Goal: Task Accomplishment & Management: Manage account settings

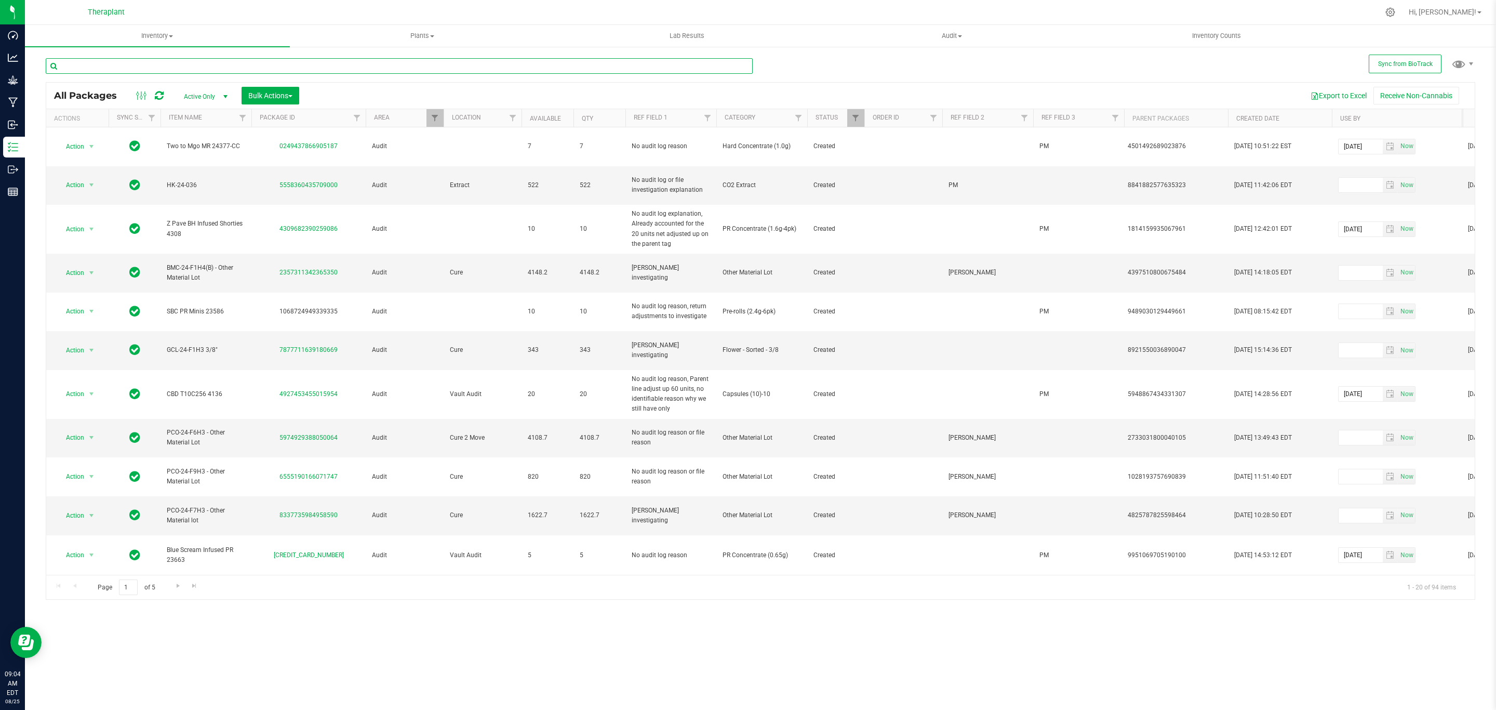
click at [231, 68] on input "text" at bounding box center [399, 66] width 707 height 16
type input "4788"
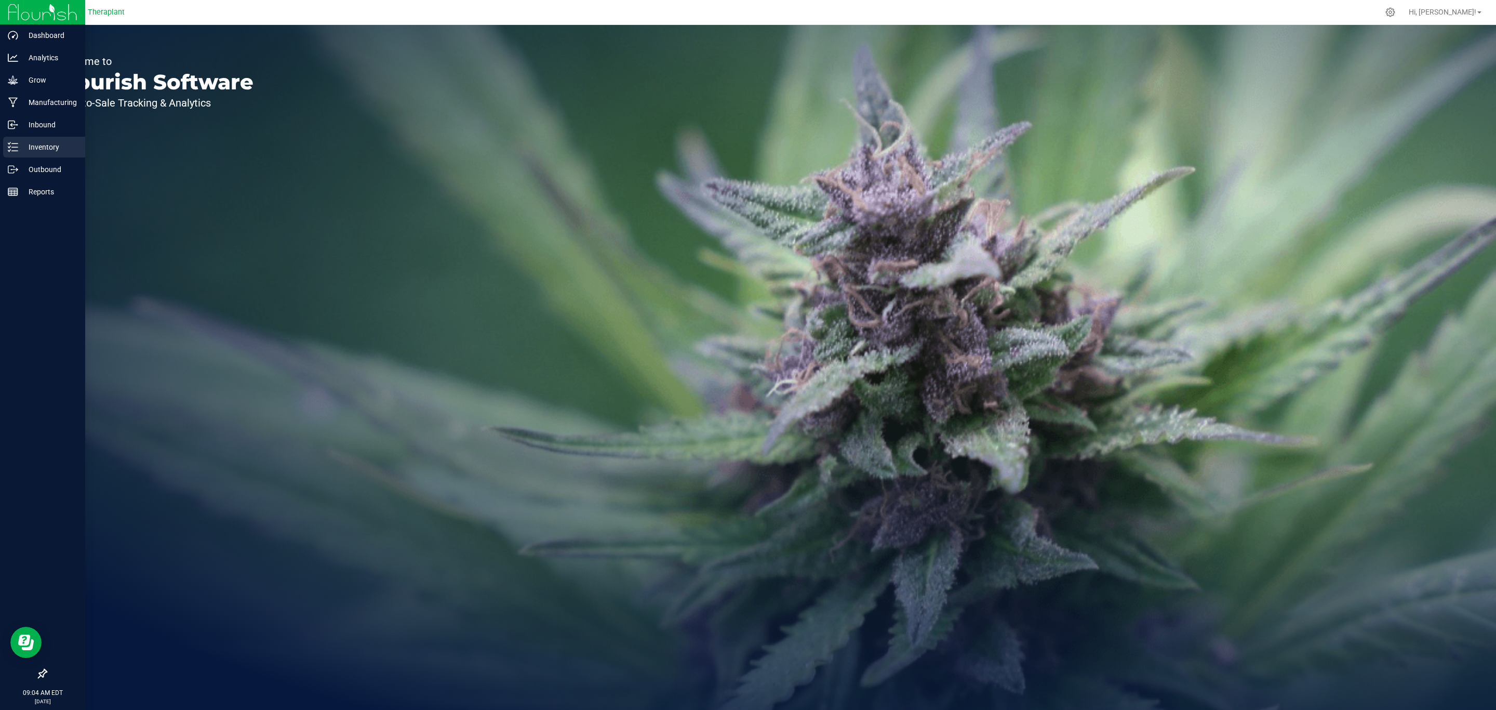
click at [18, 144] on p "Inventory" at bounding box center [49, 147] width 62 height 12
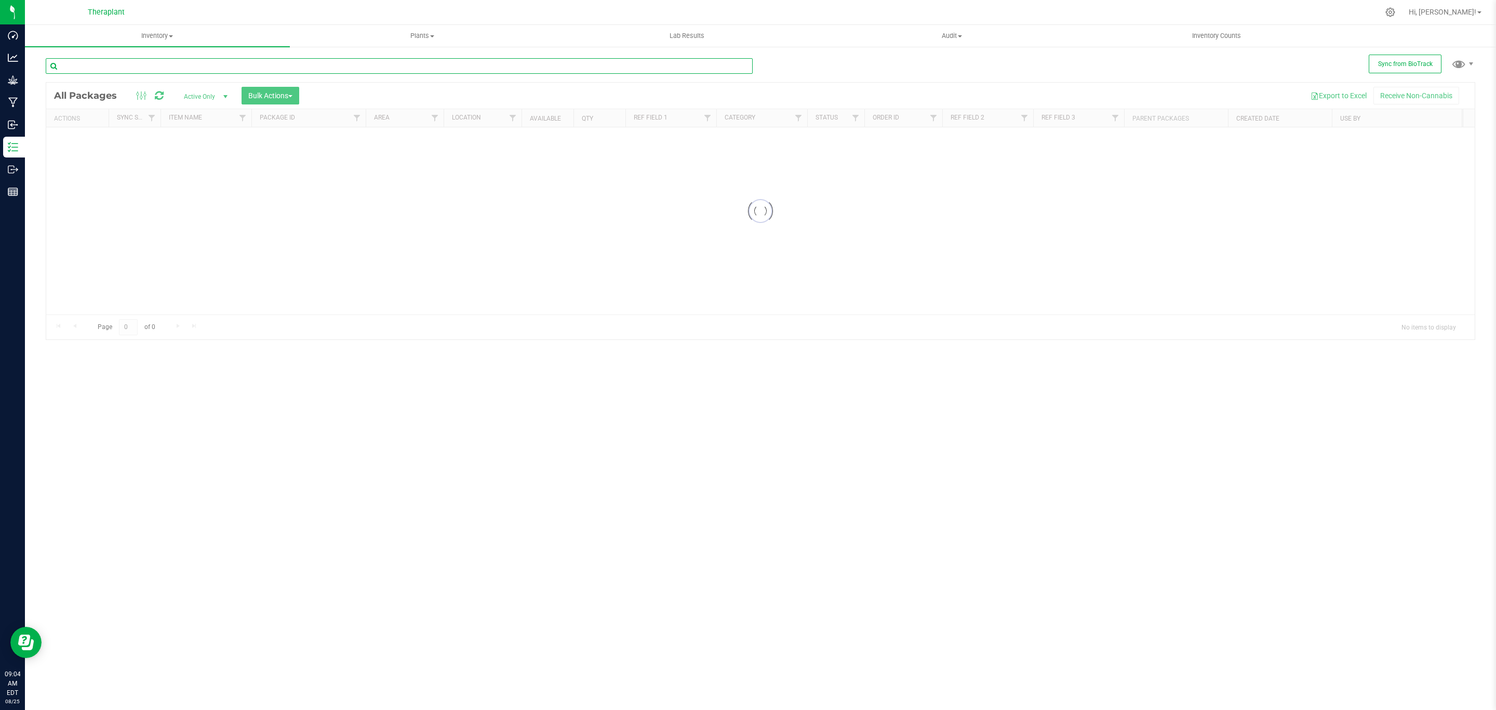
click at [391, 70] on input "text" at bounding box center [399, 66] width 707 height 16
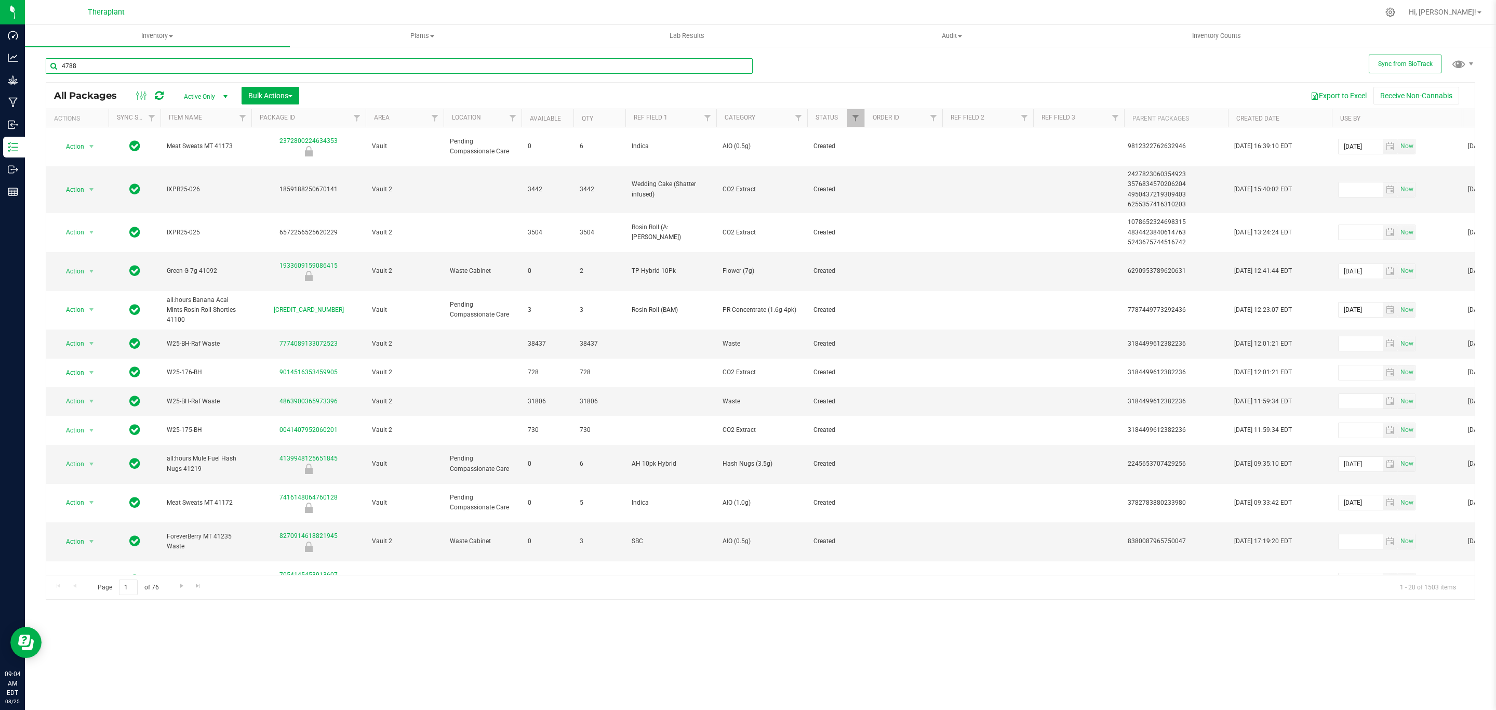
type input "4788"
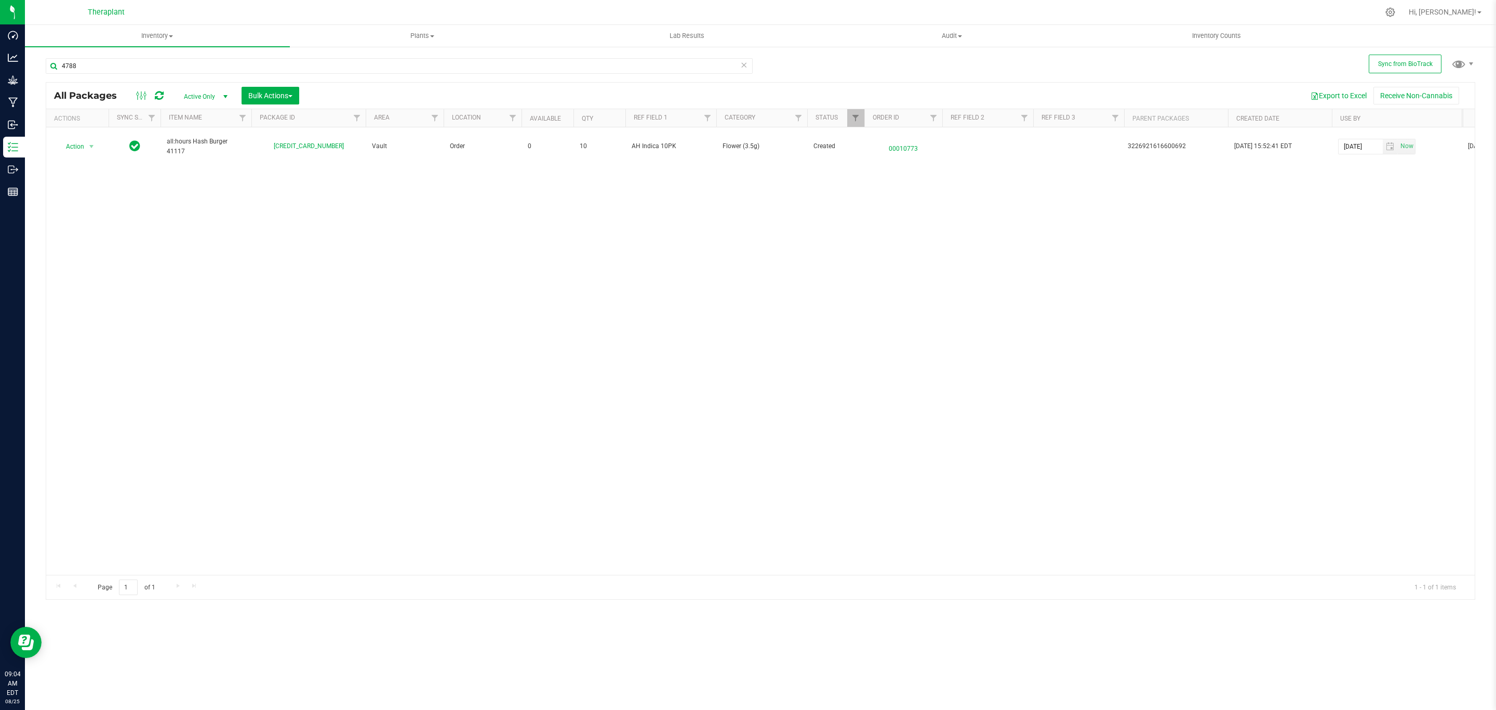
click at [220, 92] on span "select" at bounding box center [225, 96] width 13 height 15
drag, startPoint x: 266, startPoint y: 206, endPoint x: 221, endPoint y: 123, distance: 94.6
click at [263, 198] on div "Action Action Adjust qty Create package Edit attributes Global inventory Locate…" at bounding box center [760, 350] width 1428 height 447
click at [147, 39] on span "Inventory" at bounding box center [157, 35] width 265 height 9
click at [62, 73] on span "All inventory" at bounding box center [60, 75] width 70 height 9
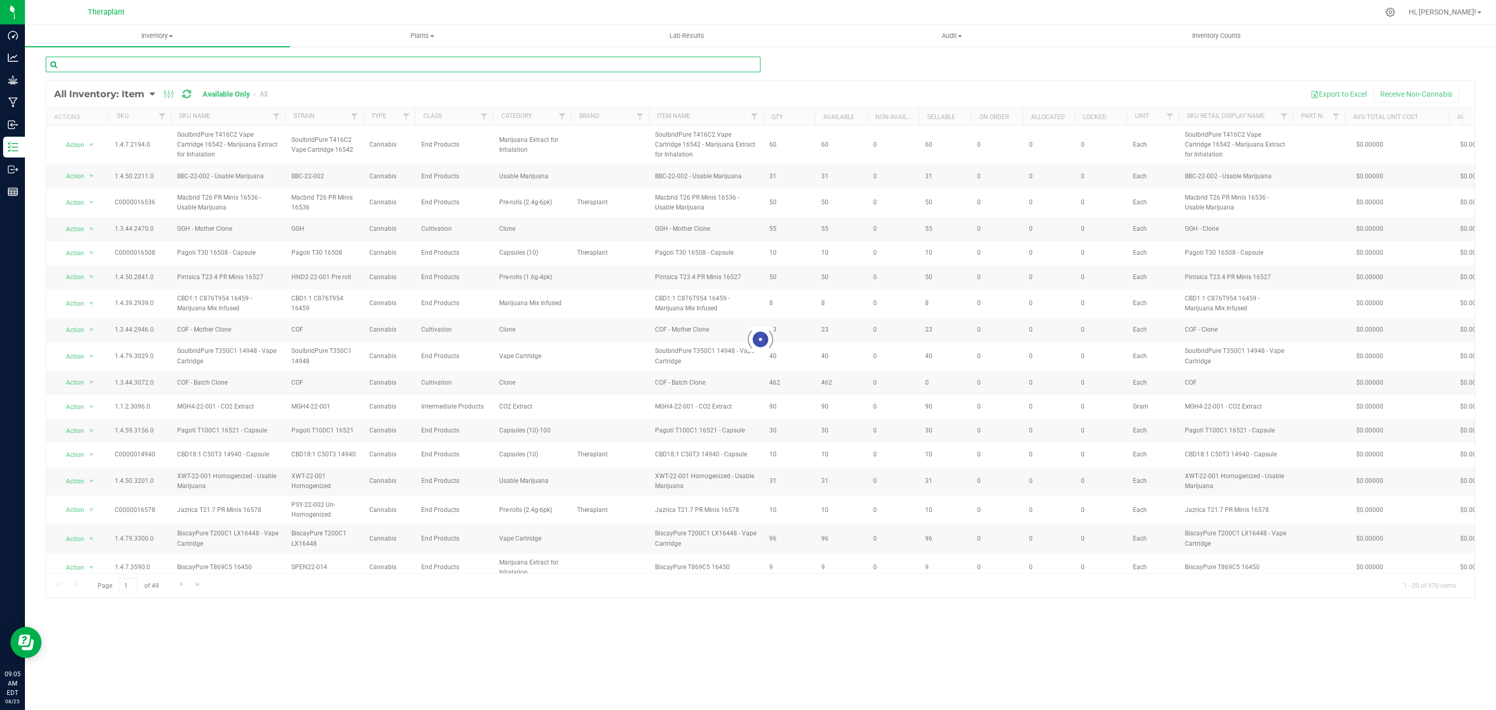
click at [324, 68] on input "text" at bounding box center [403, 65] width 715 height 16
type input "4788"
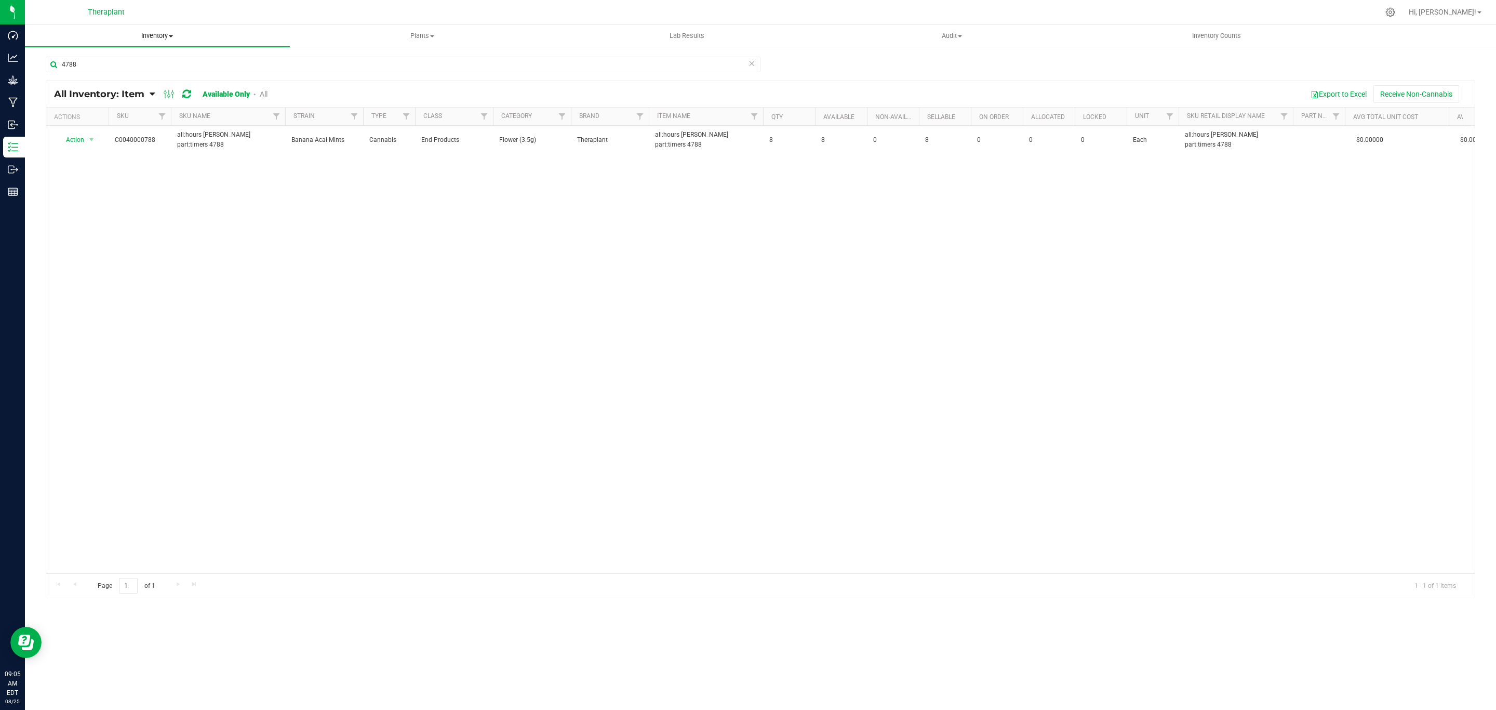
click at [170, 38] on span "Inventory" at bounding box center [157, 35] width 265 height 9
click at [69, 75] on span "All inventory" at bounding box center [60, 75] width 70 height 9
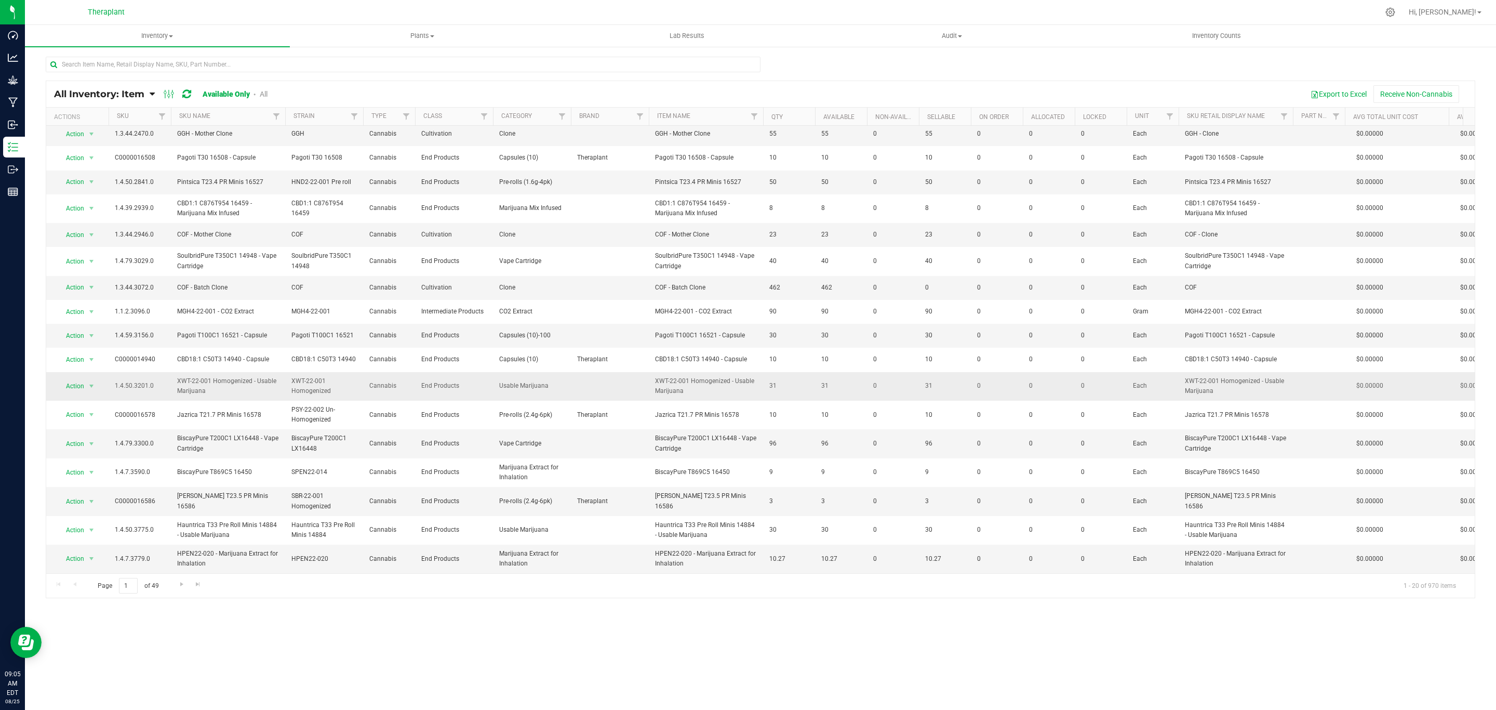
scroll to position [111, 0]
click at [179, 586] on span "Go to the next page" at bounding box center [182, 584] width 8 height 8
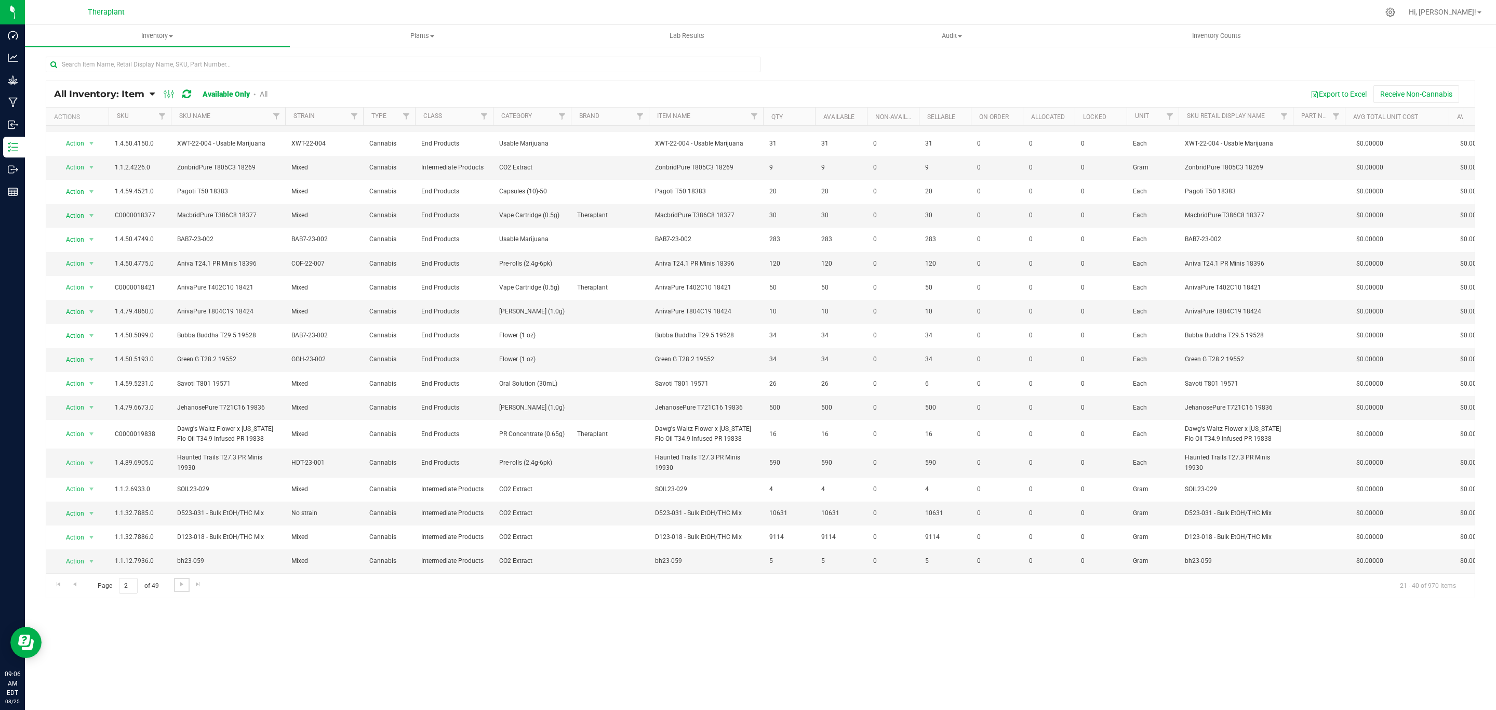
scroll to position [62, 0]
click at [176, 584] on link "Go to the next page" at bounding box center [181, 585] width 15 height 14
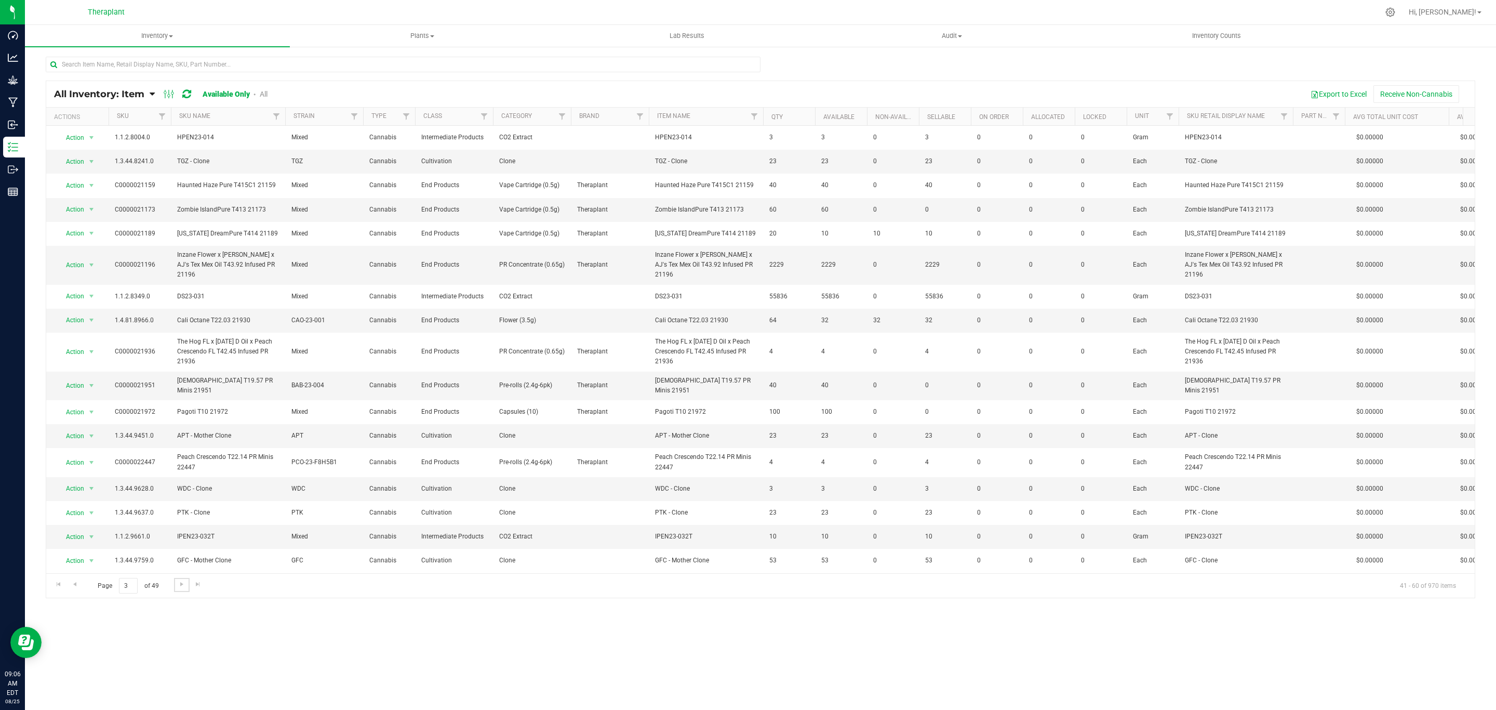
click at [178, 585] on span "Go to the next page" at bounding box center [182, 584] width 8 height 8
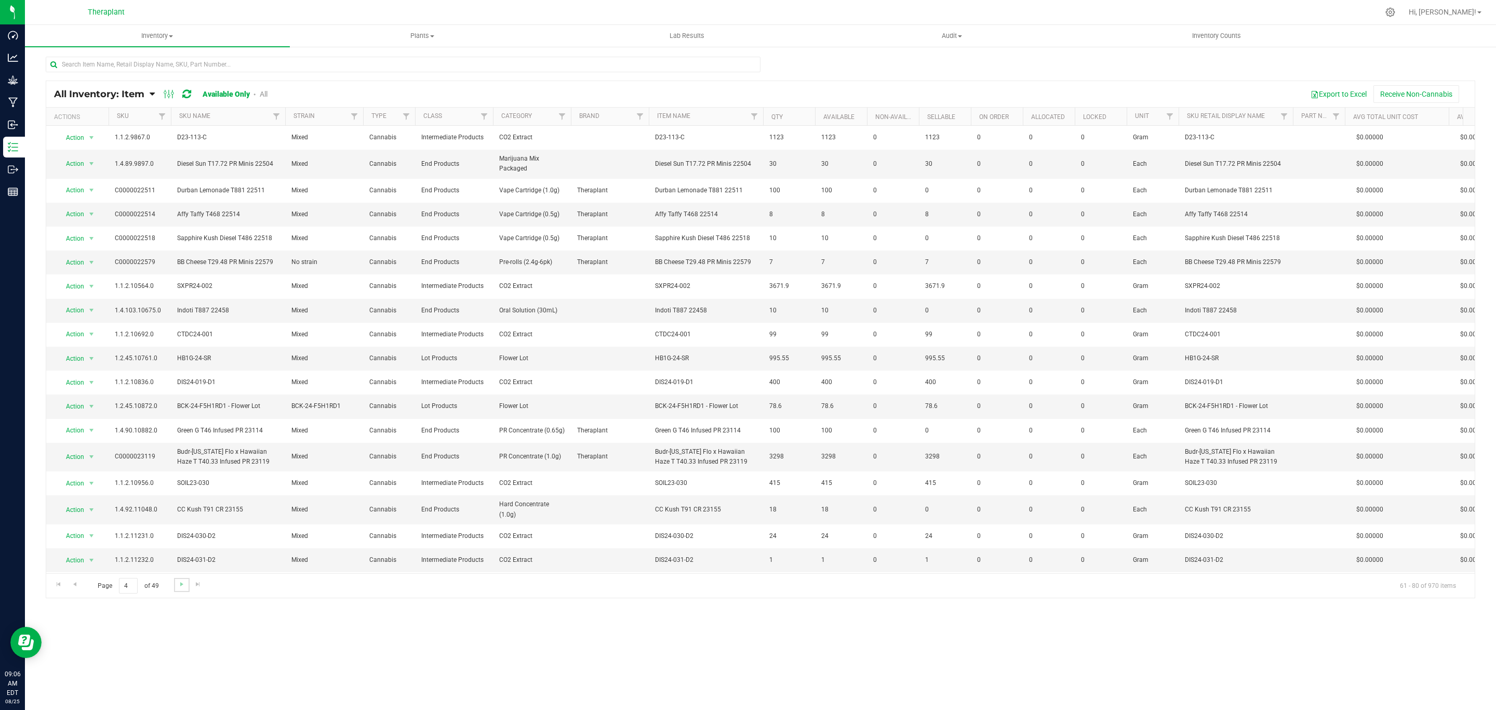
click at [184, 591] on link "Go to the next page" at bounding box center [181, 585] width 15 height 14
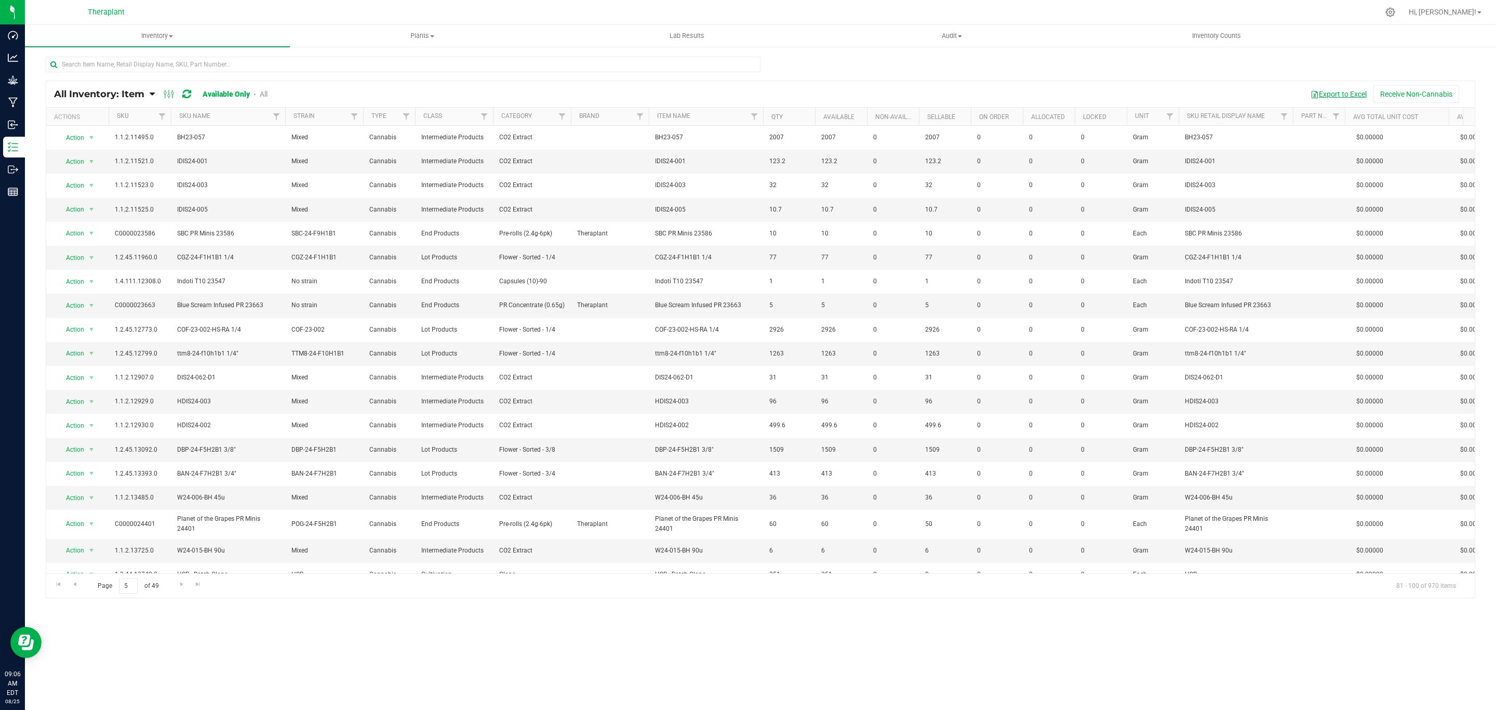
click at [1342, 89] on button "Export to Excel" at bounding box center [1339, 94] width 70 height 18
click at [100, 16] on div "Theraplant" at bounding box center [106, 12] width 37 height 12
click at [136, 33] on span "Inventory" at bounding box center [157, 35] width 265 height 9
click at [71, 57] on li "All packages" at bounding box center [157, 63] width 265 height 12
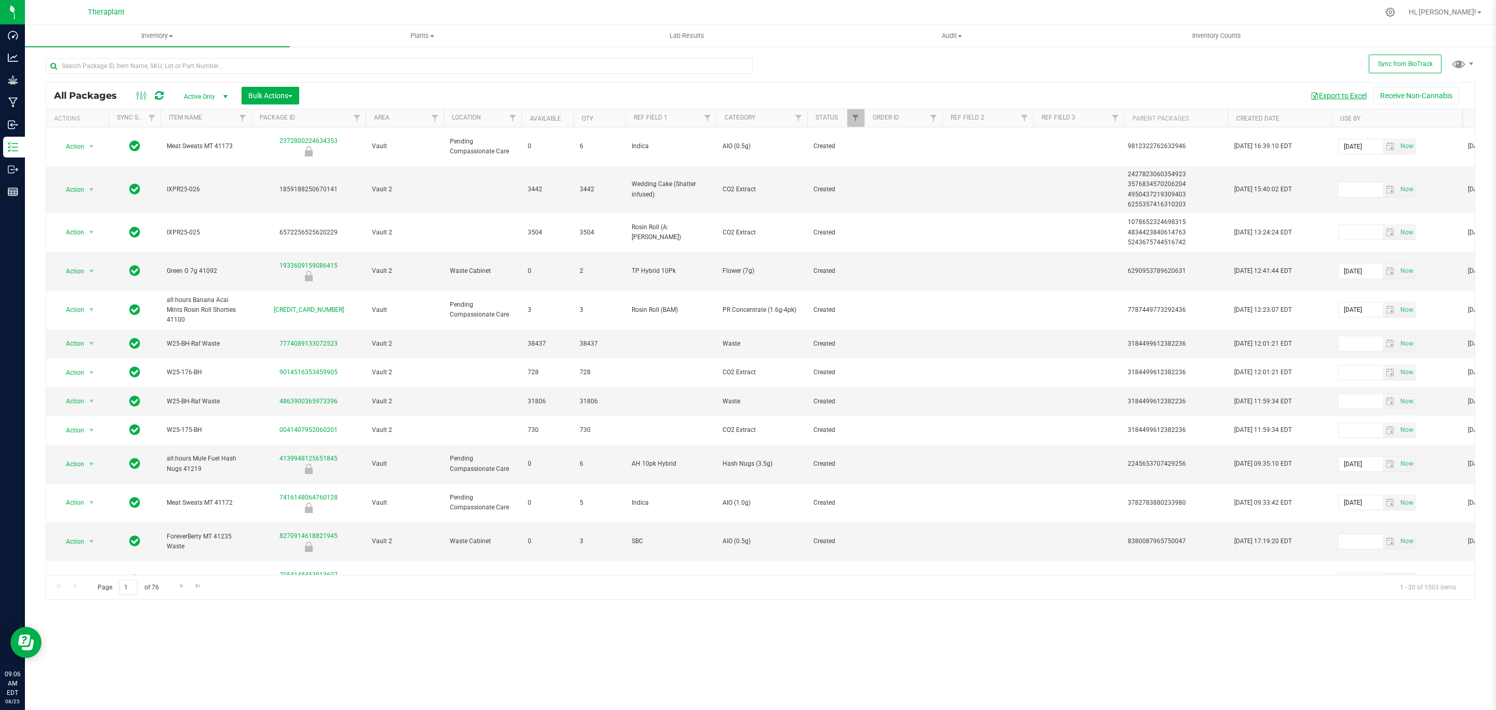
click at [1355, 96] on button "Export to Excel" at bounding box center [1339, 96] width 70 height 18
drag, startPoint x: 337, startPoint y: 74, endPoint x: 339, endPoint y: 66, distance: 7.9
click at [337, 72] on div at bounding box center [399, 70] width 707 height 24
click at [339, 64] on input "text" at bounding box center [399, 66] width 707 height 16
click at [337, 65] on input "text" at bounding box center [399, 66] width 707 height 16
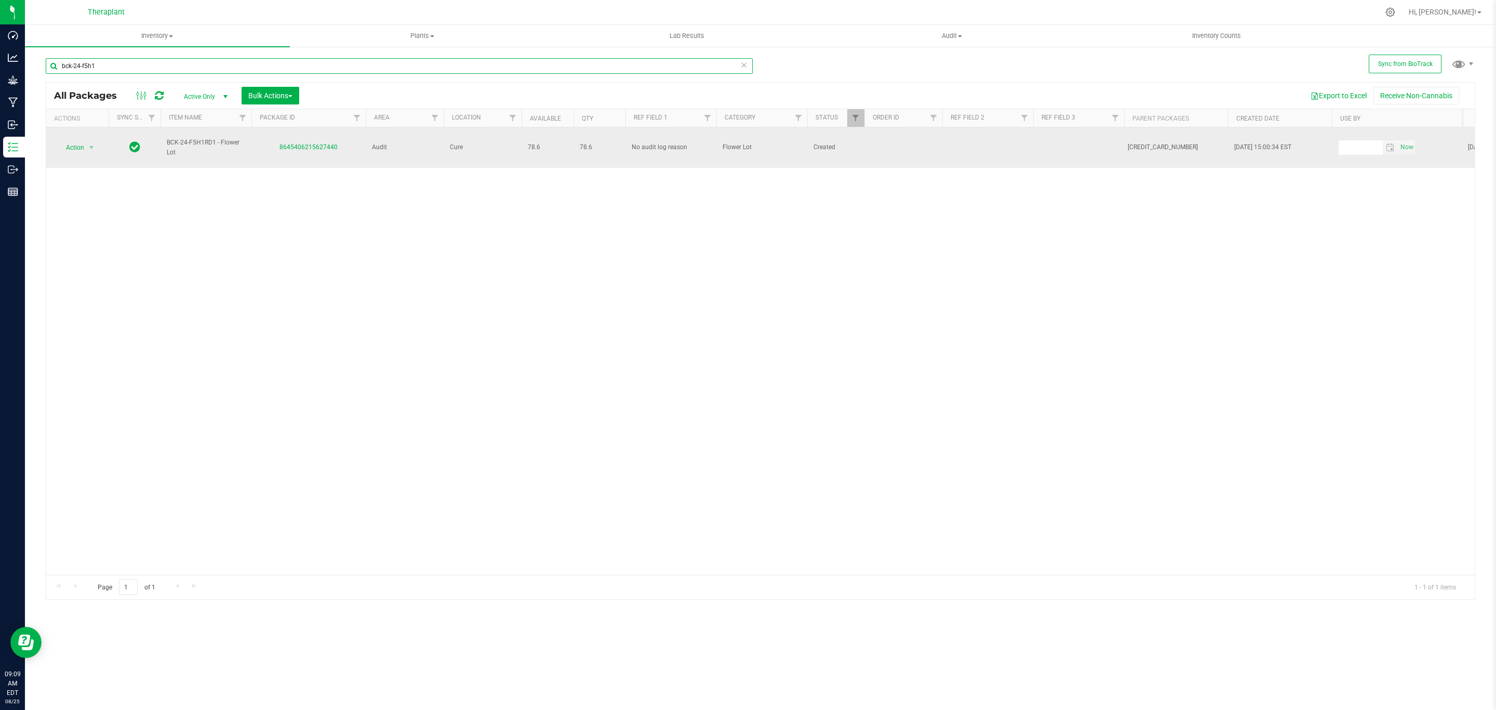
type input "bck-24-f5h1"
click at [83, 150] on span "Action" at bounding box center [71, 147] width 28 height 15
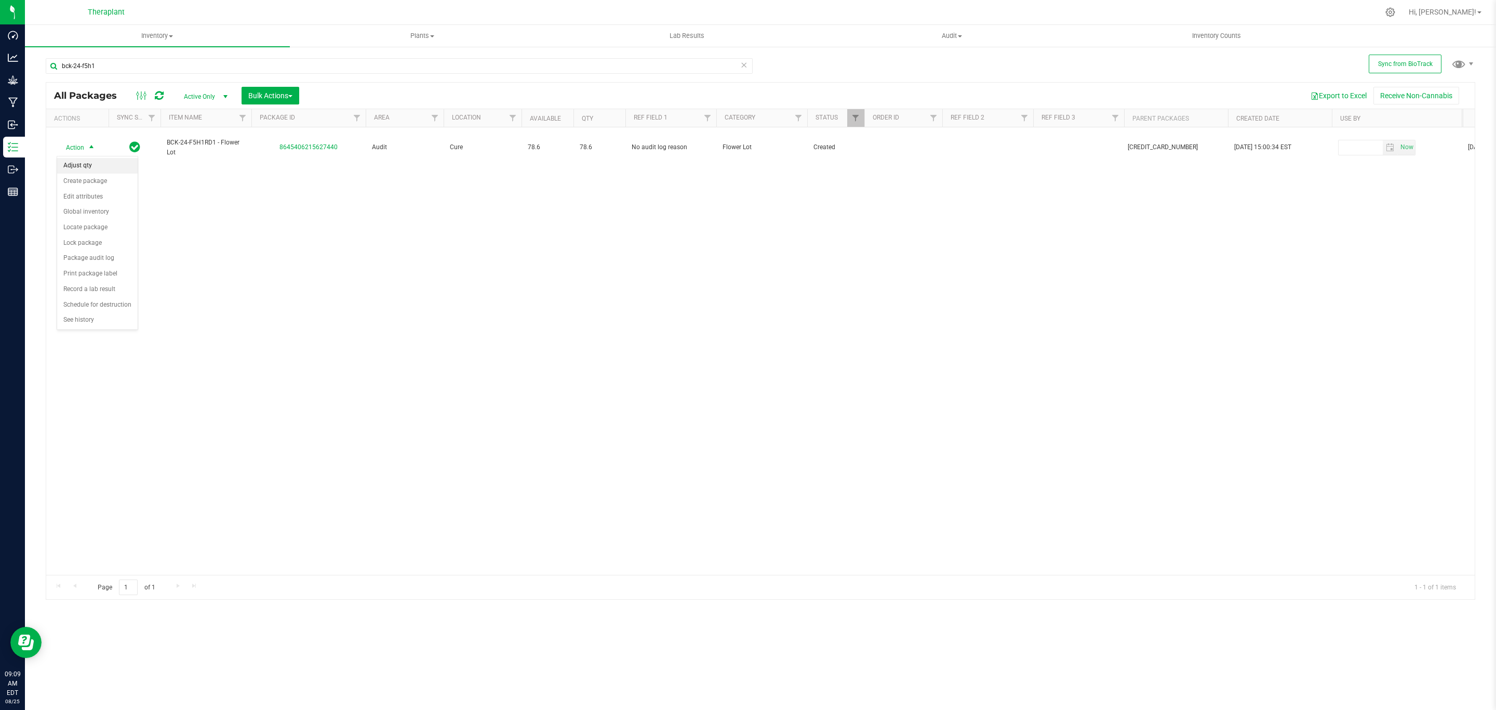
click at [77, 161] on li "Adjust qty" at bounding box center [97, 166] width 81 height 16
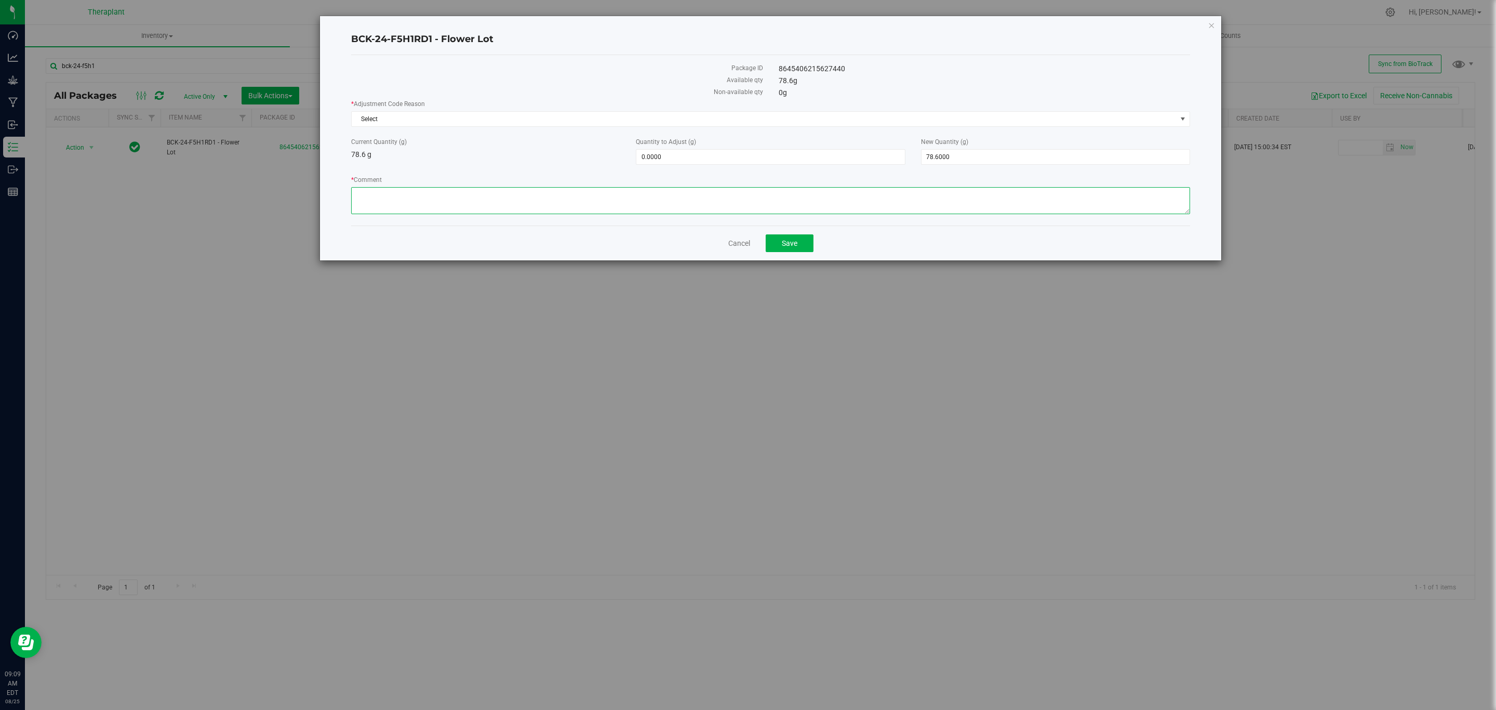
click at [671, 200] on textarea "* Comment" at bounding box center [770, 200] width 839 height 27
type textarea "R"
click at [669, 195] on textarea "* Comment" at bounding box center [770, 200] width 839 height 27
click at [804, 198] on textarea "* Comment" at bounding box center [770, 200] width 839 height 27
click at [820, 197] on textarea "* Comment" at bounding box center [770, 200] width 839 height 27
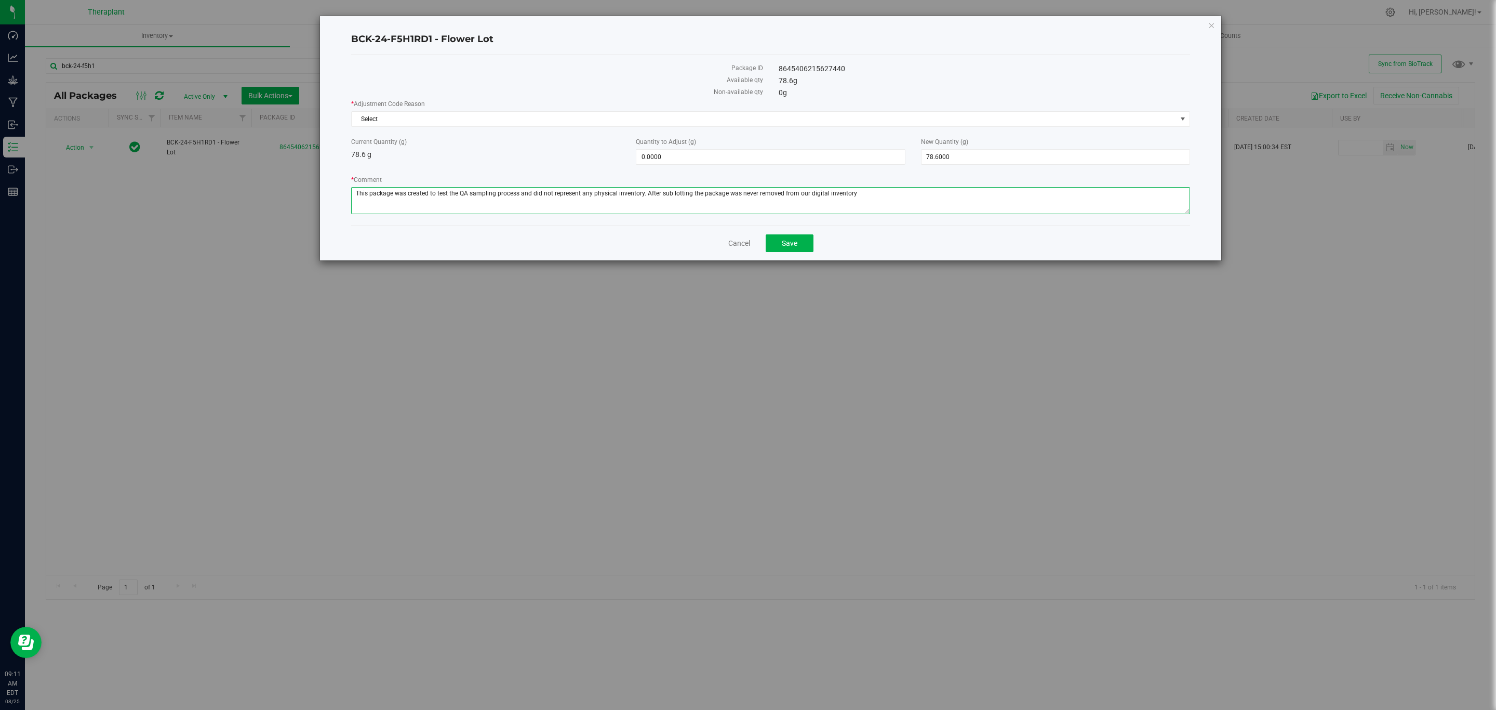
click at [865, 197] on textarea "* Comment" at bounding box center [770, 200] width 839 height 27
click at [724, 195] on textarea "* Comment" at bounding box center [770, 200] width 839 height 27
click at [736, 195] on textarea "* Comment" at bounding box center [770, 200] width 839 height 27
click at [864, 192] on textarea "* Comment" at bounding box center [770, 200] width 839 height 27
drag, startPoint x: 873, startPoint y: 192, endPoint x: 644, endPoint y: 200, distance: 229.2
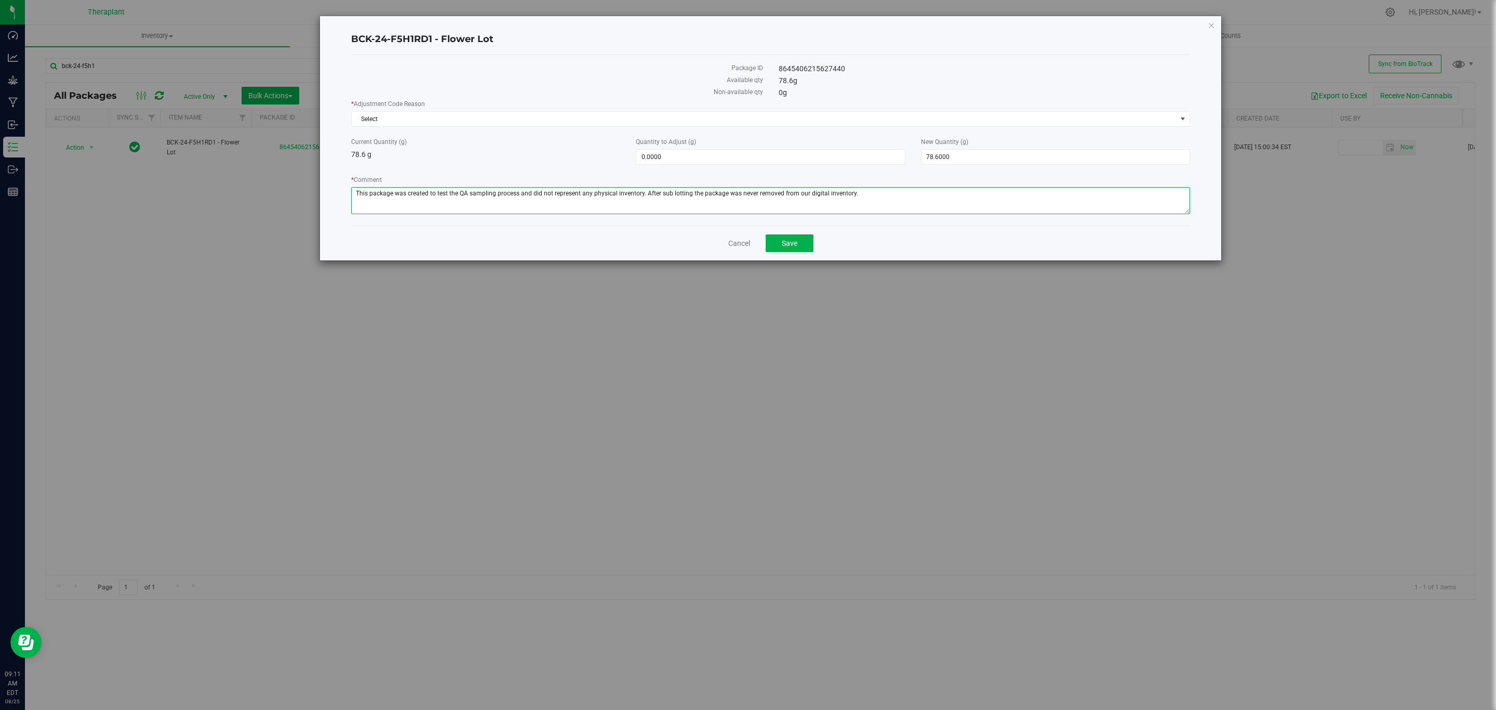
click at [644, 200] on textarea "* Comment" at bounding box center [770, 200] width 839 height 27
type textarea "This package was created to test the QA sampling process and did not represent …"
click at [1000, 163] on span "78.6000 78.6" at bounding box center [1055, 157] width 269 height 16
click at [1000, 163] on input "78.6" at bounding box center [1055, 157] width 268 height 15
type input "0"
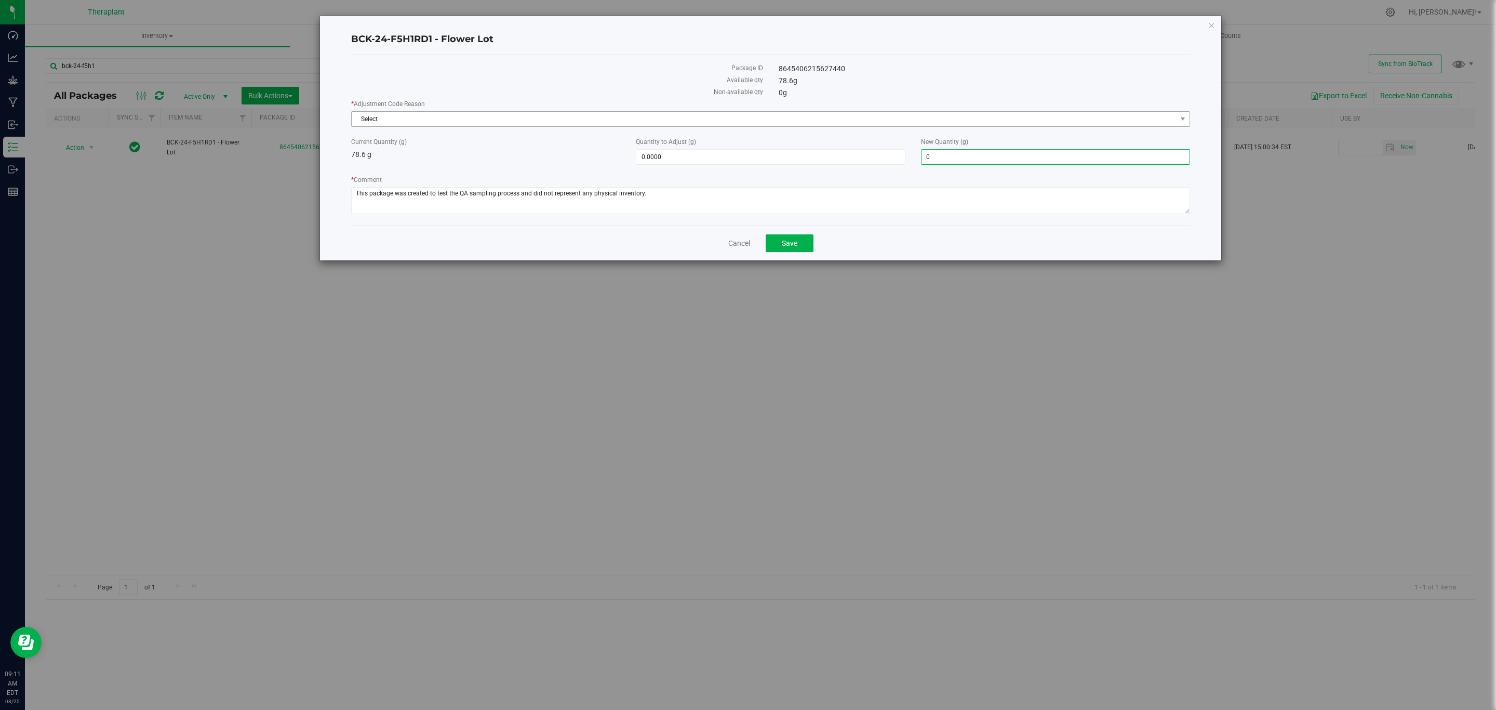
type input "-78.6000"
type input "0.0000"
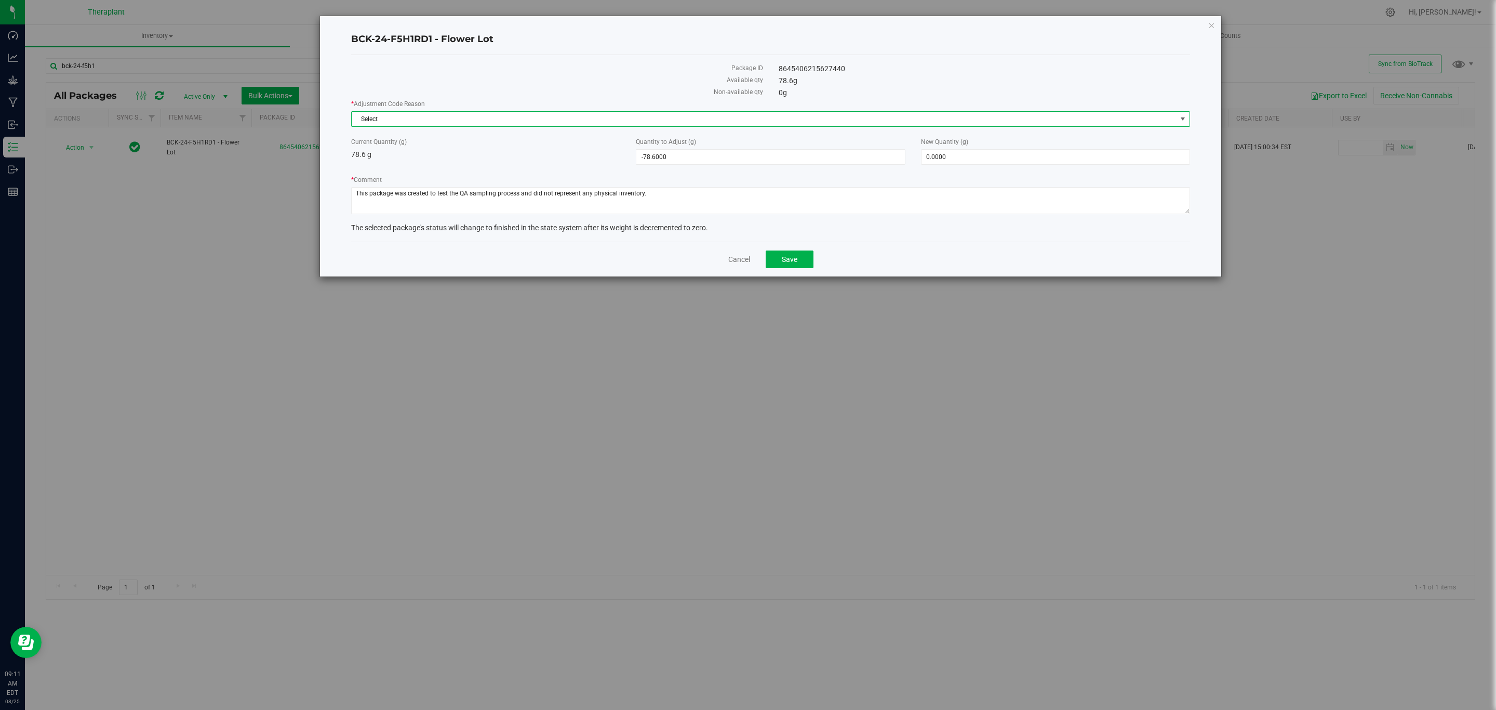
click at [906, 121] on span "Select" at bounding box center [764, 119] width 825 height 15
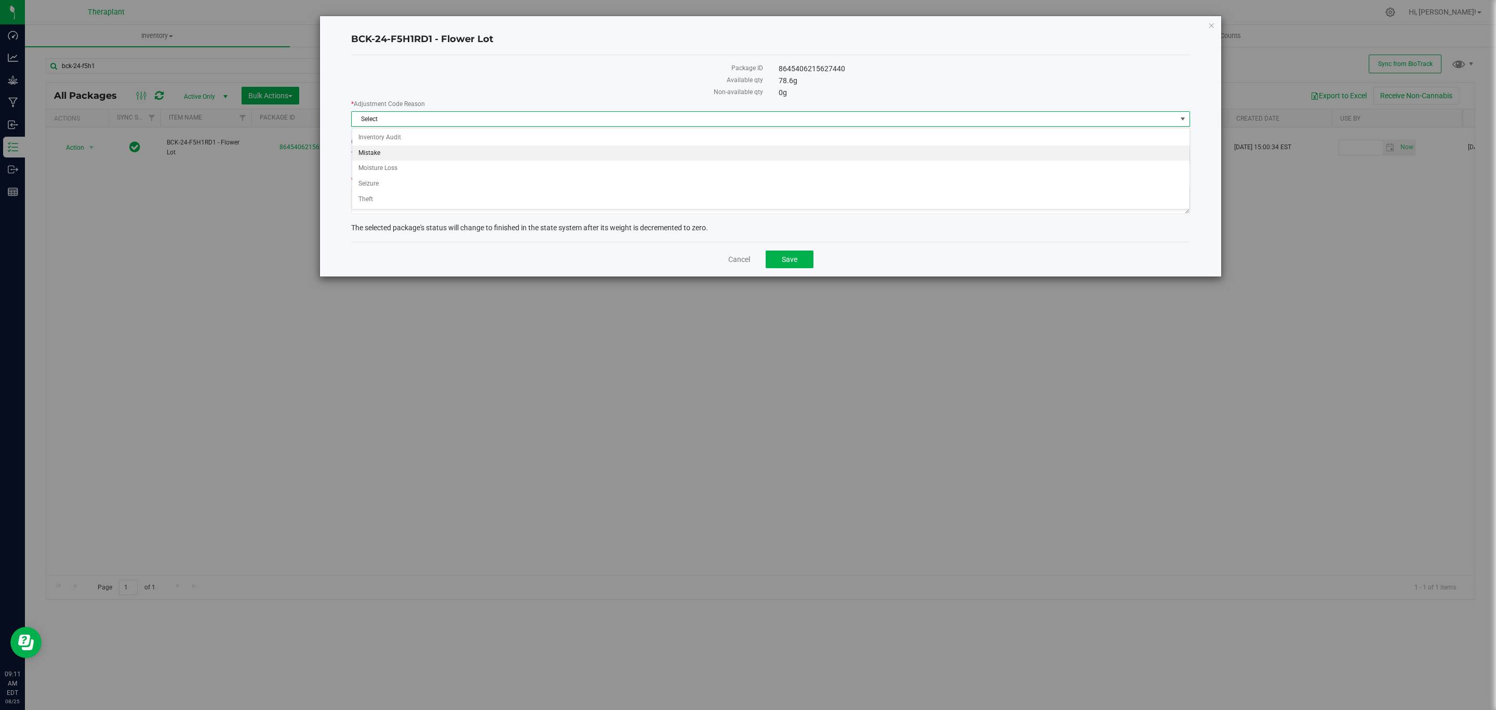
click at [460, 154] on li "Mistake" at bounding box center [770, 153] width 837 height 16
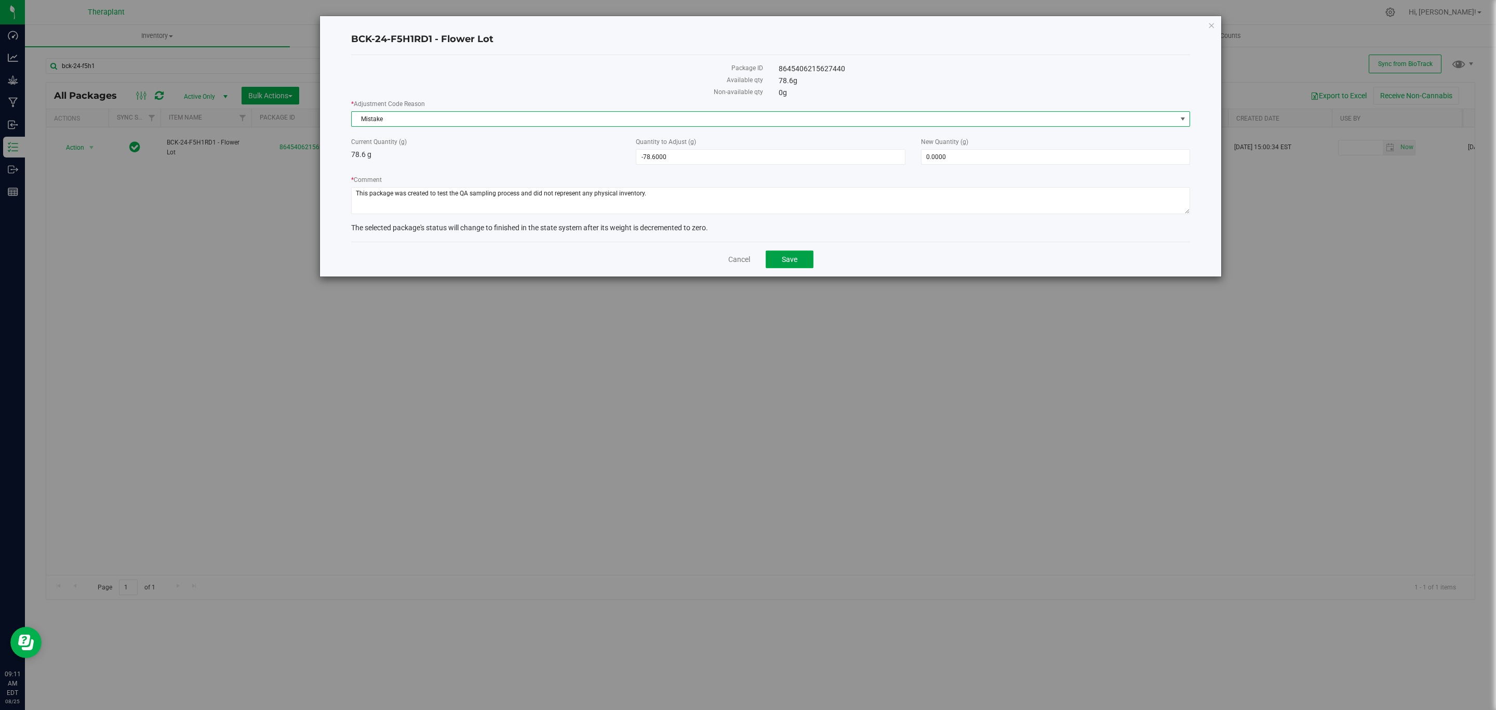
click at [792, 259] on span "Save" at bounding box center [790, 259] width 16 height 8
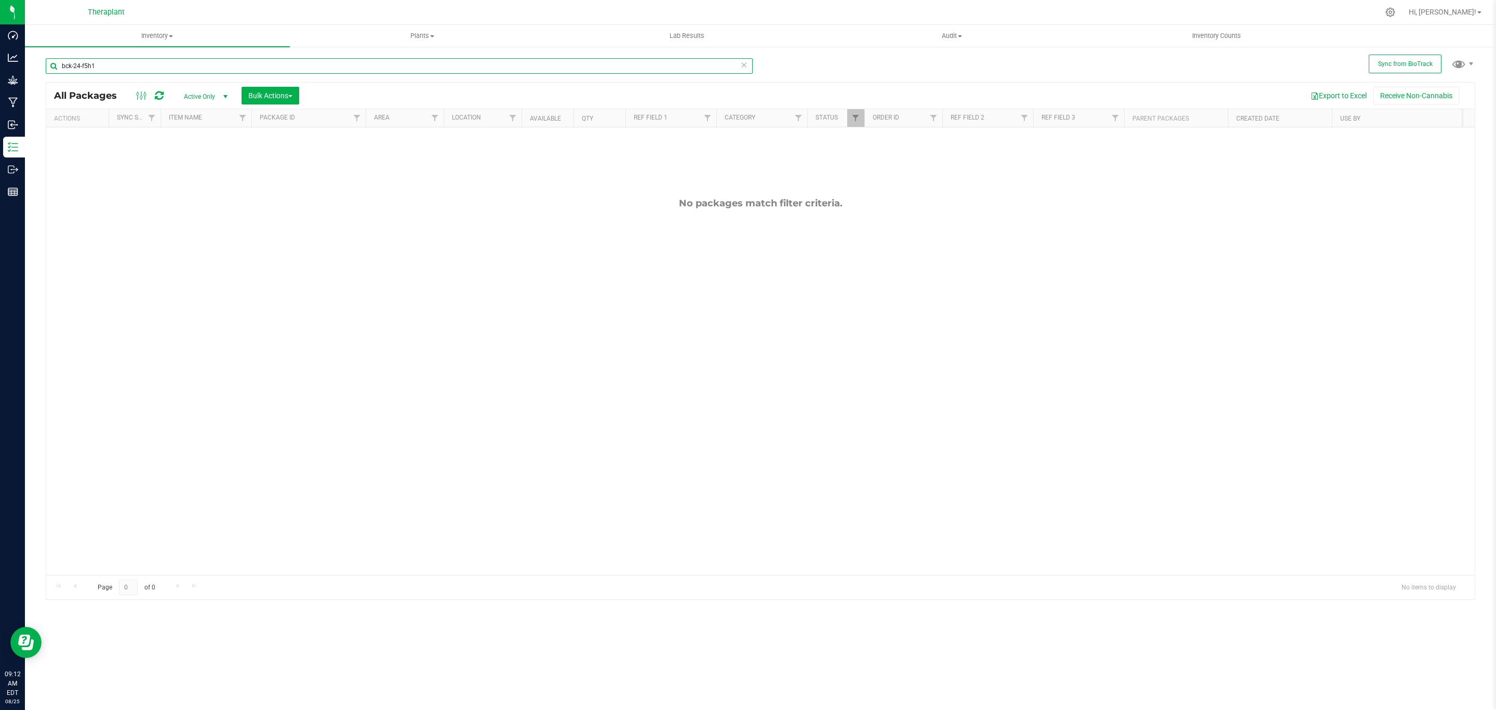
click at [141, 66] on input "bck-24-f5h1" at bounding box center [399, 66] width 707 height 16
click at [113, 68] on input "bck-24-f5h1" at bounding box center [399, 66] width 707 height 16
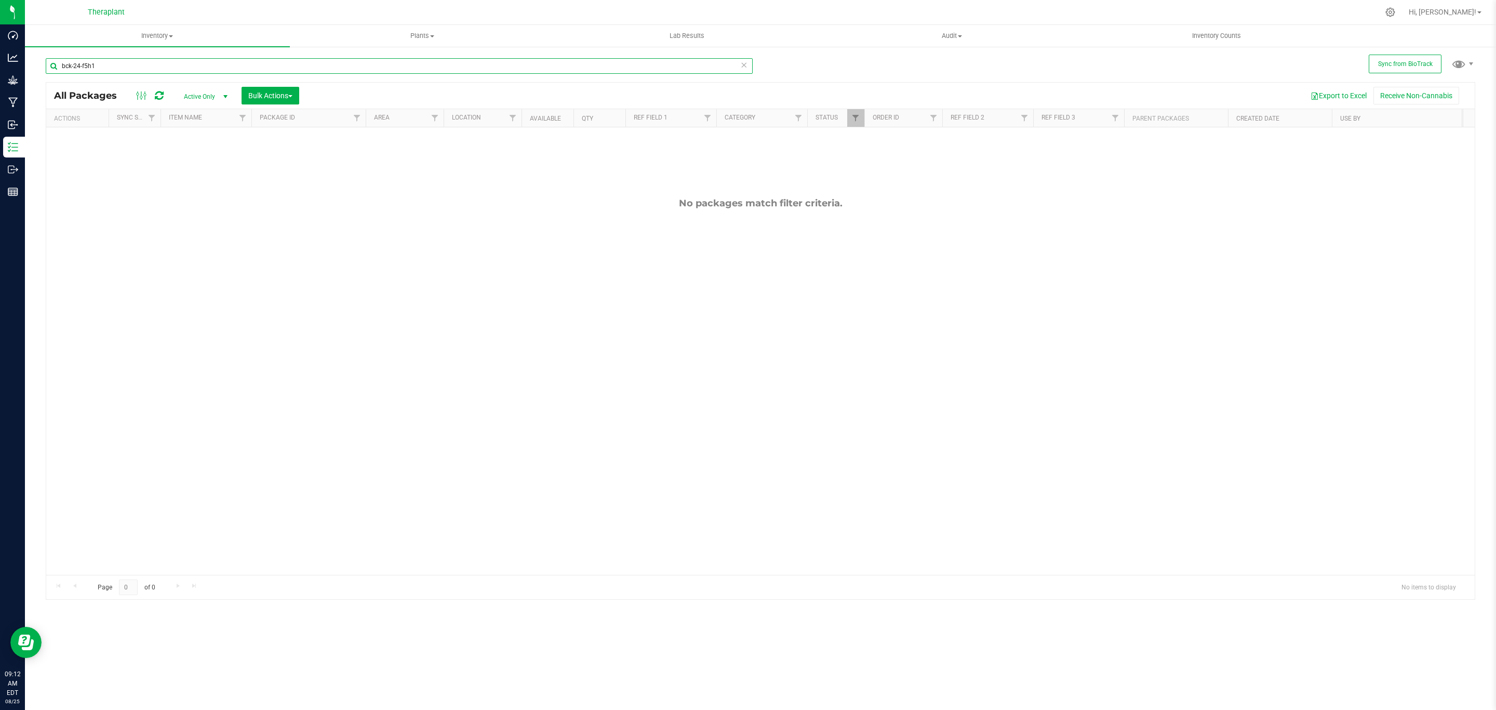
click at [113, 68] on input "bck-24-f5h1" at bounding box center [399, 66] width 707 height 16
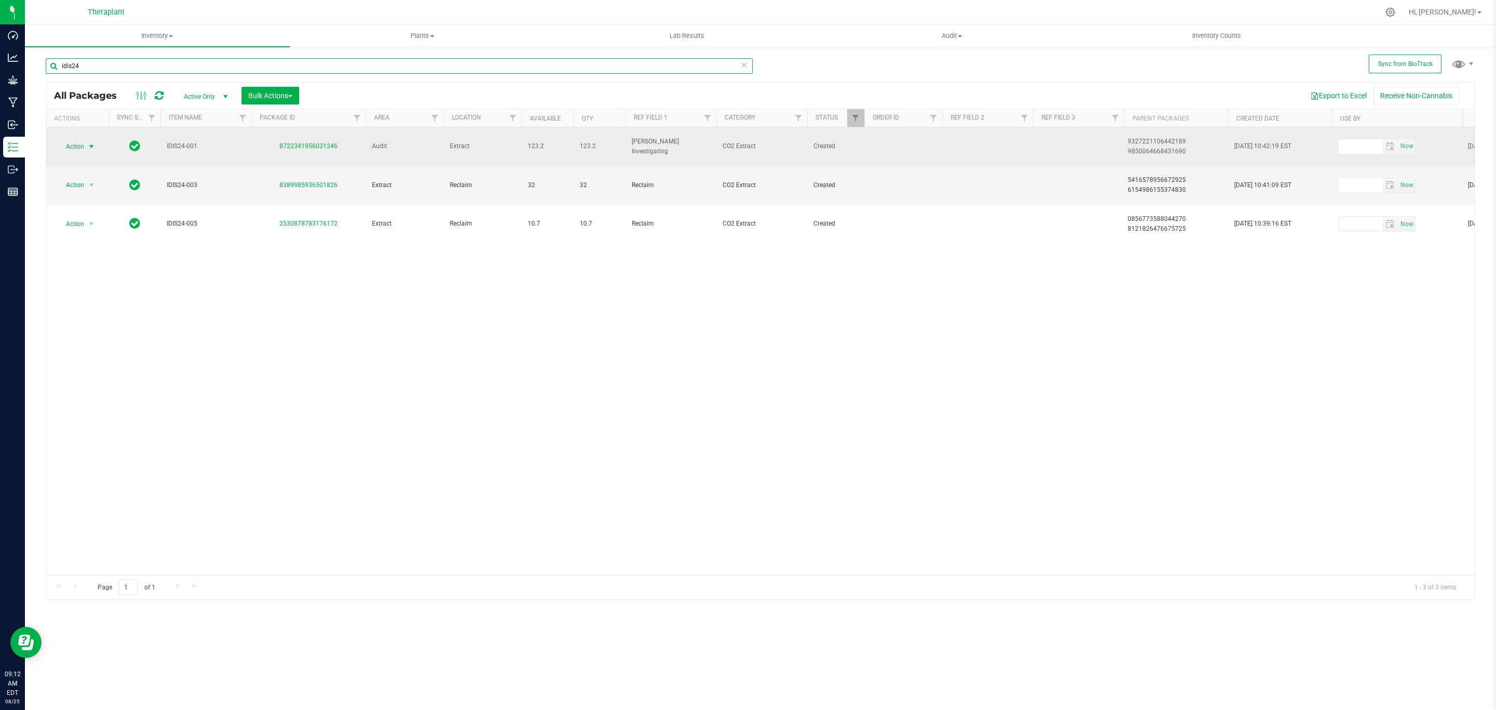
type input "idis24"
click at [73, 139] on span "Action" at bounding box center [71, 146] width 28 height 15
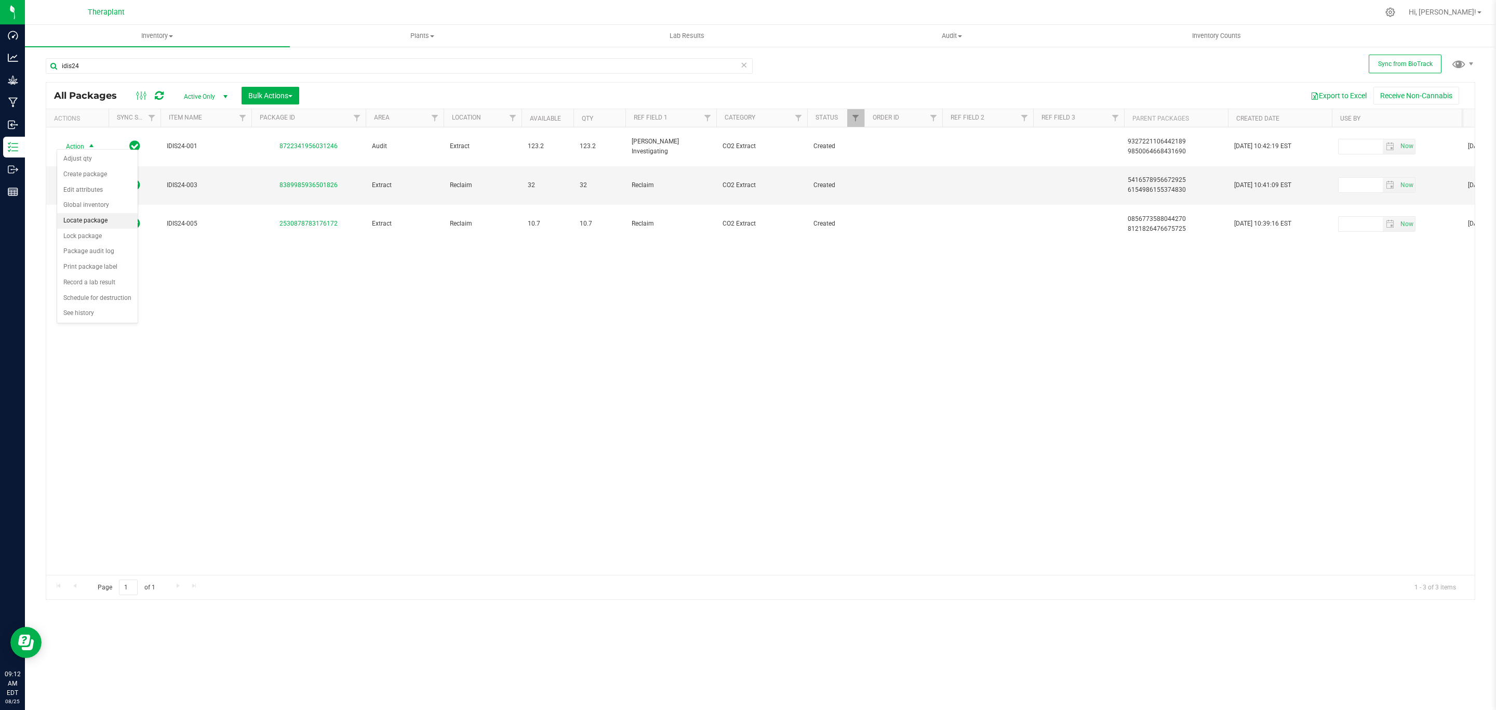
click at [106, 221] on li "Locate package" at bounding box center [97, 221] width 81 height 16
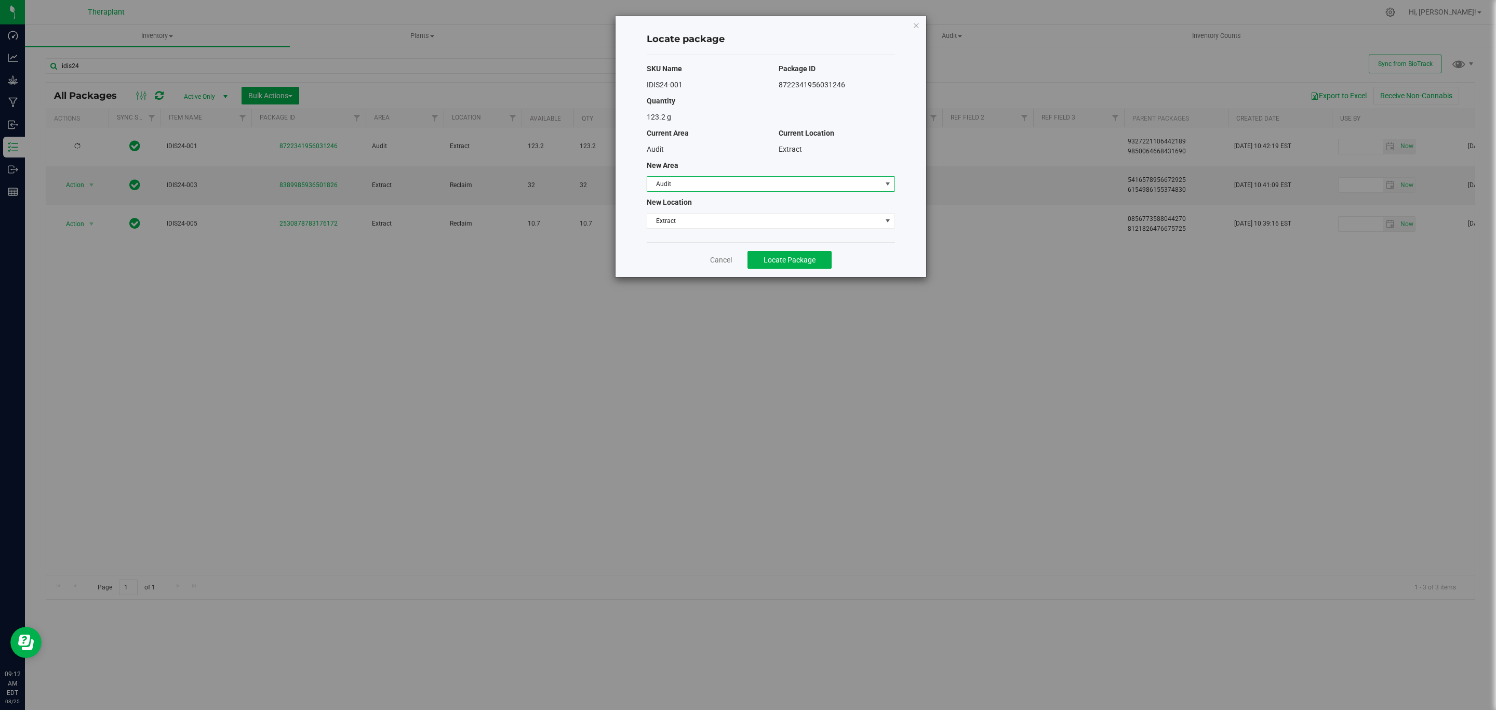
click at [718, 188] on span "Audit" at bounding box center [764, 184] width 234 height 15
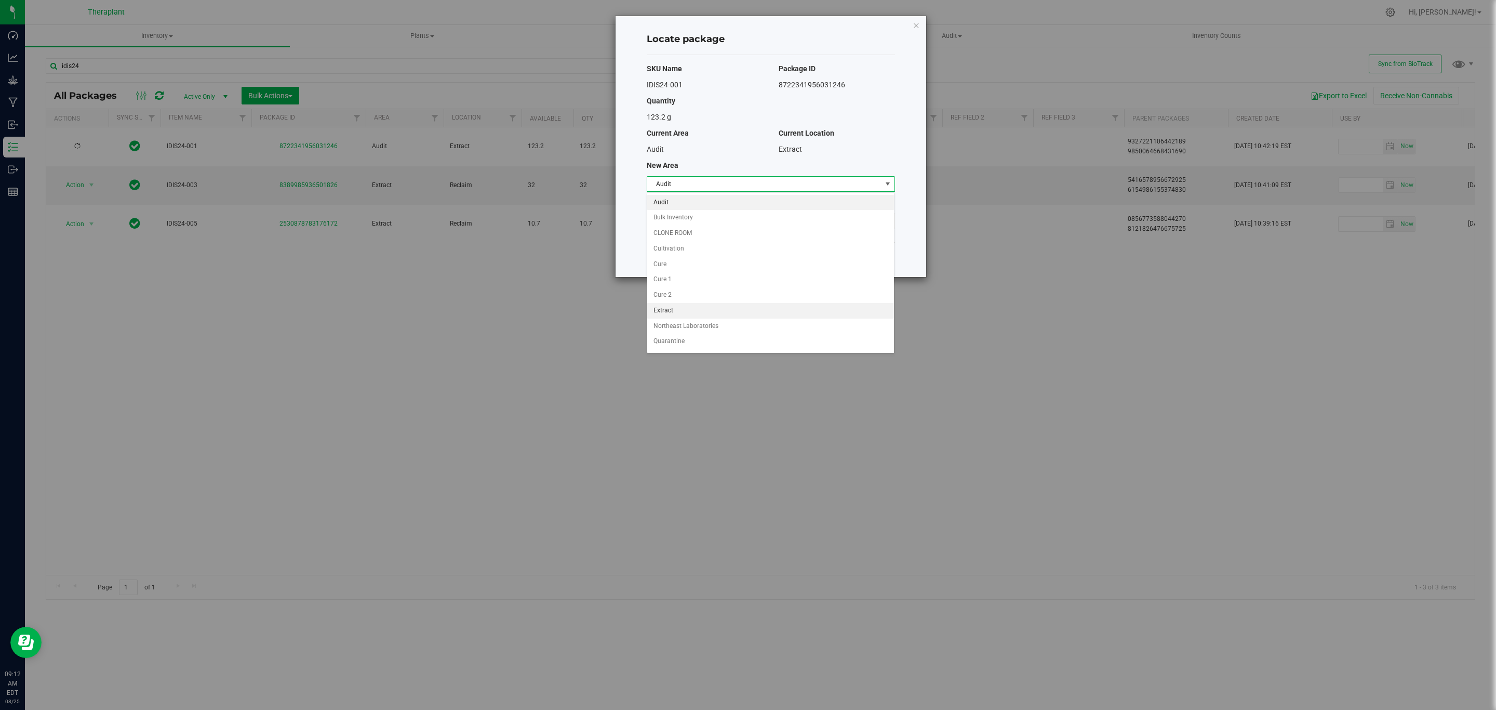
click at [686, 312] on li "Extract" at bounding box center [770, 311] width 247 height 16
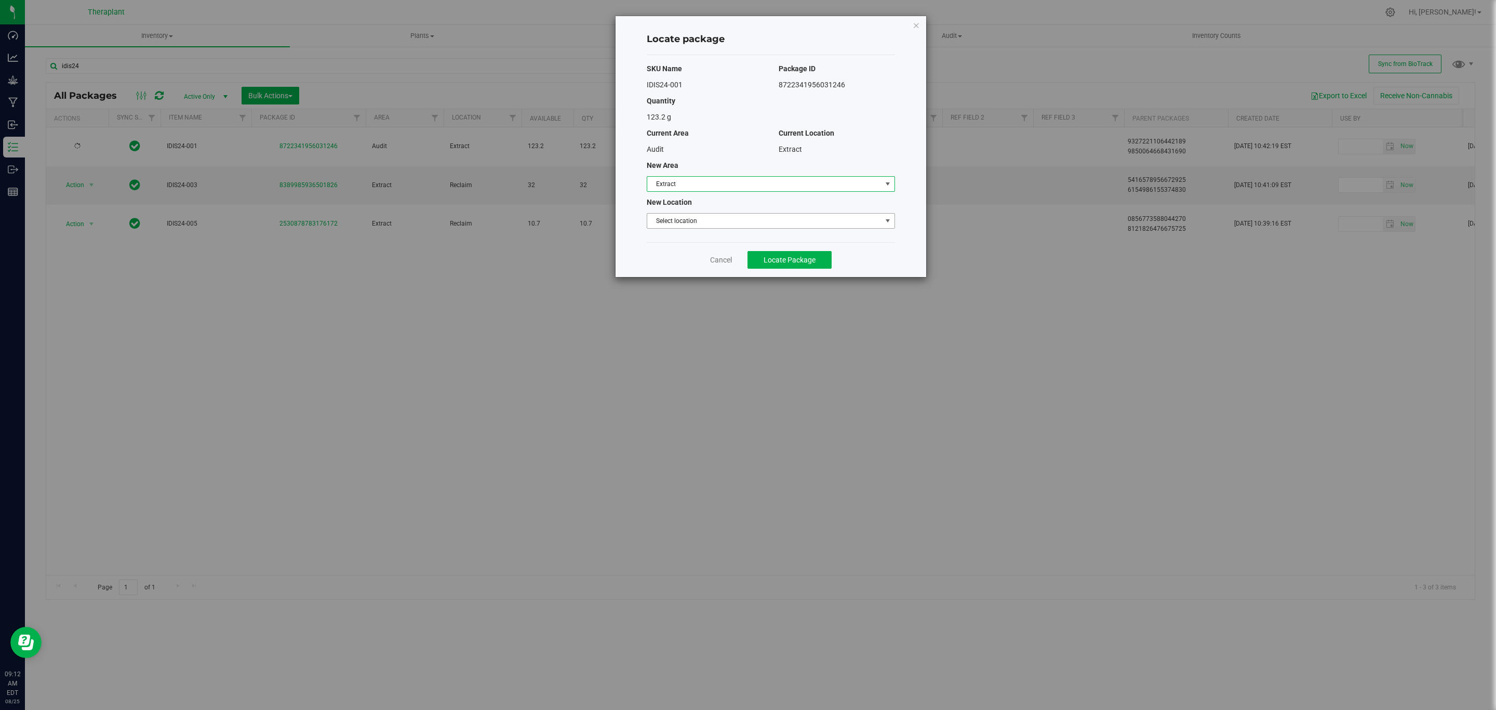
click at [706, 226] on span "Select location" at bounding box center [764, 220] width 234 height 15
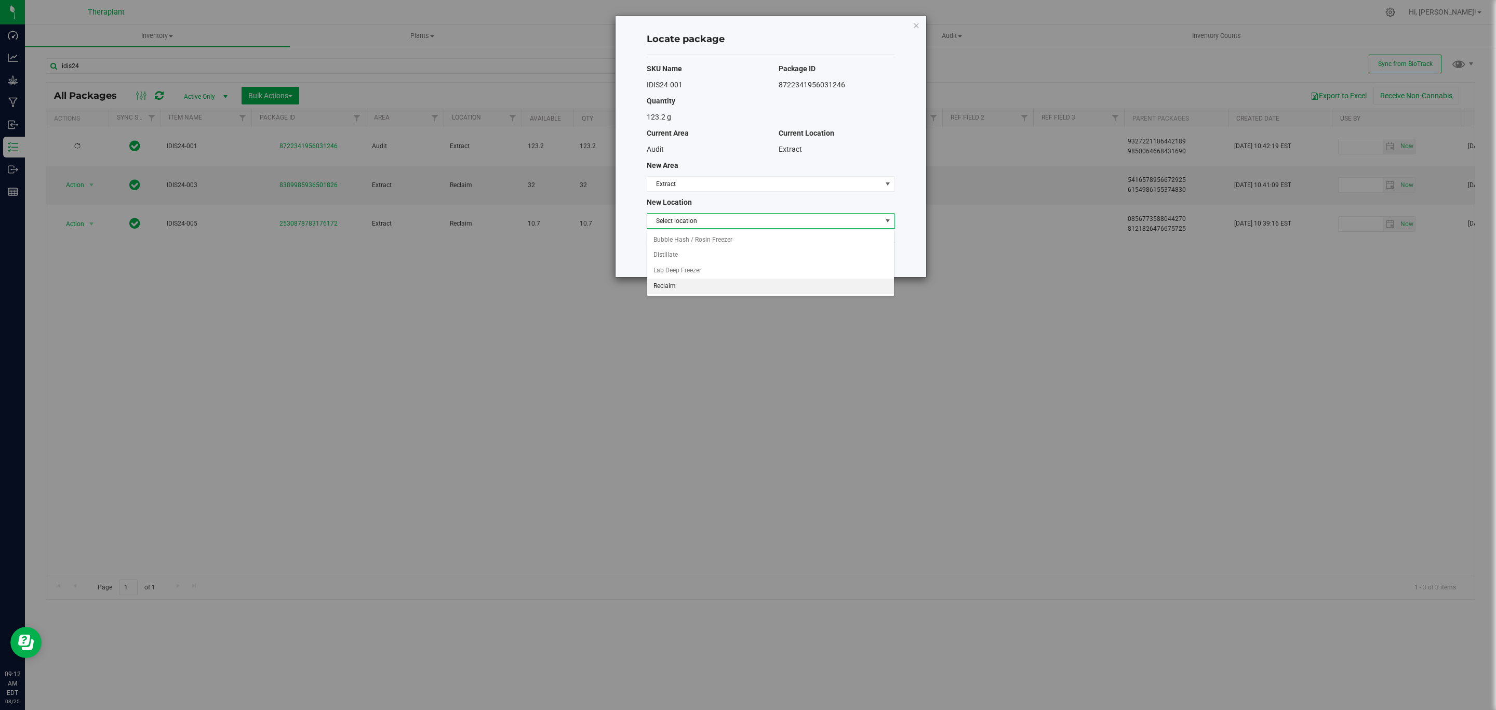
click at [687, 284] on li "Reclaim" at bounding box center [770, 286] width 247 height 16
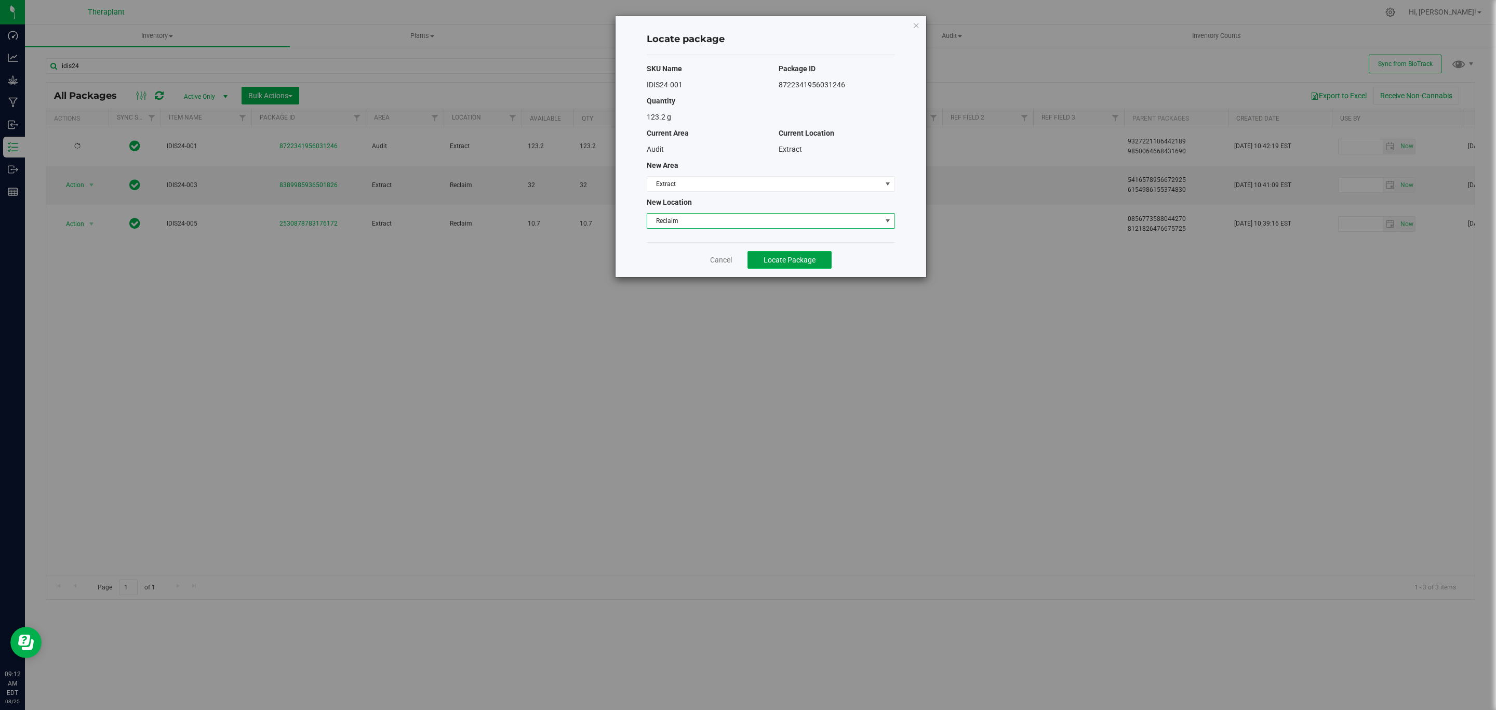
click at [754, 265] on button "Locate Package" at bounding box center [789, 260] width 84 height 18
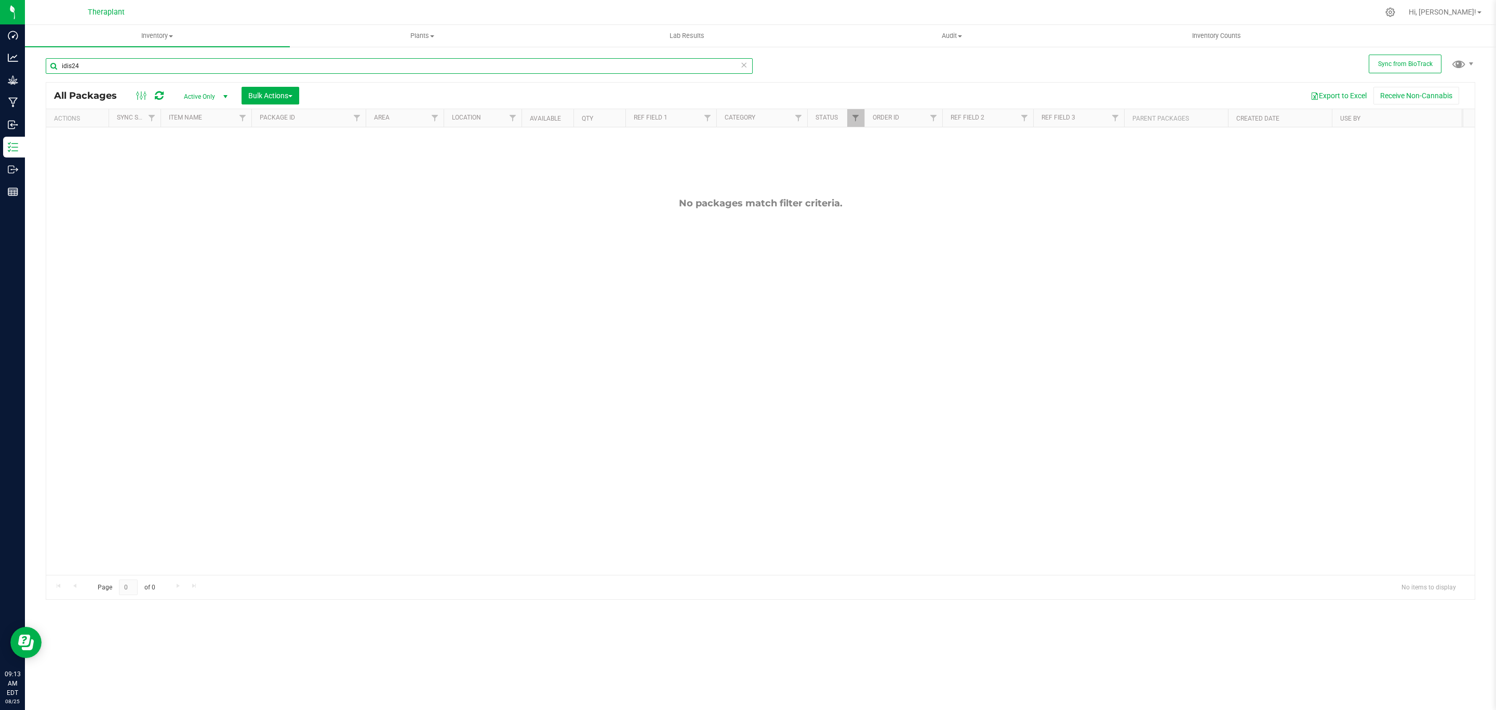
click at [165, 68] on input "idis24" at bounding box center [399, 66] width 707 height 16
click at [219, 65] on input "idis24" at bounding box center [399, 66] width 707 height 16
type input "hroc24-008"
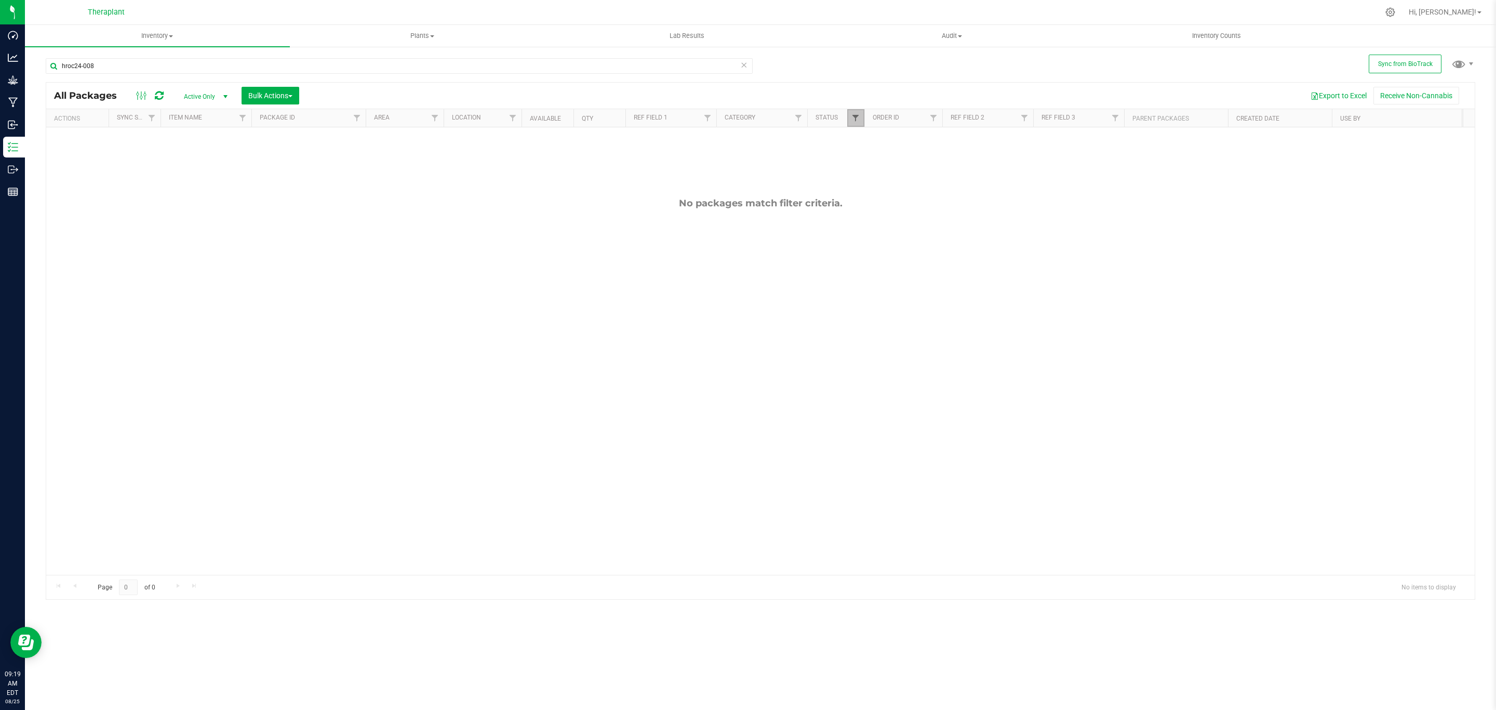
click at [859, 117] on span "Filter" at bounding box center [855, 118] width 8 height 8
click at [877, 262] on span "Picked" at bounding box center [878, 261] width 19 height 6
click at [864, 262] on input "Picked" at bounding box center [861, 261] width 7 height 7
checkbox input "true"
click at [876, 232] on span "Created" at bounding box center [879, 233] width 21 height 6
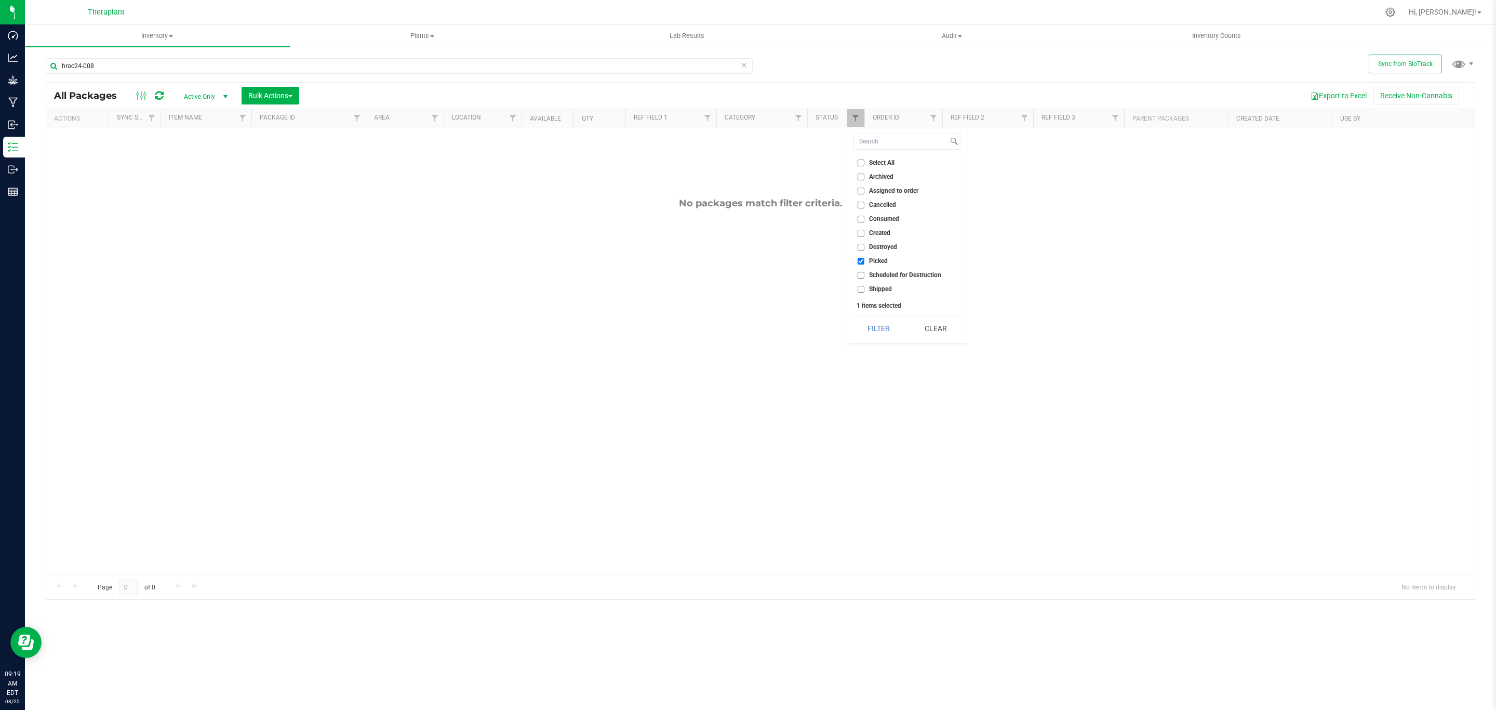
click at [864, 232] on input "Created" at bounding box center [861, 233] width 7 height 7
checkbox input "true"
click at [887, 328] on button "Filter" at bounding box center [878, 328] width 50 height 23
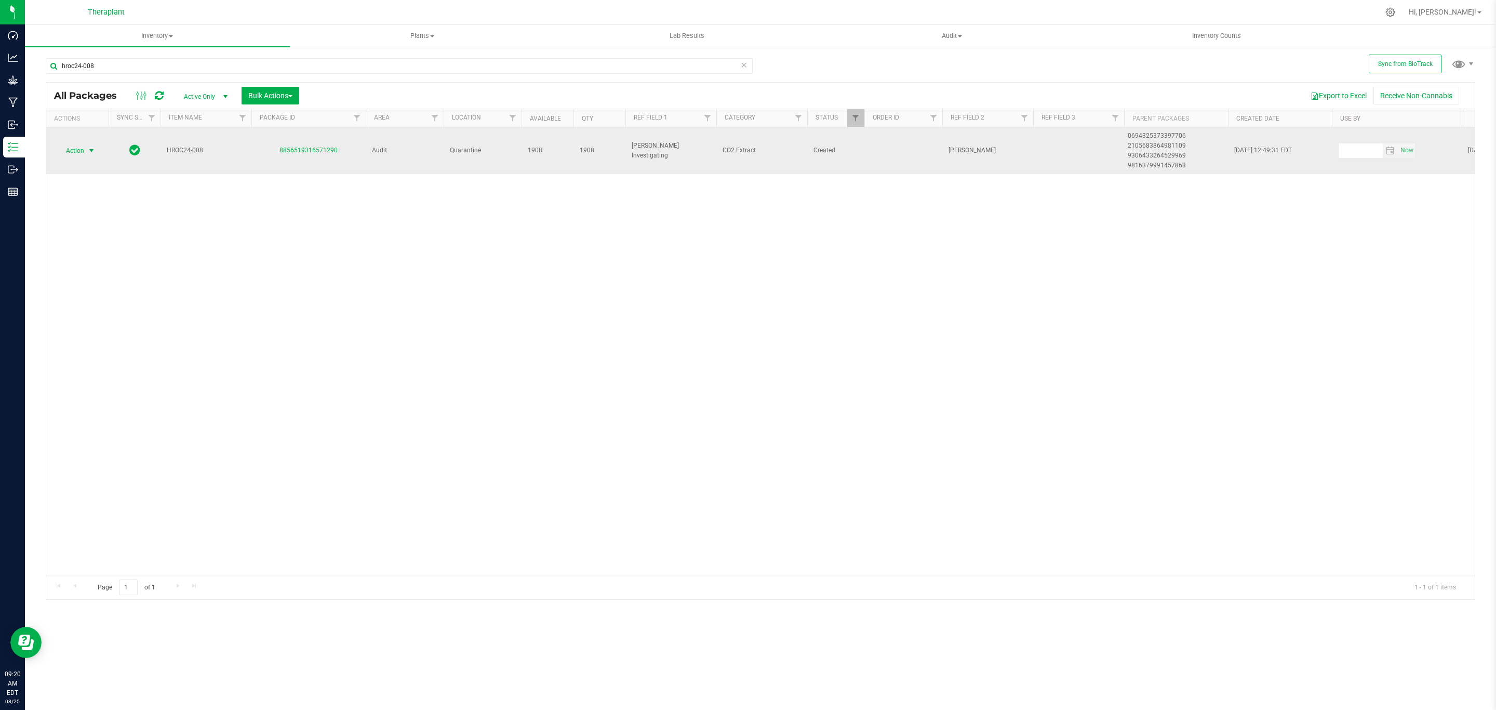
click at [94, 150] on span "select" at bounding box center [91, 150] width 8 height 8
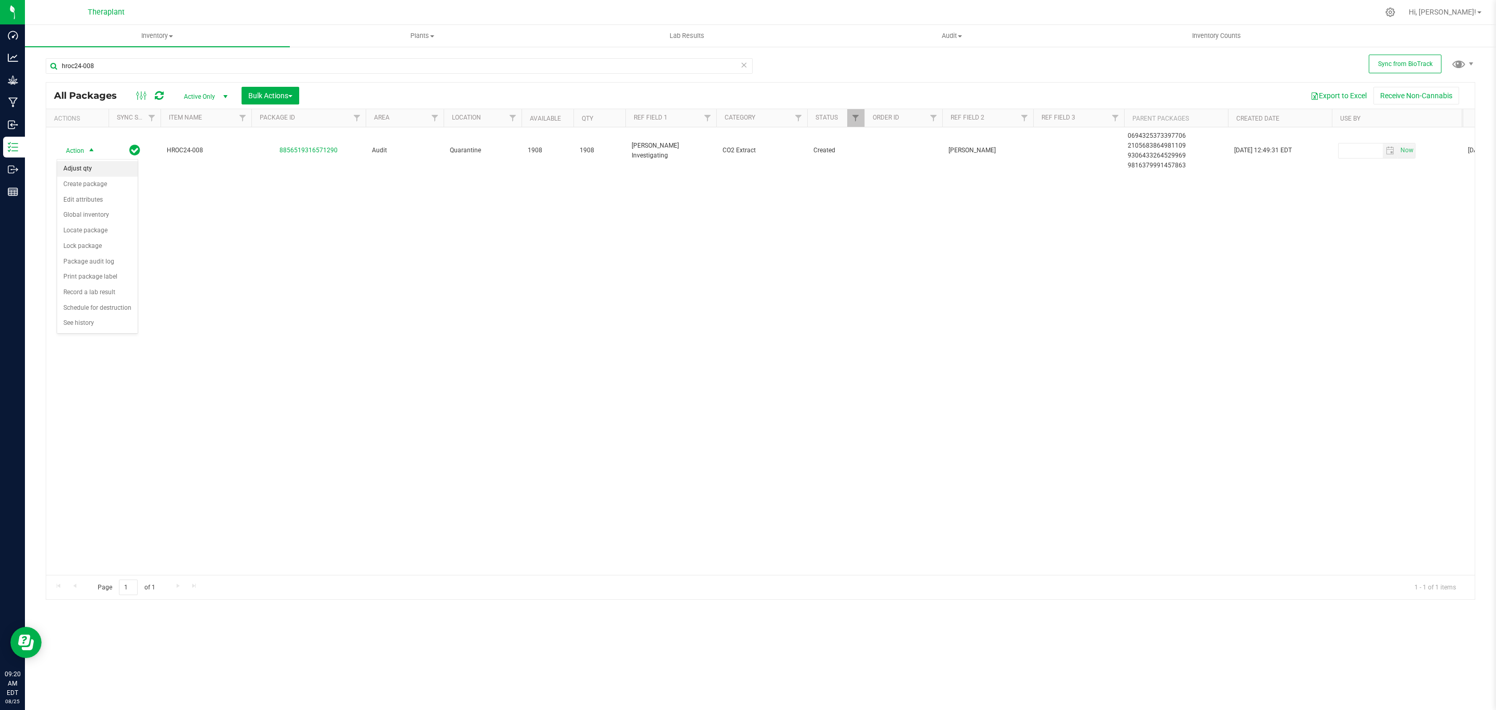
click at [108, 173] on li "Adjust qty" at bounding box center [97, 169] width 81 height 16
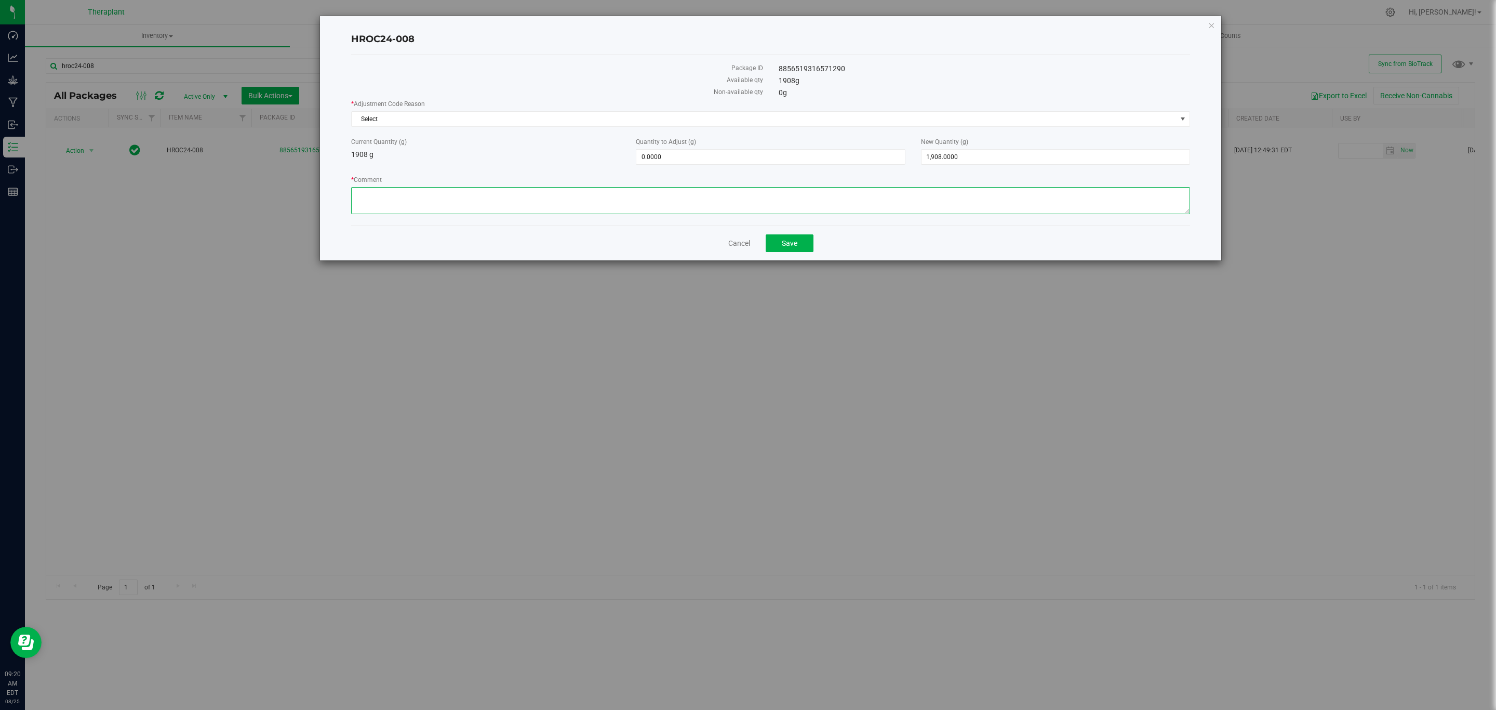
click at [664, 213] on textarea "* Comment" at bounding box center [770, 200] width 839 height 27
click at [450, 197] on textarea "* Comment" at bounding box center [770, 200] width 839 height 27
click at [643, 197] on textarea "* Comment" at bounding box center [770, 200] width 839 height 27
click at [656, 195] on textarea "* Comment" at bounding box center [770, 200] width 839 height 27
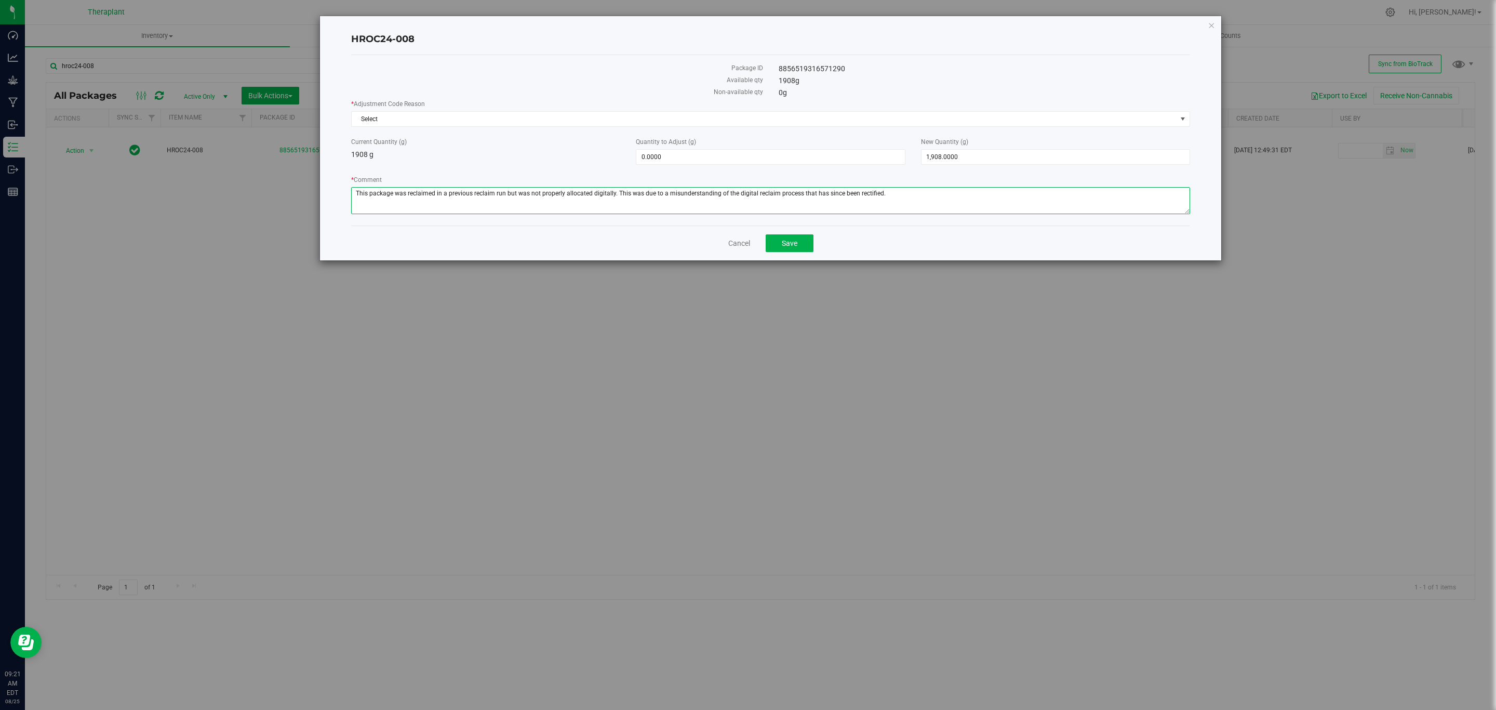
click at [656, 195] on textarea "* Comment" at bounding box center [770, 200] width 839 height 27
type textarea "This package was reclaimed in a previous reclaim run but was not properly alloc…"
click at [970, 157] on span "1,908.0000 1908" at bounding box center [1055, 157] width 269 height 16
click at [970, 157] on input "1908" at bounding box center [1055, 157] width 268 height 15
type input "0"
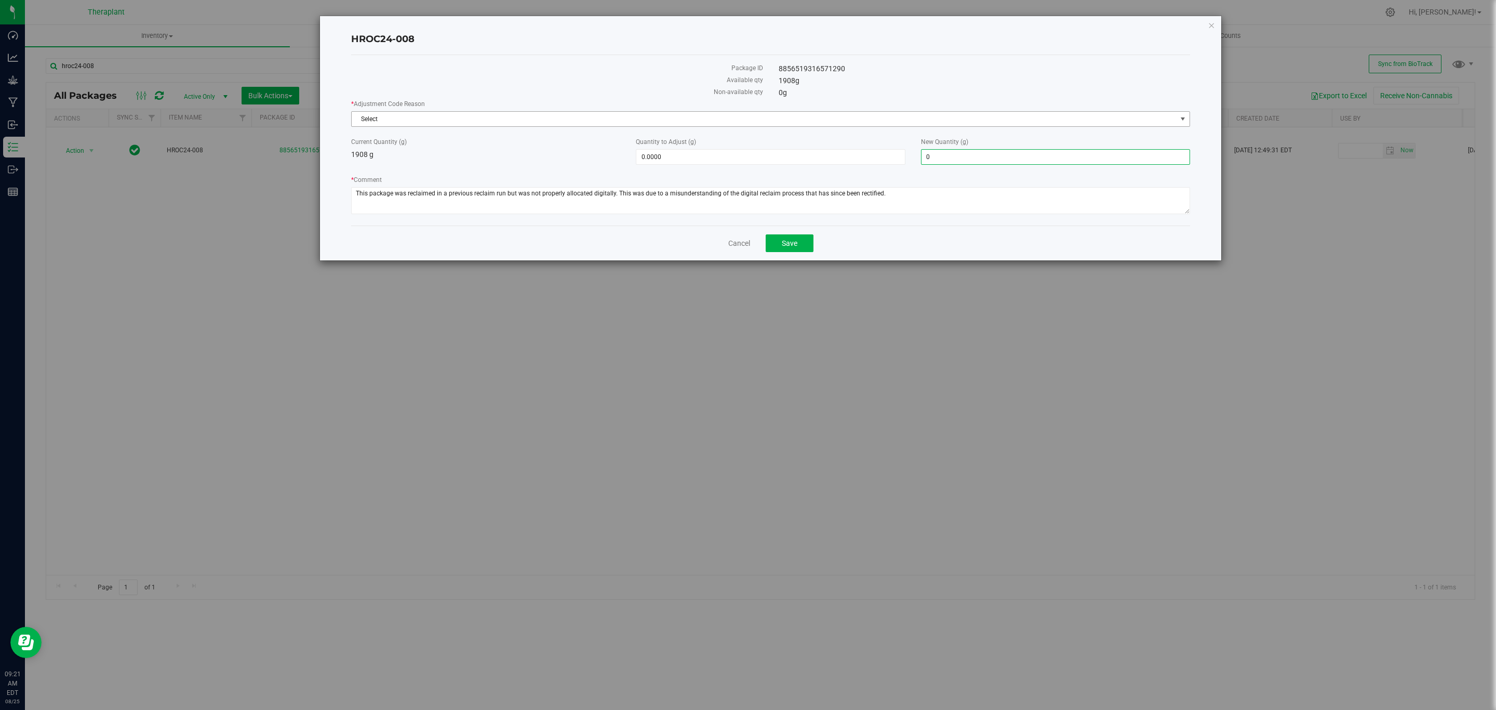
type input "-1,908.0000"
type input "0.0000"
click at [840, 121] on span "Select" at bounding box center [764, 119] width 825 height 15
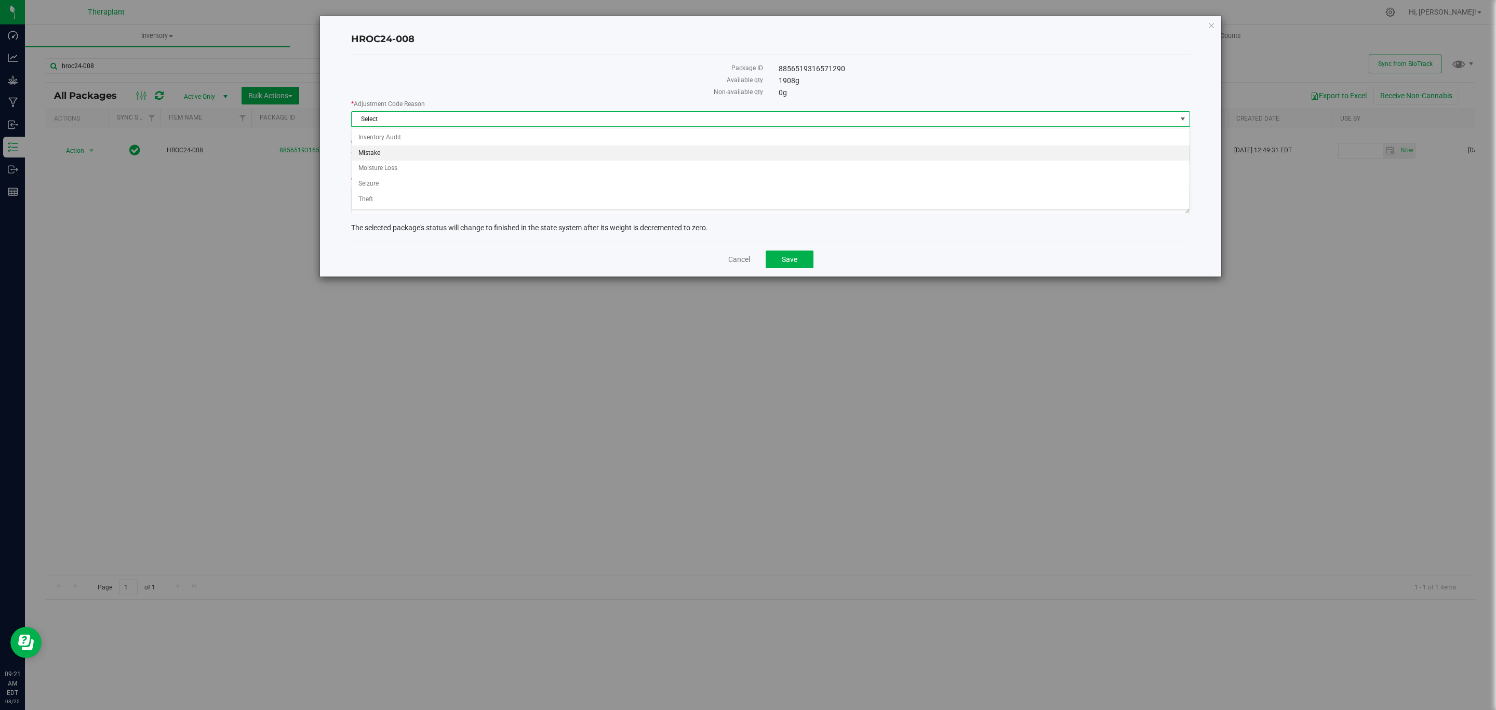
click at [392, 159] on li "Mistake" at bounding box center [770, 153] width 837 height 16
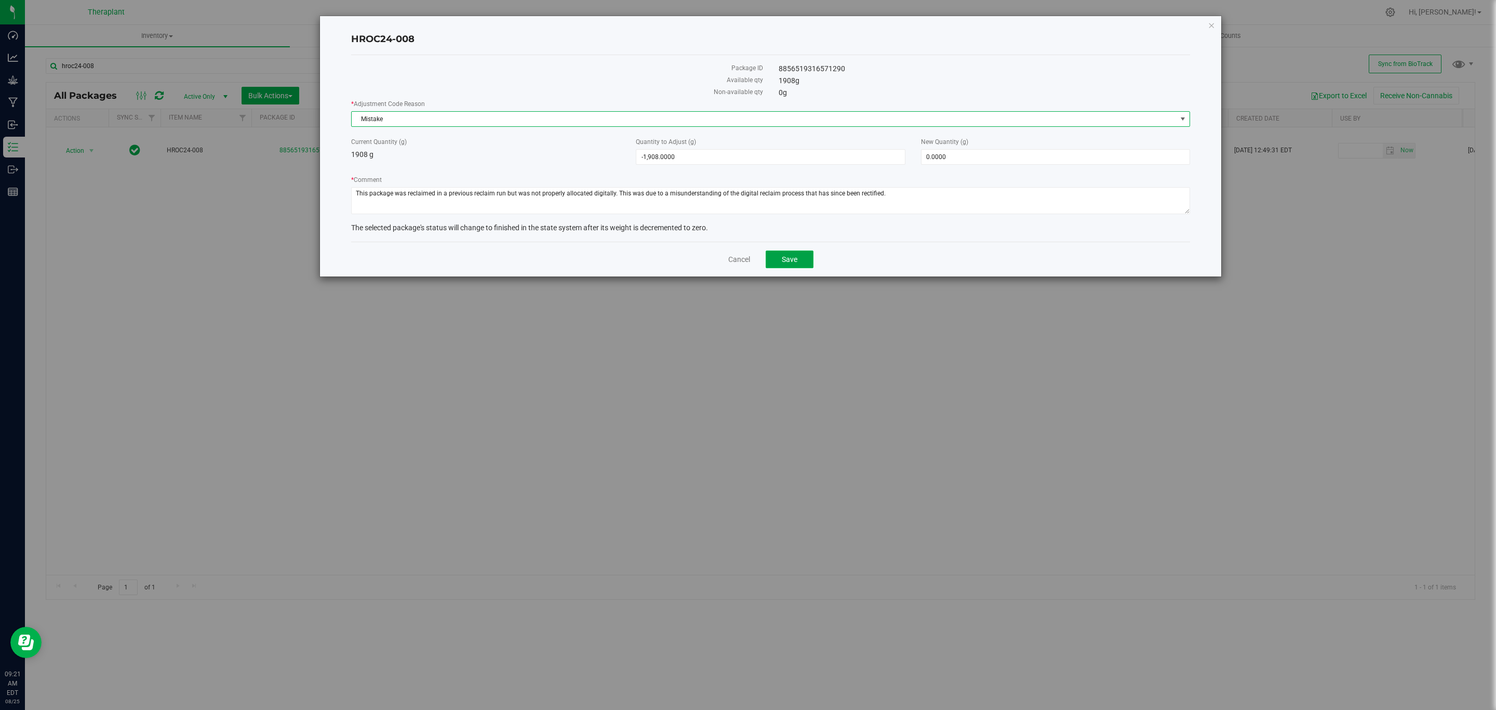
click at [790, 262] on span "Save" at bounding box center [790, 259] width 16 height 8
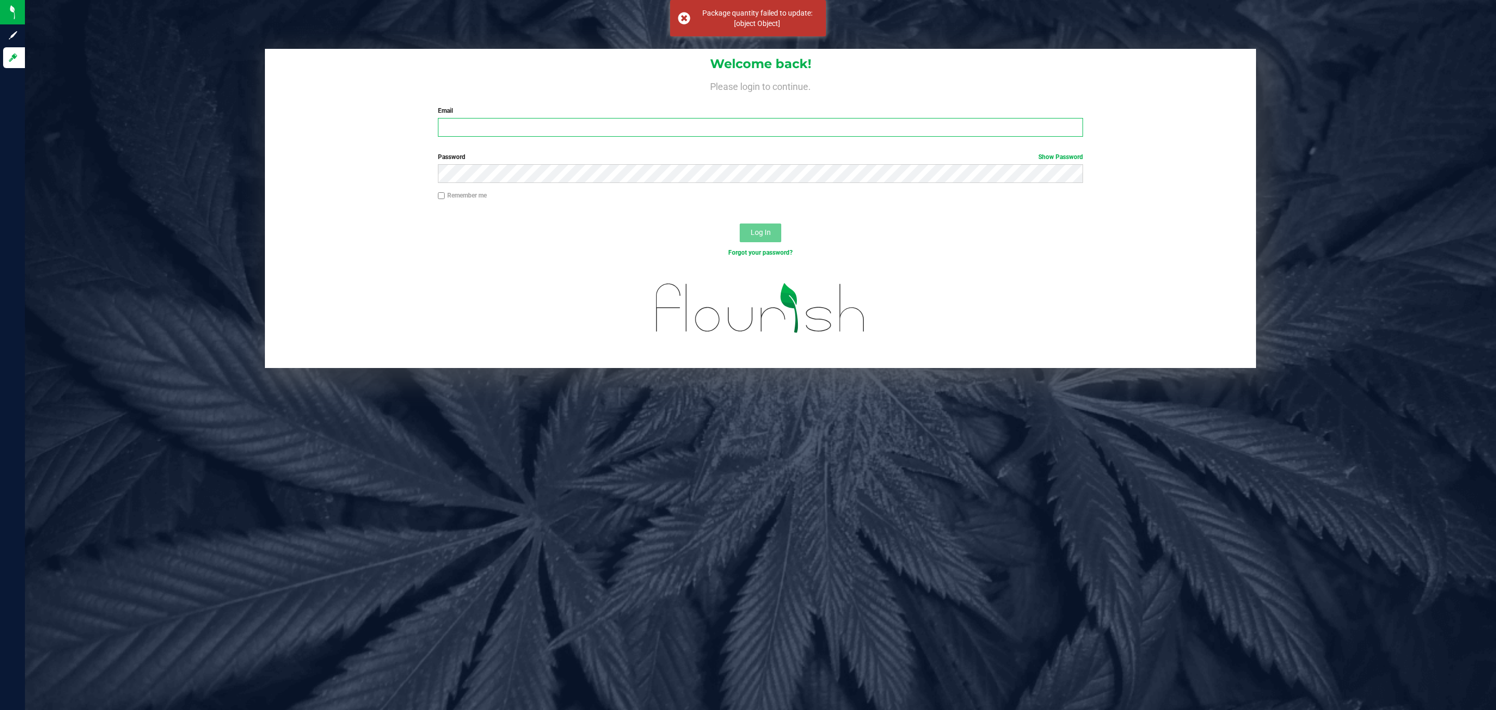
type input "[PERSON_NAME][EMAIL_ADDRESS][DOMAIN_NAME]"
click at [776, 231] on button "Log In" at bounding box center [761, 232] width 42 height 19
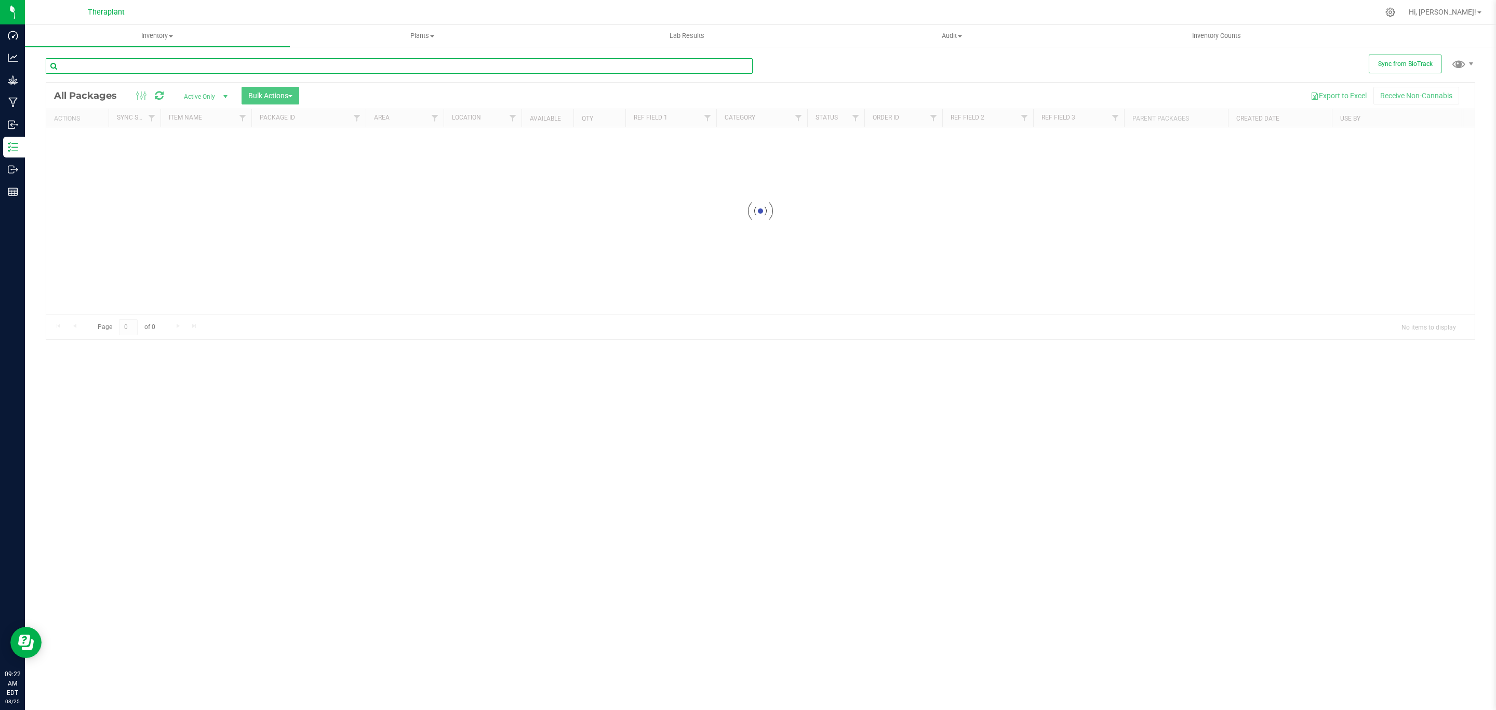
click at [281, 62] on input "text" at bounding box center [399, 66] width 707 height 16
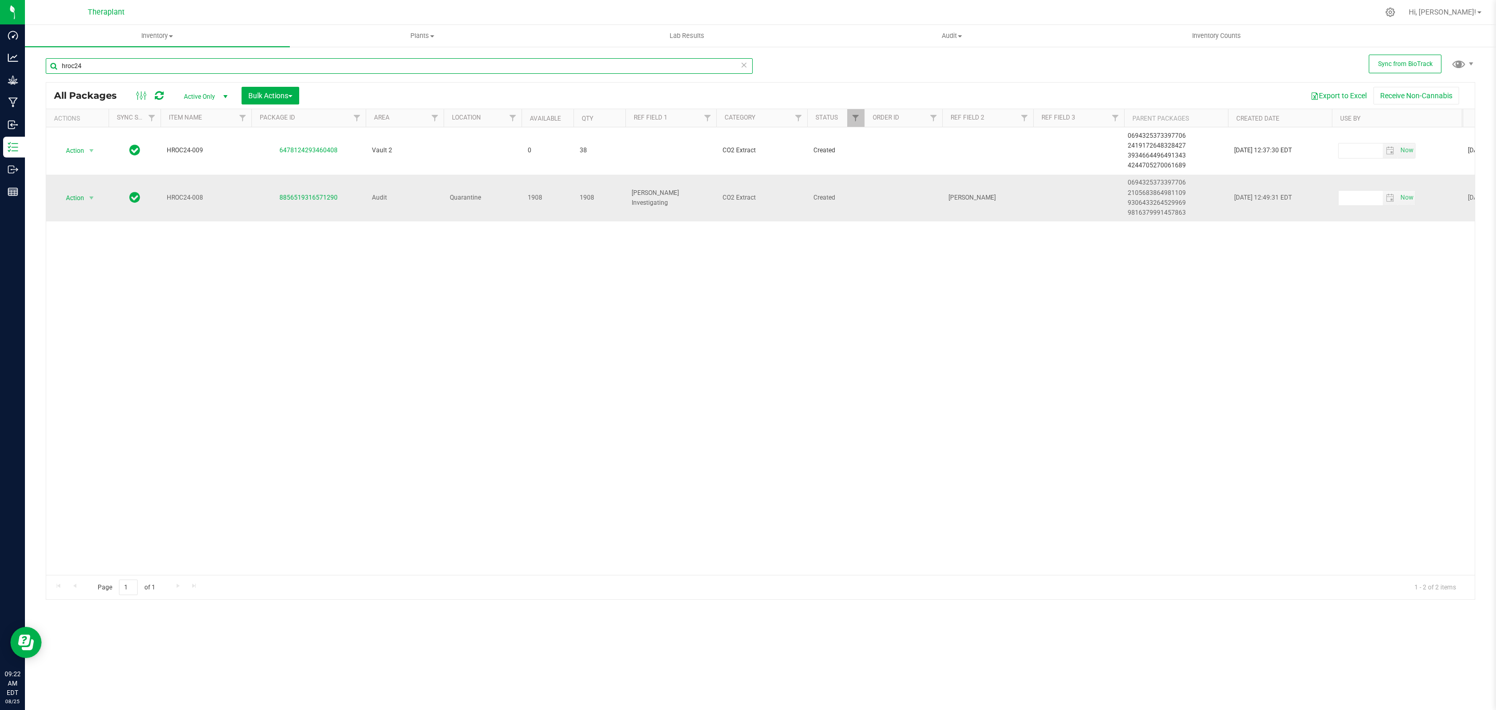
type input "hroc24"
click at [70, 203] on span "Action" at bounding box center [71, 198] width 28 height 15
click at [100, 212] on li "Adjust qty" at bounding box center [97, 217] width 81 height 16
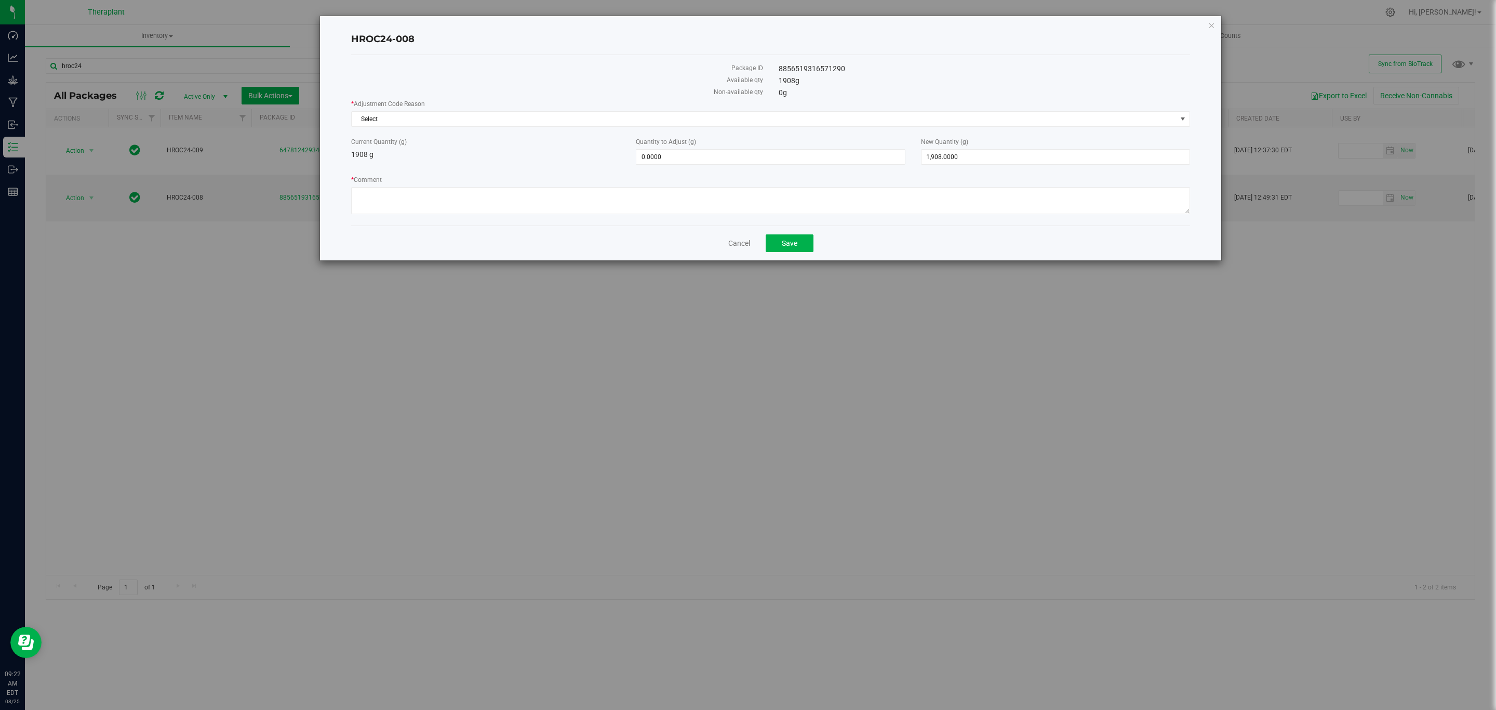
click at [578, 233] on div "Cancel Save" at bounding box center [770, 242] width 839 height 35
click at [586, 209] on textarea "* Comment" at bounding box center [770, 200] width 839 height 27
paste textarea "This package was reclaimed in a previous reclaim run but was not properly alloc…"
type textarea "This package was reclaimed in a previous reclaim run but was not properly alloc…"
click at [1035, 150] on span "1,908.0000 1908" at bounding box center [1055, 157] width 269 height 16
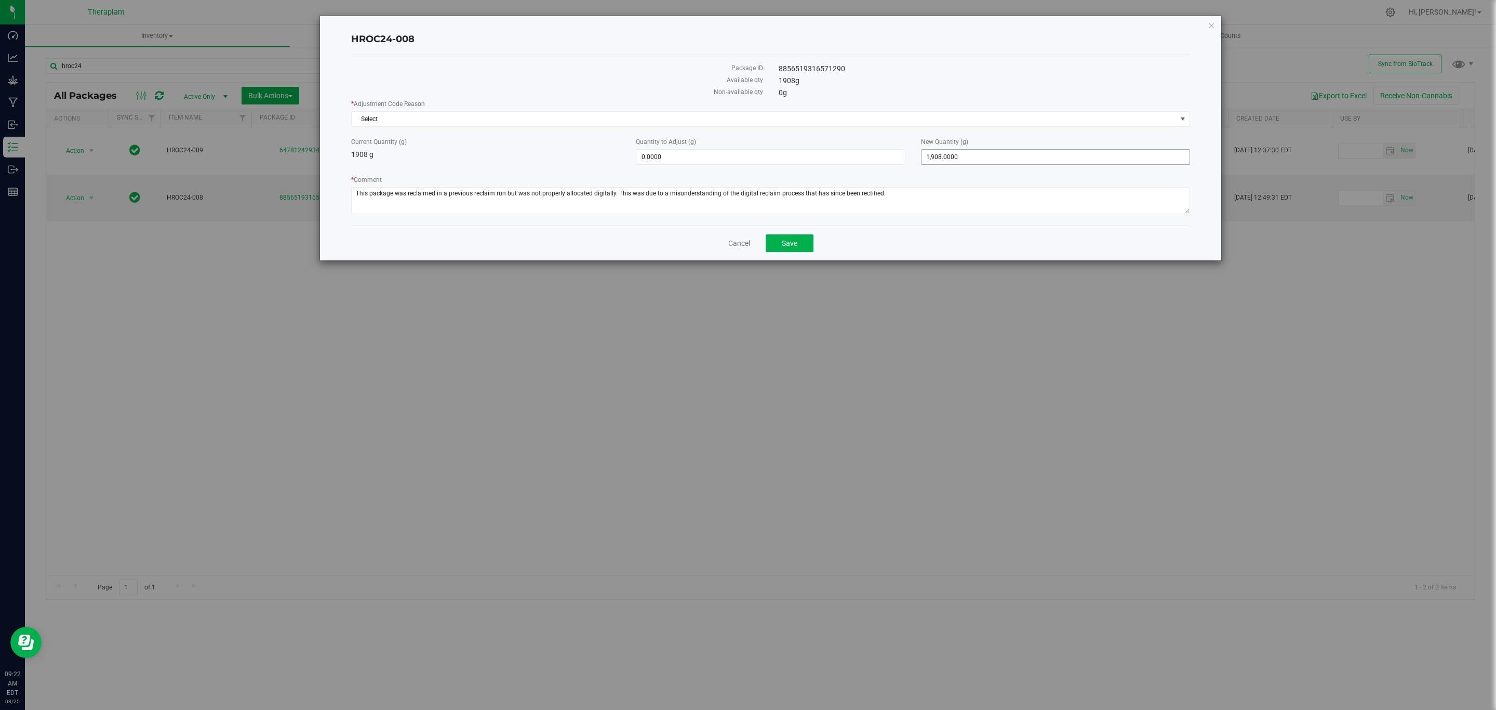
click at [1035, 155] on span "1,908.0000 1908" at bounding box center [1055, 157] width 269 height 16
click at [1035, 155] on input "1908" at bounding box center [1055, 157] width 268 height 15
type input "0"
type input "-1,908.0000"
type input "0.0000"
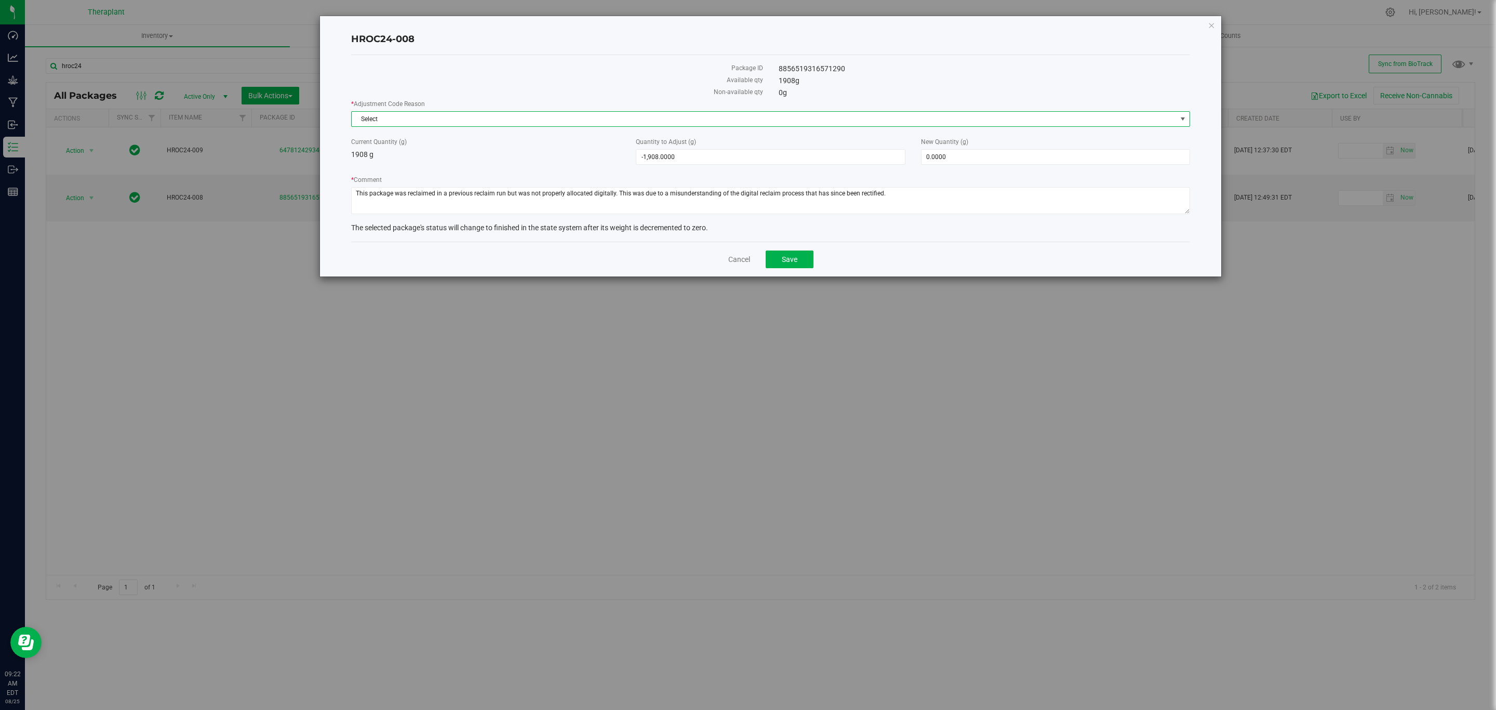
click at [1007, 117] on span "Select" at bounding box center [764, 119] width 825 height 15
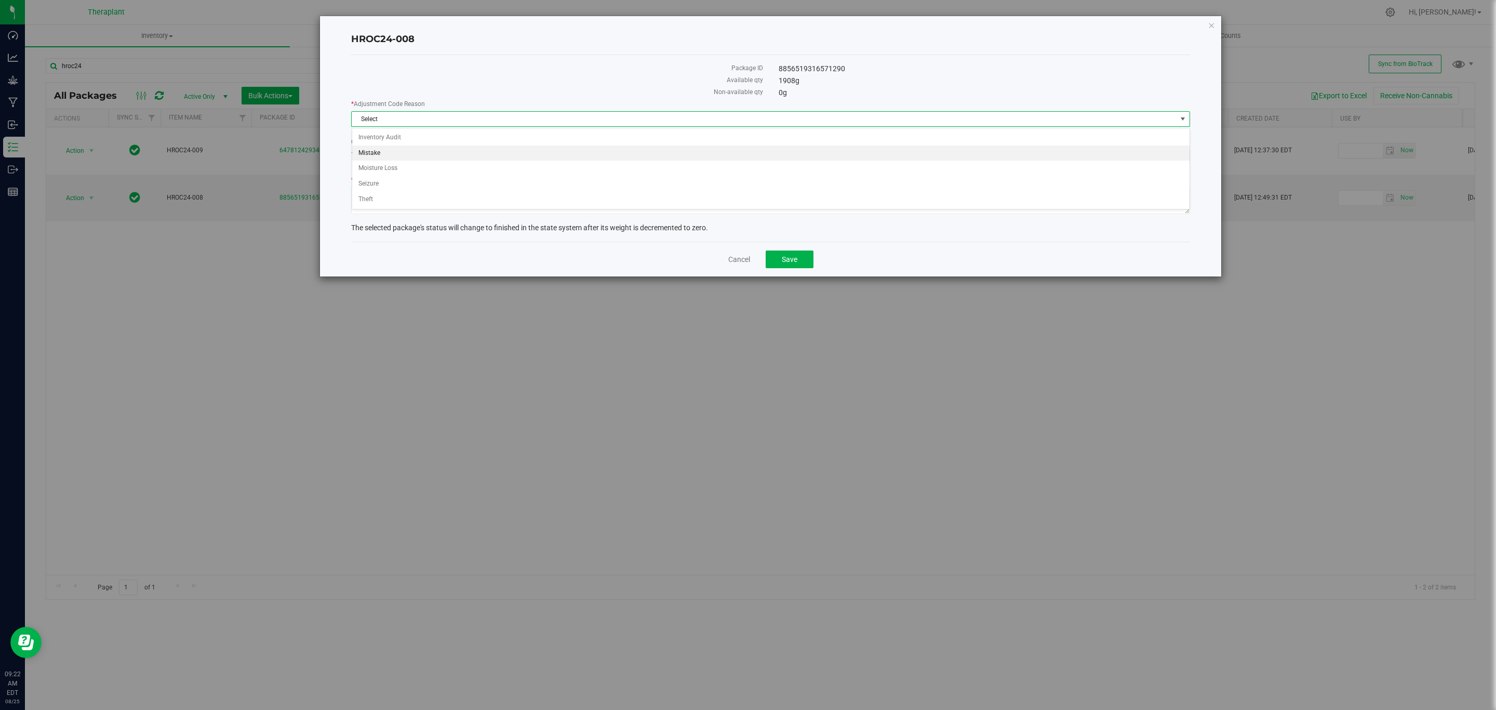
click at [486, 159] on li "Mistake" at bounding box center [770, 153] width 837 height 16
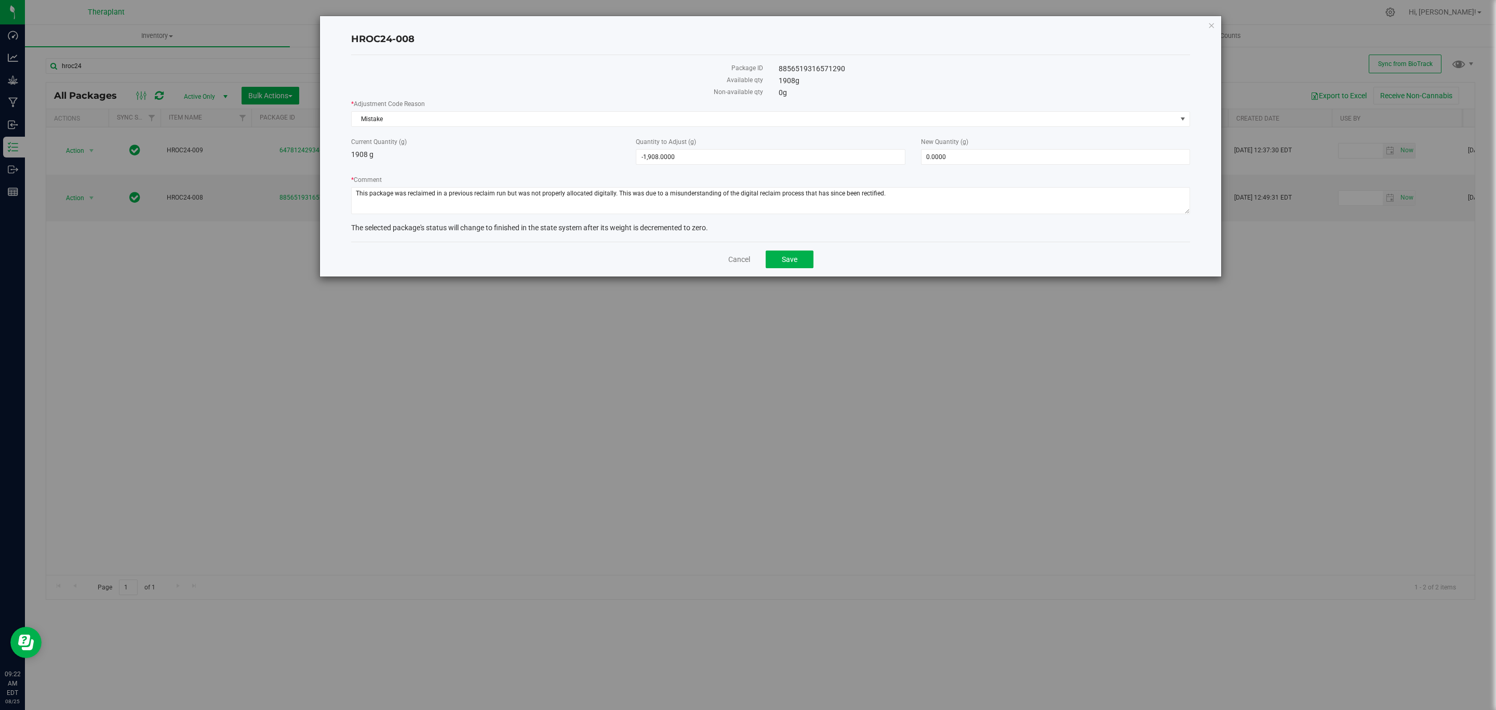
click at [787, 252] on div "Cancel Save" at bounding box center [770, 259] width 839 height 35
click at [784, 259] on span "Save" at bounding box center [790, 259] width 16 height 8
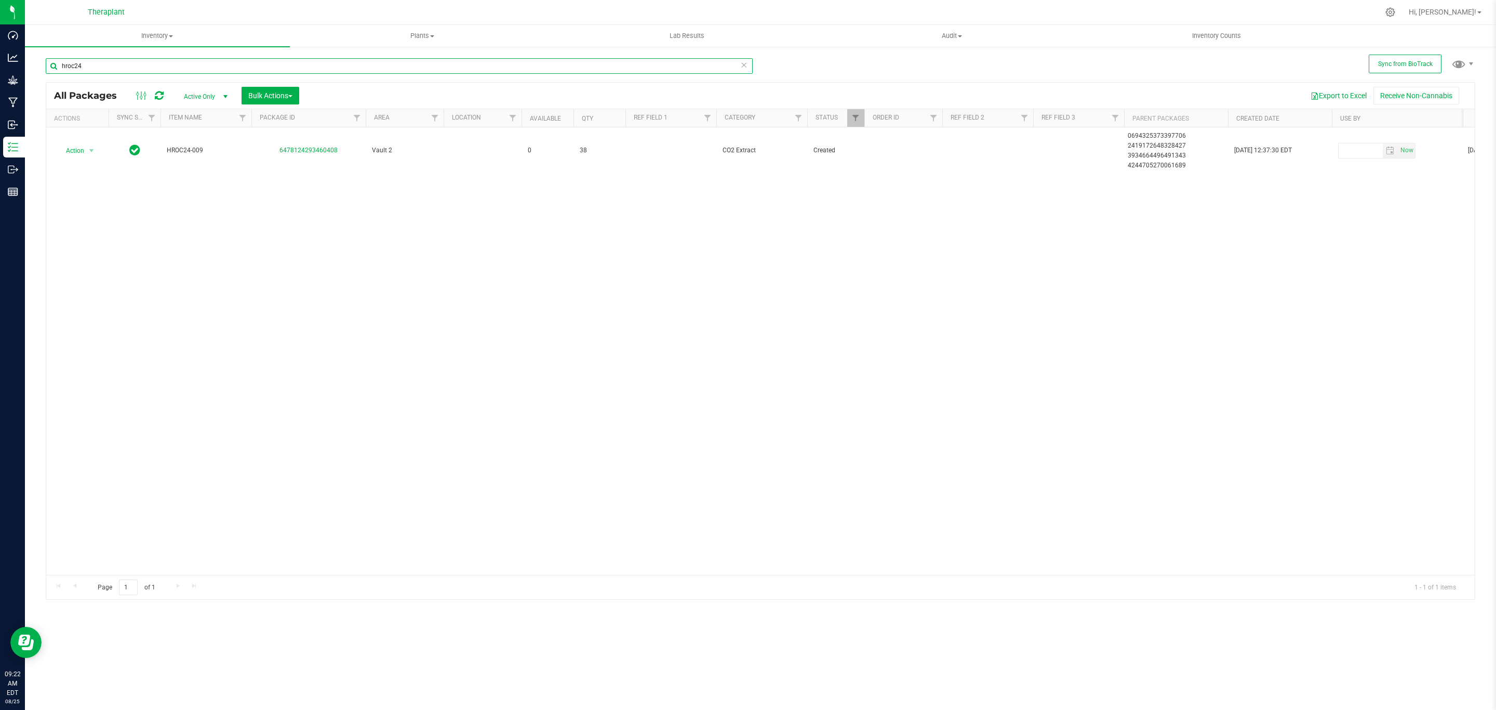
click at [92, 64] on input "hroc24" at bounding box center [399, 66] width 707 height 16
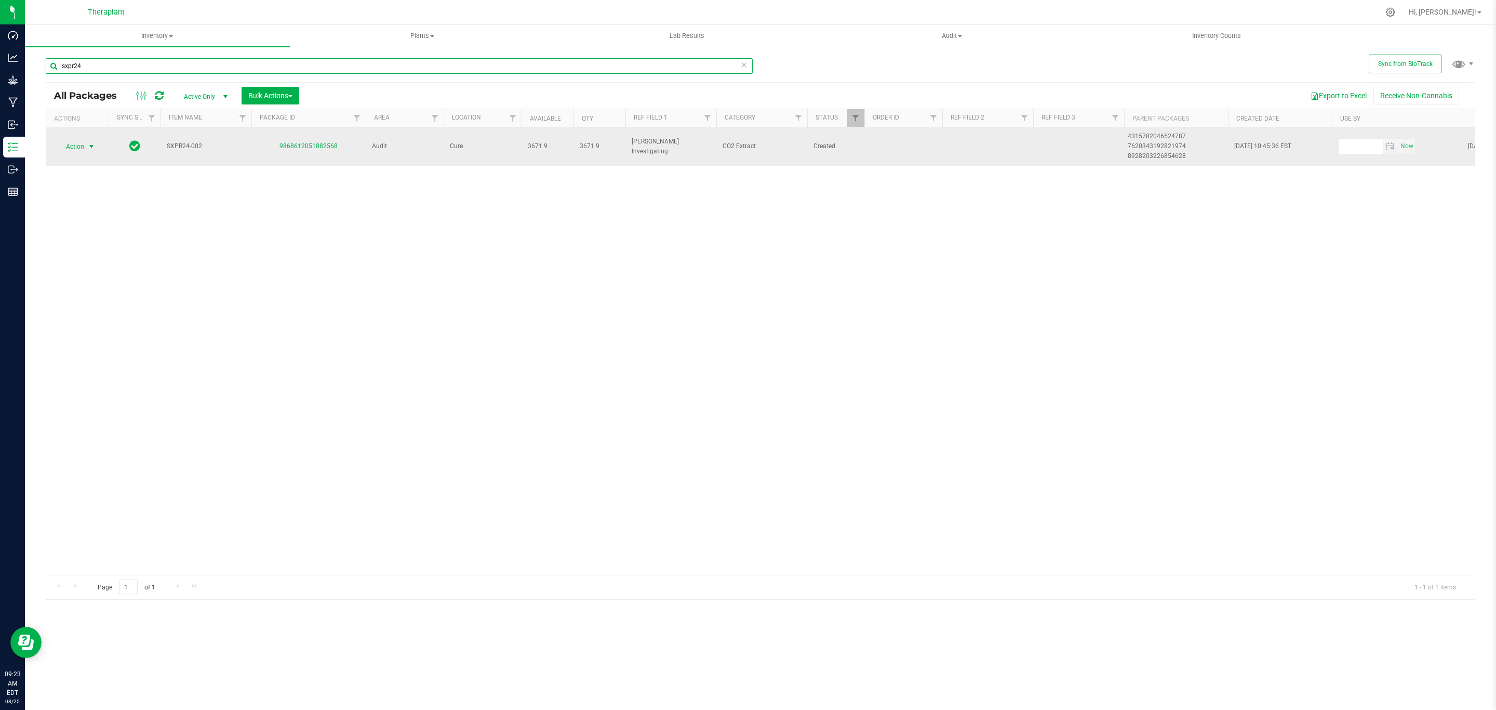
type input "sxpr24"
click at [83, 144] on span "Action" at bounding box center [71, 146] width 28 height 15
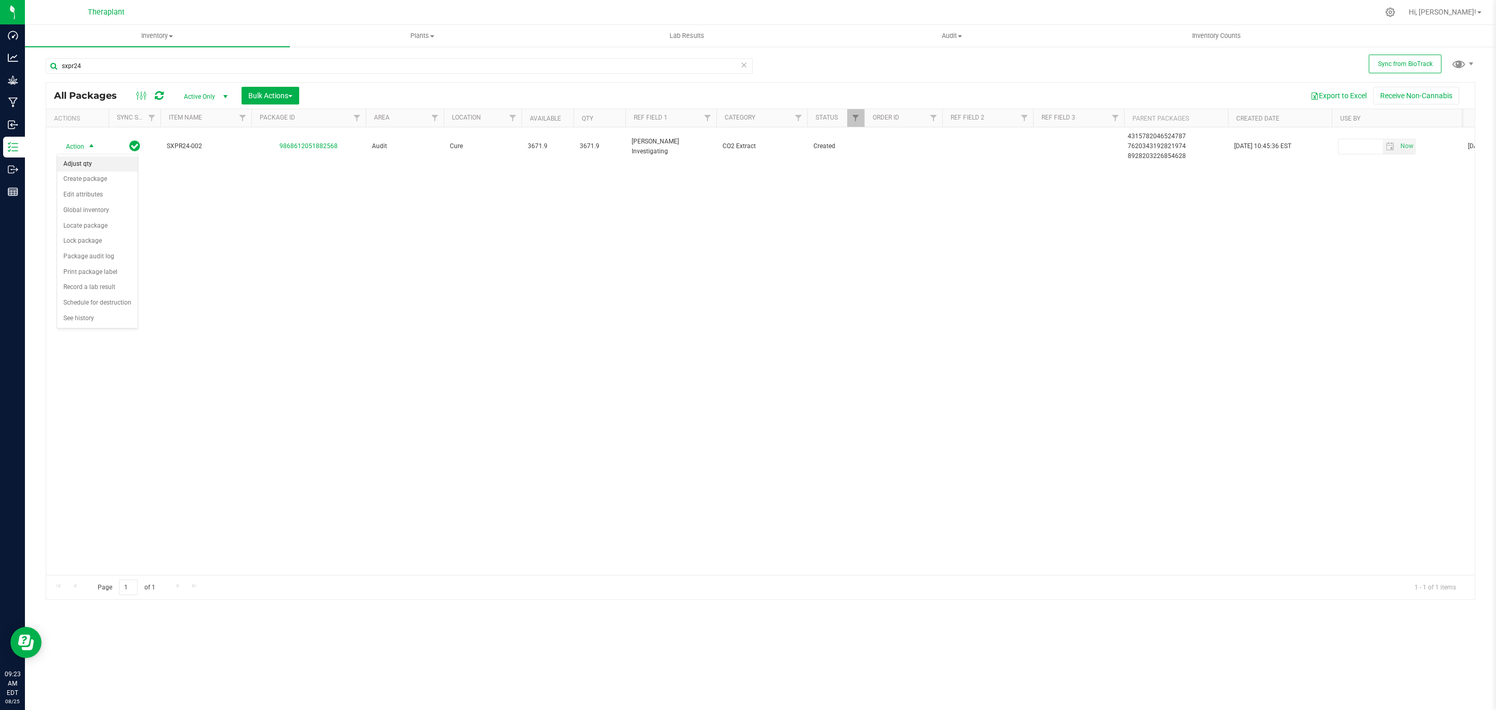
click at [98, 164] on li "Adjust qty" at bounding box center [97, 164] width 81 height 16
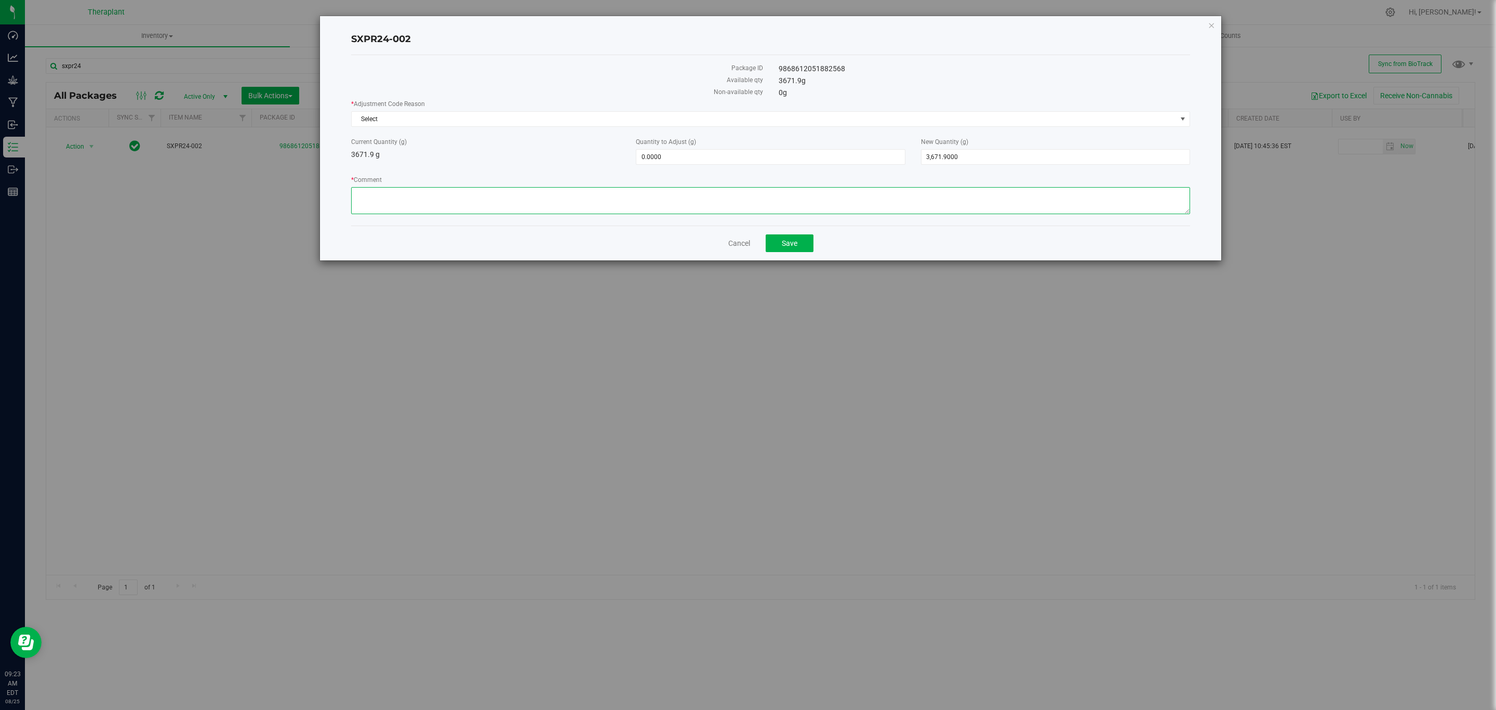
click at [702, 214] on textarea "* Comment" at bounding box center [770, 200] width 839 height 27
paste textarea "This package was reclaimed in a previous reclaim run but was not properly alloc…"
type textarea "This package was reclaimed in a previous reclaim run but was not properly alloc…"
click at [1017, 150] on span "3,671.9000 3671.9" at bounding box center [1055, 157] width 269 height 16
click at [1017, 150] on input "3671.9" at bounding box center [1055, 157] width 268 height 15
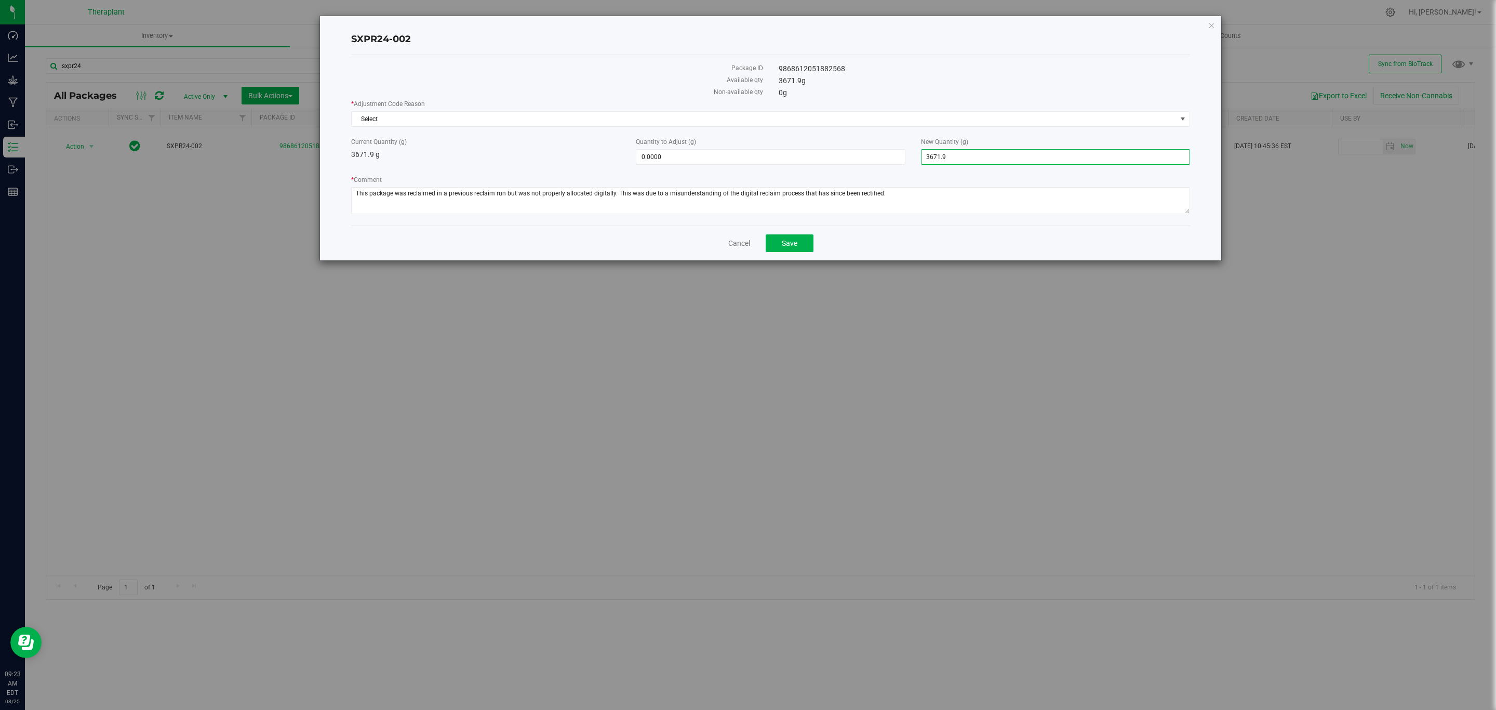
type input "0"
type input "-3,671.9000"
type input "0.0000"
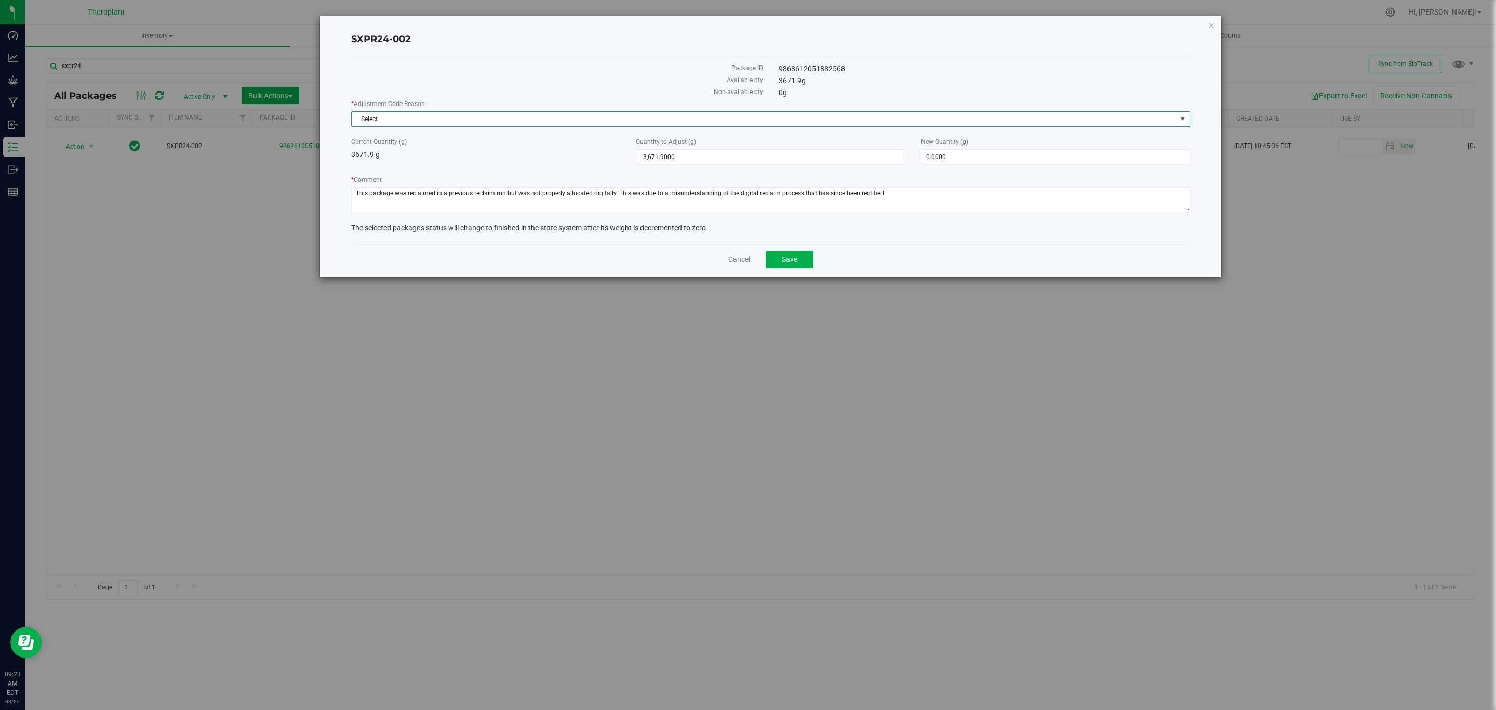
click at [946, 120] on span "Select" at bounding box center [764, 119] width 825 height 15
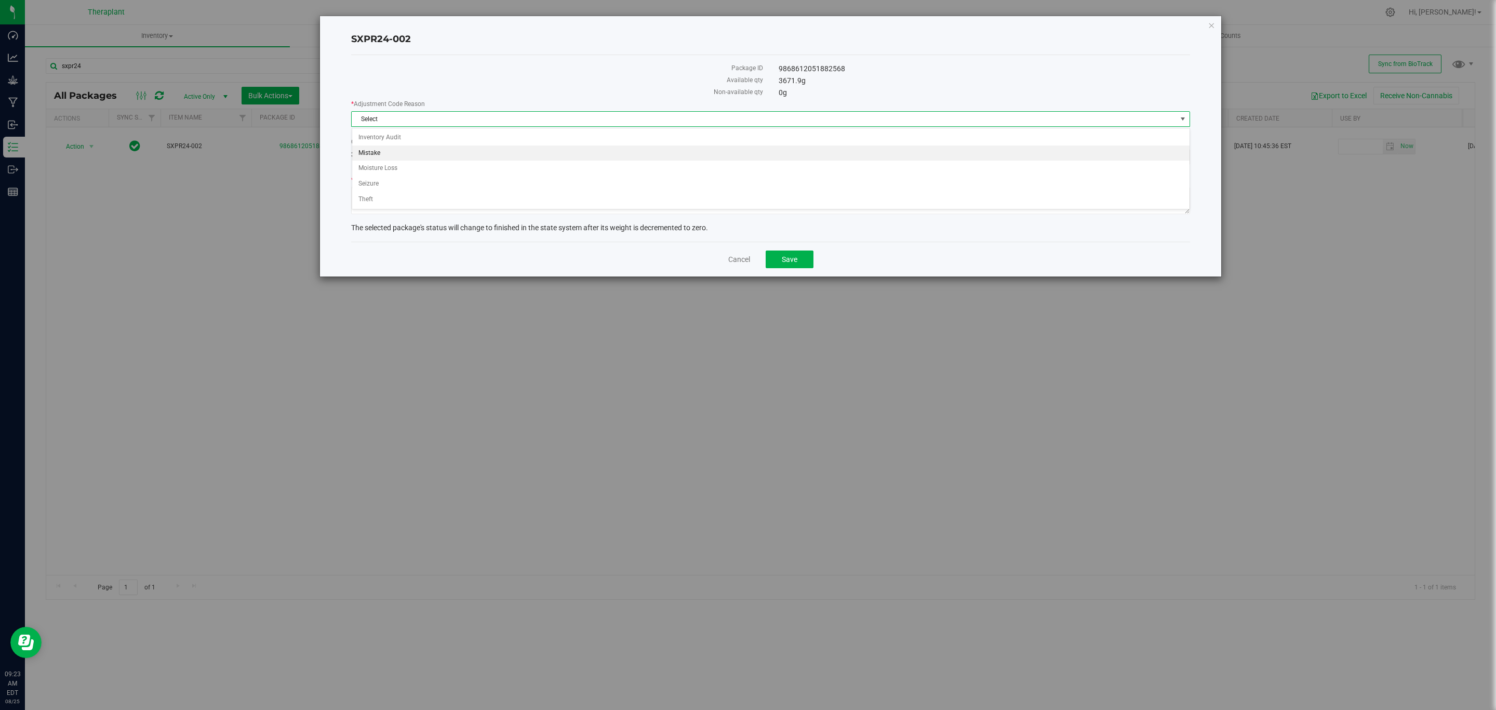
click at [542, 150] on li "Mistake" at bounding box center [770, 153] width 837 height 16
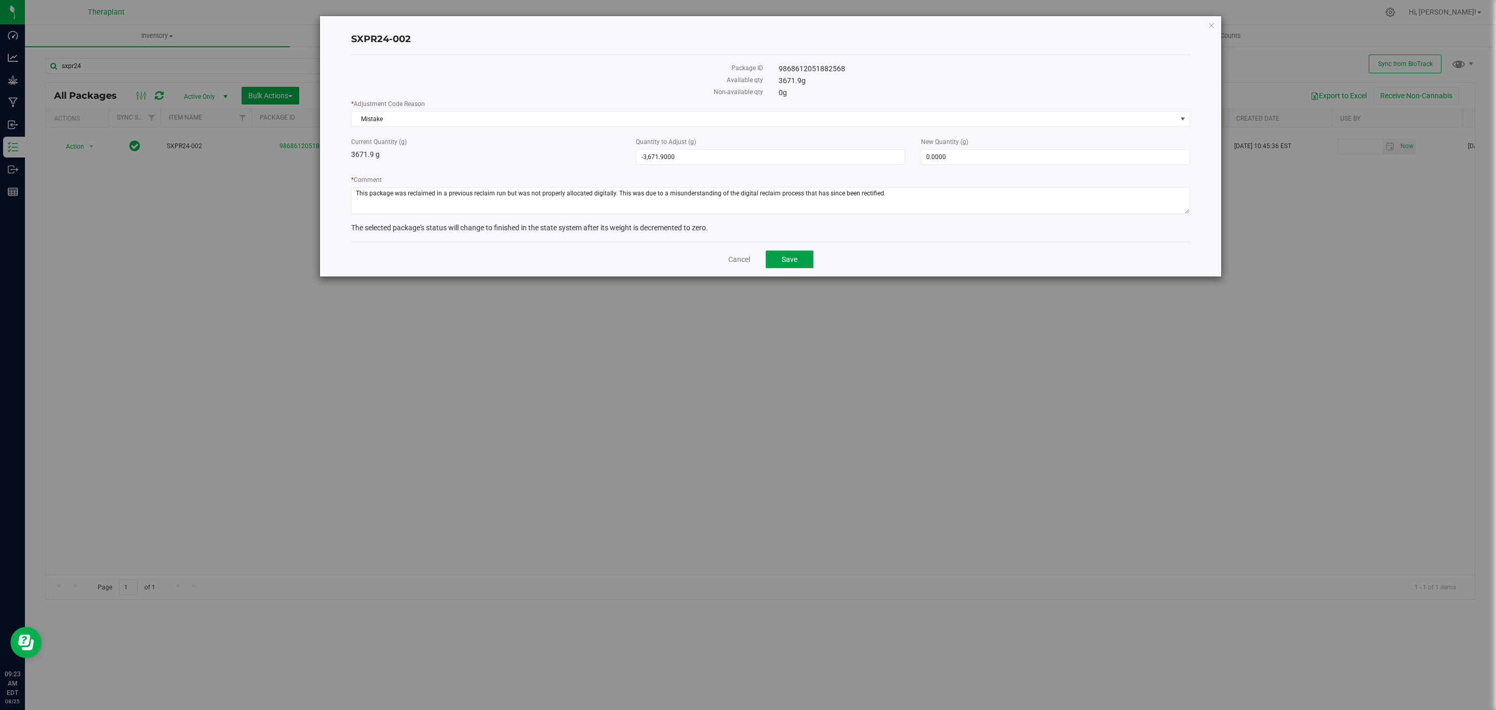
click at [813, 263] on button "Save" at bounding box center [790, 259] width 48 height 18
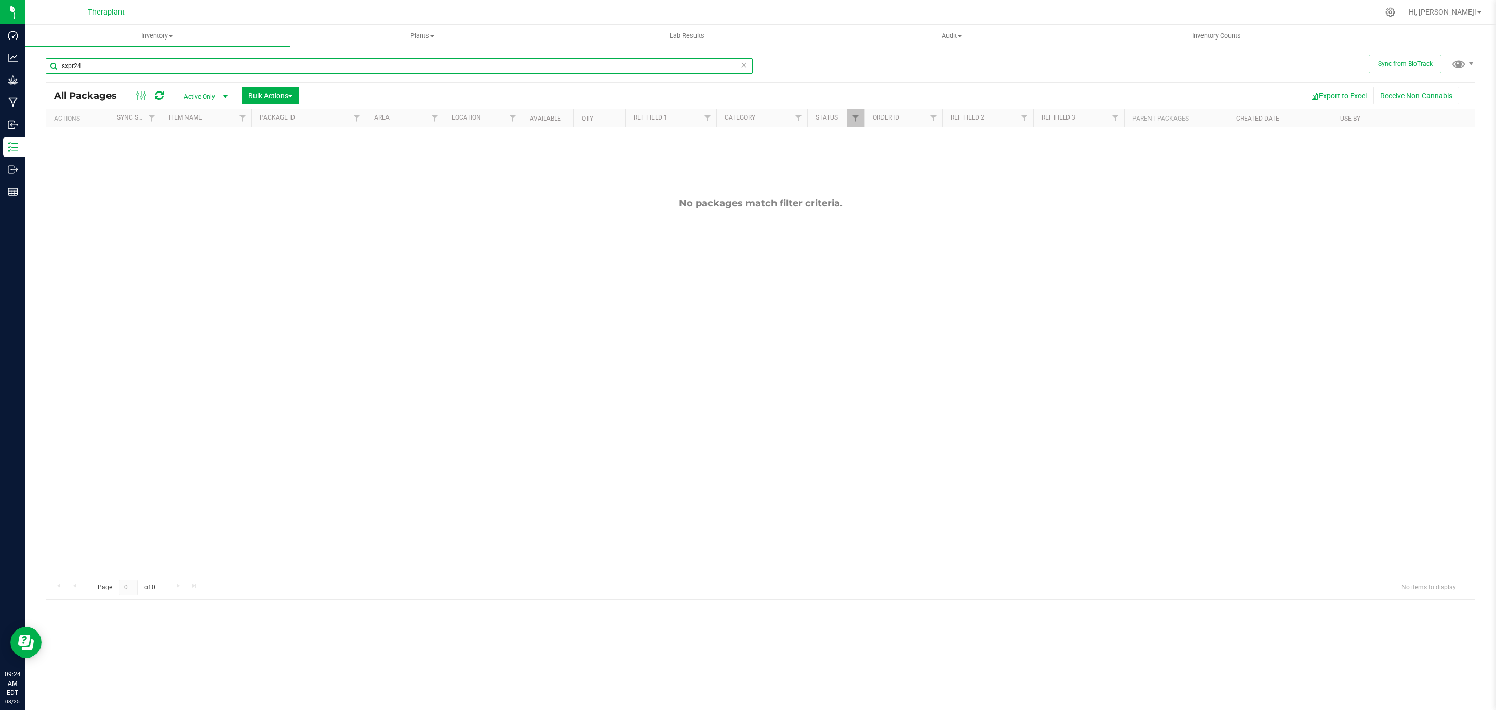
click at [220, 70] on input "sxpr24" at bounding box center [399, 66] width 707 height 16
type input "hb1g"
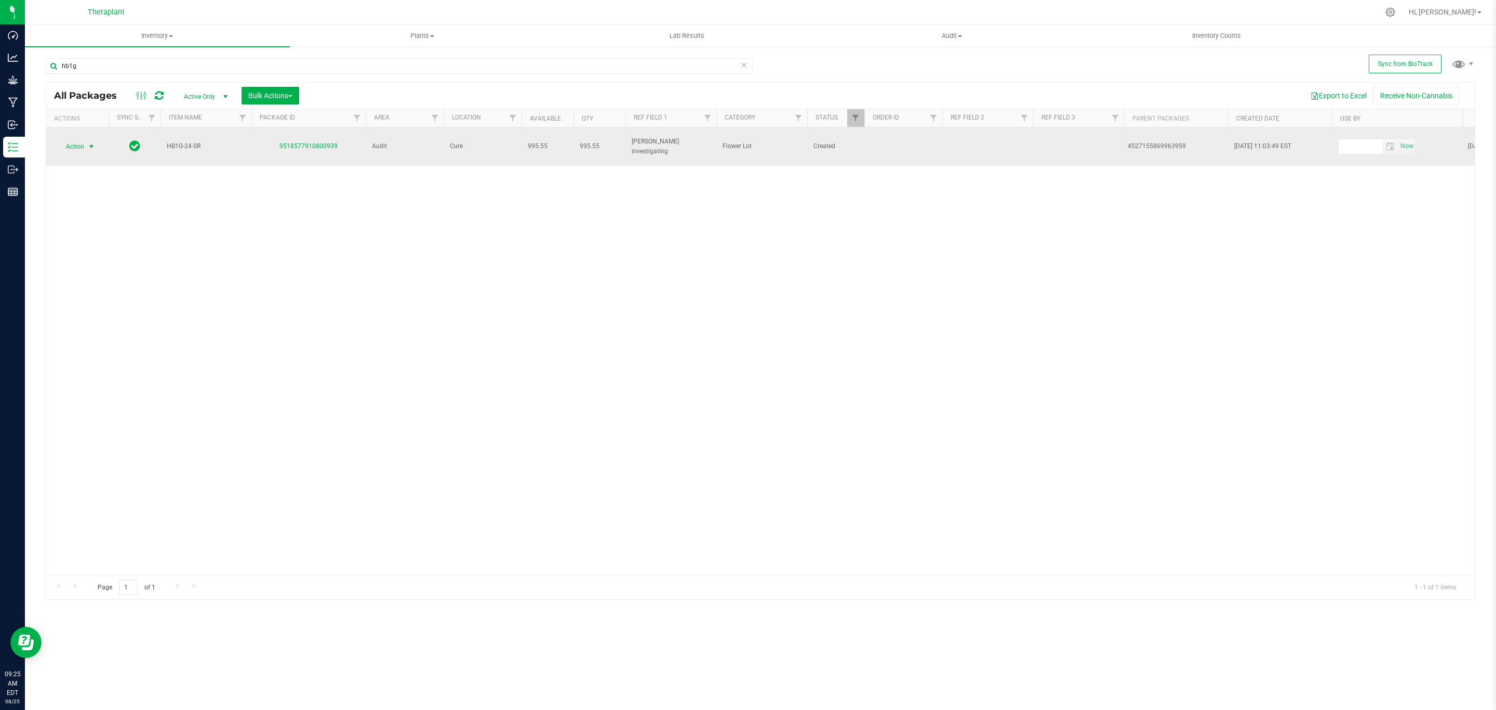
click at [94, 142] on span "select" at bounding box center [91, 146] width 8 height 8
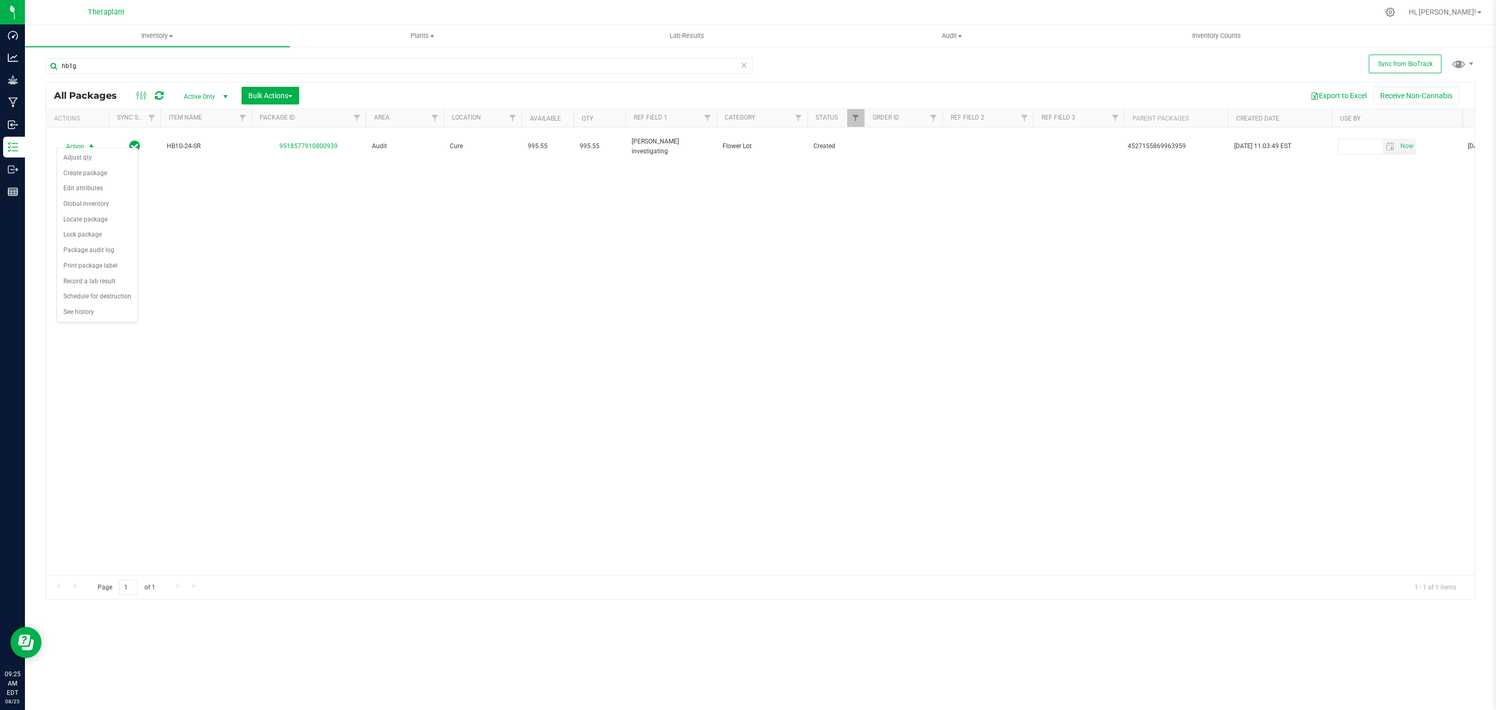
drag, startPoint x: 256, startPoint y: 181, endPoint x: 248, endPoint y: 178, distance: 7.9
click at [251, 178] on div "Action Action Adjust qty Create package Edit attributes Global inventory Locate…" at bounding box center [760, 350] width 1428 height 447
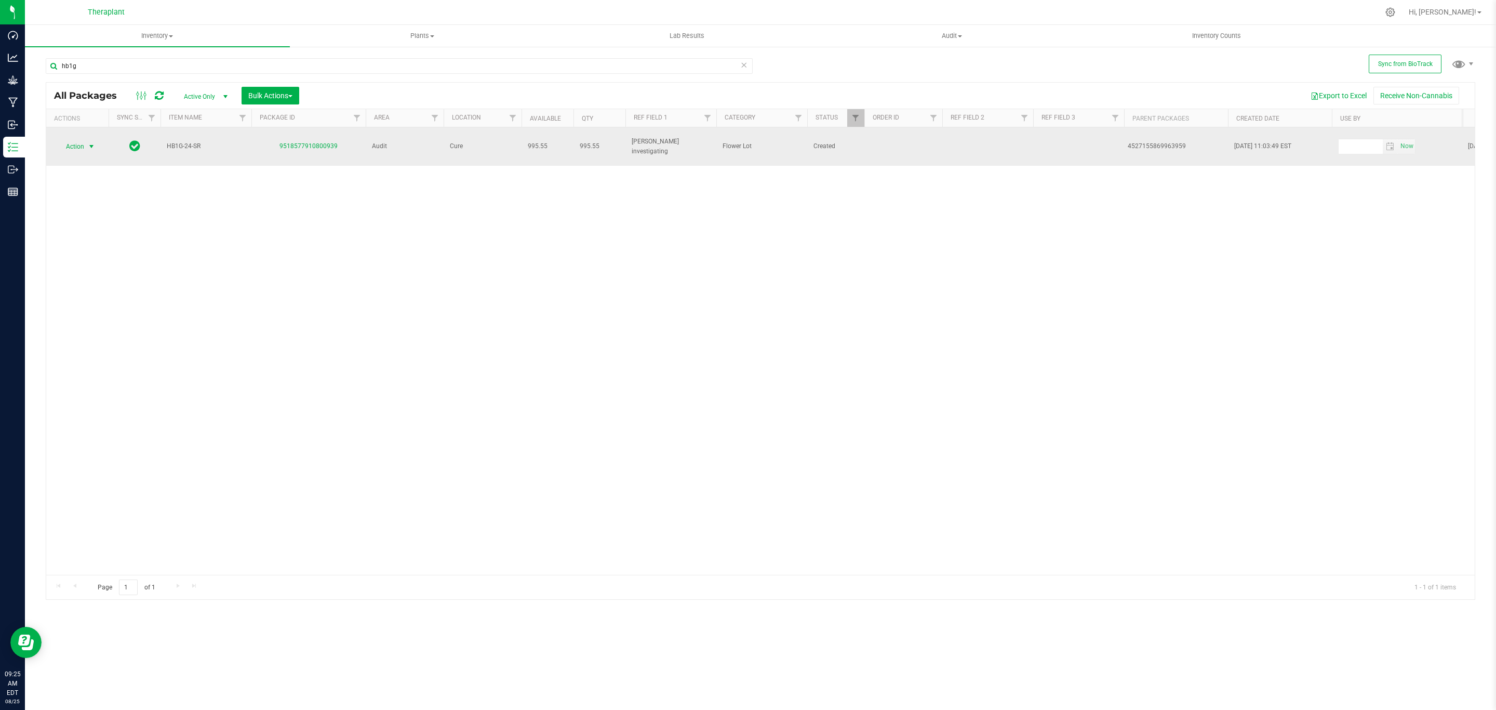
click at [86, 139] on span "select" at bounding box center [91, 146] width 13 height 15
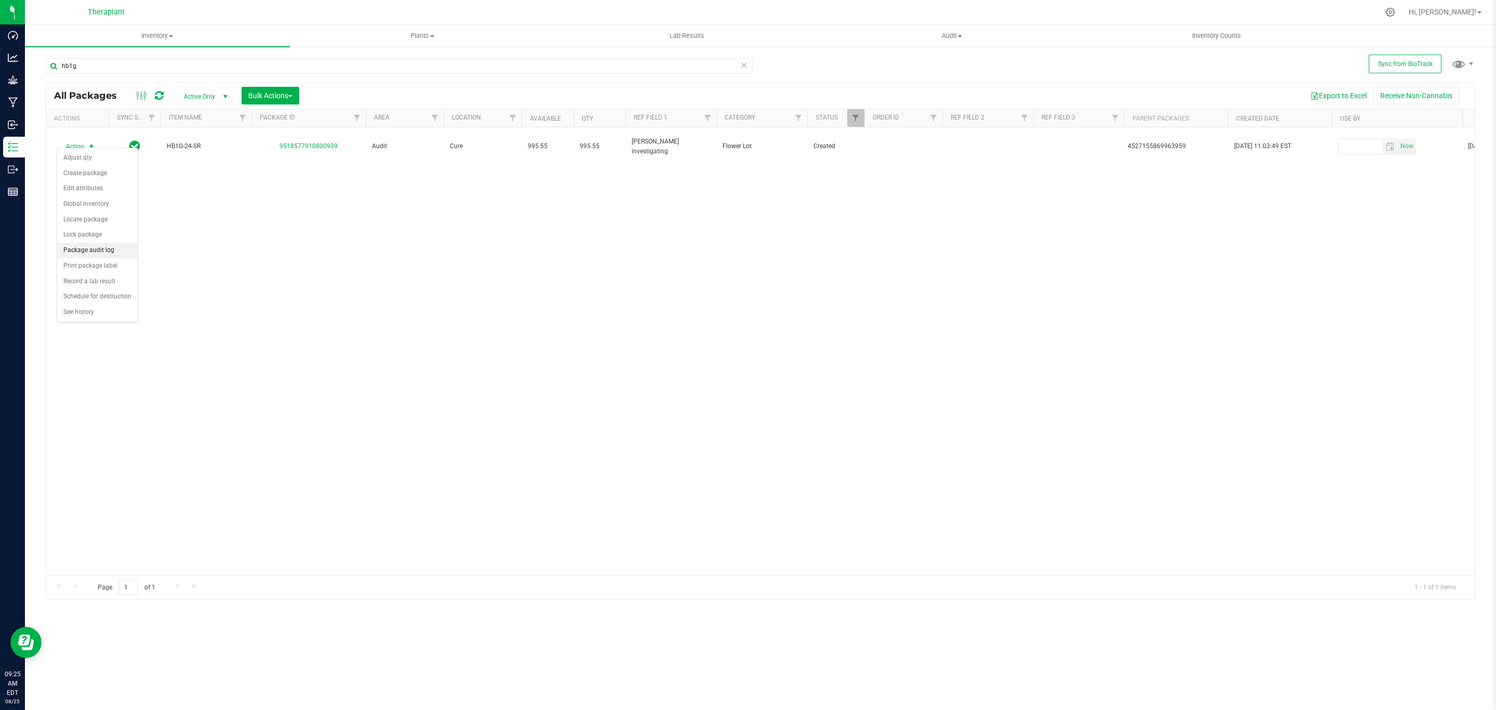
click at [102, 253] on li "Package audit log" at bounding box center [97, 251] width 81 height 16
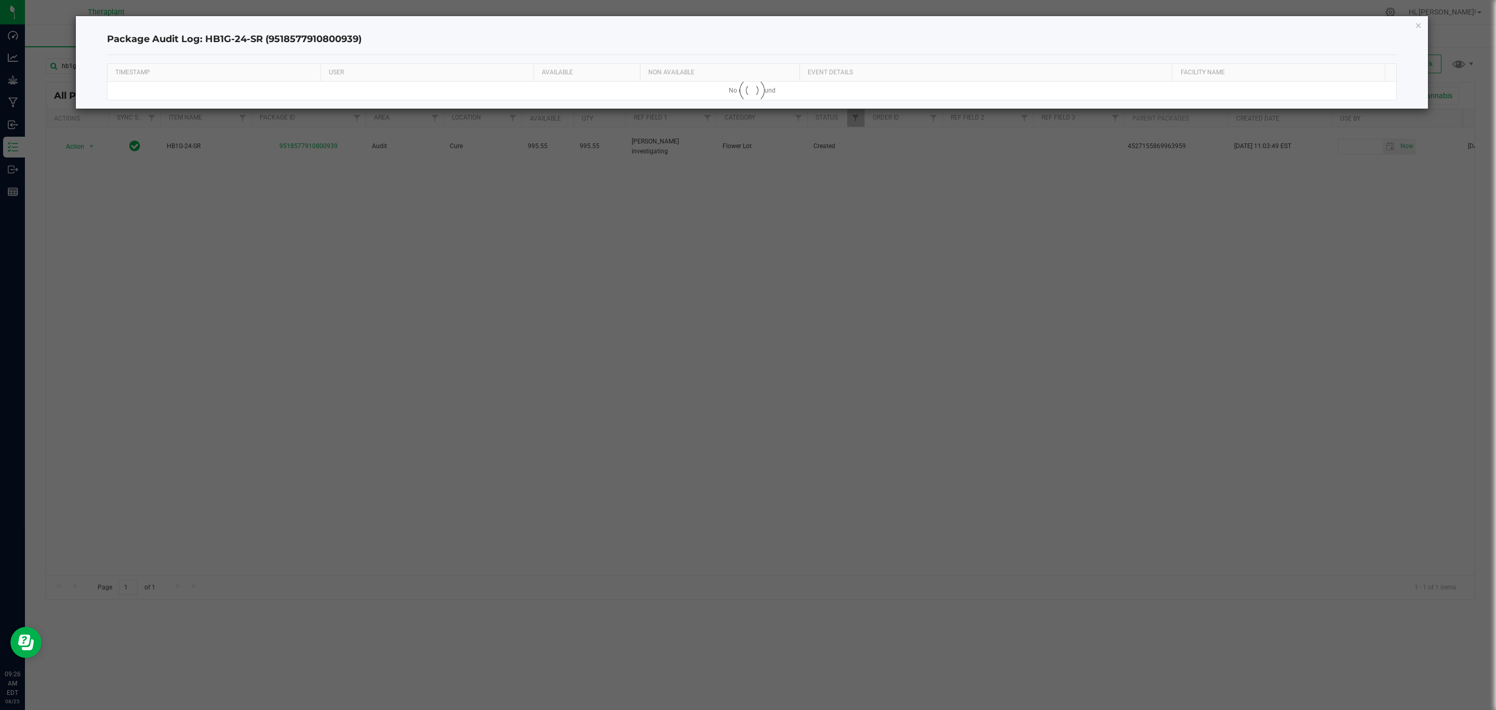
drag, startPoint x: 2, startPoint y: 224, endPoint x: 386, endPoint y: 221, distance: 384.4
click at [386, 221] on ngb-modal-window "Package Audit Log: HB1G-24-SR (9518577910800939) TIMESTAMP USER AVAILABLE NON A…" at bounding box center [752, 355] width 1504 height 710
click at [161, 188] on ngb-modal-window "Package Audit Log: HB1G-24-SR (9518577910800939) TIMESTAMP USER AVAILABLE NON A…" at bounding box center [752, 355] width 1504 height 710
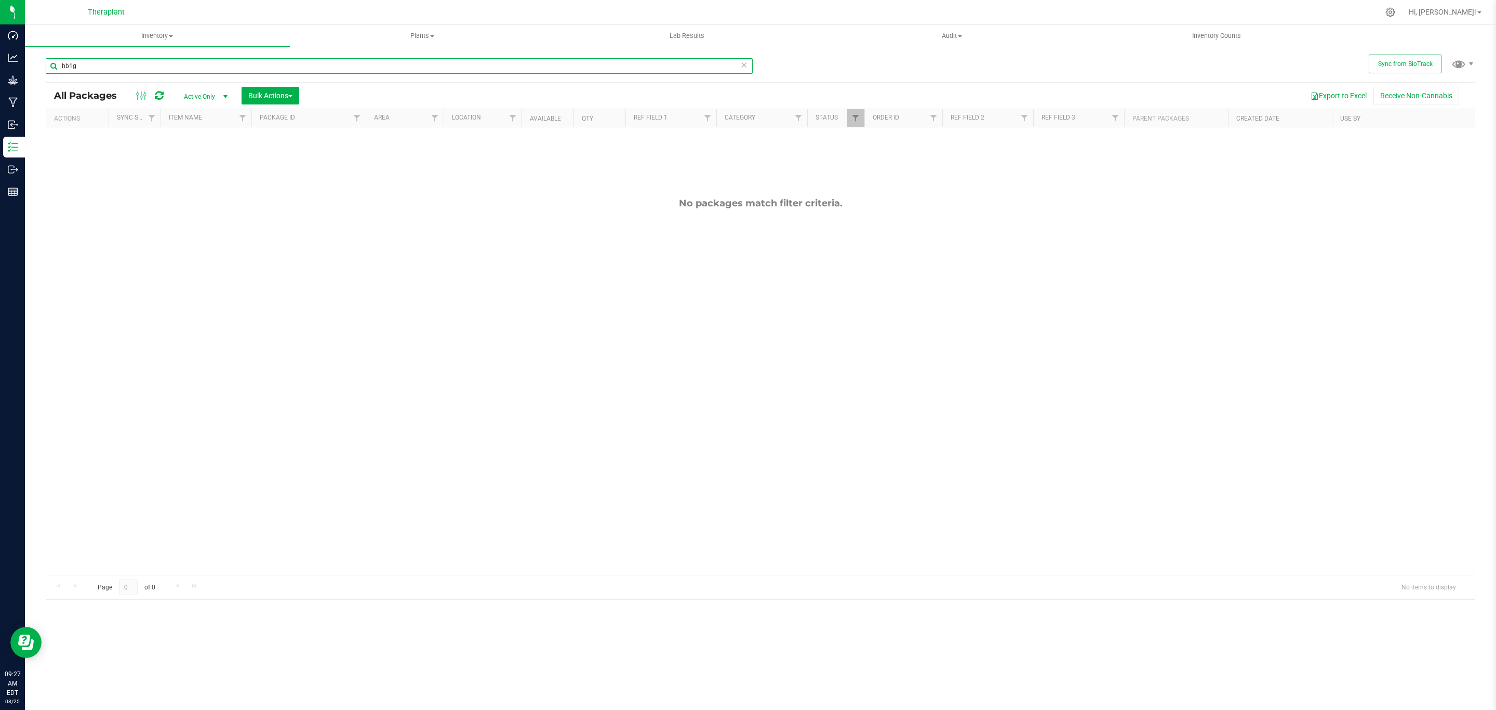
click at [193, 70] on input "hb1g" at bounding box center [399, 66] width 707 height 16
click at [862, 117] on div at bounding box center [864, 118] width 5 height 19
click at [860, 117] on link "Filter" at bounding box center [855, 118] width 17 height 18
click at [876, 235] on span "Created" at bounding box center [879, 233] width 21 height 6
click at [864, 235] on input "Created" at bounding box center [861, 233] width 7 height 7
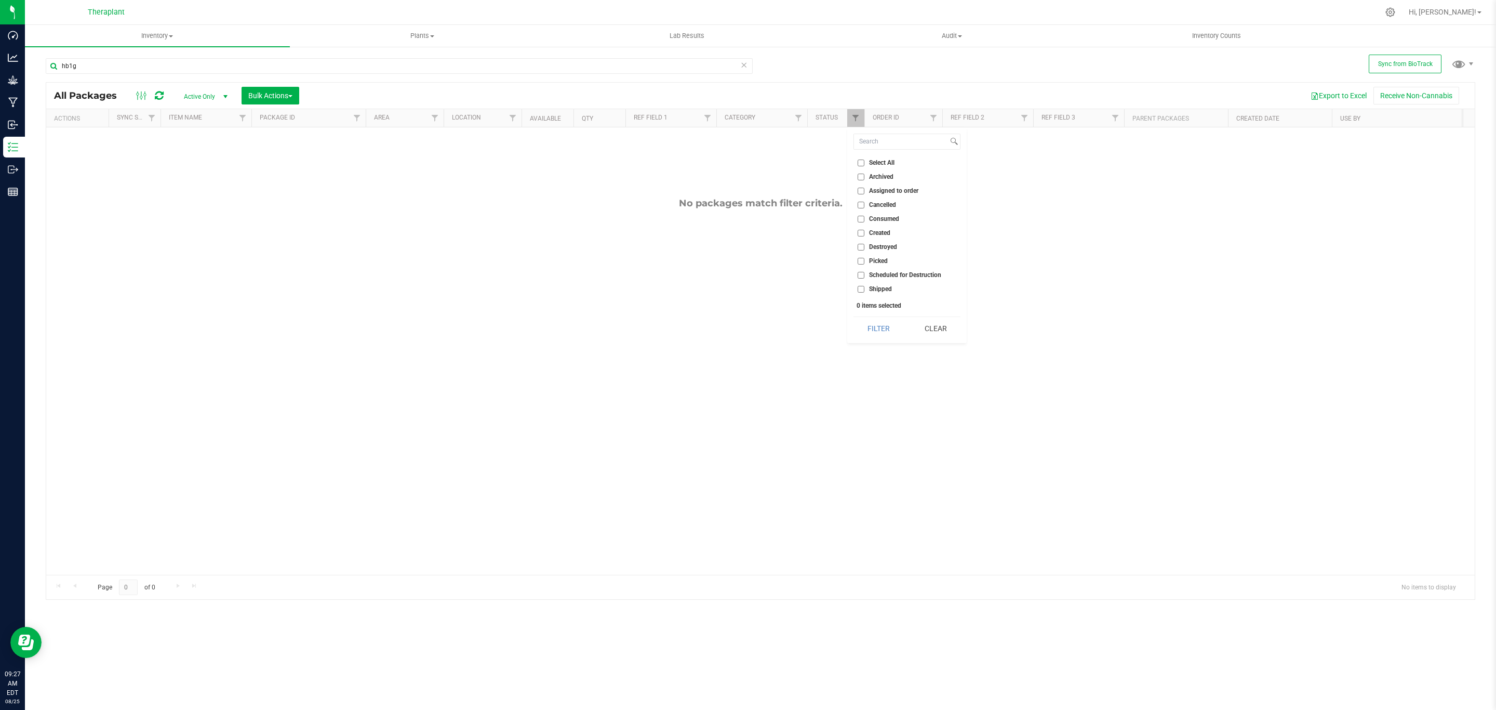
checkbox input "true"
click at [875, 332] on button "Filter" at bounding box center [878, 328] width 50 height 23
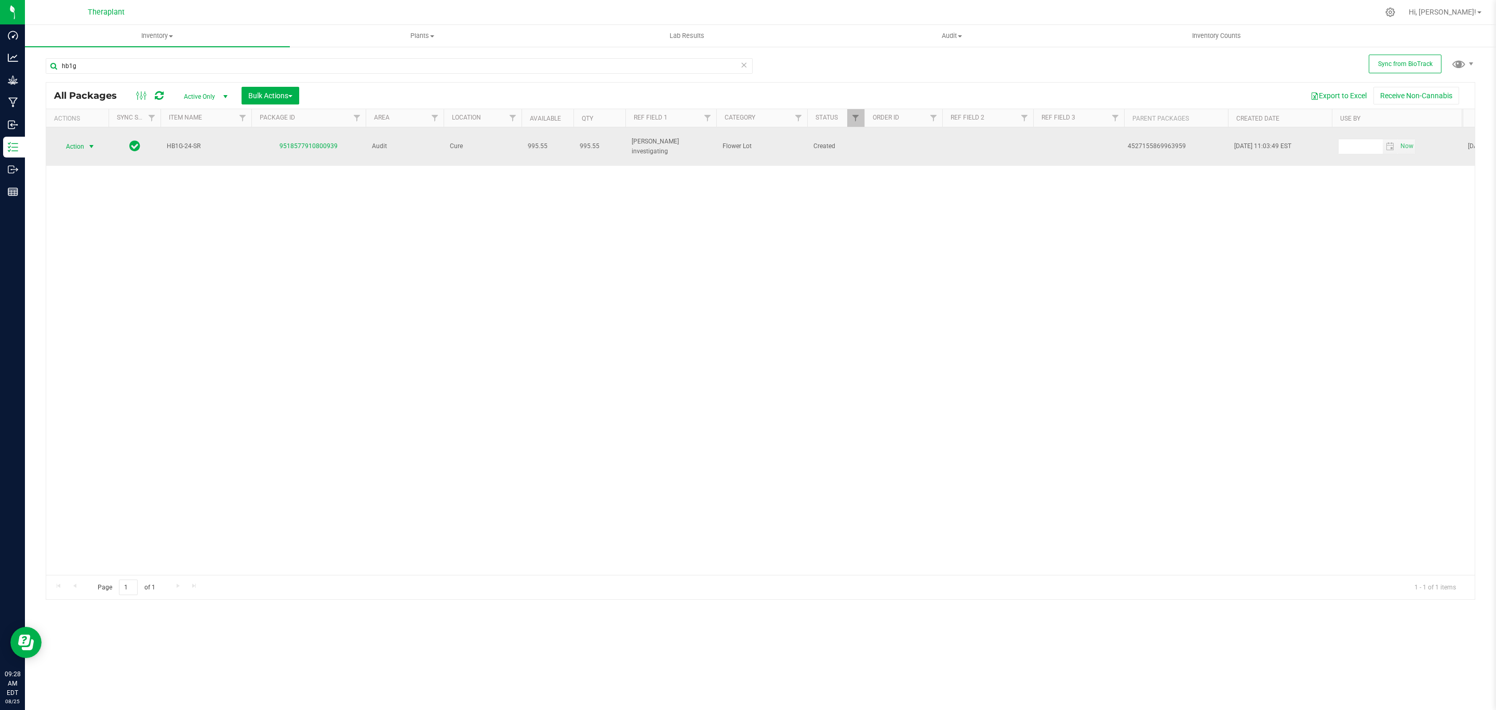
click at [74, 142] on span "Action" at bounding box center [71, 146] width 28 height 15
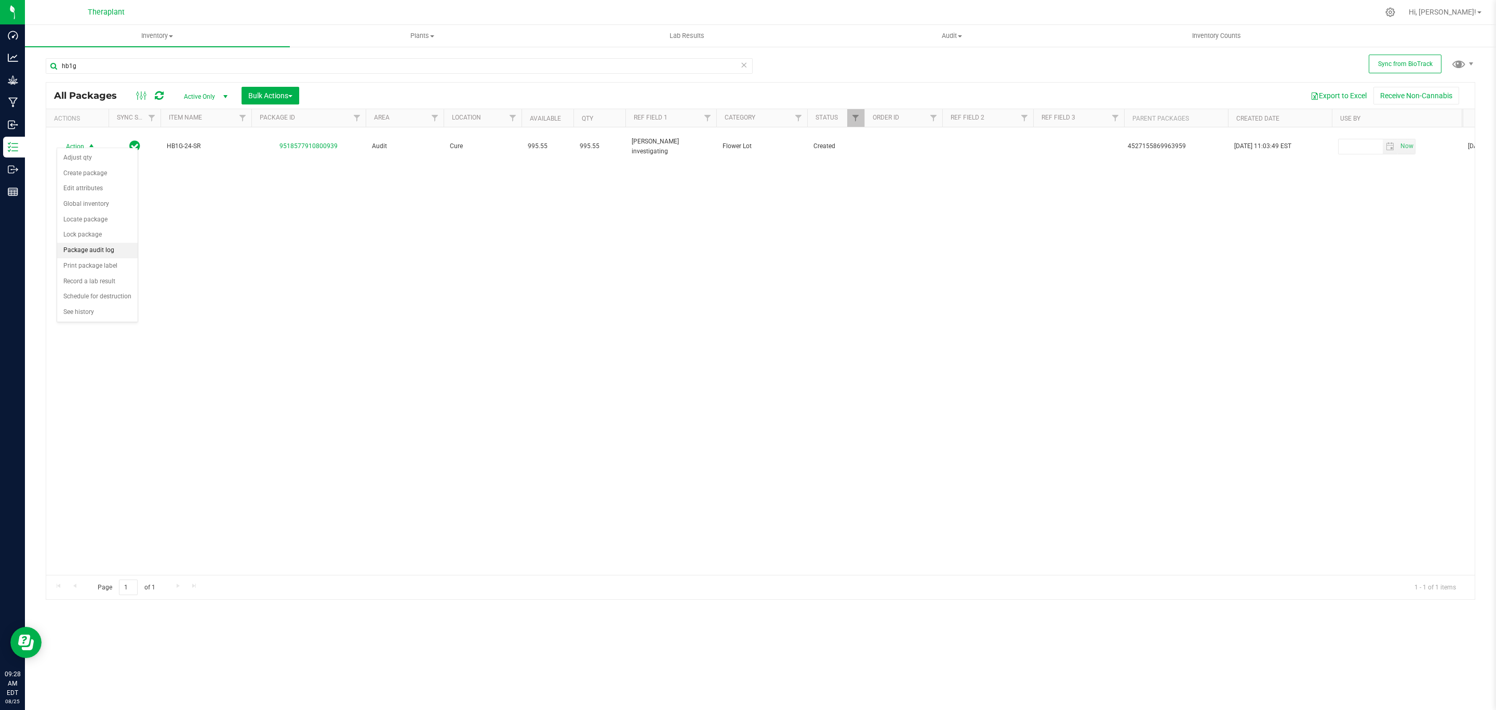
click at [111, 249] on li "Package audit log" at bounding box center [97, 251] width 81 height 16
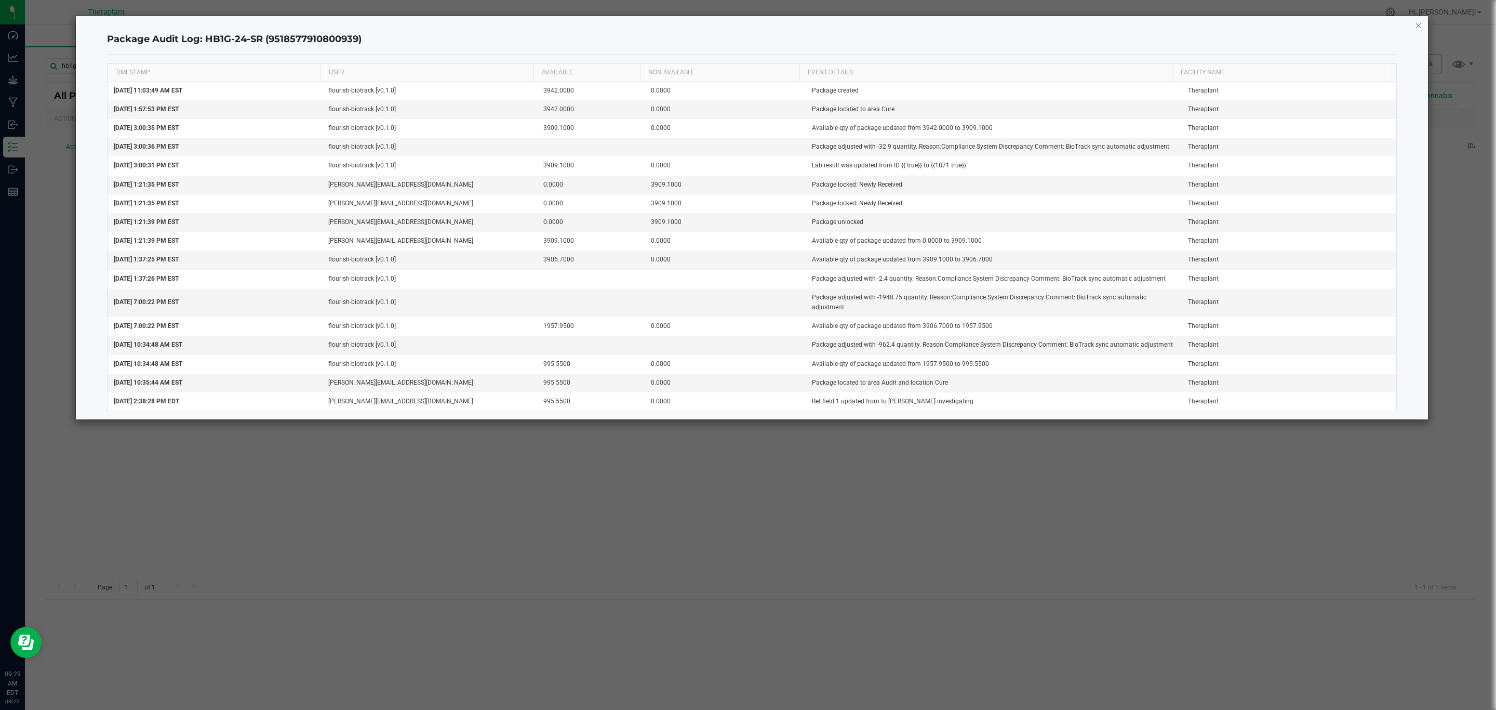
click at [1415, 22] on icon "button" at bounding box center [1418, 25] width 7 height 12
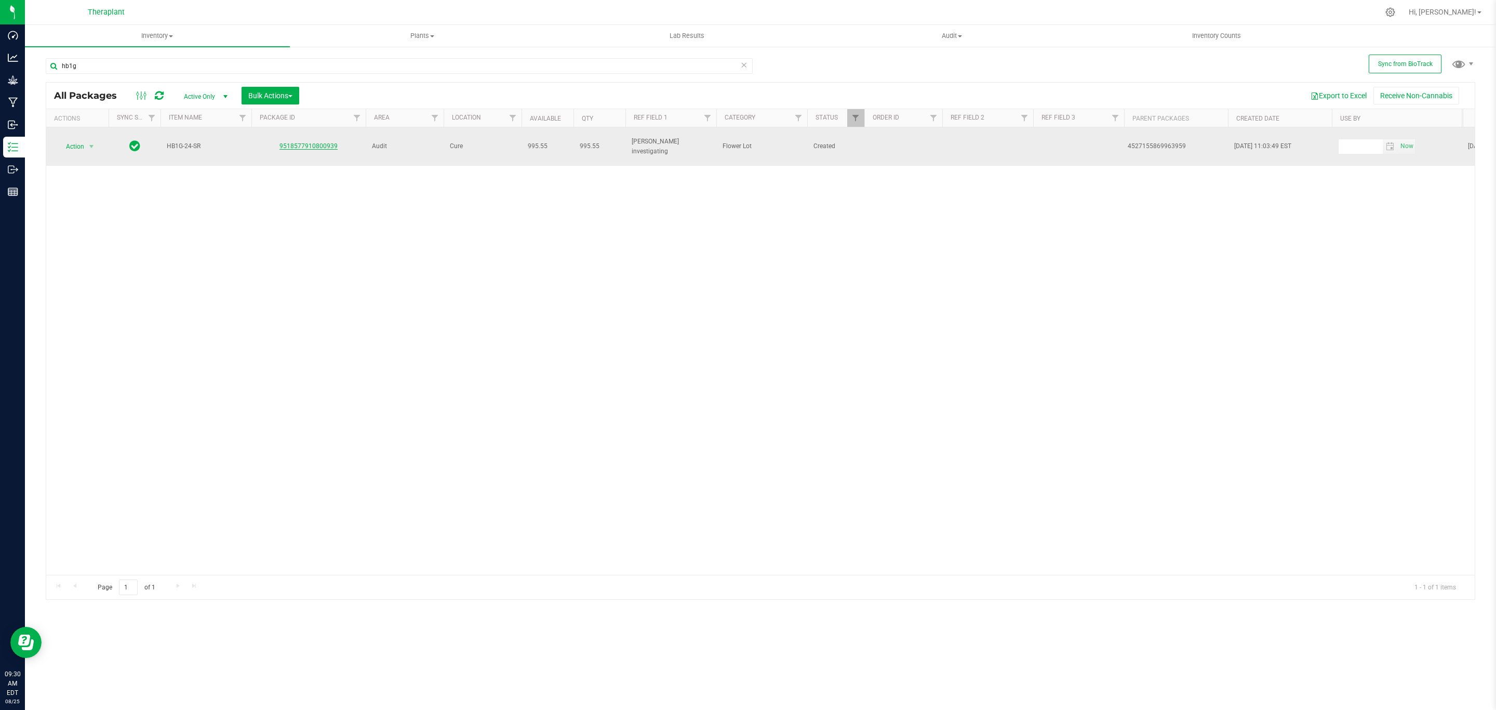
drag, startPoint x: 343, startPoint y: 140, endPoint x: 280, endPoint y: 142, distance: 62.4
click at [280, 142] on div "9518577910800939" at bounding box center [308, 146] width 117 height 10
copy link "9518577910800939"
click at [1166, 141] on div "4527155869963959" at bounding box center [1176, 146] width 97 height 10
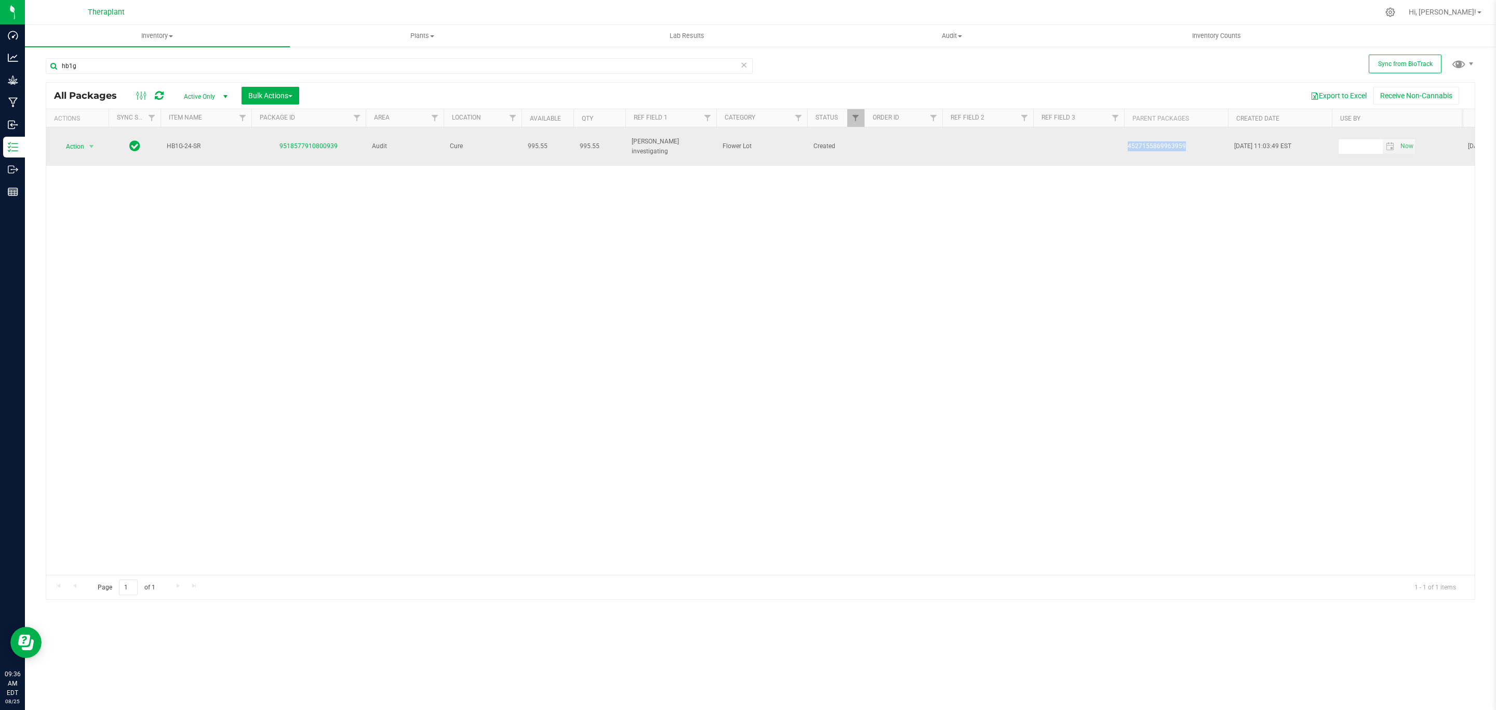
click at [1153, 145] on div "4527155869963959" at bounding box center [1176, 146] width 99 height 12
click at [1156, 142] on div "4527155869963959" at bounding box center [1176, 146] width 97 height 10
copy div "4527155869963959"
click at [96, 142] on span "select" at bounding box center [91, 146] width 8 height 8
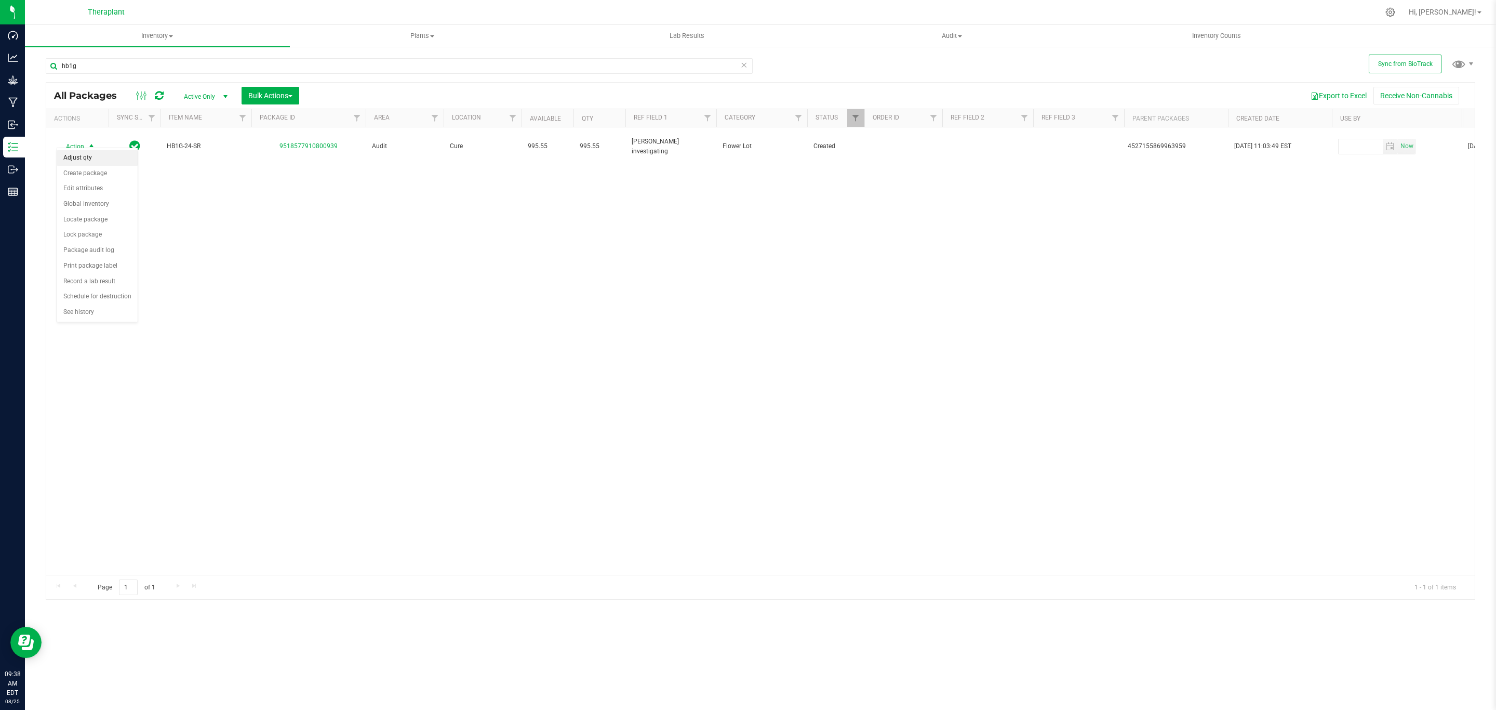
click at [83, 161] on li "Adjust qty" at bounding box center [97, 158] width 81 height 16
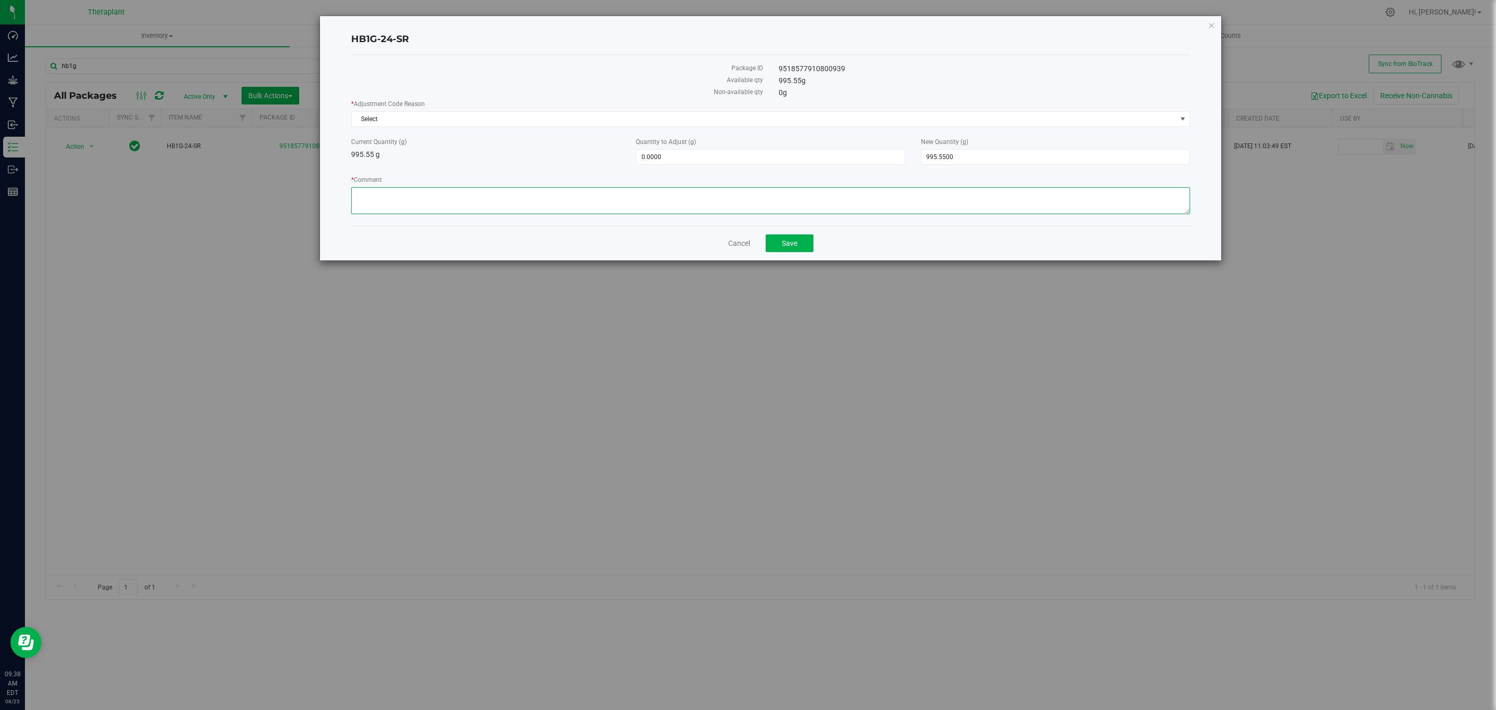
click at [731, 201] on textarea "* Comment" at bounding box center [770, 200] width 839 height 27
paste textarea "3224"
click at [357, 190] on textarea "* Comment" at bounding box center [770, 200] width 839 height 27
click at [530, 198] on textarea "* Comment" at bounding box center [770, 200] width 839 height 27
click at [500, 191] on textarea "* Comment" at bounding box center [770, 200] width 839 height 27
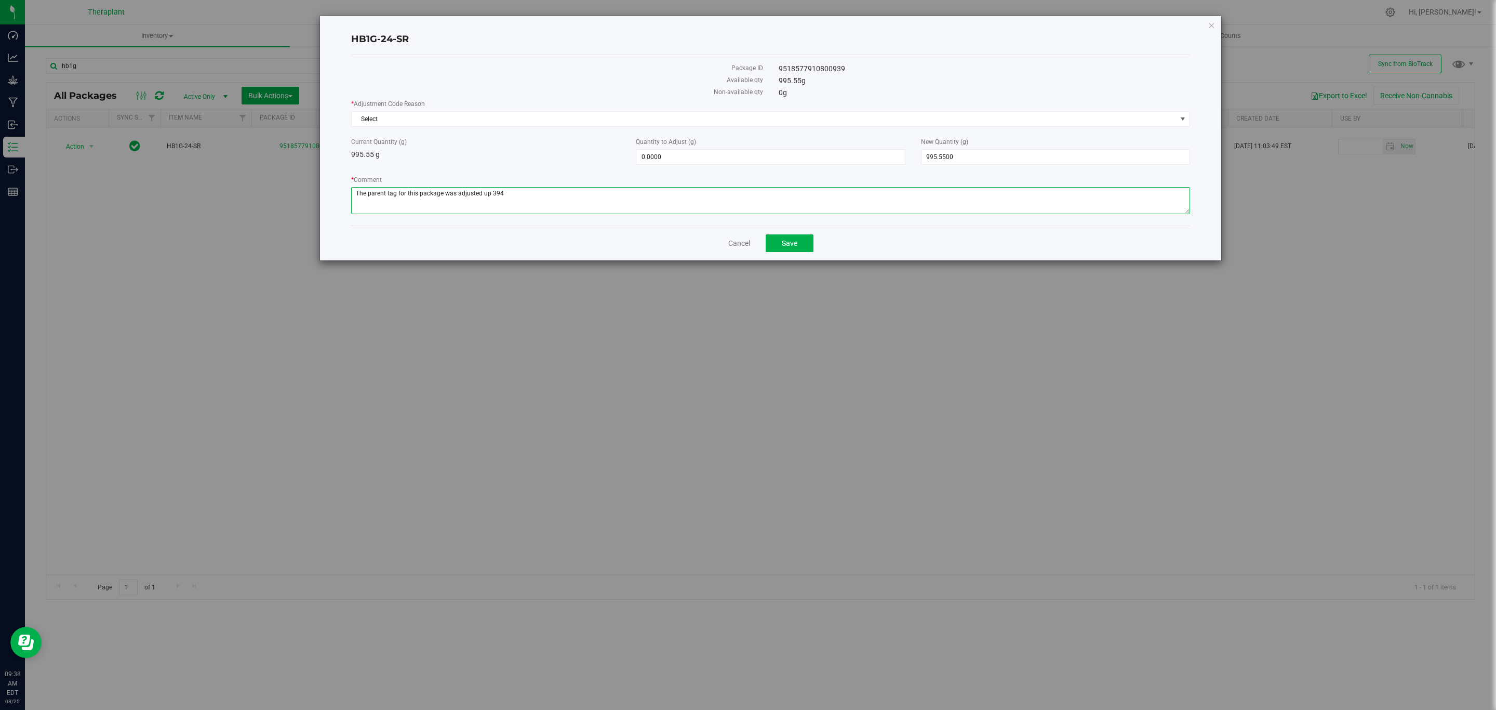
click at [551, 195] on textarea "* Comment" at bounding box center [770, 200] width 839 height 27
click at [690, 199] on textarea "* Comment" at bounding box center [770, 200] width 839 height 27
click at [672, 193] on textarea "* Comment" at bounding box center [770, 200] width 839 height 27
click at [659, 190] on textarea "* Comment" at bounding box center [770, 200] width 839 height 27
click at [634, 195] on textarea "* Comment" at bounding box center [770, 200] width 839 height 27
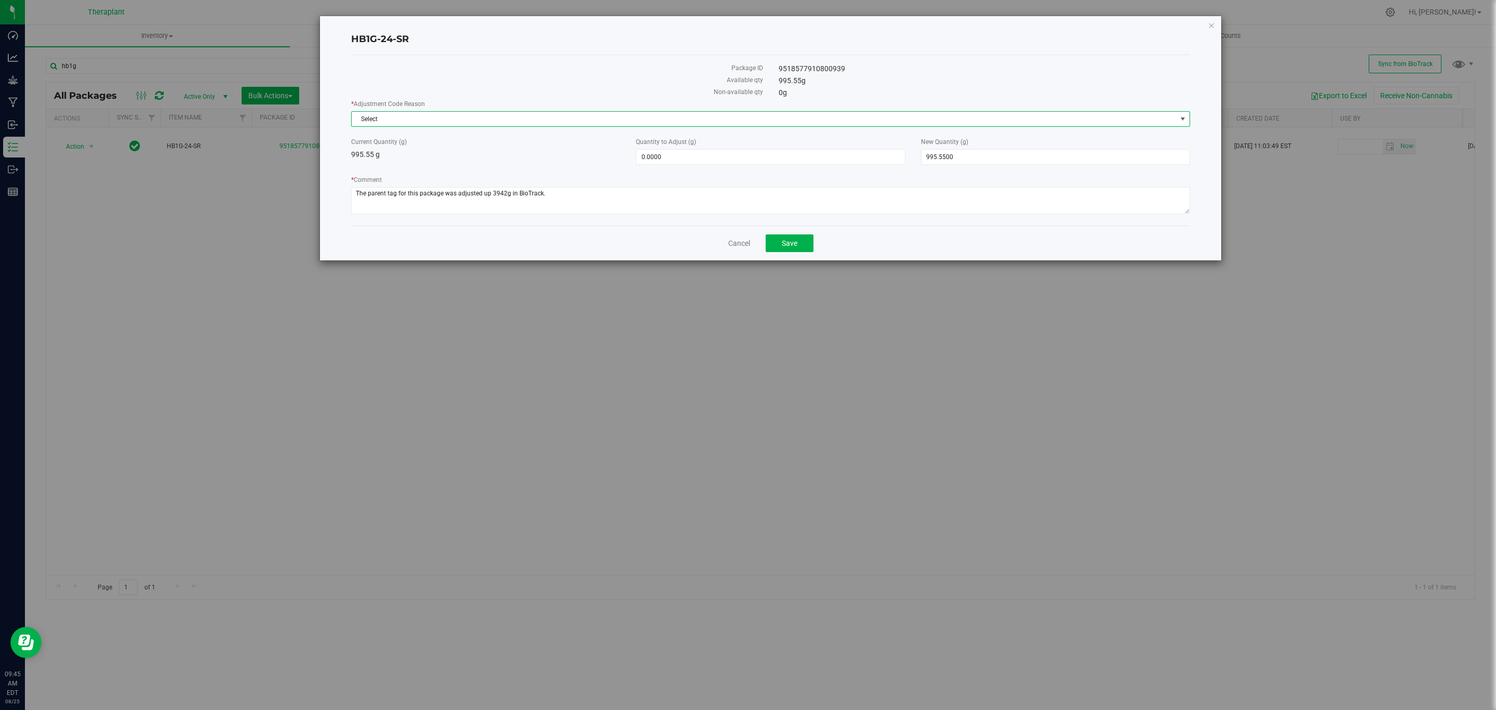
click at [608, 121] on span "Select" at bounding box center [764, 119] width 825 height 15
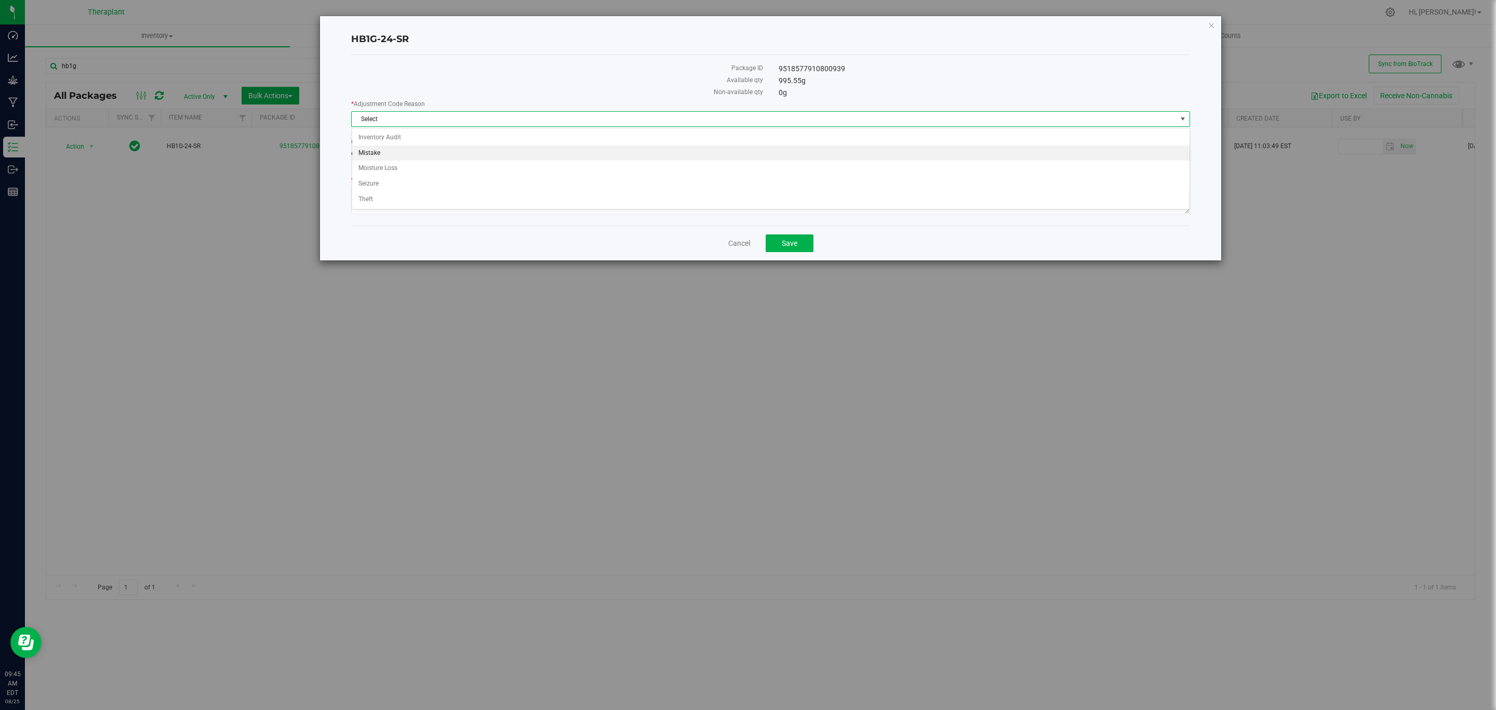
click at [415, 153] on li "Mistake" at bounding box center [770, 153] width 837 height 16
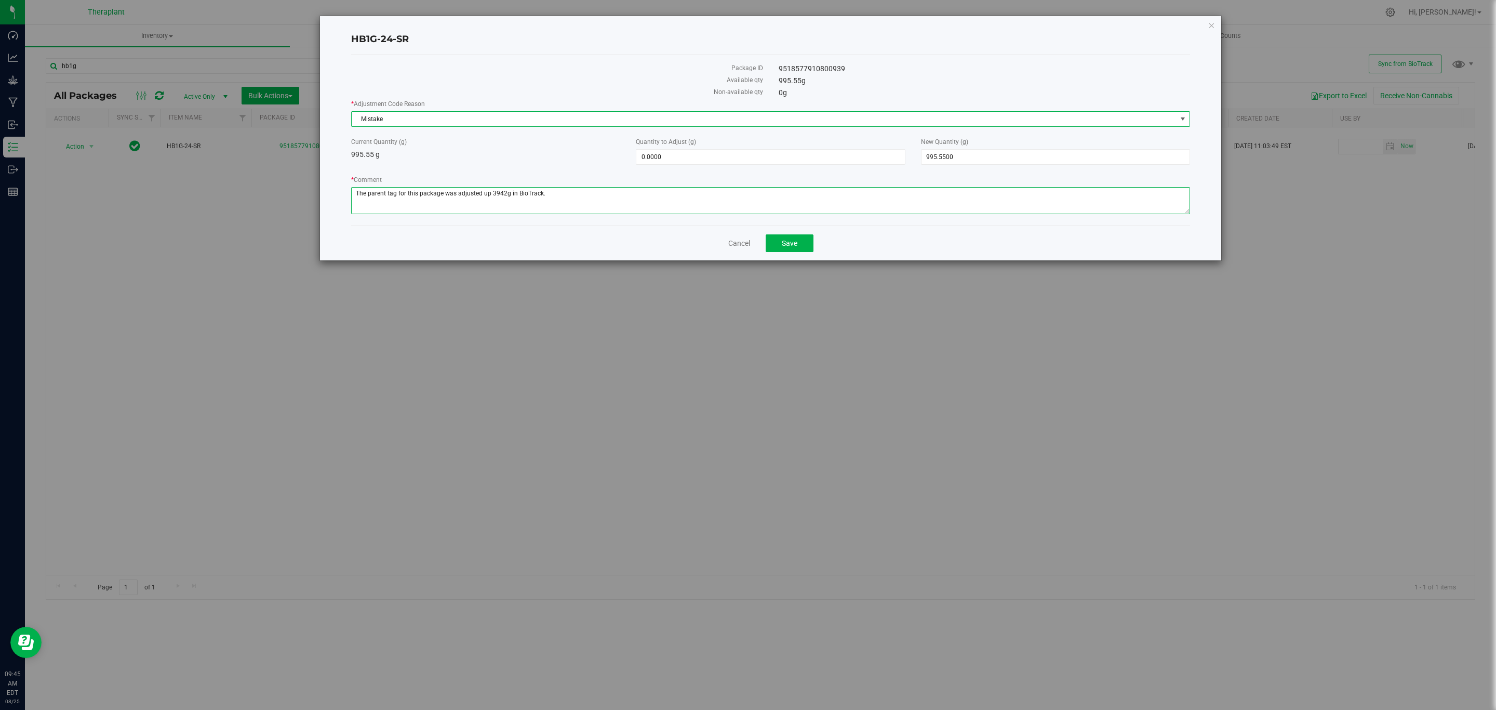
click at [567, 196] on textarea "* Comment" at bounding box center [770, 200] width 839 height 27
drag, startPoint x: 442, startPoint y: 192, endPoint x: 452, endPoint y: 192, distance: 10.9
click at [444, 192] on textarea "* Comment" at bounding box center [770, 200] width 839 height 27
click at [455, 192] on textarea "* Comment" at bounding box center [770, 200] width 839 height 27
click at [722, 192] on textarea "* Comment" at bounding box center [770, 200] width 839 height 27
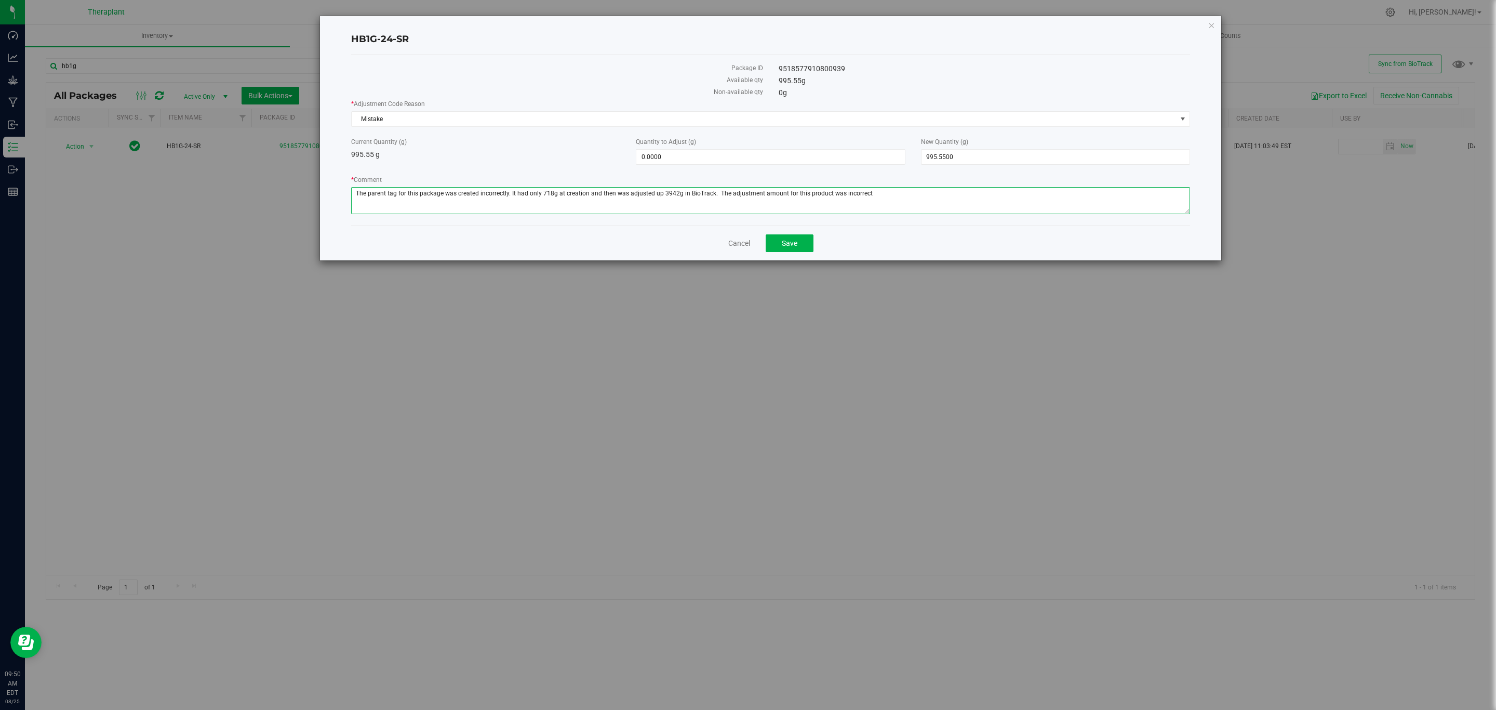
click at [926, 195] on textarea "* Comment" at bounding box center [770, 200] width 839 height 27
click at [1088, 202] on textarea "* Comment" at bounding box center [770, 200] width 839 height 27
type textarea "The parent tag for this package was created incorrectly. It had only 718g at cr…"
click at [971, 153] on span "995.5500 995.55" at bounding box center [1055, 157] width 269 height 16
click at [971, 153] on input "995.55" at bounding box center [1055, 157] width 268 height 15
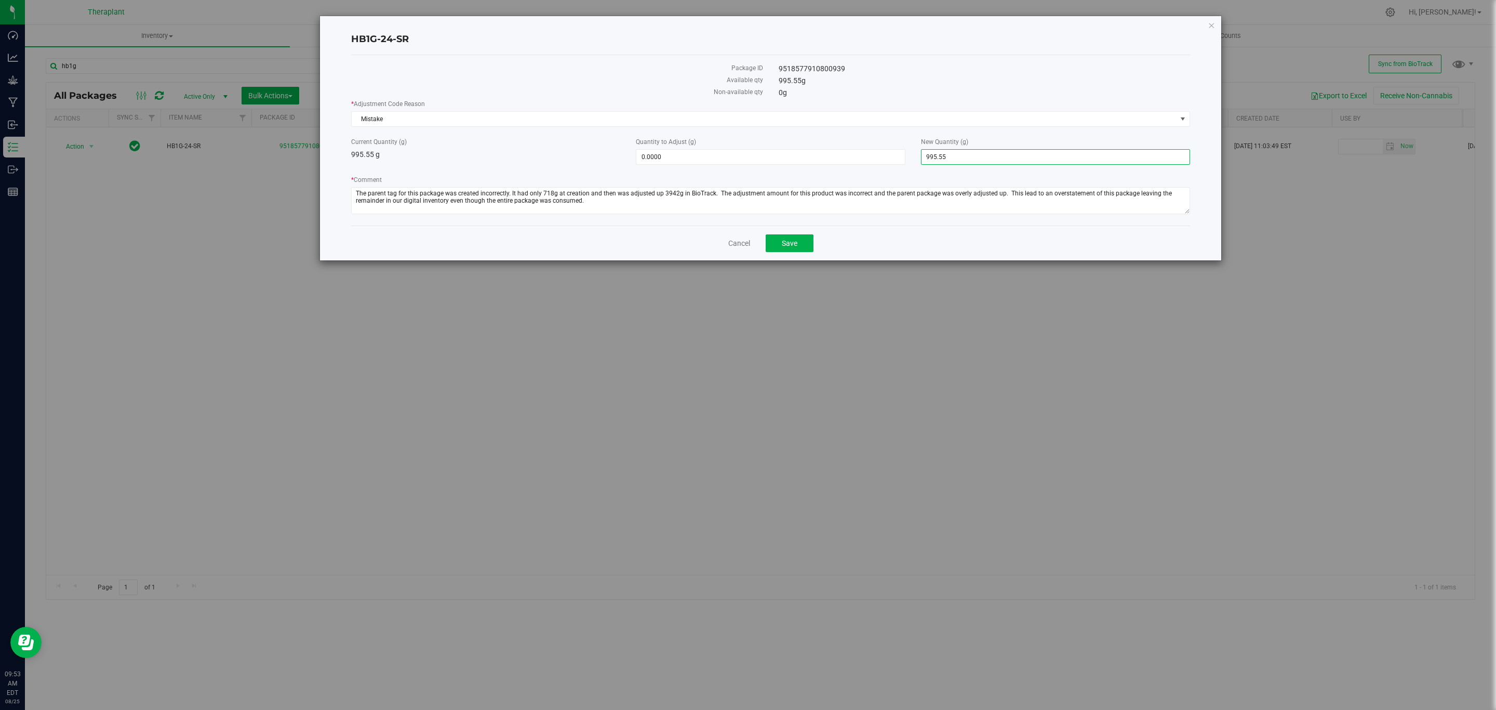
type input "0"
type input "-995.5500"
type input "0.0000"
click at [927, 119] on span "Mistake" at bounding box center [764, 119] width 825 height 15
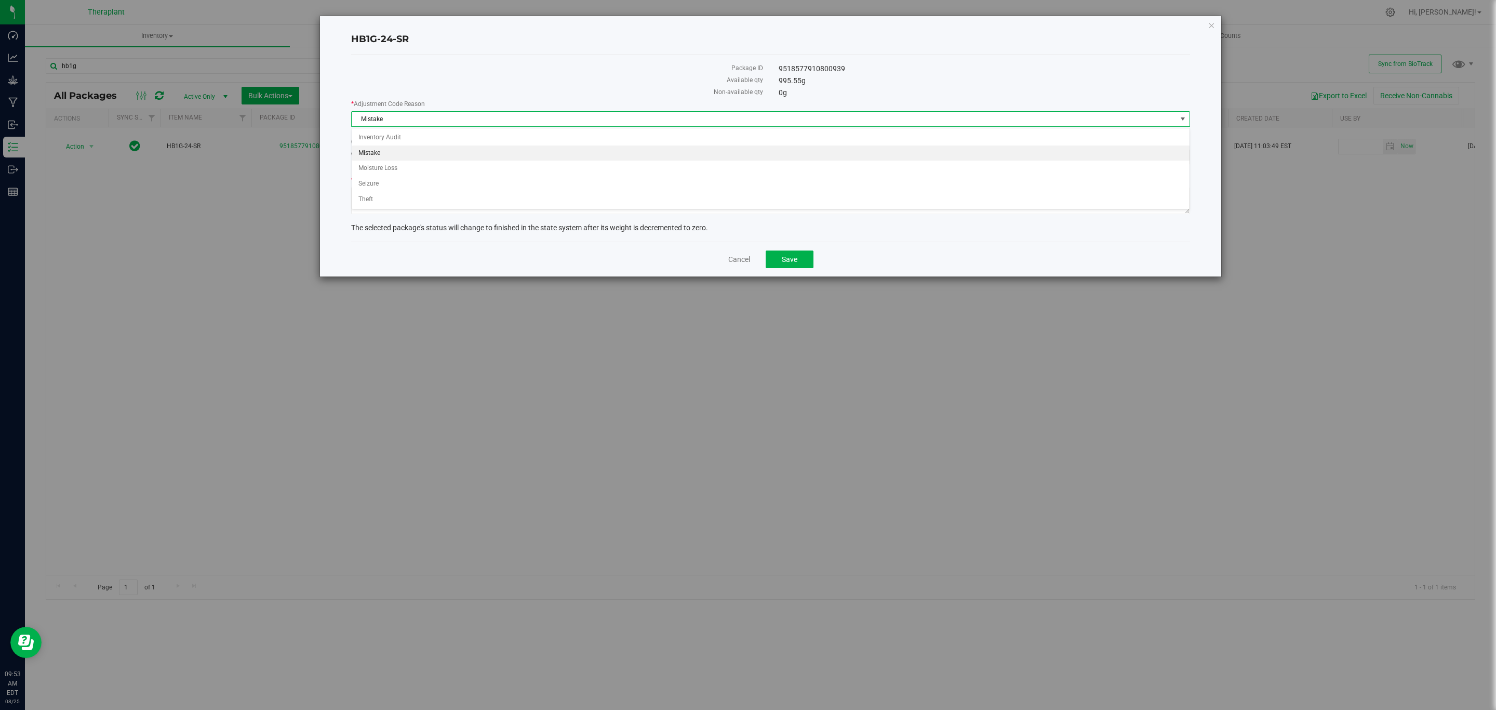
click at [399, 154] on li "Mistake" at bounding box center [770, 153] width 837 height 16
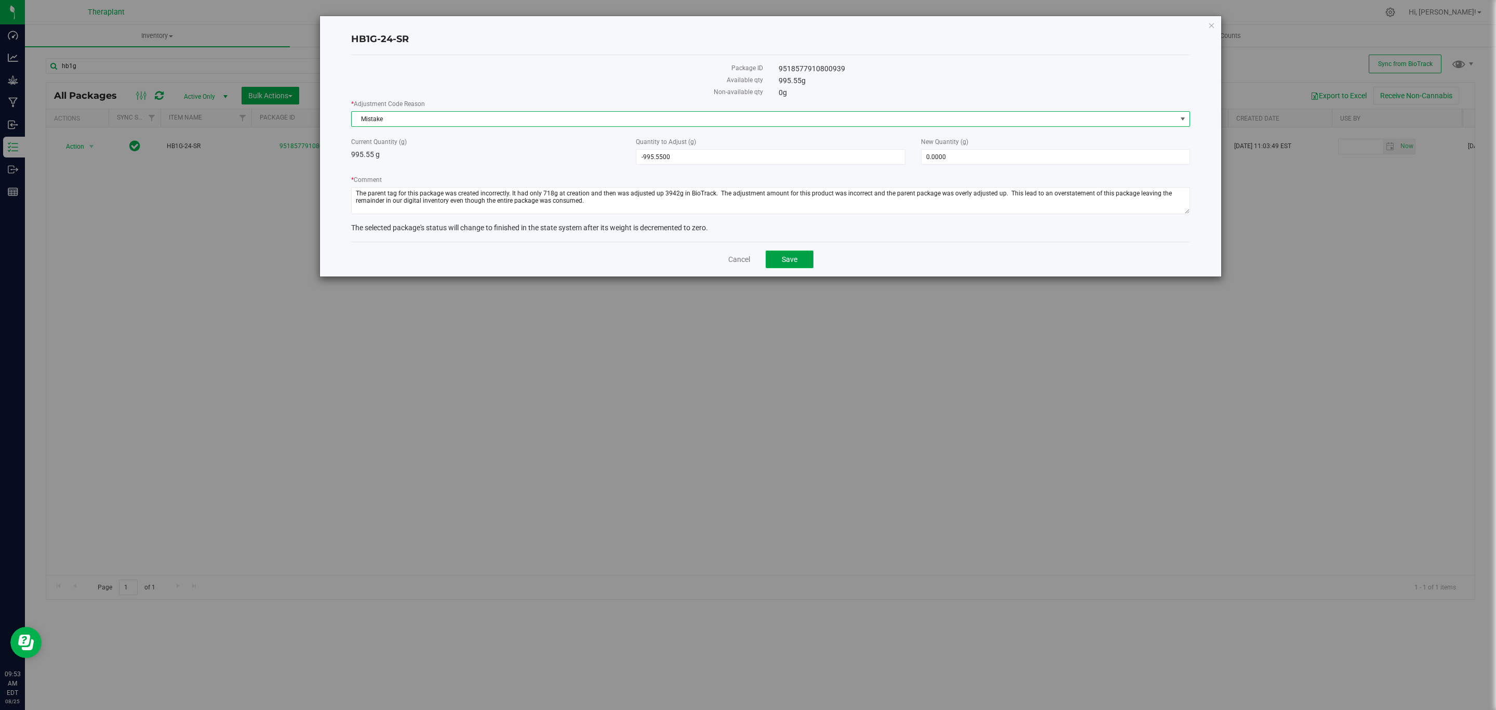
click at [786, 263] on span "Save" at bounding box center [790, 259] width 16 height 8
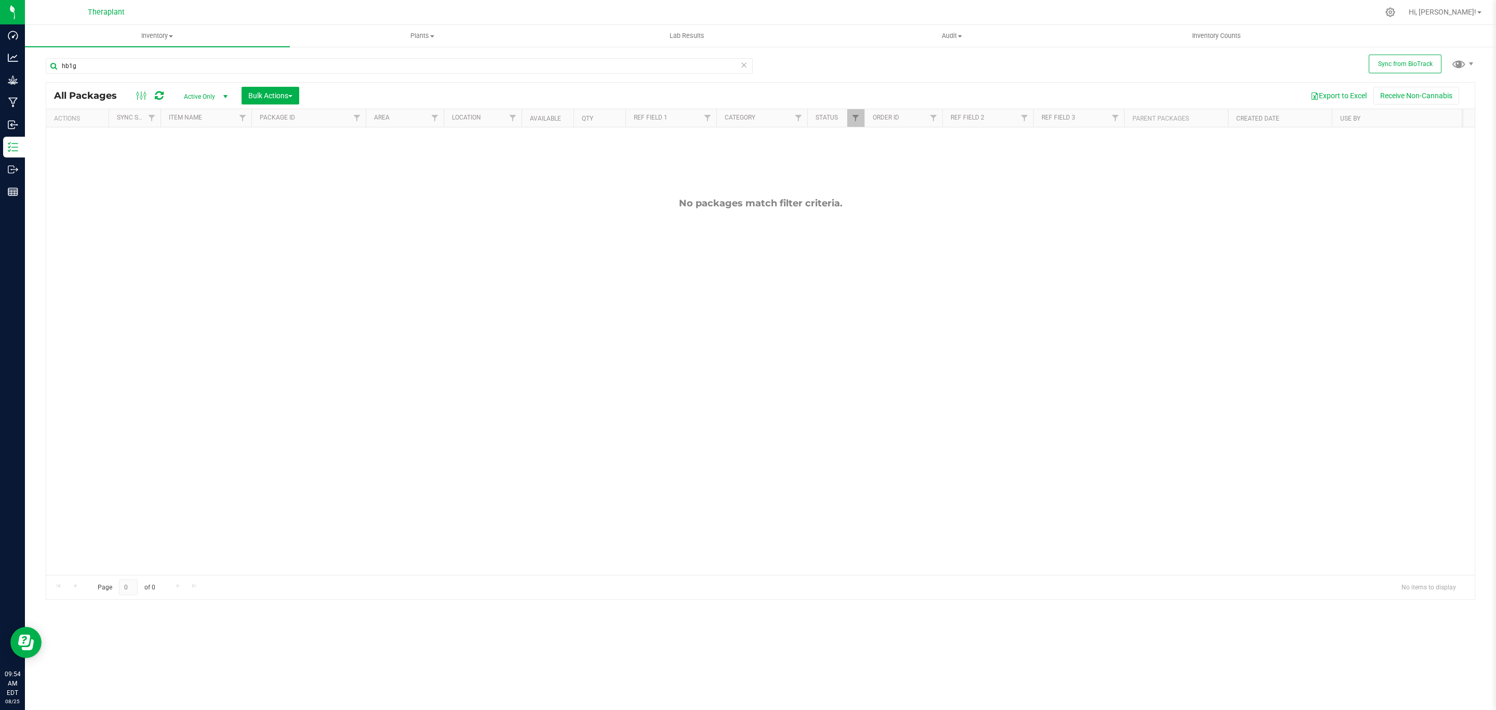
click at [155, 56] on div "hb1g" at bounding box center [403, 65] width 715 height 33
click at [148, 62] on input "hb1g" at bounding box center [399, 66] width 707 height 16
click at [147, 62] on input "hb1g" at bounding box center [399, 66] width 707 height 16
click at [865, 114] on div at bounding box center [864, 118] width 5 height 19
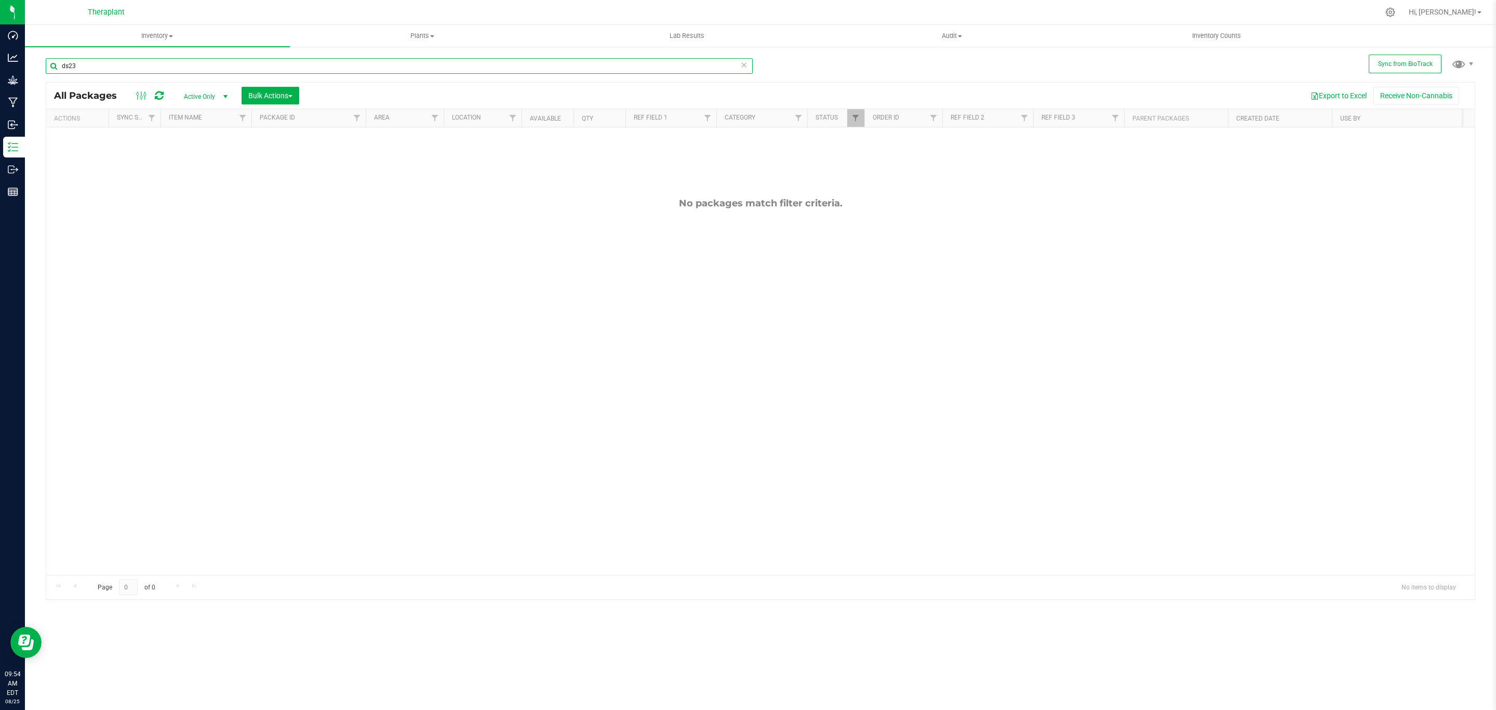
type input "ds23"
click at [861, 119] on link "Filter" at bounding box center [855, 118] width 17 height 18
click at [876, 232] on span "Created" at bounding box center [879, 233] width 21 height 6
click at [864, 232] on input "Created" at bounding box center [861, 233] width 7 height 7
checkbox input "true"
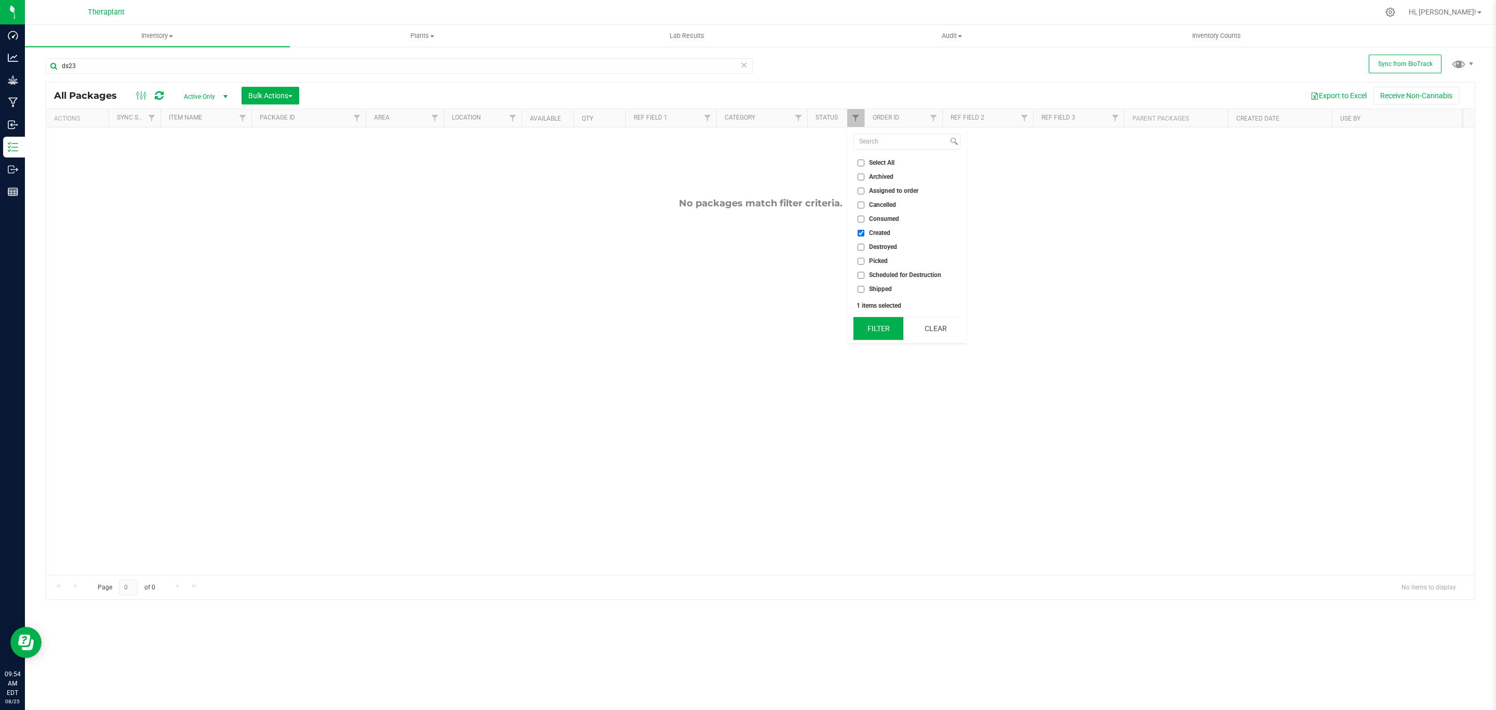
click at [884, 328] on button "Filter" at bounding box center [878, 328] width 50 height 23
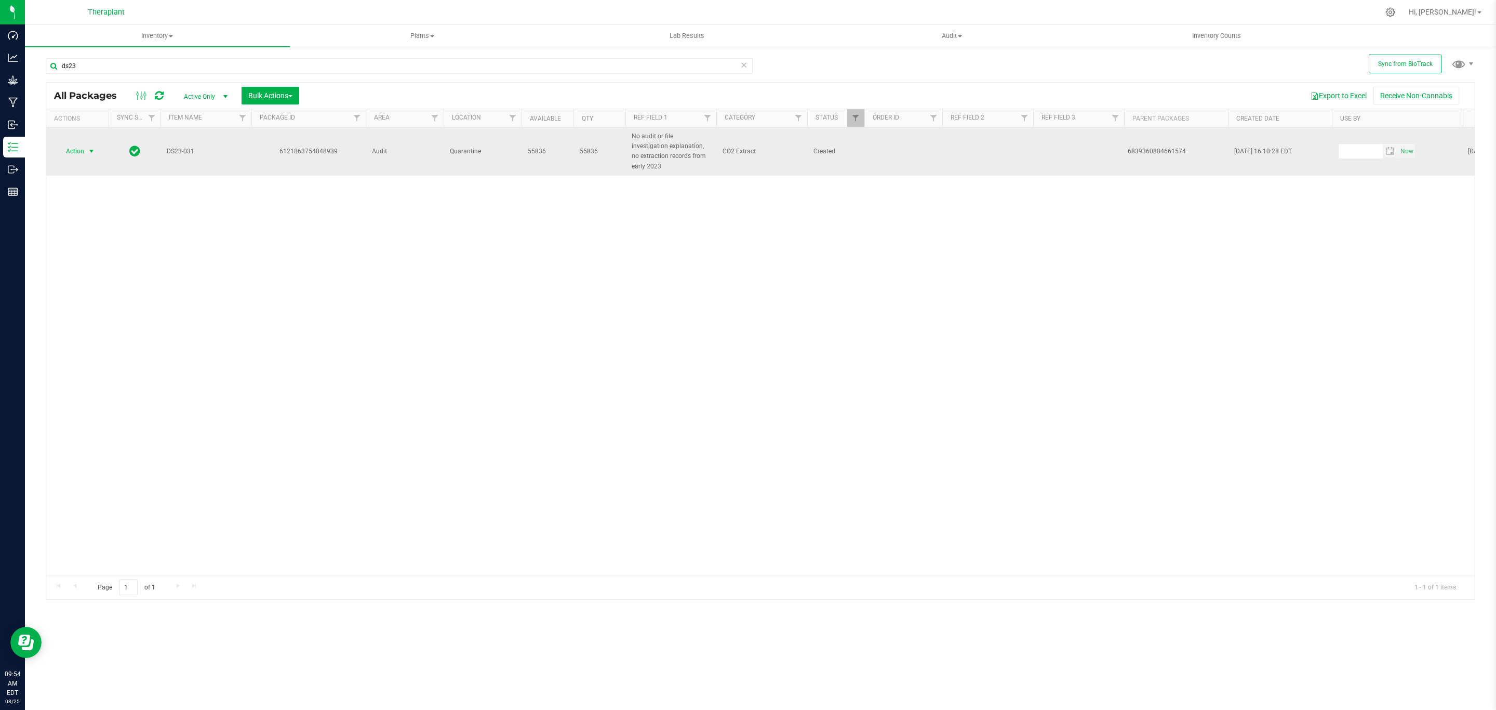
click at [89, 144] on span "select" at bounding box center [91, 151] width 13 height 15
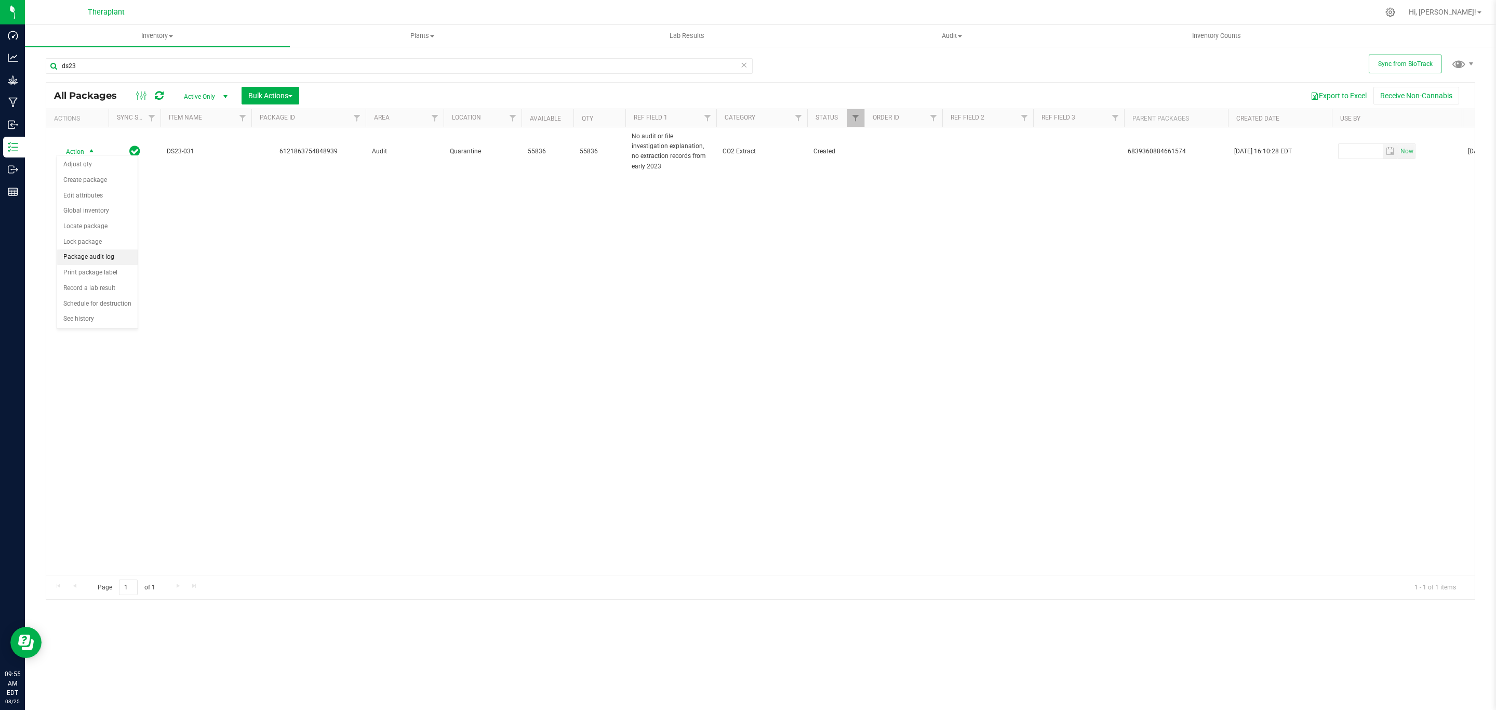
click at [111, 253] on li "Package audit log" at bounding box center [97, 257] width 81 height 16
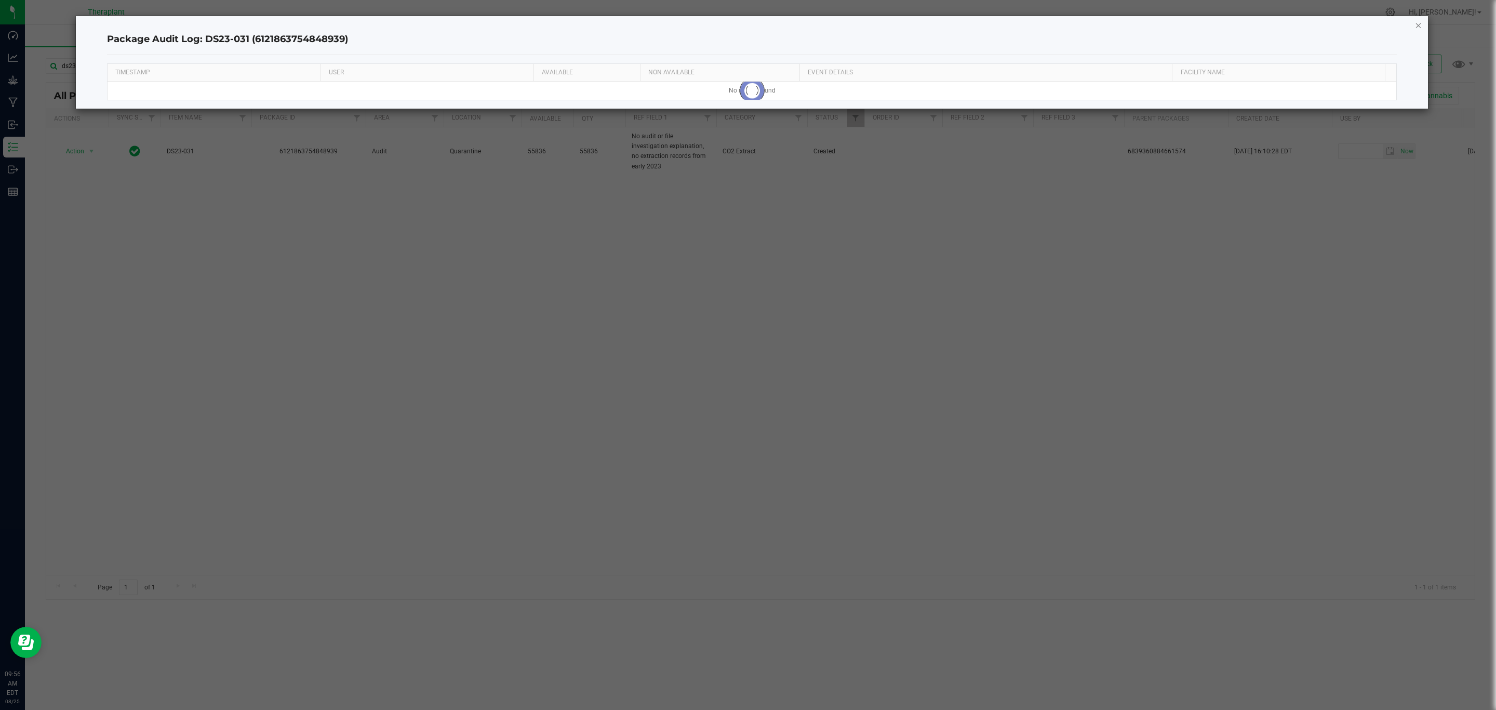
click at [1417, 22] on icon "button" at bounding box center [1418, 25] width 7 height 12
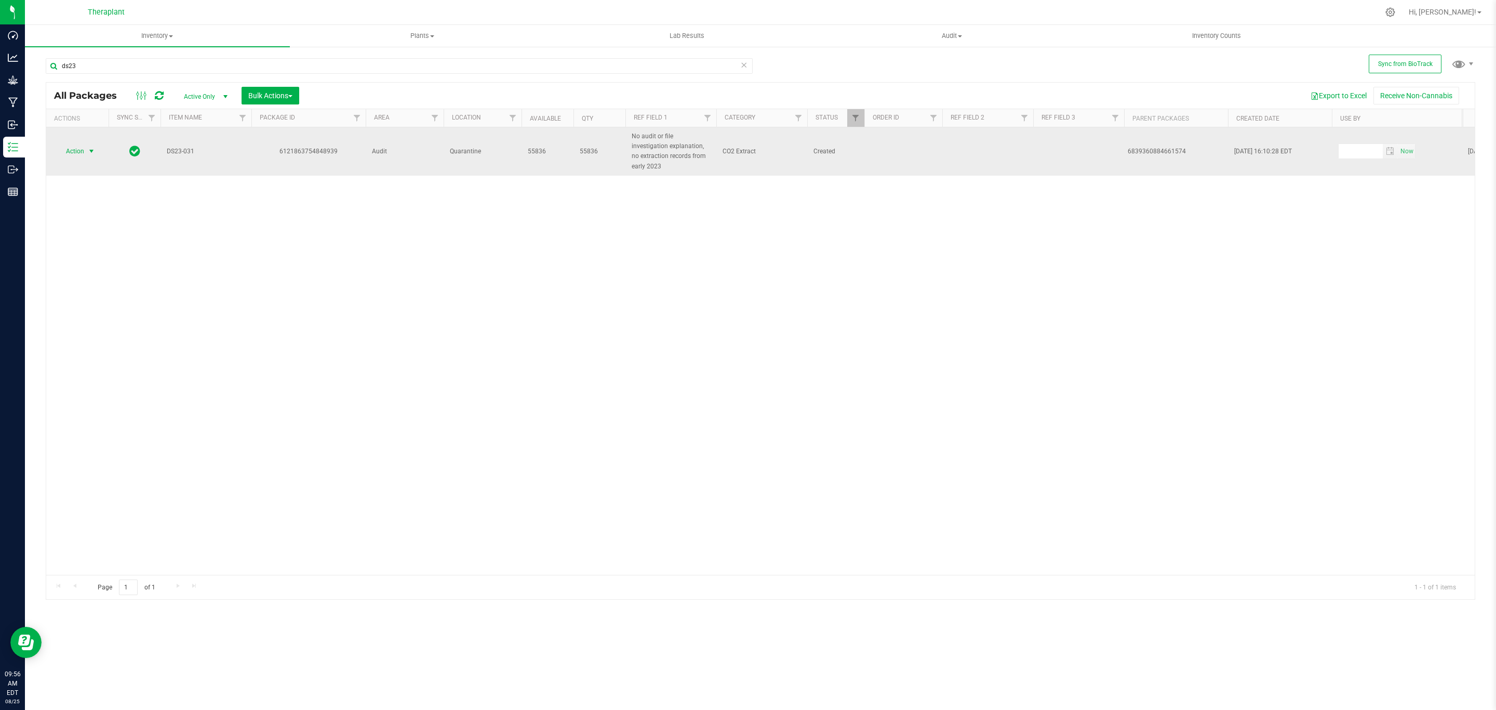
click at [76, 149] on span "Action" at bounding box center [71, 151] width 28 height 15
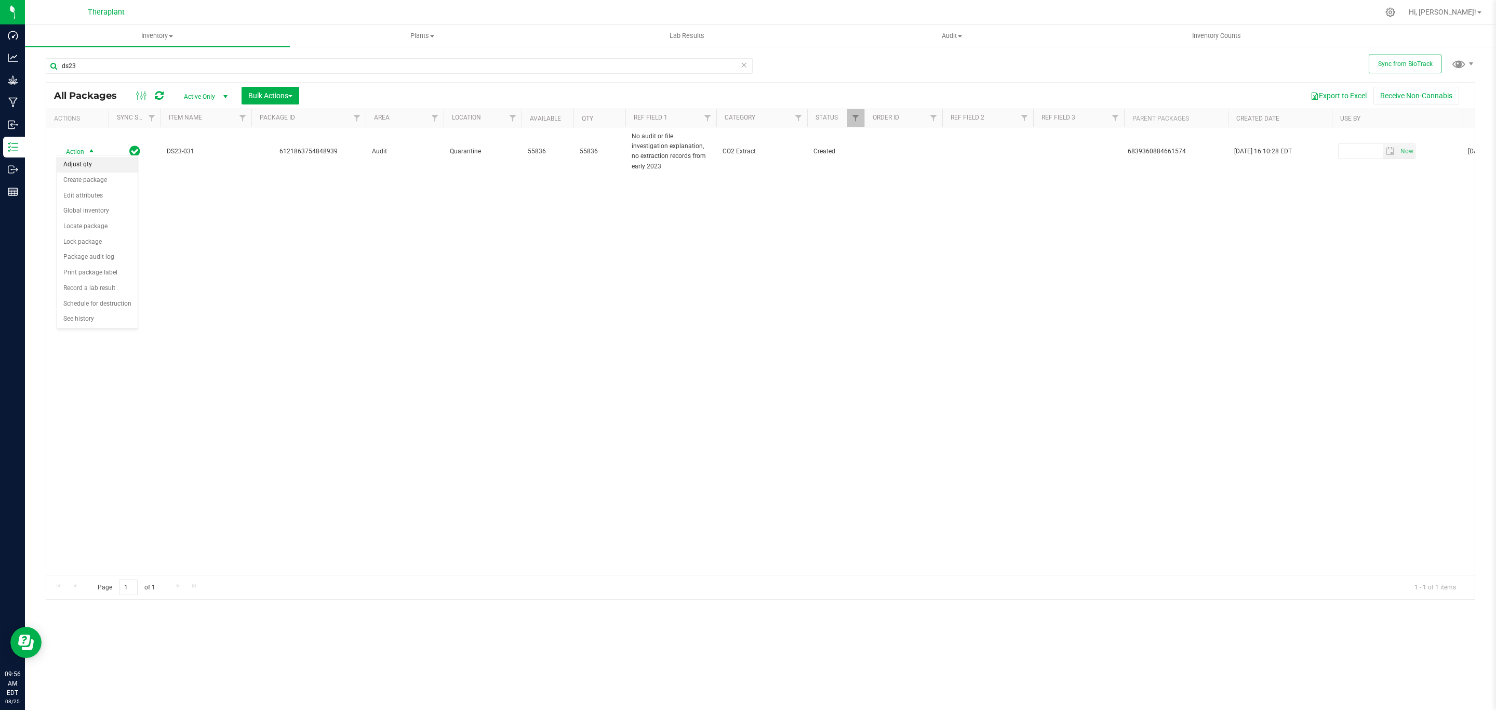
click at [100, 164] on li "Adjust qty" at bounding box center [97, 165] width 81 height 16
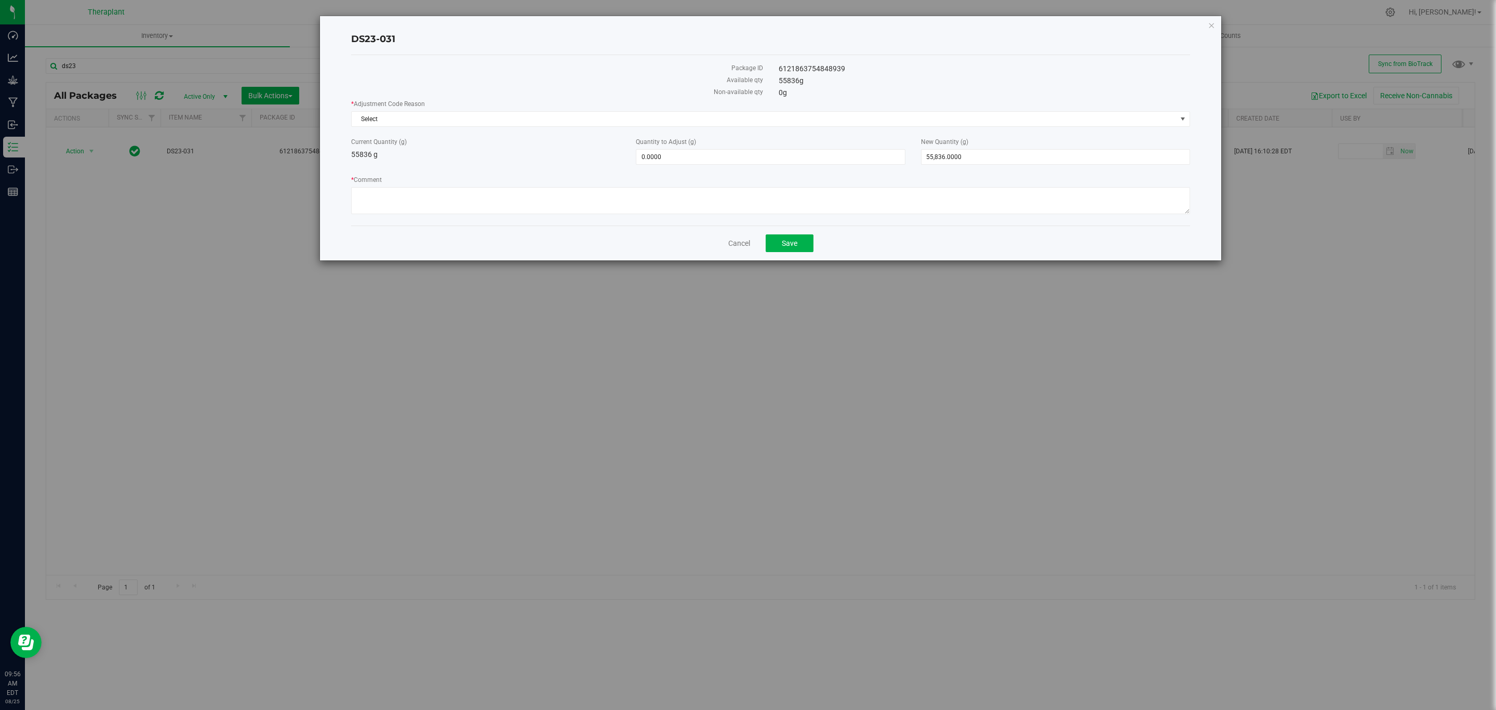
click at [691, 184] on label "* Comment" at bounding box center [770, 179] width 839 height 9
click at [691, 187] on textarea "* Comment" at bounding box center [770, 200] width 839 height 27
click at [695, 193] on textarea "* Comment" at bounding box center [770, 200] width 839 height 27
click at [981, 161] on span "55,836.0000 55836" at bounding box center [1055, 157] width 269 height 16
click at [981, 161] on input "55836" at bounding box center [1055, 157] width 268 height 15
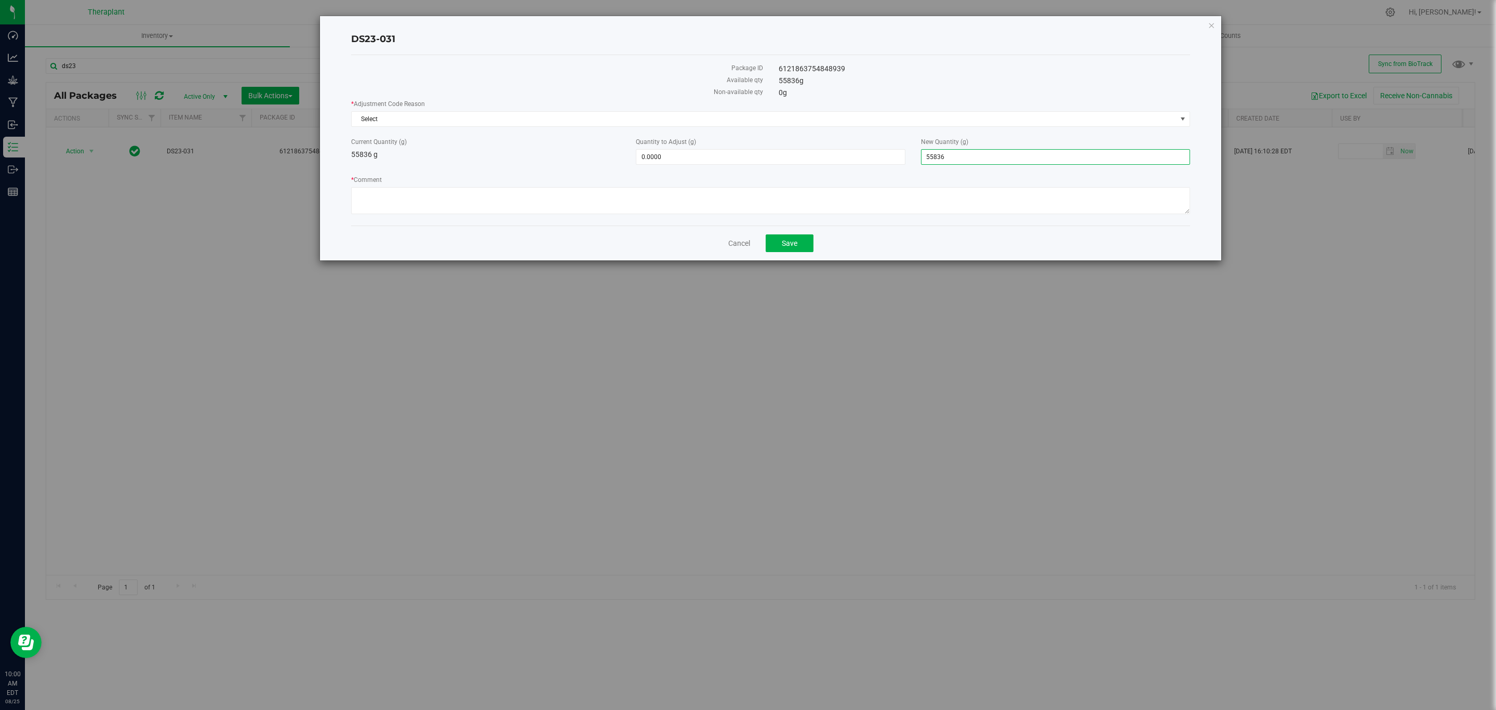
type input "0"
type input "-55,836.0000"
type input "0.0000"
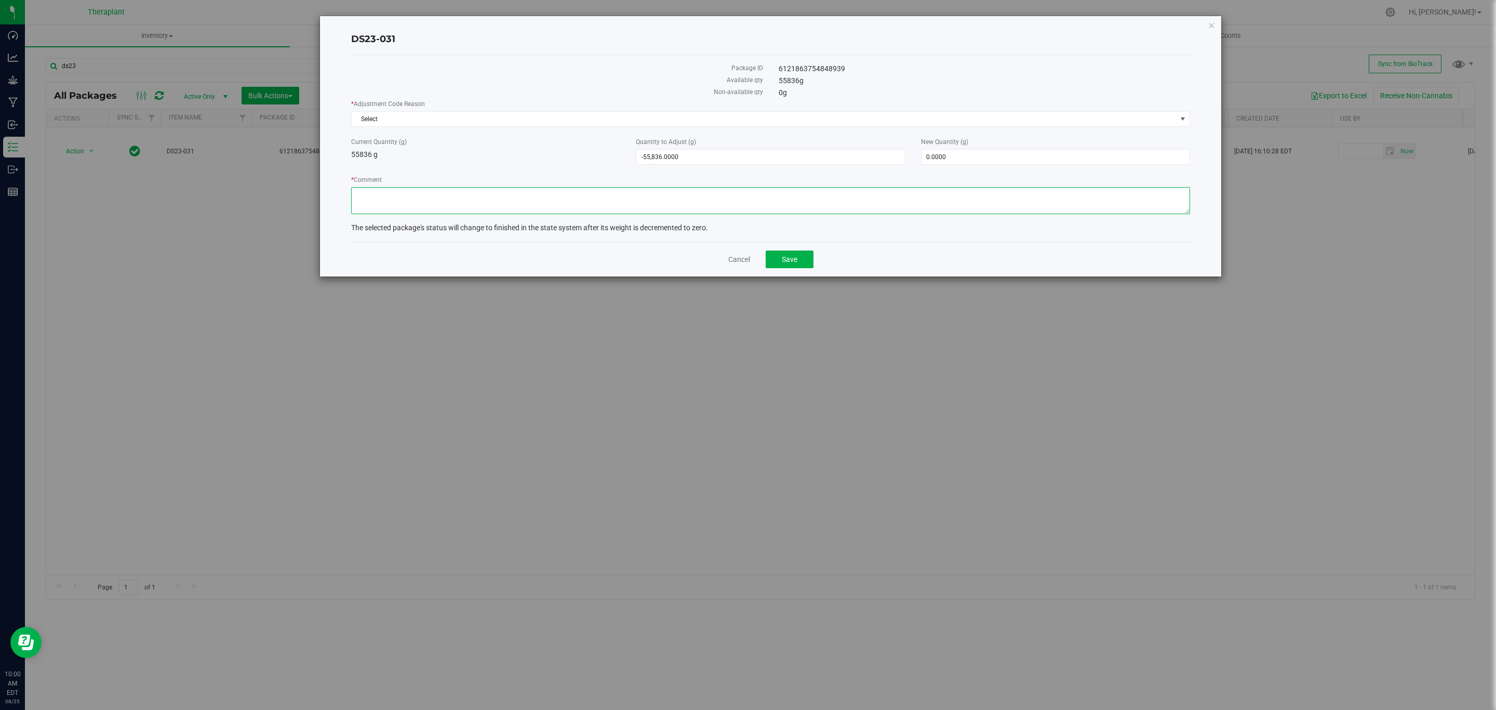
click at [844, 209] on textarea "* Comment" at bounding box center [770, 200] width 839 height 27
click at [981, 117] on span "Select" at bounding box center [764, 119] width 825 height 15
click at [607, 148] on li "Mistake" at bounding box center [770, 153] width 837 height 16
click at [555, 209] on textarea "* Comment" at bounding box center [770, 200] width 839 height 27
drag, startPoint x: 972, startPoint y: 189, endPoint x: 985, endPoint y: 189, distance: 13.0
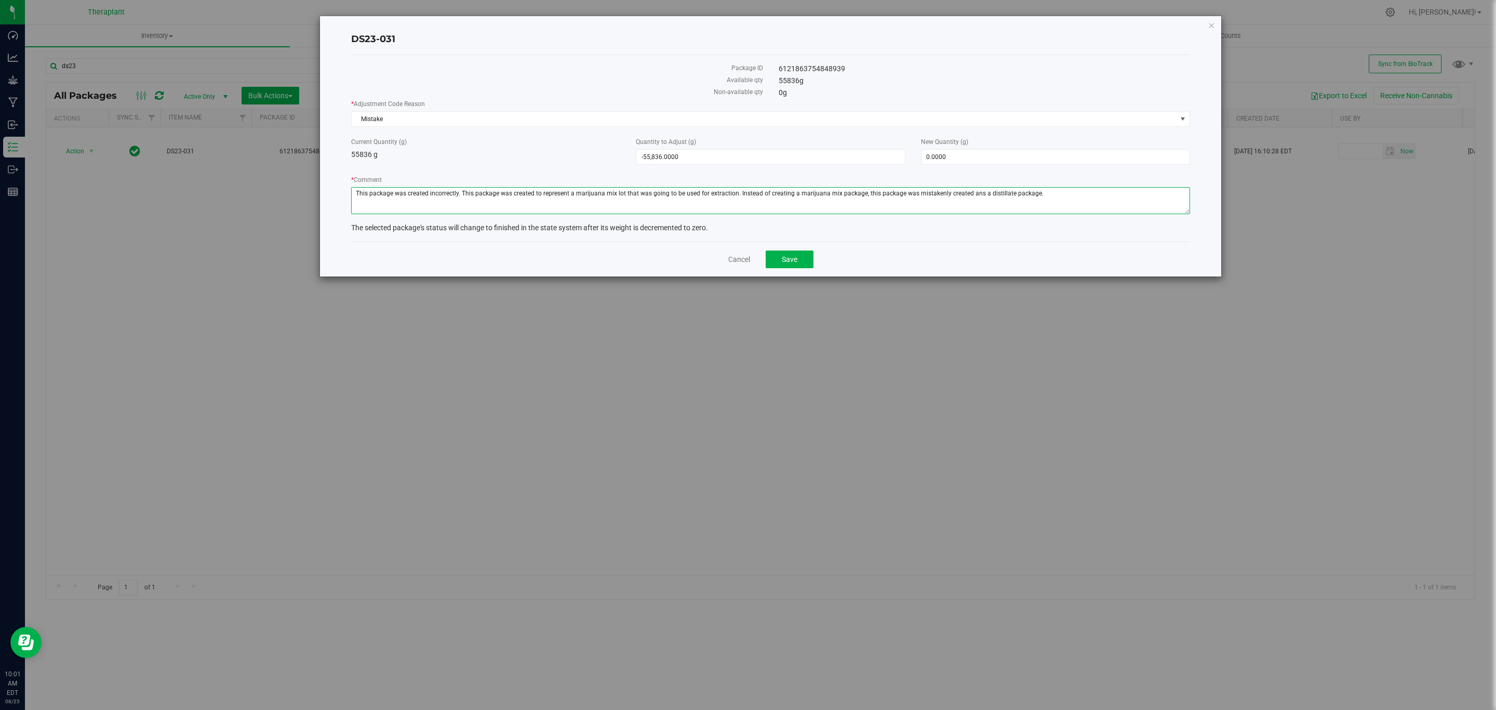
click at [974, 191] on textarea "* Comment" at bounding box center [770, 200] width 839 height 27
click at [1071, 188] on textarea "* Comment" at bounding box center [770, 200] width 839 height 27
click at [1138, 192] on textarea "* Comment" at bounding box center [770, 200] width 839 height 27
click at [426, 207] on textarea "* Comment" at bounding box center [770, 200] width 839 height 27
click at [1139, 193] on textarea "* Comment" at bounding box center [770, 200] width 839 height 27
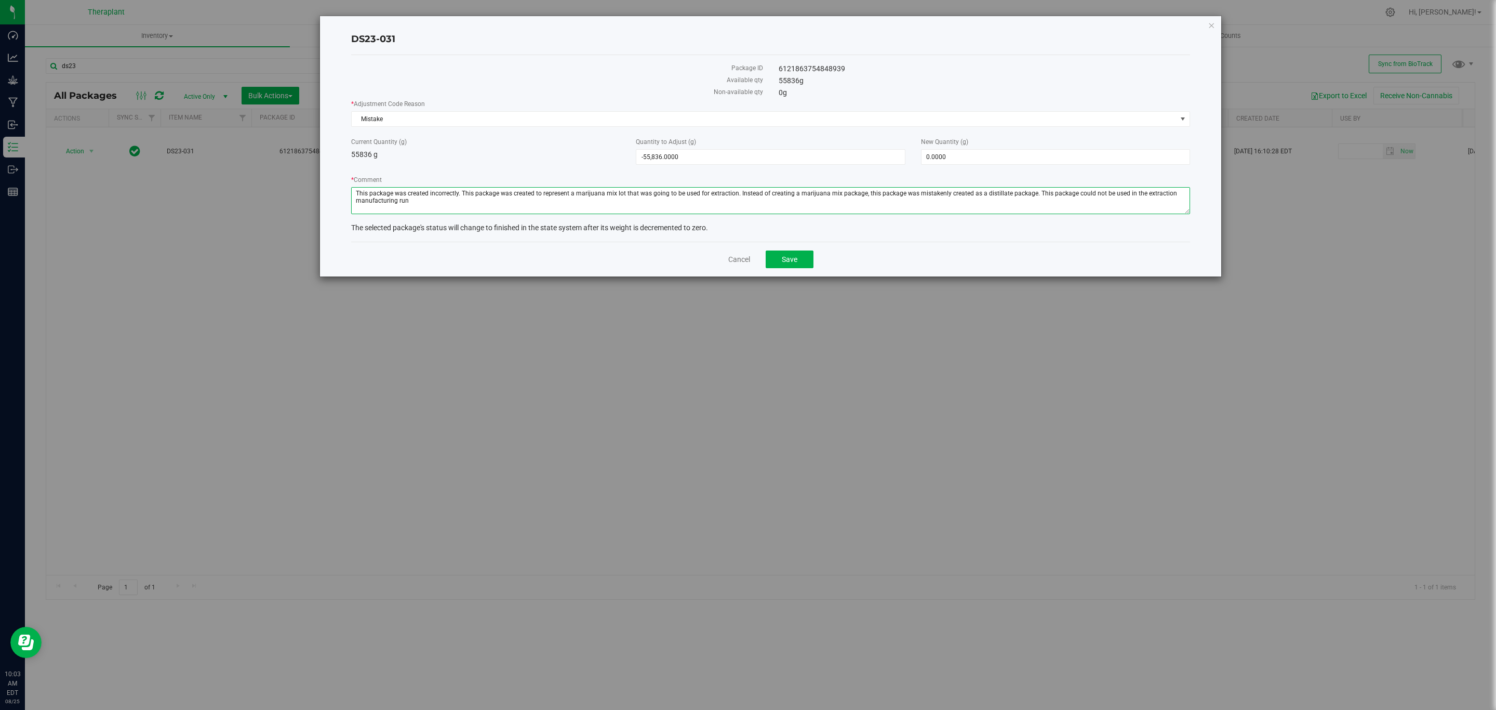
click at [541, 214] on textarea "* Comment" at bounding box center [770, 200] width 839 height 27
click at [794, 202] on textarea "* Comment" at bounding box center [770, 200] width 839 height 27
drag, startPoint x: 794, startPoint y: 202, endPoint x: 779, endPoint y: 206, distance: 15.3
click at [779, 206] on textarea "* Comment" at bounding box center [770, 200] width 839 height 27
type textarea "This package was created incorrectly. This package was created to represent a m…"
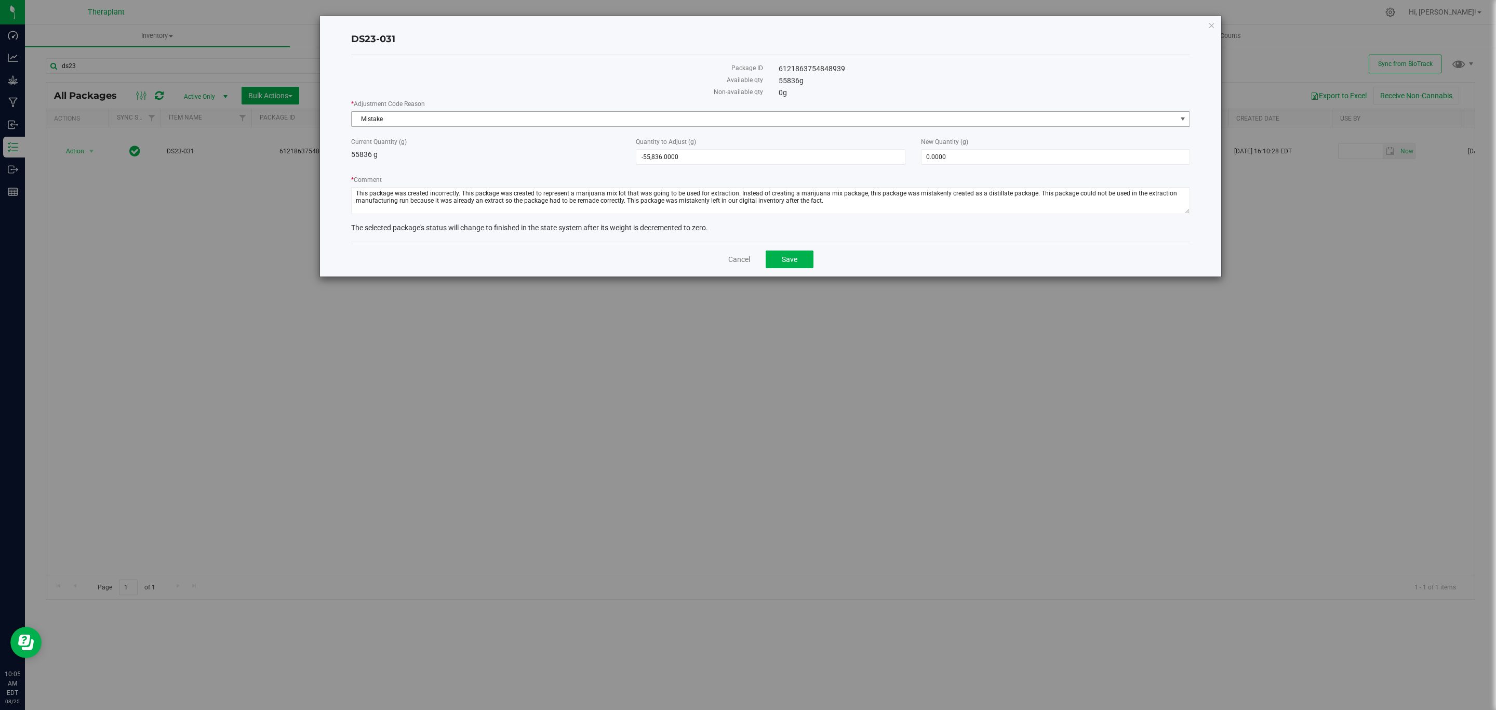
click at [829, 114] on span "Mistake" at bounding box center [764, 119] width 825 height 15
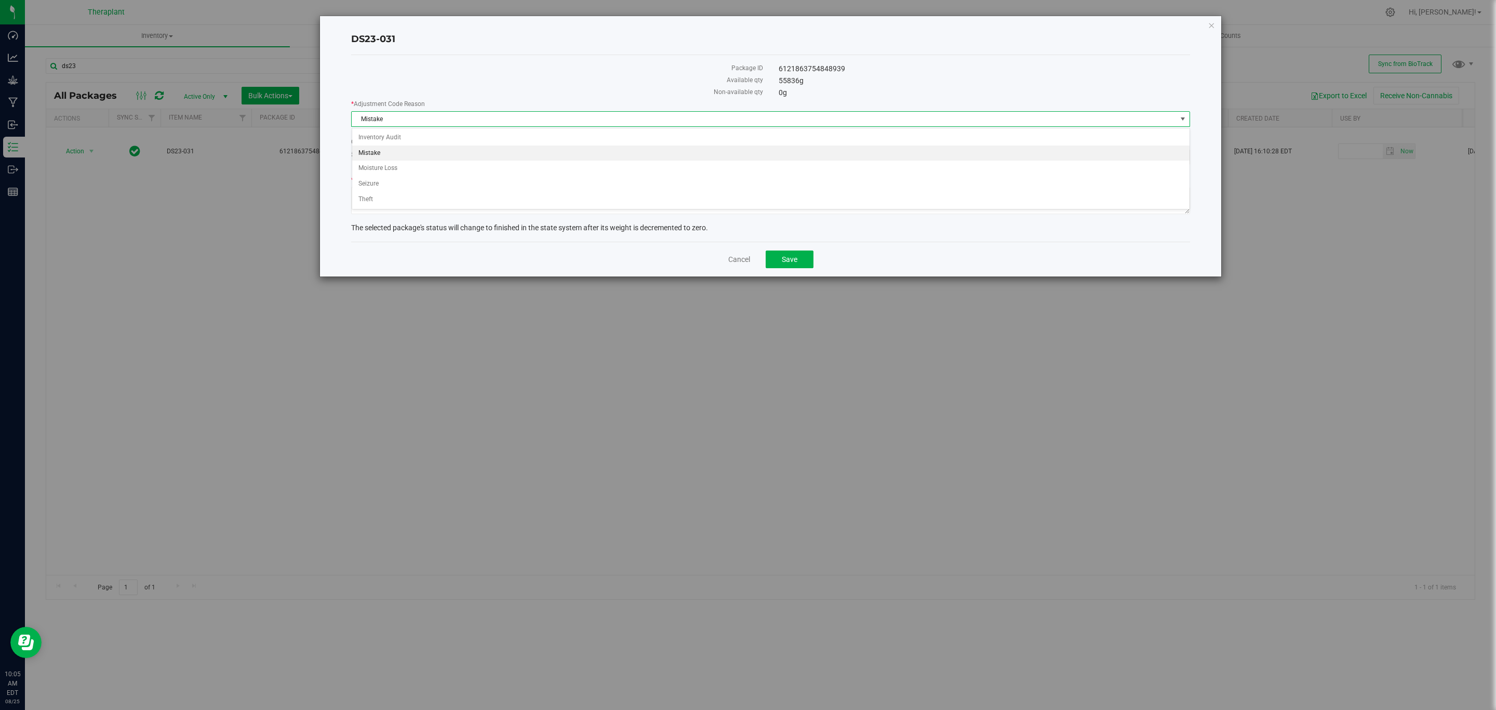
click at [648, 117] on span "Mistake" at bounding box center [764, 119] width 825 height 15
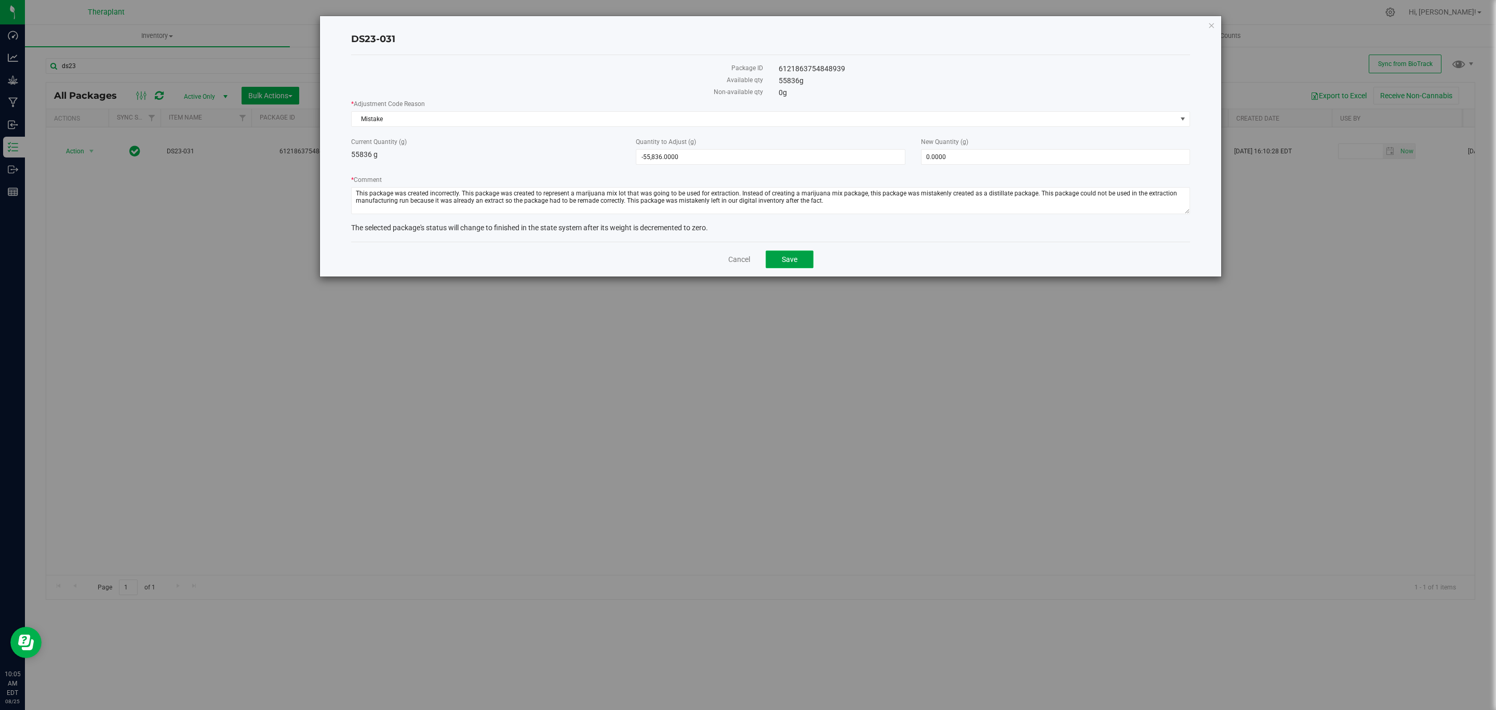
click at [773, 263] on button "Save" at bounding box center [790, 259] width 48 height 18
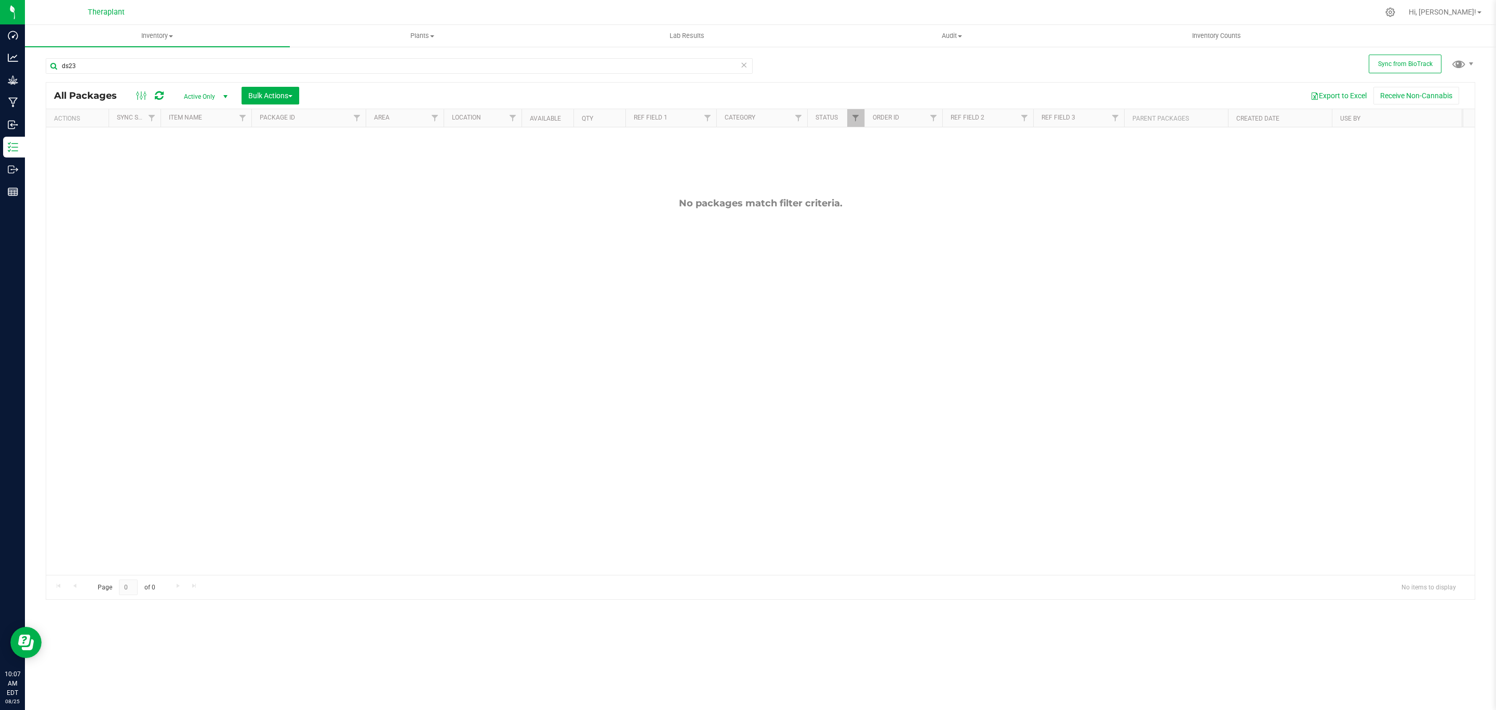
click at [248, 56] on div "ds23" at bounding box center [403, 65] width 715 height 33
click at [241, 63] on input "ds23" at bounding box center [399, 66] width 707 height 16
type input "soil"
click at [859, 116] on span "Filter" at bounding box center [855, 118] width 8 height 8
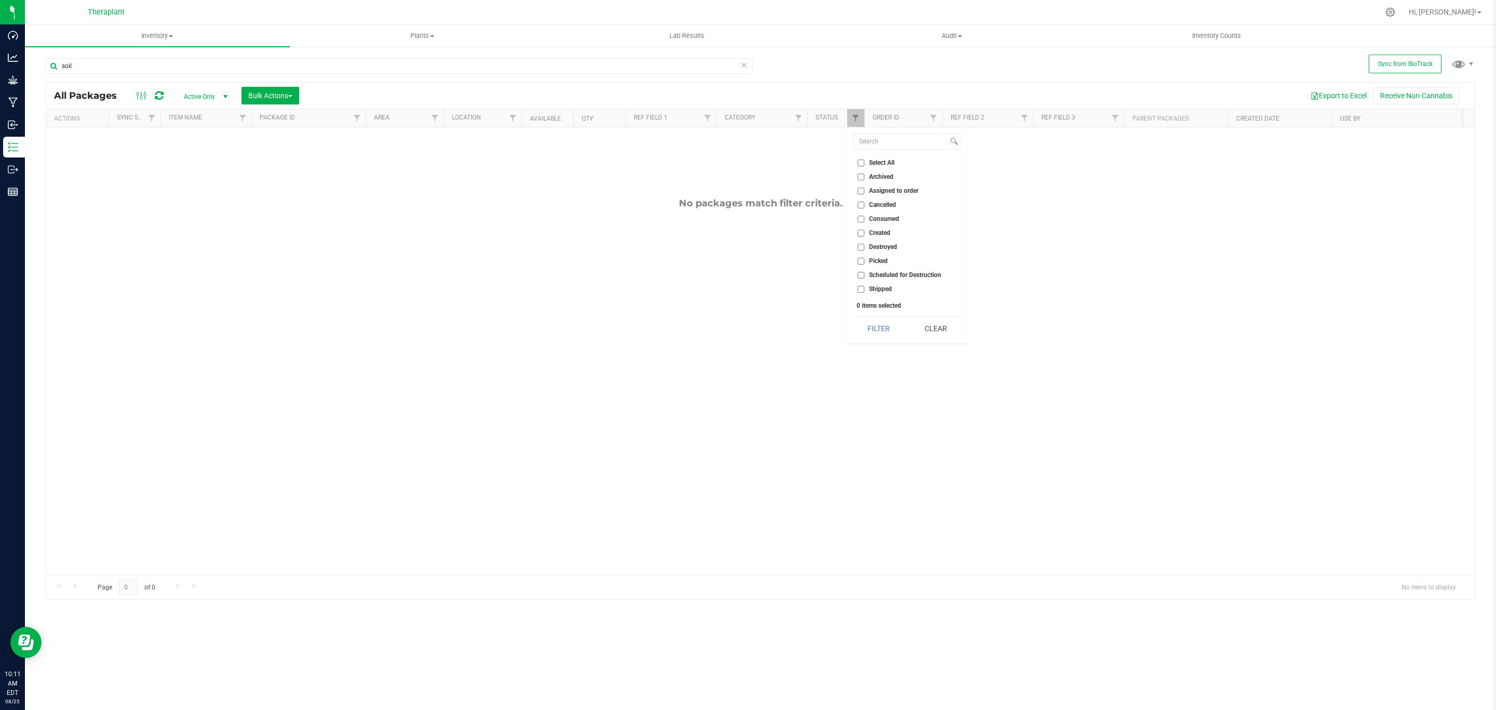
click at [874, 234] on span "Created" at bounding box center [879, 233] width 21 height 6
click at [864, 234] on input "Created" at bounding box center [861, 233] width 7 height 7
checkbox input "true"
click at [870, 329] on button "Filter" at bounding box center [878, 328] width 50 height 23
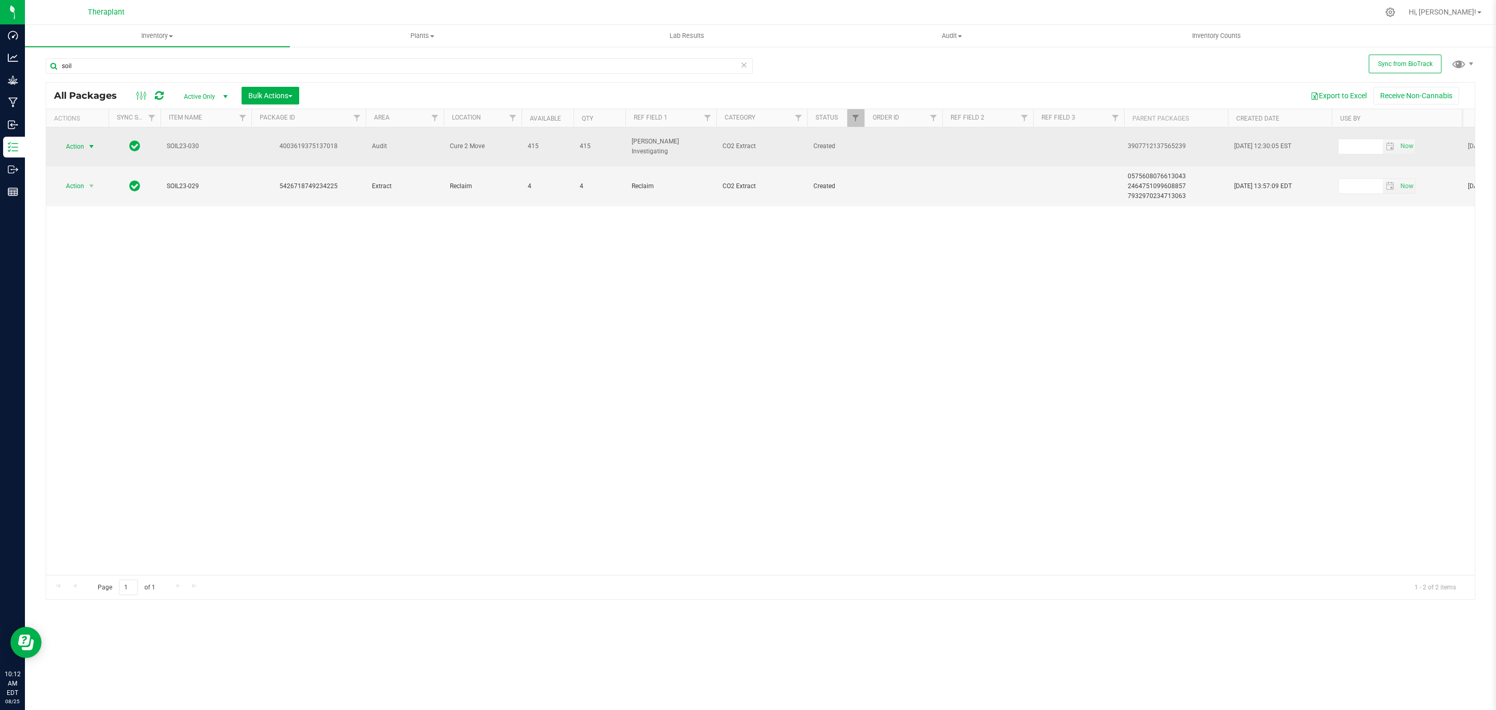
click at [83, 139] on span "Action" at bounding box center [71, 146] width 28 height 15
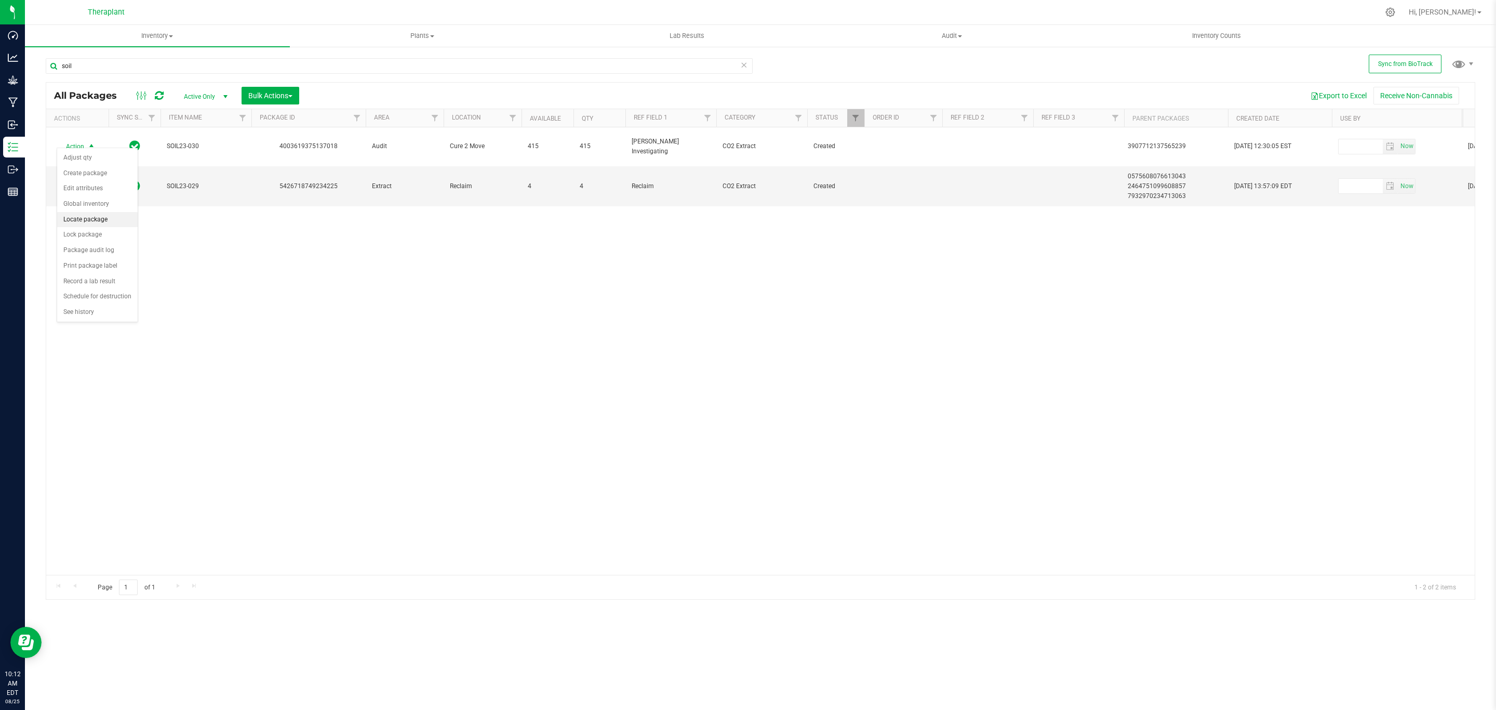
click at [95, 222] on li "Locate package" at bounding box center [97, 220] width 81 height 16
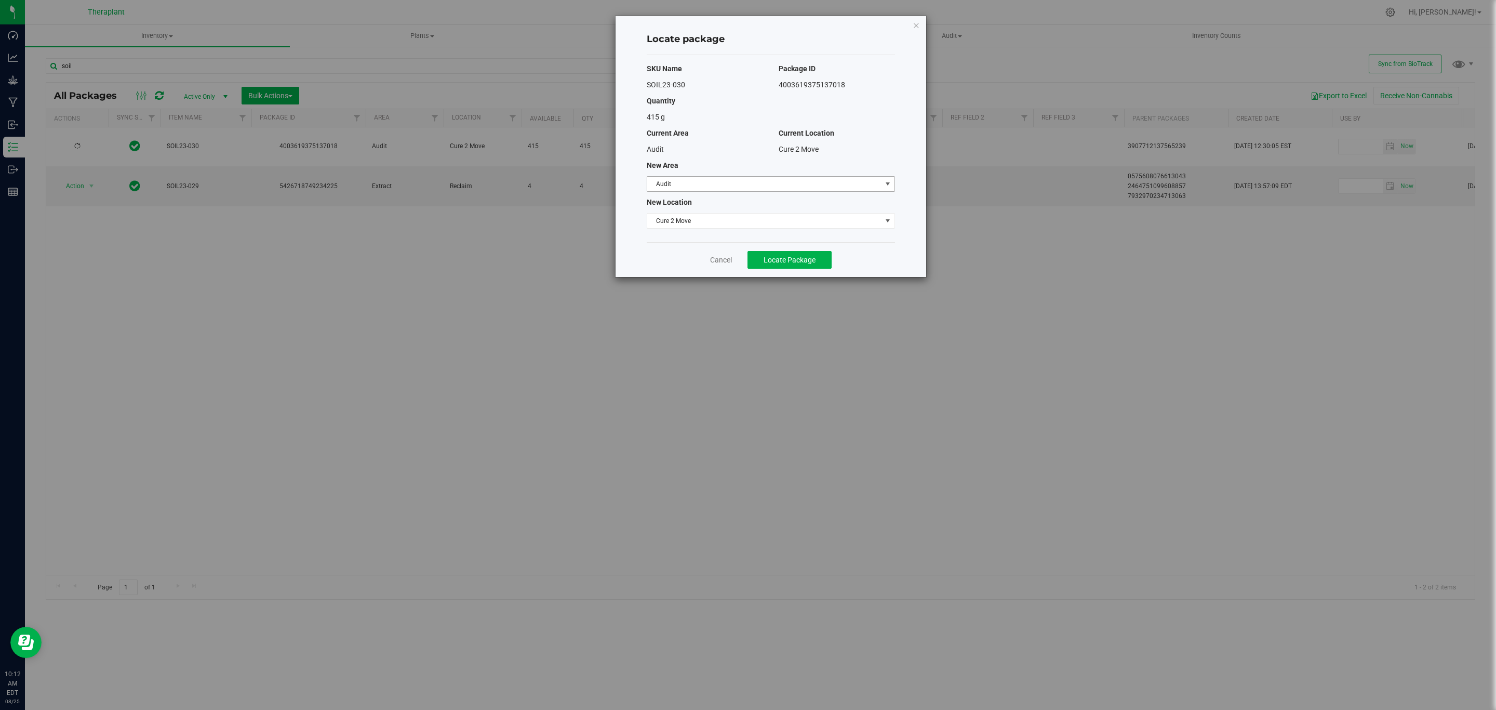
click at [742, 179] on span "Audit" at bounding box center [764, 184] width 234 height 15
click at [884, 138] on div "Current Location" at bounding box center [837, 133] width 132 height 11
click at [457, 261] on div "Locate package SKU Name Package ID SOIL23-030 4003619375137018 Quantity 415 g C…" at bounding box center [752, 355] width 1504 height 710
click at [913, 26] on icon "button" at bounding box center [916, 25] width 7 height 12
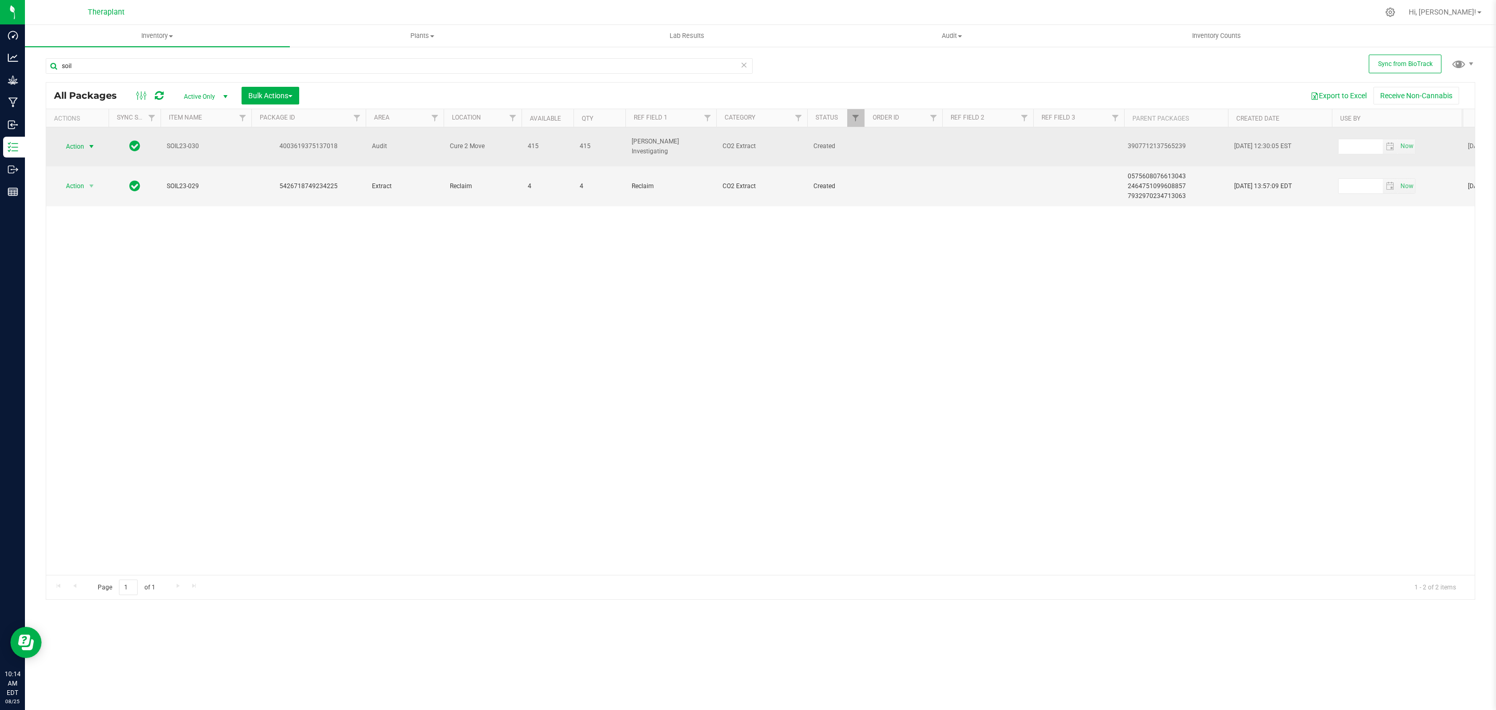
click at [63, 143] on span "Action" at bounding box center [71, 146] width 28 height 15
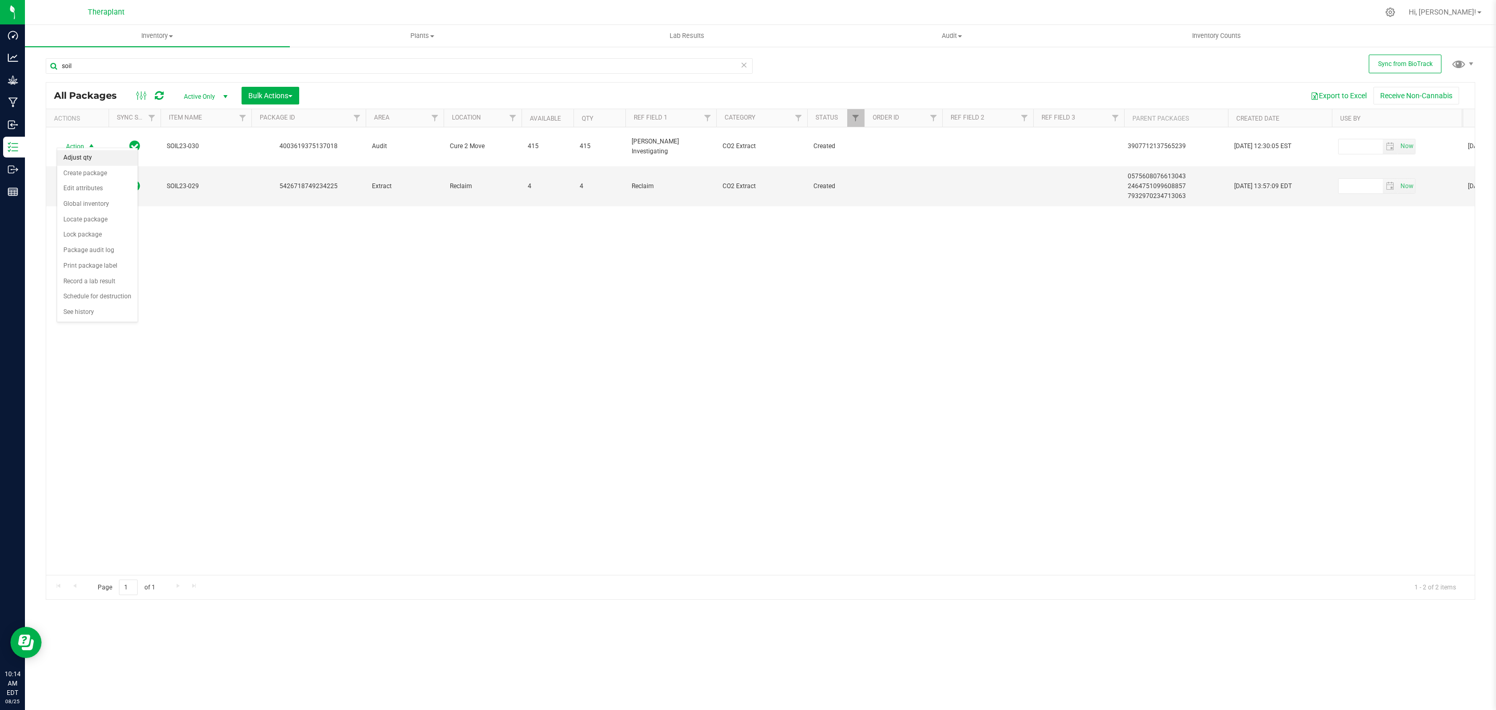
click at [77, 156] on li "Adjust qty" at bounding box center [97, 158] width 81 height 16
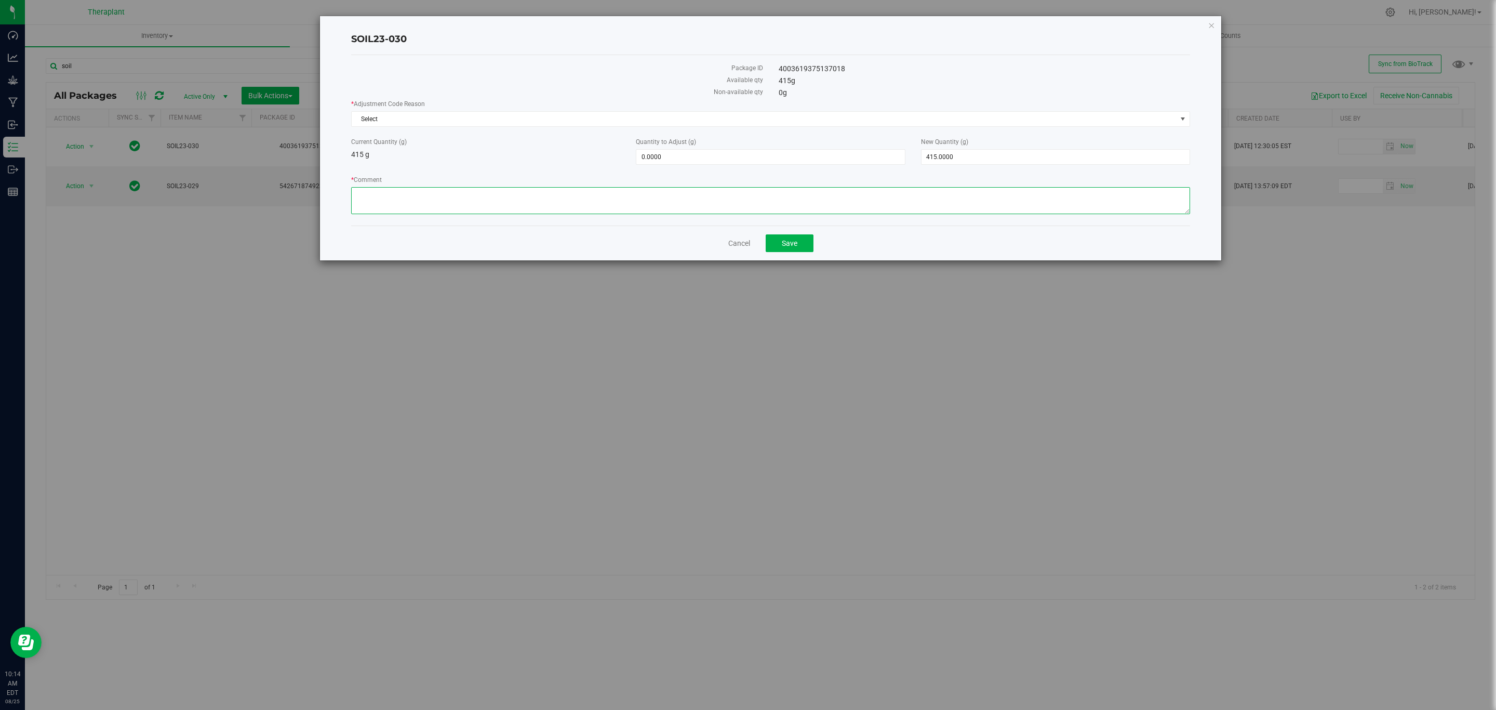
click at [513, 209] on textarea "* Comment" at bounding box center [770, 200] width 839 height 27
paste textarea "This package was reclaimed in a previous reclaim run but was not properly alloc…"
type textarea "This package was reclaimed in a previous reclaim run but was not properly alloc…"
click at [982, 148] on div "New Quantity (g) 415.0000 415" at bounding box center [1055, 151] width 285 height 28
drag, startPoint x: 982, startPoint y: 148, endPoint x: 983, endPoint y: 154, distance: 6.3
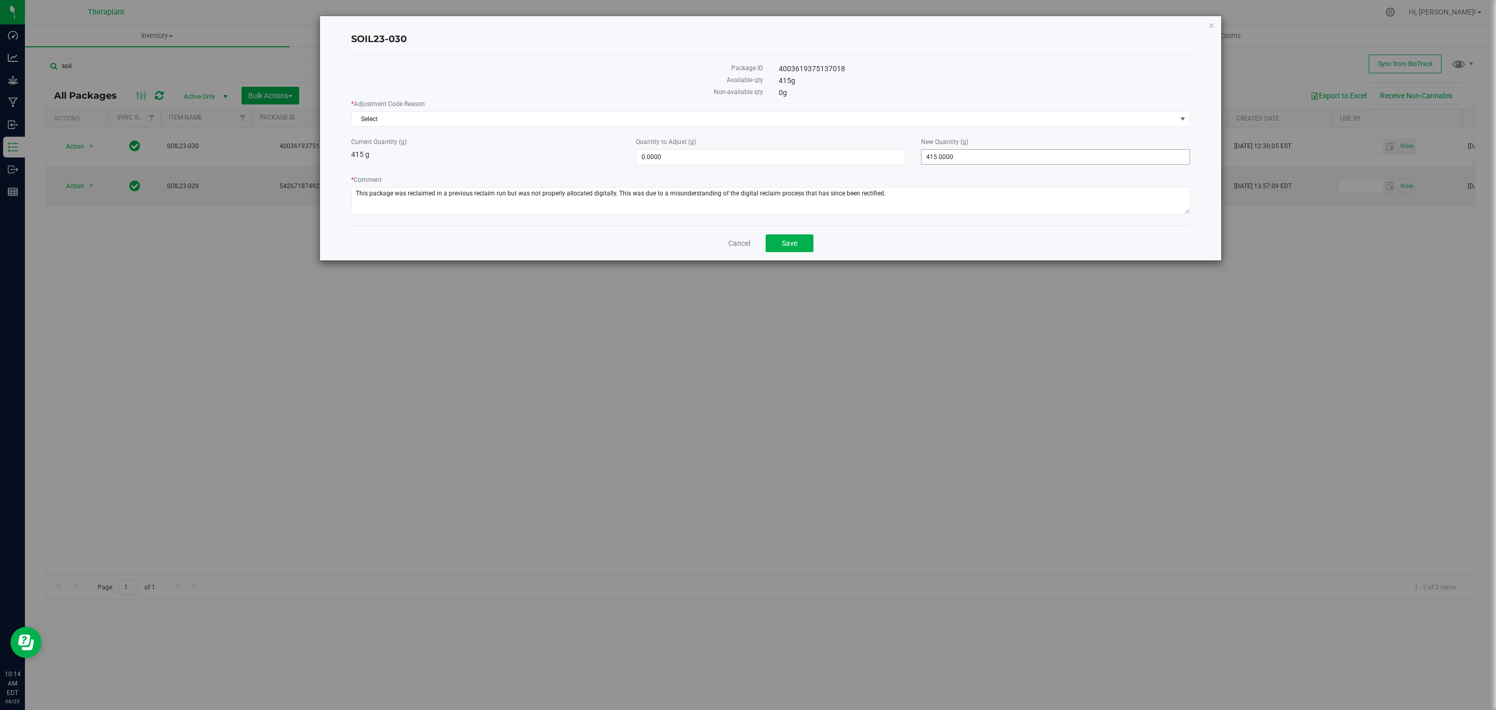
click at [983, 154] on div "New Quantity (g) 415.0000 415" at bounding box center [1055, 151] width 285 height 28
click at [983, 154] on span "415.0000 415" at bounding box center [1055, 157] width 269 height 16
click at [983, 154] on input "415" at bounding box center [1055, 157] width 268 height 15
type input "0"
type input "-415.0000"
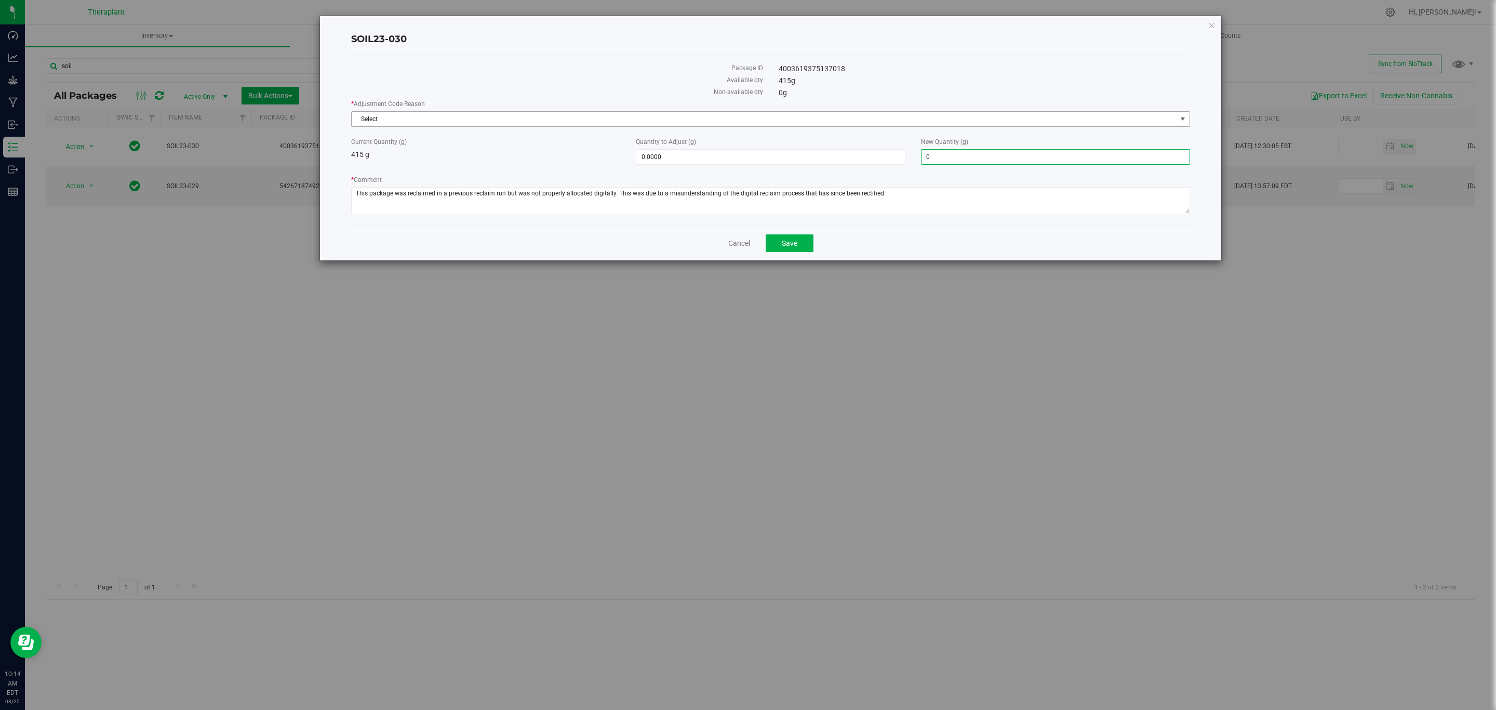
type input "0.0000"
click at [912, 118] on span "Select" at bounding box center [764, 119] width 825 height 15
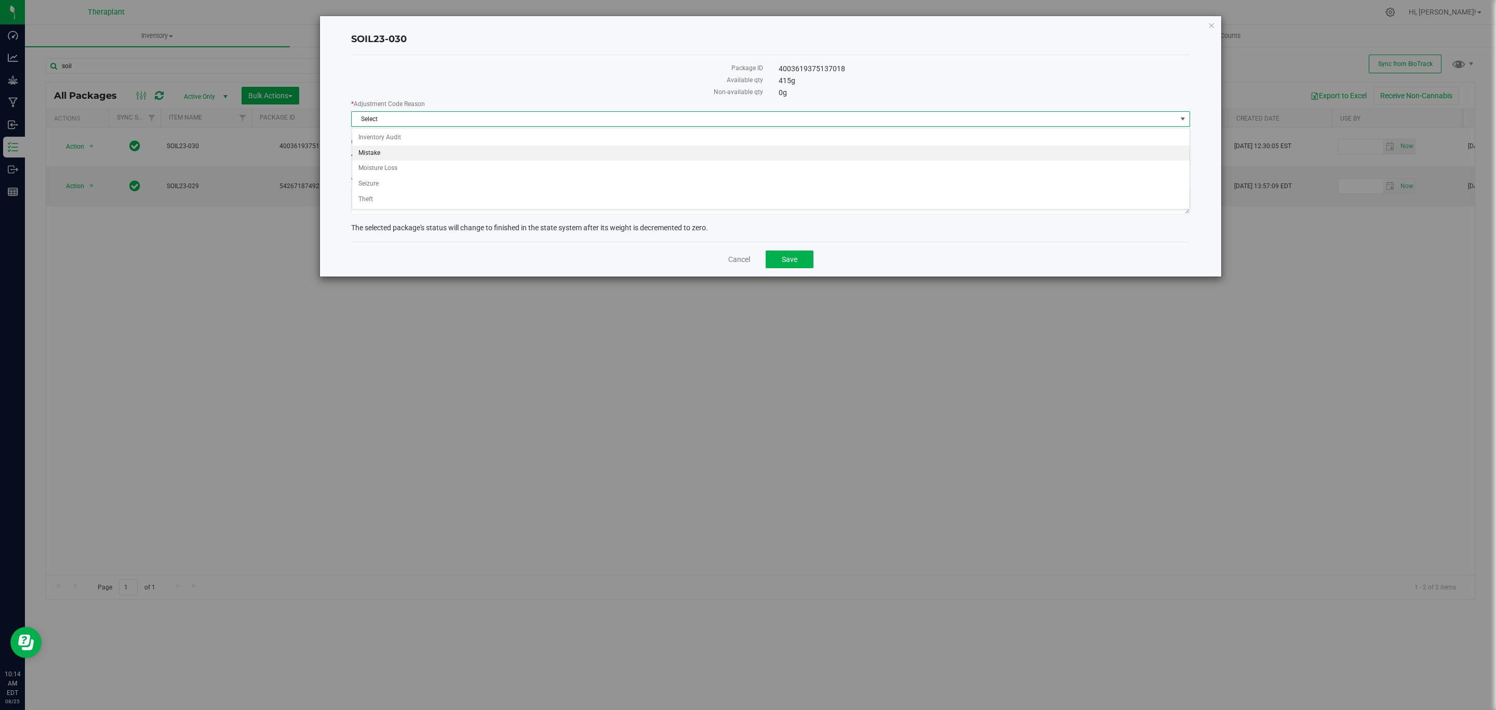
click at [406, 153] on li "Mistake" at bounding box center [770, 153] width 837 height 16
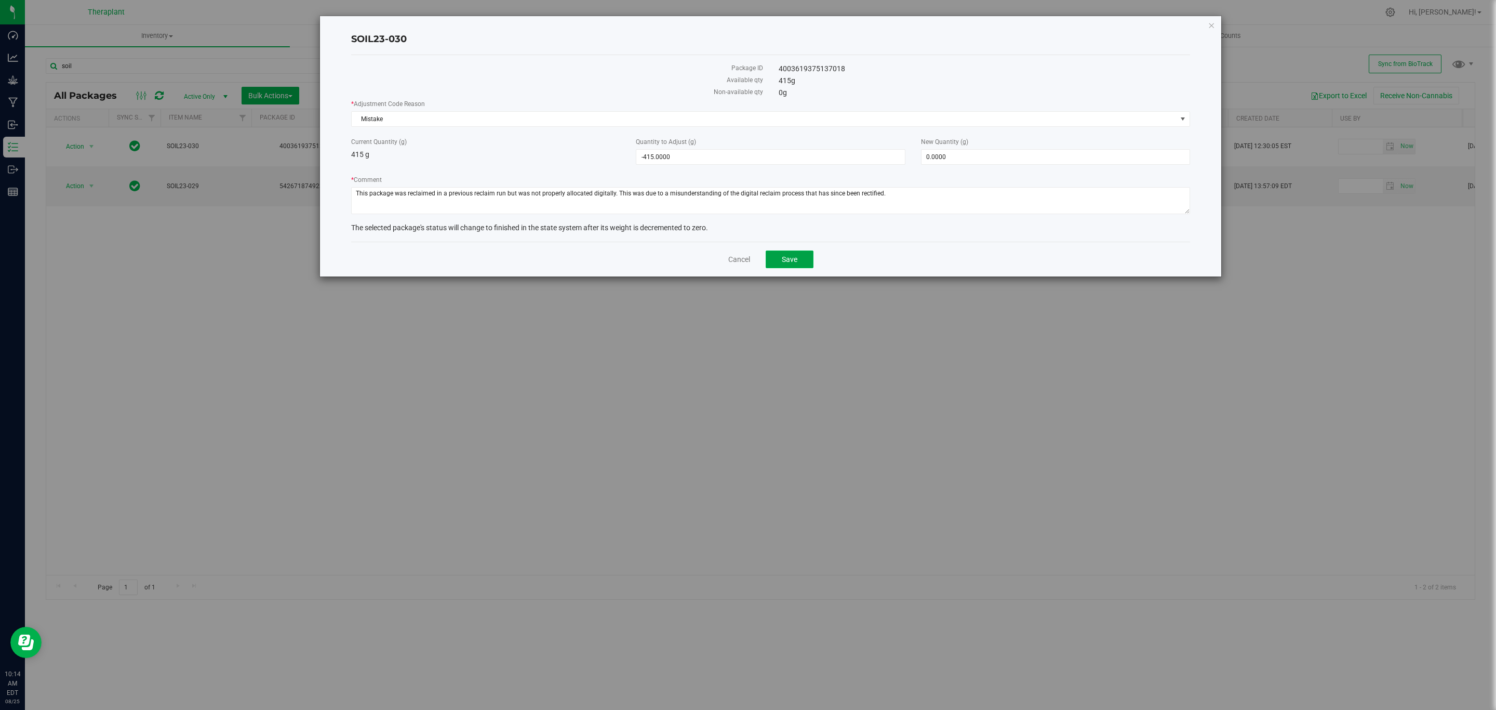
click at [804, 265] on button "Save" at bounding box center [790, 259] width 48 height 18
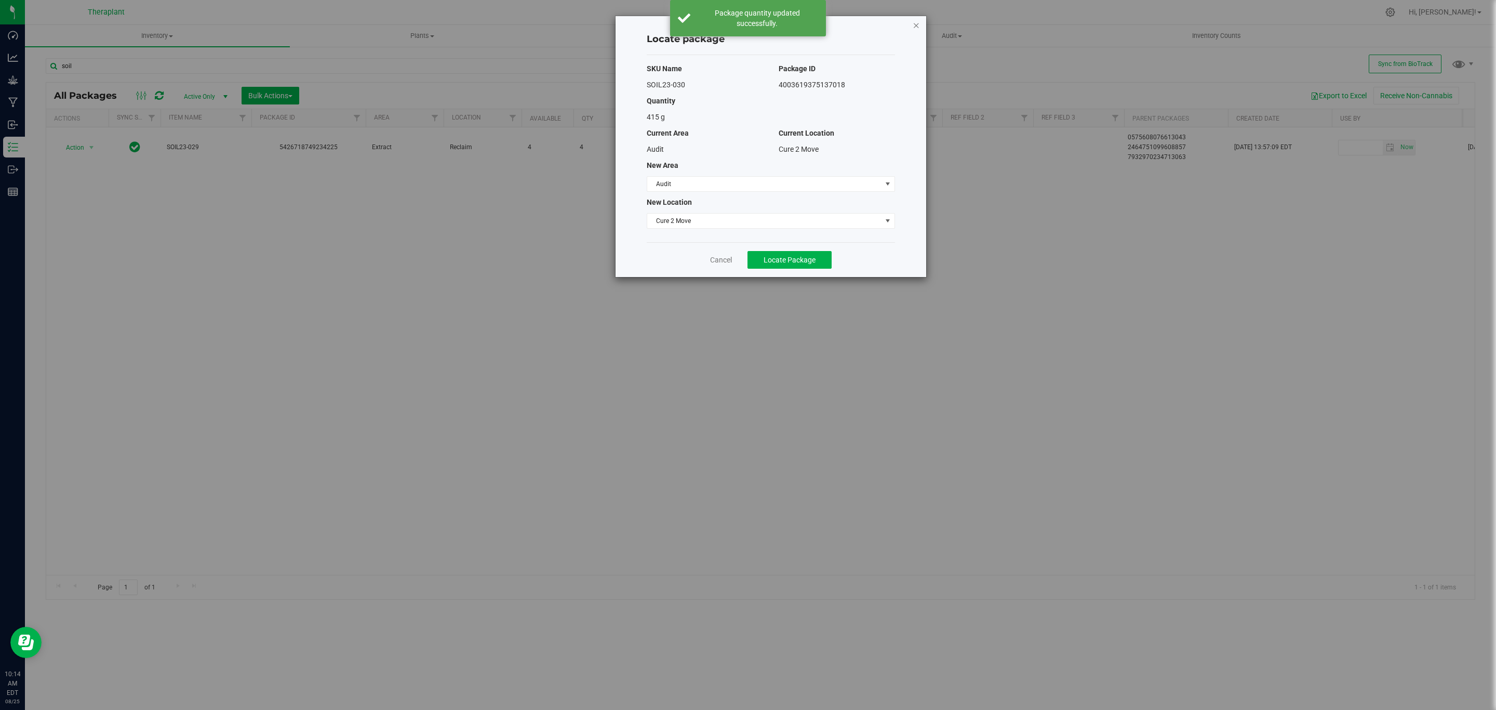
click at [913, 30] on icon "button" at bounding box center [916, 25] width 7 height 12
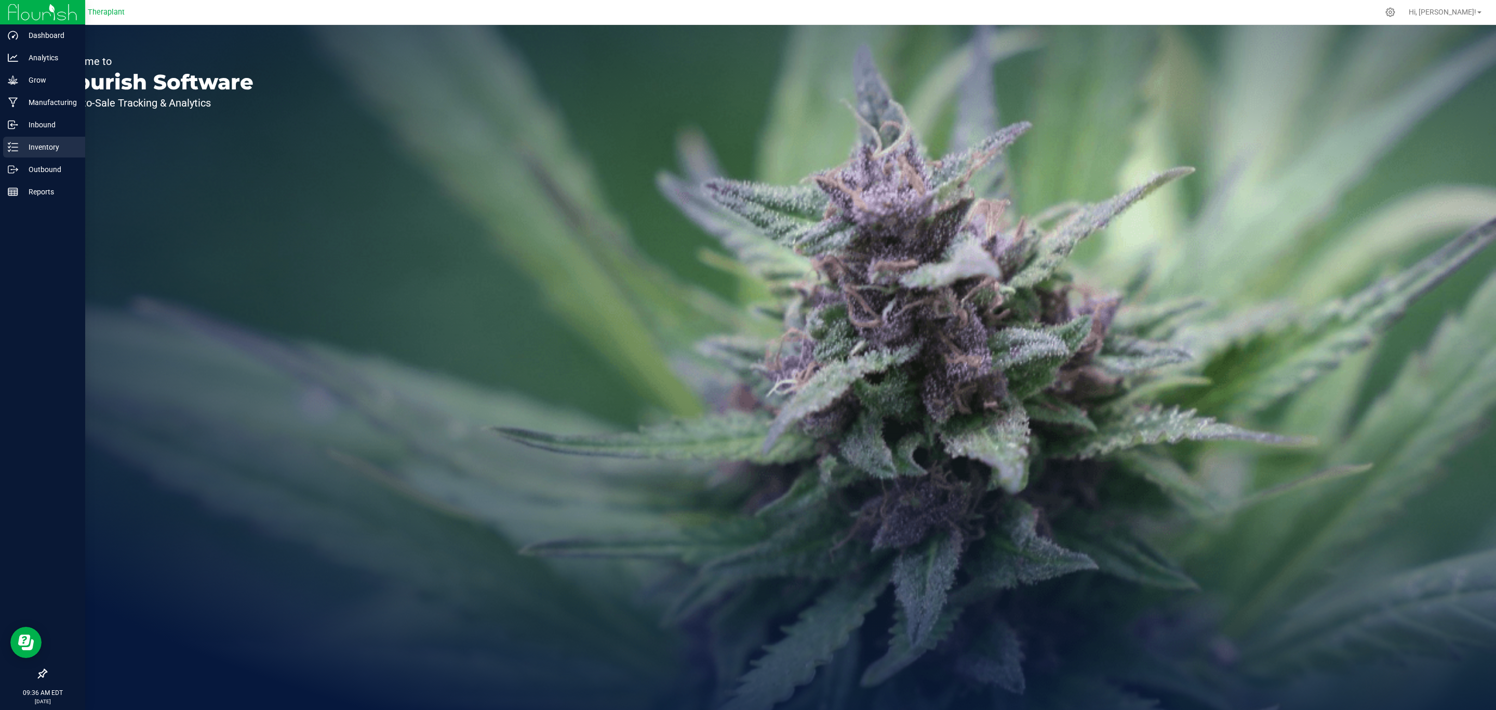
click at [13, 152] on icon at bounding box center [13, 147] width 10 height 10
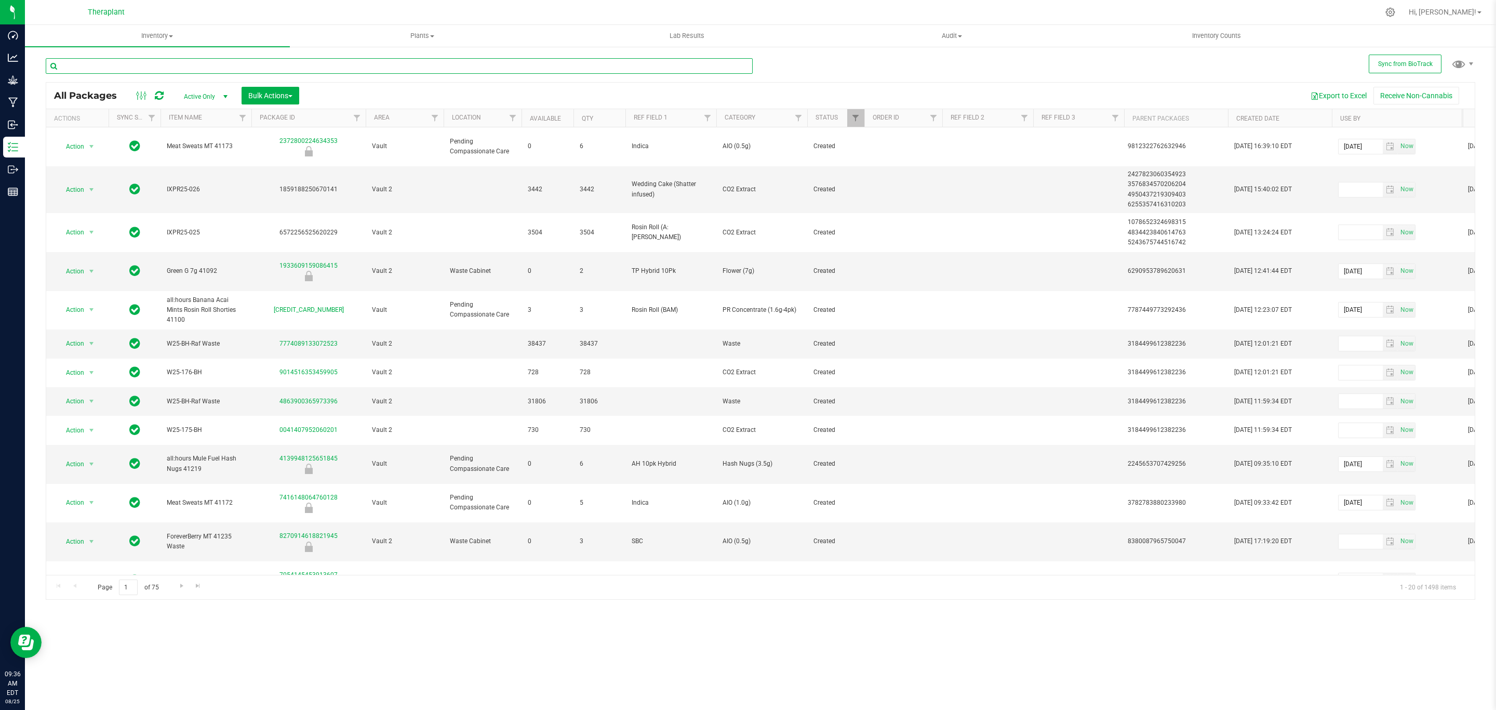
click at [453, 69] on input "text" at bounding box center [399, 66] width 707 height 16
paste input "4527155869963959"
type input "4527155869963959"
click at [203, 100] on span "Active Only" at bounding box center [203, 96] width 57 height 15
click at [189, 159] on li "All" at bounding box center [204, 161] width 56 height 16
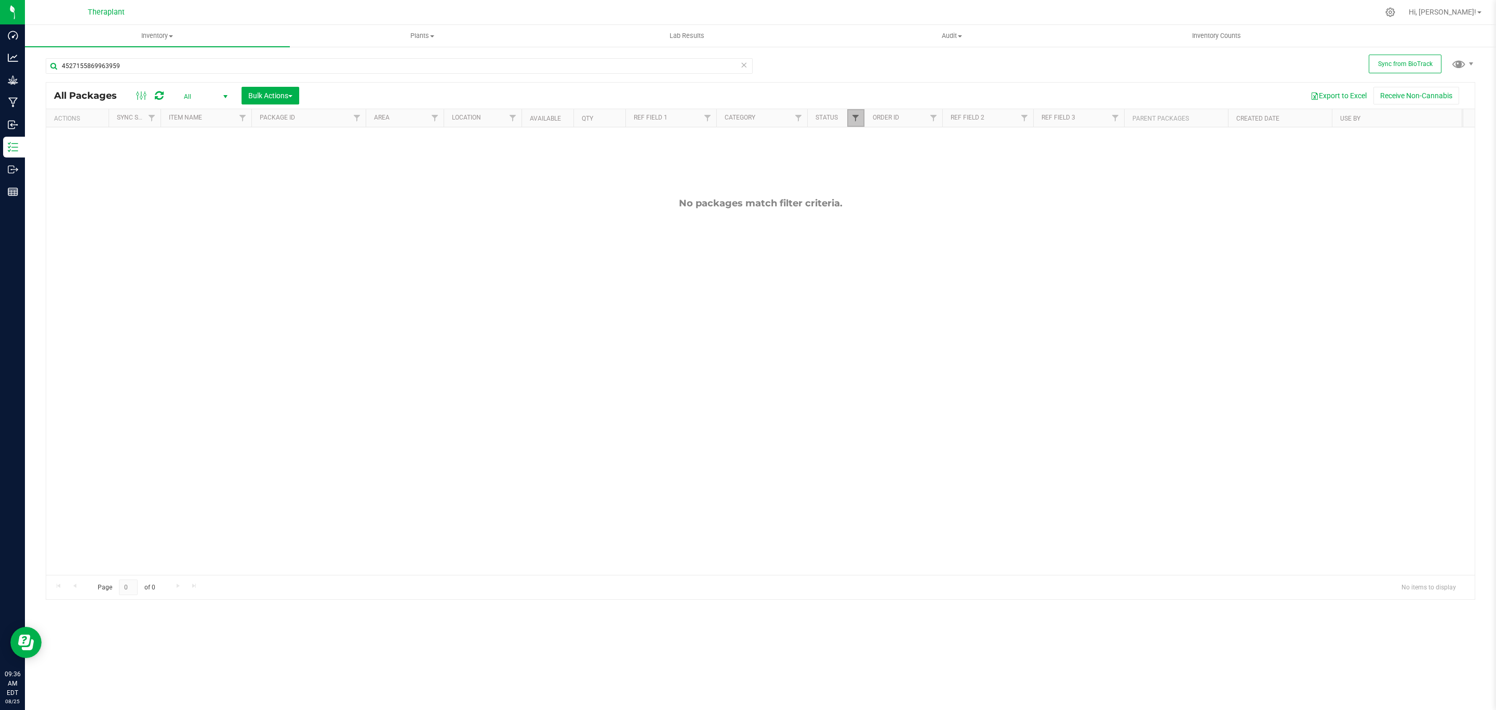
click at [859, 118] on span "Filter" at bounding box center [855, 118] width 8 height 8
click at [862, 161] on input "Select All" at bounding box center [861, 162] width 7 height 7
checkbox input "true"
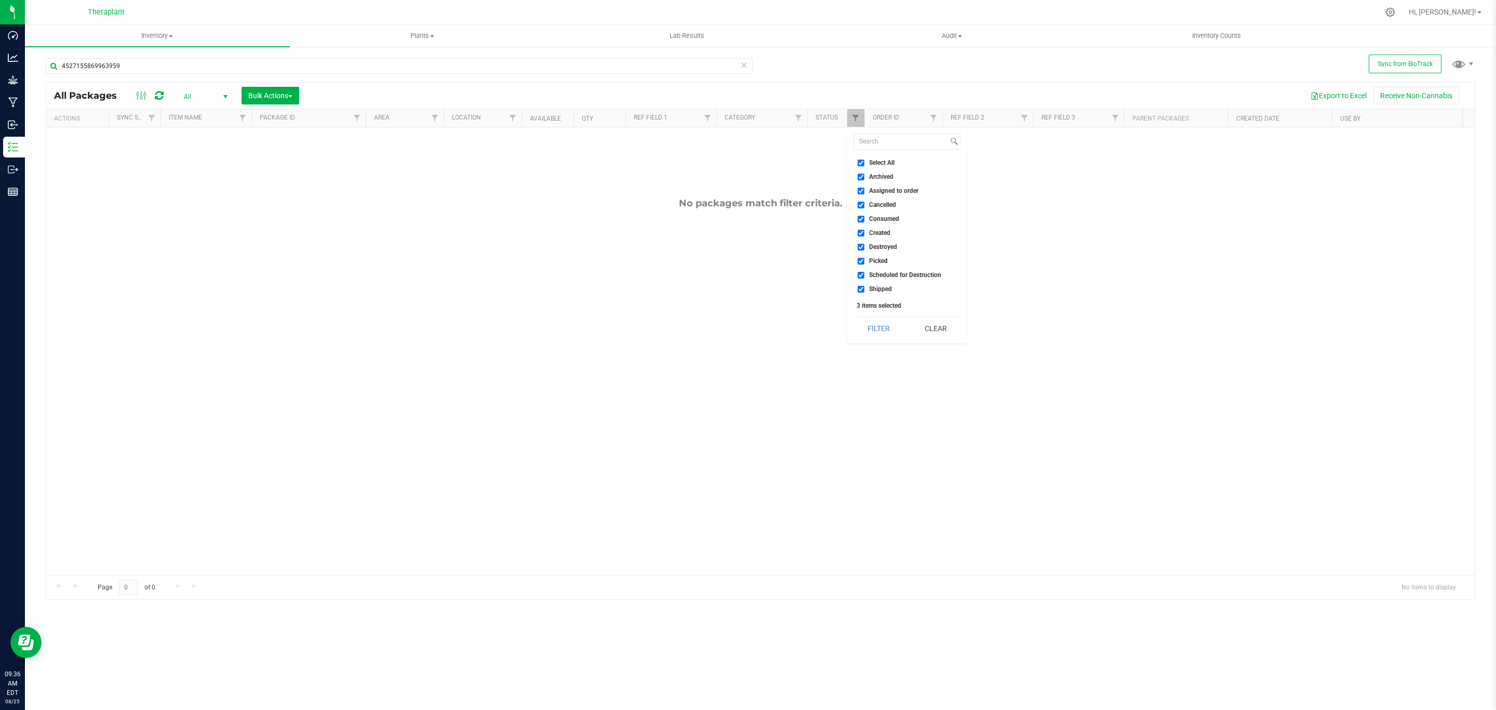
checkbox input "true"
click at [887, 338] on button "Filter" at bounding box center [878, 328] width 50 height 23
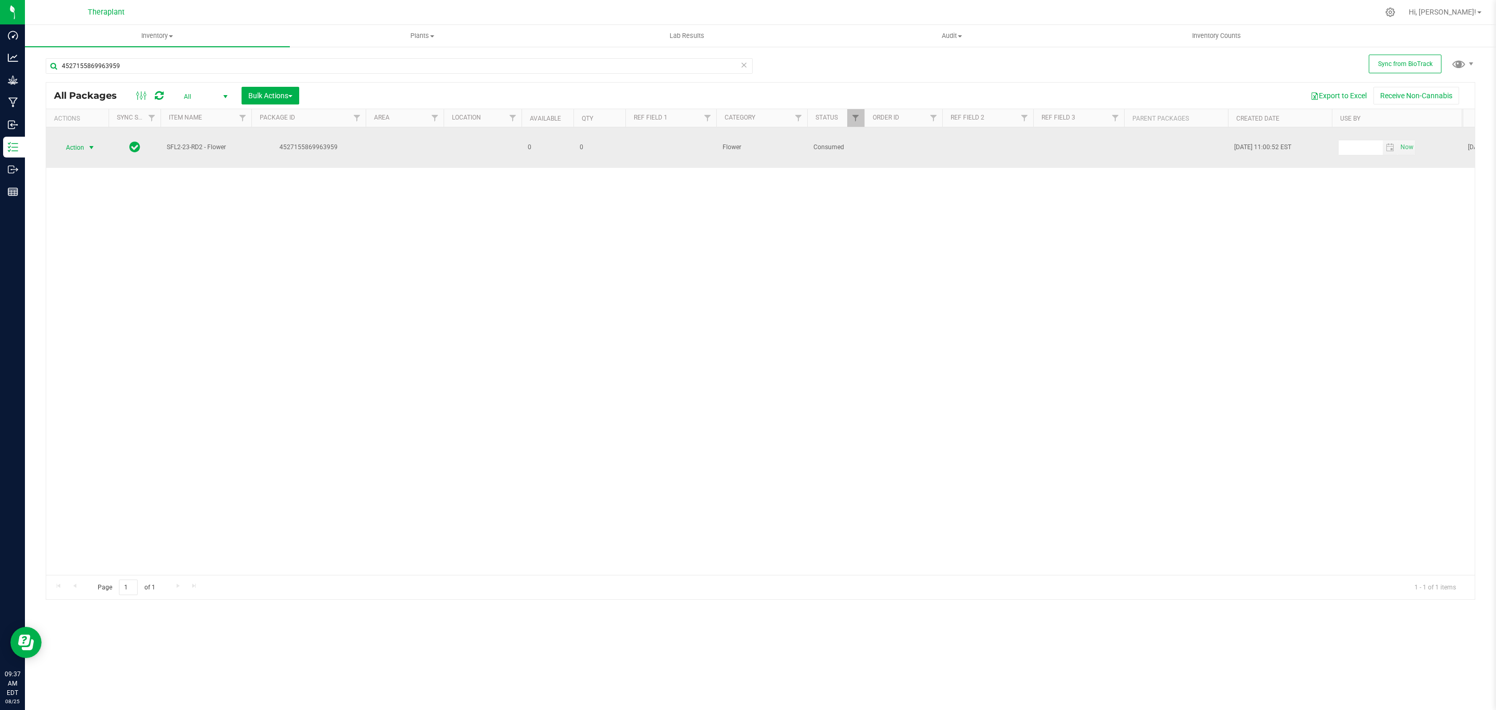
click at [75, 148] on span "Action" at bounding box center [71, 147] width 28 height 15
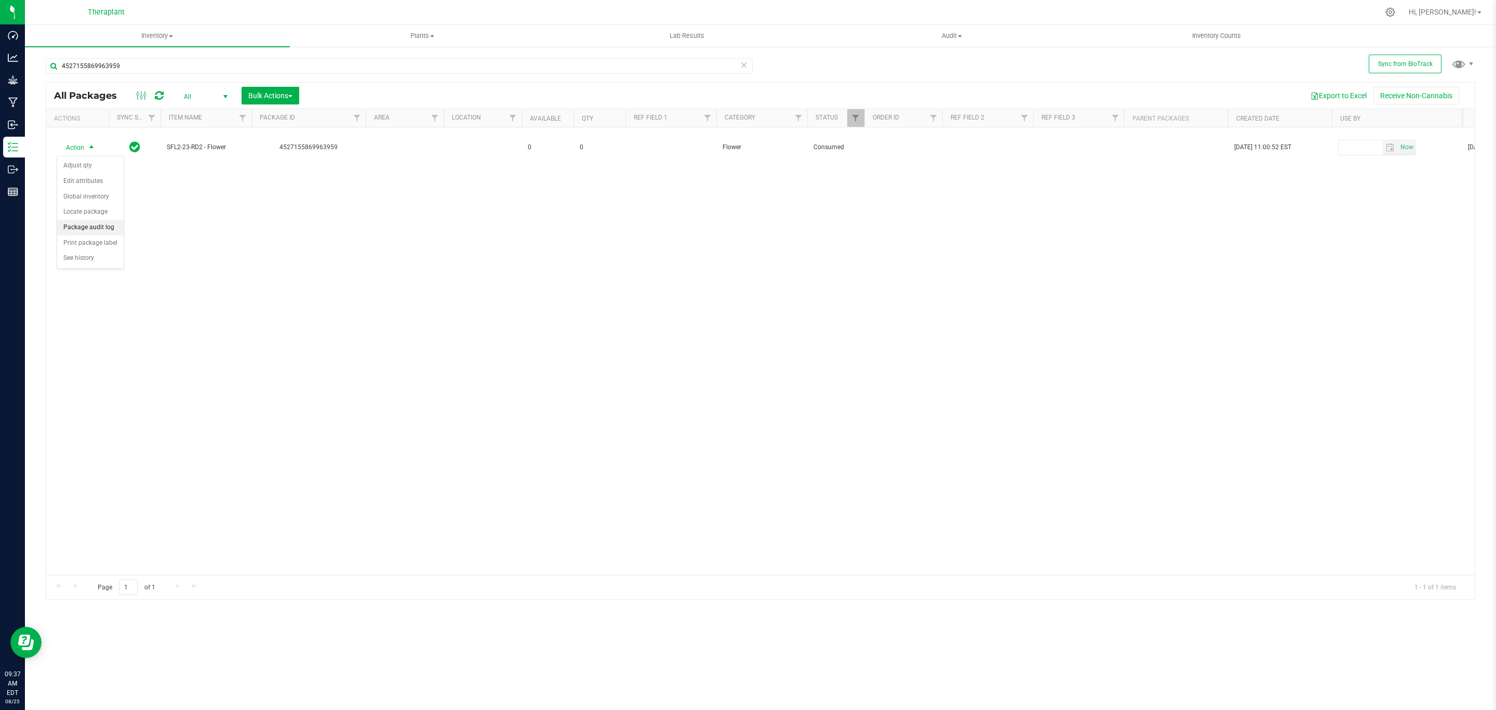
click at [98, 230] on li "Package audit log" at bounding box center [90, 228] width 66 height 16
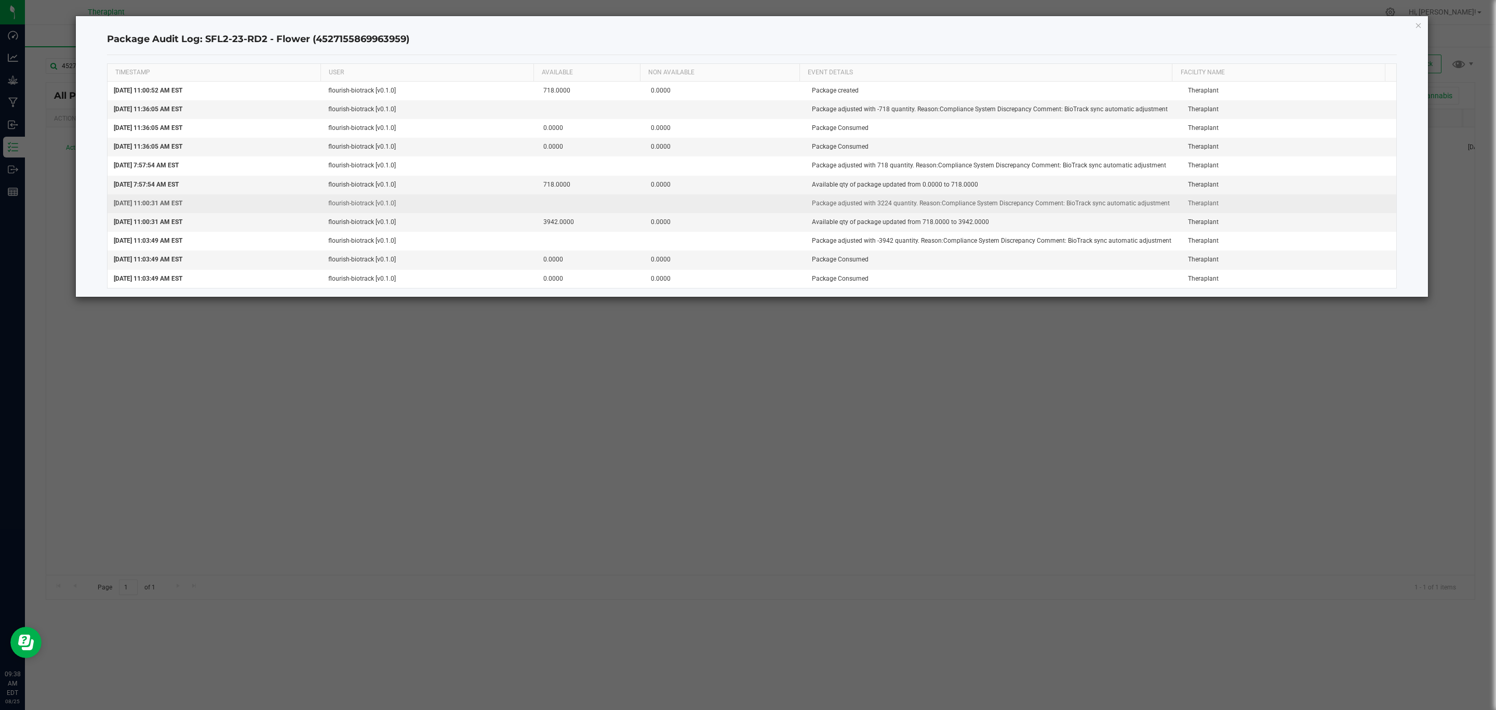
click at [879, 203] on td "Package adjusted with 3224 quantity. Reason:Compliance System Discrepancy Comme…" at bounding box center [994, 203] width 376 height 19
copy td "3224"
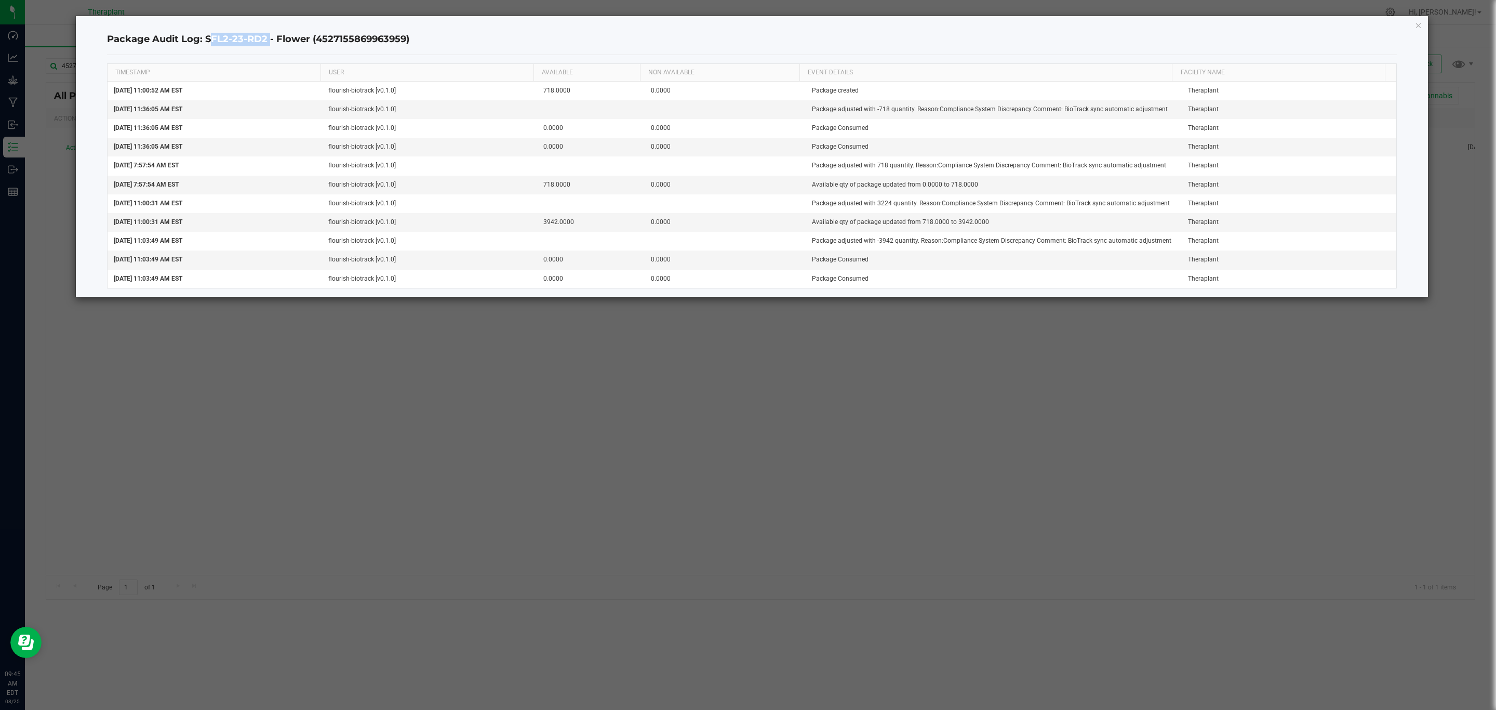
drag, startPoint x: 264, startPoint y: 38, endPoint x: 205, endPoint y: 41, distance: 59.3
click at [205, 41] on h4 "Package Audit Log: SFL2-23-RD2 - Flower (4527155869963959)" at bounding box center [752, 40] width 1290 height 14
copy h4 "SFL2-23-RD2"
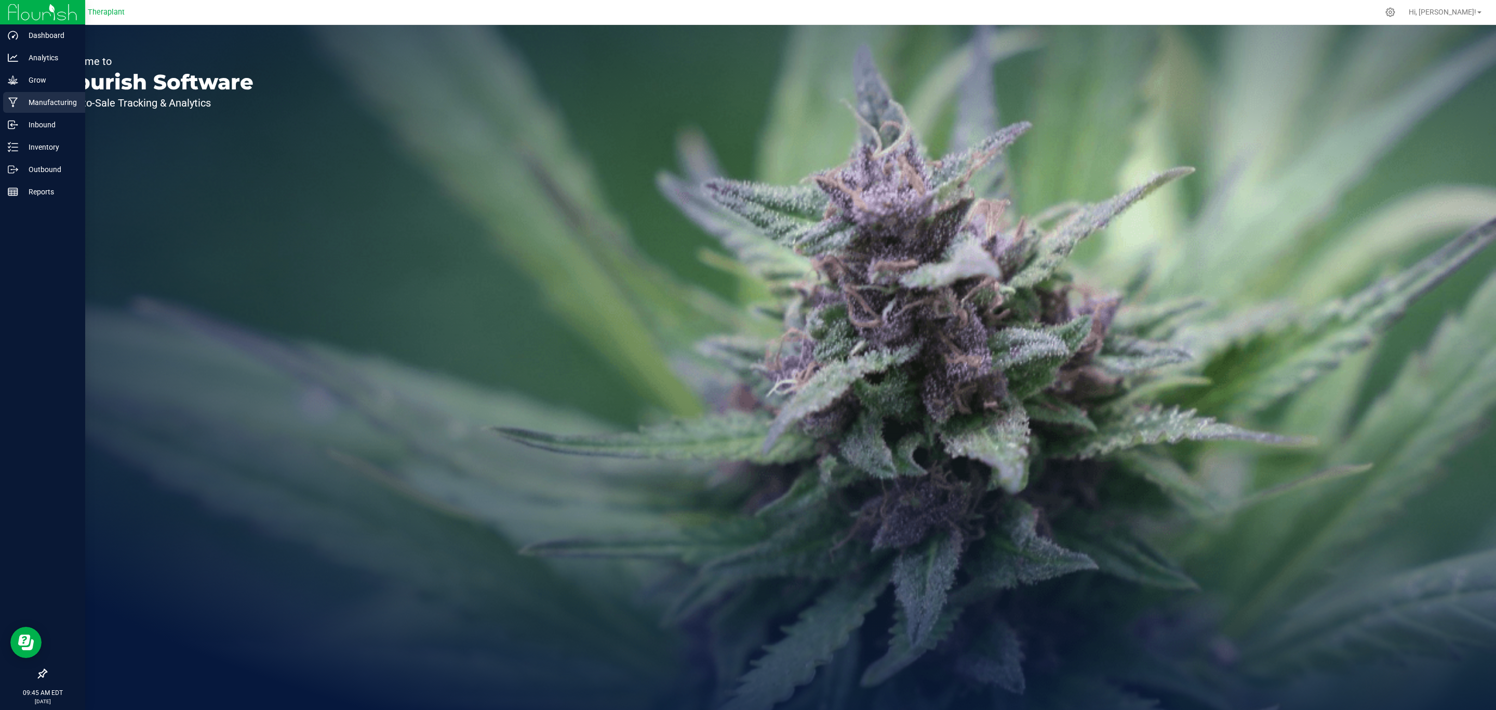
click at [30, 103] on p "Manufacturing" at bounding box center [49, 102] width 62 height 12
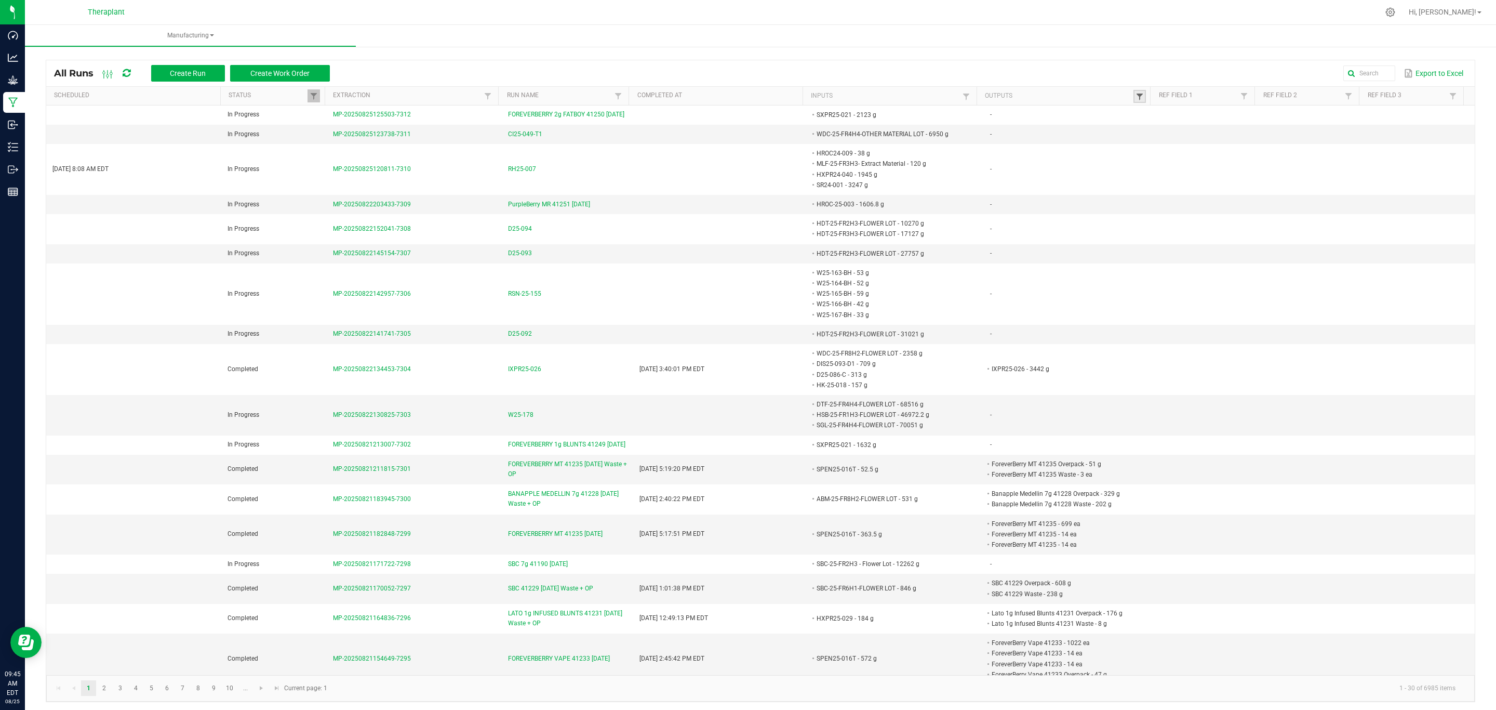
click at [1135, 93] on span at bounding box center [1139, 96] width 8 height 8
click at [950, 101] on th "Inputs" at bounding box center [890, 96] width 174 height 19
click at [960, 97] on link at bounding box center [966, 96] width 12 height 13
click at [997, 121] on input "text" at bounding box center [1011, 118] width 107 height 16
paste input "SFL2-23-RD2"
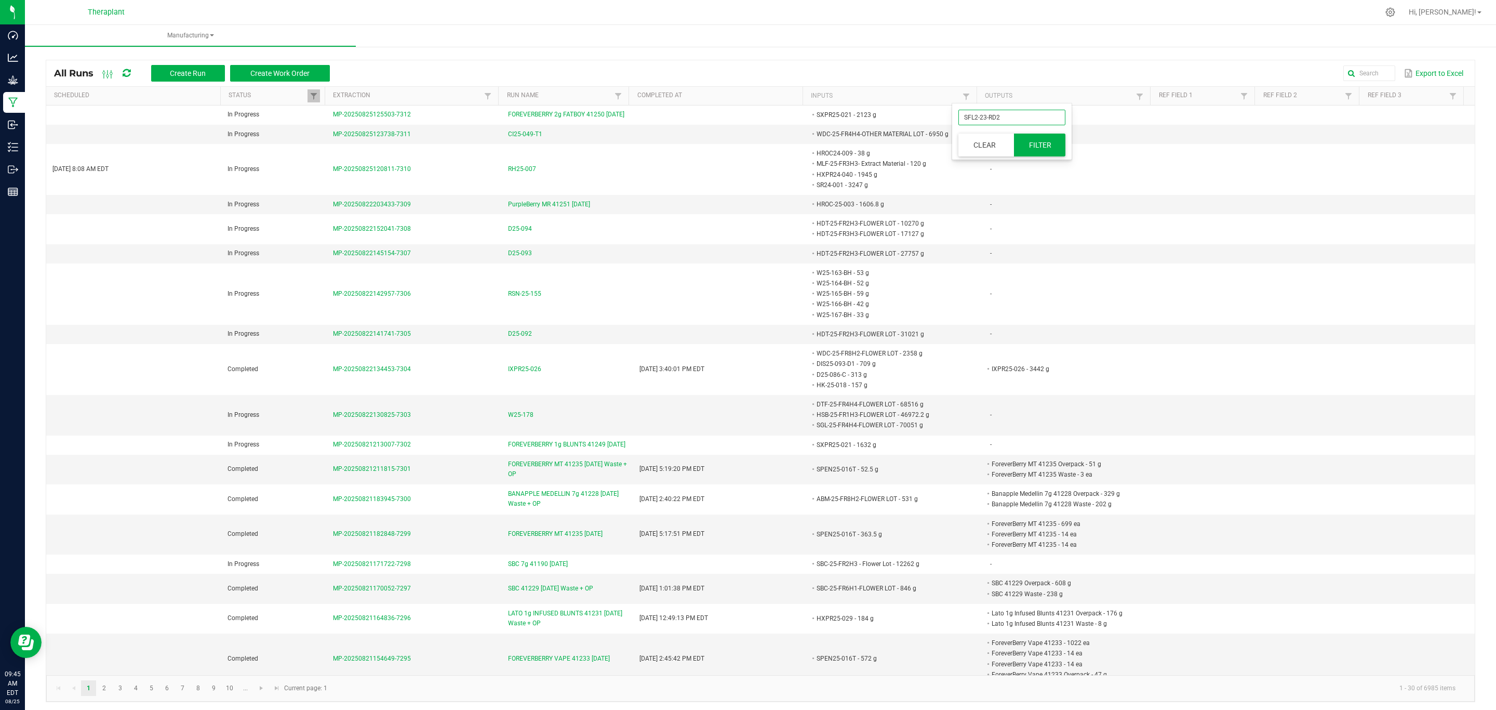
type input "SFL2-23-RD2"
click at [1038, 145] on button "Filter" at bounding box center [1040, 144] width 52 height 23
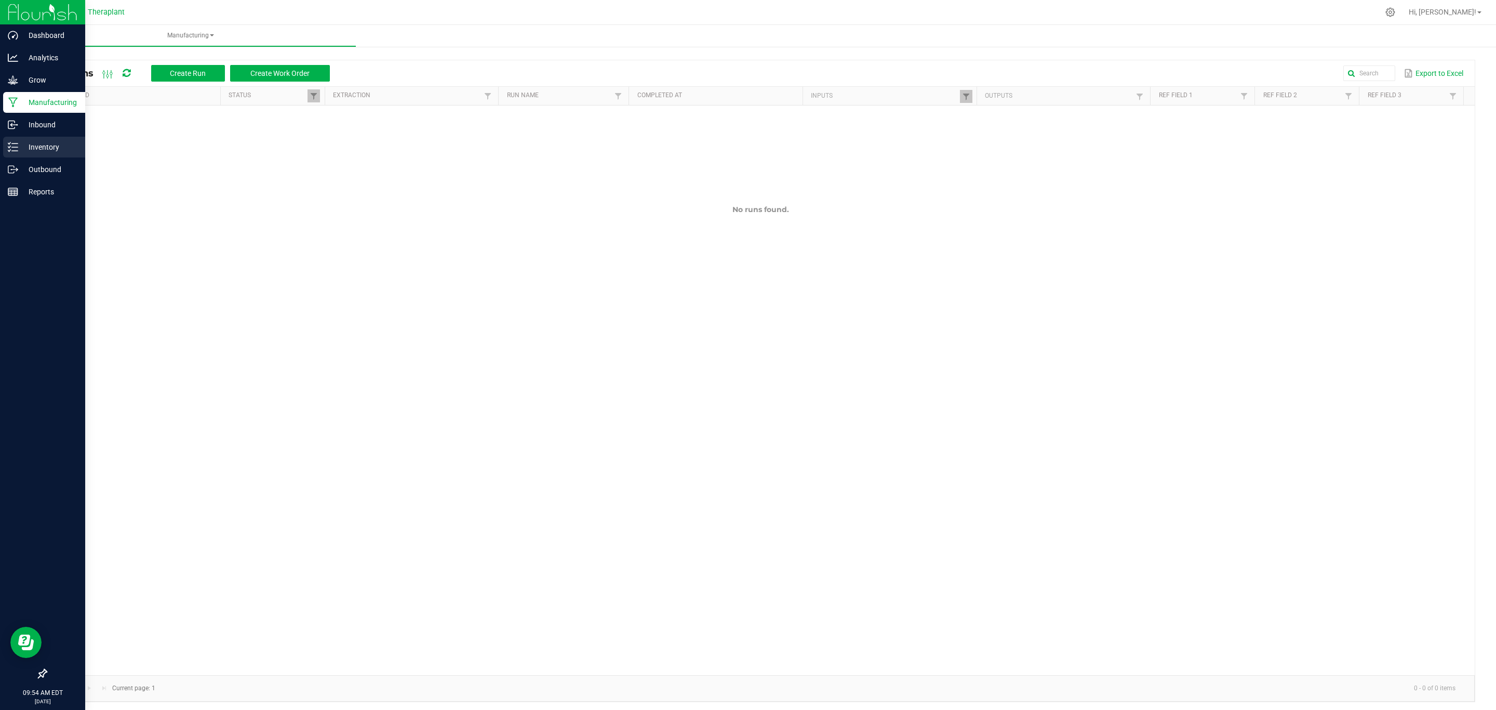
click at [26, 150] on p "Inventory" at bounding box center [49, 147] width 62 height 12
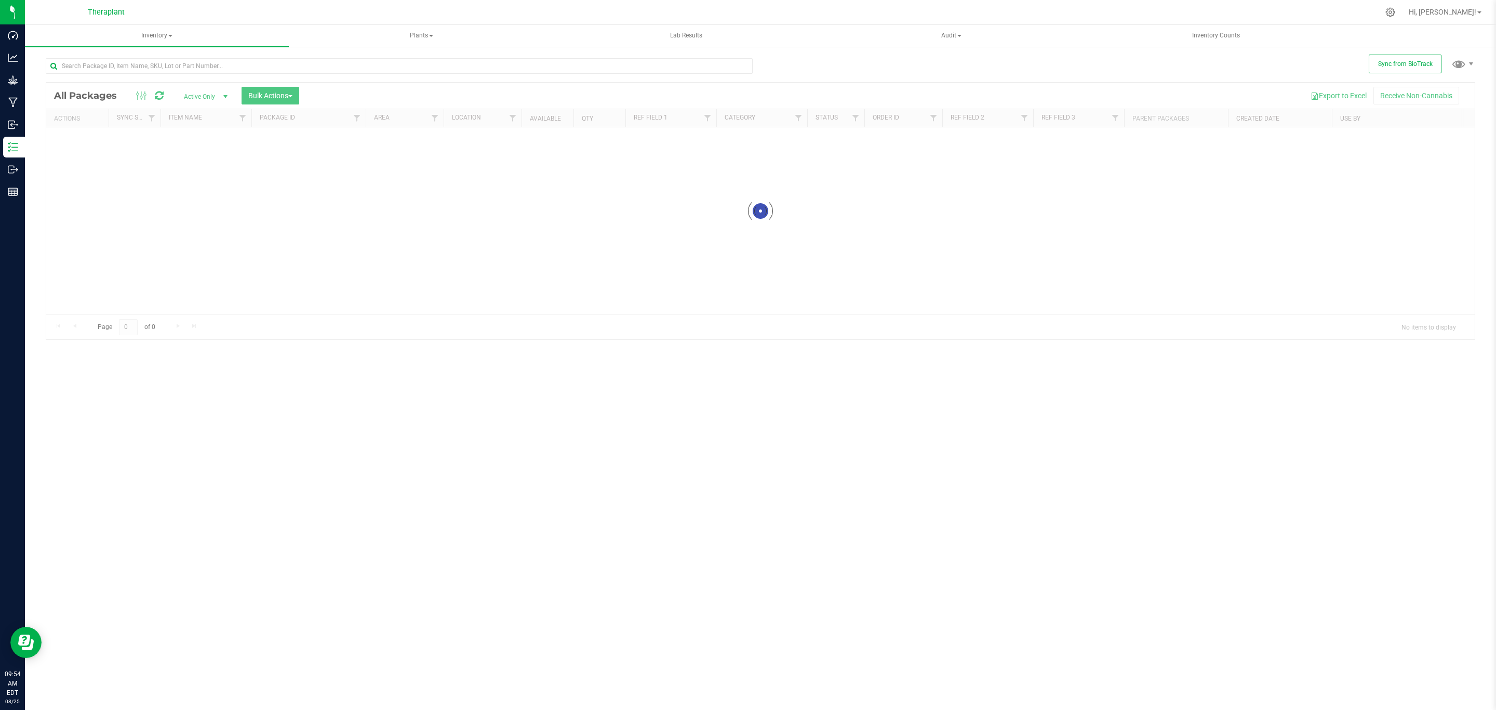
click at [433, 117] on div at bounding box center [760, 211] width 1428 height 257
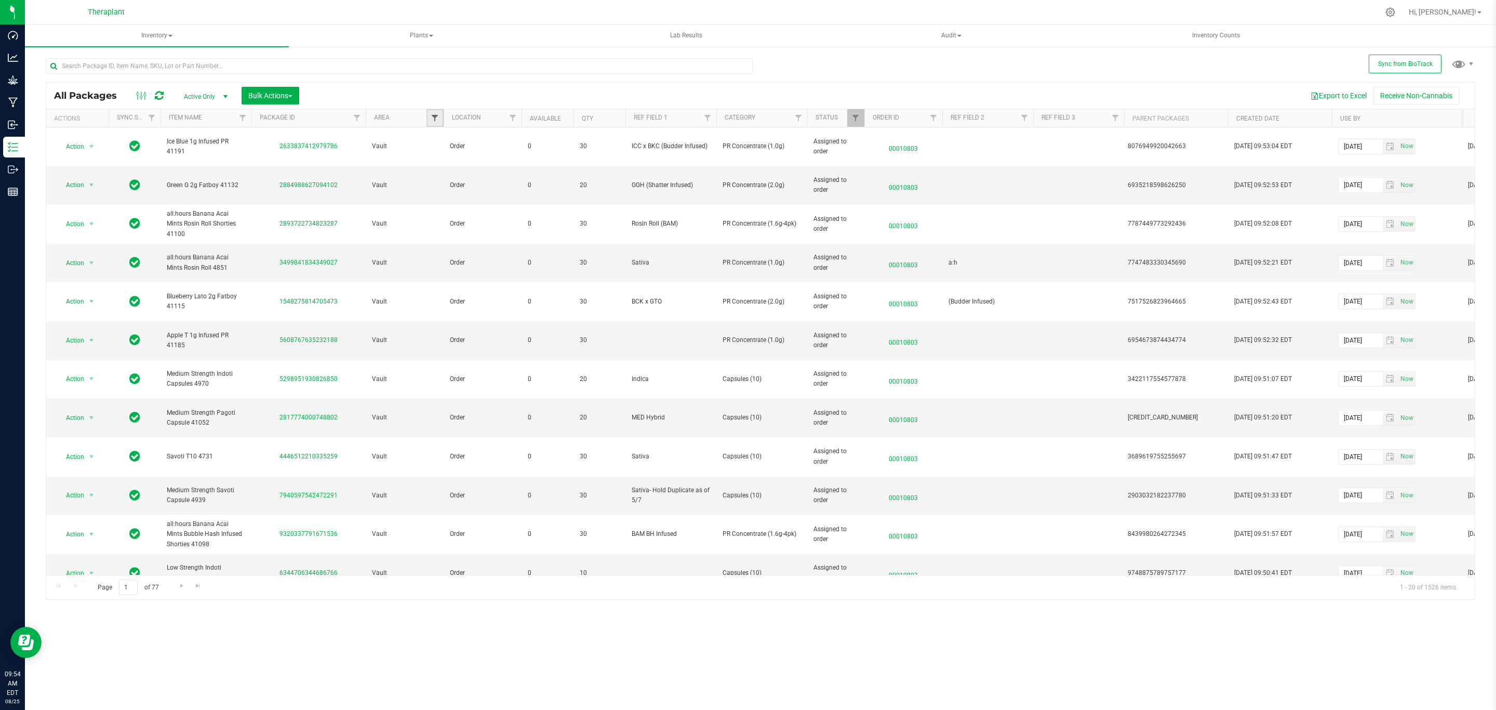
click at [433, 117] on span "Filter" at bounding box center [435, 118] width 8 height 8
click at [444, 180] on label "Audit" at bounding box center [450, 176] width 26 height 7
click at [444, 180] on input "Audit" at bounding box center [440, 176] width 7 height 7
checkbox input "true"
click at [464, 348] on button "Filter" at bounding box center [458, 347] width 50 height 23
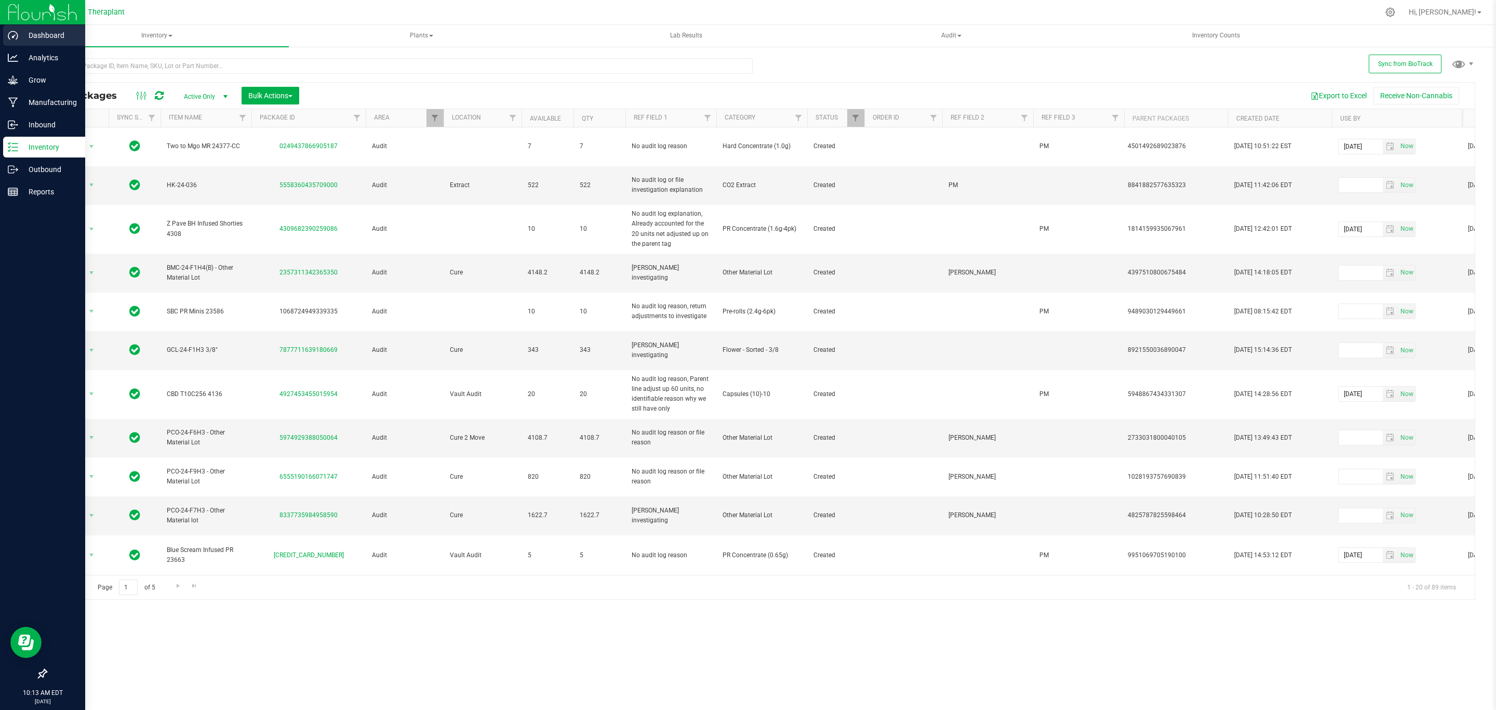
click at [44, 30] on p "Dashboard" at bounding box center [49, 35] width 62 height 12
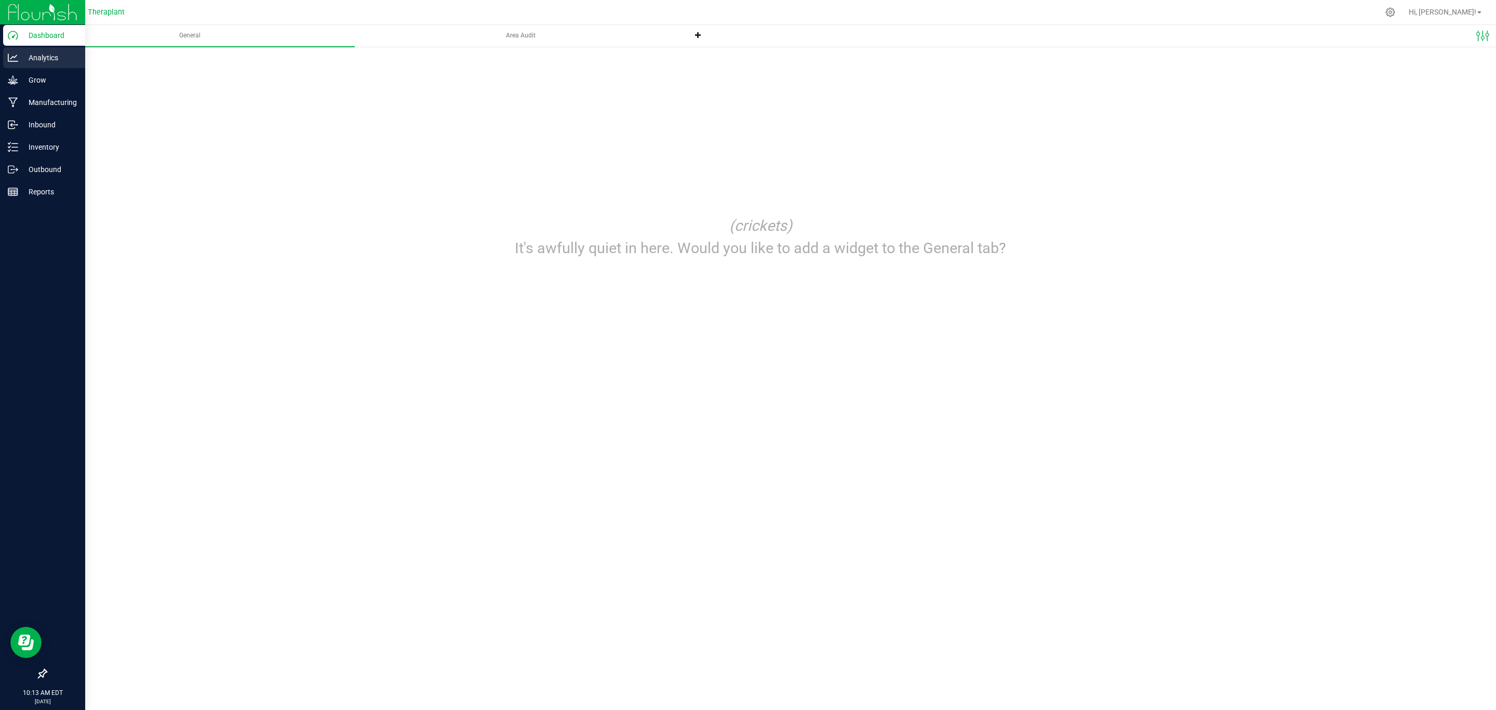
click at [13, 51] on div "Analytics" at bounding box center [44, 57] width 82 height 21
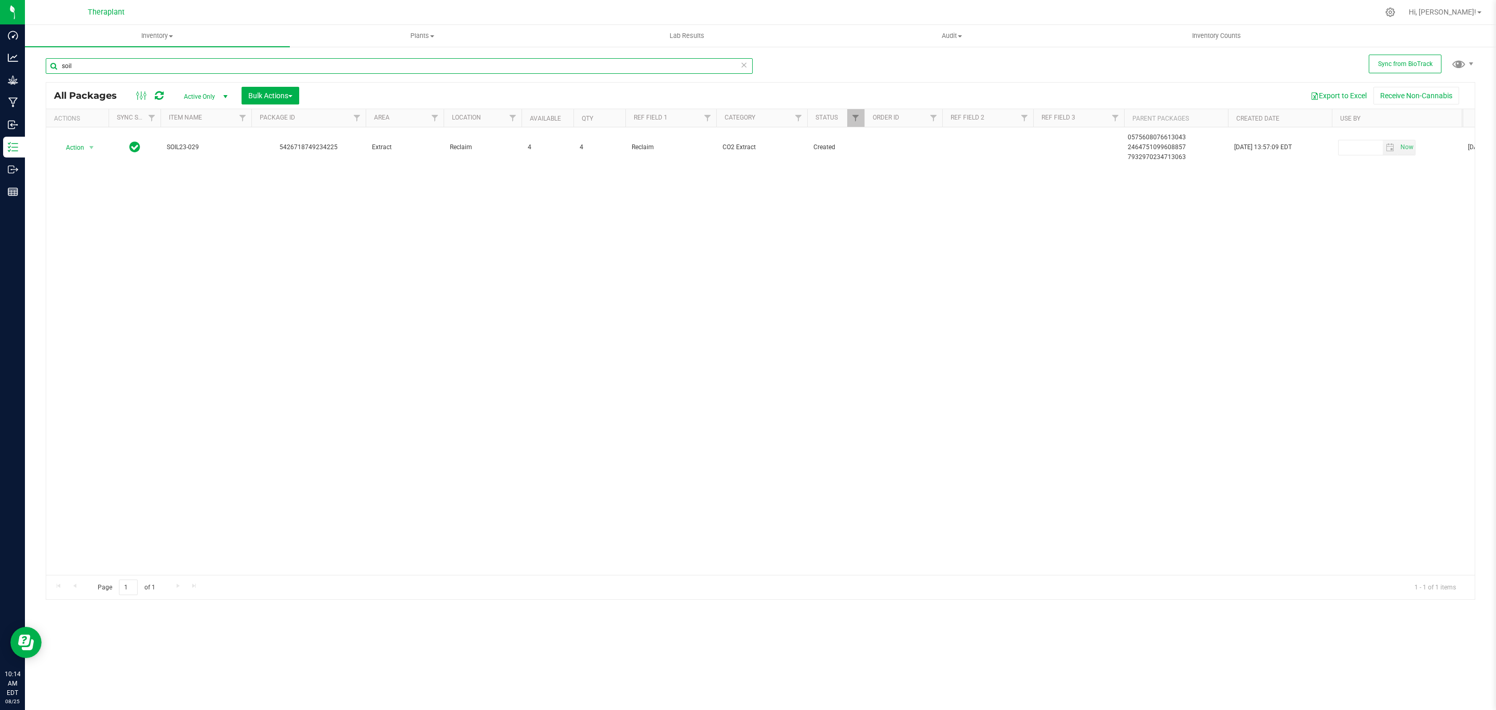
click at [214, 69] on input "soil" at bounding box center [399, 66] width 707 height 16
type input "23119"
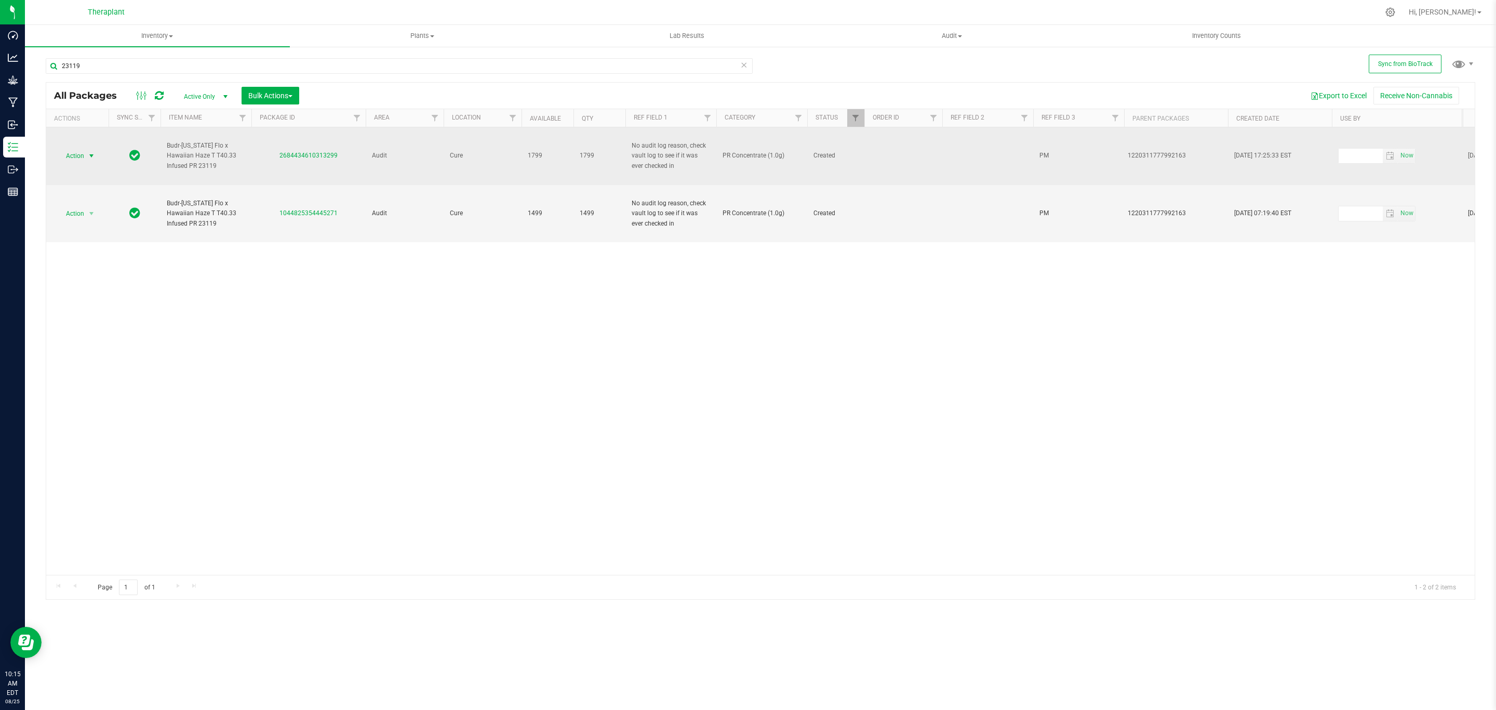
click at [75, 159] on span "Action" at bounding box center [71, 156] width 28 height 15
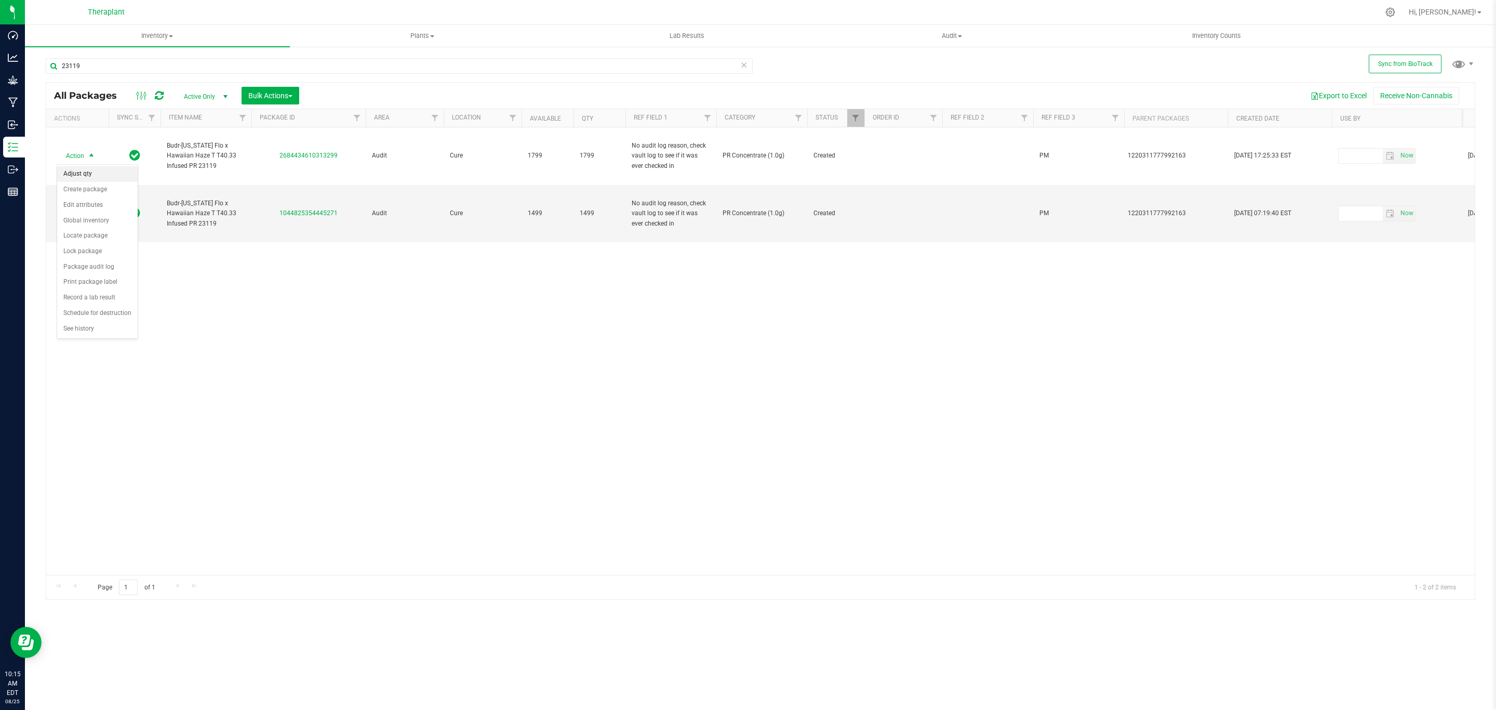
click at [96, 176] on li "Adjust qty" at bounding box center [97, 174] width 81 height 16
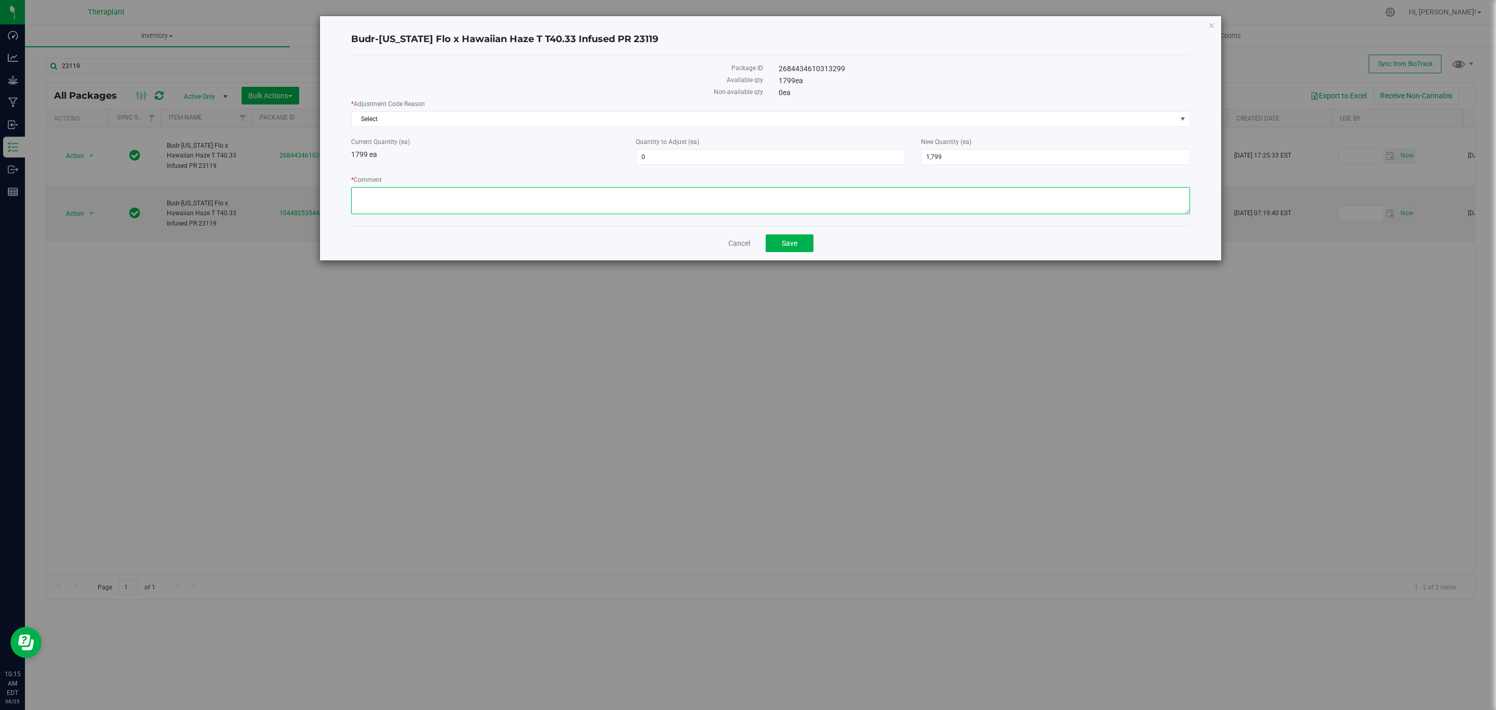
click at [701, 201] on textarea "* Comment" at bounding box center [770, 200] width 839 height 27
click at [395, 194] on textarea "* Comment" at bounding box center [770, 200] width 839 height 27
click at [603, 183] on label "* Comment" at bounding box center [770, 179] width 839 height 9
click at [603, 187] on textarea "* Comment" at bounding box center [770, 200] width 839 height 27
click at [614, 199] on textarea "* Comment" at bounding box center [770, 200] width 839 height 27
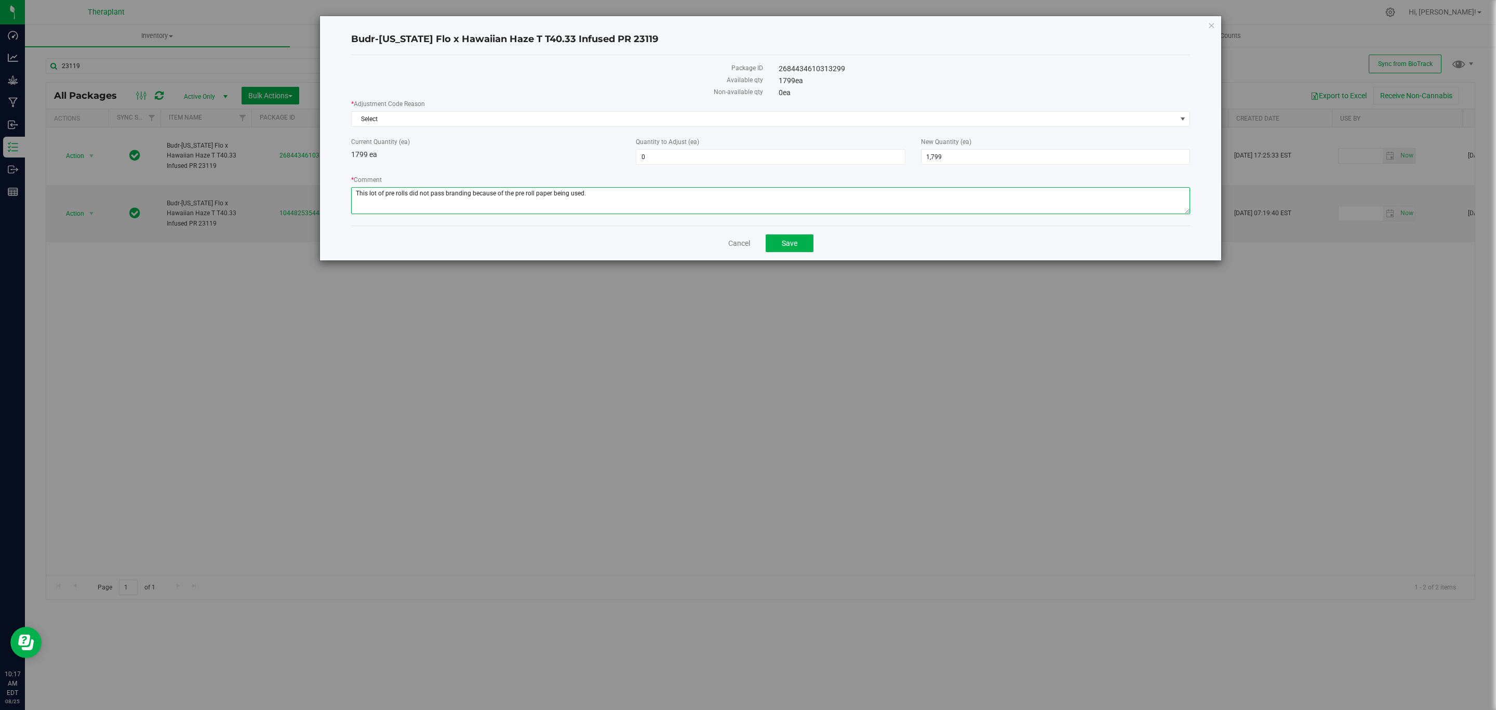
click at [607, 193] on textarea "* Comment" at bounding box center [770, 200] width 839 height 27
click at [677, 119] on span "Select" at bounding box center [764, 119] width 825 height 15
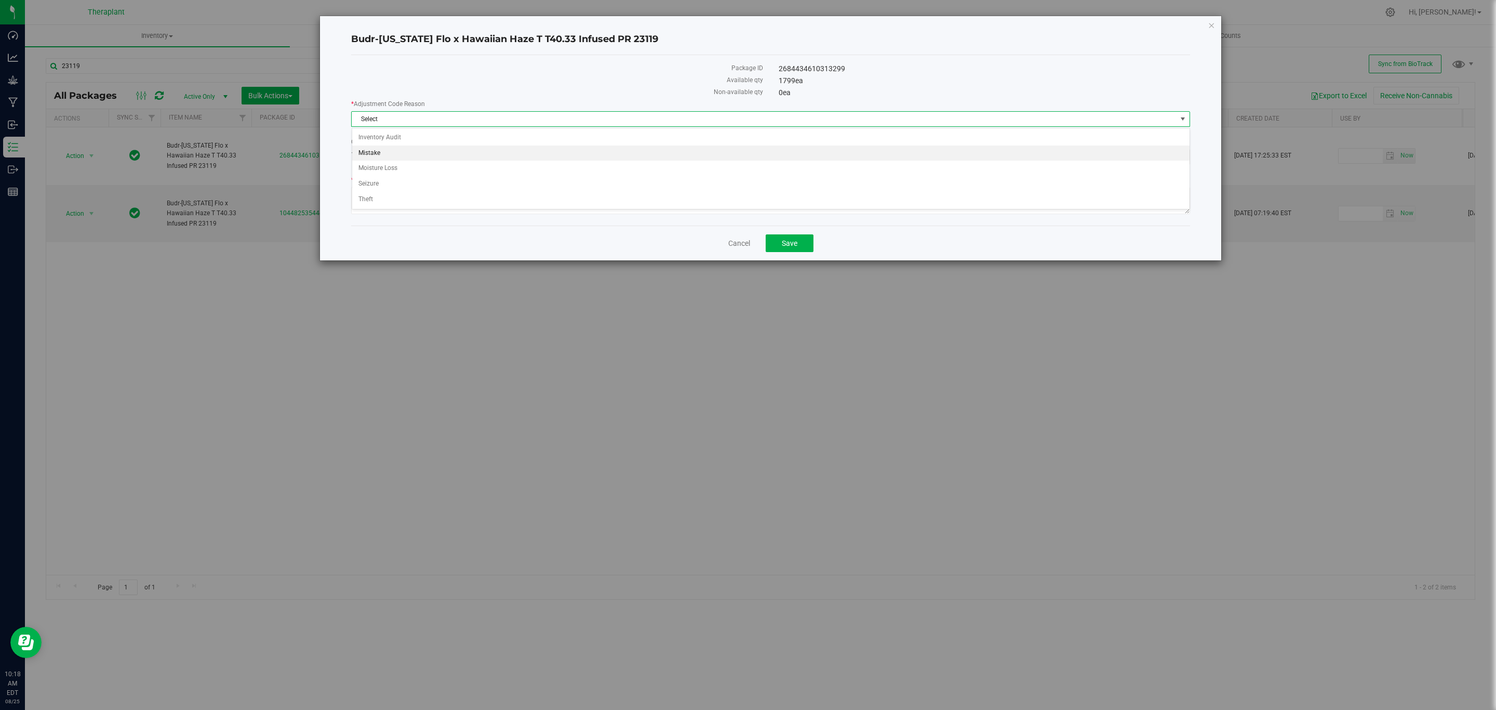
click at [362, 148] on li "Mistake" at bounding box center [770, 153] width 837 height 16
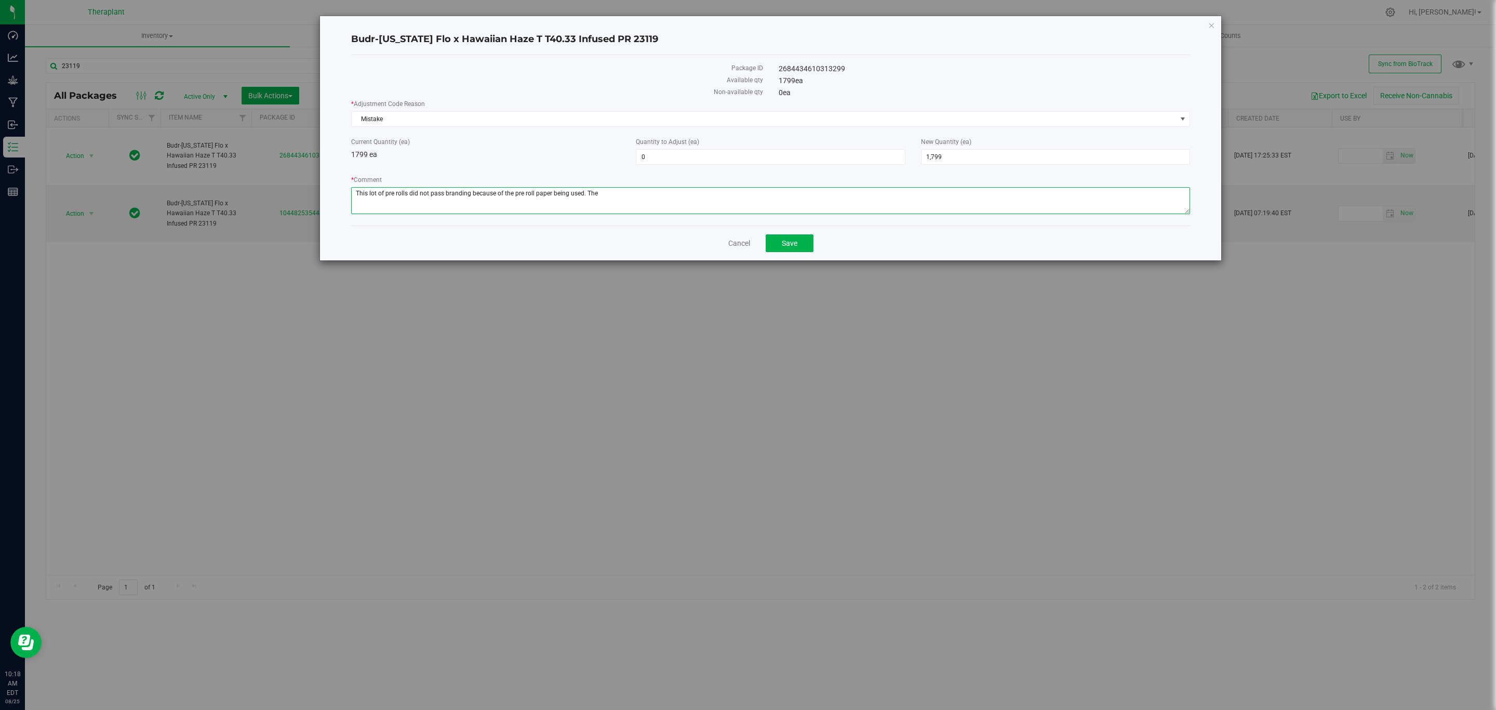
drag, startPoint x: 640, startPoint y: 191, endPoint x: 659, endPoint y: 232, distance: 45.6
click at [659, 232] on div "Budr-Colorado Flo x Hawaiian Haze T T40.33 Infused PR 23119 Package ID 26844346…" at bounding box center [770, 138] width 901 height 244
type textarea "This lot of pre rolls did not pass branding because of the pre roll paper being…"
click at [973, 153] on span "1,799 1799" at bounding box center [1055, 157] width 269 height 16
click at [973, 153] on input "1799" at bounding box center [1055, 157] width 268 height 15
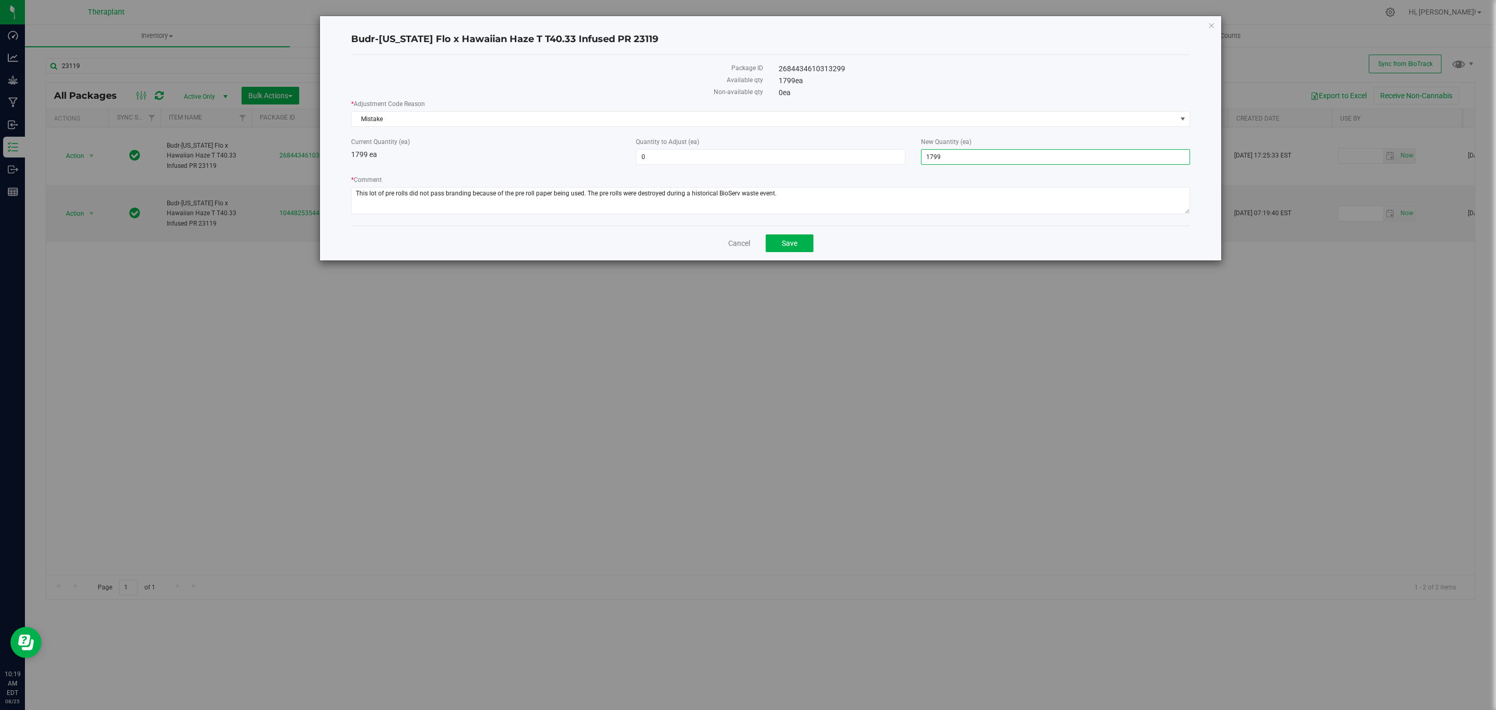
type input "0"
type input "-1,799"
type input "0"
click at [806, 199] on textarea "* Comment" at bounding box center [770, 200] width 839 height 27
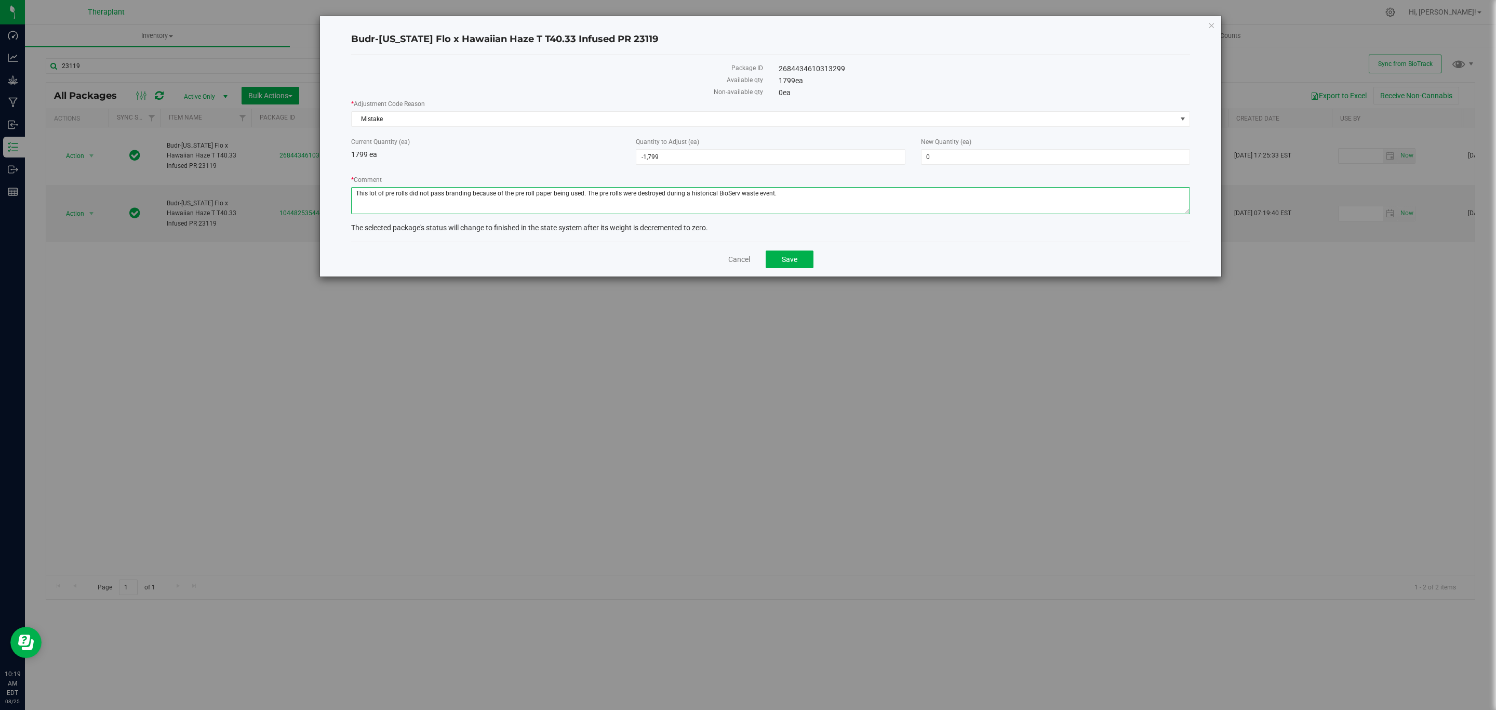
click at [806, 199] on textarea "* Comment" at bounding box center [770, 200] width 839 height 27
click at [850, 192] on textarea "* Comment" at bounding box center [770, 200] width 839 height 27
click at [806, 187] on div "* Comment" at bounding box center [770, 196] width 839 height 42
click at [791, 205] on textarea "* Comment" at bounding box center [770, 200] width 839 height 27
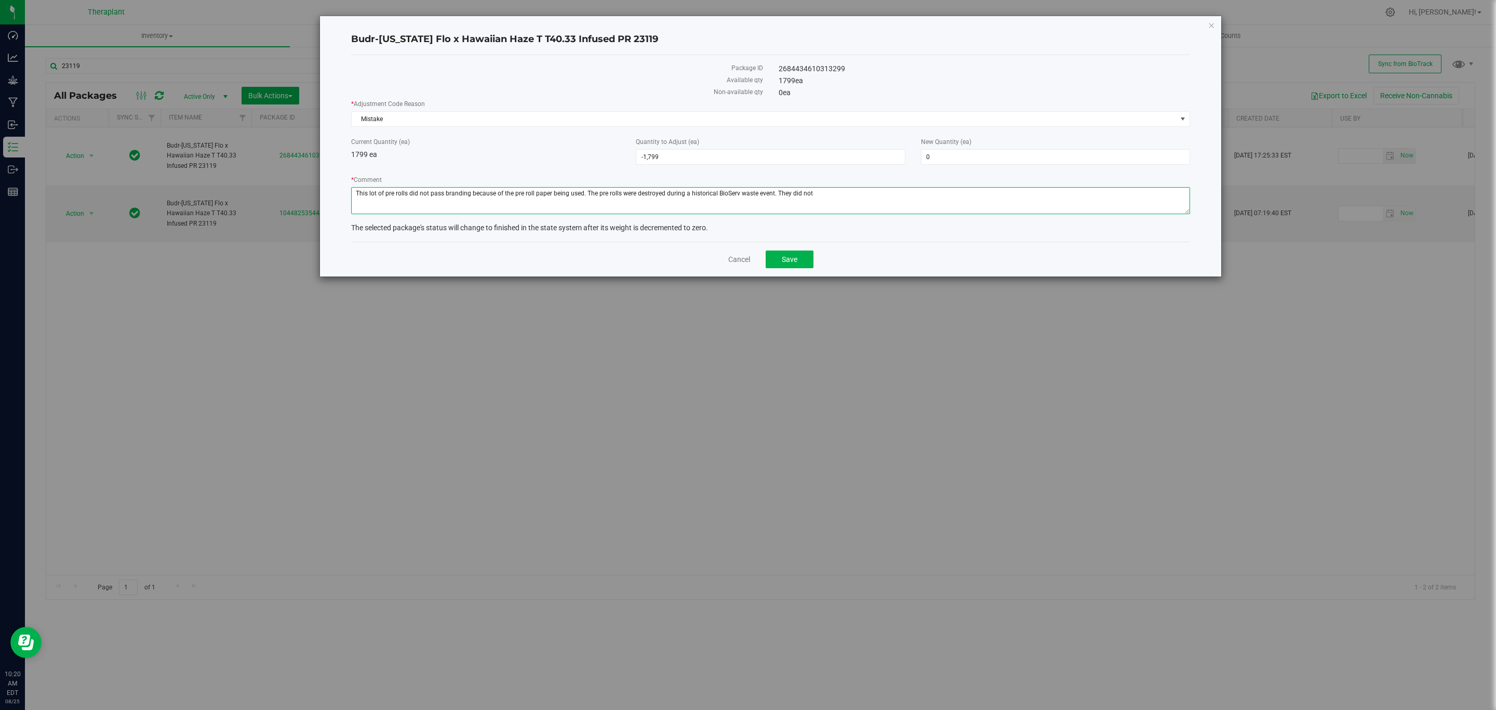
click at [816, 195] on textarea "* Comment" at bounding box center [770, 200] width 839 height 27
type textarea "This lot of pre rolls did not pass branding because of the pre roll paper being…"
click at [840, 121] on span "Mistake" at bounding box center [764, 119] width 825 height 15
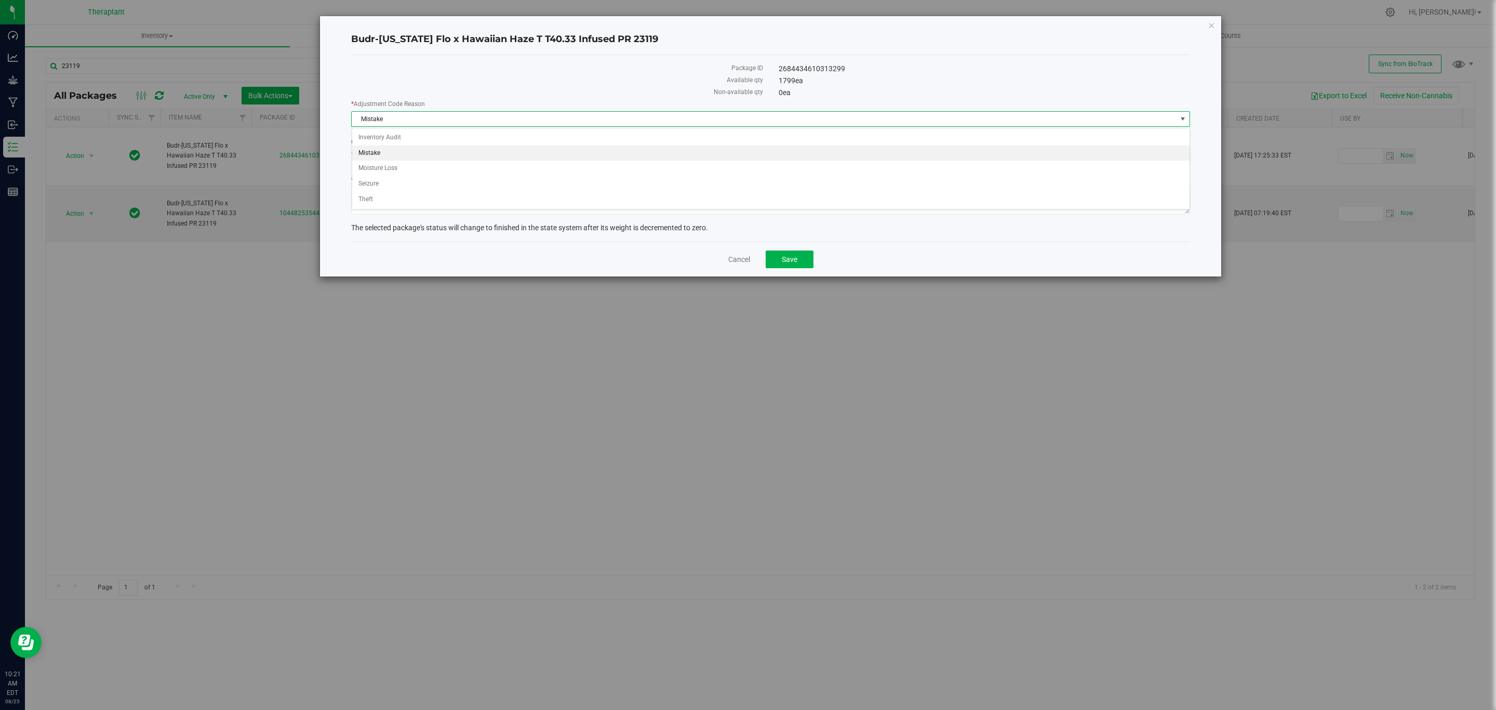
click at [797, 226] on div "The selected package's status will change to finished in the state system after…" at bounding box center [770, 227] width 839 height 11
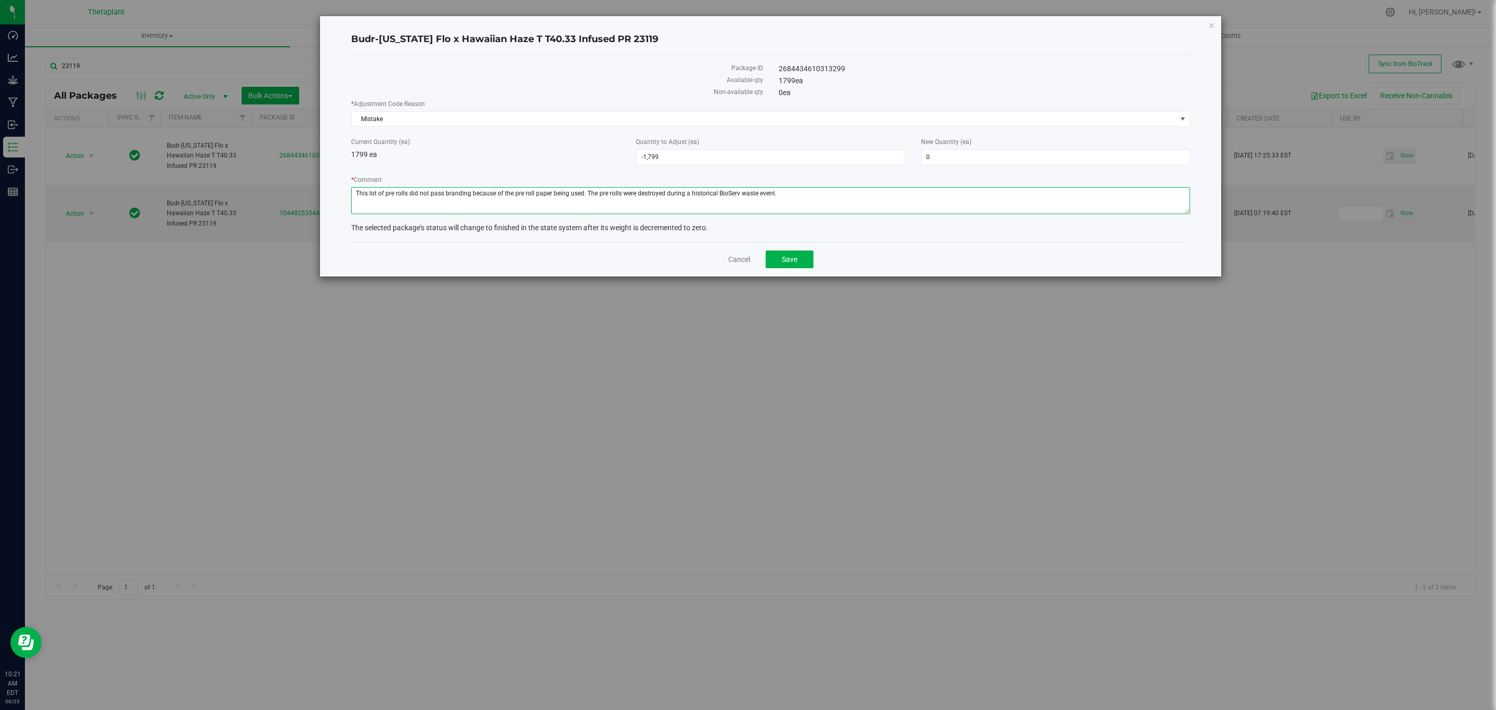
drag, startPoint x: 775, startPoint y: 195, endPoint x: 298, endPoint y: 194, distance: 476.8
click at [298, 194] on div "Budr-Colorado Flo x Hawaiian Haze T T40.33 Infused PR 23119 Package ID 26844346…" at bounding box center [752, 146] width 940 height 261
click at [1211, 25] on icon "button" at bounding box center [1211, 25] width 7 height 12
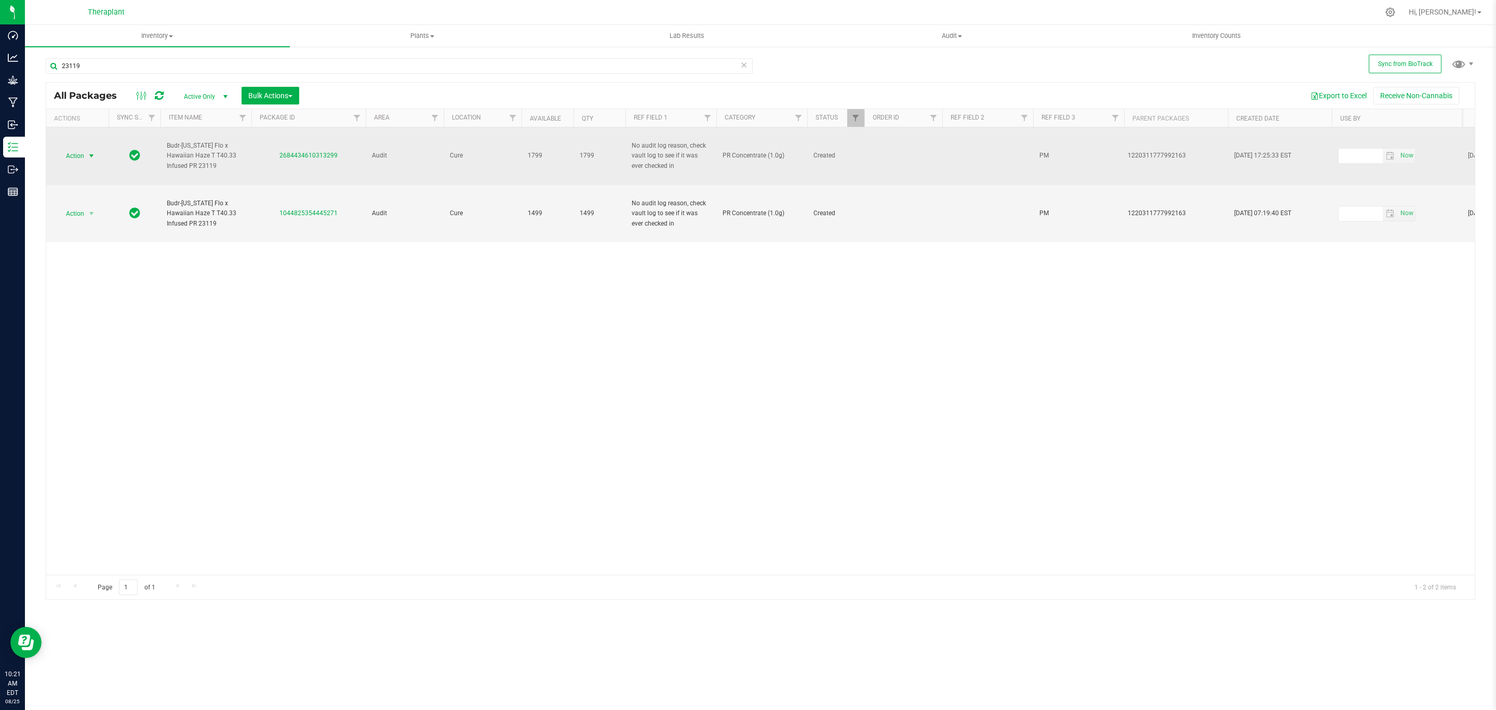
click at [77, 149] on span "Action" at bounding box center [71, 156] width 28 height 15
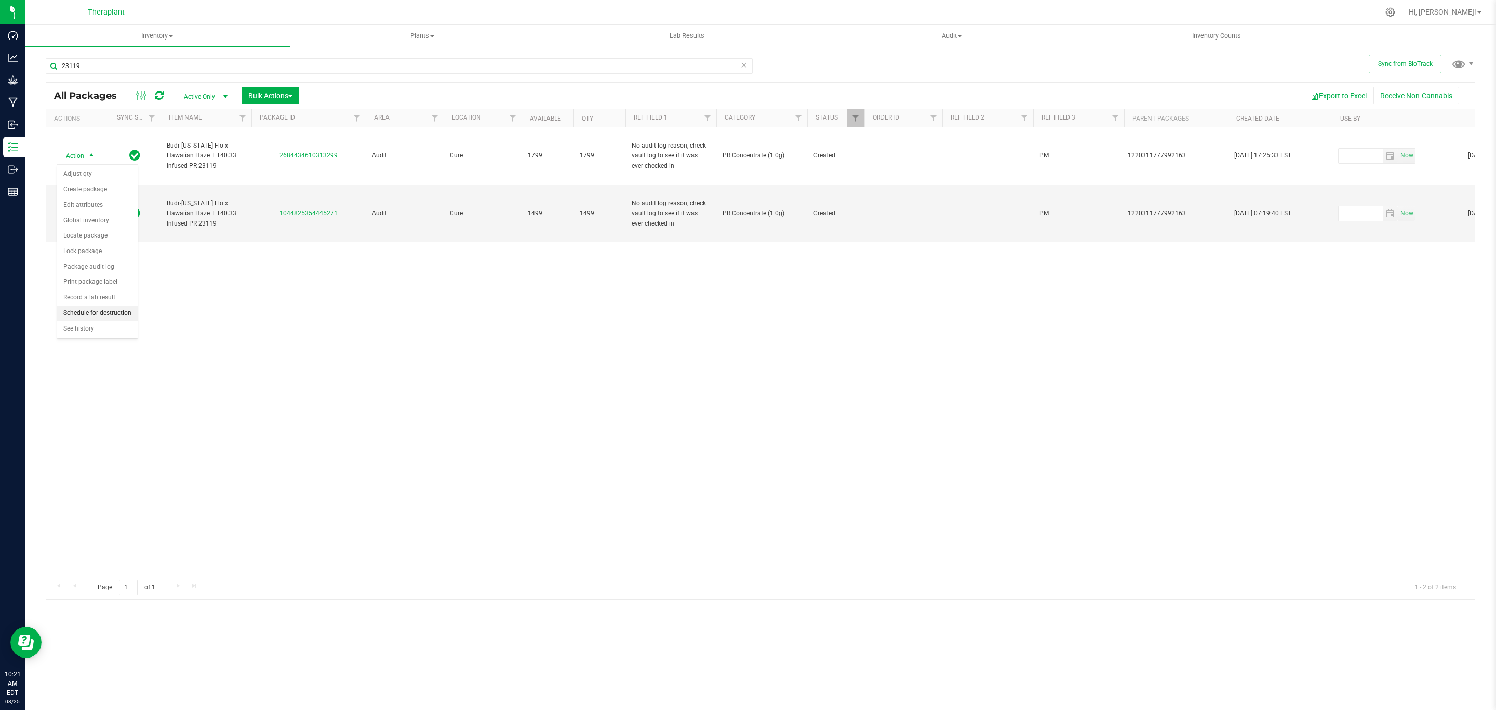
click at [118, 318] on li "Schedule for destruction" at bounding box center [97, 313] width 81 height 16
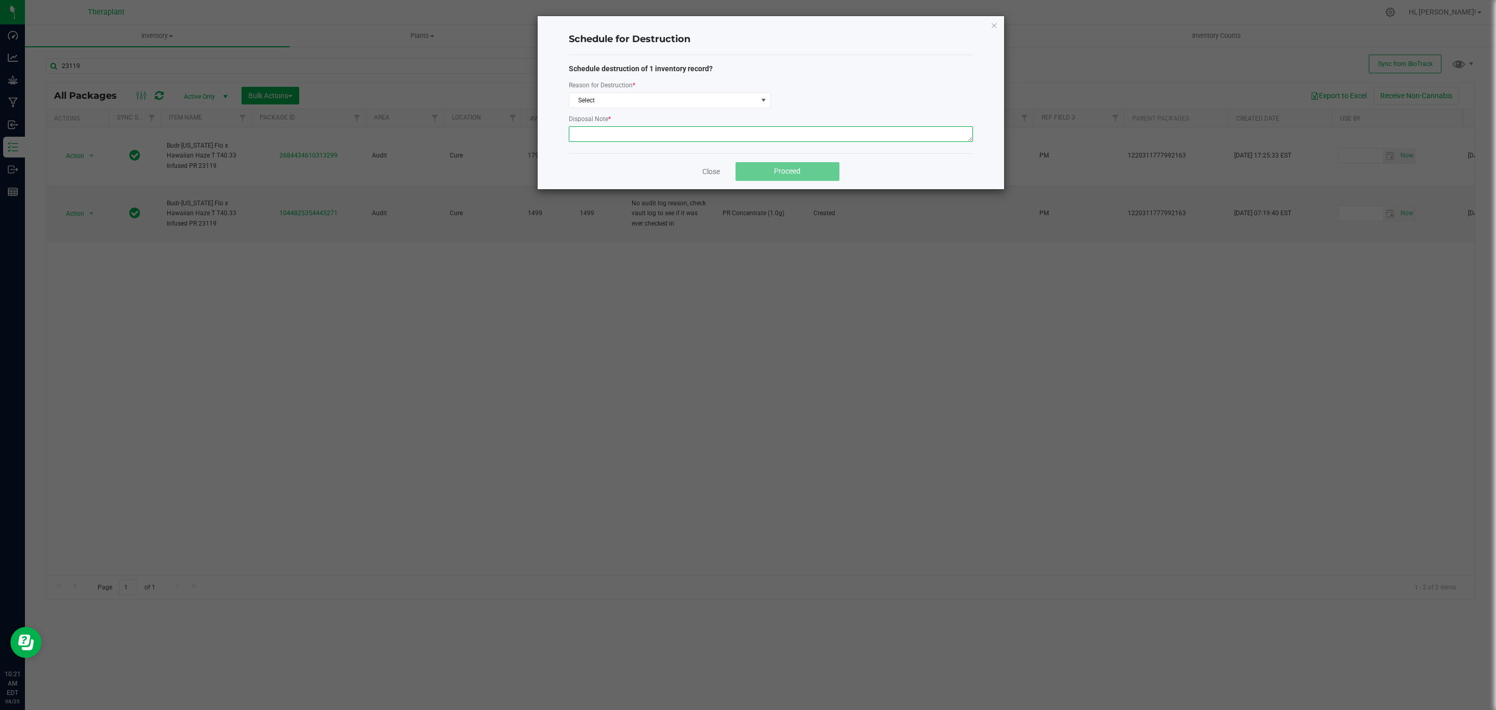
click at [824, 138] on textarea at bounding box center [771, 134] width 404 height 16
paste textarea "This lot of pre rolls did not pass branding because of the pre roll paper being…"
type textarea "This lot of pre rolls did not pass branding because of the pre roll paper being…"
click at [609, 100] on span "Select" at bounding box center [663, 100] width 188 height 15
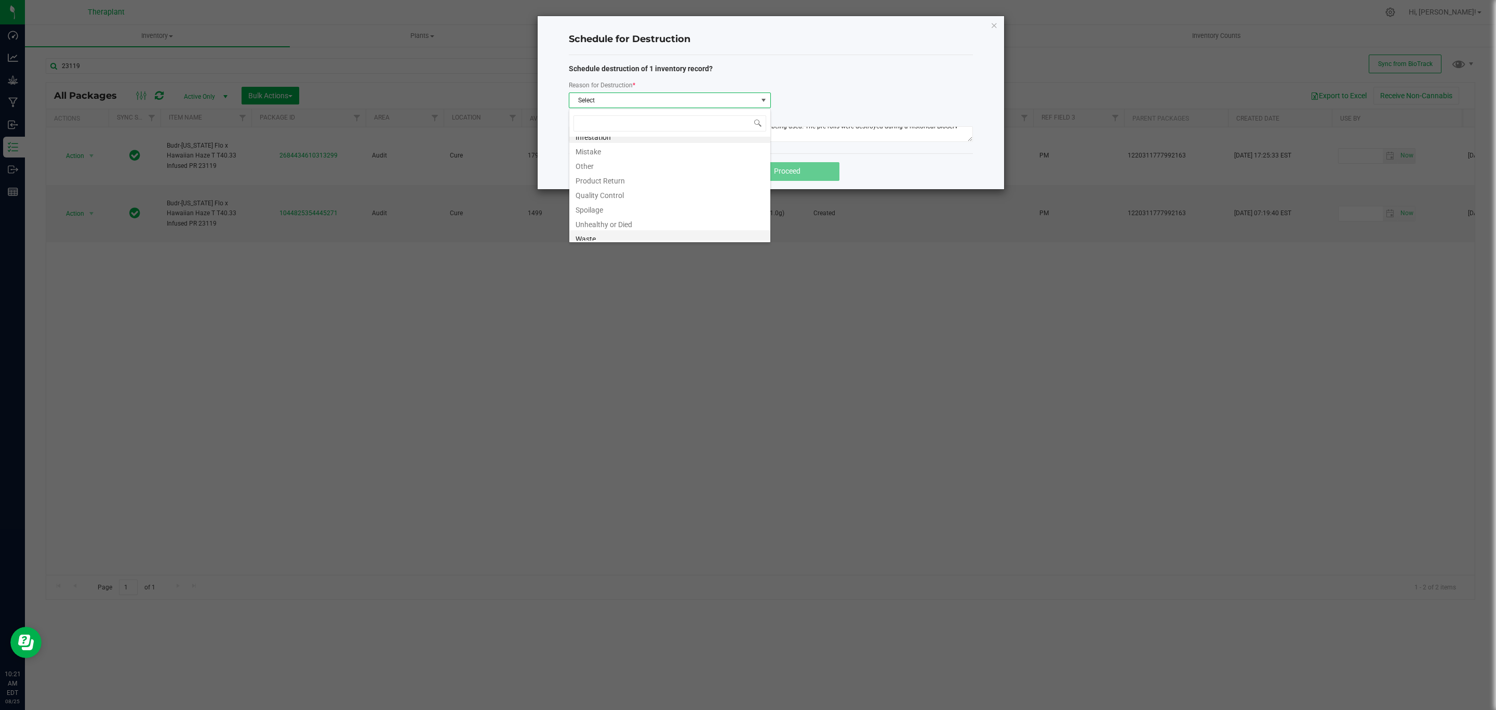
scroll to position [12, 0]
click at [611, 234] on li "Waste" at bounding box center [669, 233] width 201 height 15
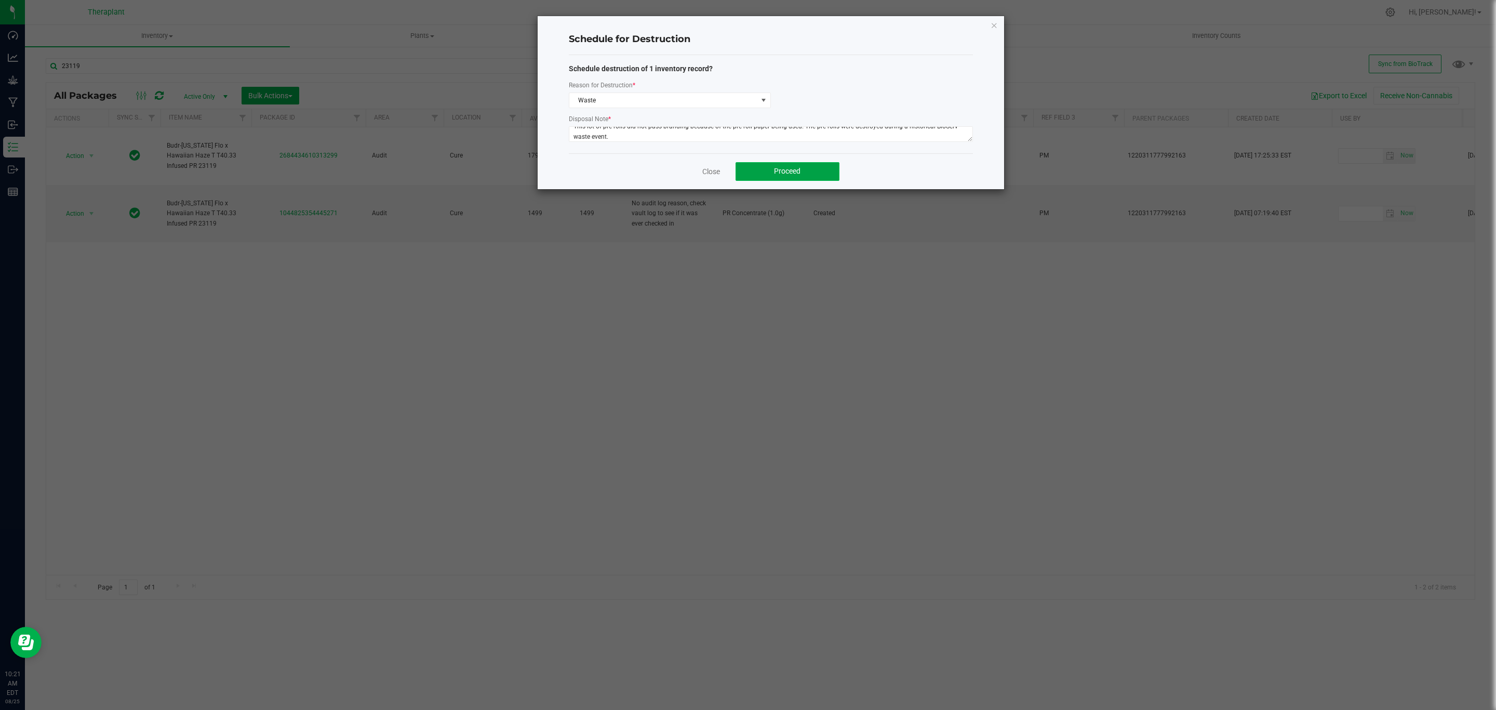
click at [757, 173] on button "Proceed" at bounding box center [788, 171] width 104 height 19
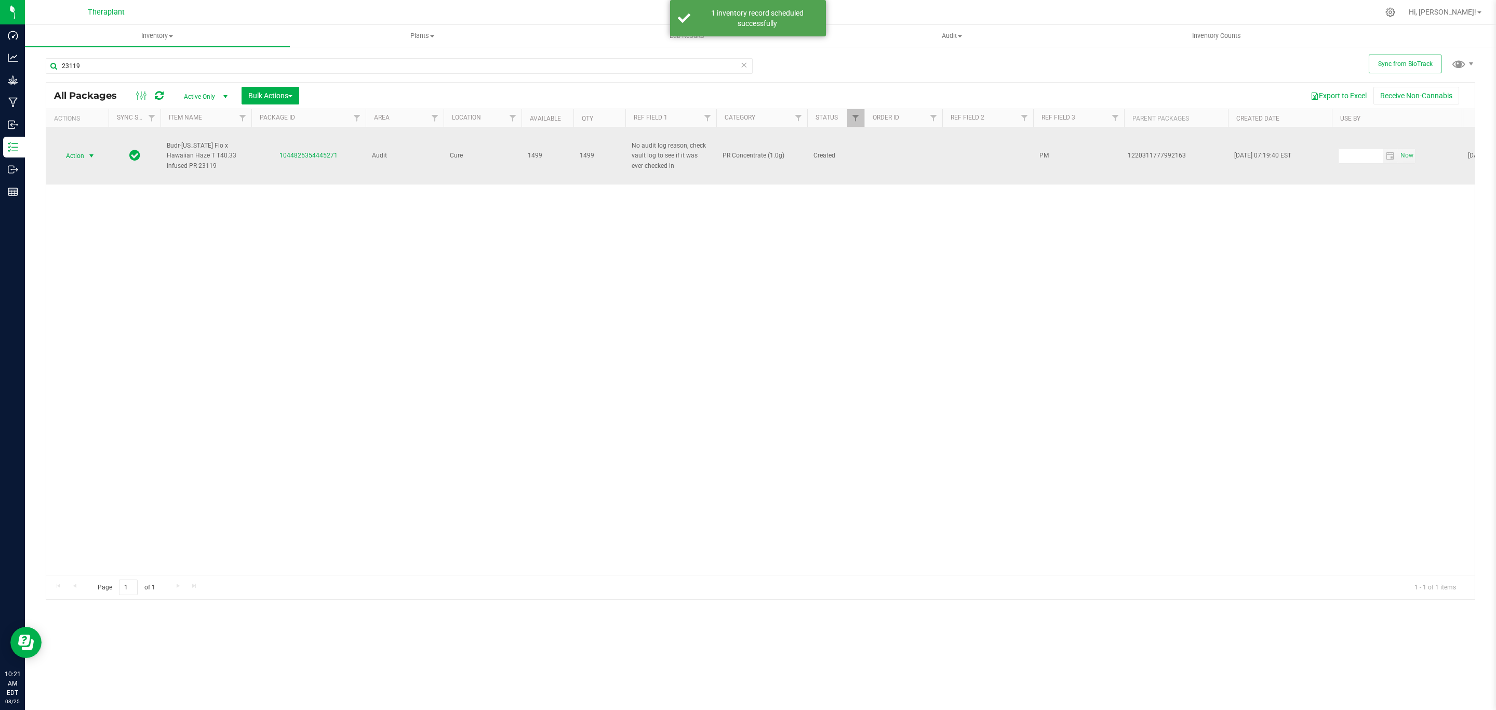
click at [58, 150] on span "Action" at bounding box center [71, 156] width 28 height 15
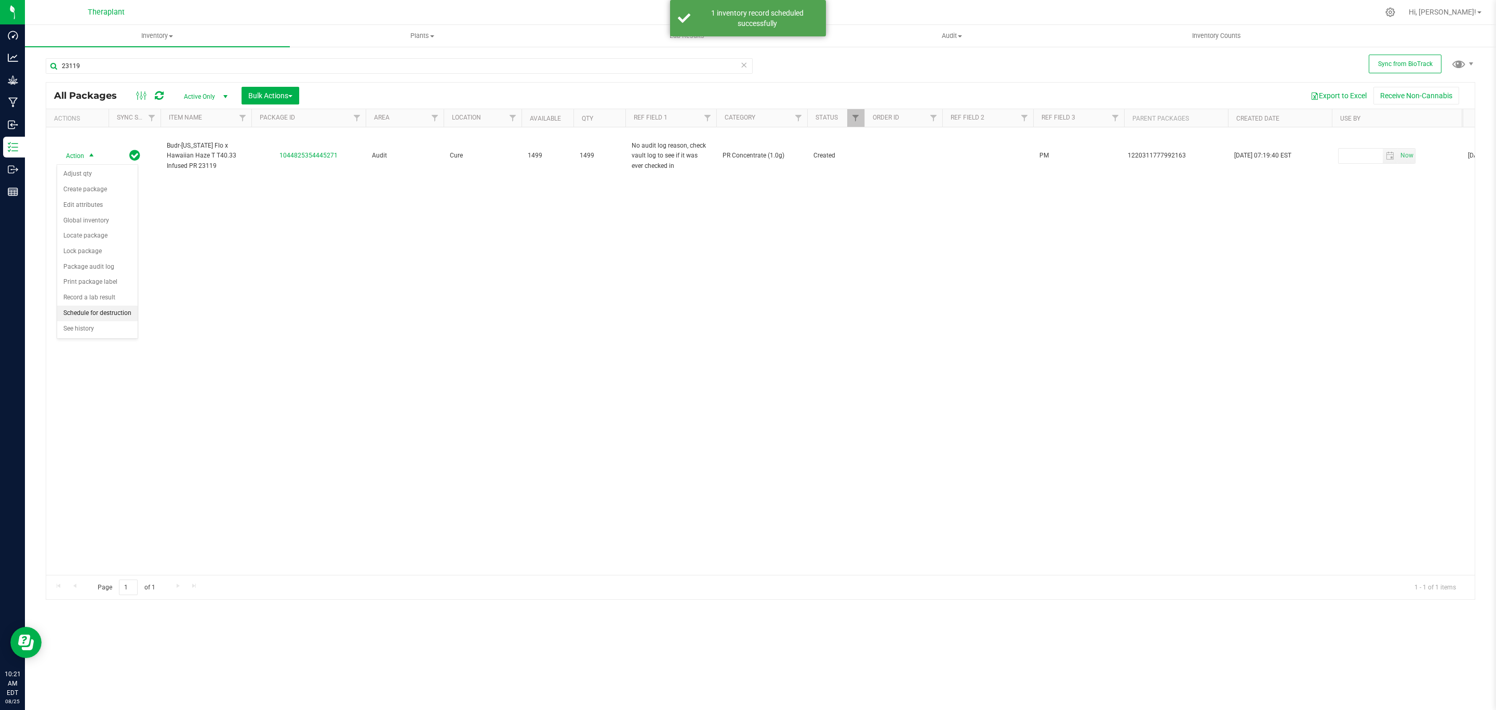
click at [97, 312] on li "Schedule for destruction" at bounding box center [97, 313] width 81 height 16
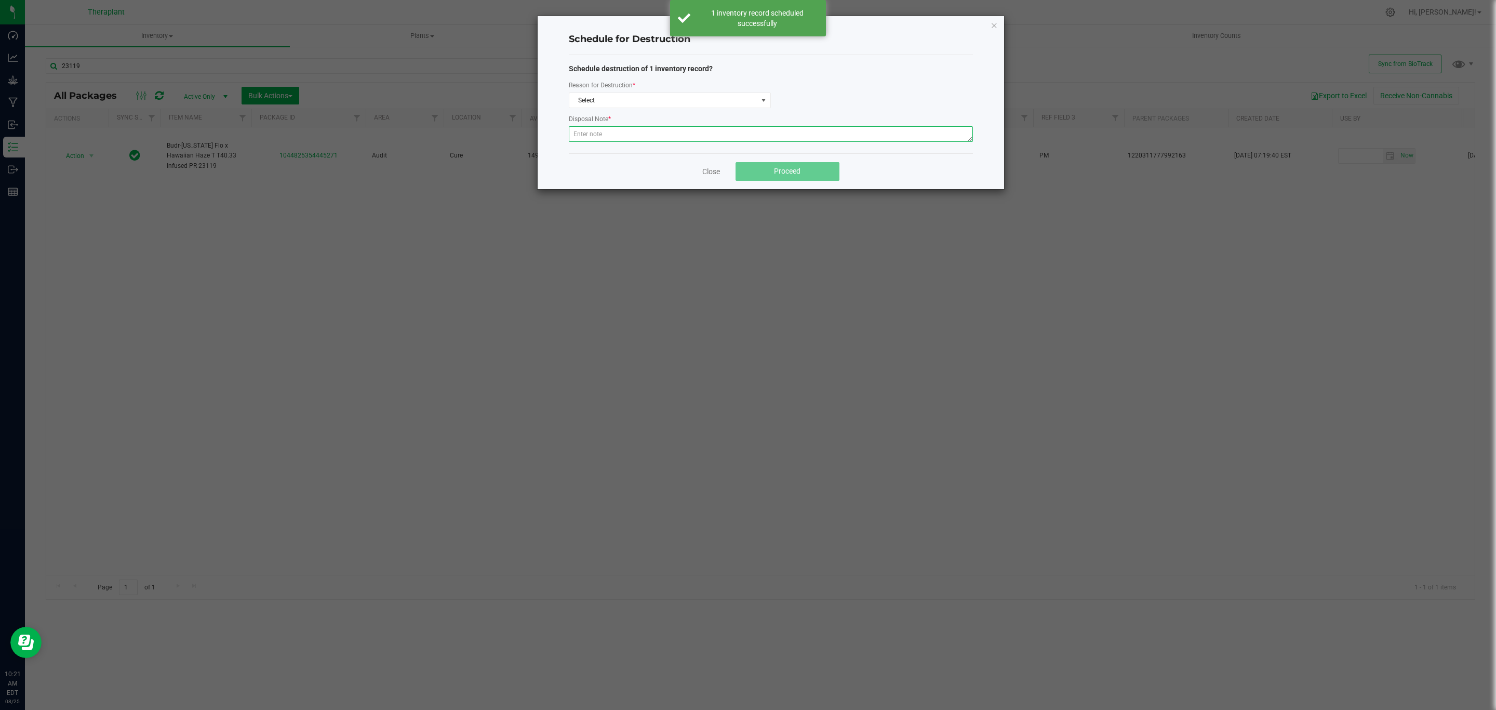
click at [657, 138] on textarea at bounding box center [771, 134] width 404 height 16
paste textarea "This lot of pre rolls did not pass branding because of the pre roll paper being…"
type textarea "This lot of pre rolls did not pass branding because of the pre roll paper being…"
click at [650, 112] on div "Schedule destruction of 1 inventory record? Reason for Destruction * Select Dis…" at bounding box center [771, 104] width 404 height 82
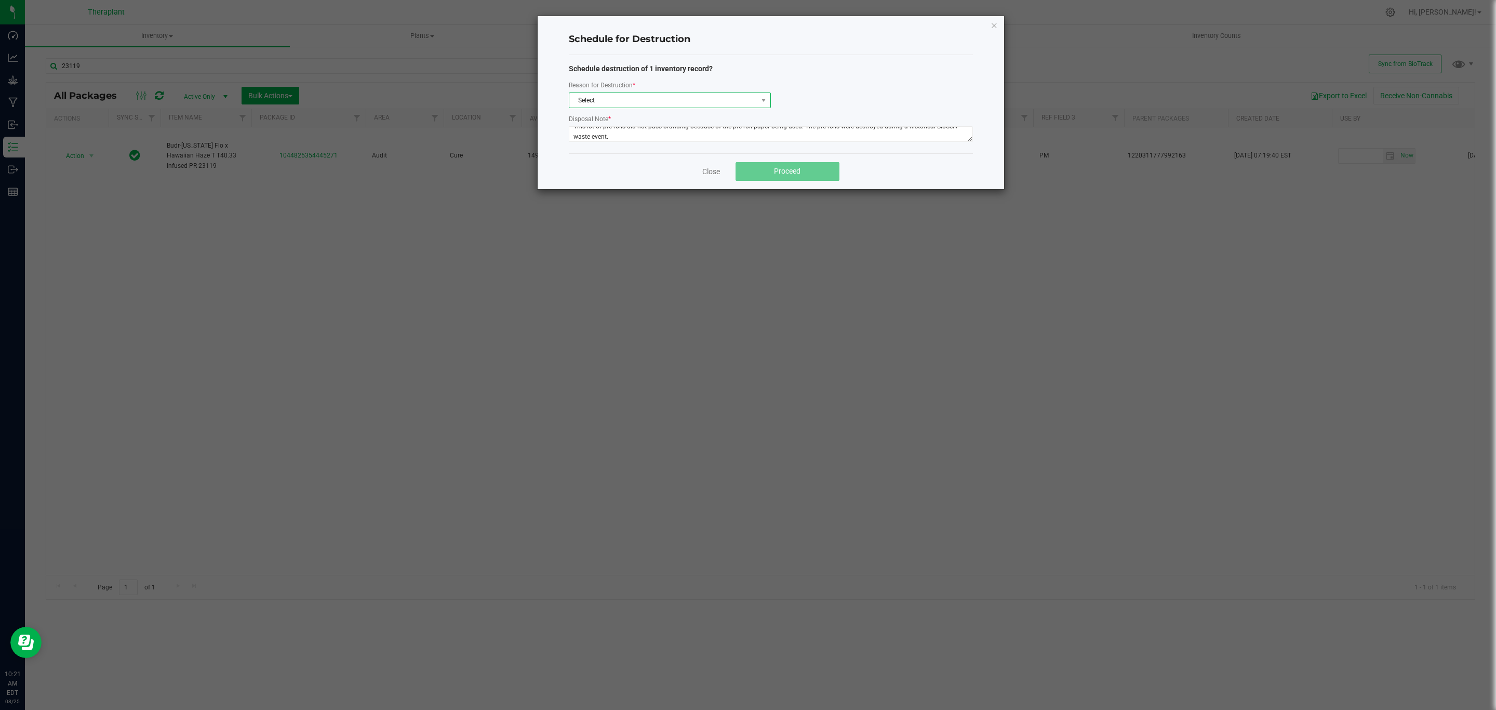
click at [650, 103] on span "Select" at bounding box center [663, 100] width 188 height 15
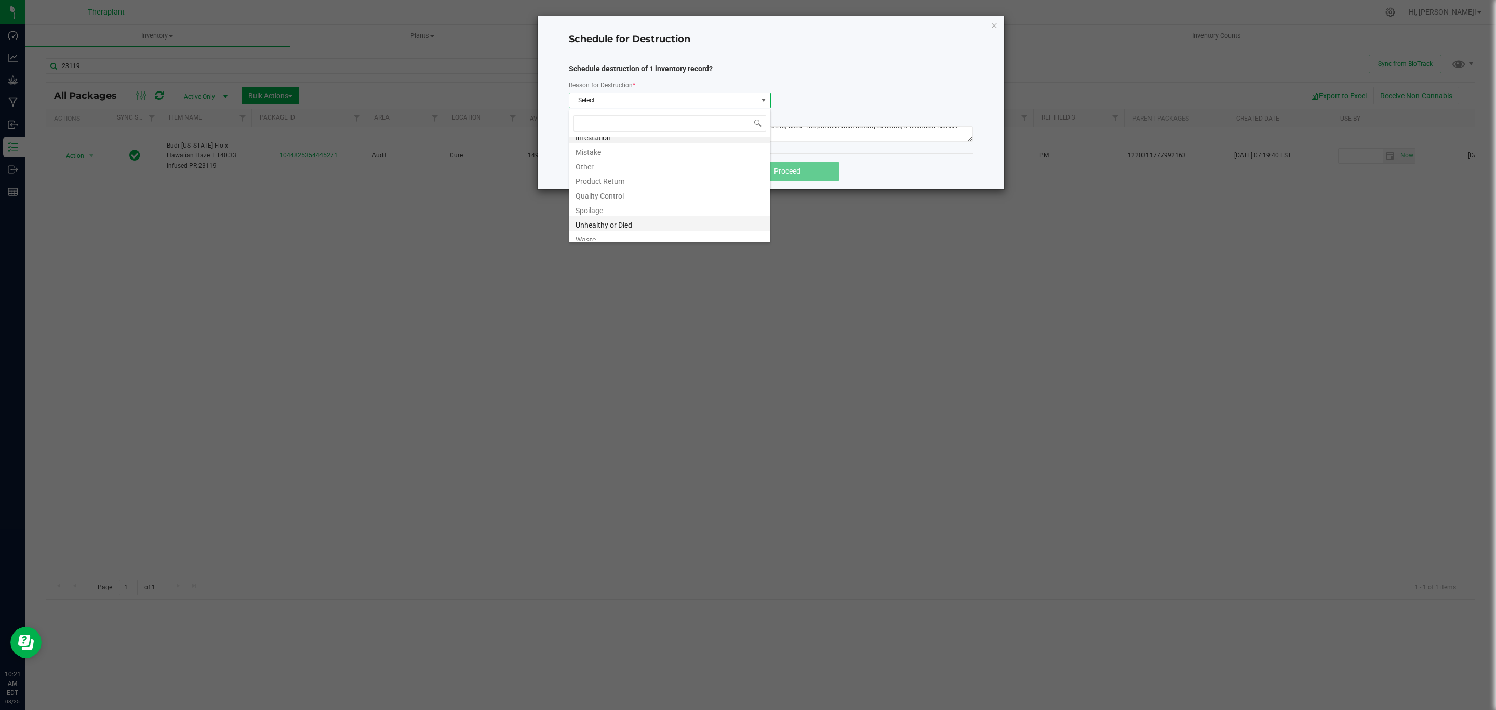
scroll to position [12, 0]
click at [611, 236] on li "Waste" at bounding box center [669, 233] width 201 height 15
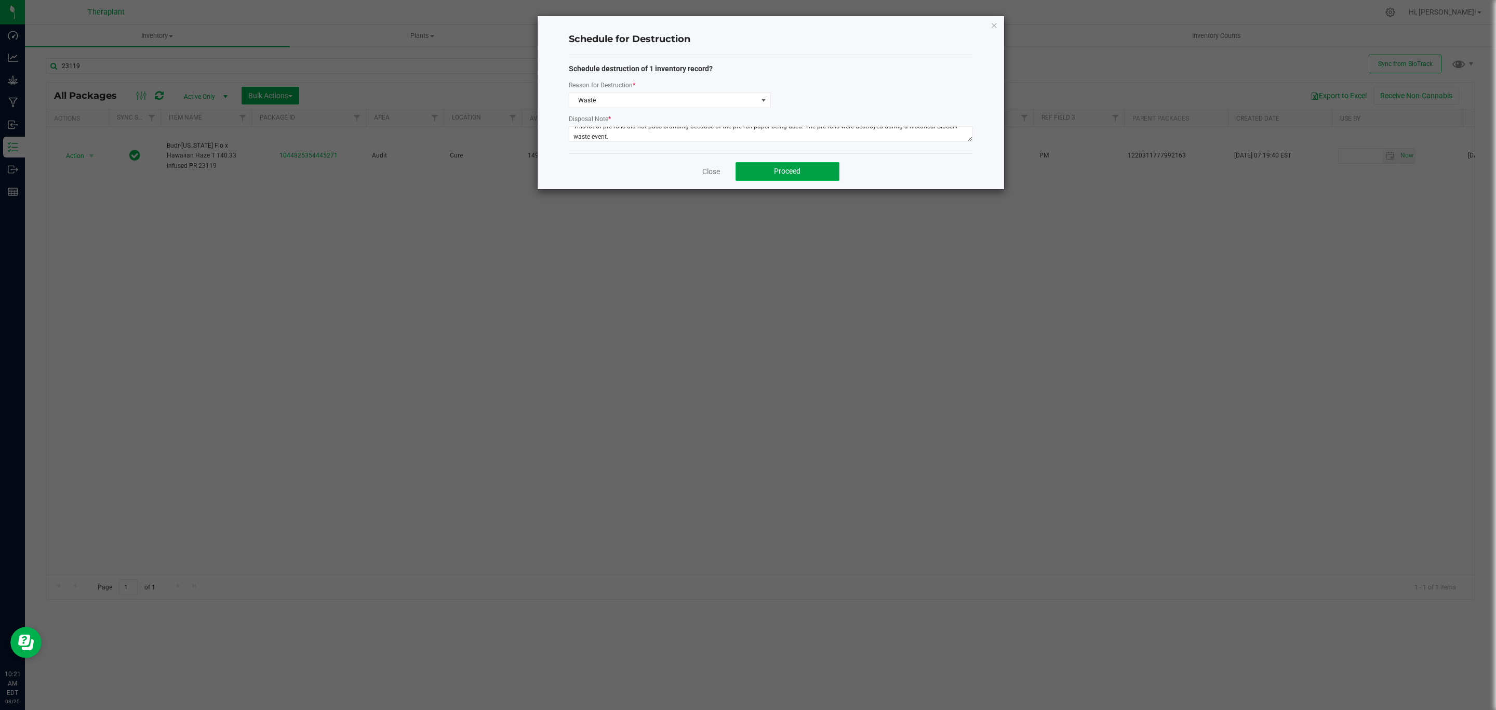
click at [761, 173] on button "Proceed" at bounding box center [788, 171] width 104 height 19
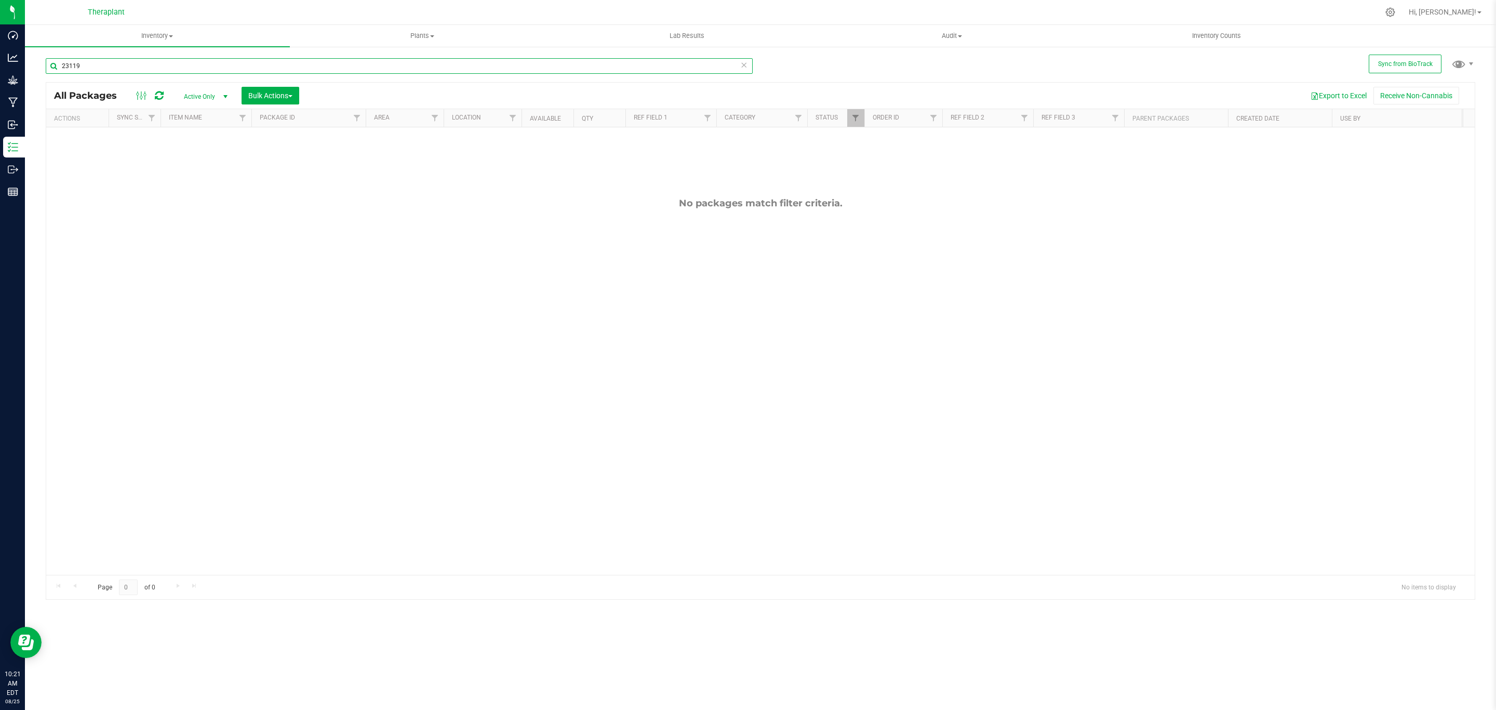
click at [332, 58] on input "23119" at bounding box center [399, 66] width 707 height 16
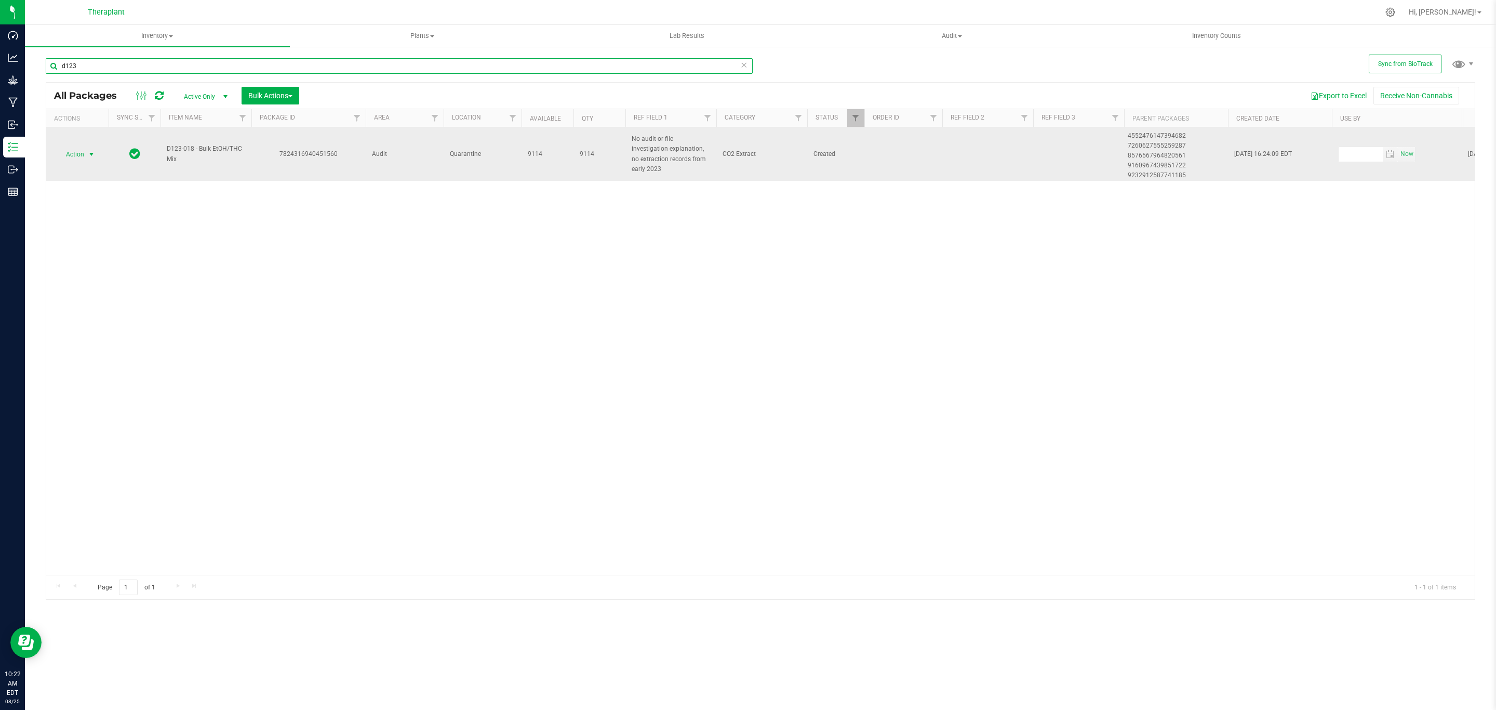
type input "d123"
click at [90, 158] on span "select" at bounding box center [91, 154] width 8 height 8
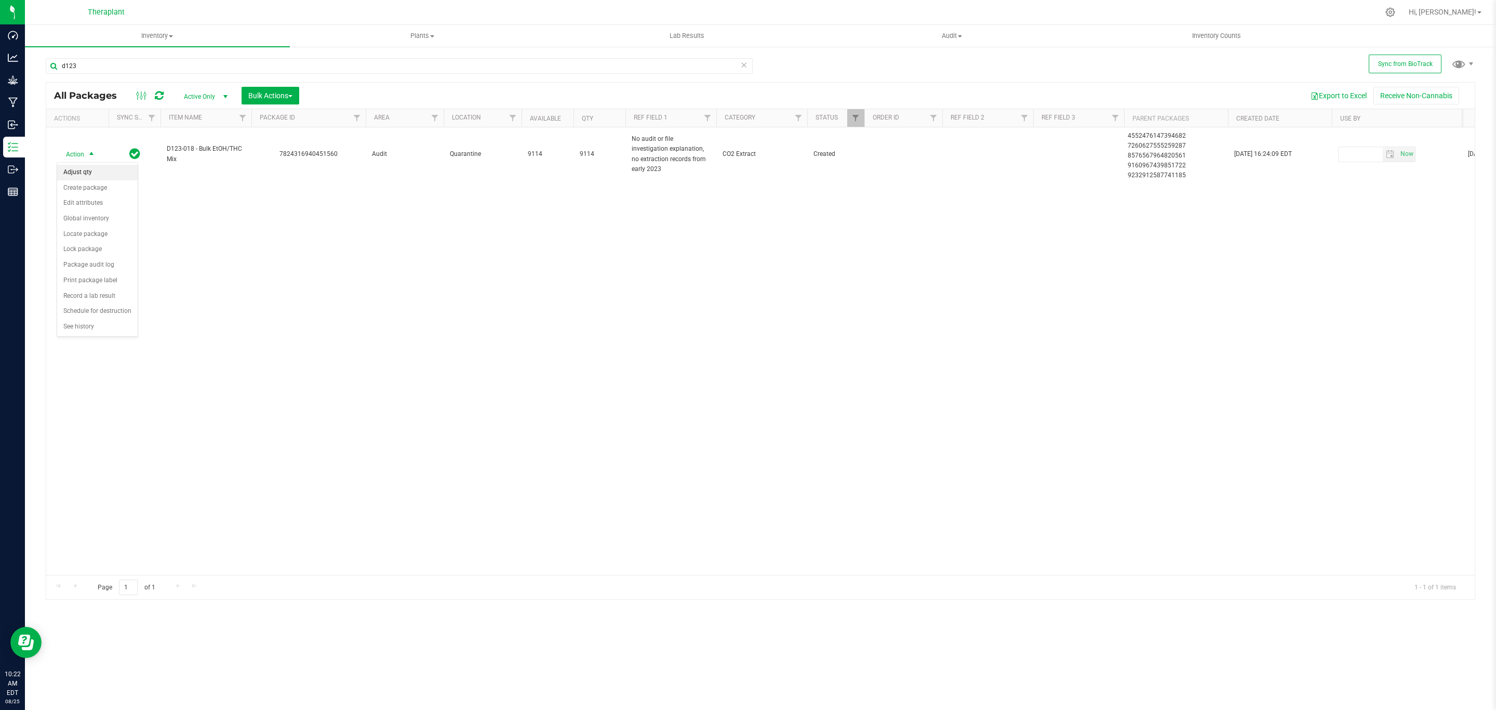
click at [86, 172] on li "Adjust qty" at bounding box center [97, 173] width 81 height 16
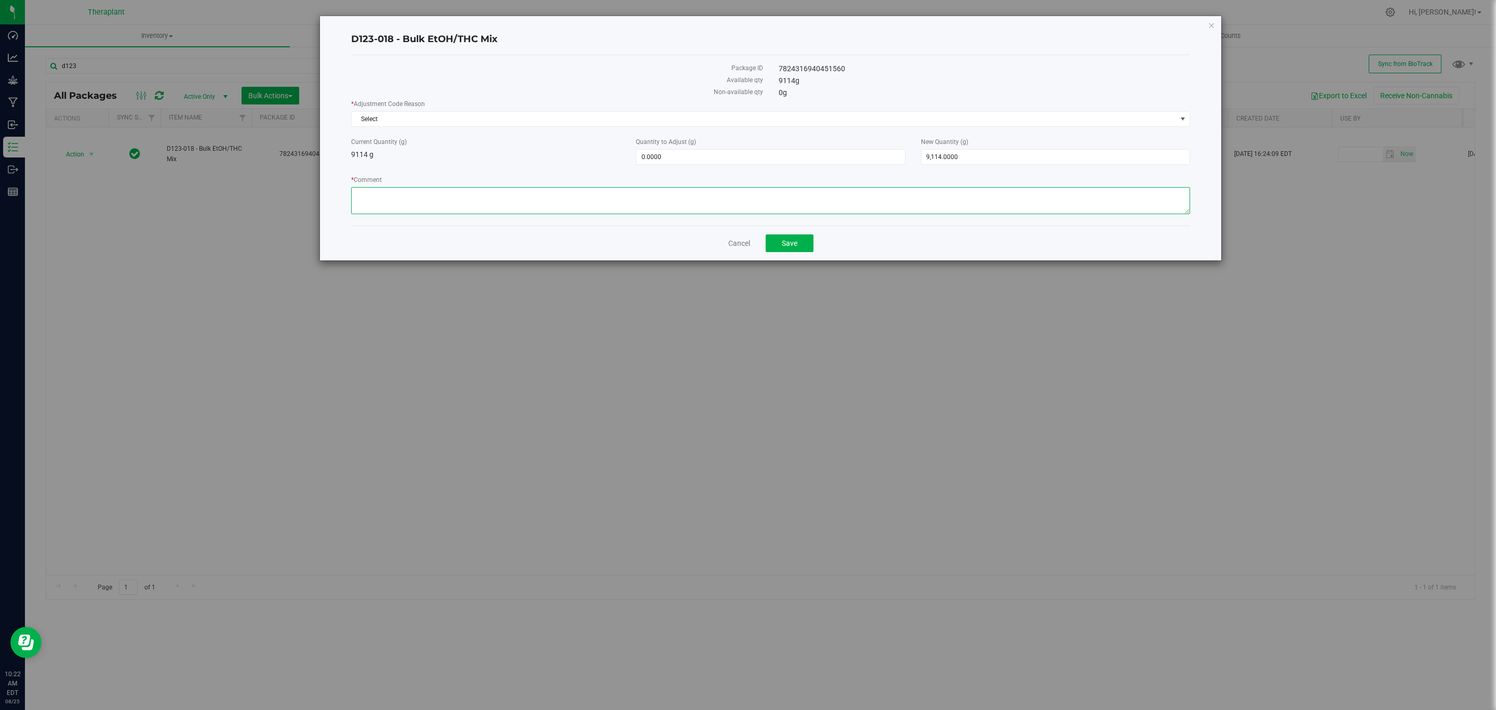
click at [772, 206] on textarea "* Comment" at bounding box center [770, 200] width 839 height 27
type textarea "This package was created to represent a ethanol slurry but the final package"
click at [594, 203] on textarea "* Comment" at bounding box center [770, 200] width 839 height 27
click at [957, 159] on span "9,114.0000 9114" at bounding box center [1055, 157] width 269 height 16
click at [957, 159] on input "9114" at bounding box center [1055, 157] width 268 height 15
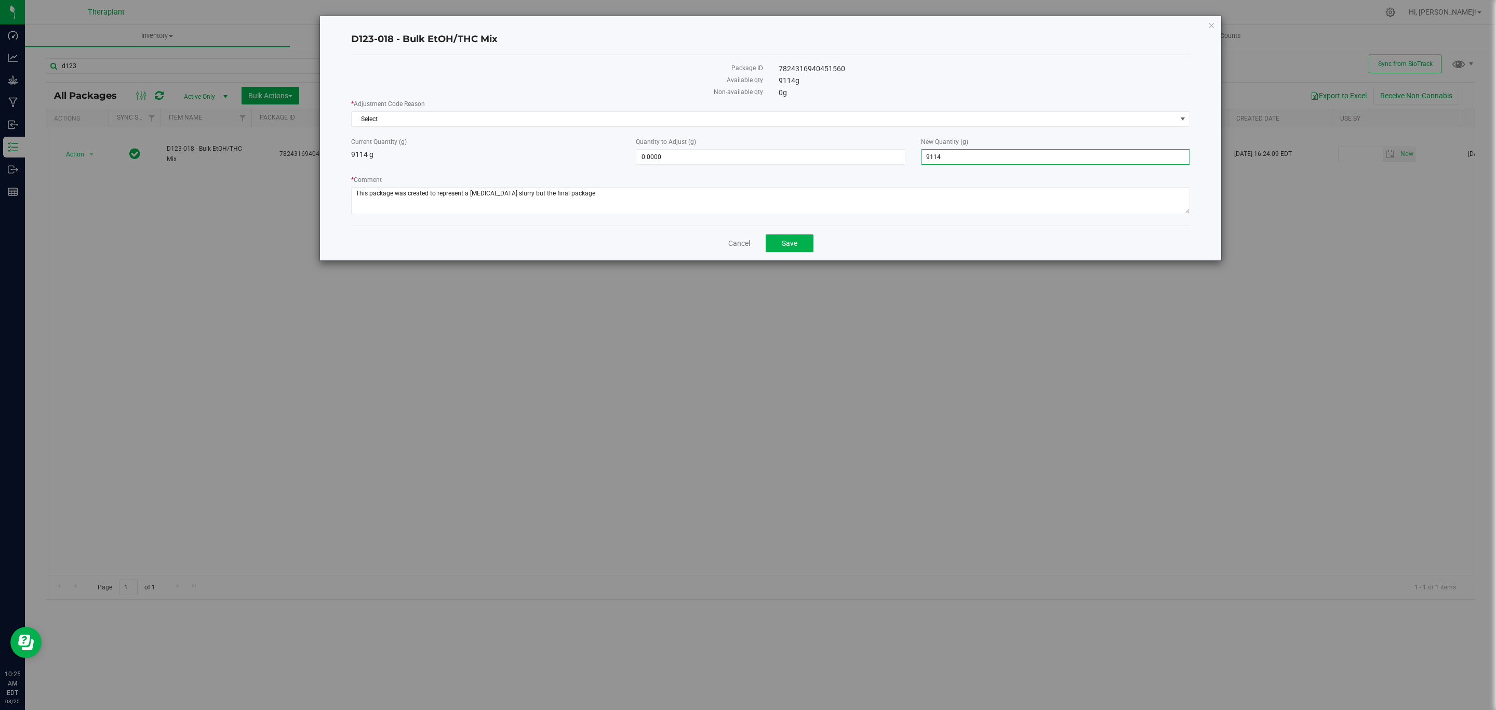
type input "0"
type input "-9,114.0000"
type input "0.0000"
click at [943, 114] on span "Select" at bounding box center [764, 119] width 825 height 15
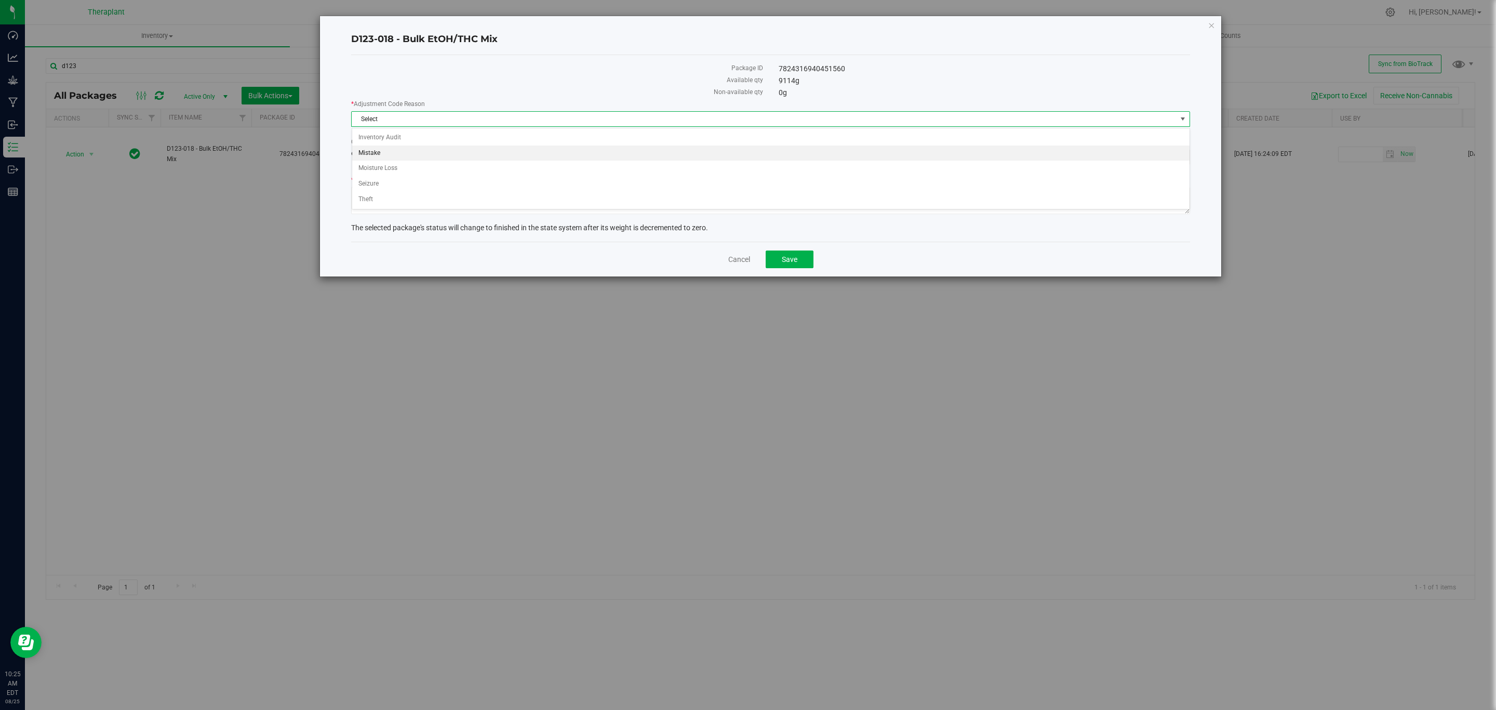
click at [552, 147] on li "Mistake" at bounding box center [770, 153] width 837 height 16
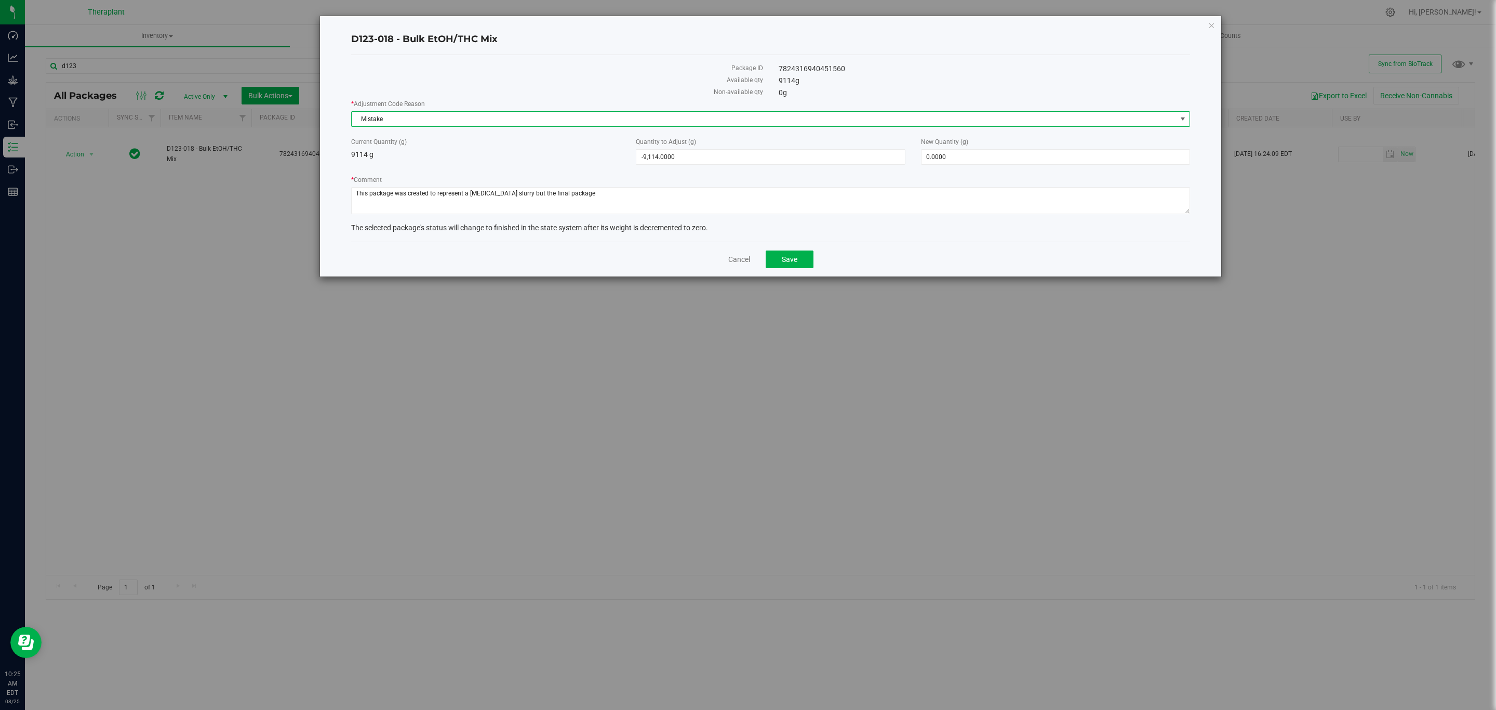
click at [607, 145] on label "Current Quantity (g)" at bounding box center [485, 141] width 269 height 9
click at [611, 196] on textarea "* Comment" at bounding box center [770, 200] width 839 height 27
drag, startPoint x: 579, startPoint y: 194, endPoint x: 530, endPoint y: 203, distance: 49.6
click at [530, 203] on textarea "* Comment" at bounding box center [770, 200] width 839 height 27
click at [656, 192] on textarea "* Comment" at bounding box center [770, 200] width 839 height 27
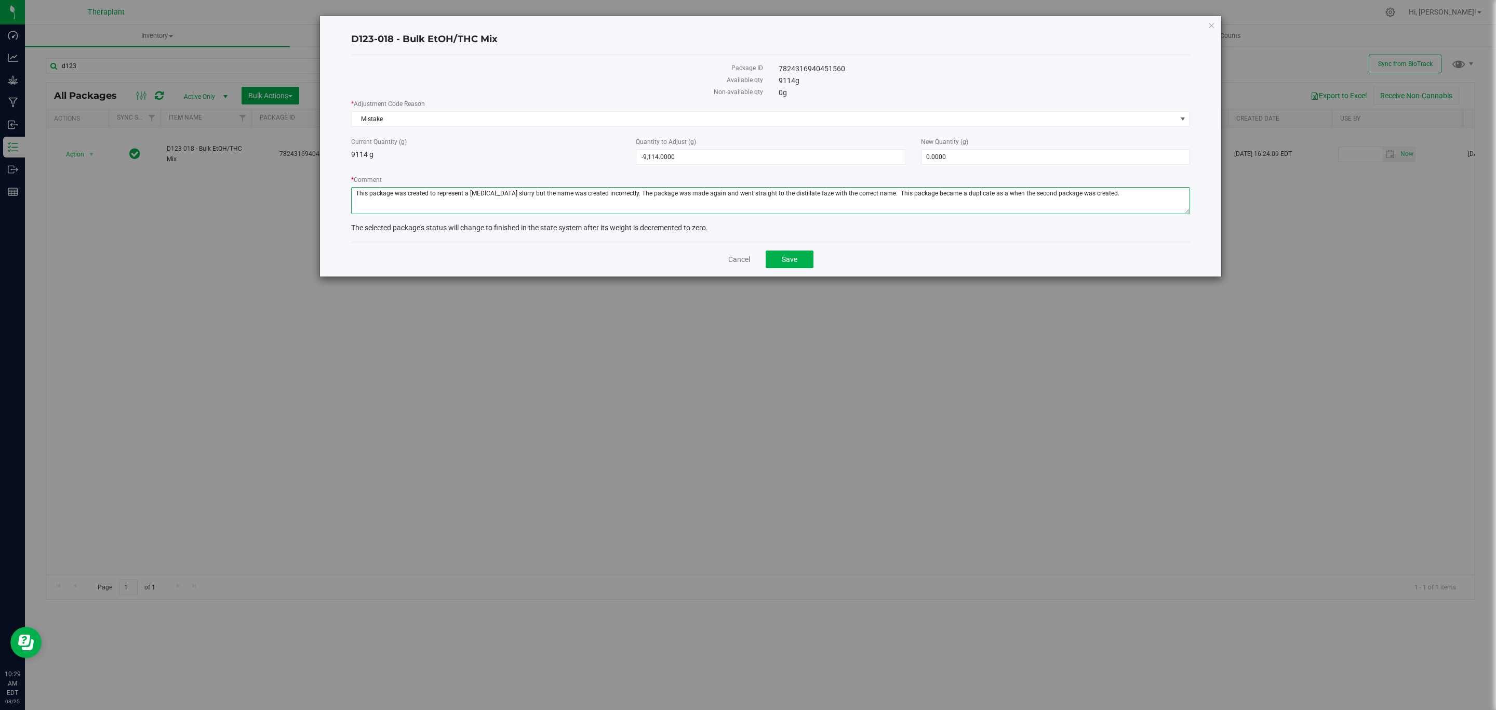
click at [718, 190] on textarea "* Comment" at bounding box center [770, 200] width 839 height 27
type textarea "This package was created to represent a ethanol slurry but the name was created…"
click at [800, 266] on button "Save" at bounding box center [790, 259] width 48 height 18
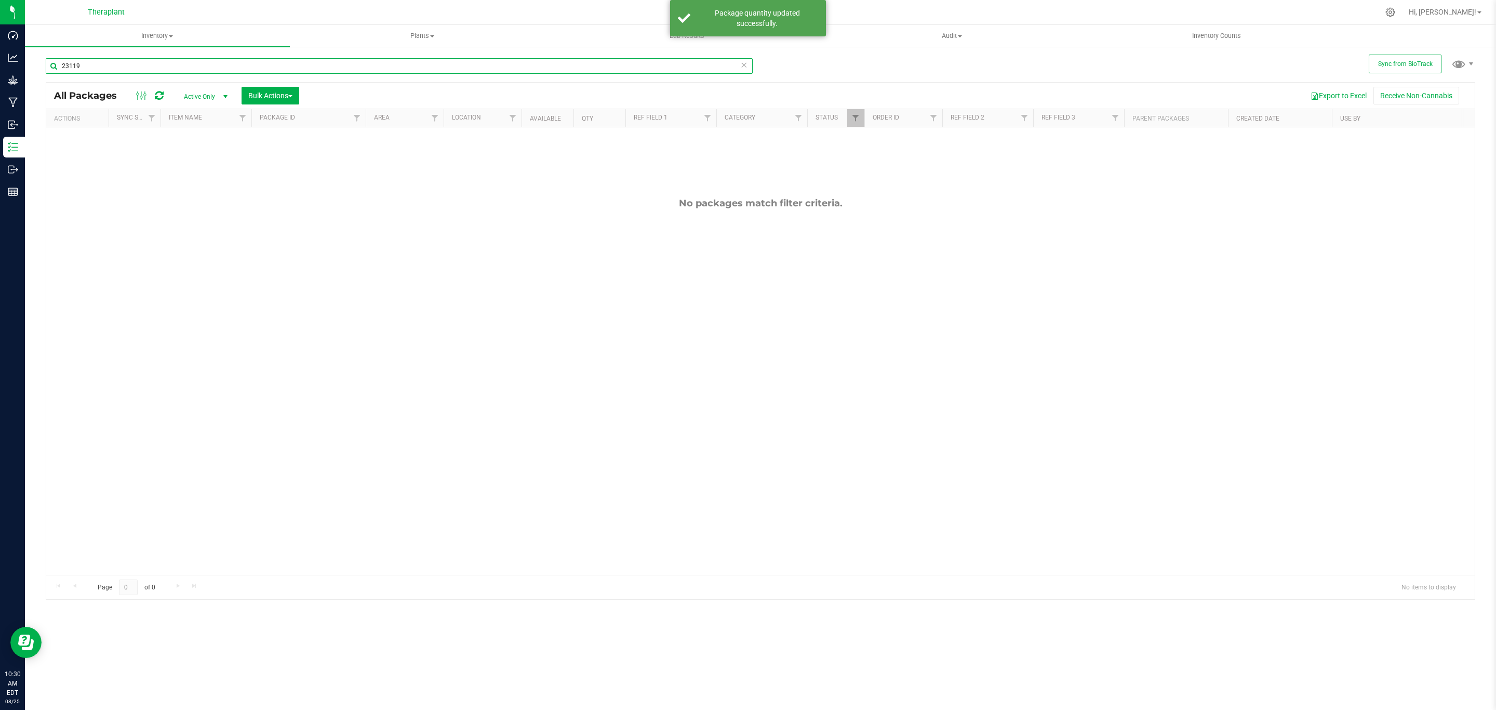
click at [269, 70] on input "23119" at bounding box center [399, 66] width 707 height 16
click at [466, 61] on input "23119" at bounding box center [399, 66] width 707 height 16
type input "d523"
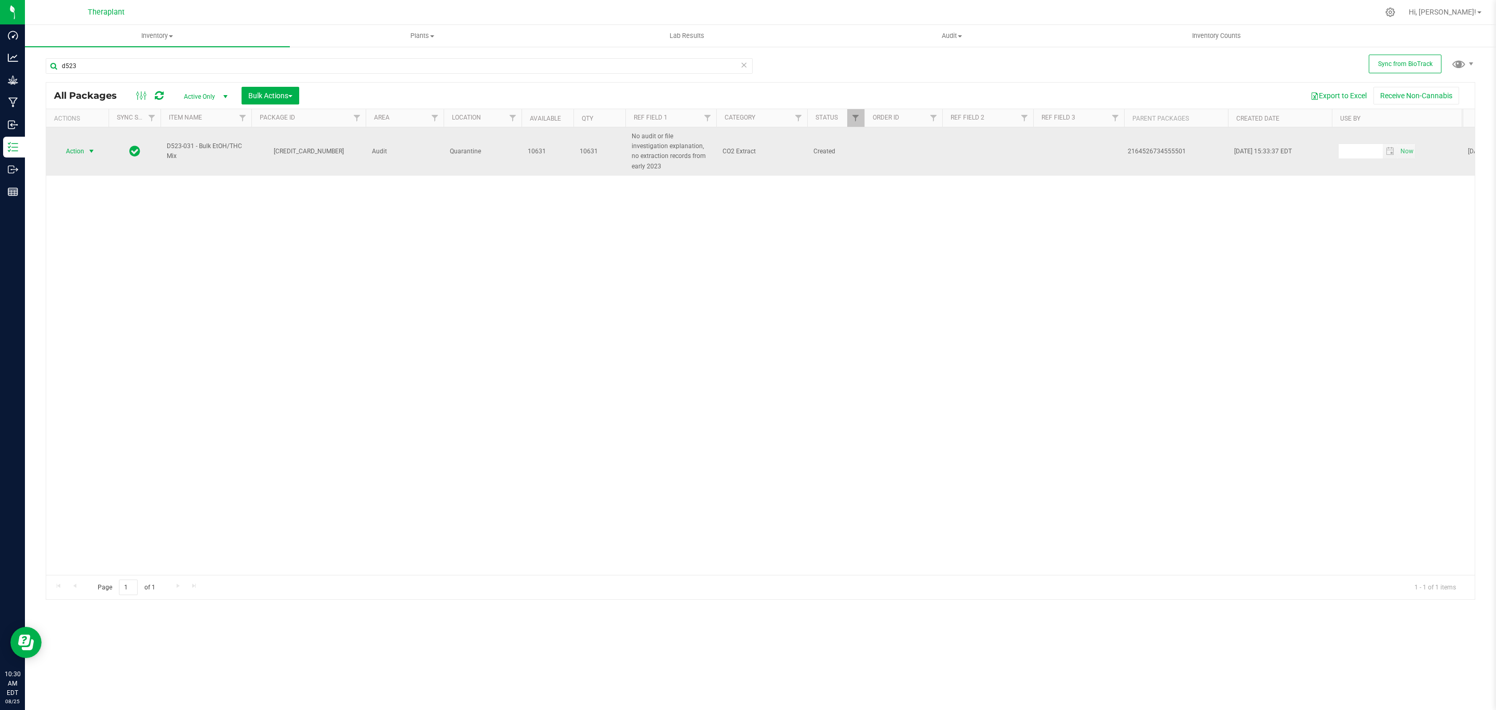
click at [73, 148] on span "Action" at bounding box center [71, 151] width 28 height 15
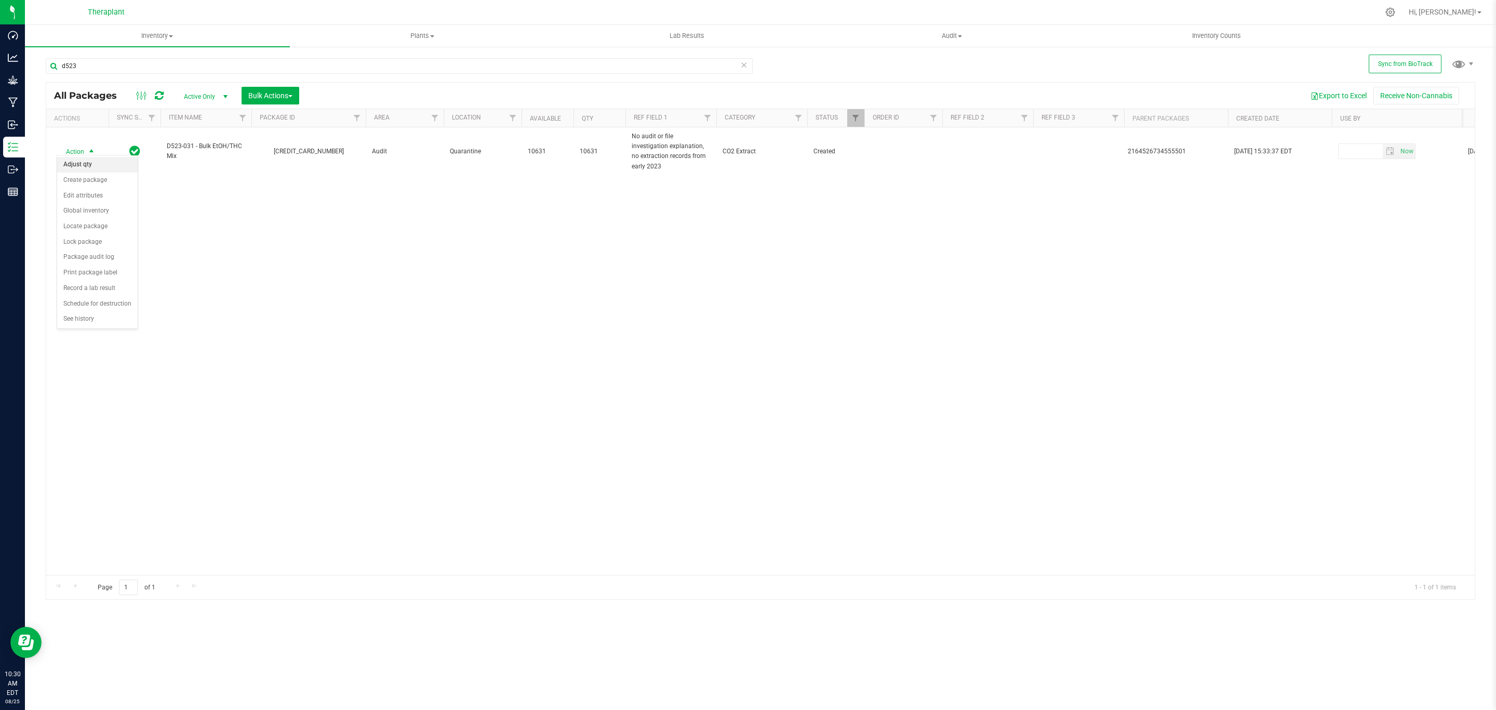
click at [89, 167] on li "Adjust qty" at bounding box center [97, 165] width 81 height 16
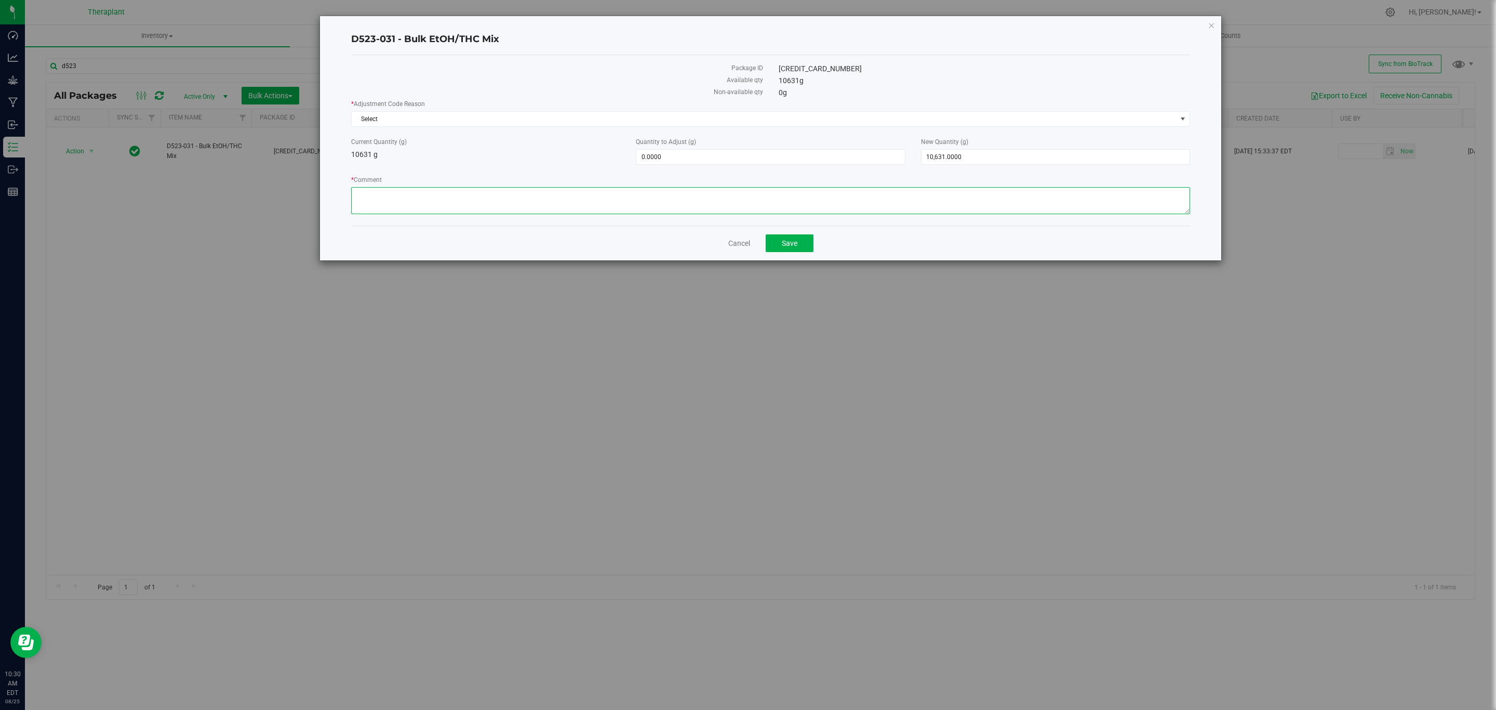
click at [650, 195] on textarea "* Comment" at bounding box center [770, 200] width 839 height 27
paste textarea "This package was created to represent a ethanol slurry but the name was created…"
type textarea "This package was created to represent a ethanol slurry but the name was created…"
click at [999, 158] on span "10,631.0000 10631" at bounding box center [1055, 157] width 269 height 16
click at [999, 158] on input "10631" at bounding box center [1055, 157] width 268 height 15
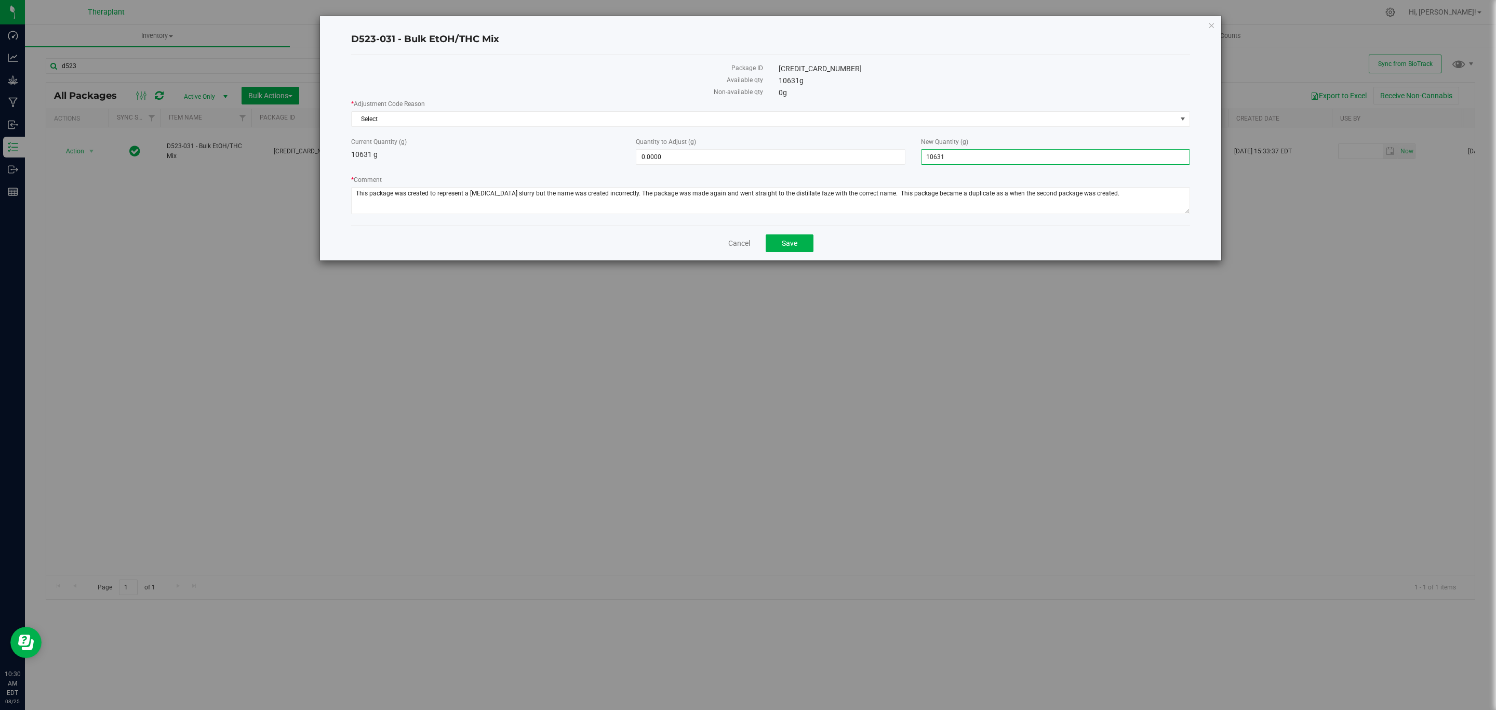
type input "0"
type input "-10,631.0000"
type input "0.0000"
click at [946, 128] on div "* Adjustment Code Reason Select Select Inventory Audit Mistake Moisture Loss Se…" at bounding box center [770, 158] width 839 height 118
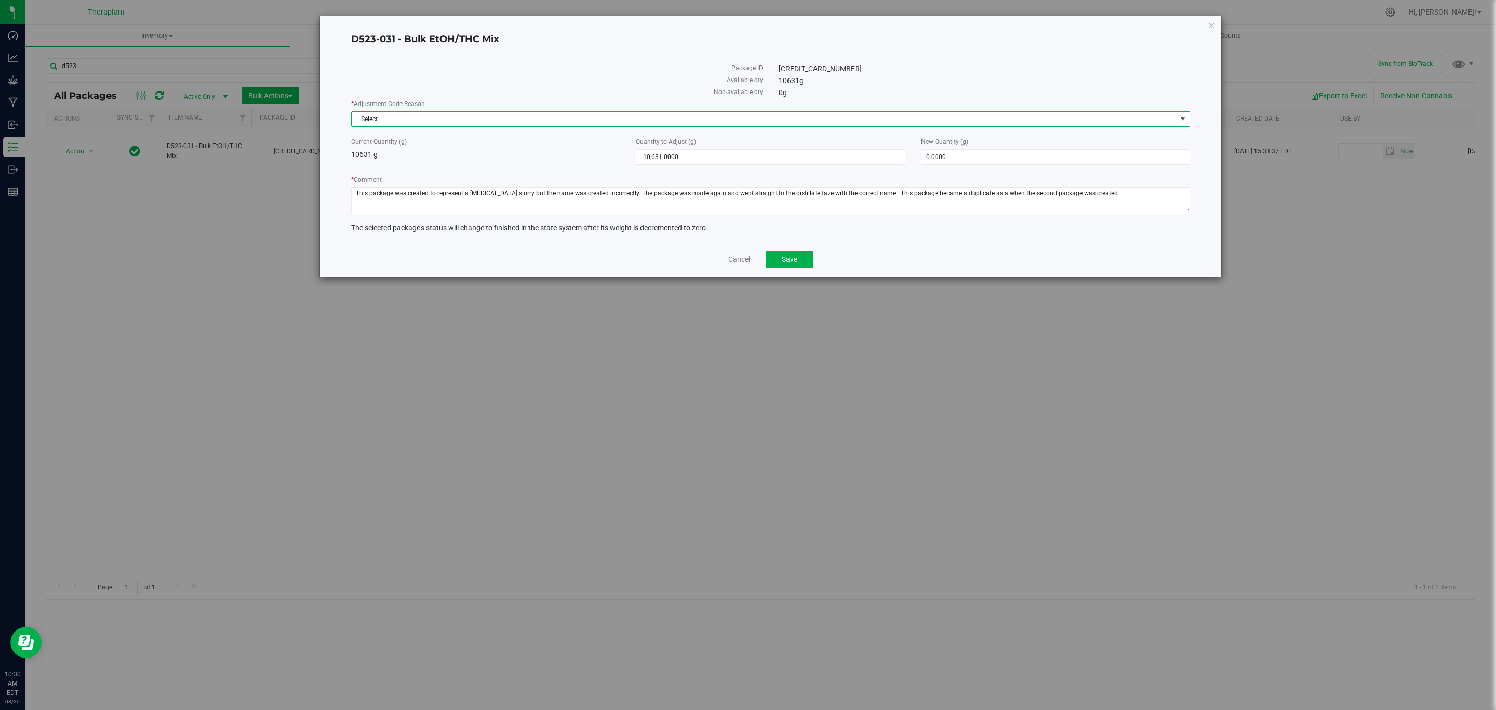
click at [944, 123] on span "Select" at bounding box center [764, 119] width 825 height 15
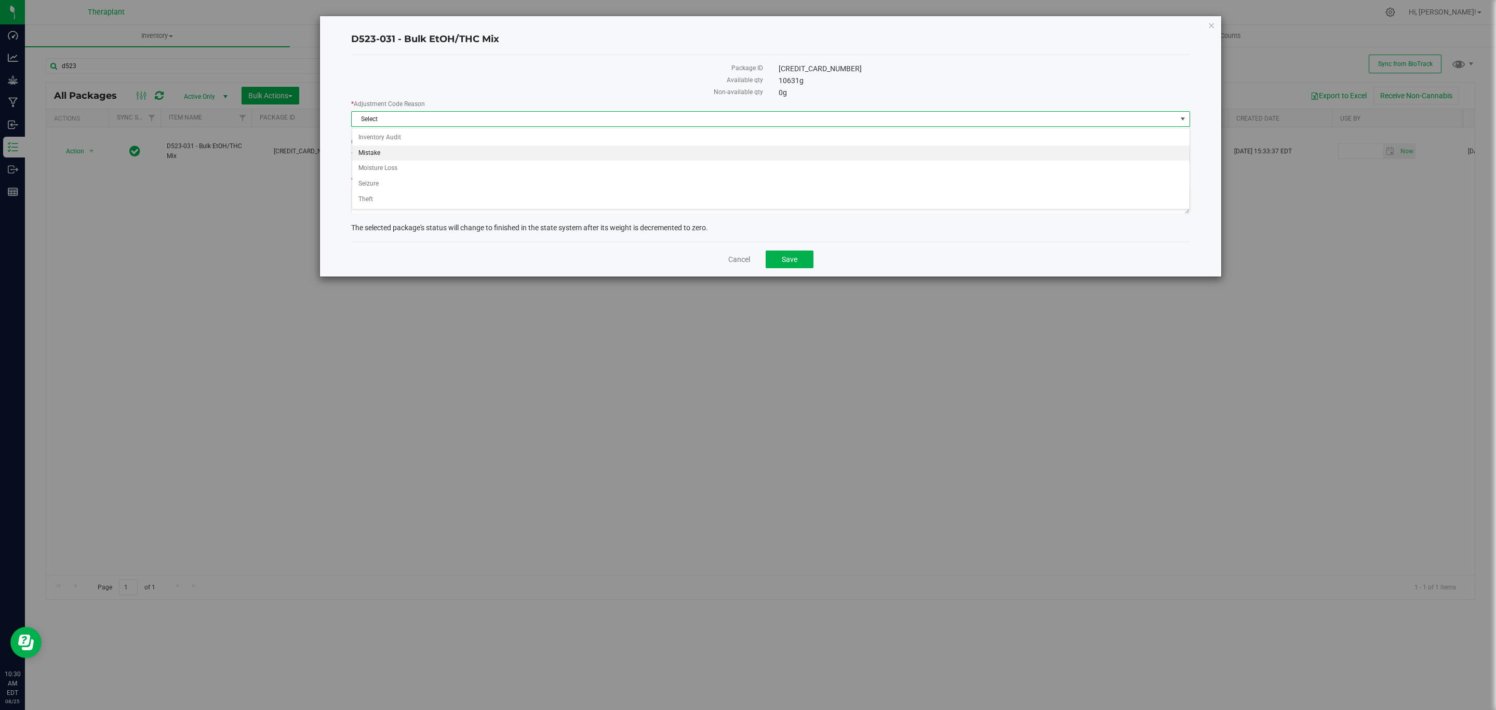
click at [432, 156] on li "Mistake" at bounding box center [770, 153] width 837 height 16
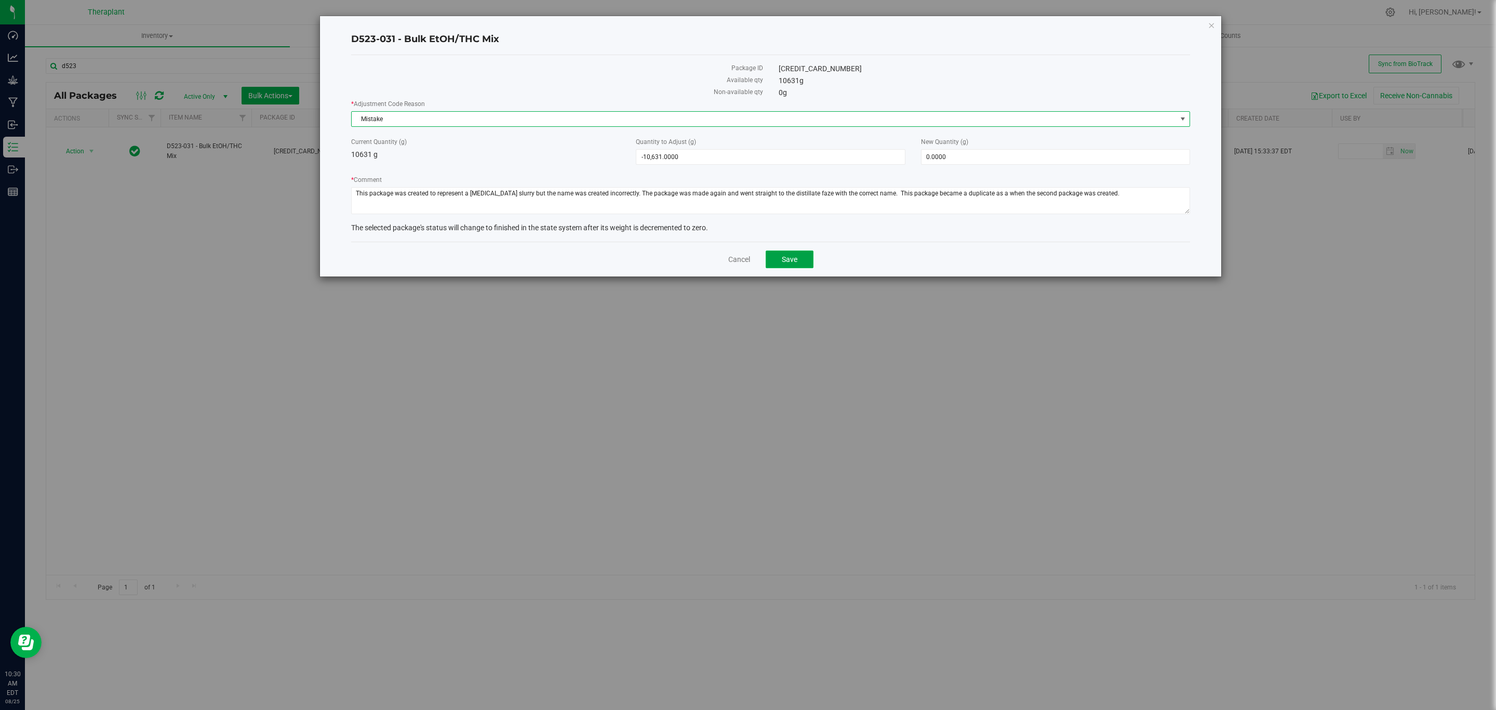
click at [794, 259] on span "Save" at bounding box center [790, 259] width 16 height 8
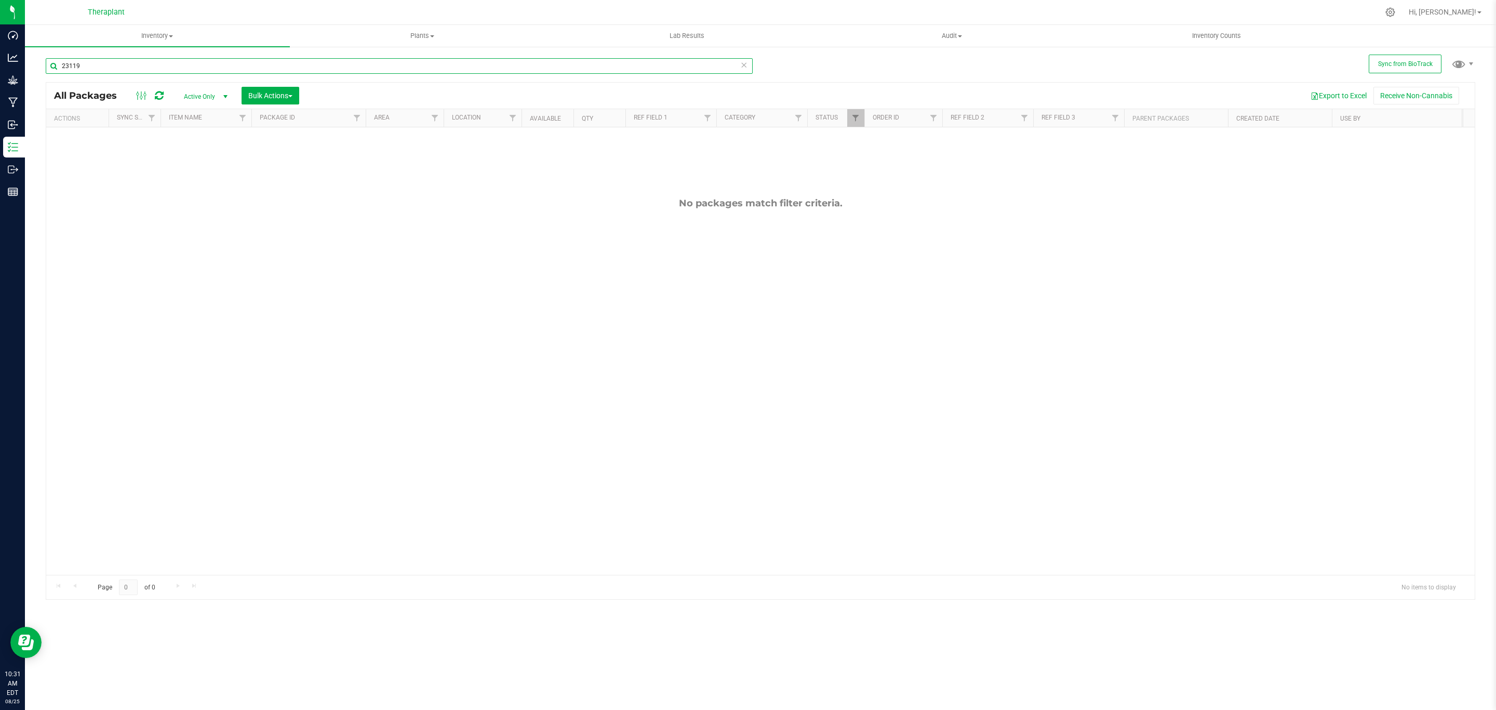
click at [179, 69] on input "23119" at bounding box center [399, 66] width 707 height 16
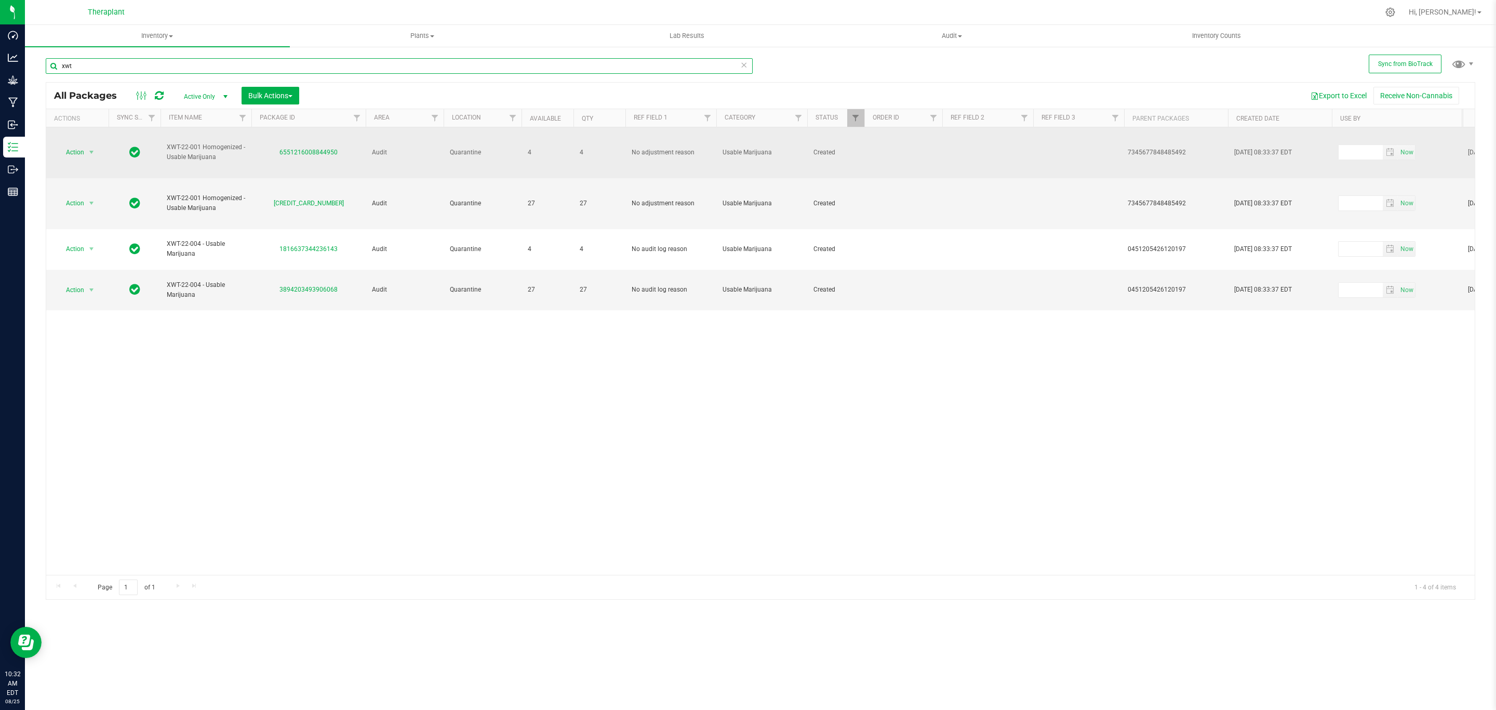
type input "xwt"
click at [83, 153] on span "Action" at bounding box center [71, 152] width 28 height 15
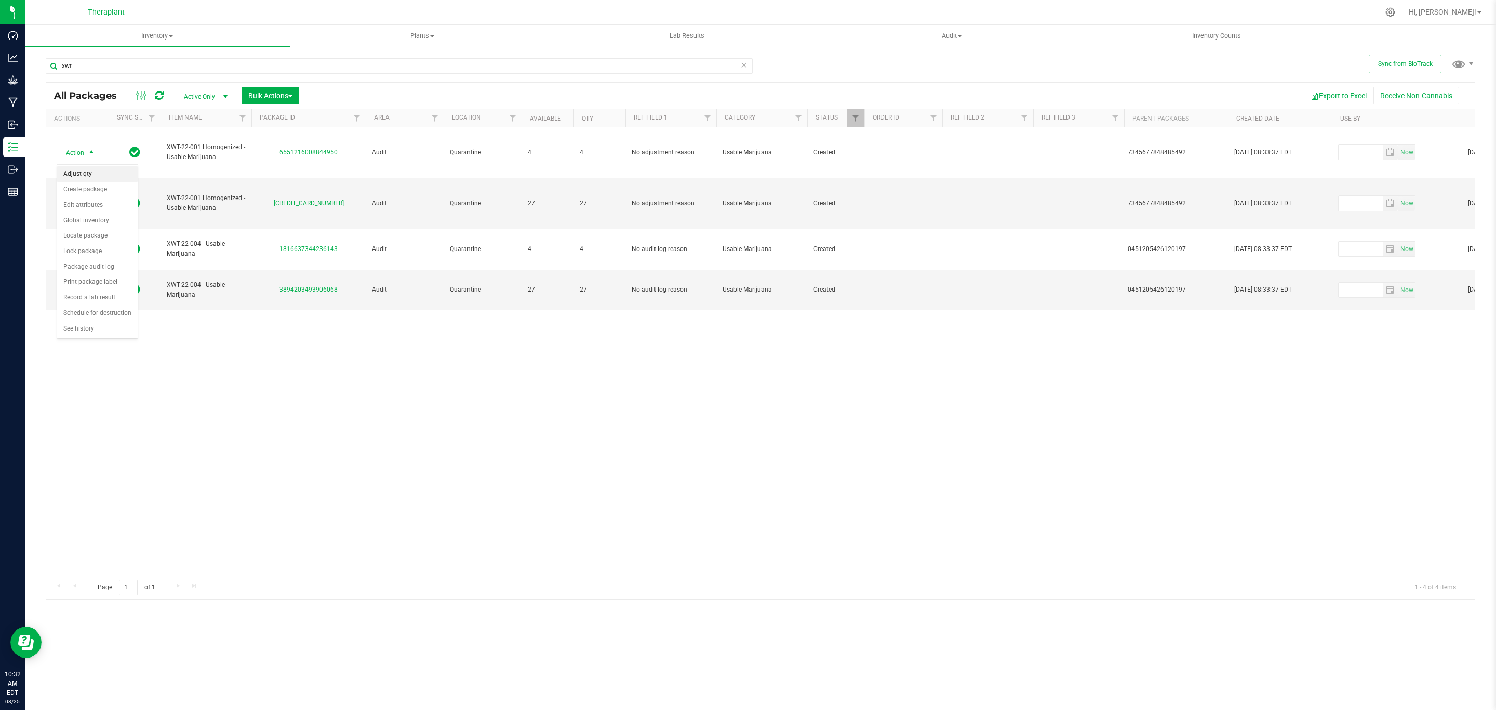
click at [93, 175] on li "Adjust qty" at bounding box center [97, 174] width 81 height 16
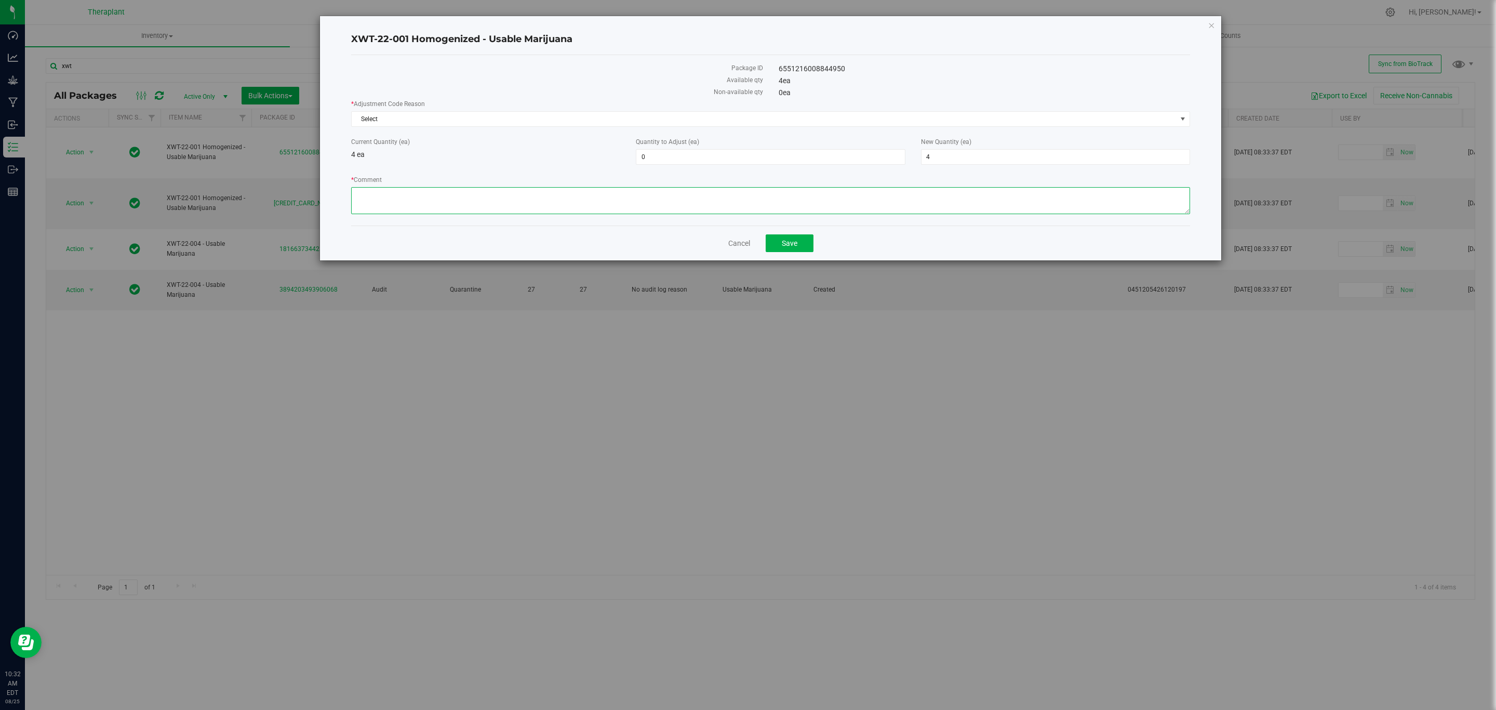
click at [502, 206] on textarea "* Comment" at bounding box center [770, 200] width 839 height 27
click at [884, 192] on textarea "* Comment" at bounding box center [770, 200] width 839 height 27
click at [876, 195] on textarea "* Comment" at bounding box center [770, 200] width 839 height 27
drag, startPoint x: 866, startPoint y: 195, endPoint x: 857, endPoint y: 192, distance: 10.0
click at [816, 194] on textarea "* Comment" at bounding box center [770, 200] width 839 height 27
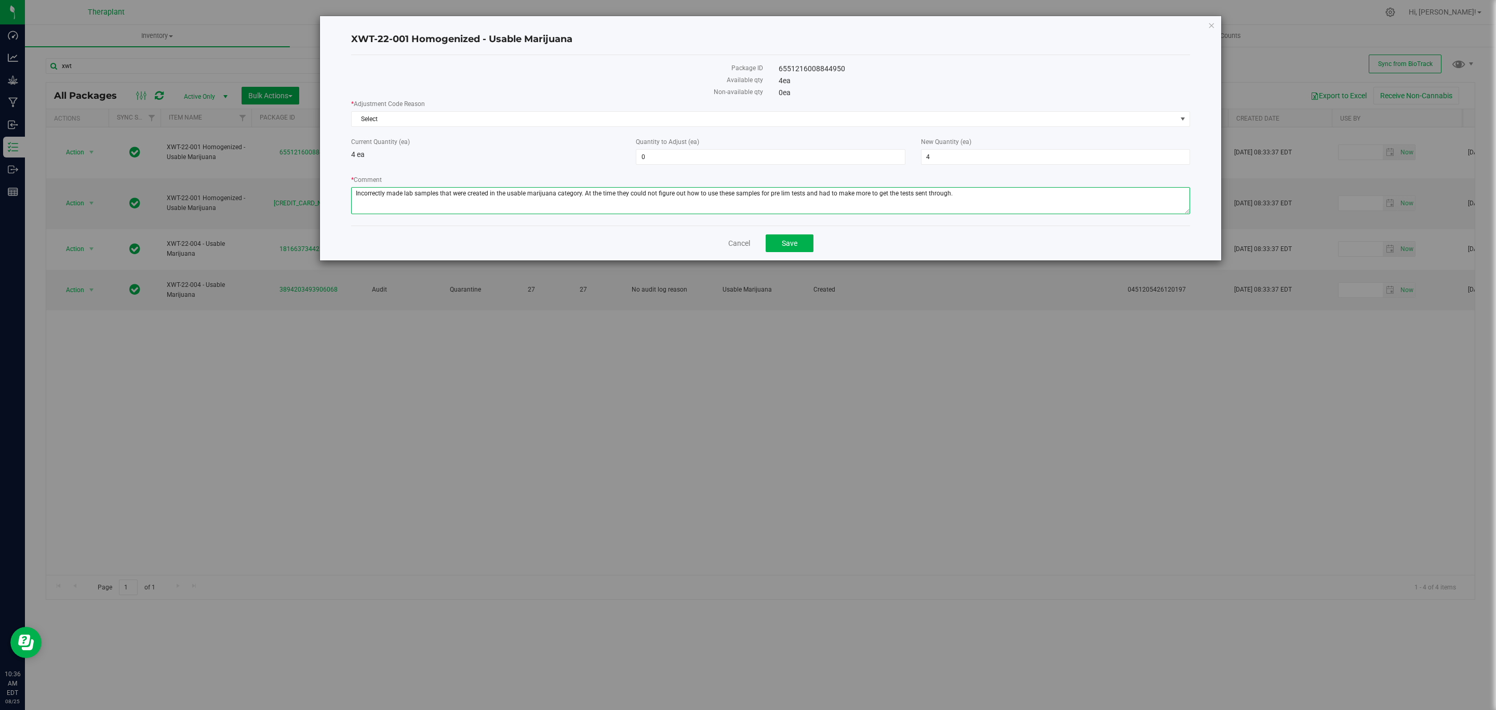
click at [862, 192] on textarea "* Comment" at bounding box center [770, 200] width 839 height 27
click at [1029, 198] on textarea "* Comment" at bounding box center [770, 200] width 839 height 27
type textarea "Incorrectly made lab samples that were created in the usable marijuana category…"
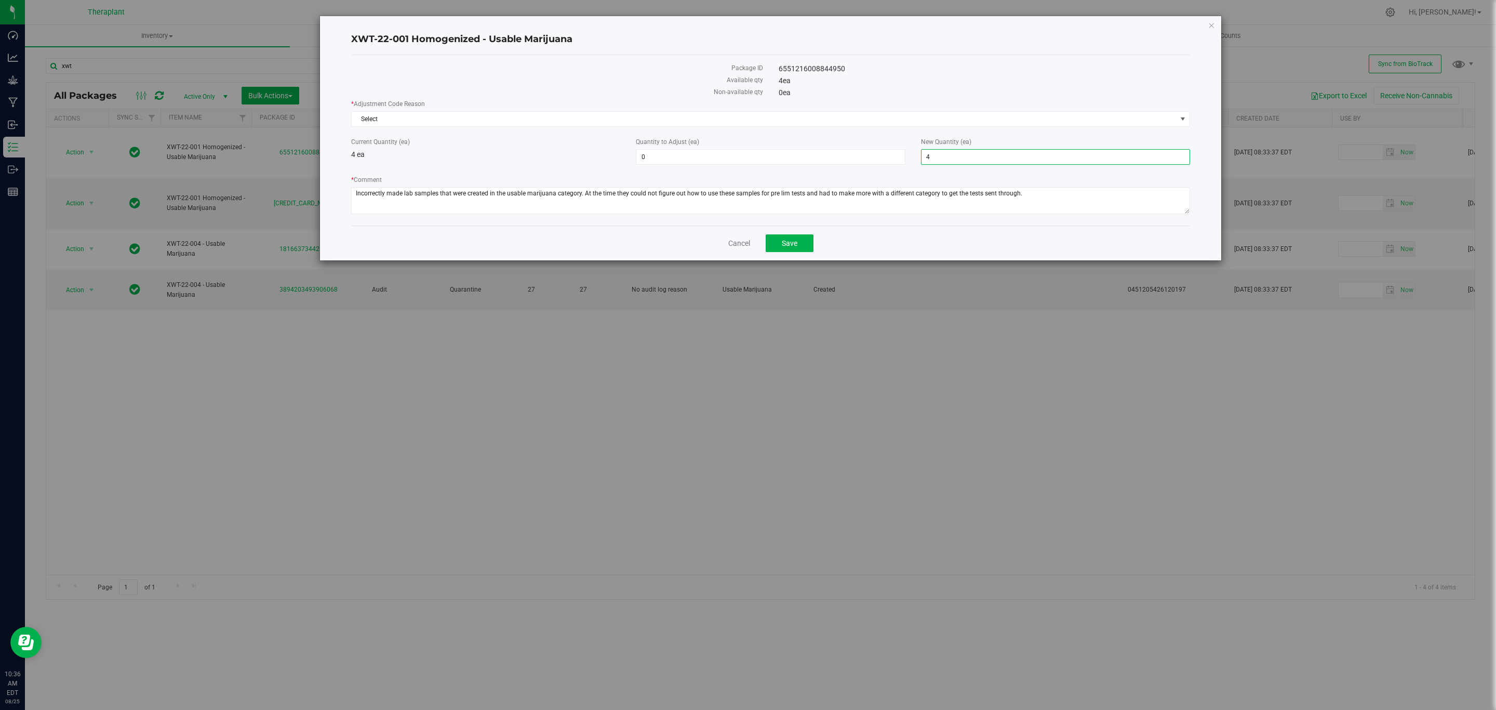
click at [957, 155] on span "4 4" at bounding box center [1055, 157] width 269 height 16
click at [957, 155] on input "4" at bounding box center [1055, 157] width 268 height 15
type input "0"
type input "-4"
type input "0"
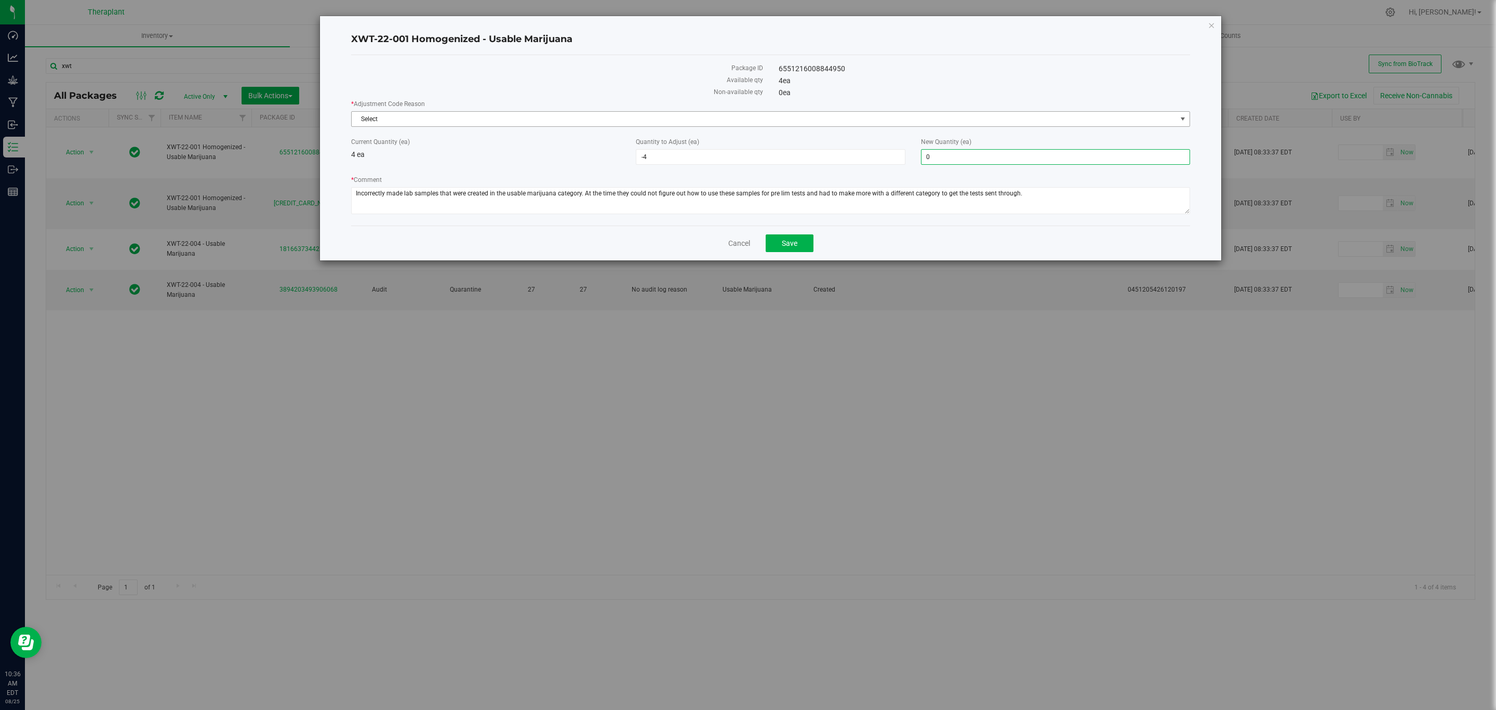
click at [899, 114] on span "Select" at bounding box center [764, 119] width 825 height 15
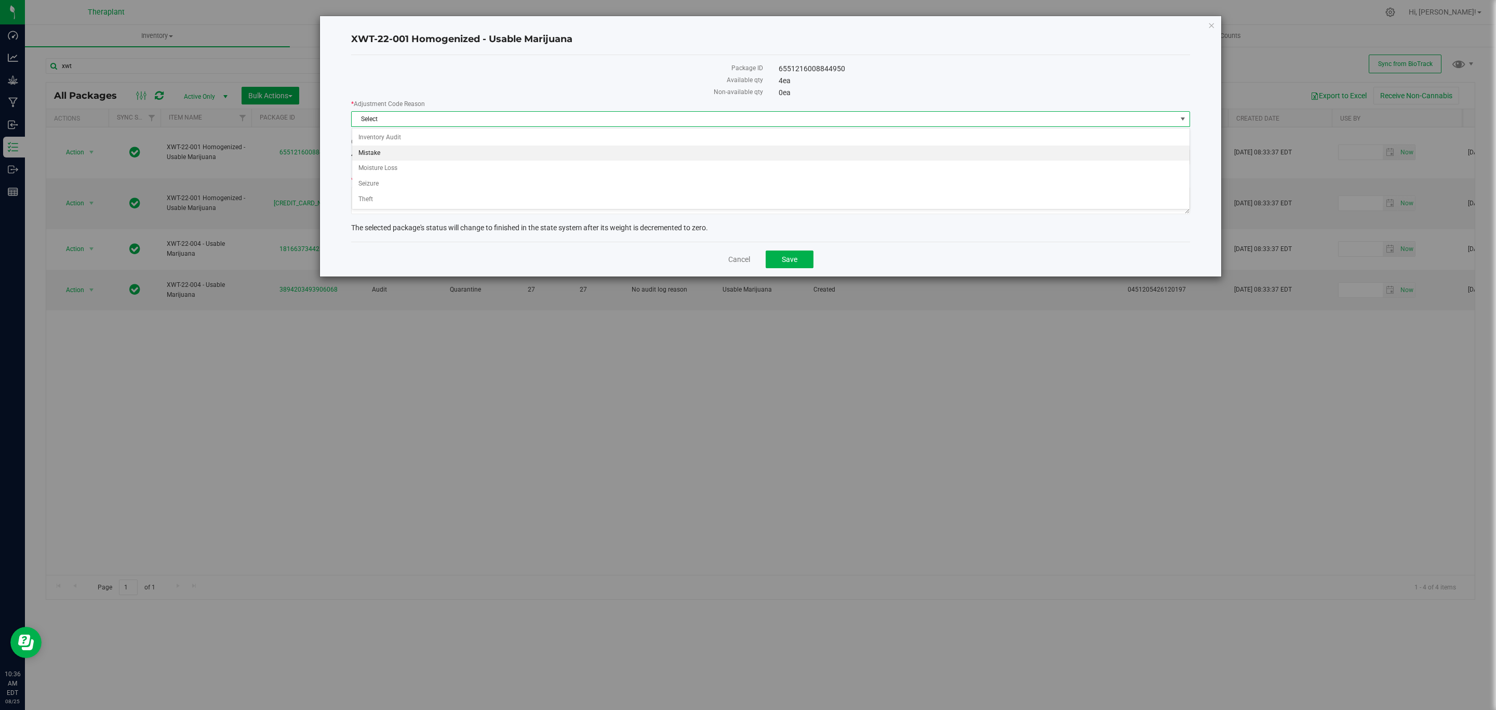
click at [379, 147] on li "Mistake" at bounding box center [770, 153] width 837 height 16
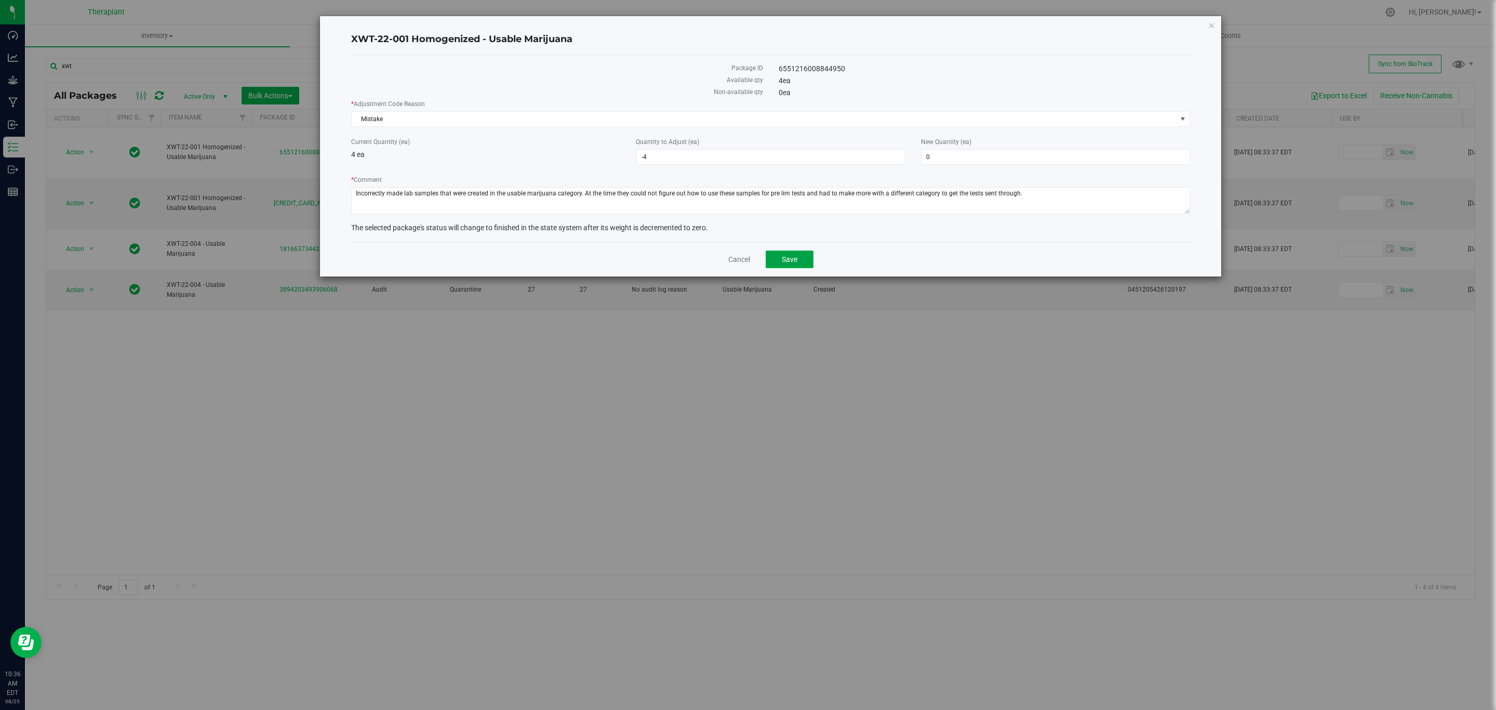
click at [806, 260] on button "Save" at bounding box center [790, 259] width 48 height 18
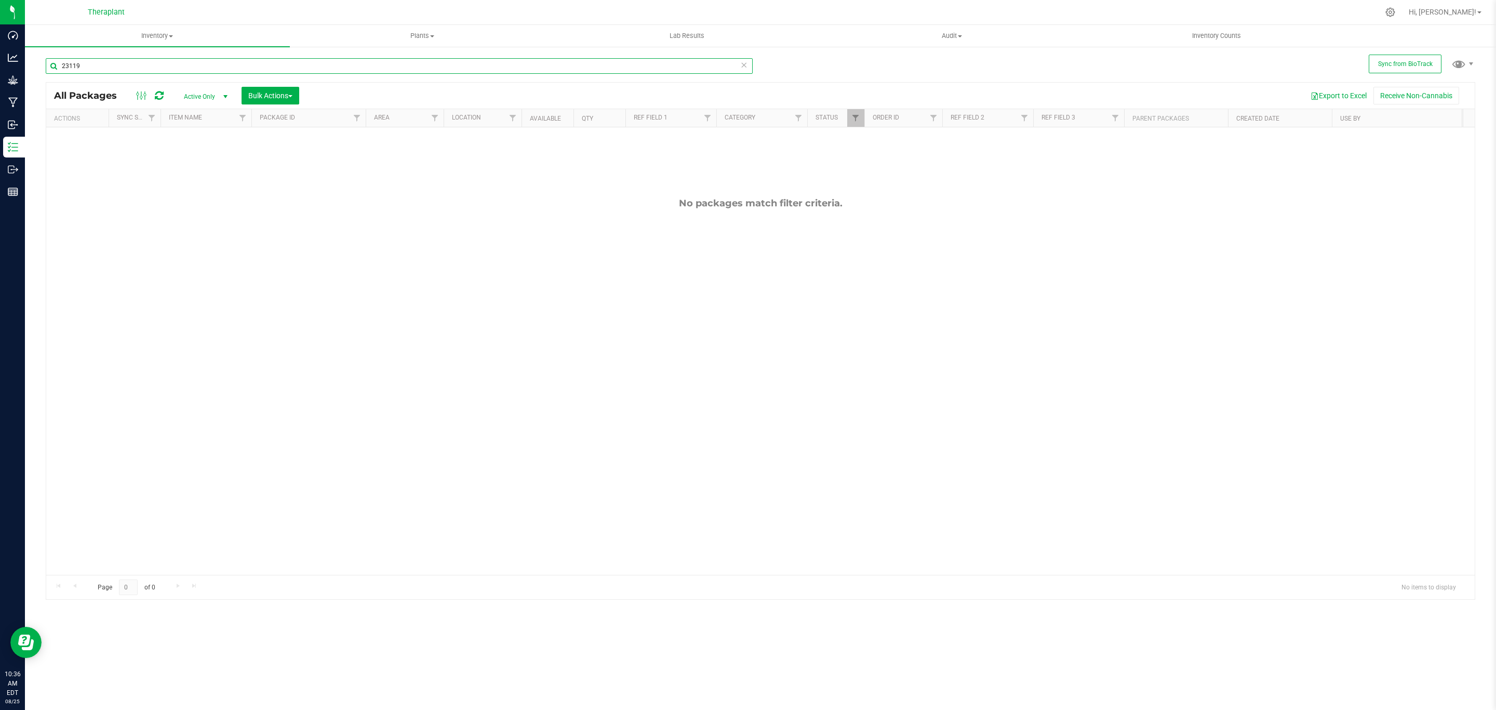
click at [212, 72] on input "23119" at bounding box center [399, 66] width 707 height 16
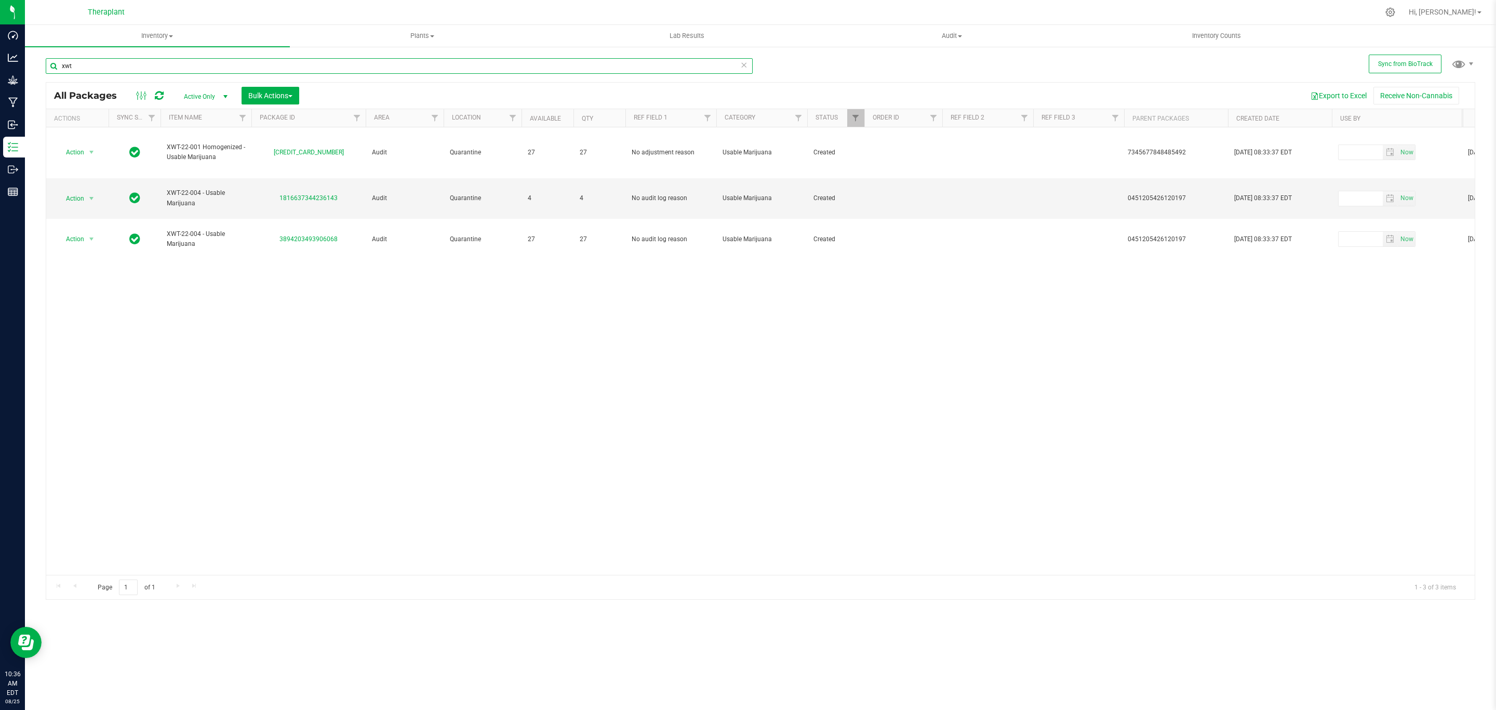
type input "xwt"
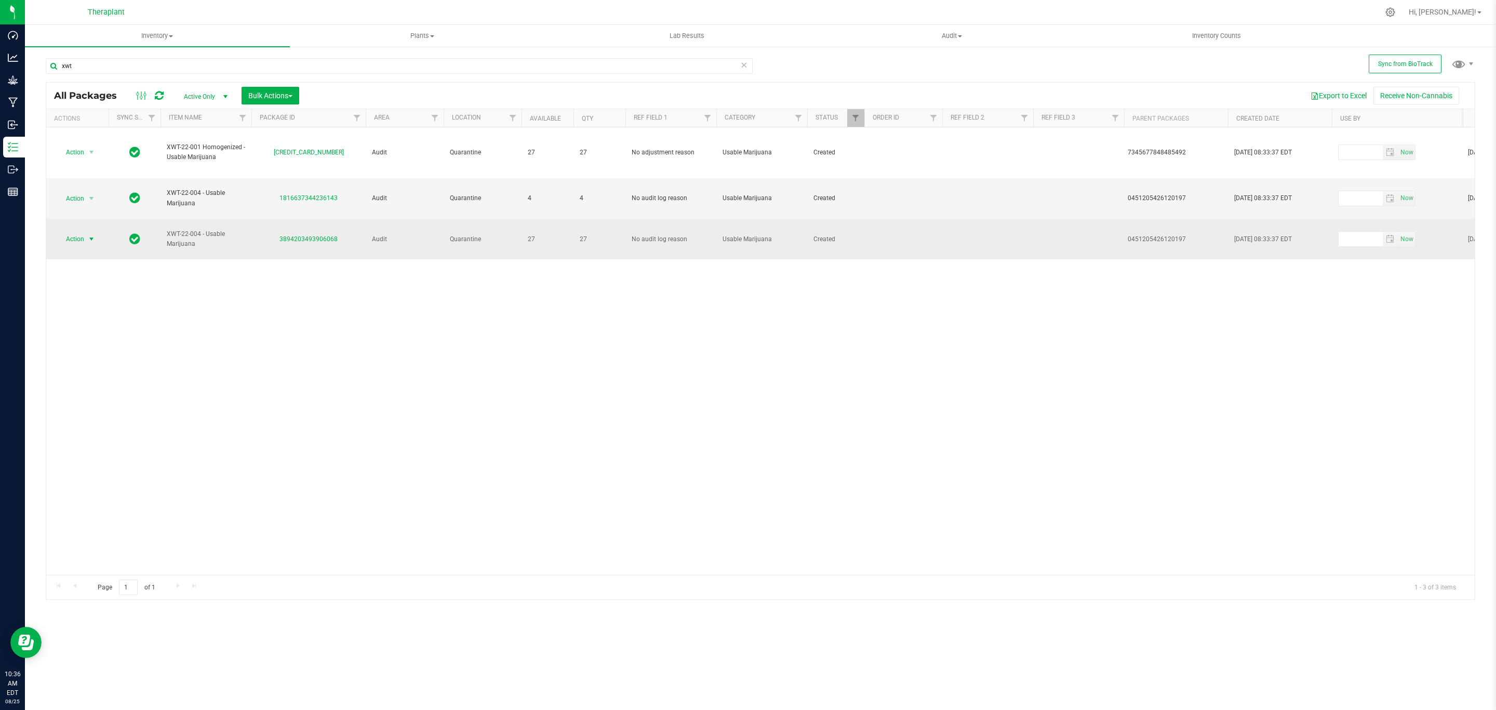
click at [83, 246] on span "Action" at bounding box center [71, 239] width 28 height 15
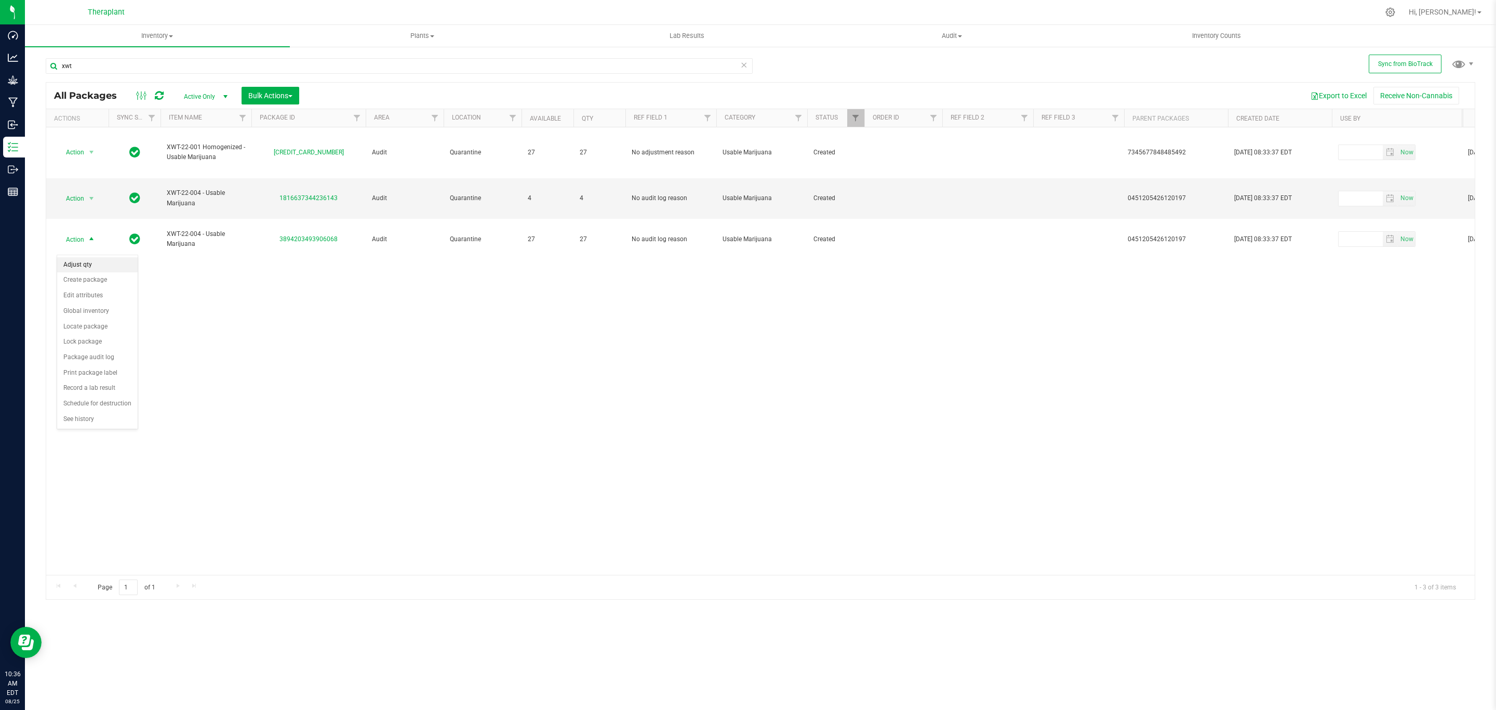
click at [97, 262] on li "Adjust qty" at bounding box center [97, 265] width 81 height 16
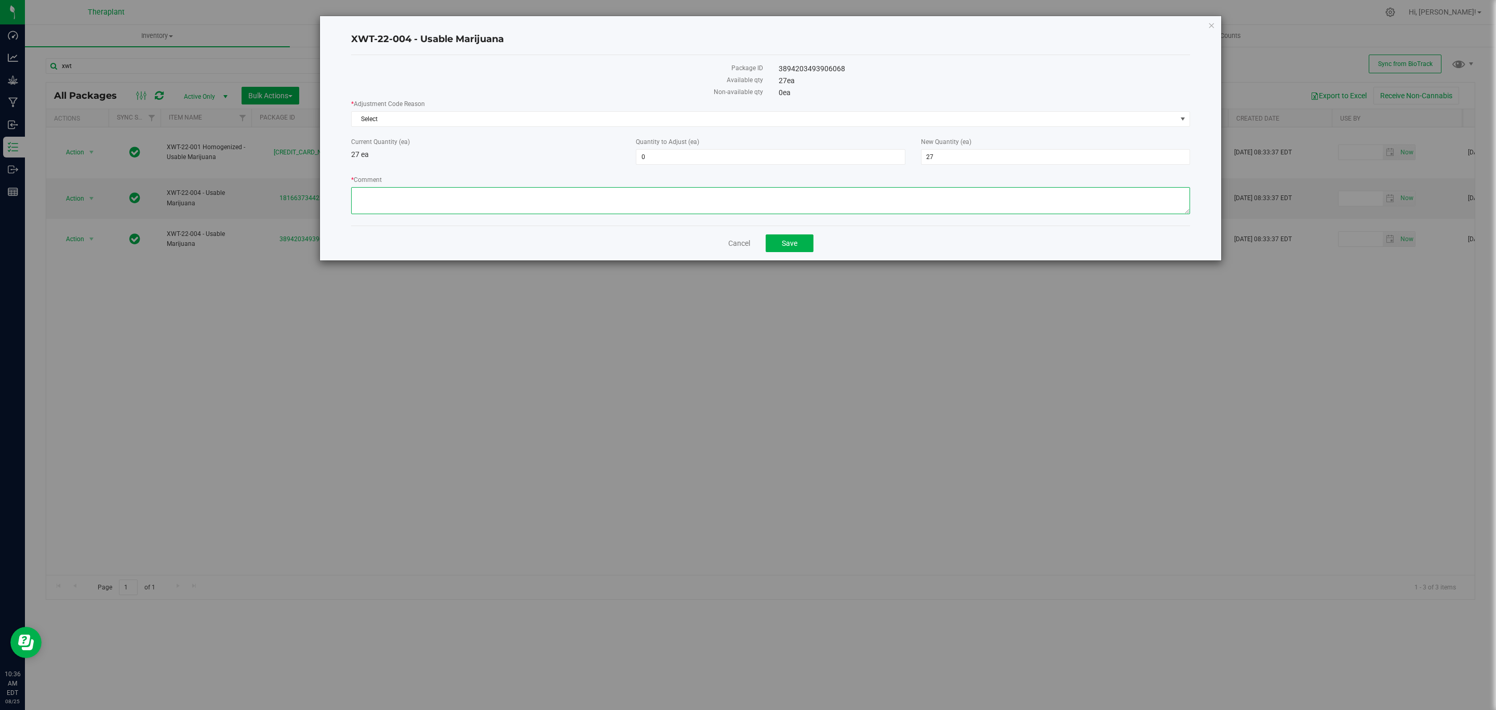
click at [537, 207] on textarea "* Comment" at bounding box center [770, 200] width 839 height 27
paste textarea "Incorrectly made lab samples that were created in the usable marijuana category…"
type textarea "Incorrectly made lab samples that were created in the usable marijuana category…"
click at [988, 154] on span "27 27" at bounding box center [1055, 157] width 269 height 16
click at [988, 154] on input "27" at bounding box center [1055, 157] width 268 height 15
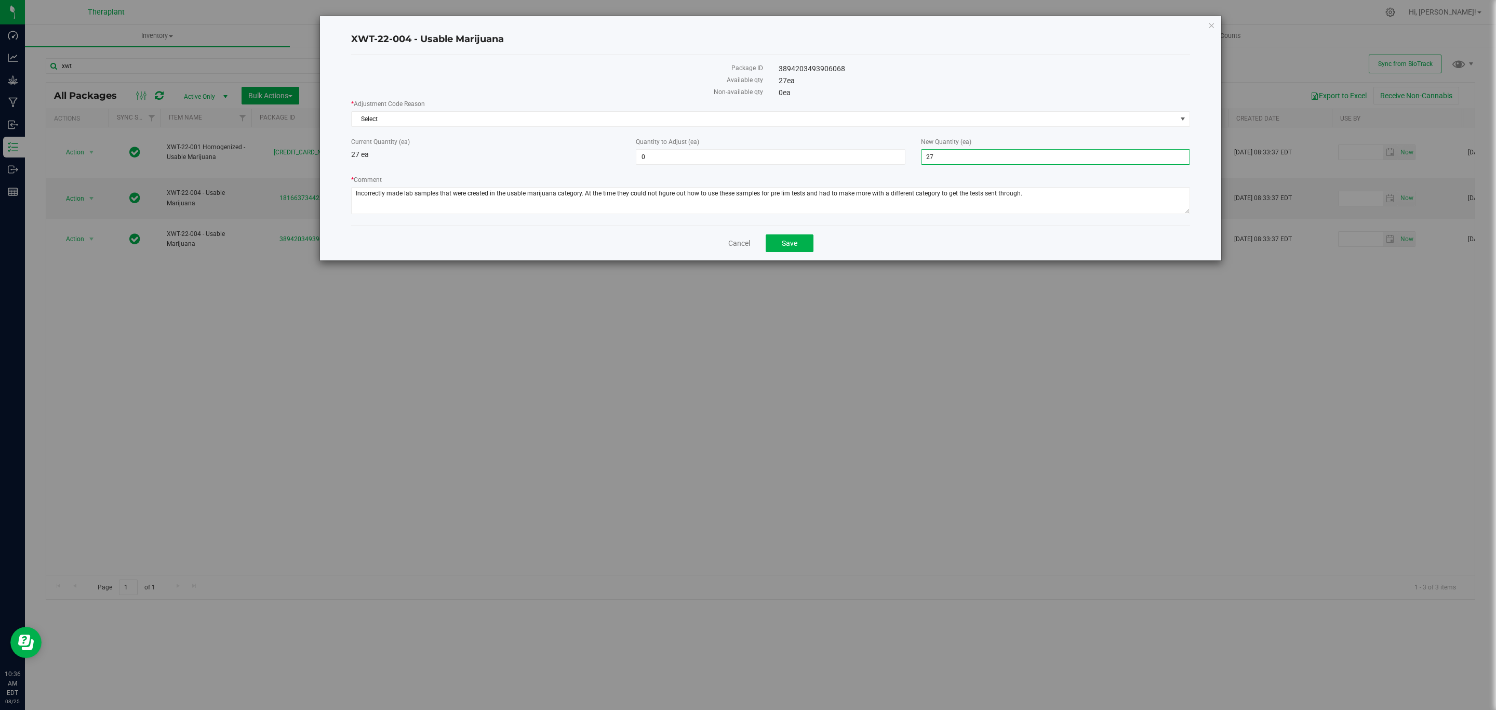
type input "0"
type input "-27"
type input "0"
click at [957, 120] on span "Select" at bounding box center [764, 119] width 825 height 15
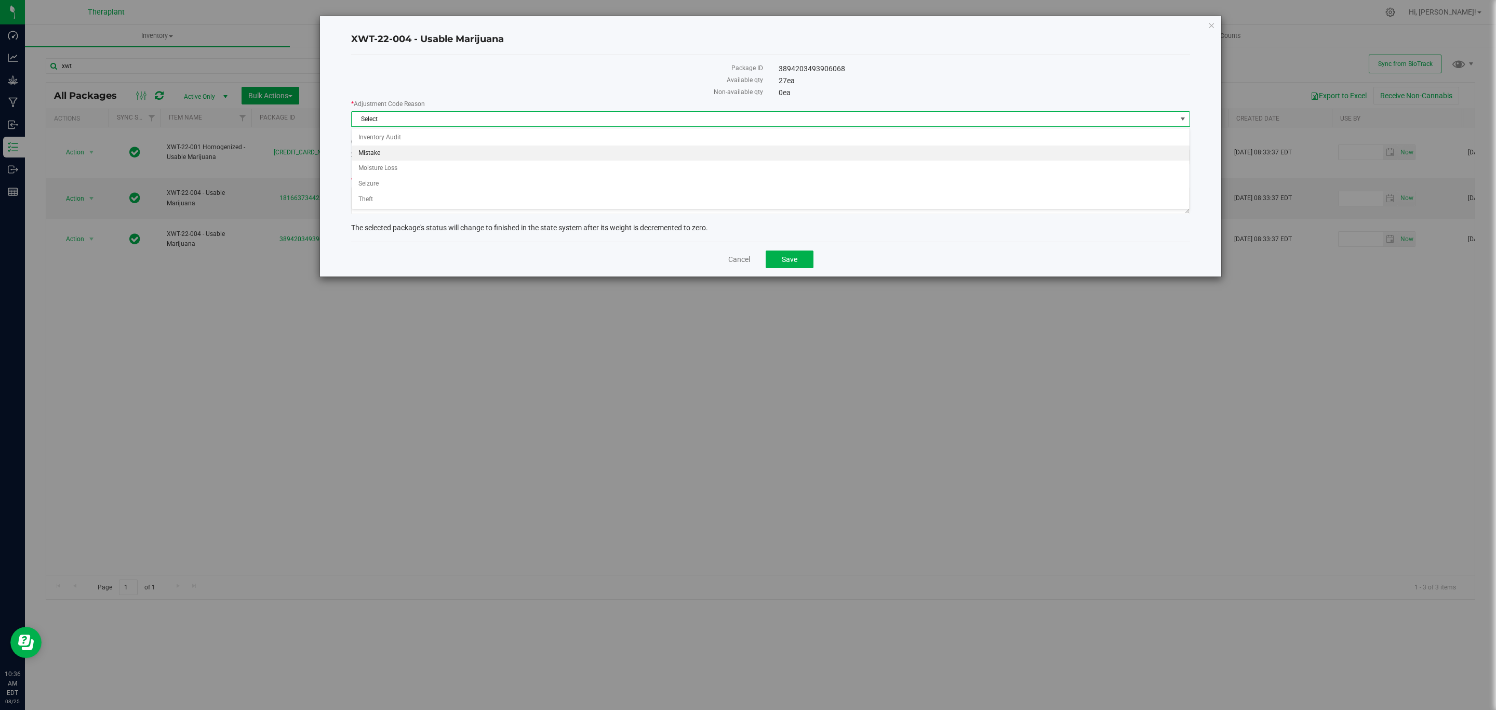
click at [417, 152] on li "Mistake" at bounding box center [770, 153] width 837 height 16
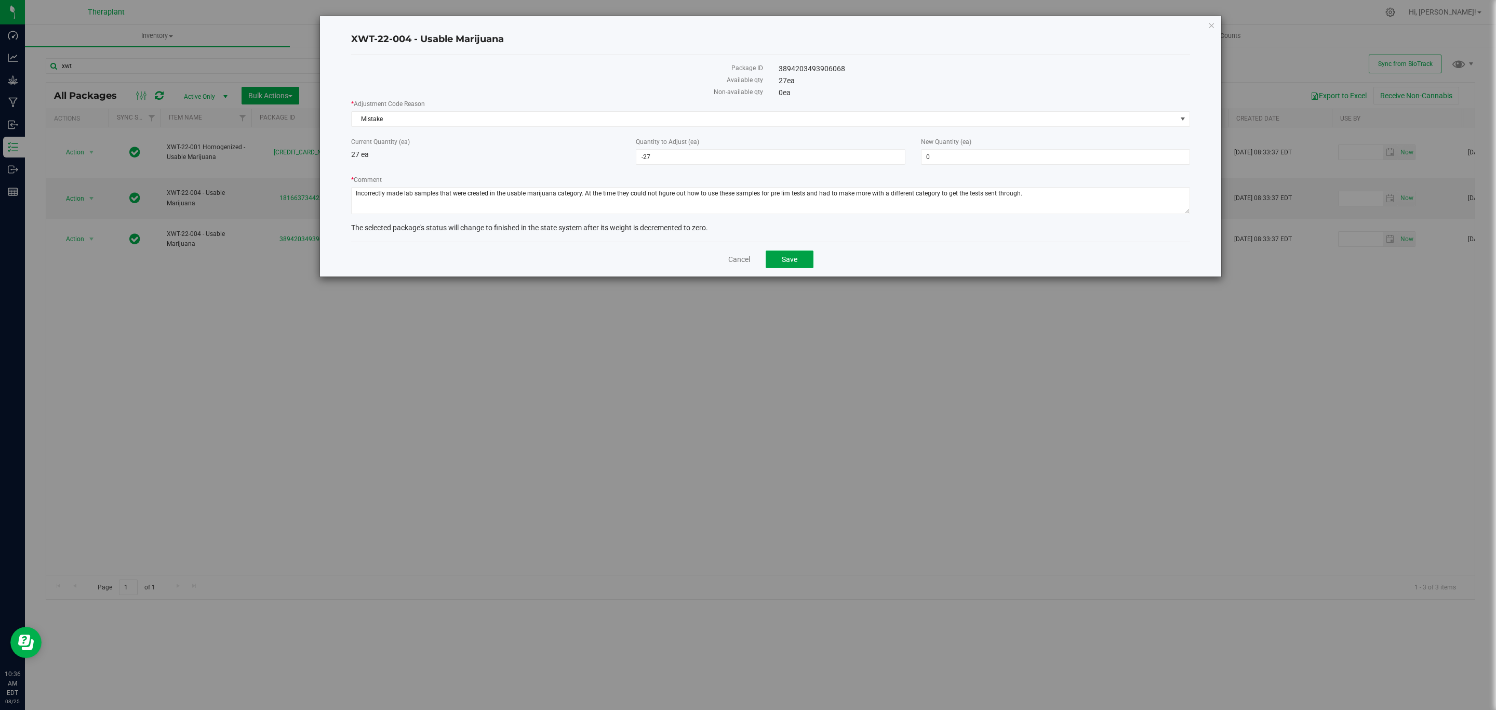
click at [791, 260] on span "Save" at bounding box center [790, 259] width 16 height 8
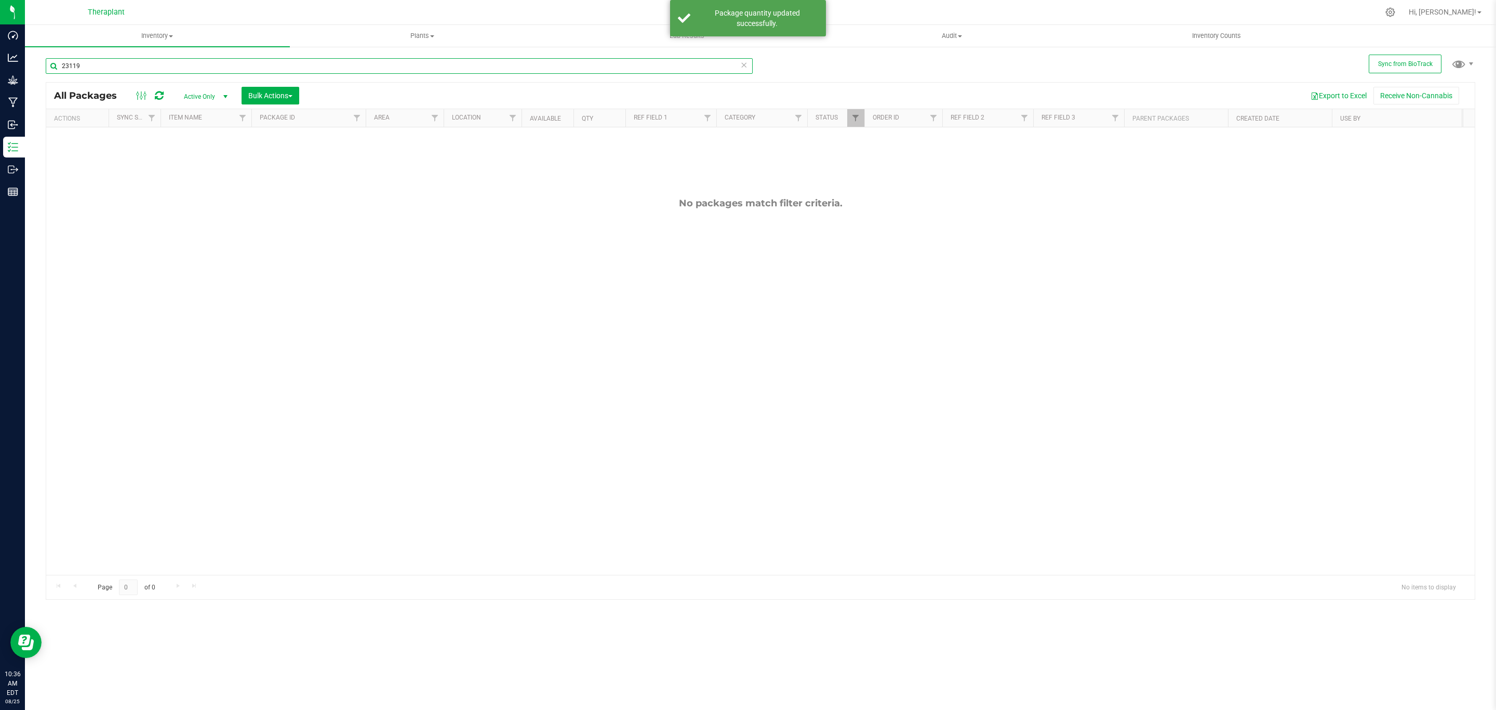
click at [609, 70] on input "23119" at bounding box center [399, 66] width 707 height 16
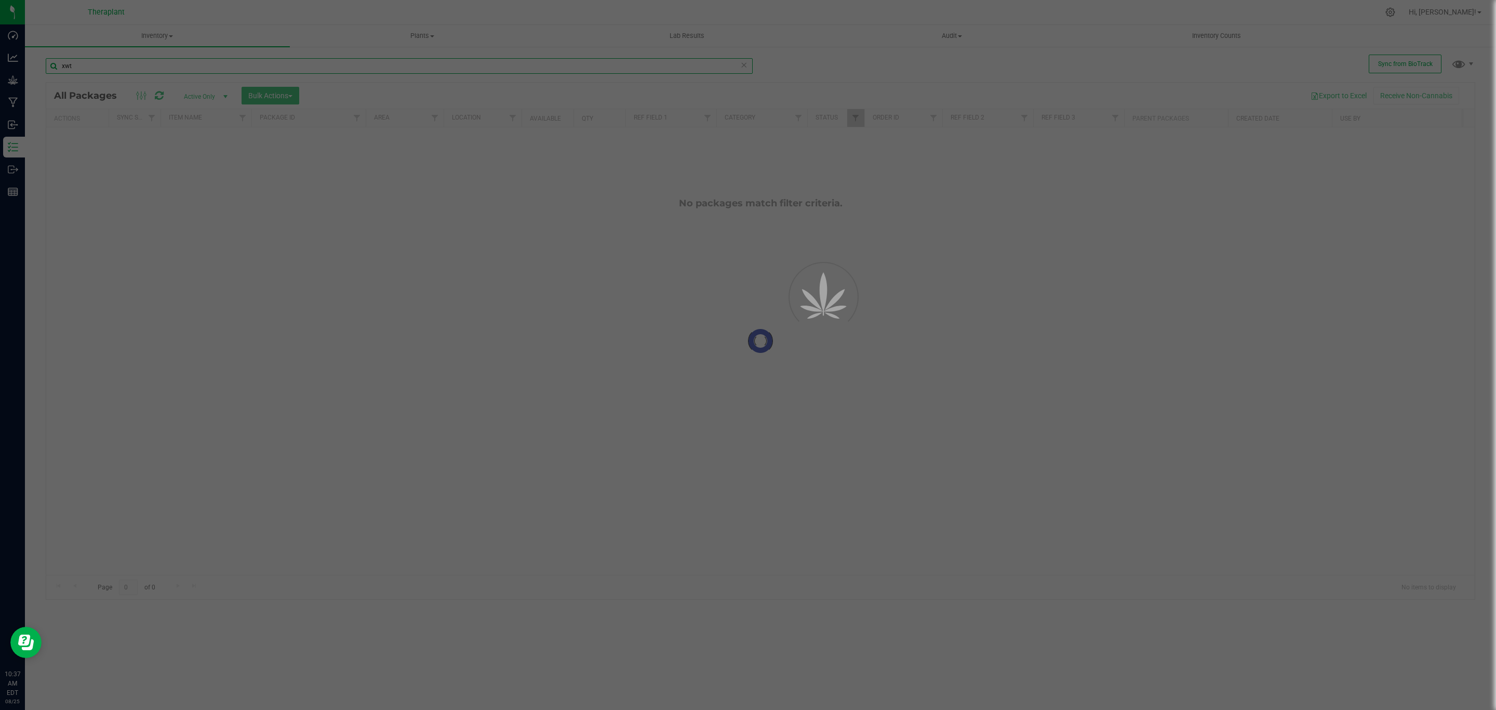
type input "xwt"
click at [572, 189] on div at bounding box center [760, 341] width 1428 height 517
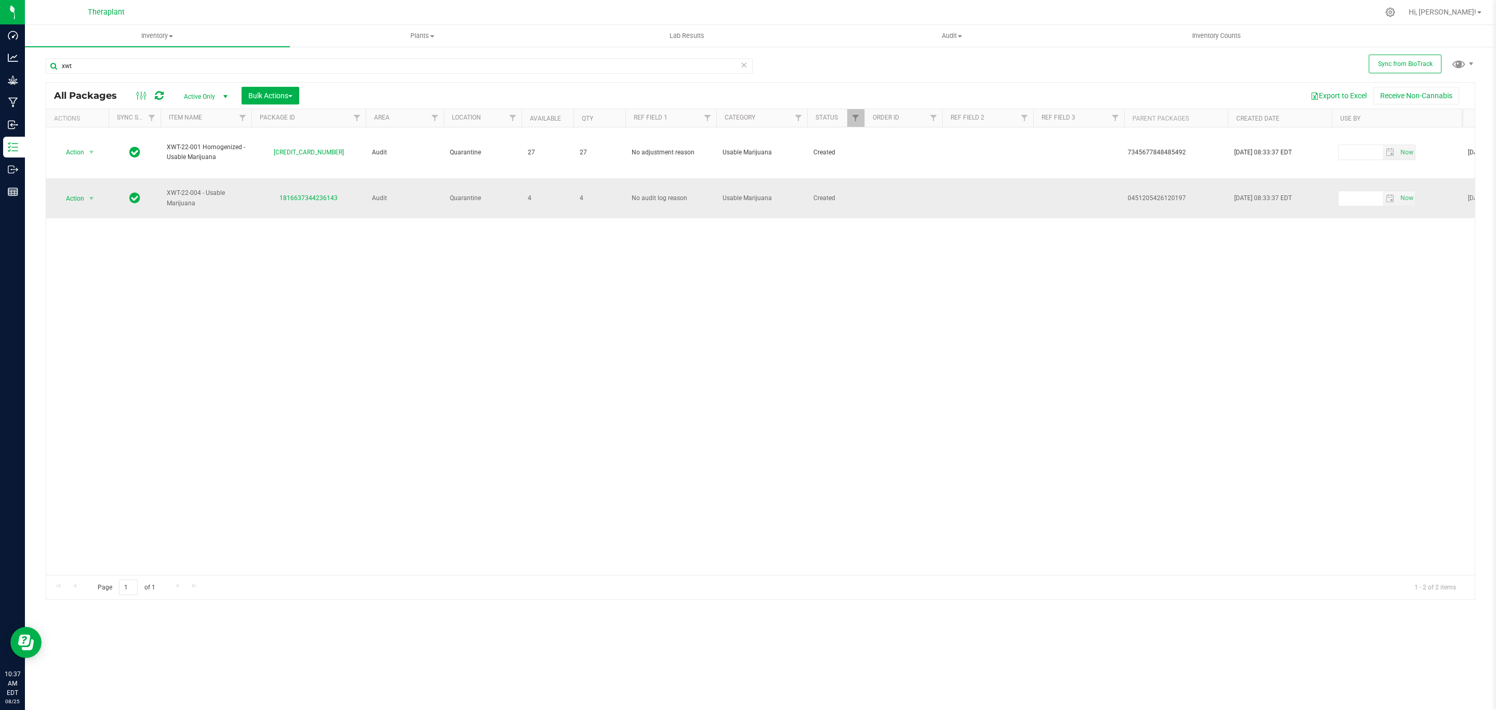
click at [78, 206] on span "Action" at bounding box center [71, 198] width 28 height 15
click at [93, 219] on li "Adjust qty" at bounding box center [97, 224] width 81 height 16
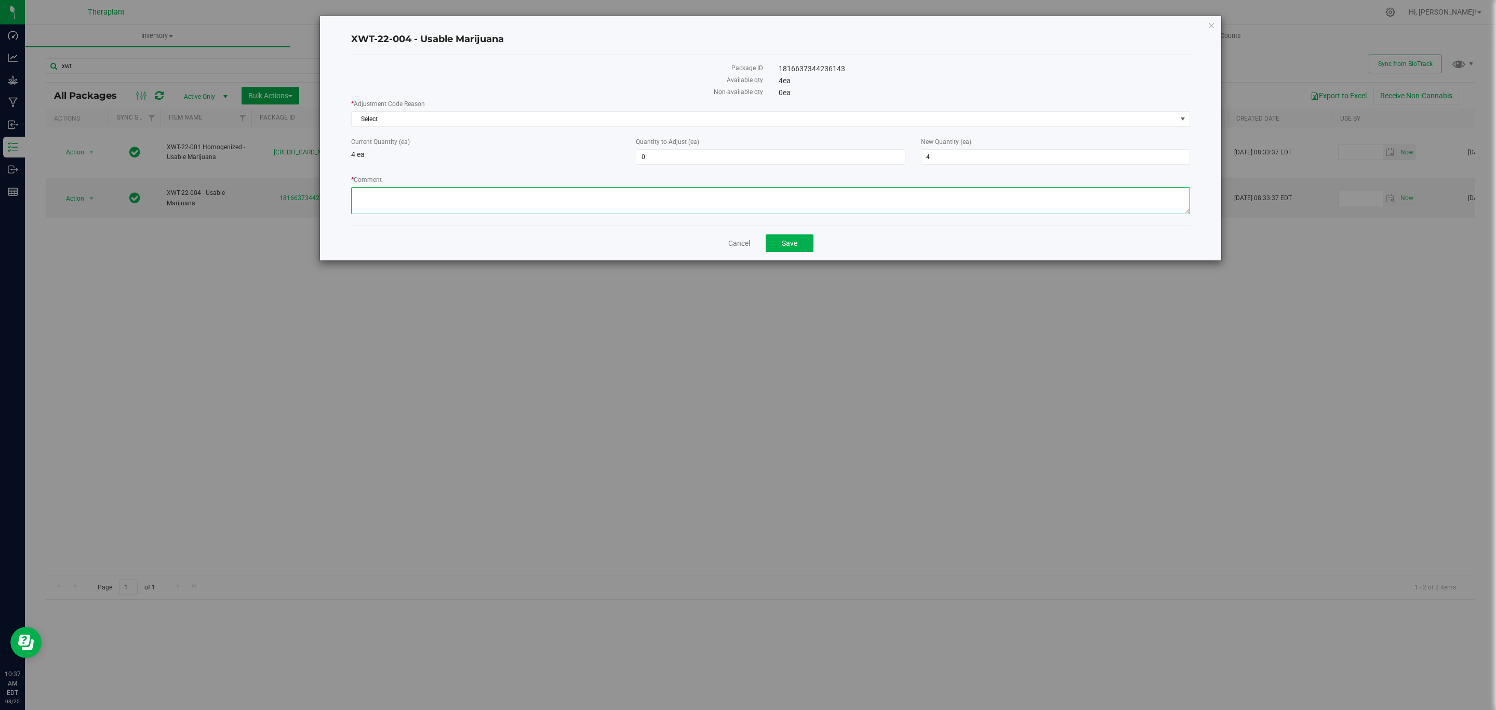
click at [487, 193] on textarea "* Comment" at bounding box center [770, 200] width 839 height 27
paste textarea "Incorrectly made lab samples that were created in the usable marijuana category…"
type textarea "Incorrectly made lab samples that were created in the usable marijuana category…"
click at [932, 153] on span "4 4" at bounding box center [1055, 157] width 269 height 16
click at [932, 153] on input "4" at bounding box center [1055, 157] width 268 height 15
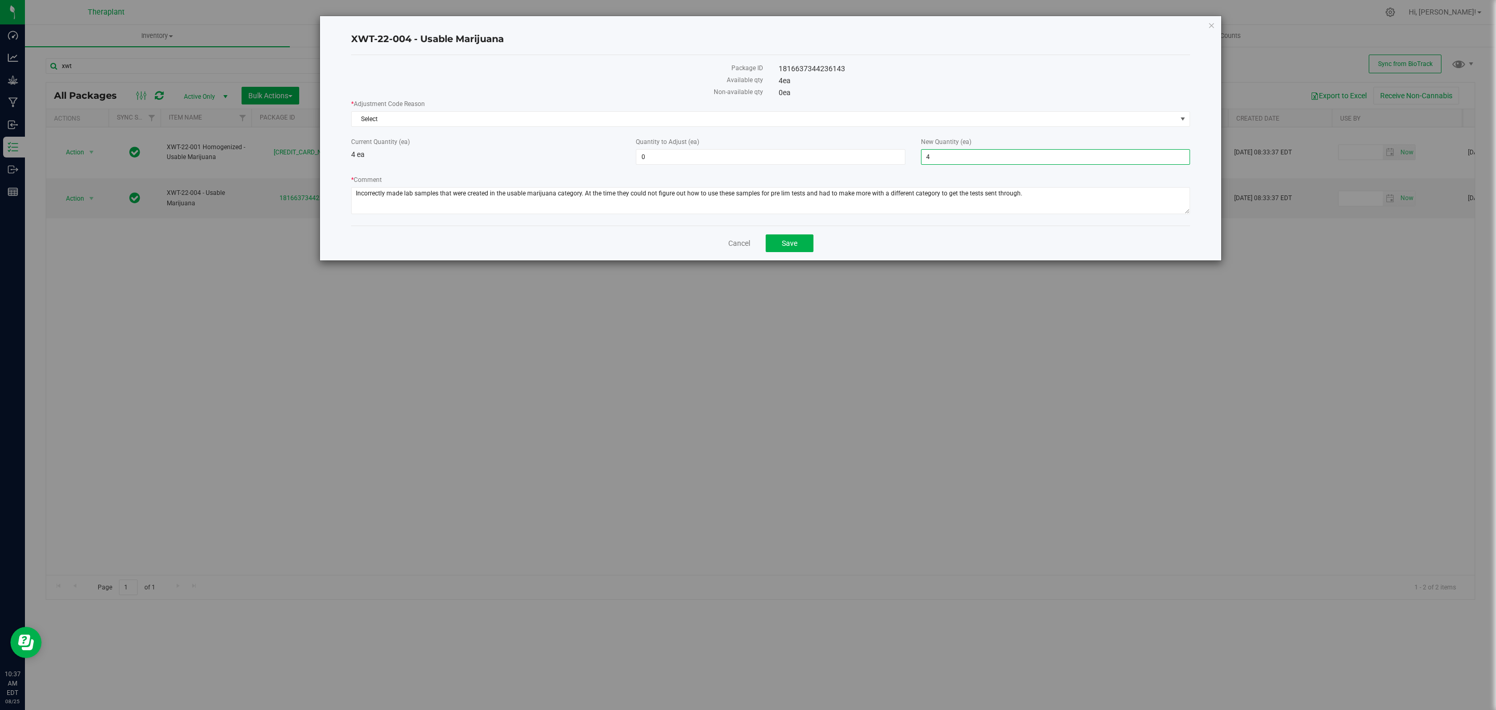
type input "0"
type input "-4"
type input "0"
click at [880, 120] on span "Select" at bounding box center [764, 119] width 825 height 15
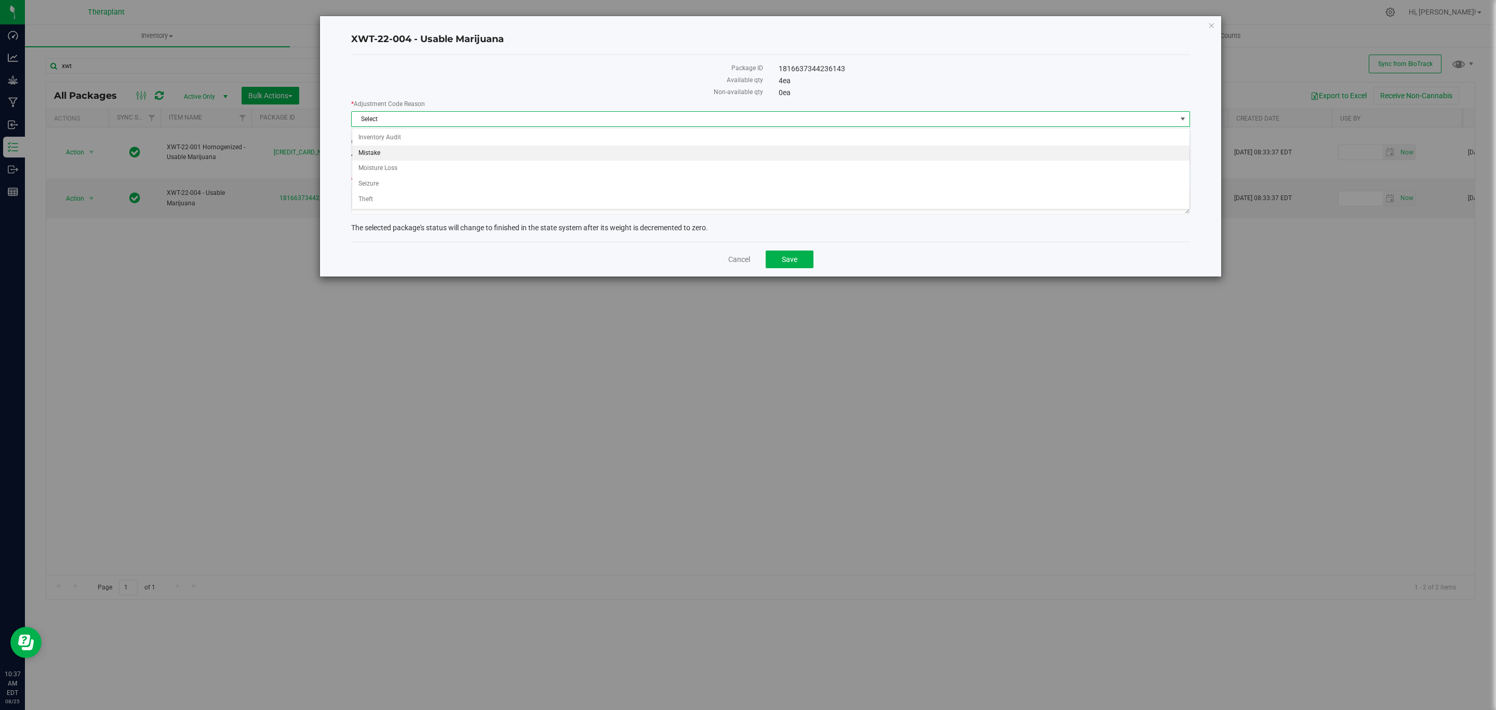
click at [397, 157] on li "Mistake" at bounding box center [770, 153] width 837 height 16
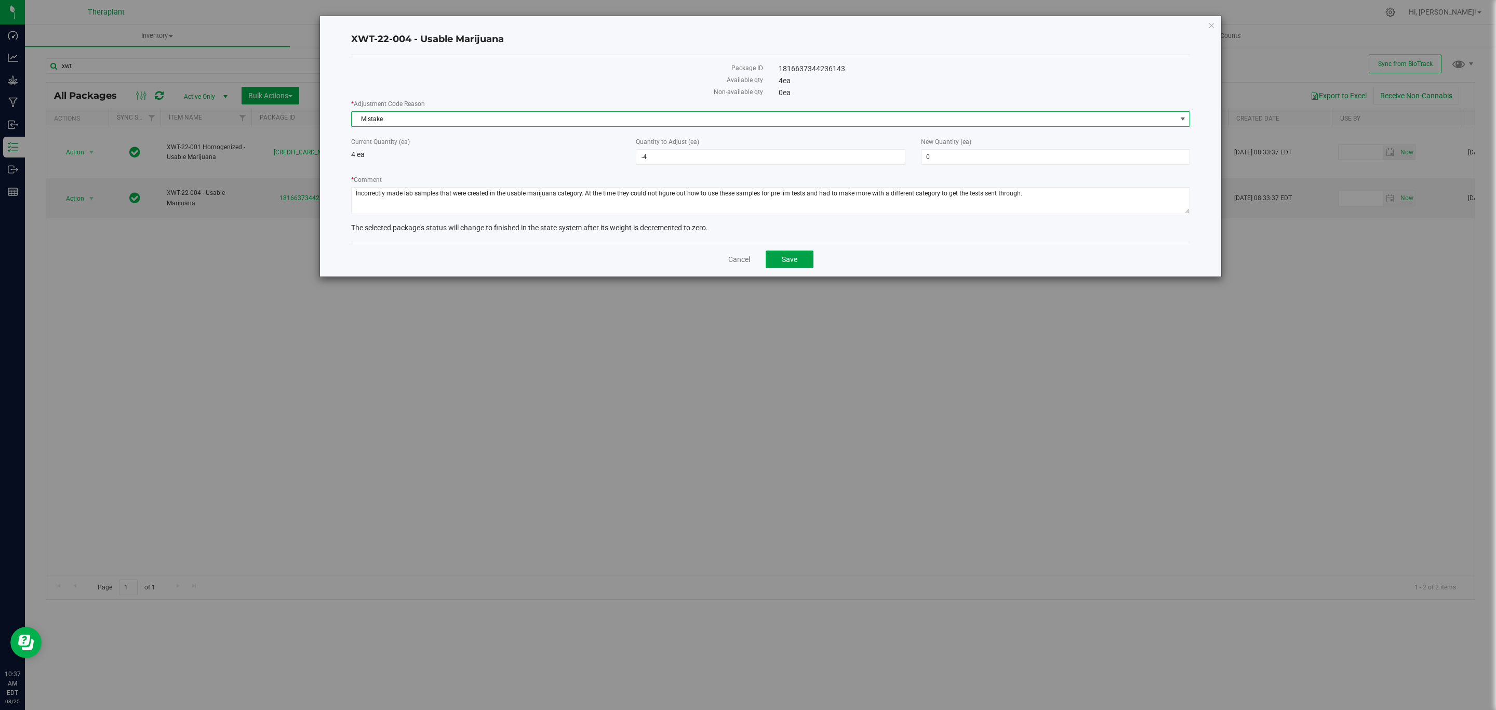
click at [809, 260] on button "Save" at bounding box center [790, 259] width 48 height 18
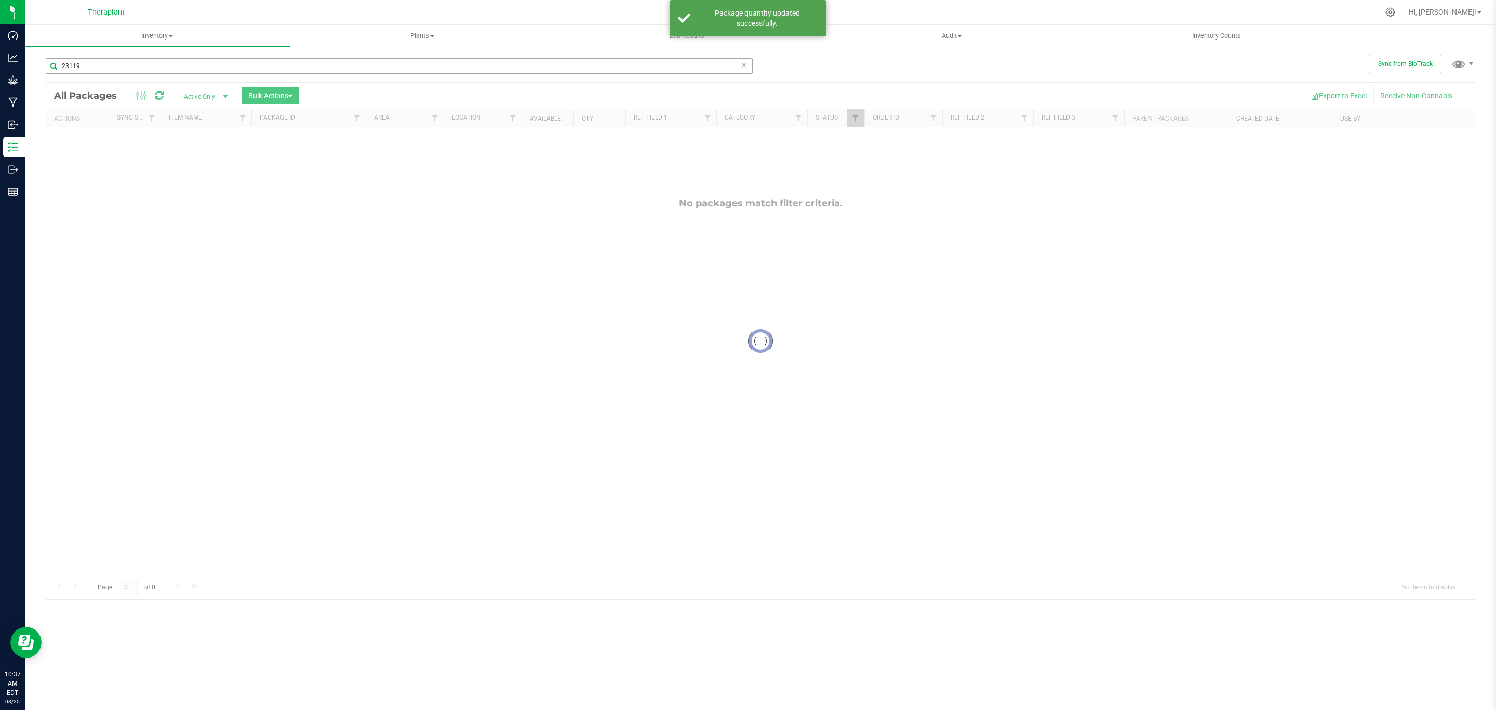
drag, startPoint x: 387, startPoint y: 92, endPoint x: 346, endPoint y: 64, distance: 49.7
click at [356, 69] on div "23119 Loading... All Packages Active Only Active Only Lab Samples Locked All Ex…" at bounding box center [760, 323] width 1429 height 551
click at [342, 63] on input "23119" at bounding box center [399, 66] width 707 height 16
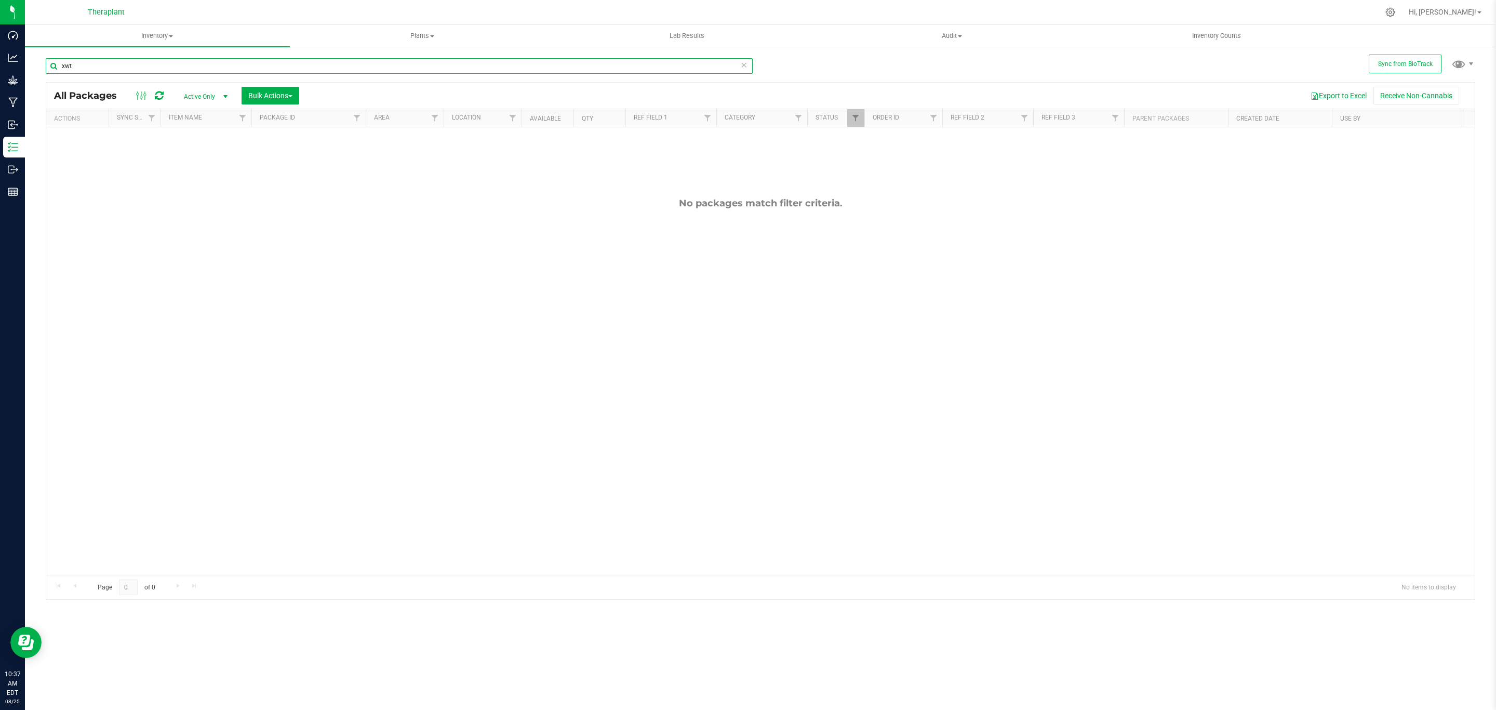
type input "xwt"
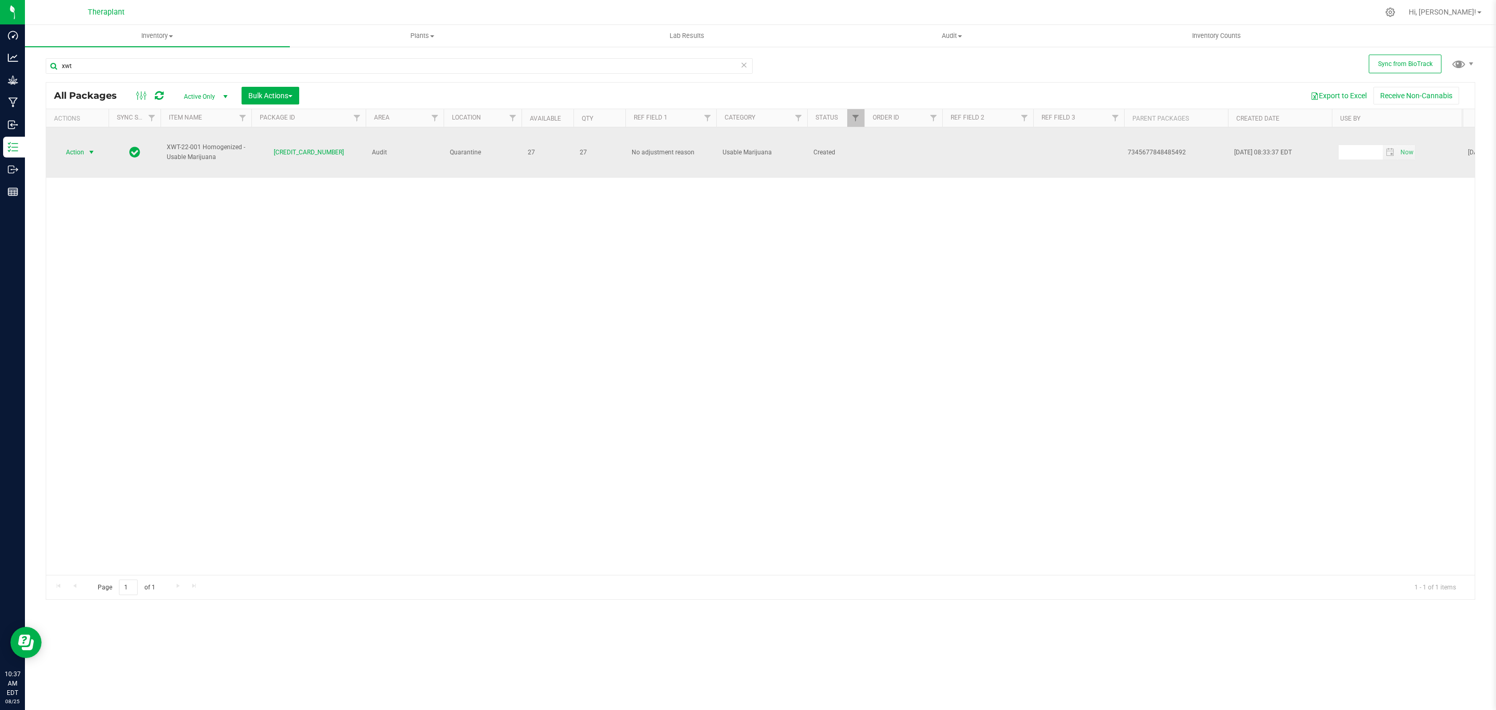
click at [83, 159] on span "Action" at bounding box center [71, 152] width 28 height 15
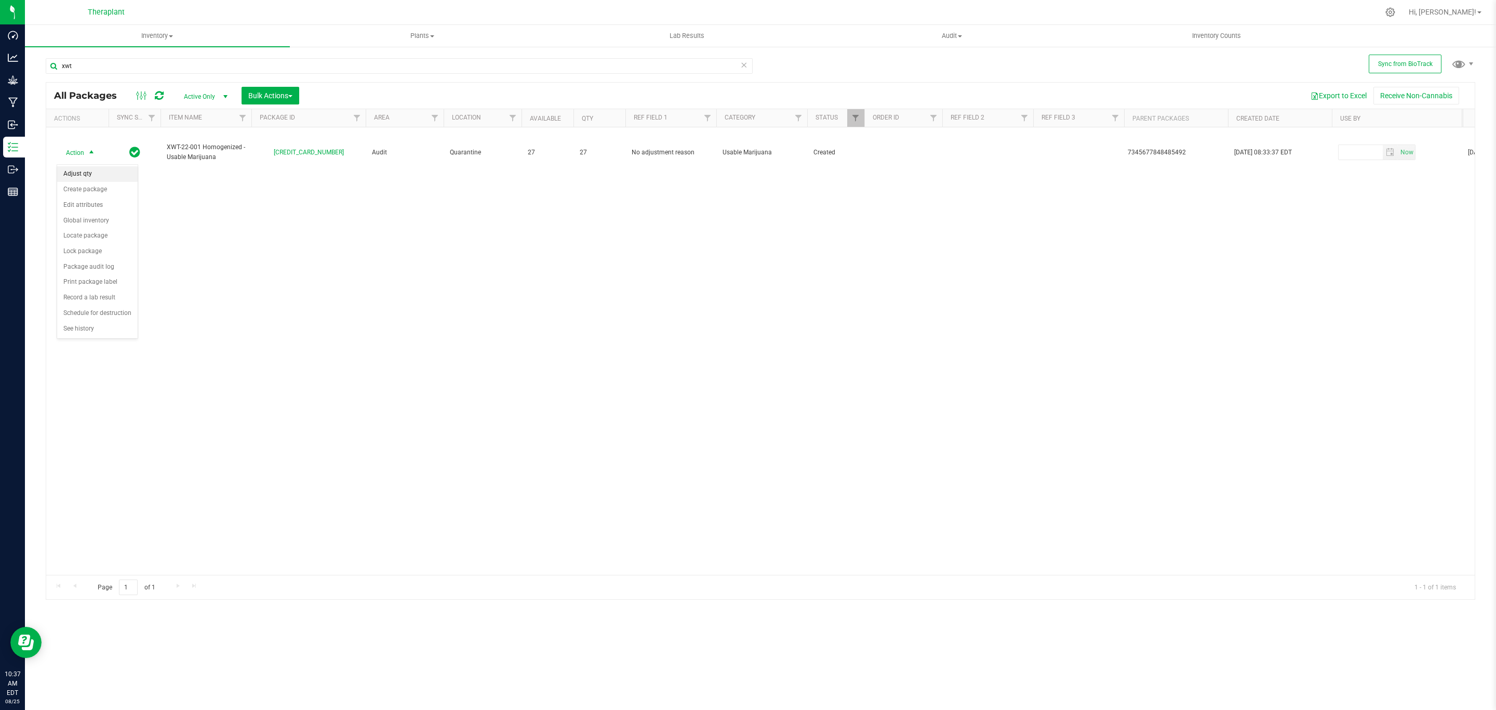
click at [87, 175] on li "Adjust qty" at bounding box center [97, 174] width 81 height 16
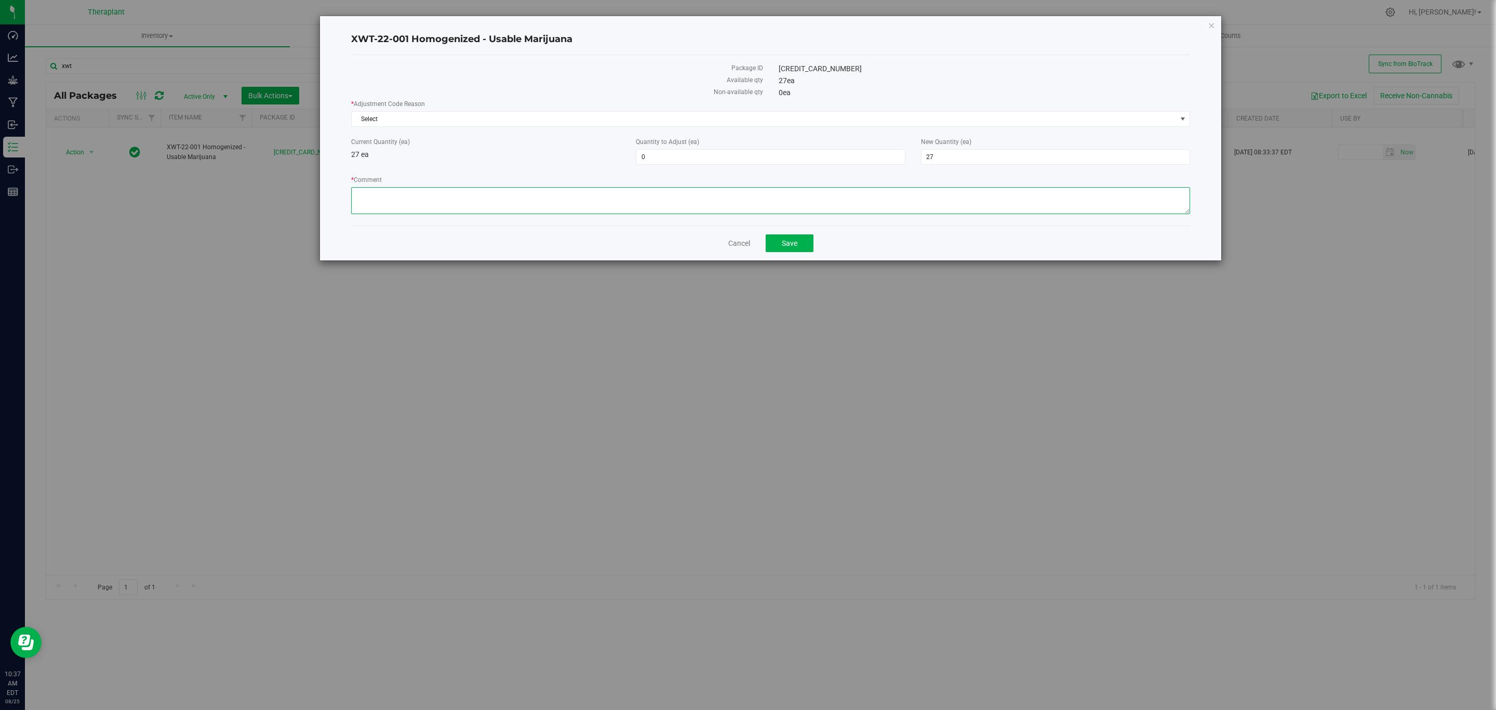
click at [521, 195] on textarea "* Comment" at bounding box center [770, 200] width 839 height 27
paste textarea "Incorrectly made lab samples that were created in the usable marijuana category…"
type textarea "Incorrectly made lab samples that were created in the usable marijuana category…"
click at [967, 159] on span "27 27" at bounding box center [1055, 157] width 269 height 16
click at [967, 159] on input "27" at bounding box center [1055, 157] width 268 height 15
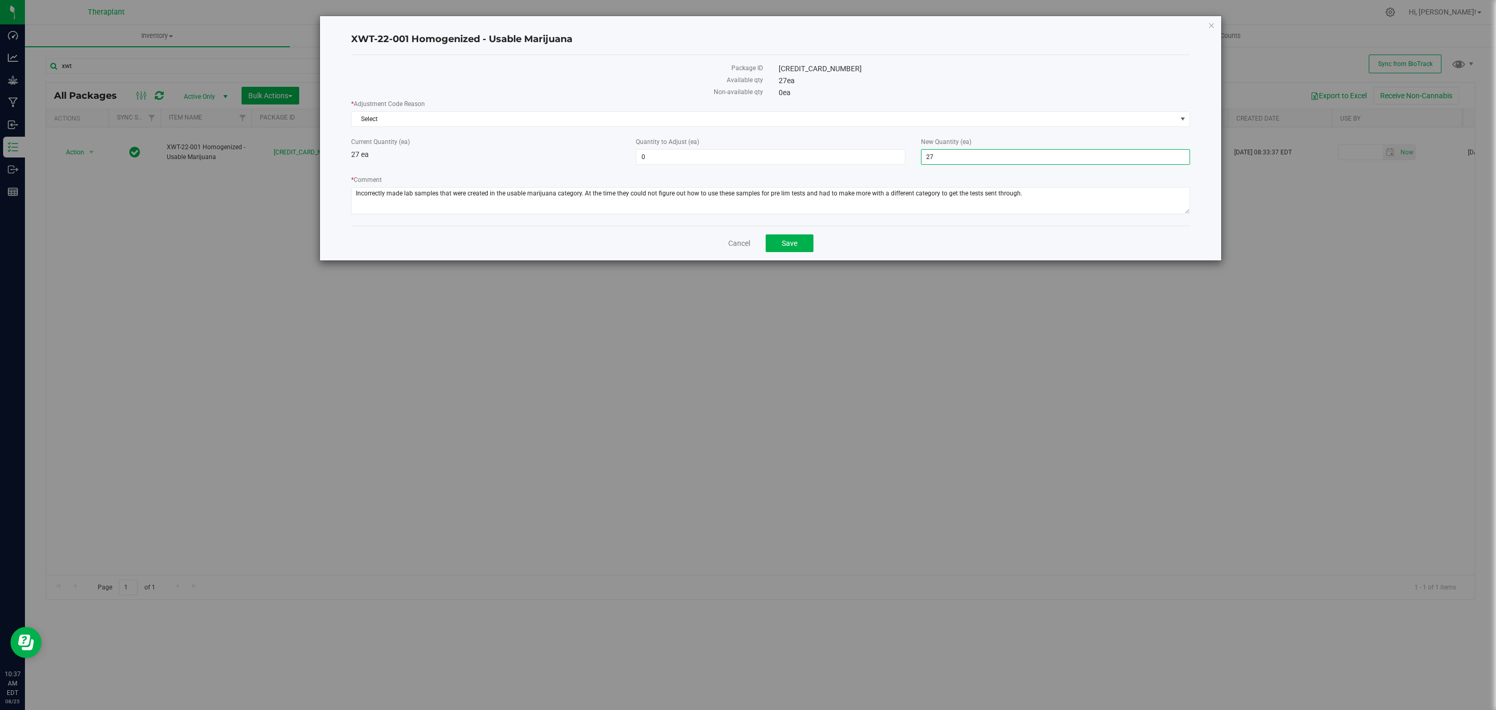
type input "0"
type input "-27"
type input "0"
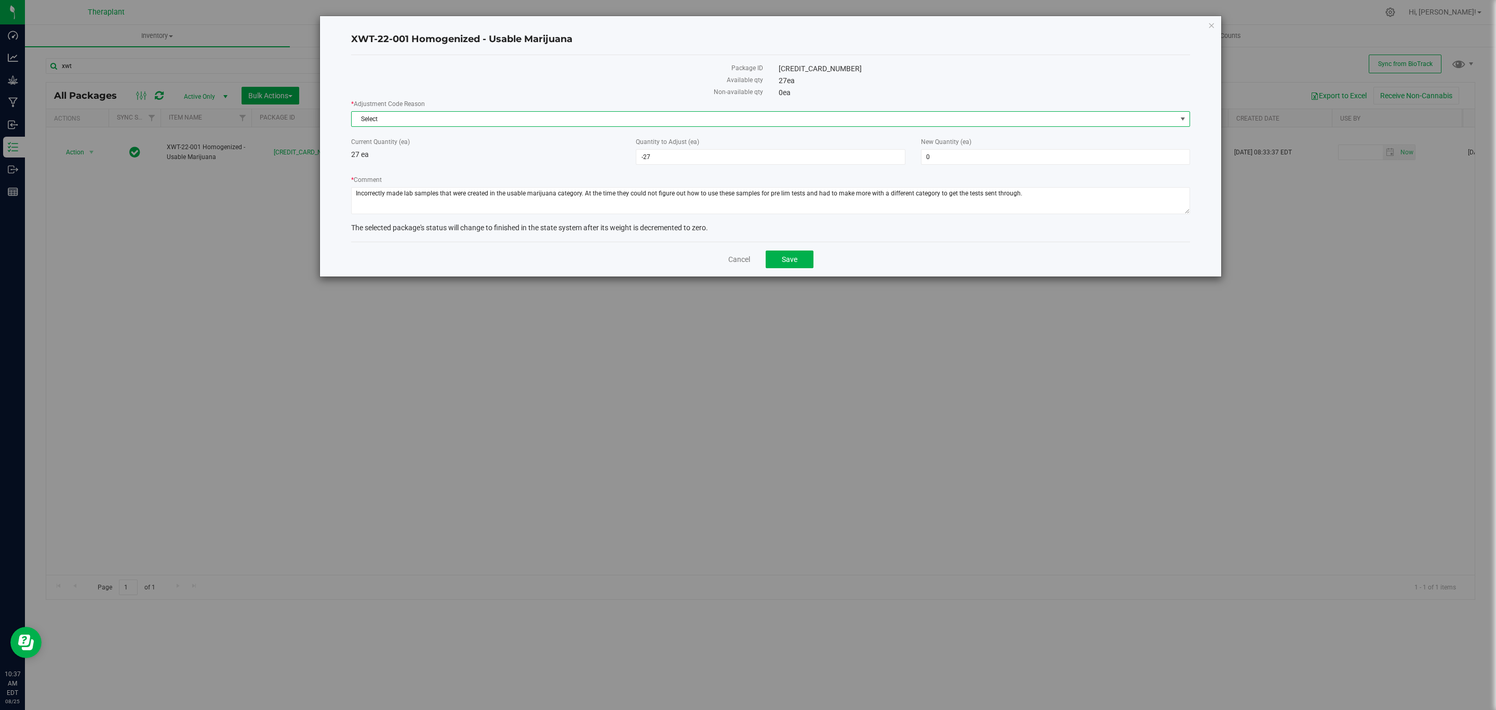
click at [951, 122] on span "Select" at bounding box center [764, 119] width 825 height 15
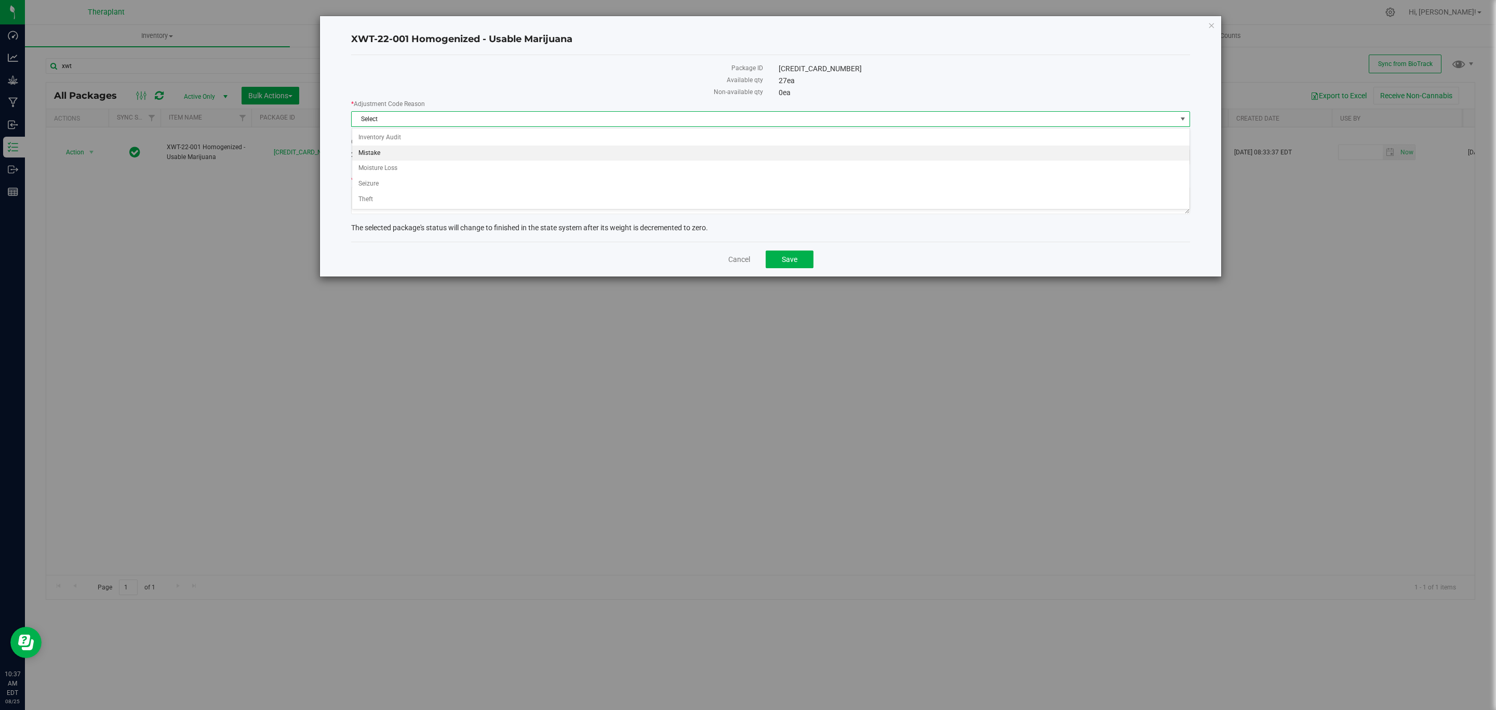
click at [410, 150] on li "Mistake" at bounding box center [770, 153] width 837 height 16
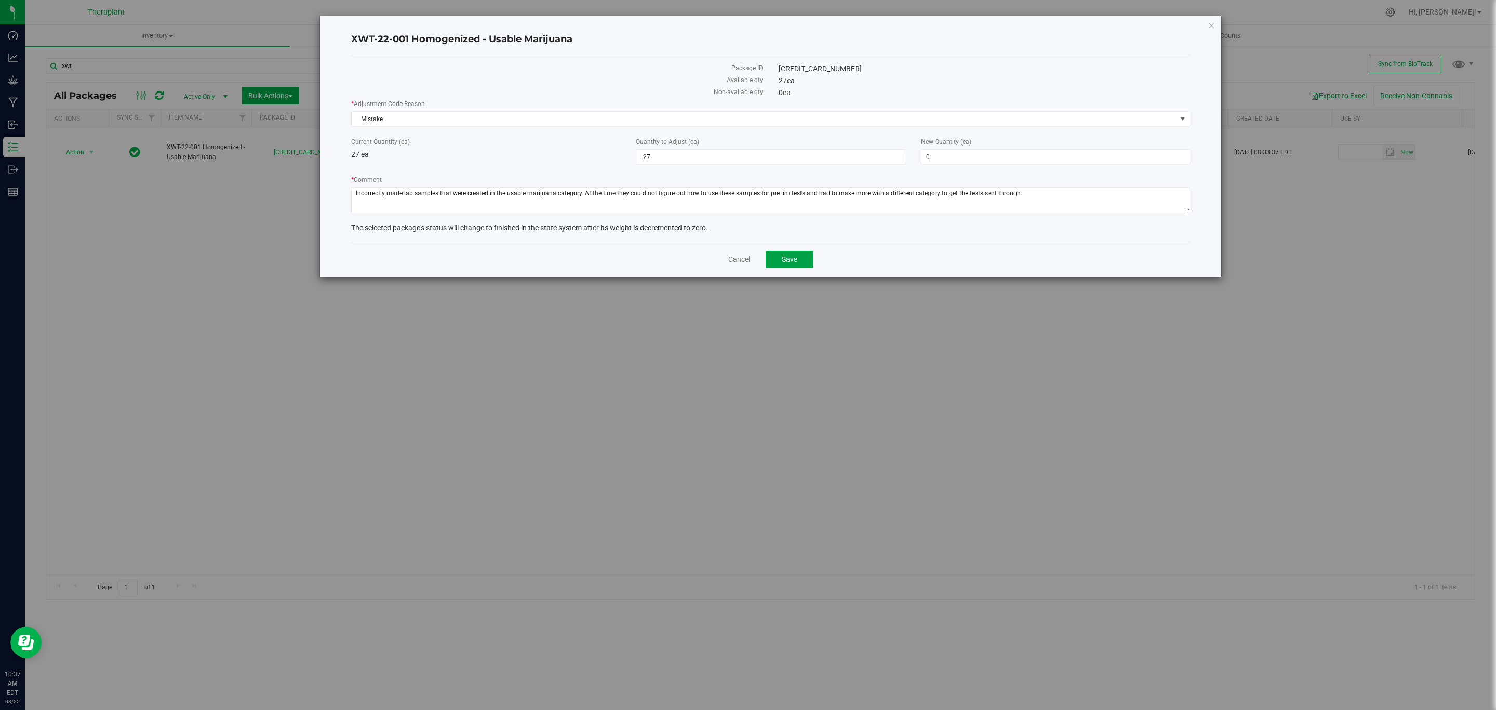
click at [805, 268] on button "Save" at bounding box center [790, 259] width 48 height 18
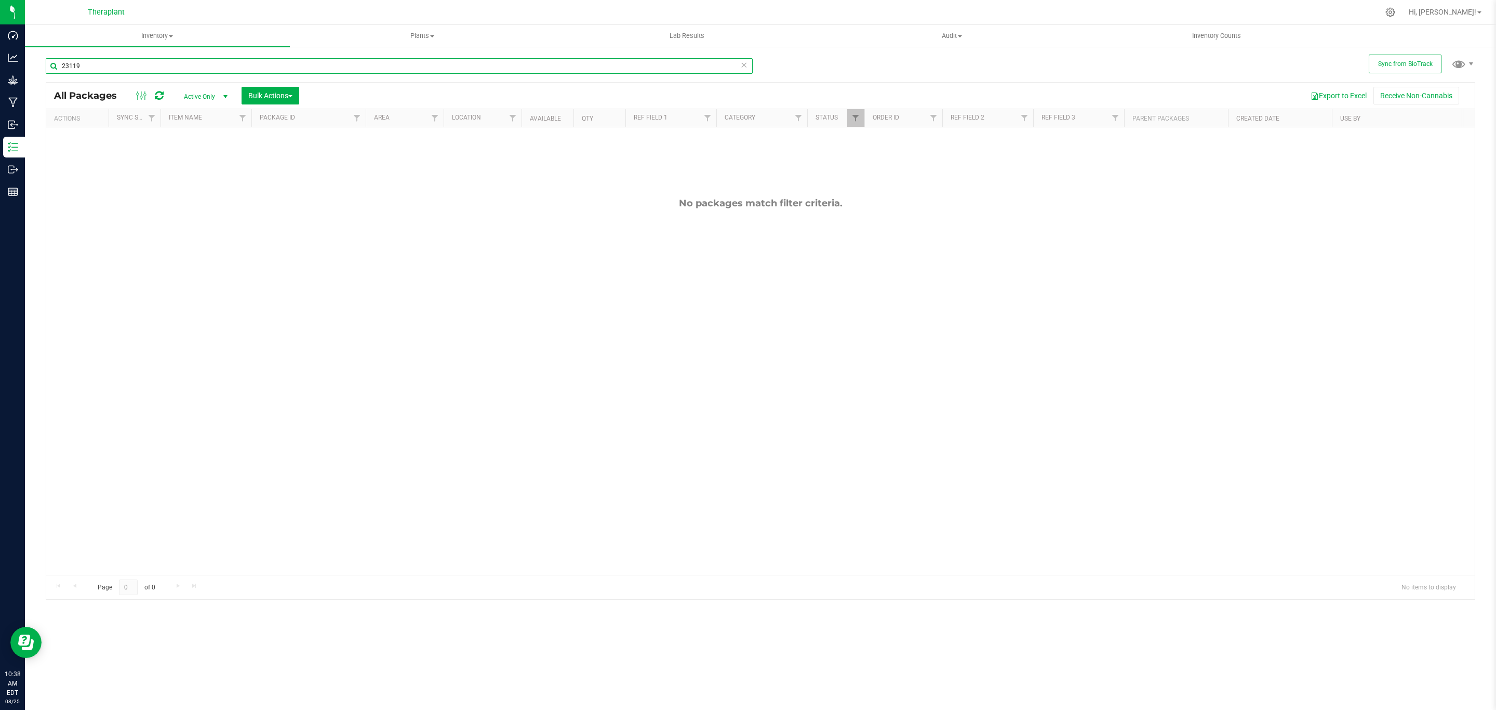
click at [197, 62] on input "23119" at bounding box center [399, 66] width 707 height 16
click at [81, 153] on div "Action Action Adjust qty Create package Edit attributes Global inventory Locate…" at bounding box center [760, 350] width 1428 height 447
click at [151, 61] on input "bab7" at bounding box center [399, 66] width 707 height 16
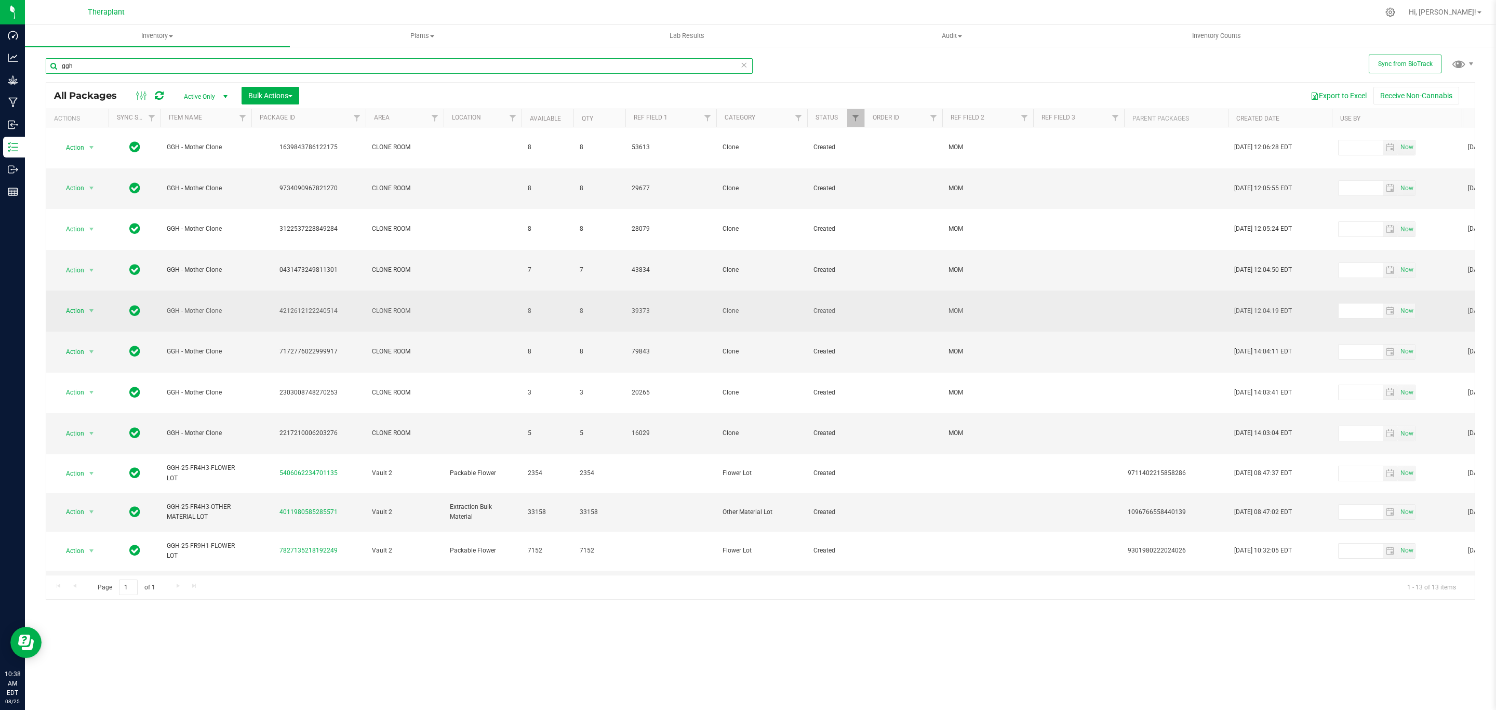
scroll to position [61, 0]
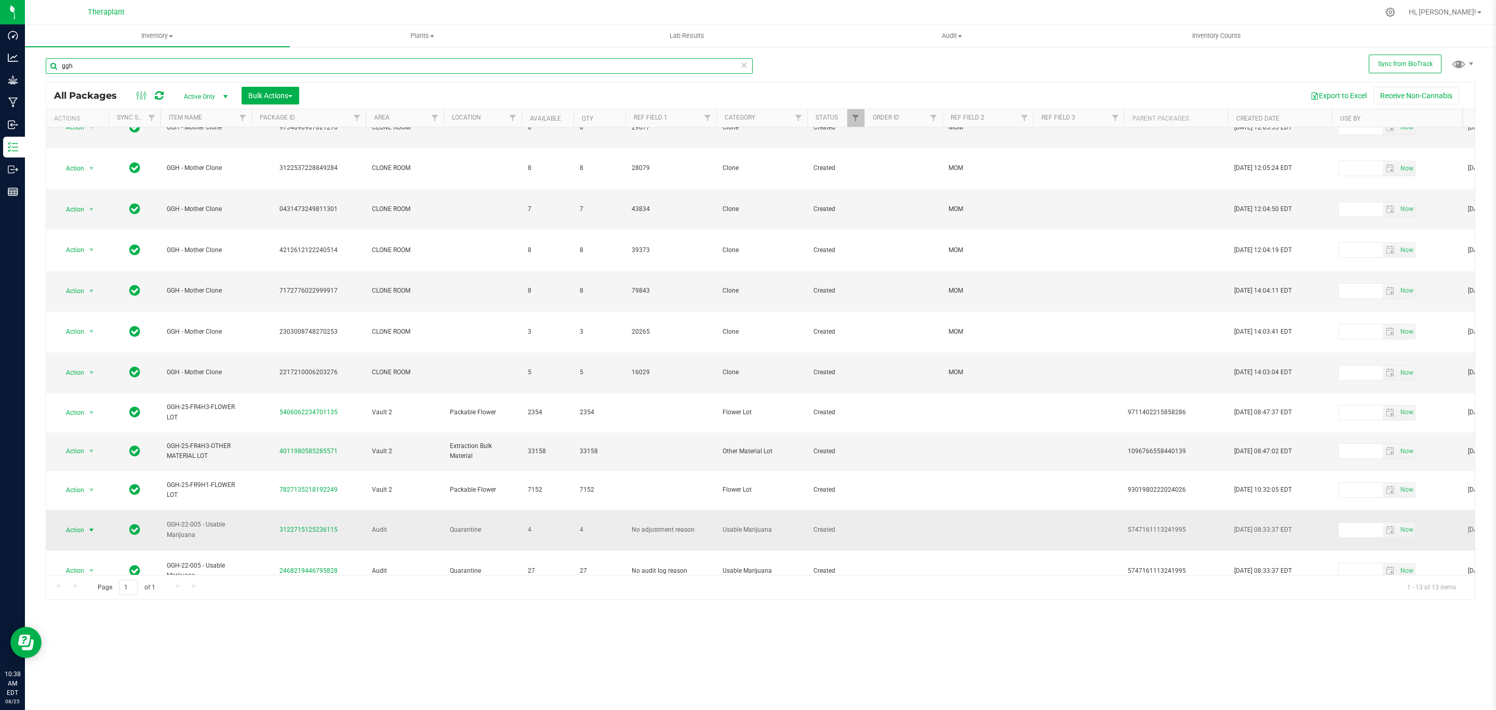
type input "ggh"
click at [92, 523] on span "select" at bounding box center [91, 530] width 13 height 15
click at [93, 520] on li "Adjust qty" at bounding box center [97, 521] width 81 height 16
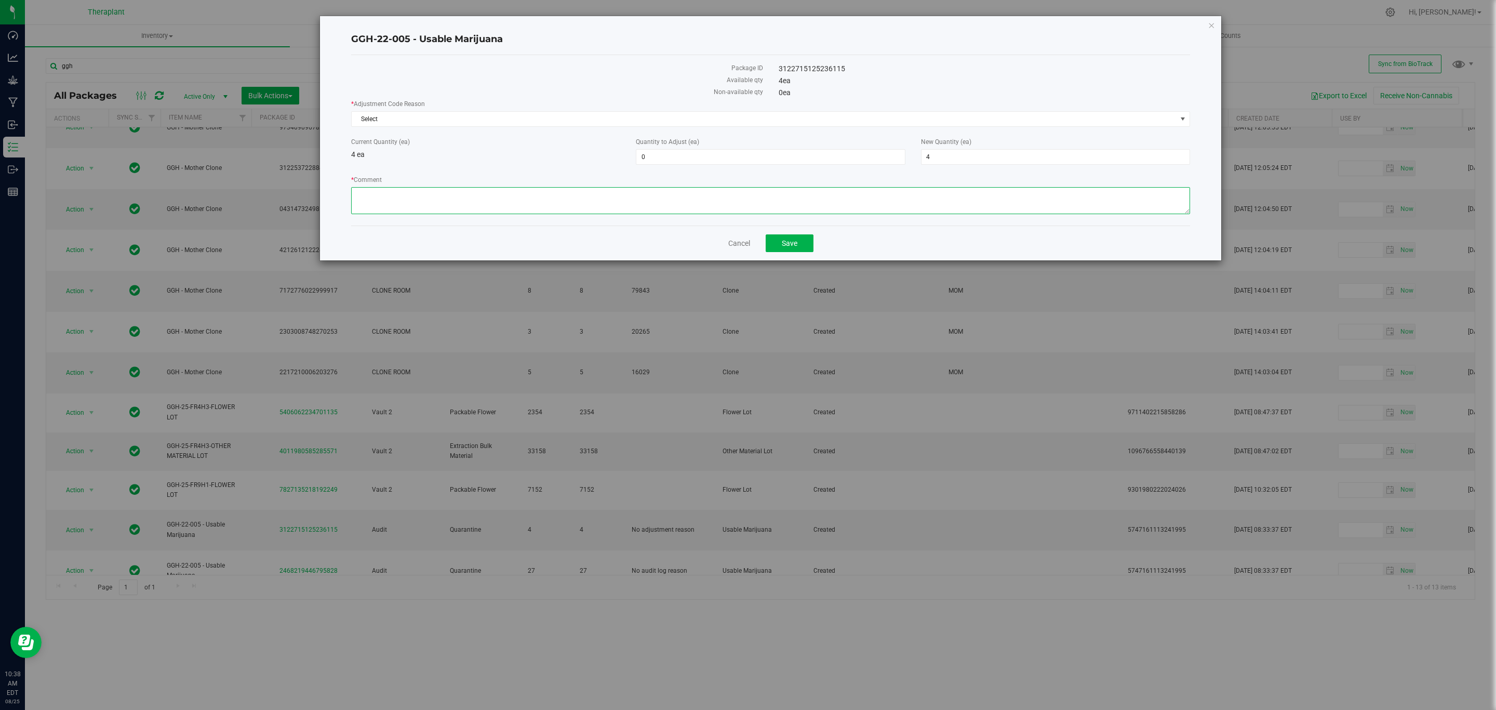
click at [680, 200] on textarea "* Comment" at bounding box center [770, 200] width 839 height 27
click at [680, 195] on textarea "* Comment" at bounding box center [770, 200] width 839 height 27
click at [816, 195] on textarea "* Comment" at bounding box center [770, 200] width 839 height 27
paste textarea "Incorrectly made lab samples that were created in the usable marijuana category…"
type textarea "Incorrectly made lab samples that were created in the usable marijuana category…"
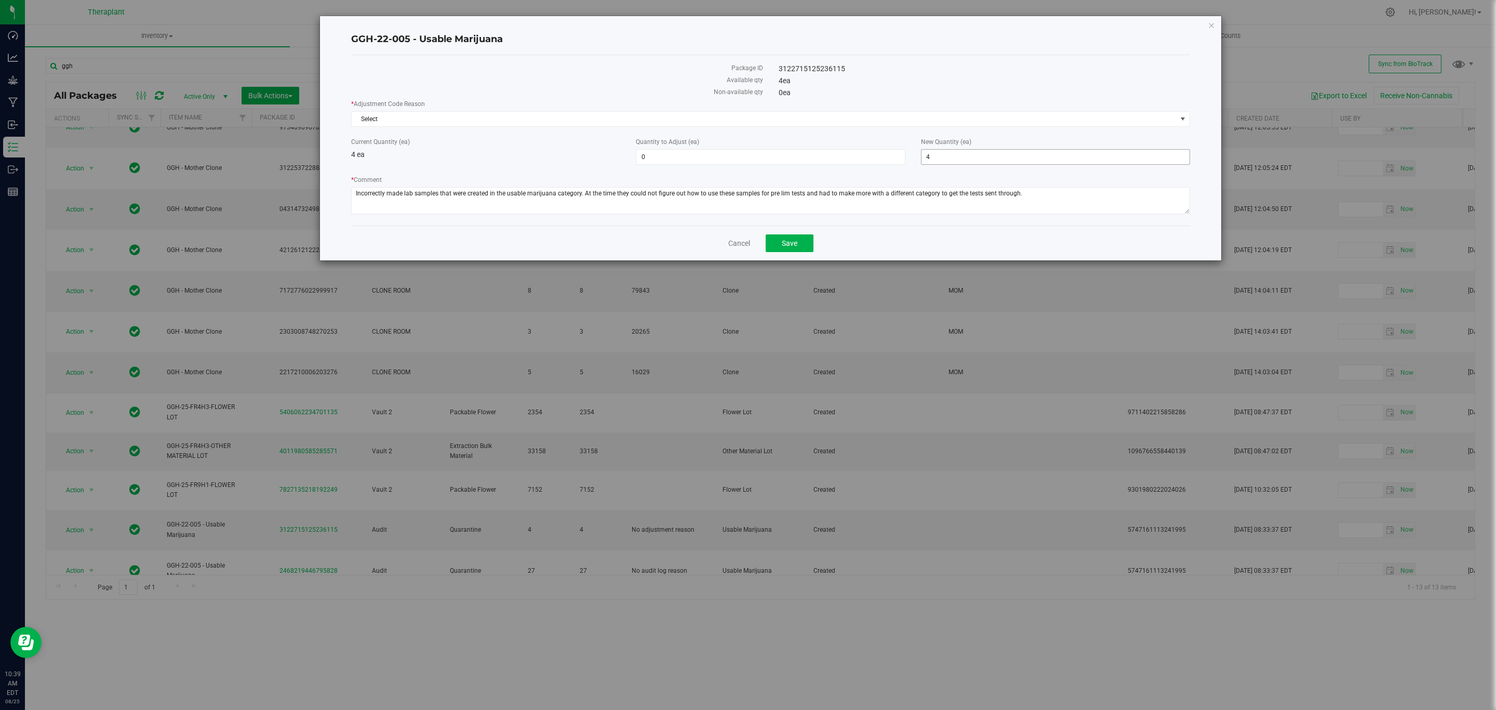
click at [937, 155] on span "4 4" at bounding box center [1055, 157] width 269 height 16
click at [937, 155] on input "4" at bounding box center [1055, 157] width 268 height 15
type input "0"
type input "-4"
type input "0"
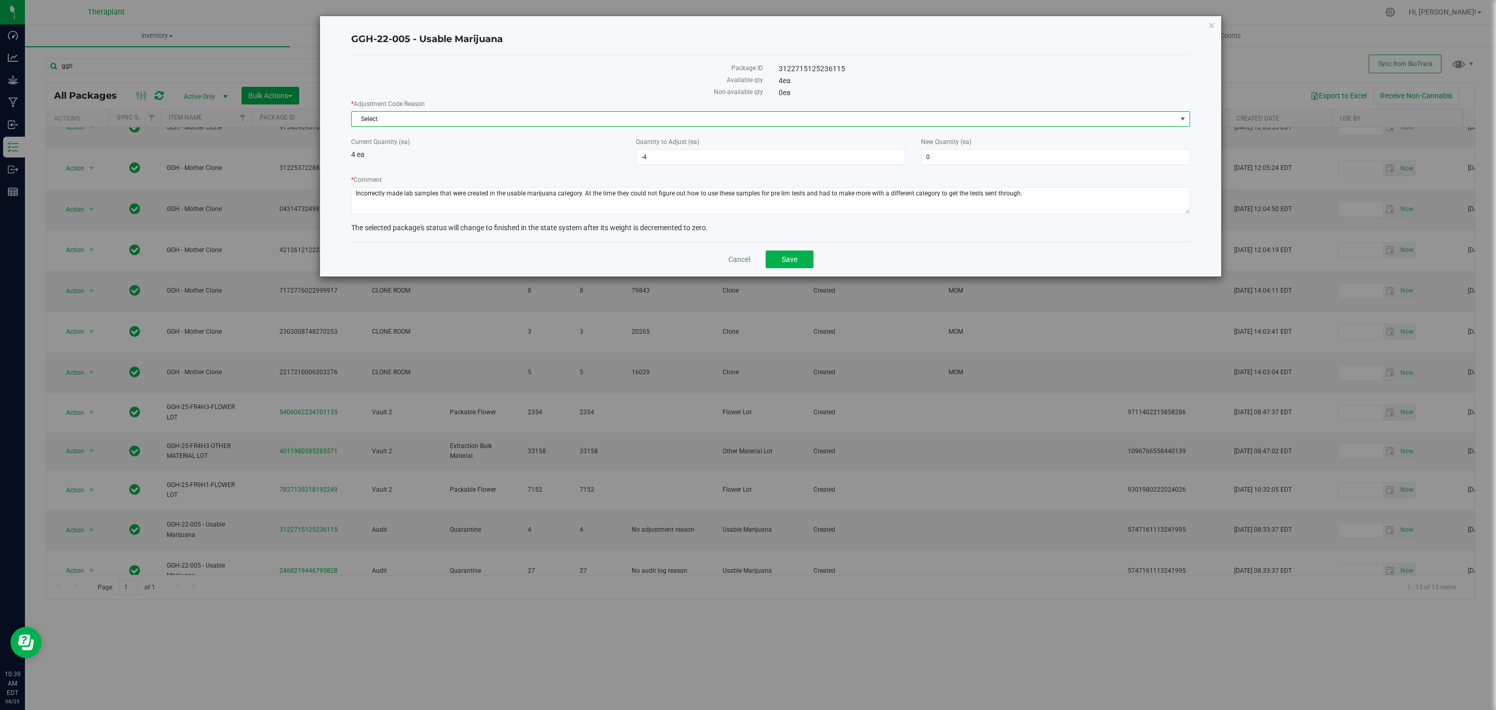
click at [909, 125] on span "Select" at bounding box center [764, 119] width 825 height 15
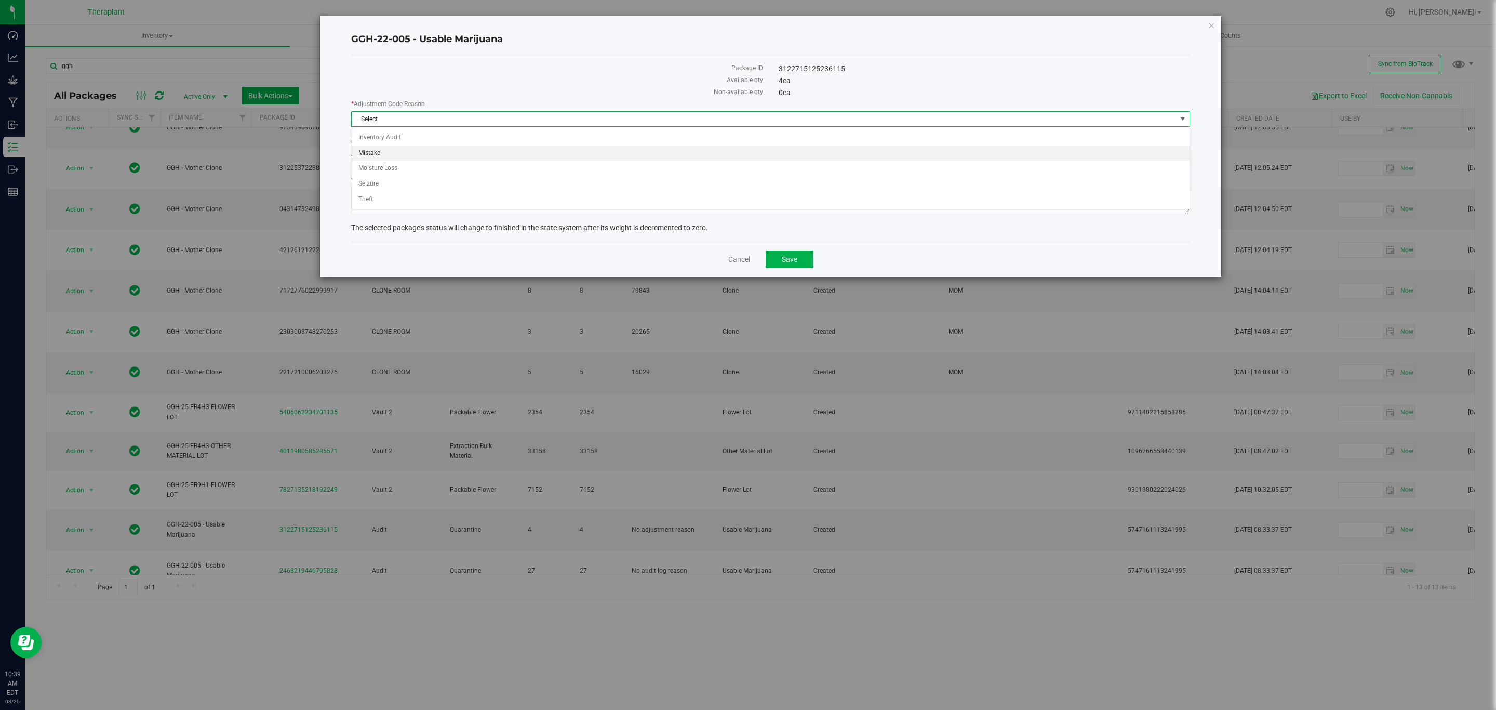
click at [436, 150] on li "Mistake" at bounding box center [770, 153] width 837 height 16
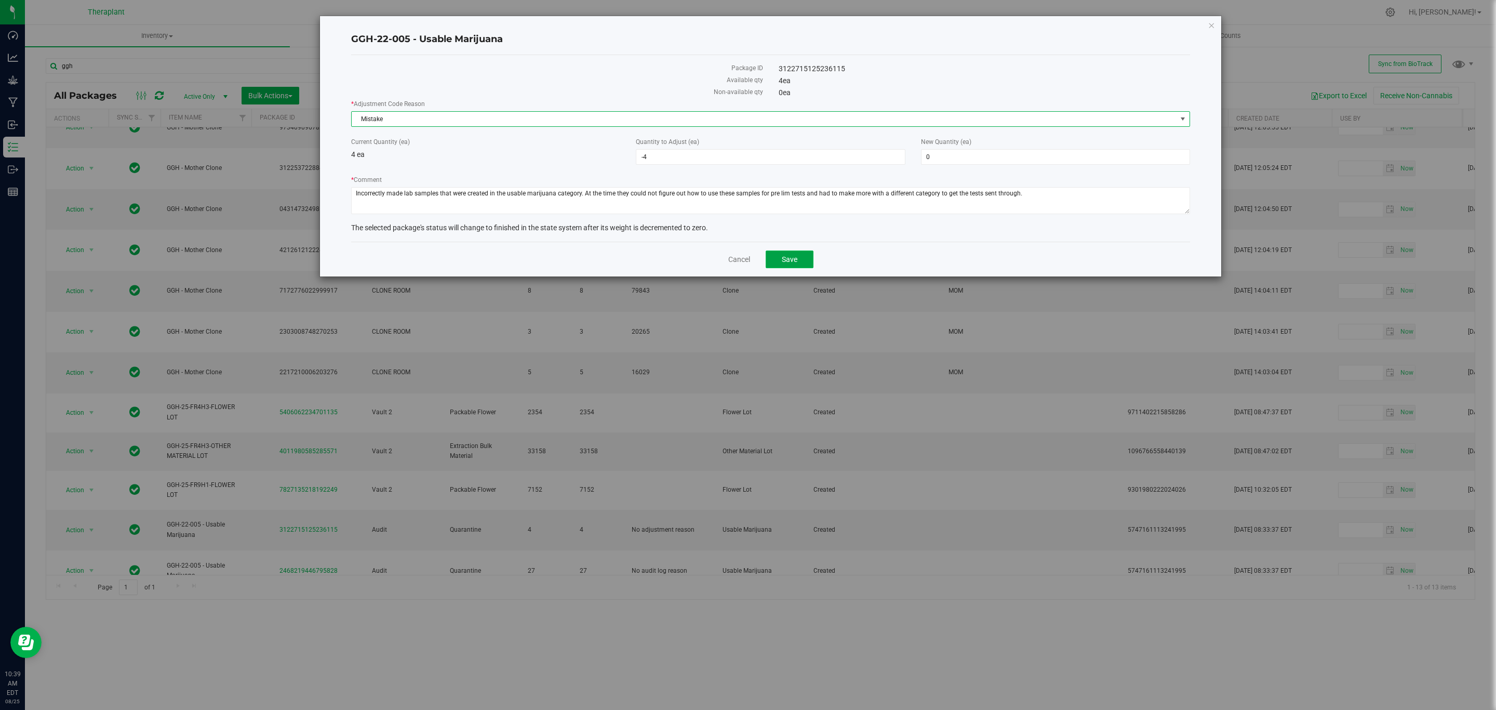
click at [798, 264] on button "Save" at bounding box center [790, 259] width 48 height 18
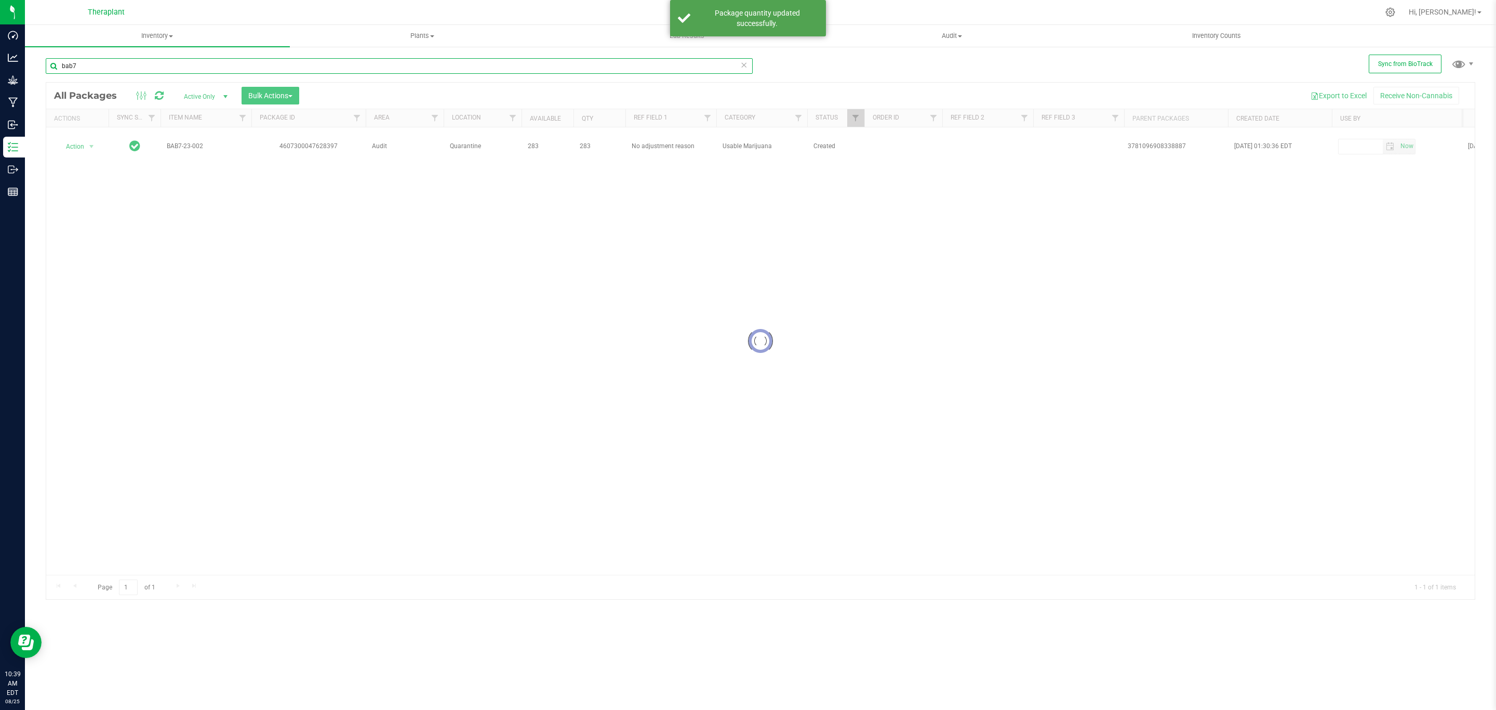
click at [217, 67] on input "bab7" at bounding box center [399, 66] width 707 height 16
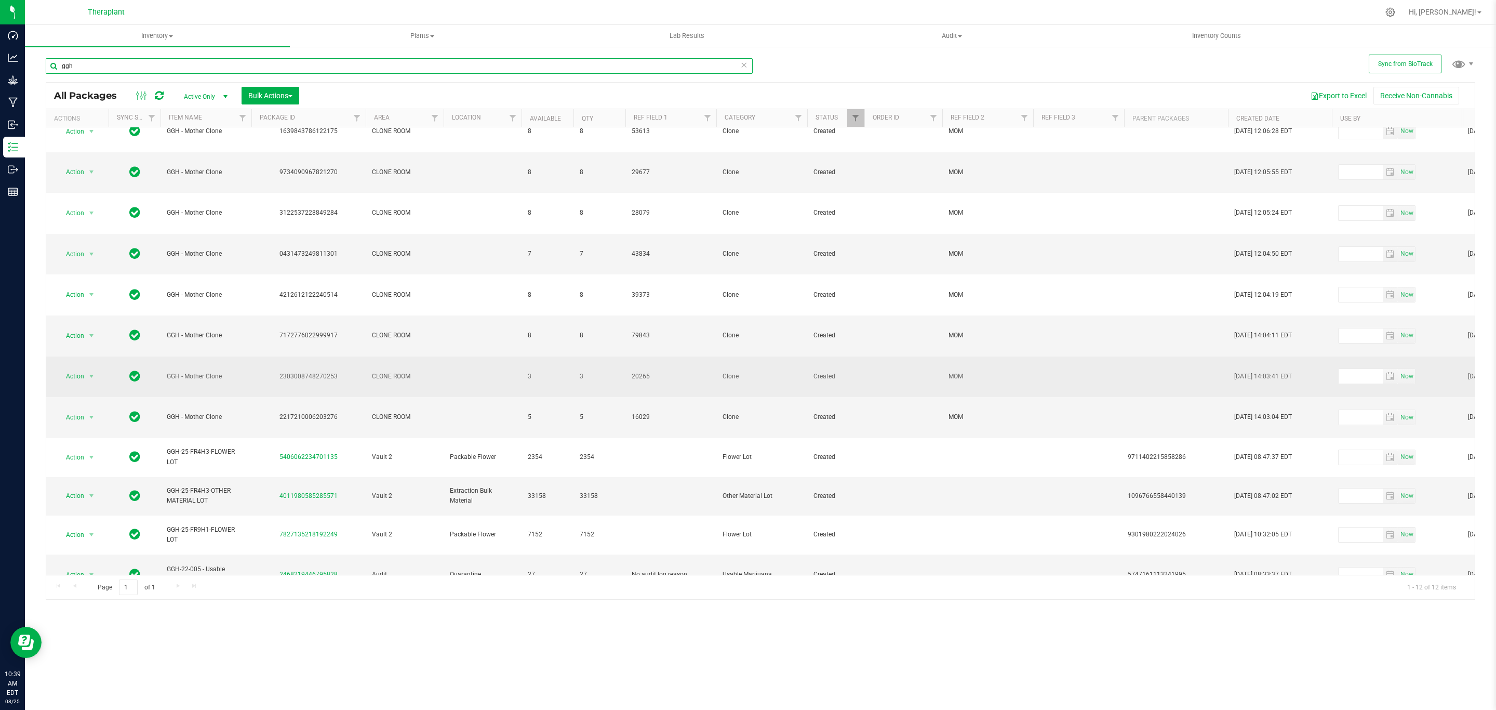
scroll to position [20, 0]
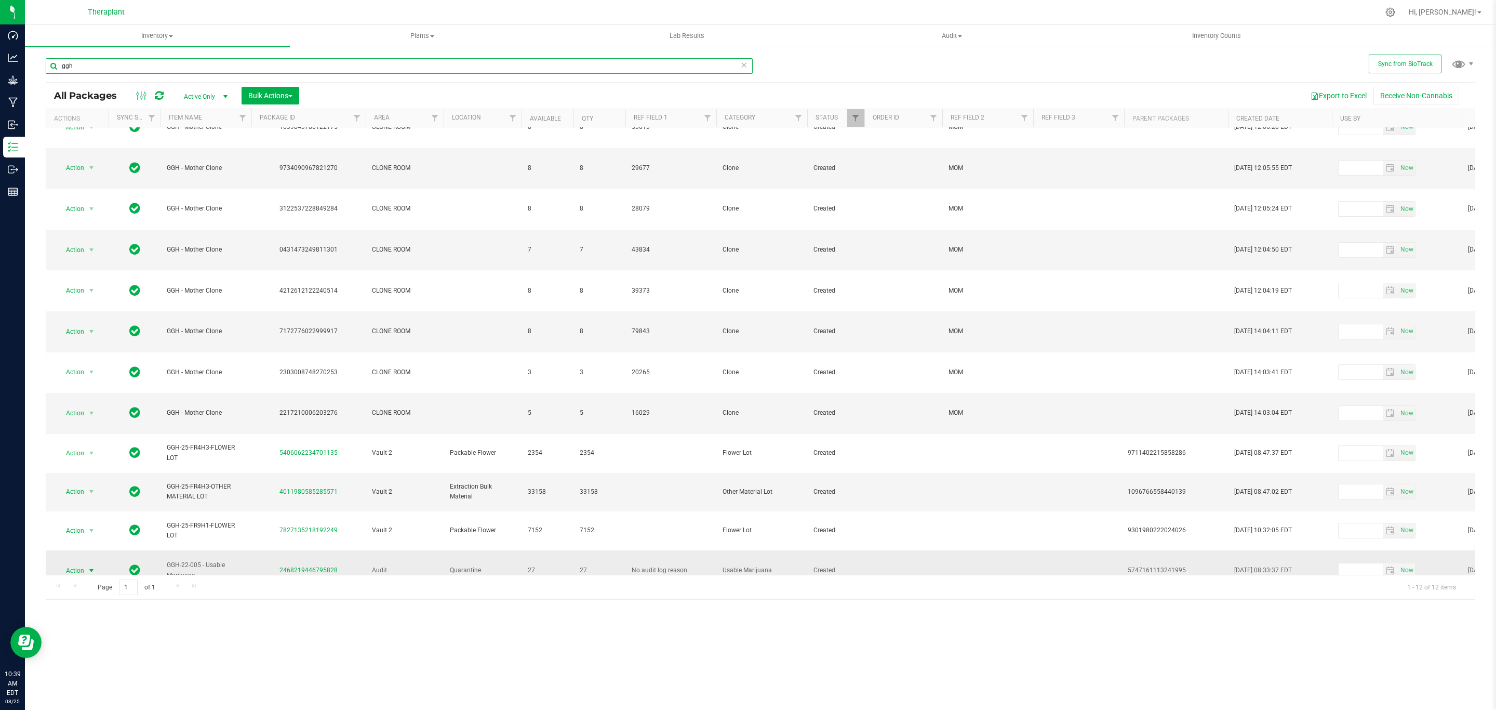
type input "ggh"
click at [92, 563] on span "select" at bounding box center [91, 570] width 13 height 15
click at [96, 369] on li "Adjust qty" at bounding box center [97, 366] width 81 height 16
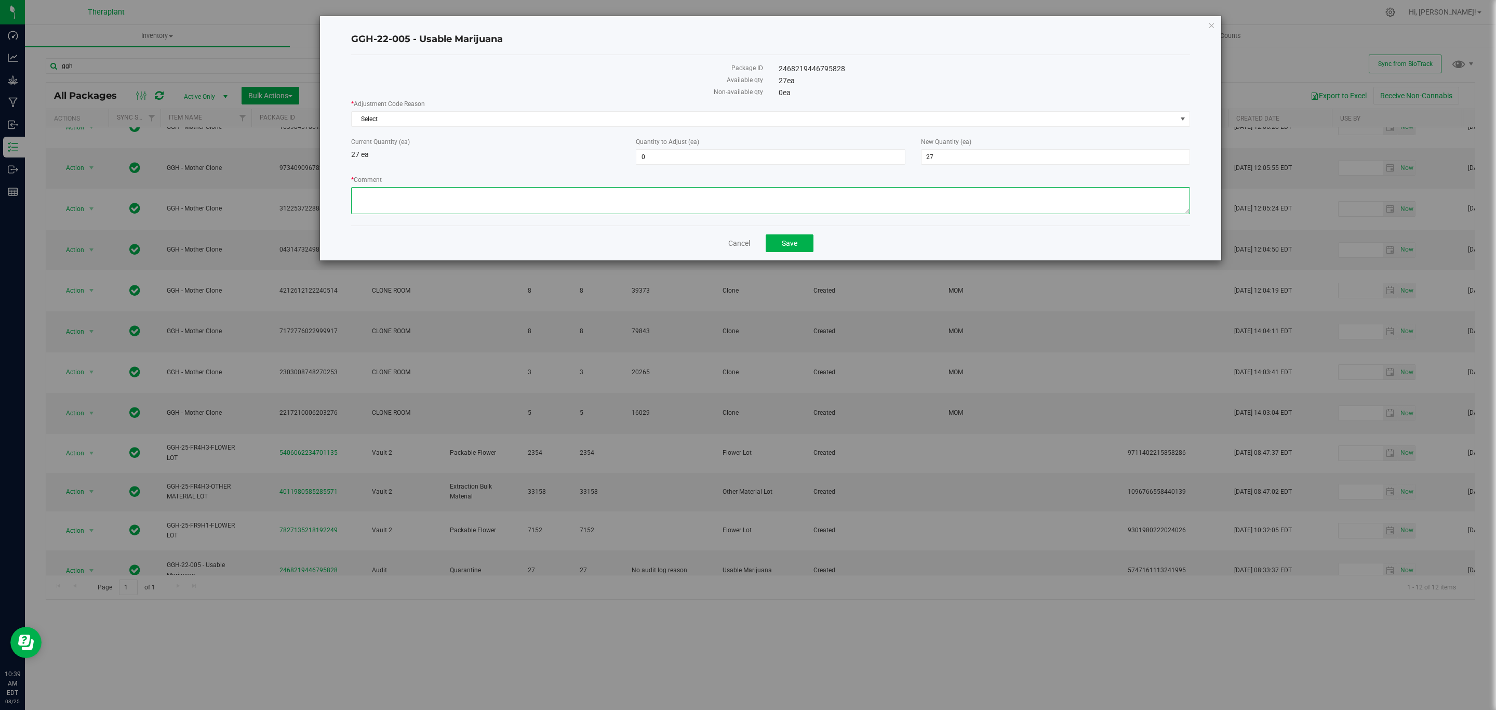
click at [674, 196] on textarea "* Comment" at bounding box center [770, 200] width 839 height 27
paste textarea "Incorrectly made lab samples that were created in the usable marijuana category…"
type textarea "Incorrectly made lab samples that were created in the usable marijuana category…"
click at [976, 154] on span "27 27" at bounding box center [1055, 157] width 269 height 16
click at [976, 156] on input "27" at bounding box center [1055, 157] width 268 height 15
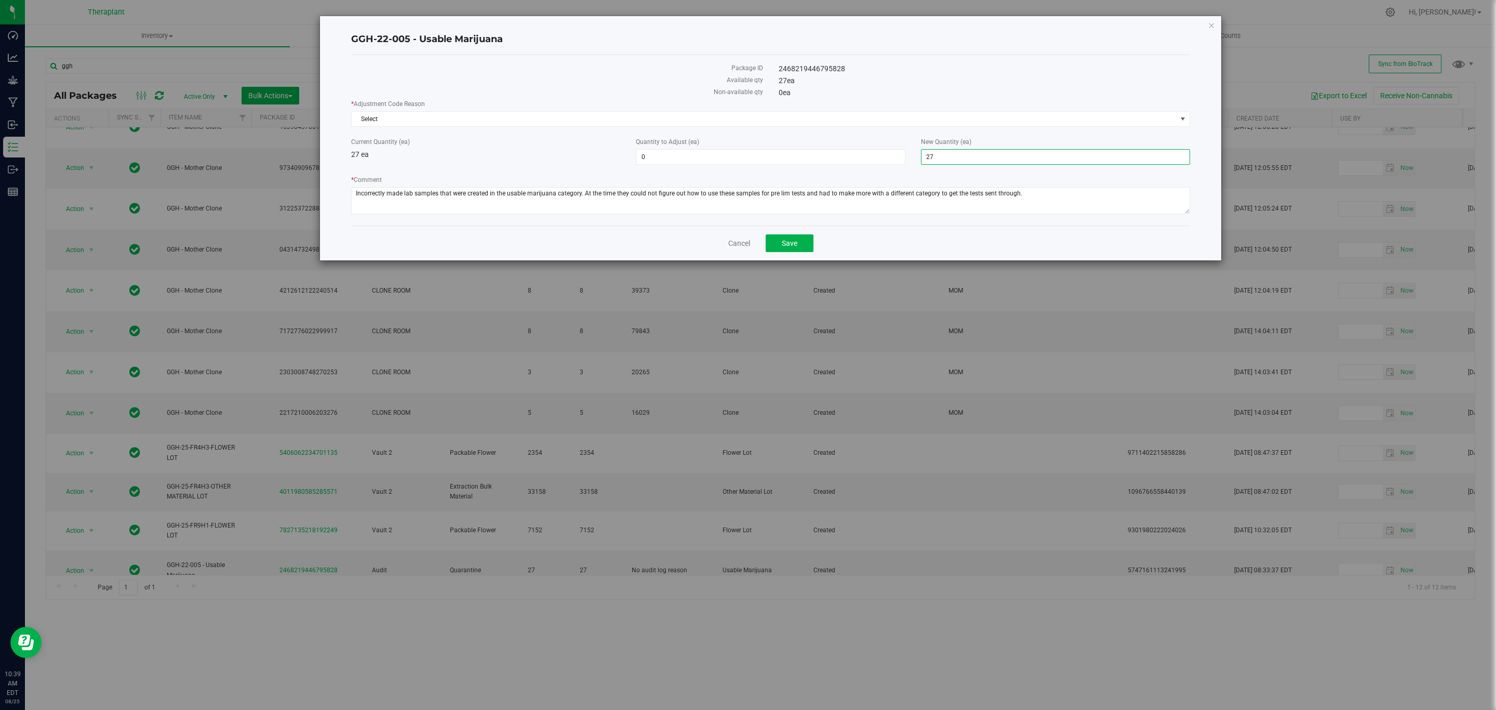
click at [976, 156] on input "27" at bounding box center [1055, 157] width 268 height 15
type input "0"
type input "-27"
type input "0"
click at [959, 121] on span "Select" at bounding box center [764, 119] width 825 height 15
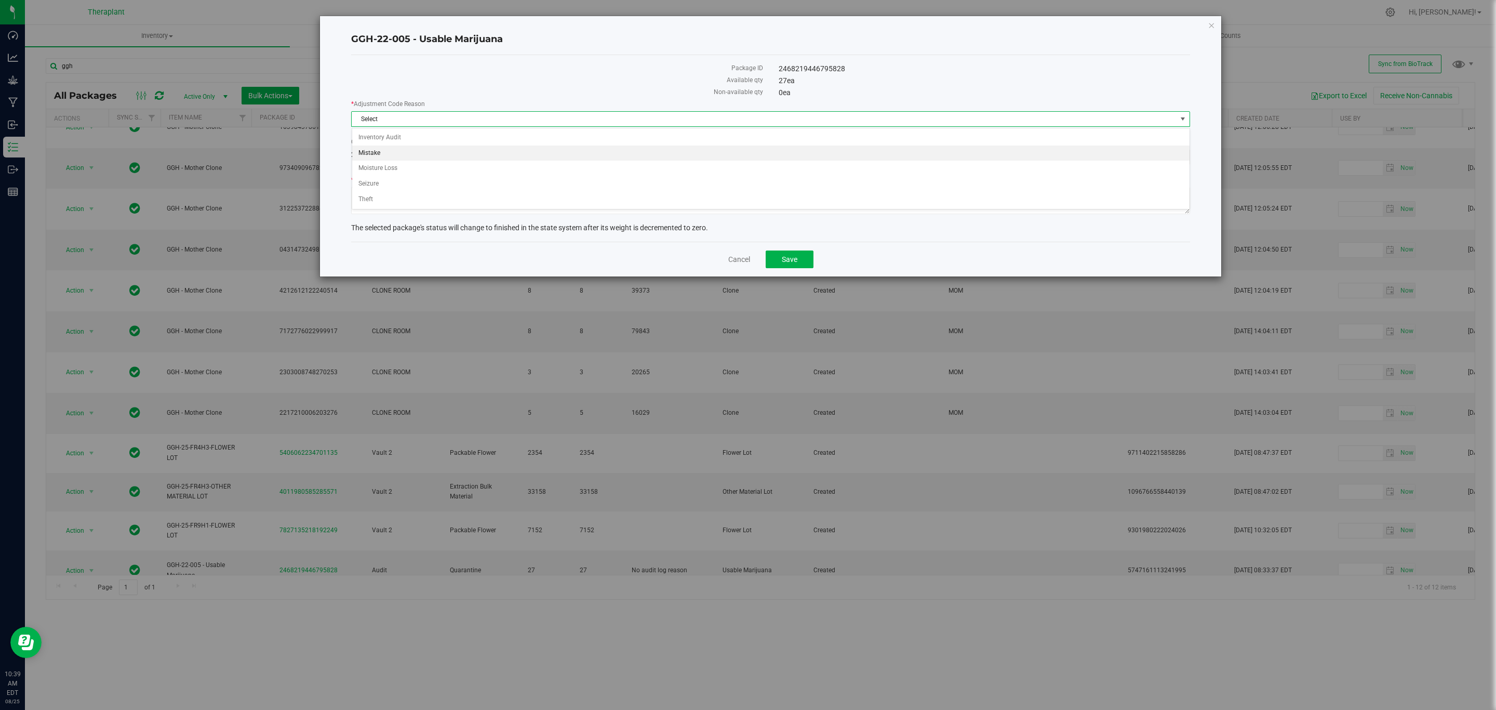
click at [371, 150] on li "Mistake" at bounding box center [770, 153] width 837 height 16
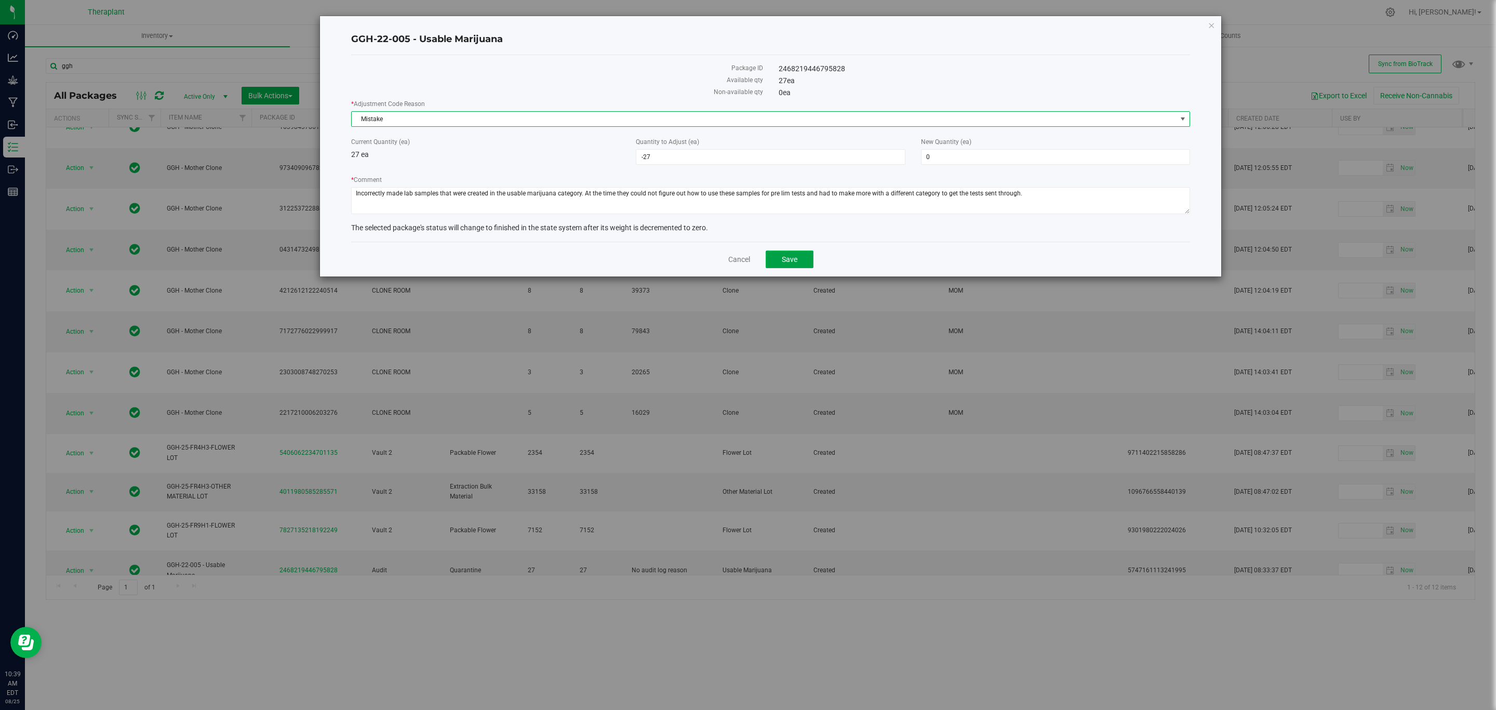
click at [780, 256] on button "Save" at bounding box center [790, 259] width 48 height 18
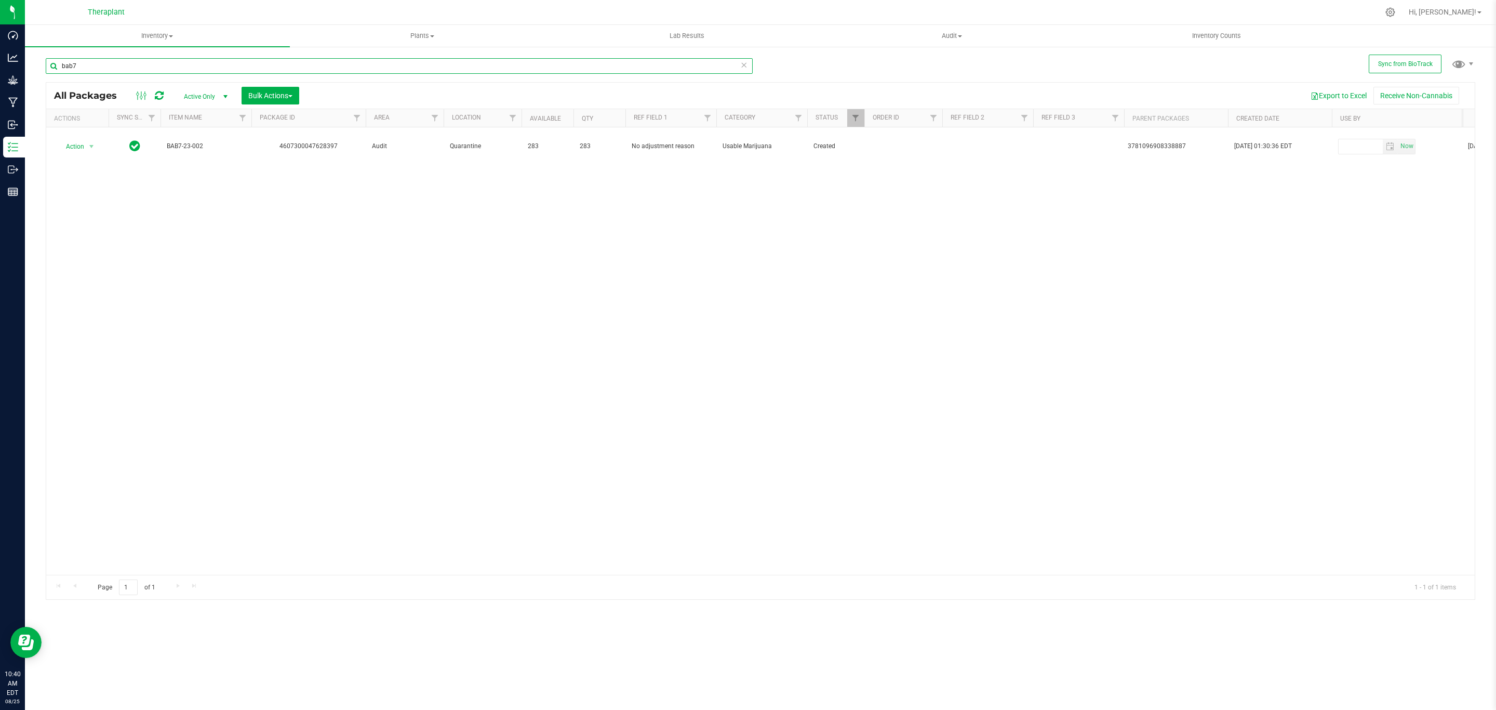
click at [496, 70] on input "bab7" at bounding box center [399, 66] width 707 height 16
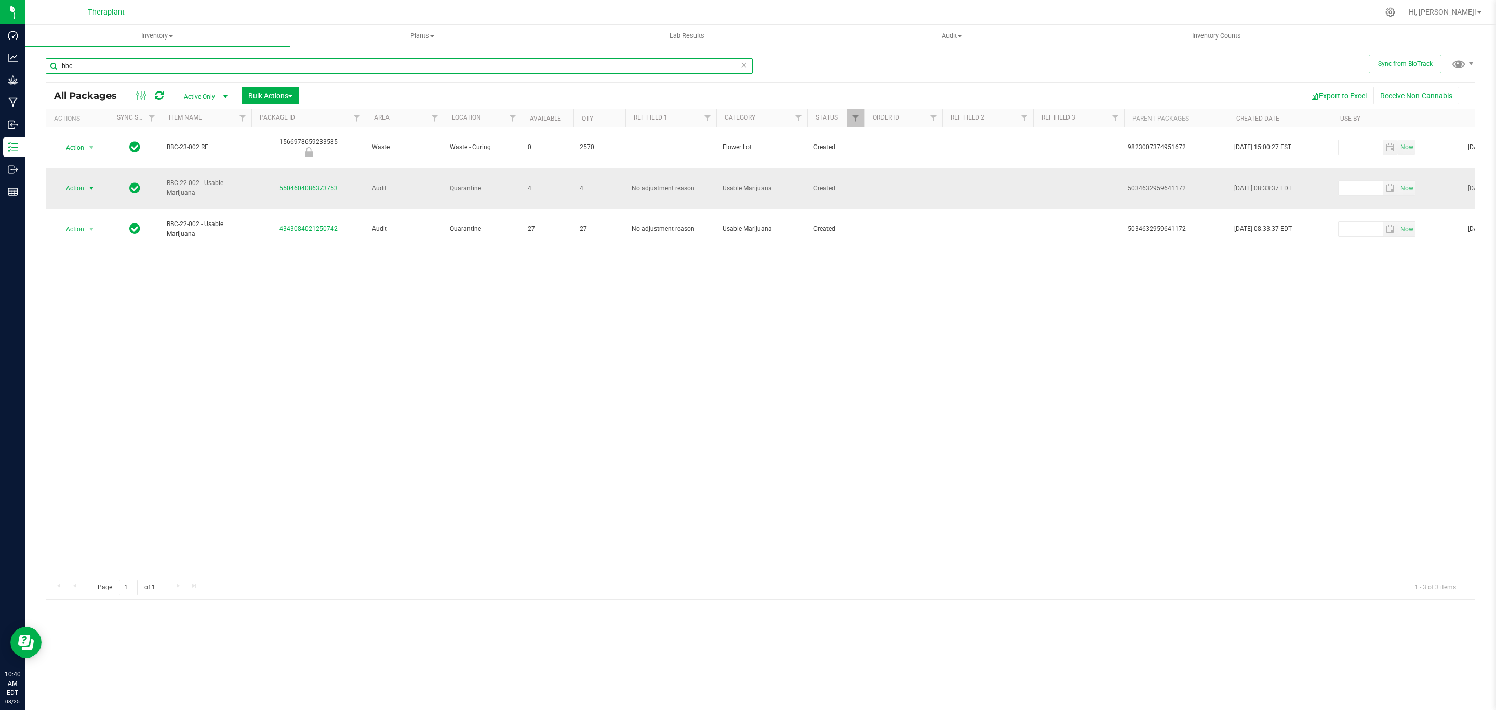
type input "bbc"
click at [92, 192] on span "select" at bounding box center [91, 188] width 8 height 8
click at [93, 205] on li "Adjust qty" at bounding box center [97, 207] width 81 height 16
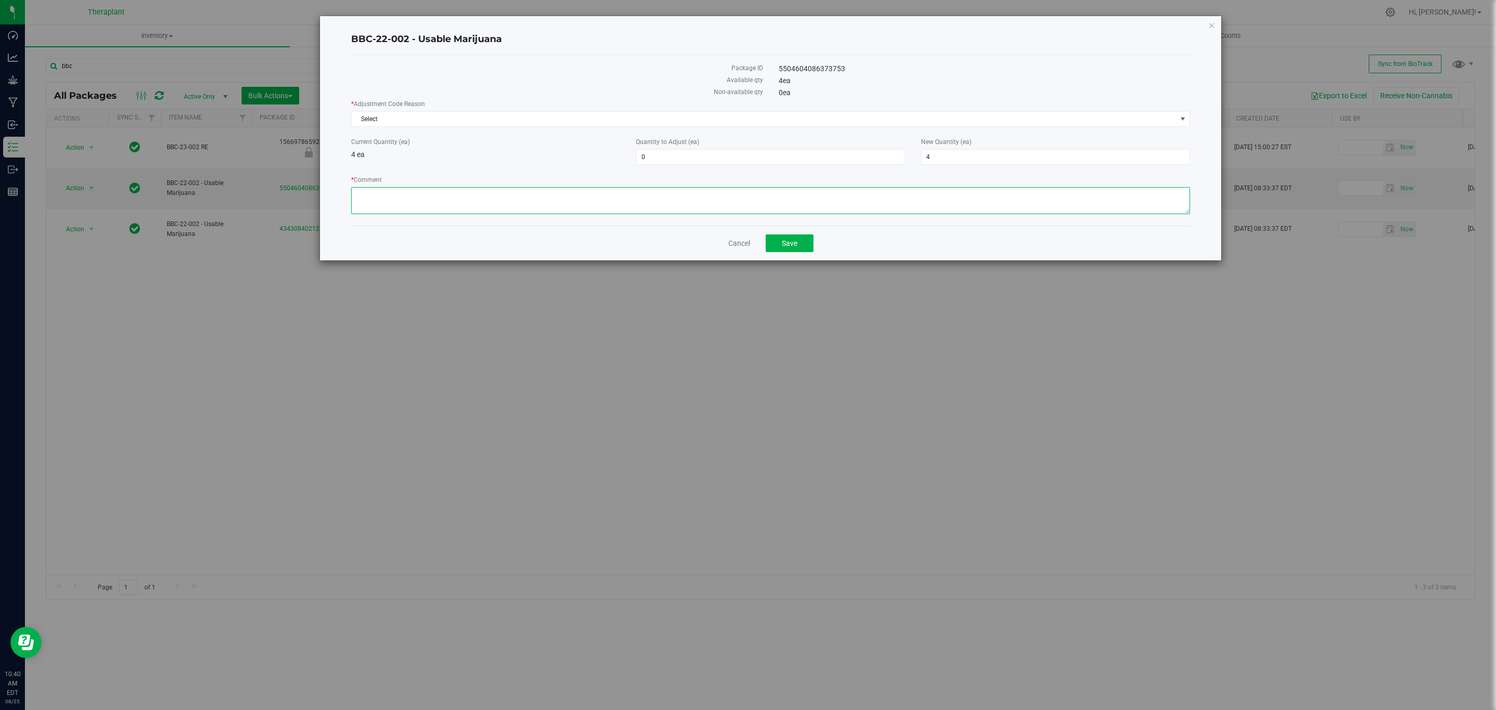
click at [497, 192] on textarea "* Comment" at bounding box center [770, 200] width 839 height 27
paste textarea "Incorrectly made lab samples that were created in the usable marijuana category…"
type textarea "Incorrectly made lab samples that were created in the usable marijuana category…"
click at [1001, 158] on span "4 4" at bounding box center [1055, 157] width 269 height 16
click at [1001, 158] on input "4" at bounding box center [1055, 157] width 268 height 15
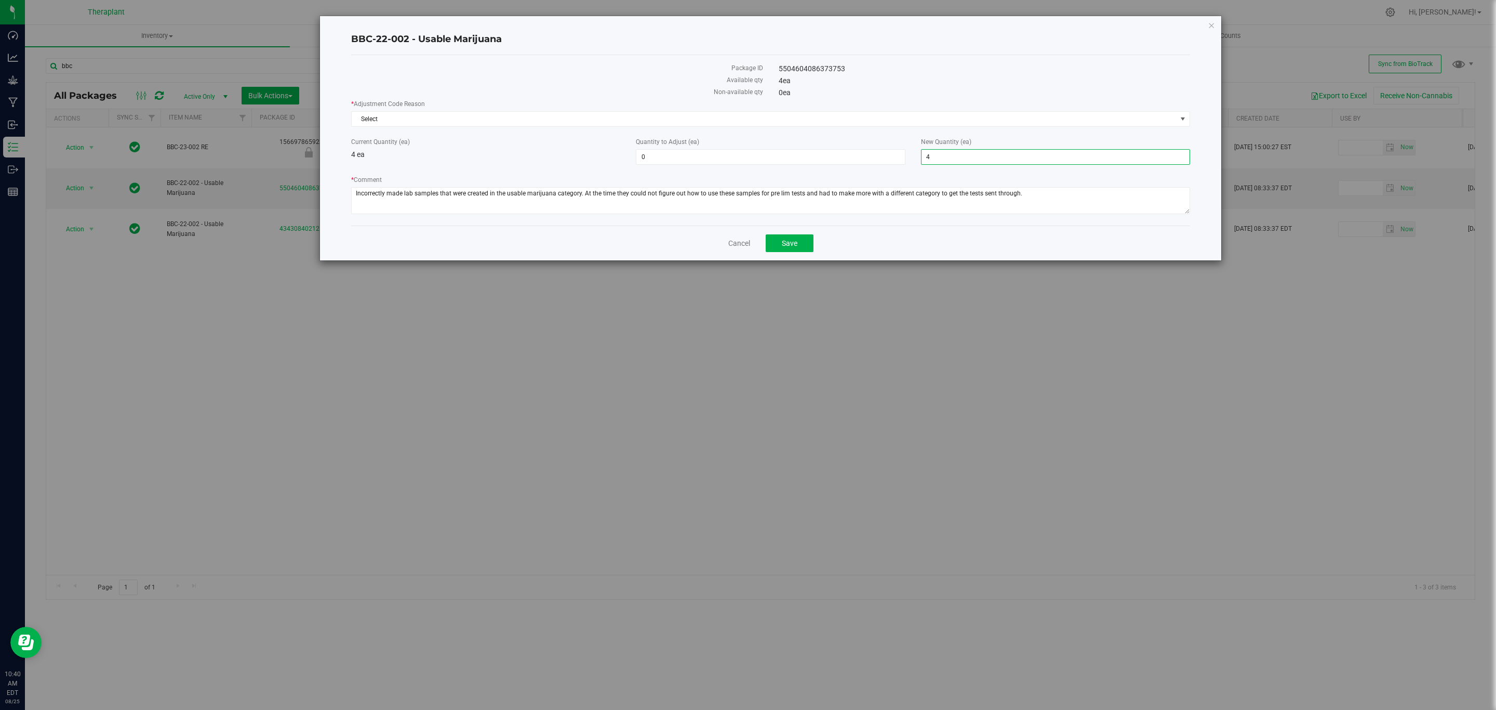
type input "0"
type input "-4"
type input "0"
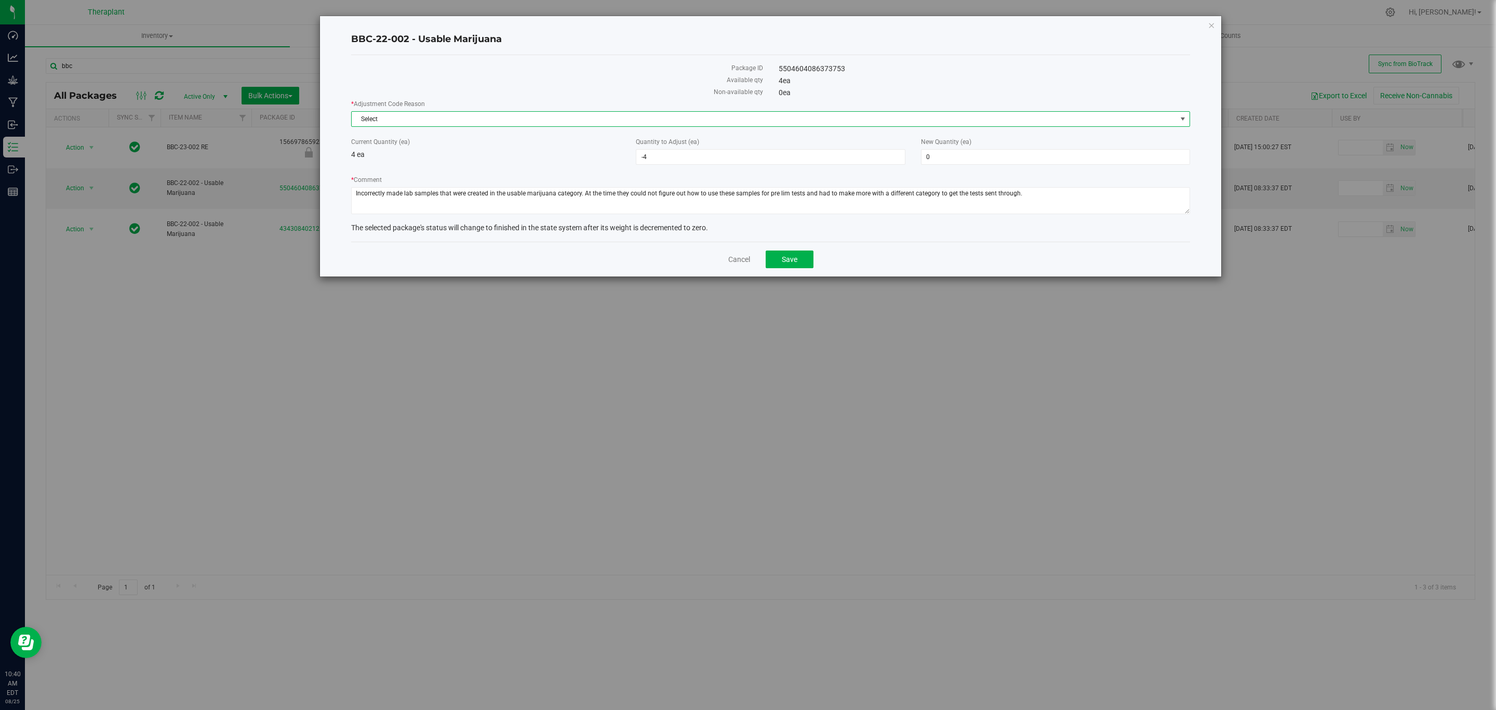
click at [920, 114] on span "Select" at bounding box center [764, 119] width 825 height 15
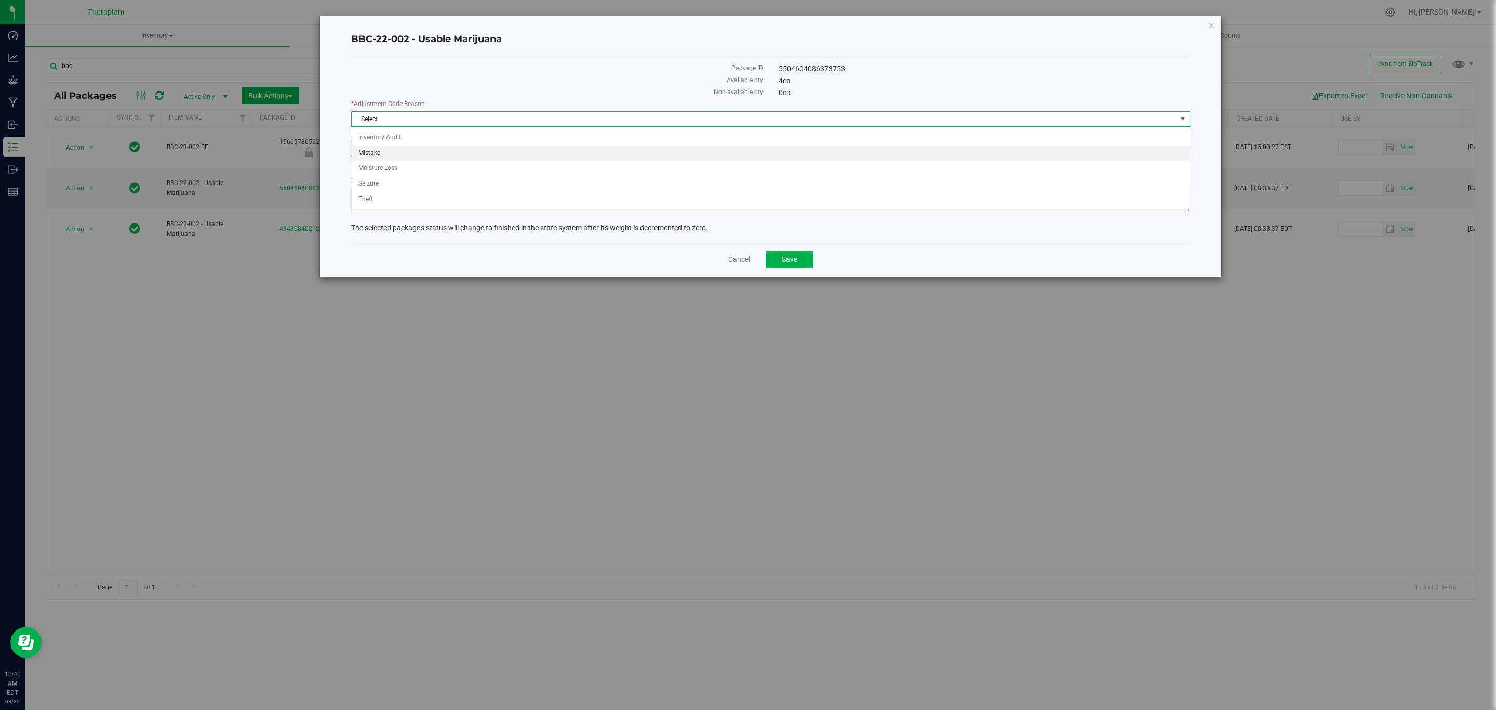
click at [450, 158] on li "Mistake" at bounding box center [770, 153] width 837 height 16
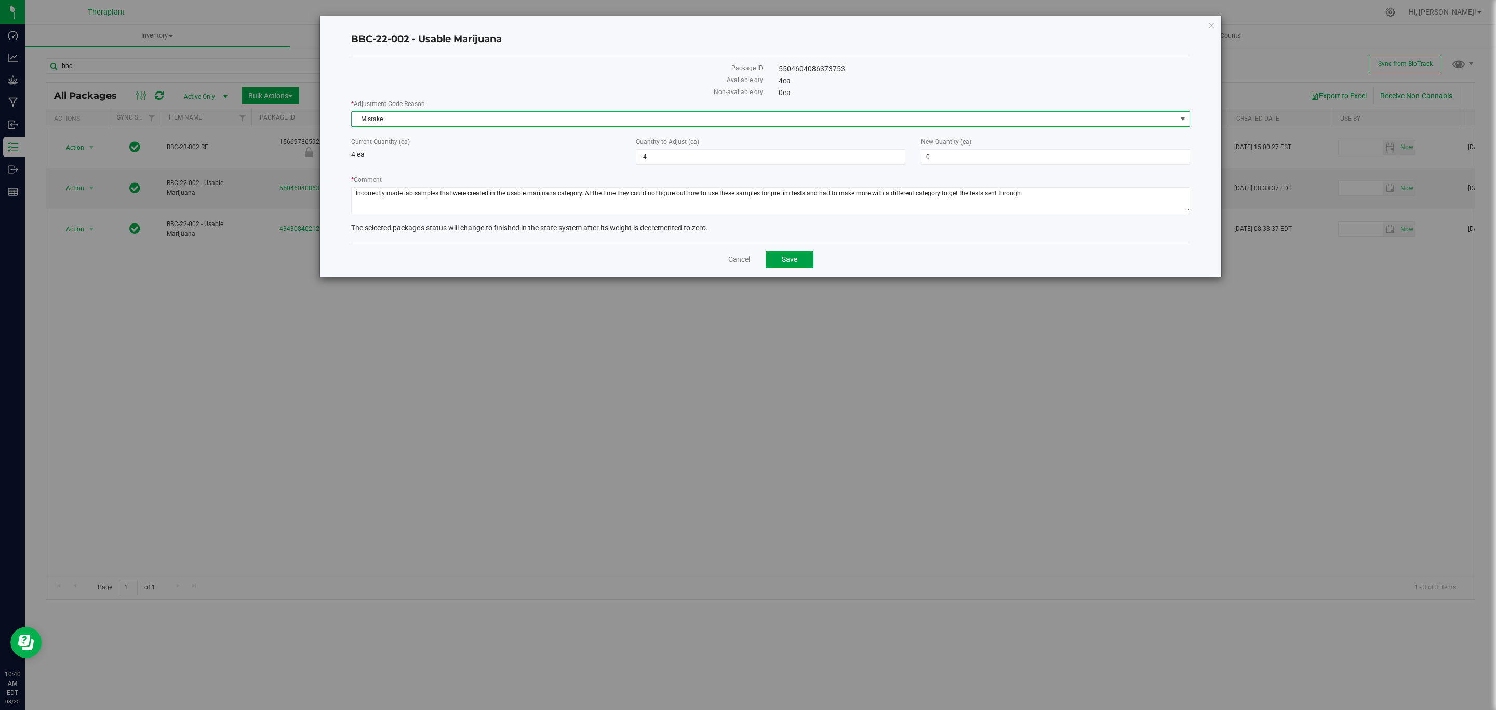
click at [774, 253] on button "Save" at bounding box center [790, 259] width 48 height 18
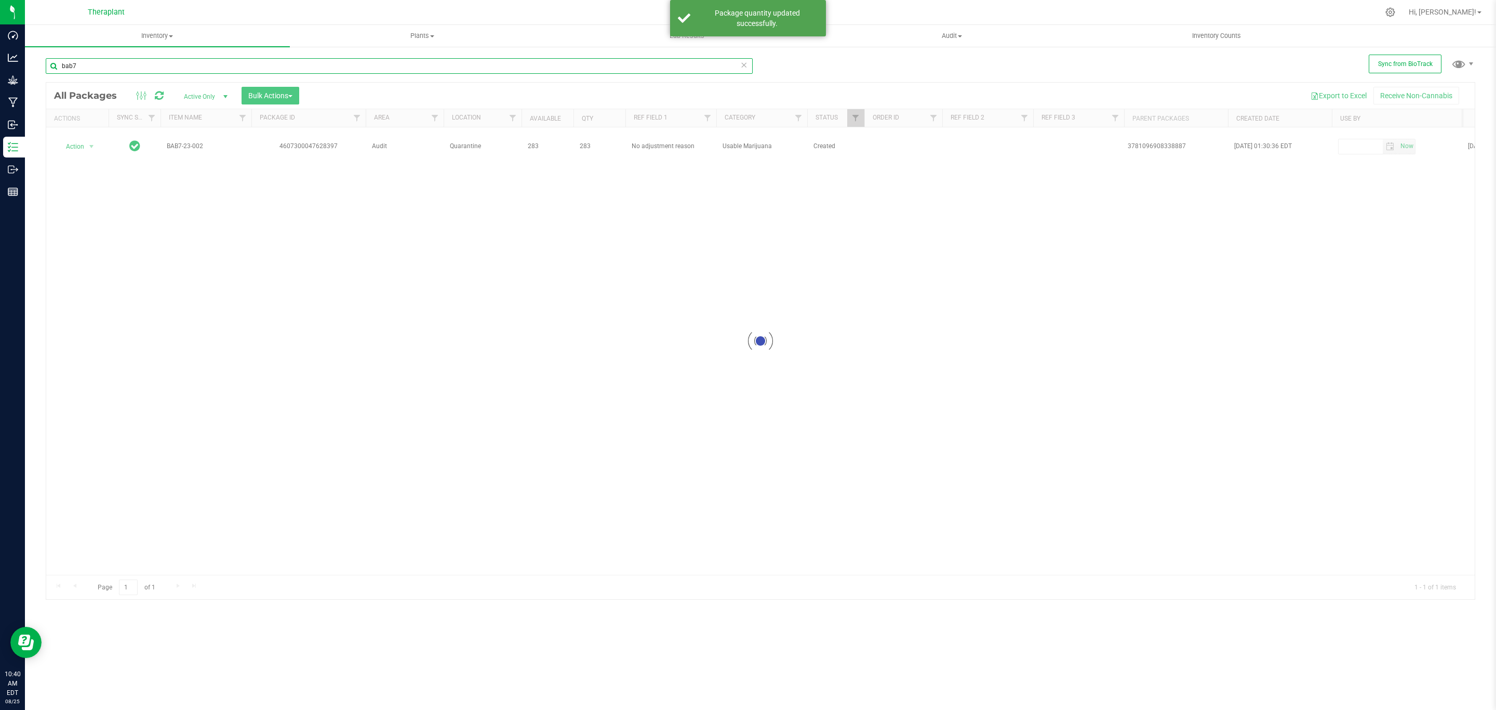
click at [419, 69] on input "bab7" at bounding box center [399, 66] width 707 height 16
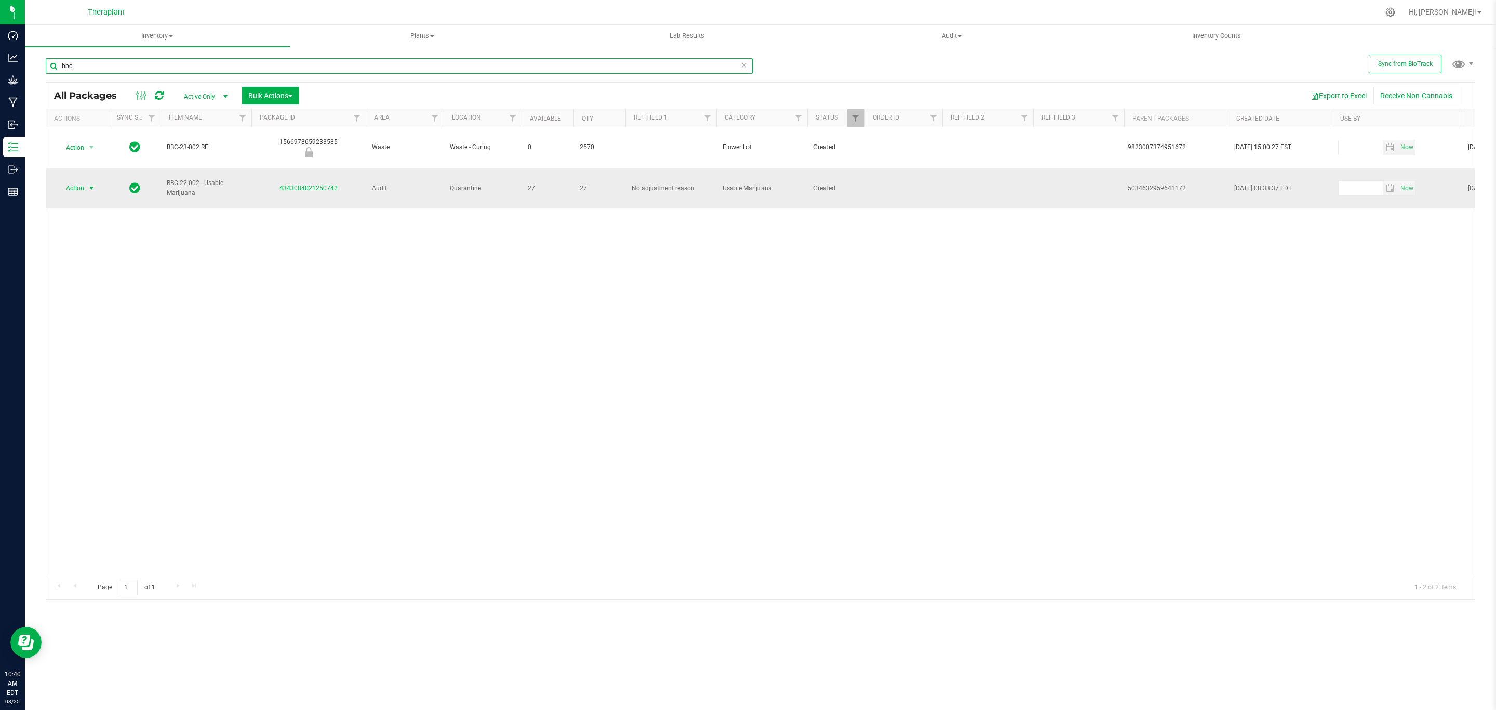
type input "bbc"
click at [78, 189] on span "Action" at bounding box center [71, 188] width 28 height 15
click at [72, 210] on li "Adjust qty" at bounding box center [97, 207] width 81 height 16
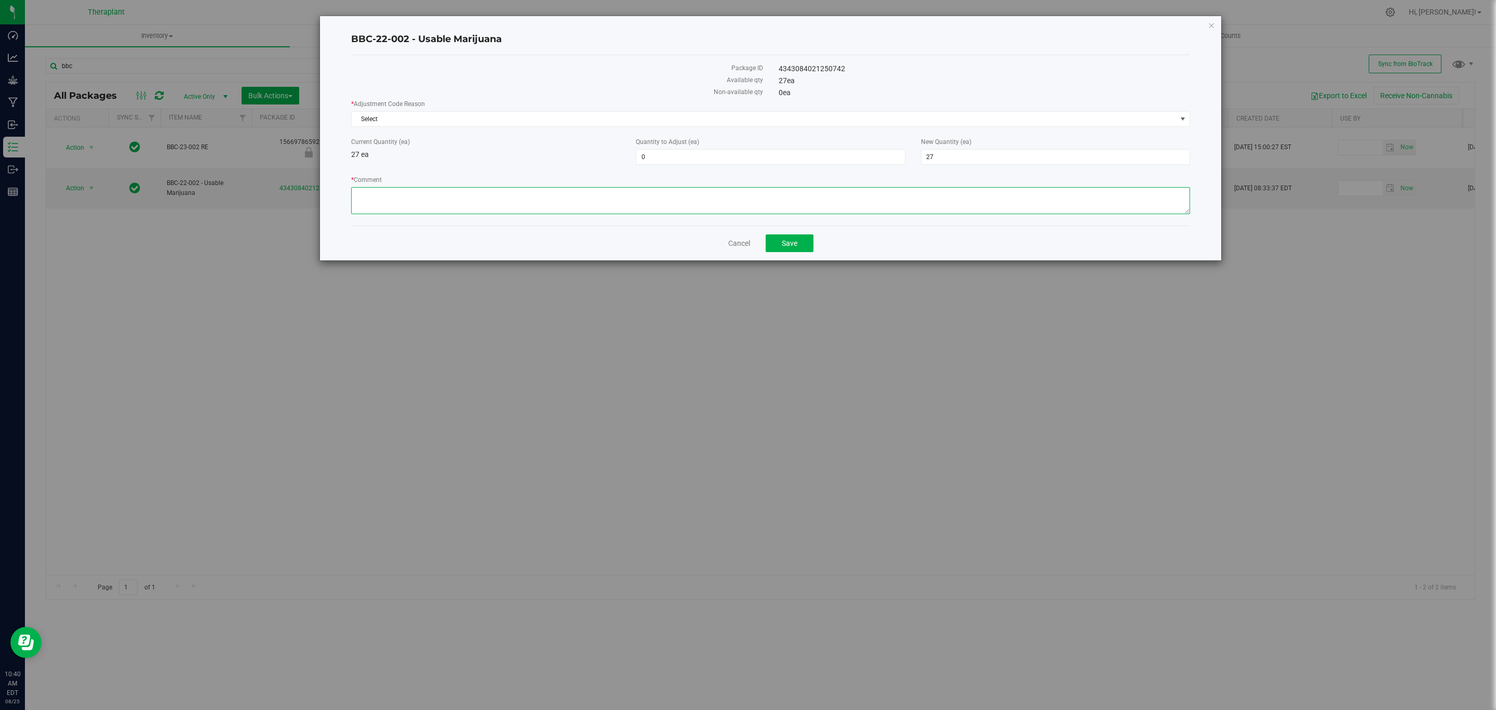
click at [626, 203] on textarea "* Comment" at bounding box center [770, 200] width 839 height 27
paste textarea "Incorrectly made lab samples that were created in the usable marijuana category…"
type textarea "Incorrectly made lab samples that were created in the usable marijuana category…"
click at [969, 156] on span "27 27" at bounding box center [1055, 157] width 269 height 16
click at [969, 156] on input "27" at bounding box center [1055, 157] width 268 height 15
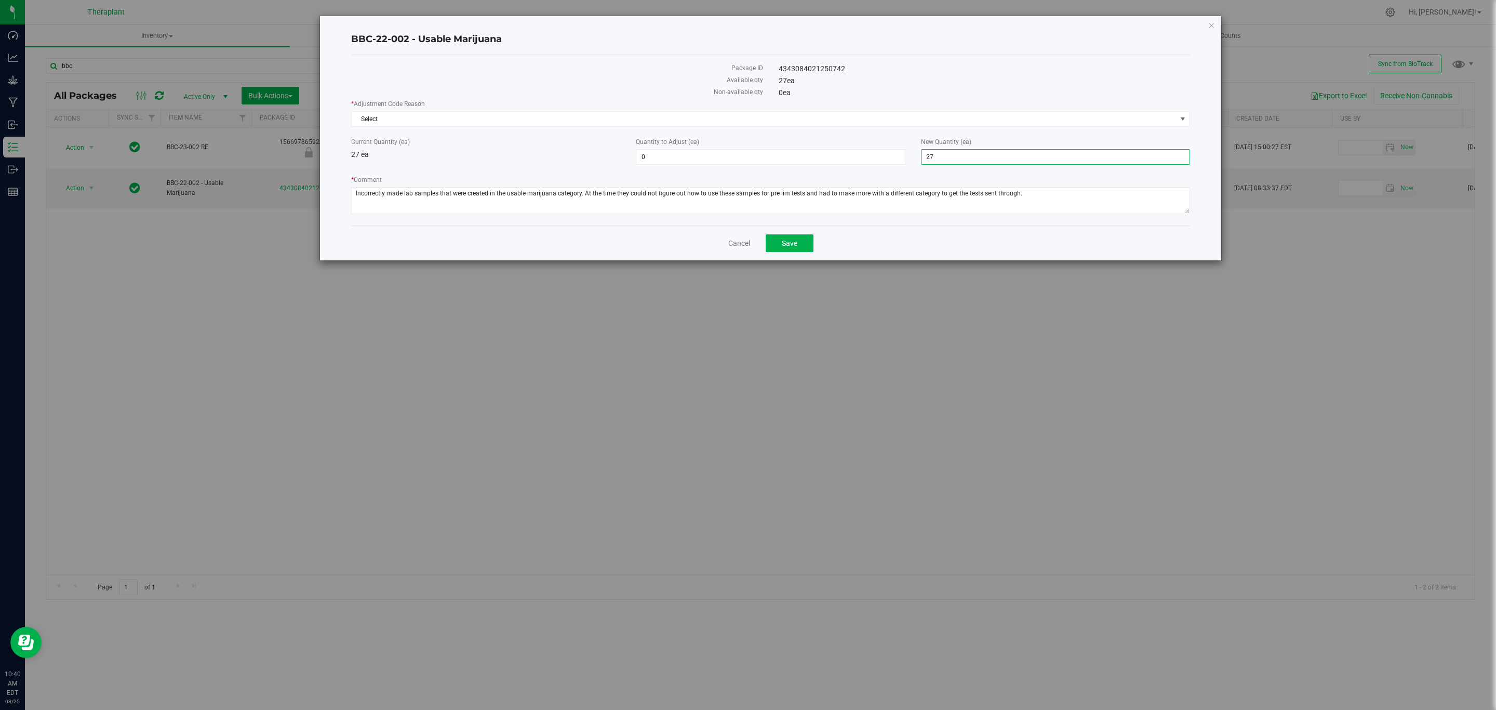
type input "0"
type input "-27"
type input "0"
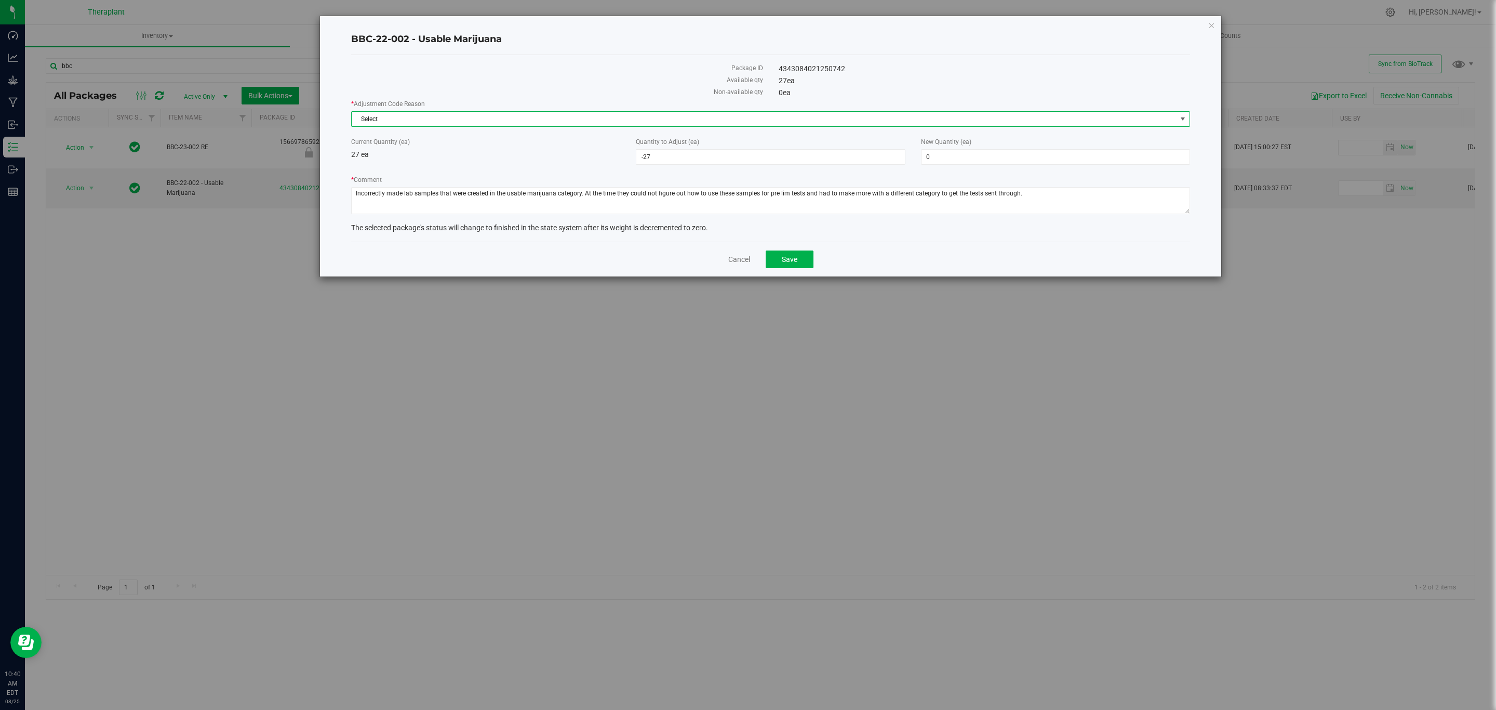
click at [938, 125] on span "Select" at bounding box center [764, 119] width 825 height 15
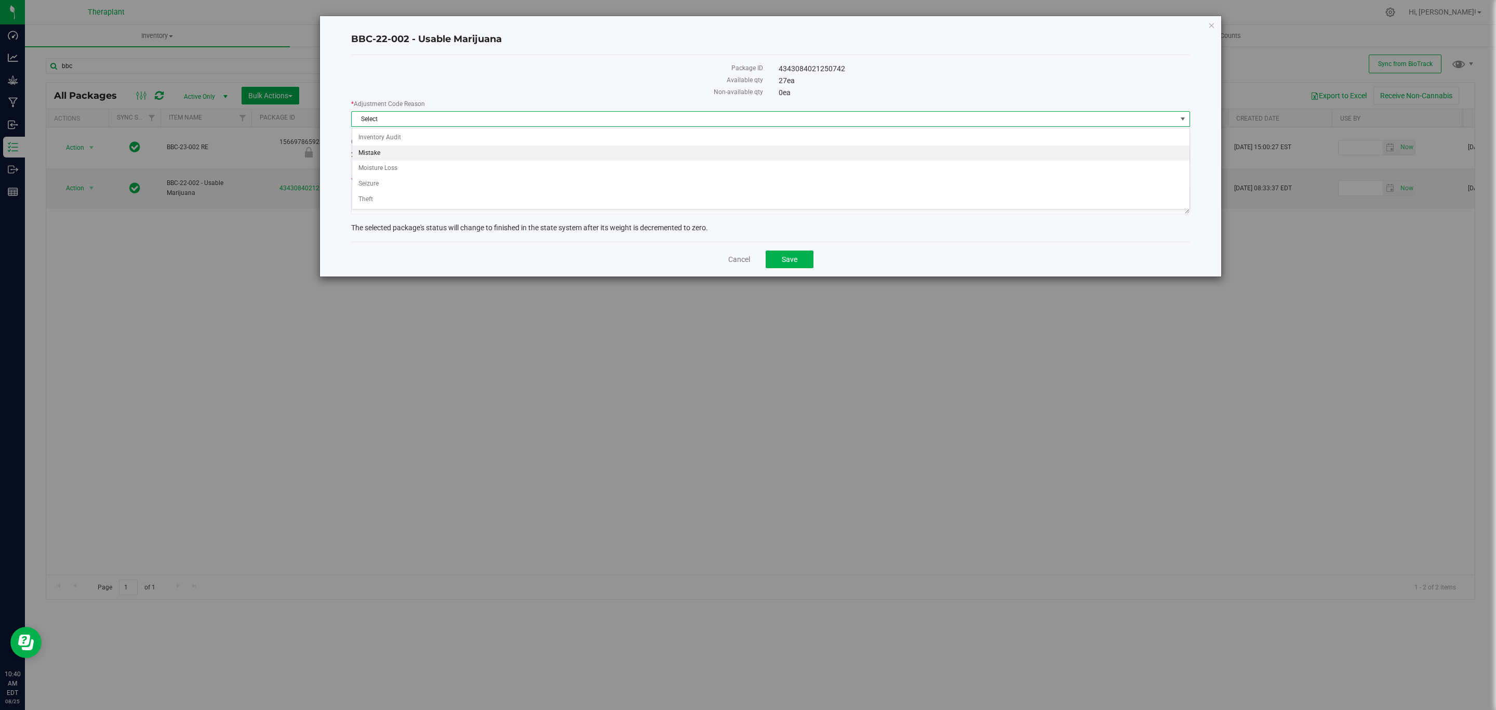
click at [390, 156] on li "Mistake" at bounding box center [770, 153] width 837 height 16
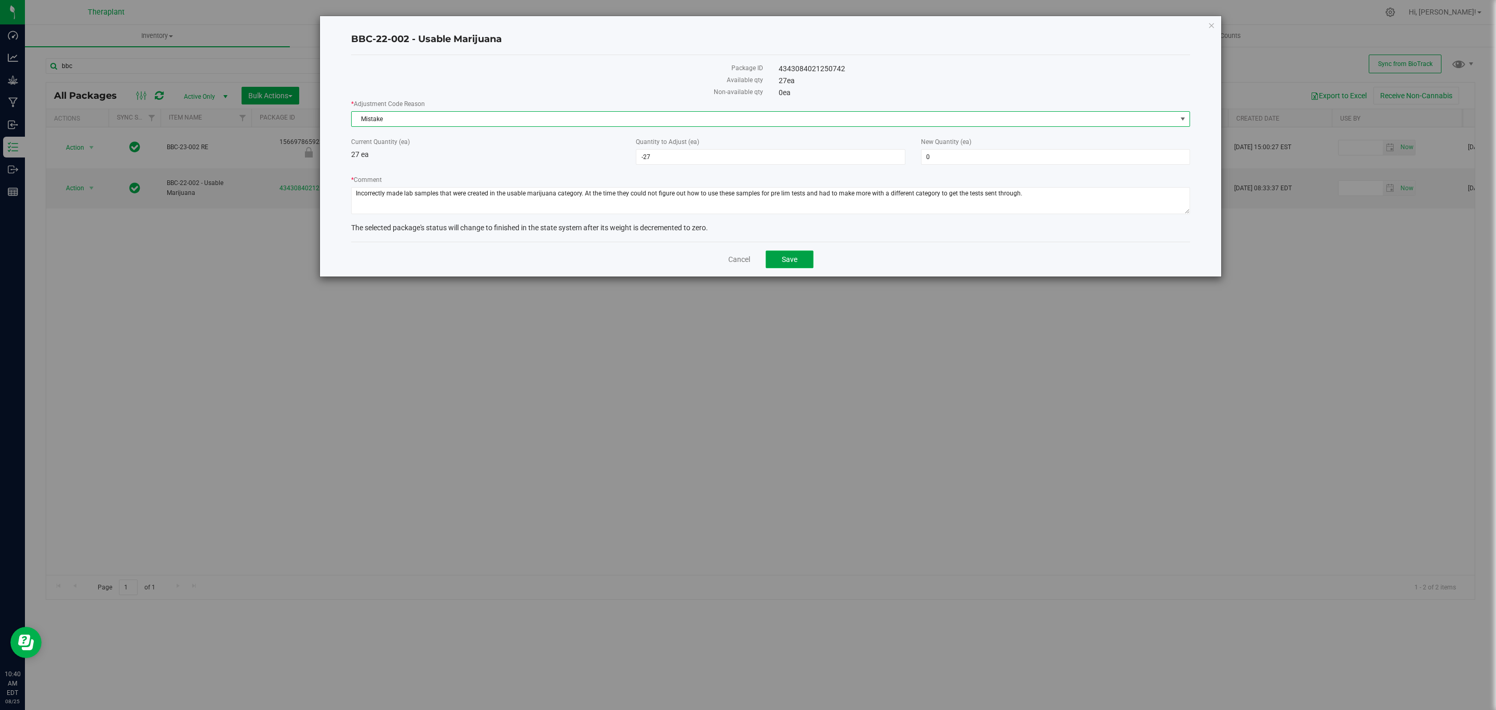
click at [804, 259] on button "Save" at bounding box center [790, 259] width 48 height 18
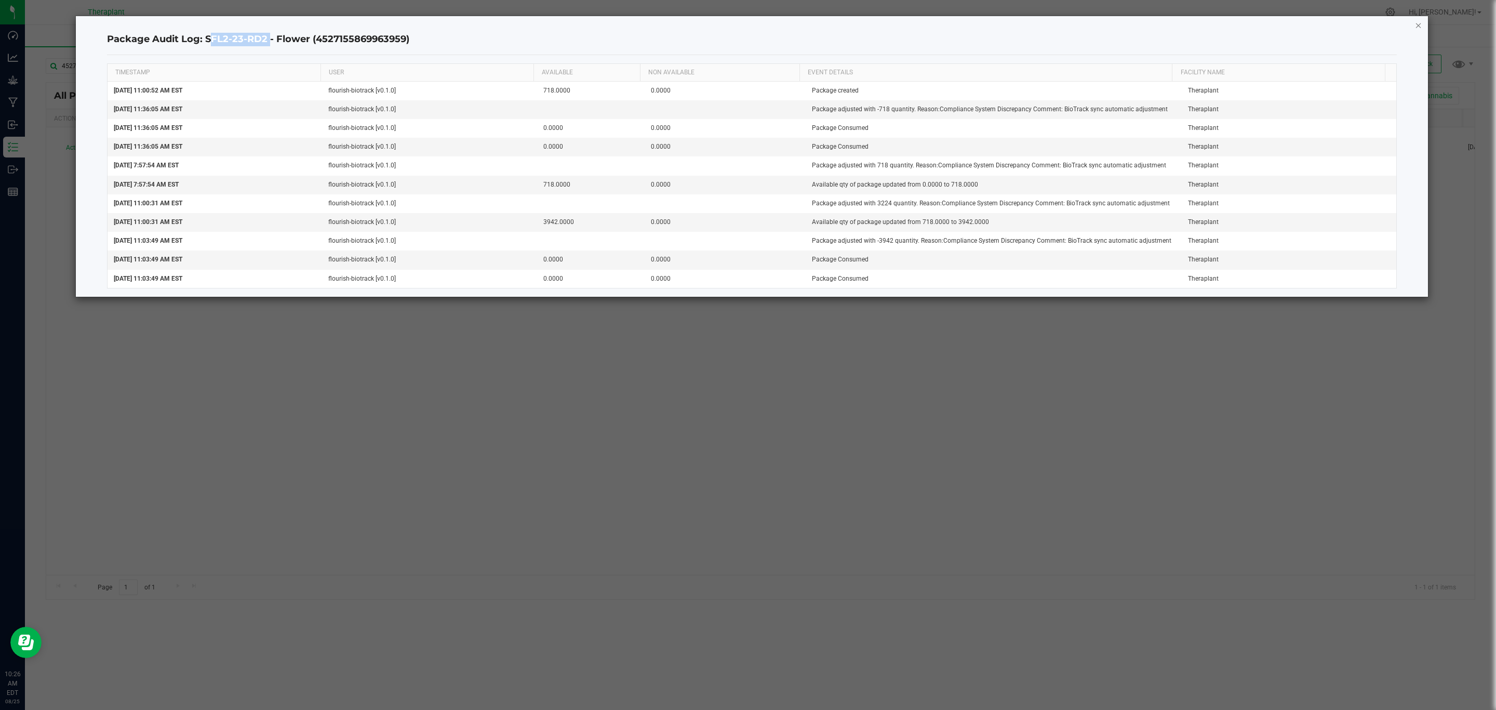
click at [1415, 23] on icon "button" at bounding box center [1418, 25] width 7 height 12
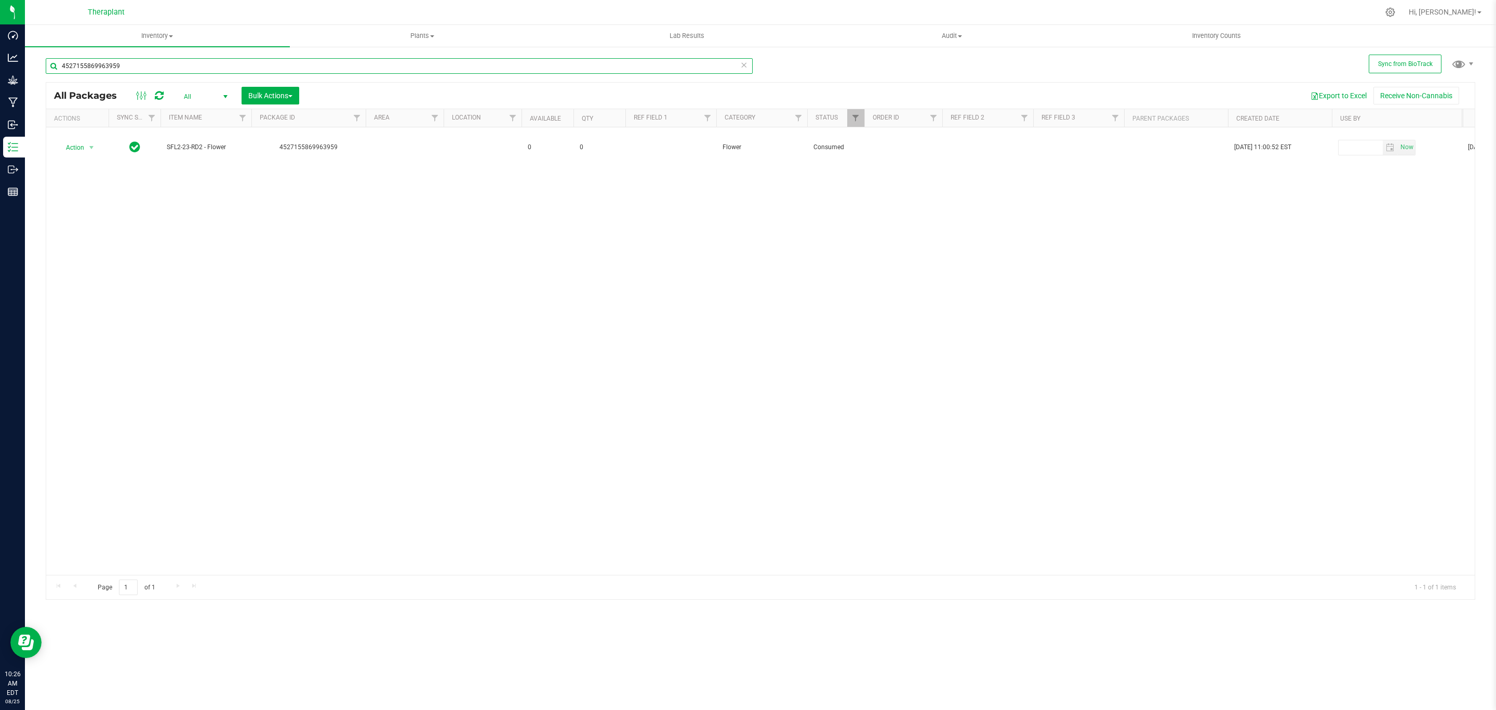
click at [422, 61] on input "4527155869963959" at bounding box center [399, 66] width 707 height 16
click at [197, 64] on input "ds23" at bounding box center [399, 66] width 707 height 16
click at [859, 116] on span "Filter" at bounding box center [855, 118] width 8 height 8
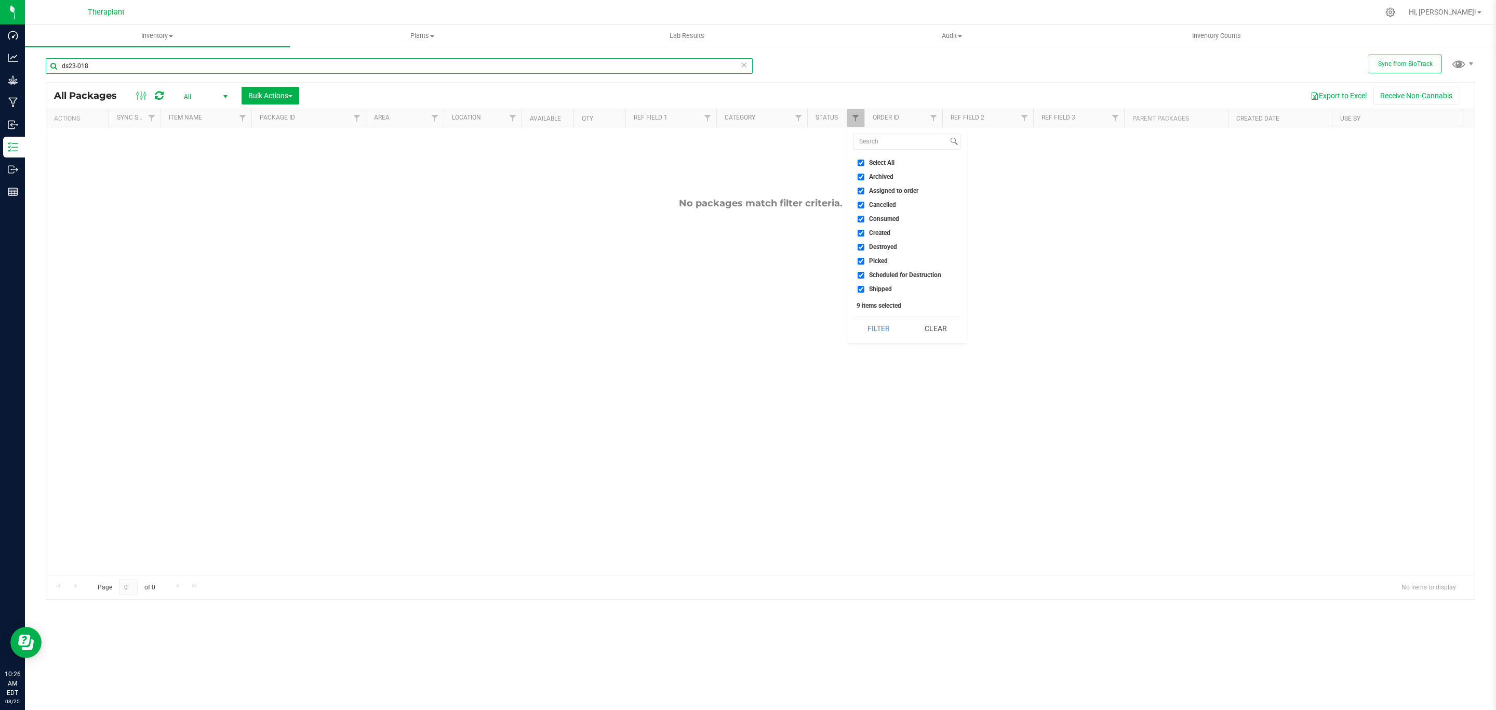
click at [68, 61] on input "ds23-018" at bounding box center [399, 66] width 707 height 16
click at [358, 69] on input "d23-018" at bounding box center [399, 66] width 707 height 16
click at [65, 60] on input "d23-018" at bounding box center [399, 66] width 707 height 16
click at [66, 60] on input "d23-018" at bounding box center [399, 66] width 707 height 16
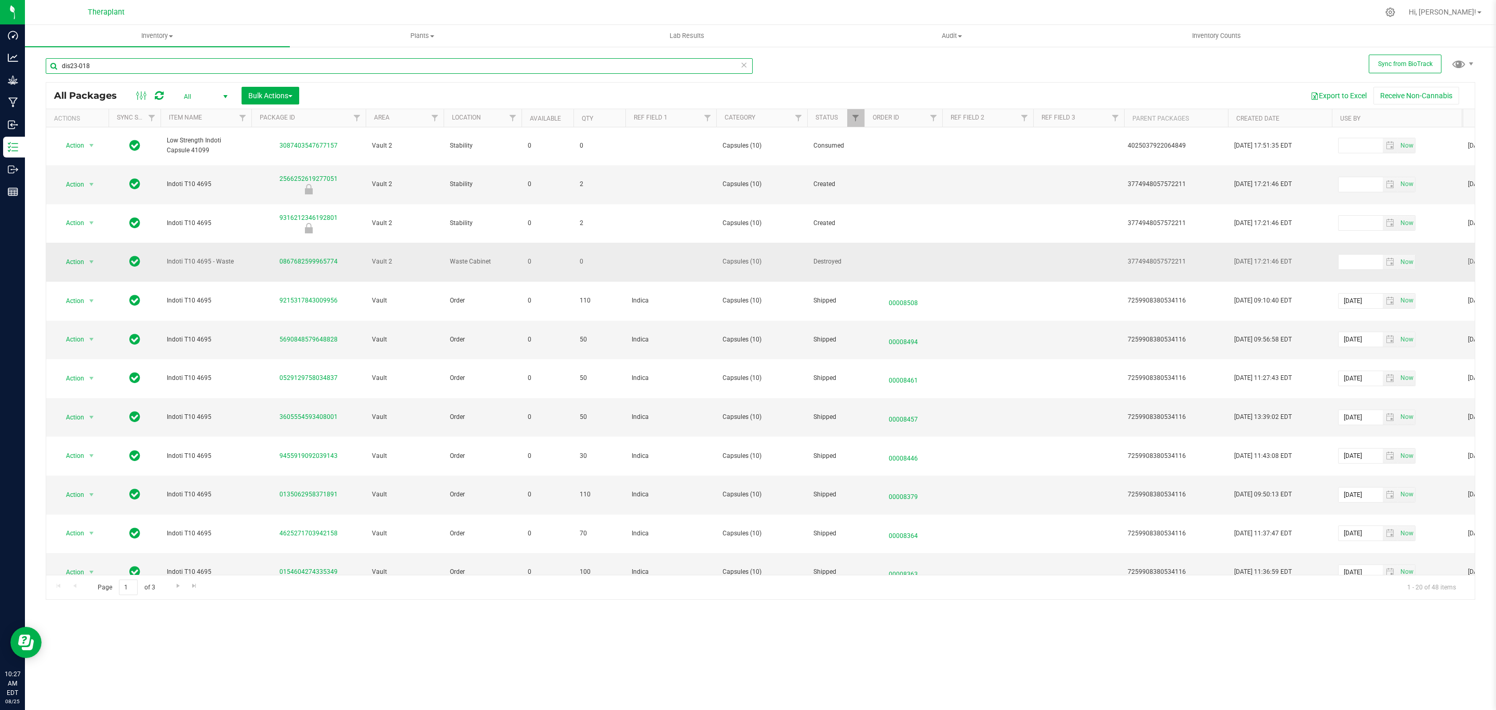
scroll to position [162, 0]
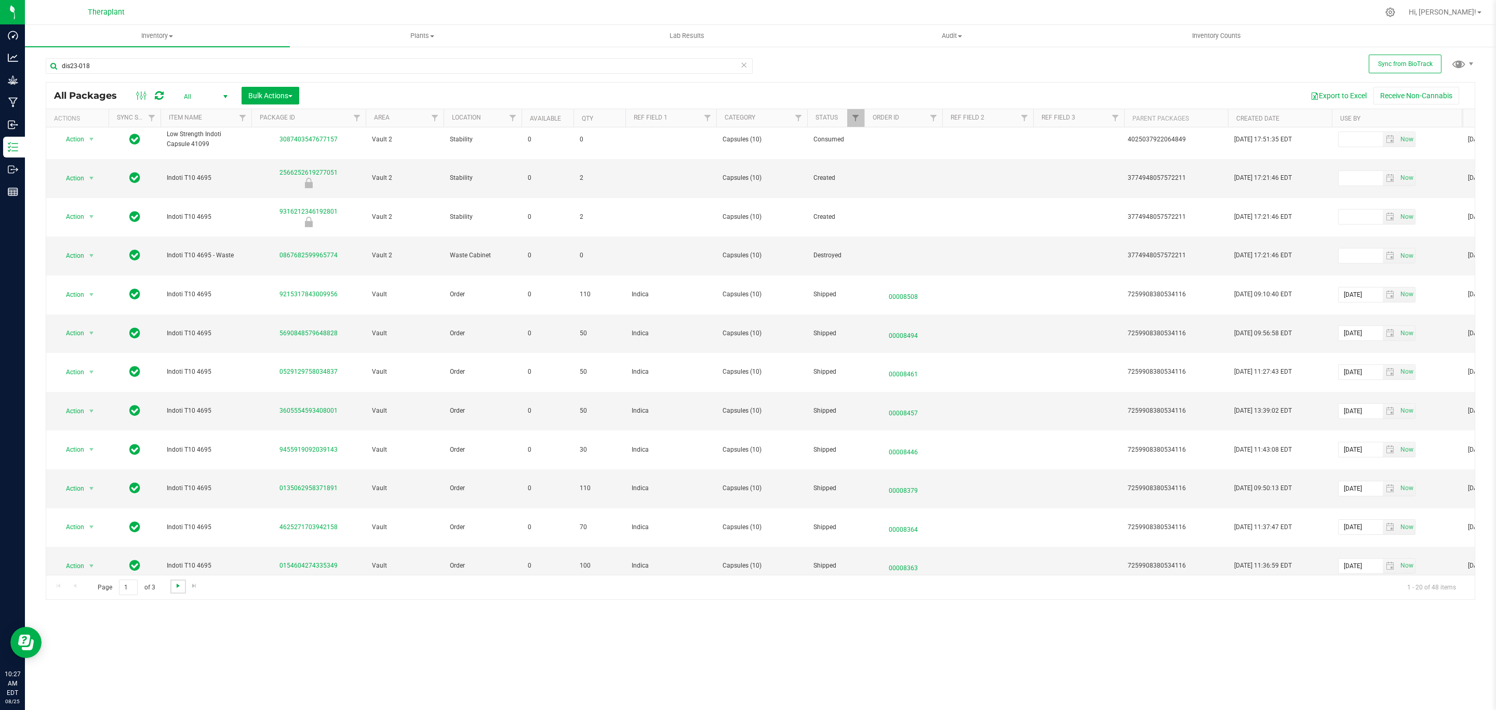
click at [181, 590] on span "Go to the next page" at bounding box center [178, 585] width 8 height 8
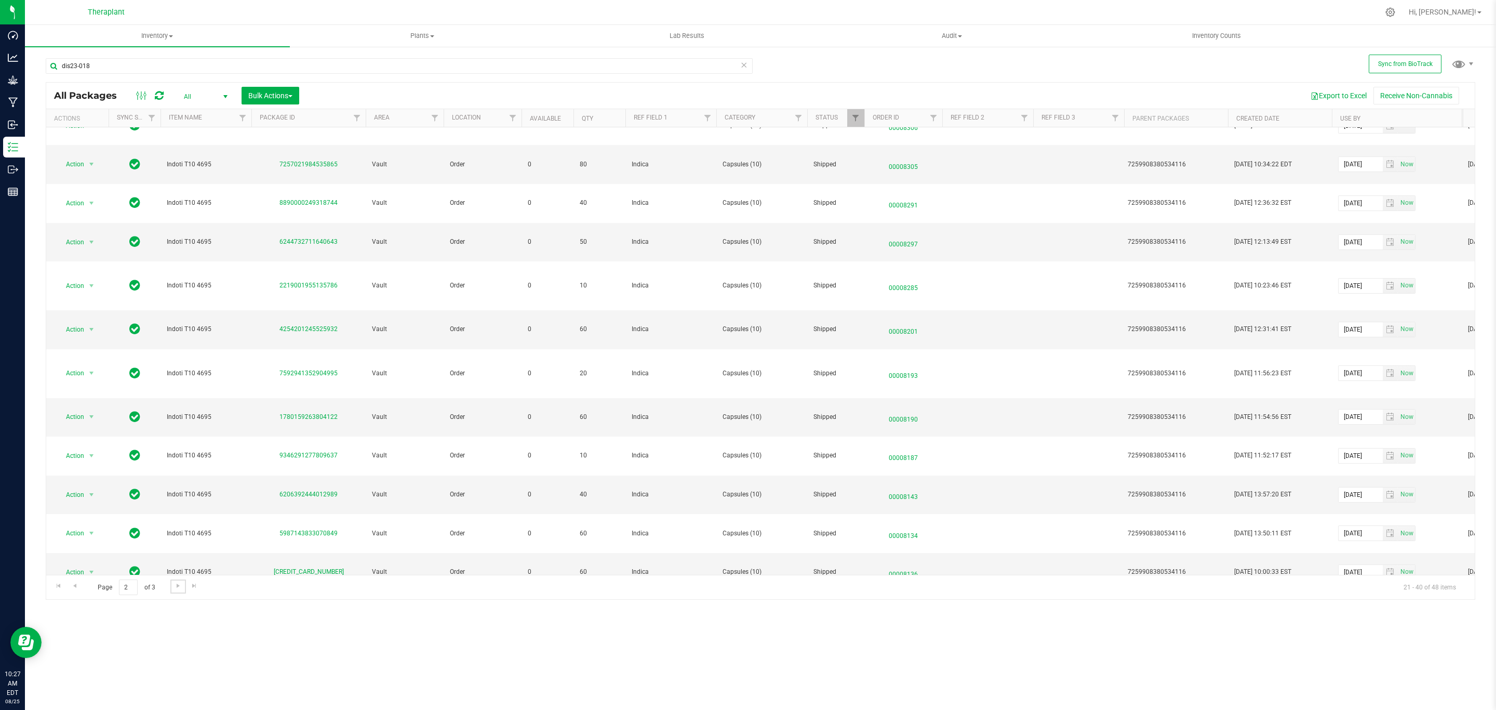
scroll to position [265, 0]
click at [172, 586] on link "Go to the next page" at bounding box center [177, 586] width 15 height 14
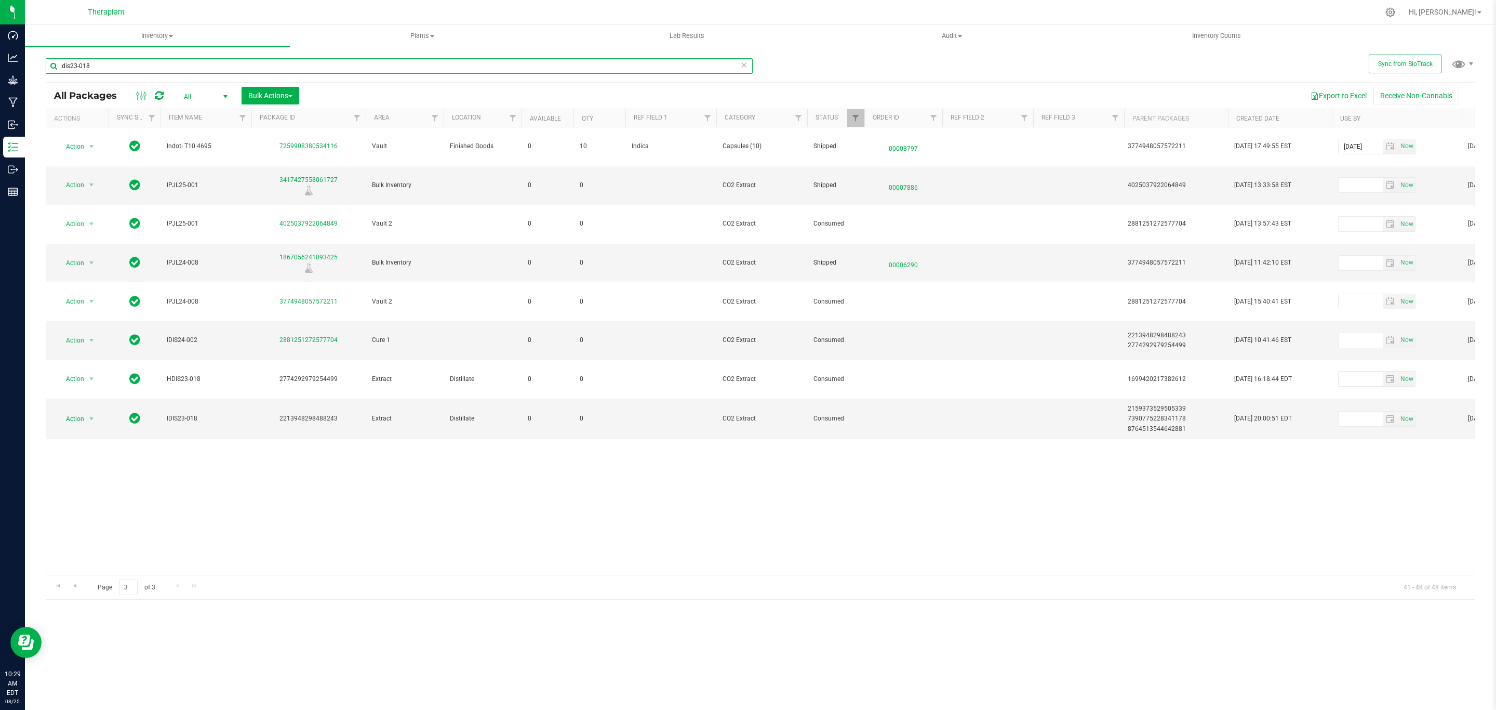
click at [94, 67] on input "dis23-018" at bounding box center [399, 66] width 707 height 16
type input "dis23-031"
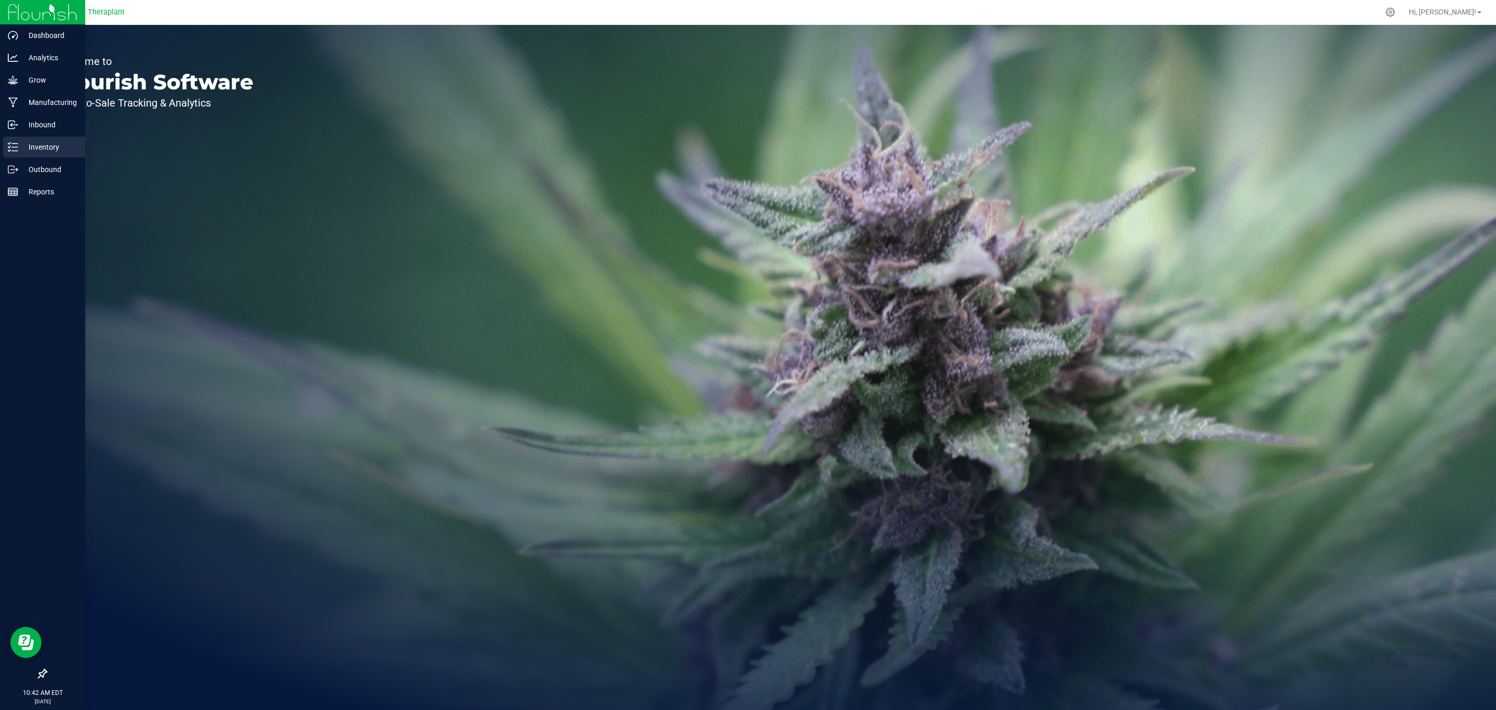
click at [25, 142] on p "Inventory" at bounding box center [49, 147] width 62 height 12
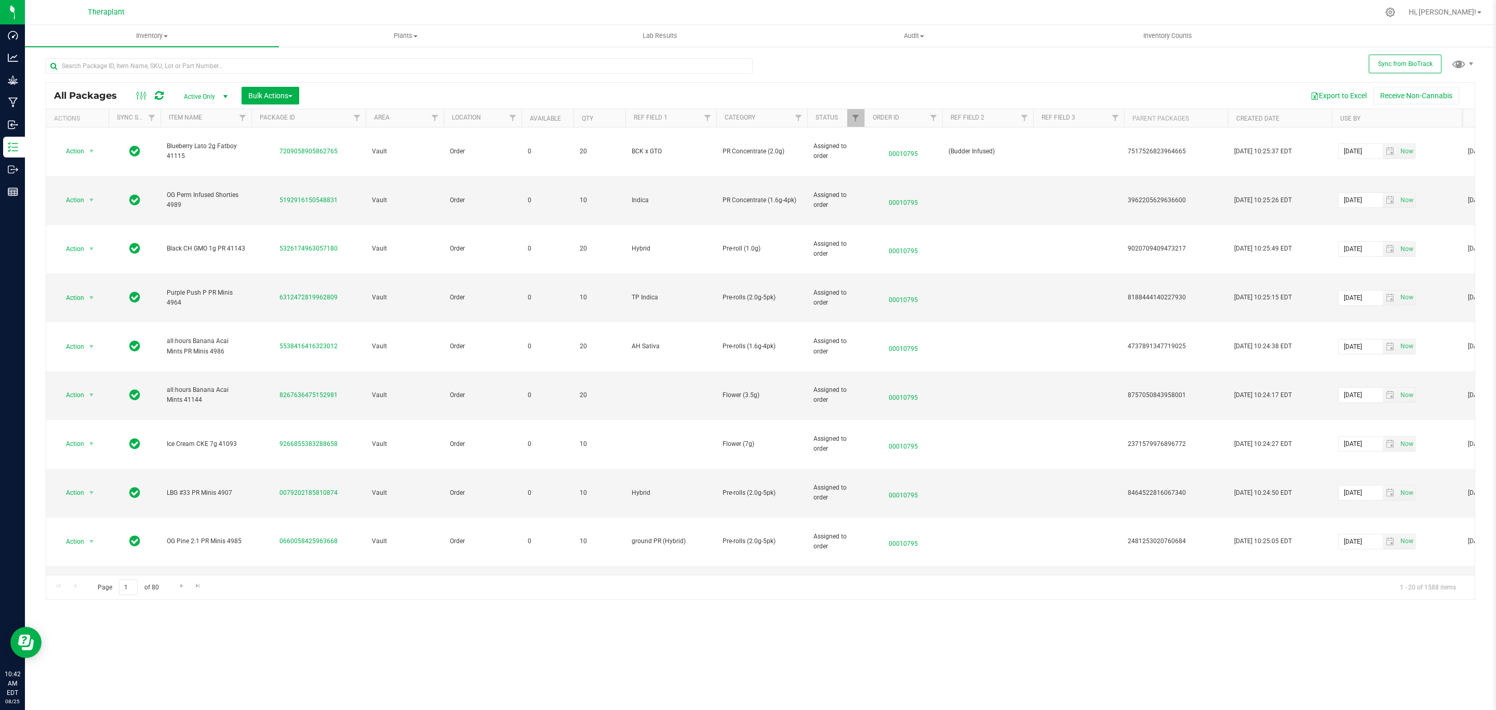
click at [519, 116] on div at bounding box center [521, 118] width 5 height 19
click at [439, 117] on link "Filter" at bounding box center [434, 118] width 17 height 18
click at [460, 175] on span "Audit" at bounding box center [455, 176] width 15 height 6
click at [444, 175] on input "Audit" at bounding box center [440, 176] width 7 height 7
checkbox input "true"
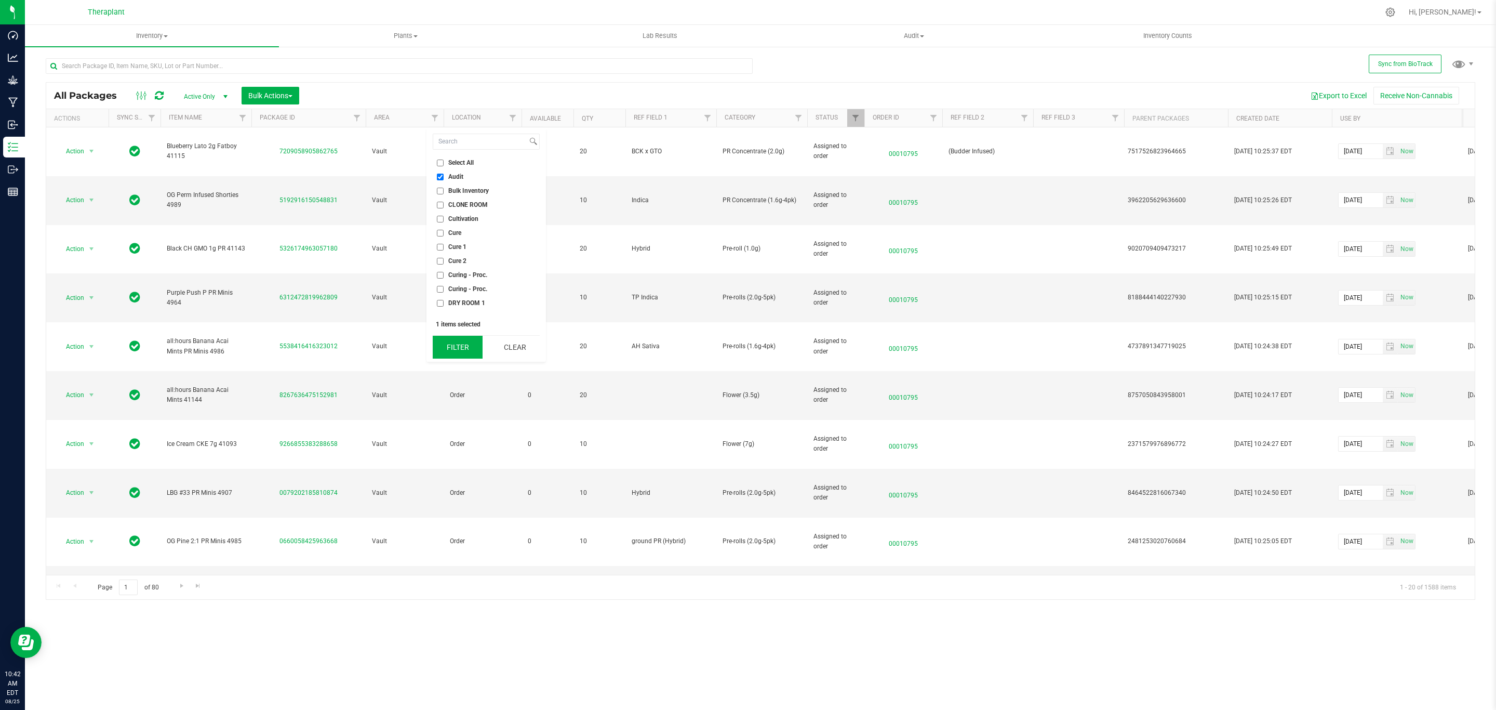
click at [455, 342] on button "Filter" at bounding box center [458, 347] width 50 height 23
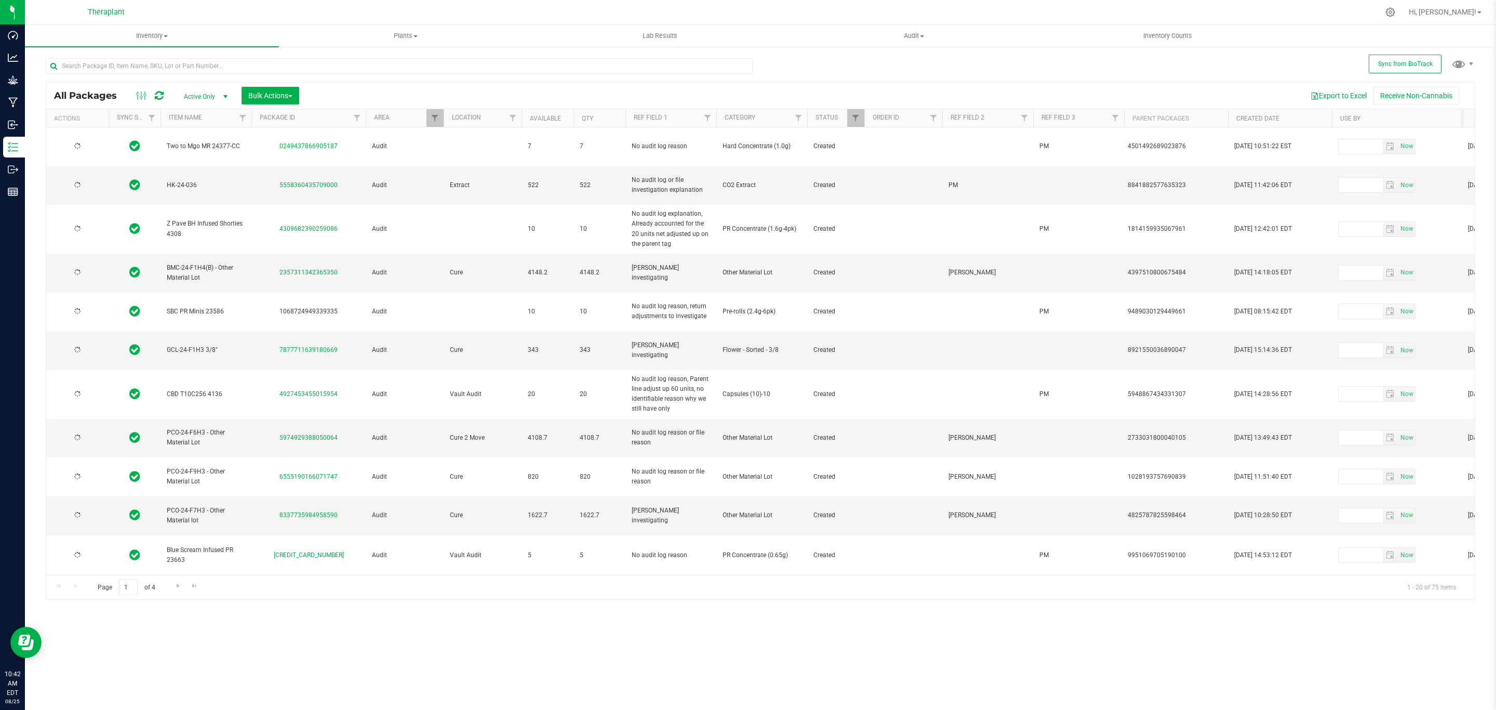
type input "[DATE]"
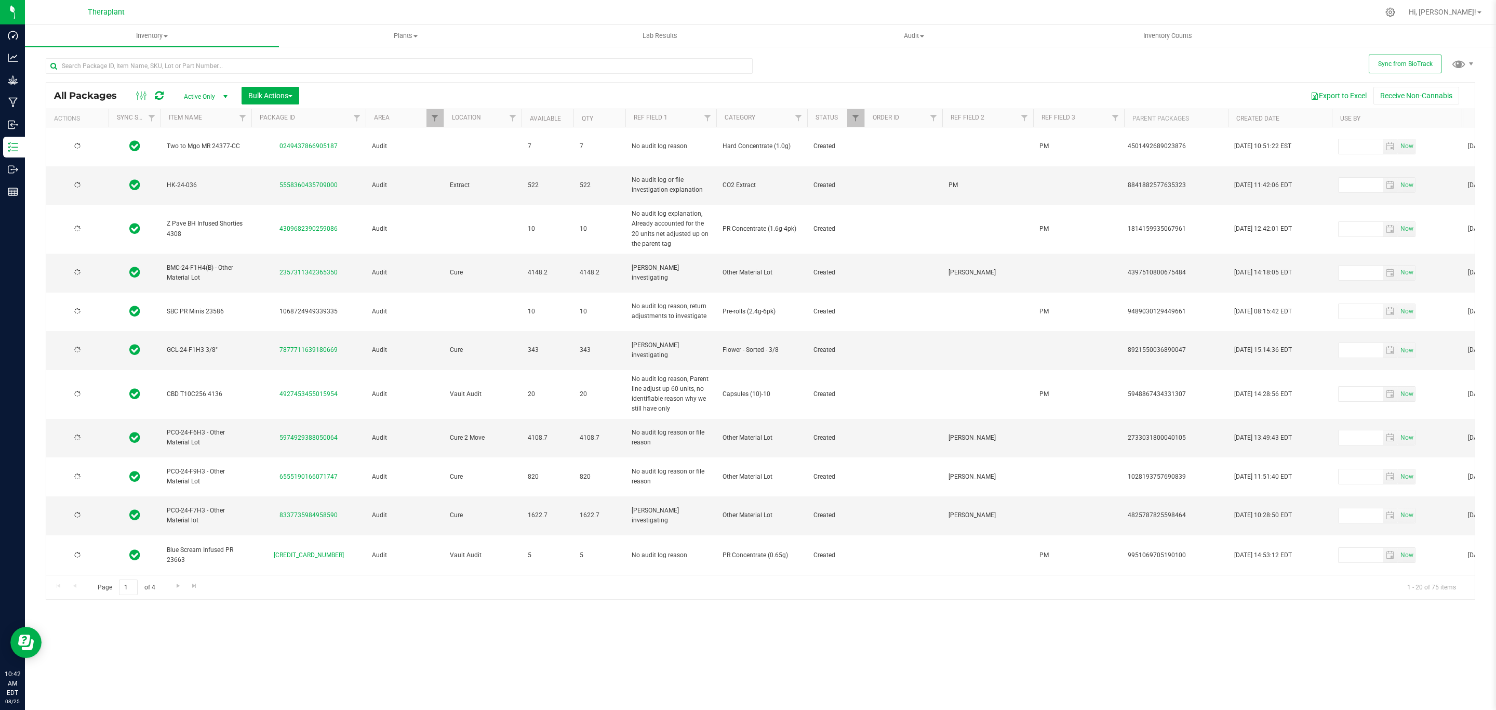
type input "[DATE]"
click at [437, 331] on td "Audit" at bounding box center [405, 350] width 78 height 39
click at [1348, 93] on button "Export to Excel" at bounding box center [1339, 96] width 70 height 18
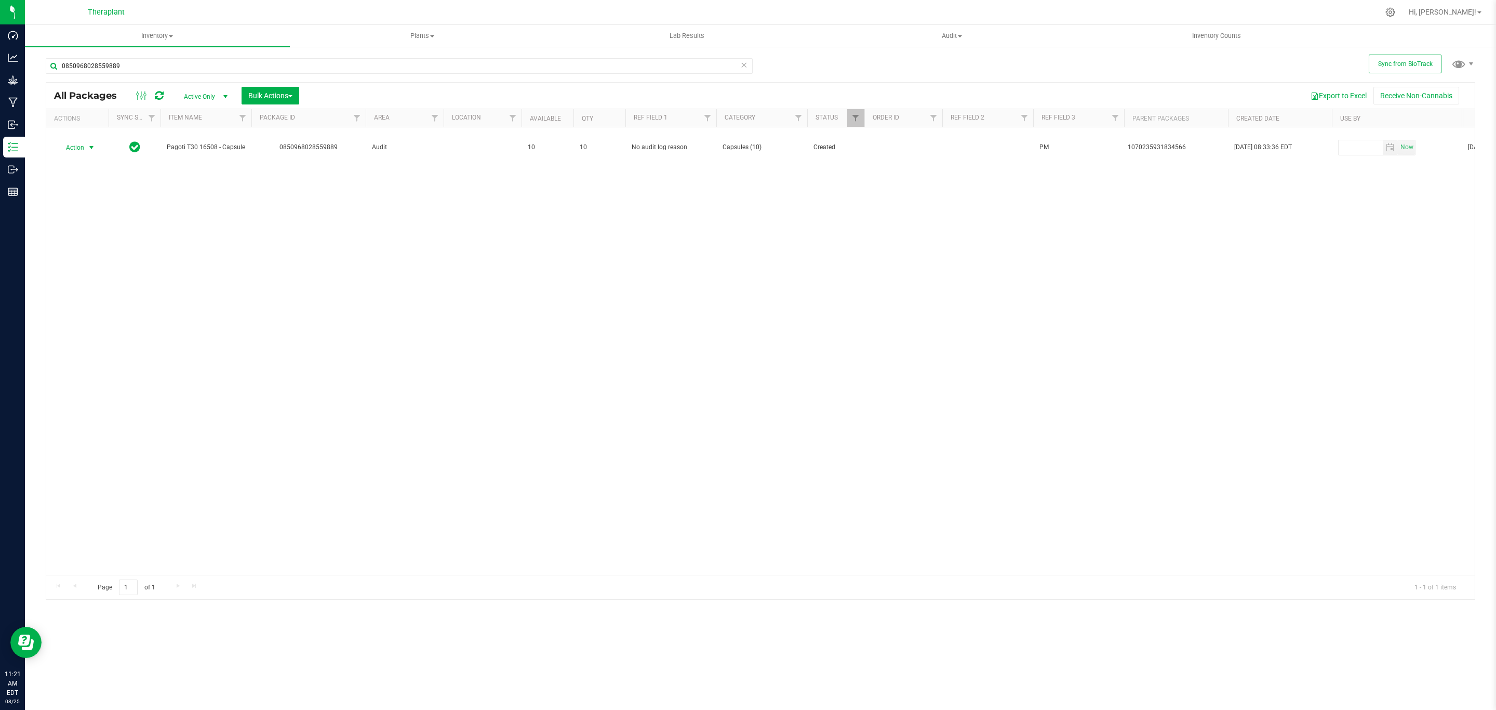
click at [76, 148] on span "Action" at bounding box center [71, 147] width 28 height 15
click at [106, 256] on li "Package audit log" at bounding box center [97, 258] width 81 height 16
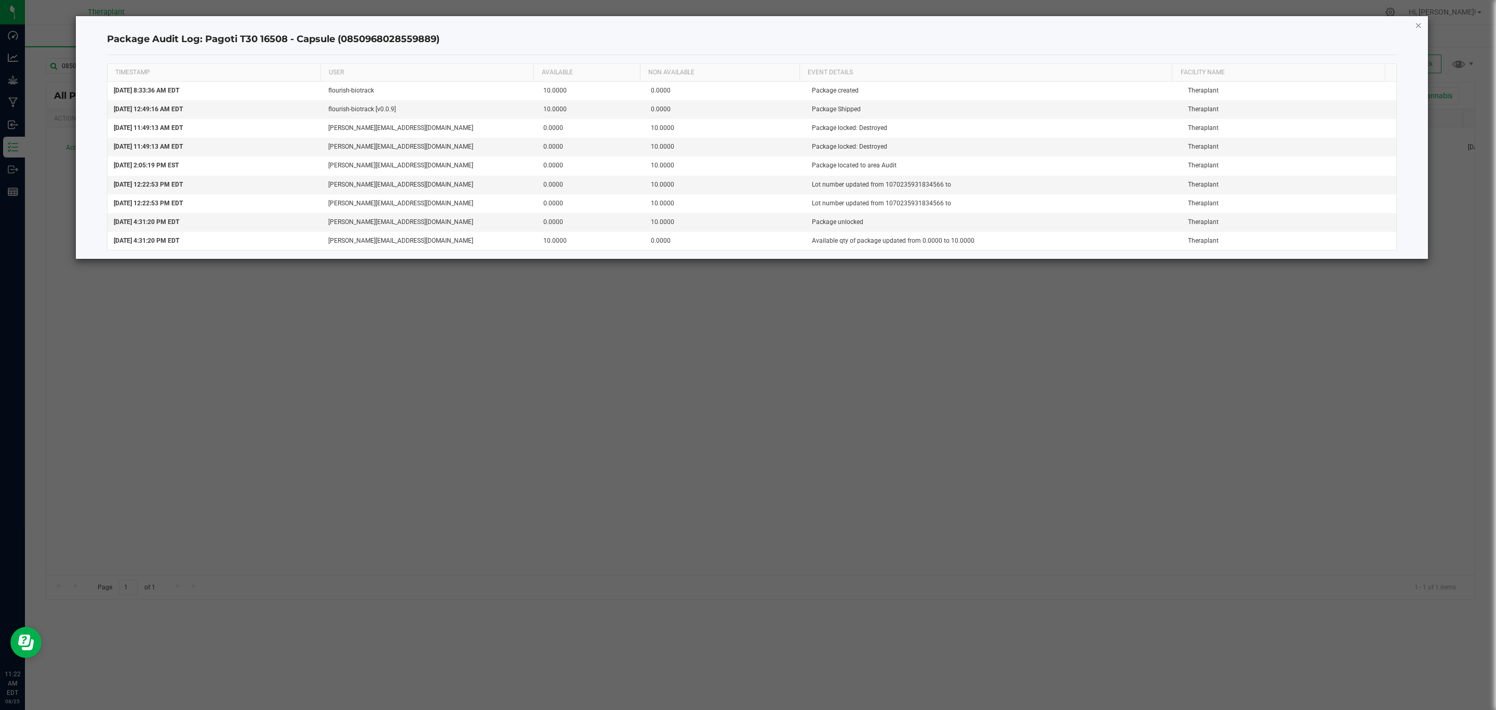
click at [1415, 25] on icon "button" at bounding box center [1418, 25] width 7 height 12
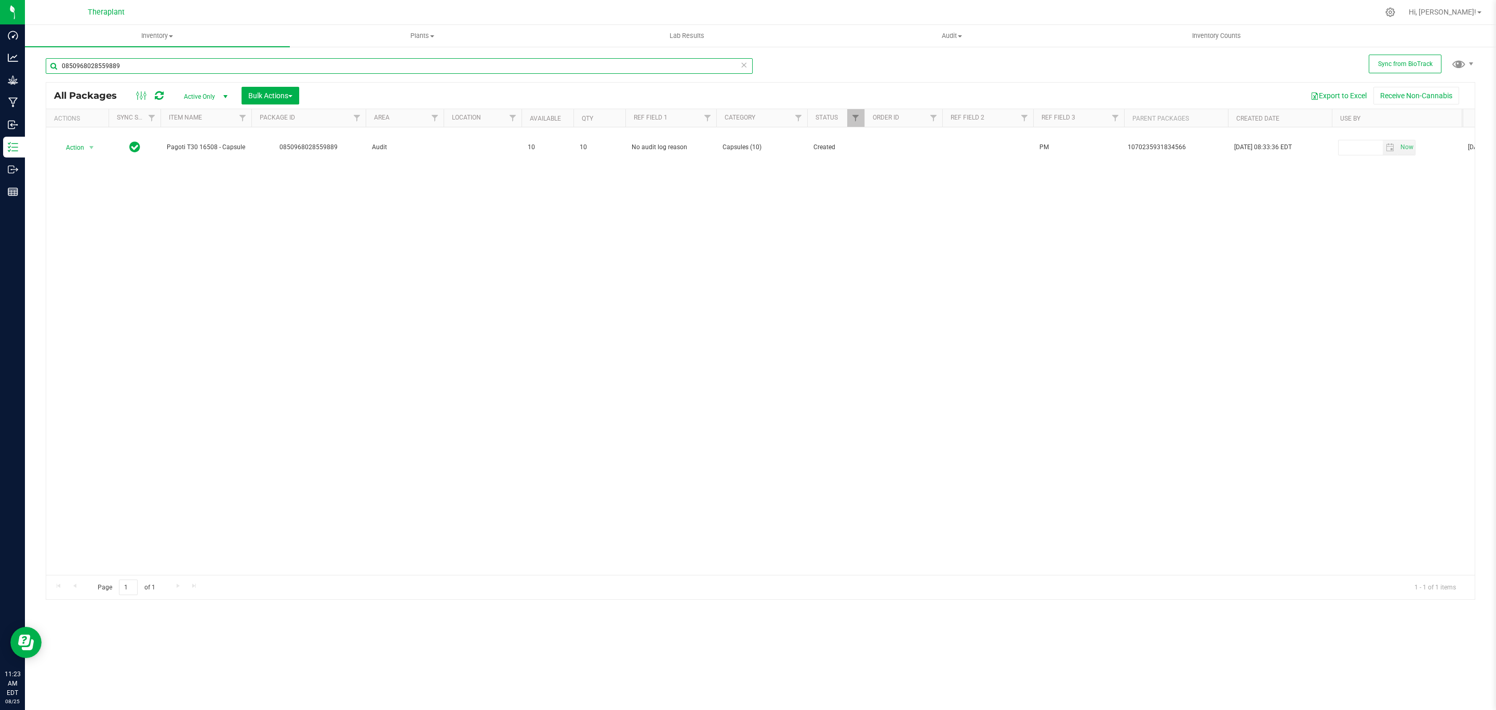
click at [209, 67] on input "0850968028559889" at bounding box center [399, 66] width 707 height 16
paste input "7846853330480728"
type input "7846853330480728"
click at [83, 145] on span "Action" at bounding box center [71, 152] width 28 height 15
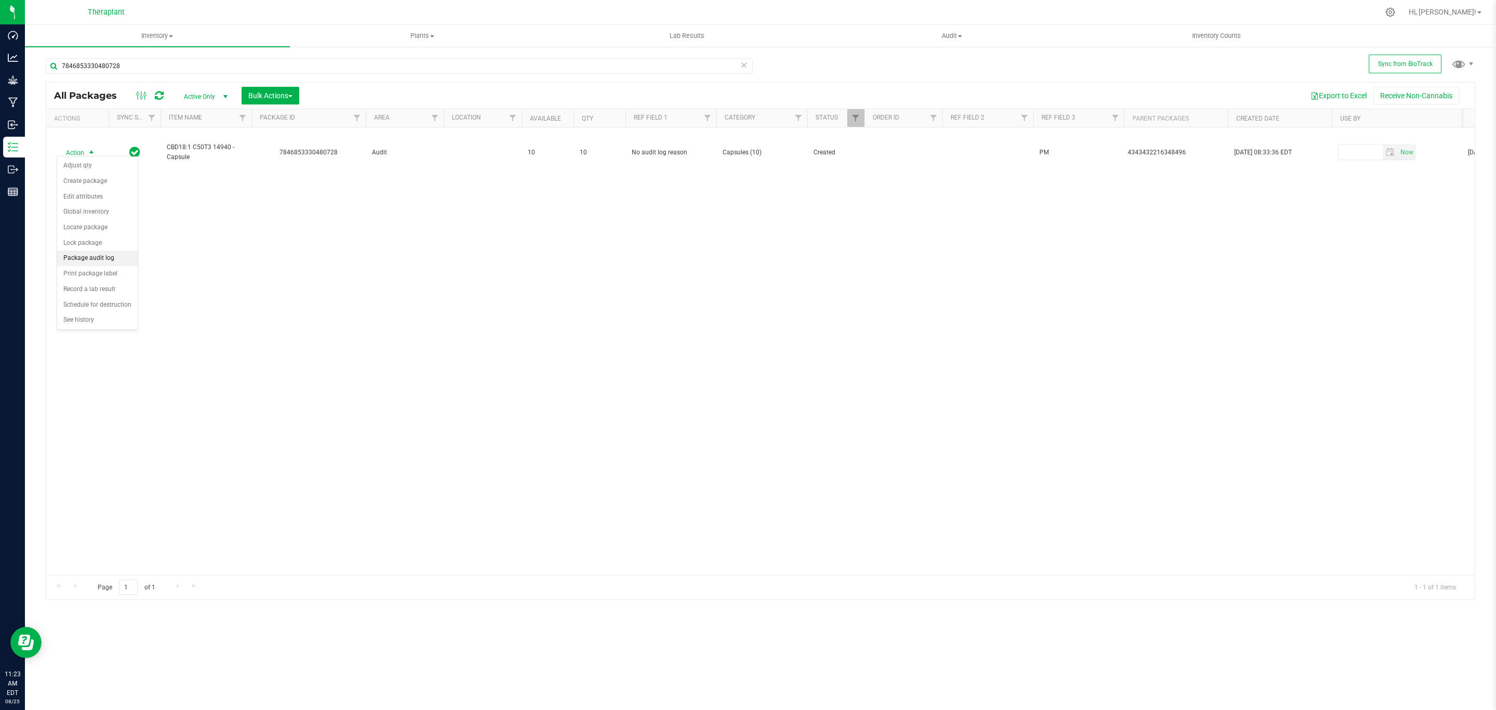
click at [94, 259] on li "Package audit log" at bounding box center [97, 258] width 81 height 16
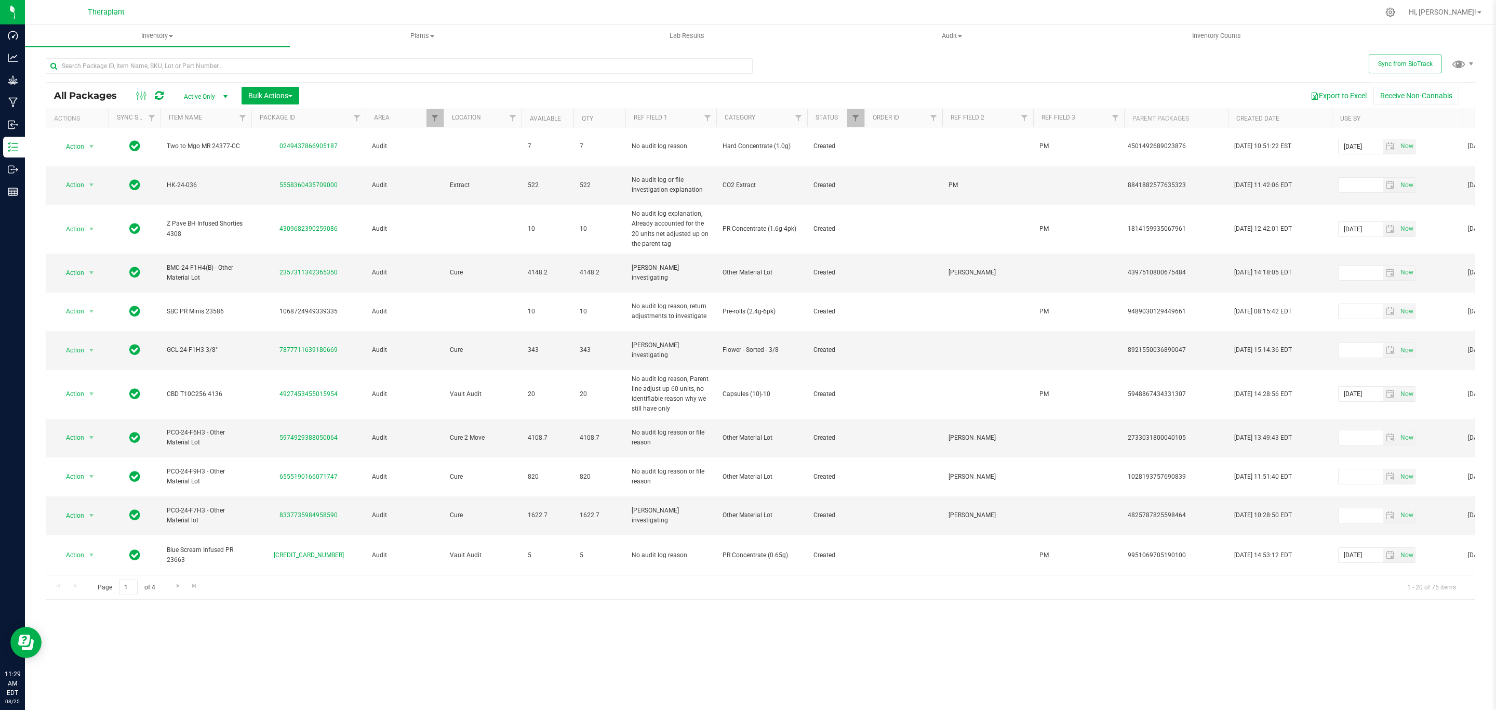
click at [1314, 122] on th "Created Date" at bounding box center [1280, 118] width 104 height 18
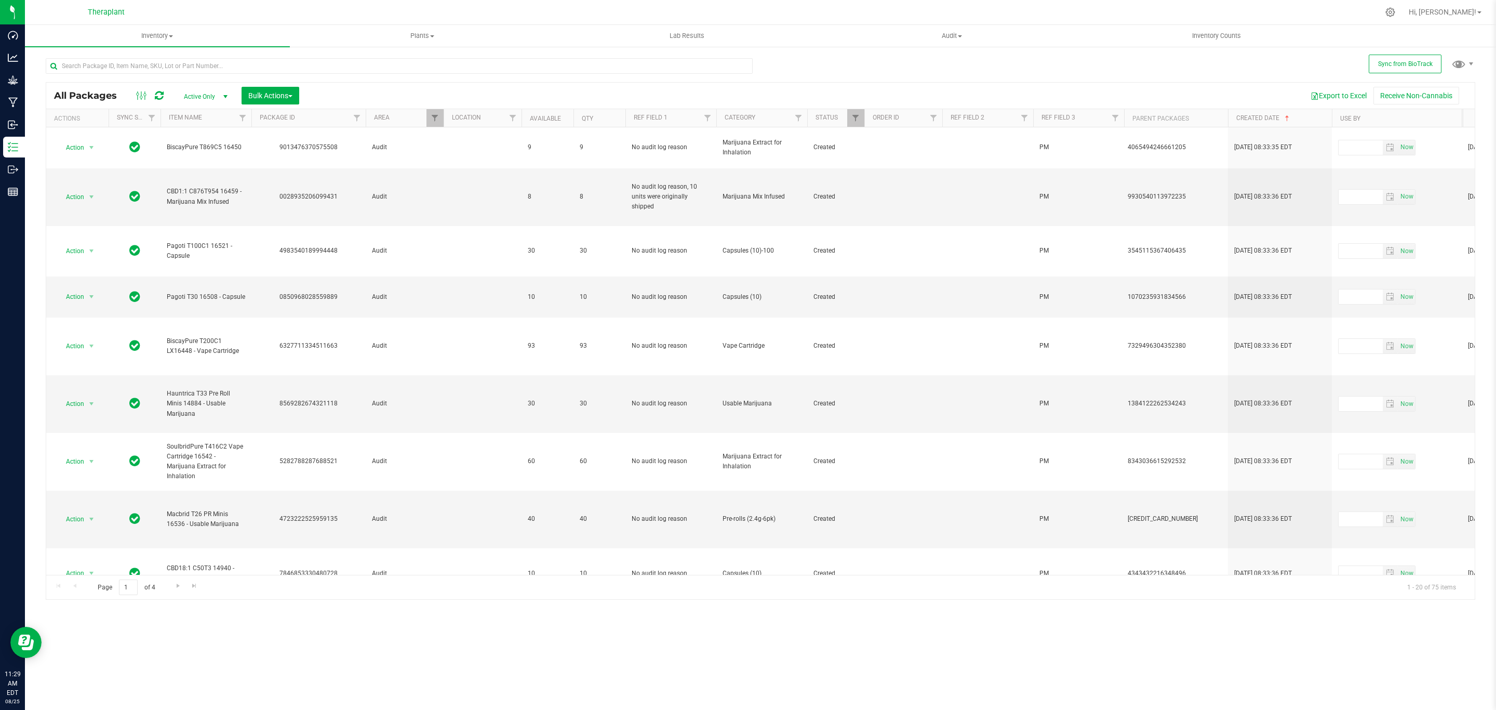
click at [78, 92] on span "All Packages" at bounding box center [90, 95] width 73 height 11
click at [262, 94] on span "Bulk Actions" at bounding box center [270, 95] width 44 height 8
click at [295, 234] on span "Schedule for destruction" at bounding box center [285, 234] width 75 height 8
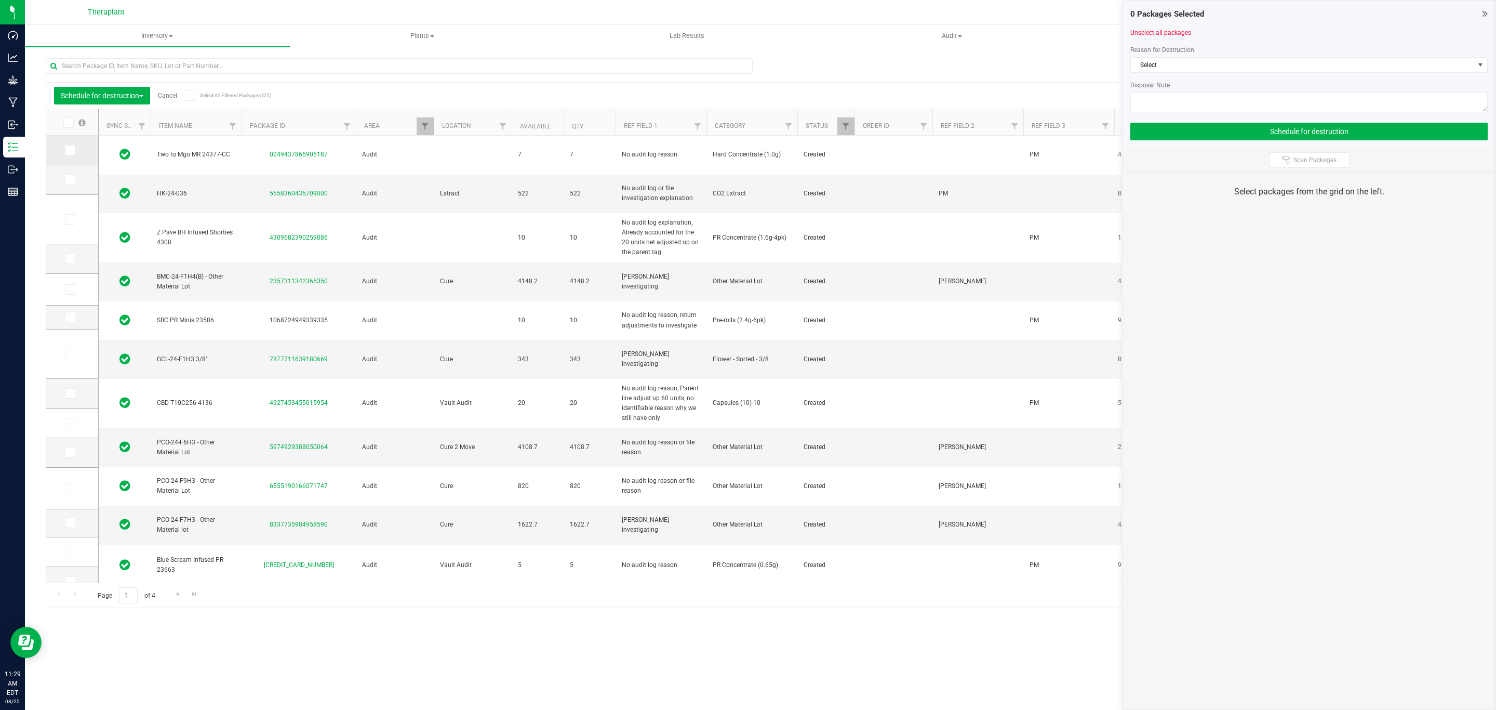
click at [69, 154] on span at bounding box center [70, 150] width 10 height 10
click at [0, 0] on input "checkbox" at bounding box center [0, 0] width 0 height 0
click at [65, 181] on span at bounding box center [70, 180] width 10 height 10
click at [0, 0] on input "checkbox" at bounding box center [0, 0] width 0 height 0
click at [68, 209] on td at bounding box center [72, 219] width 52 height 49
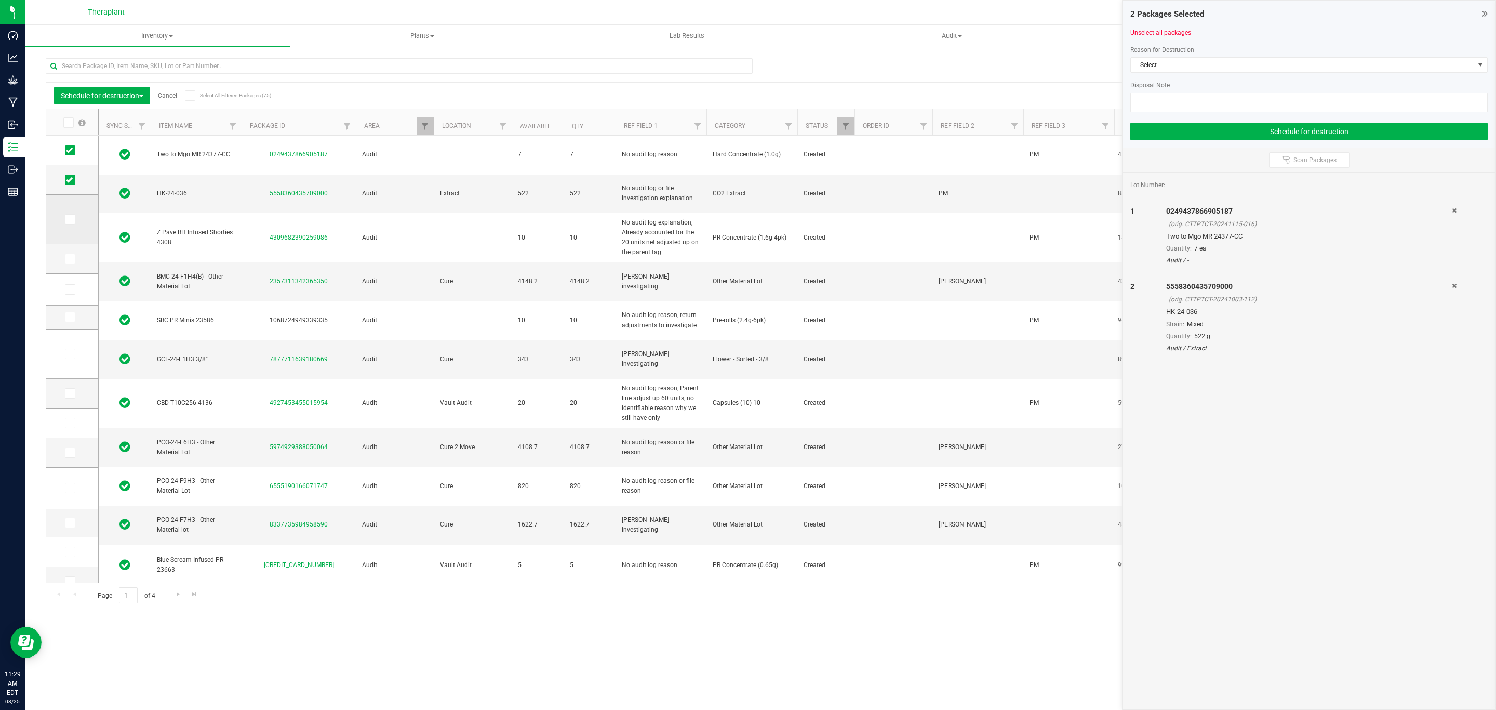
click at [70, 215] on span at bounding box center [70, 219] width 10 height 10
click at [0, 0] on input "checkbox" at bounding box center [0, 0] width 0 height 0
click at [67, 123] on icon at bounding box center [67, 123] width 7 height 0
click at [0, 0] on input "checkbox" at bounding box center [0, 0] width 0 height 0
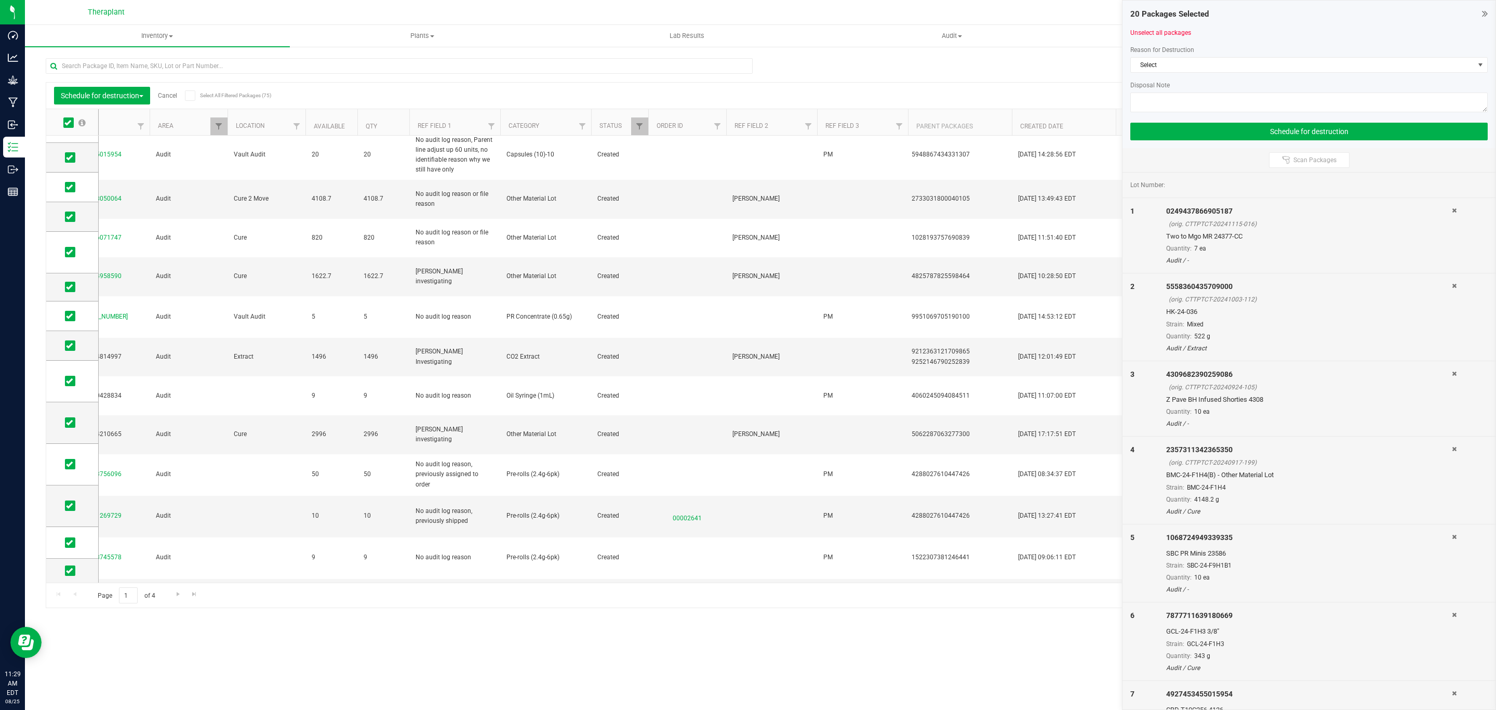
scroll to position [0, 236]
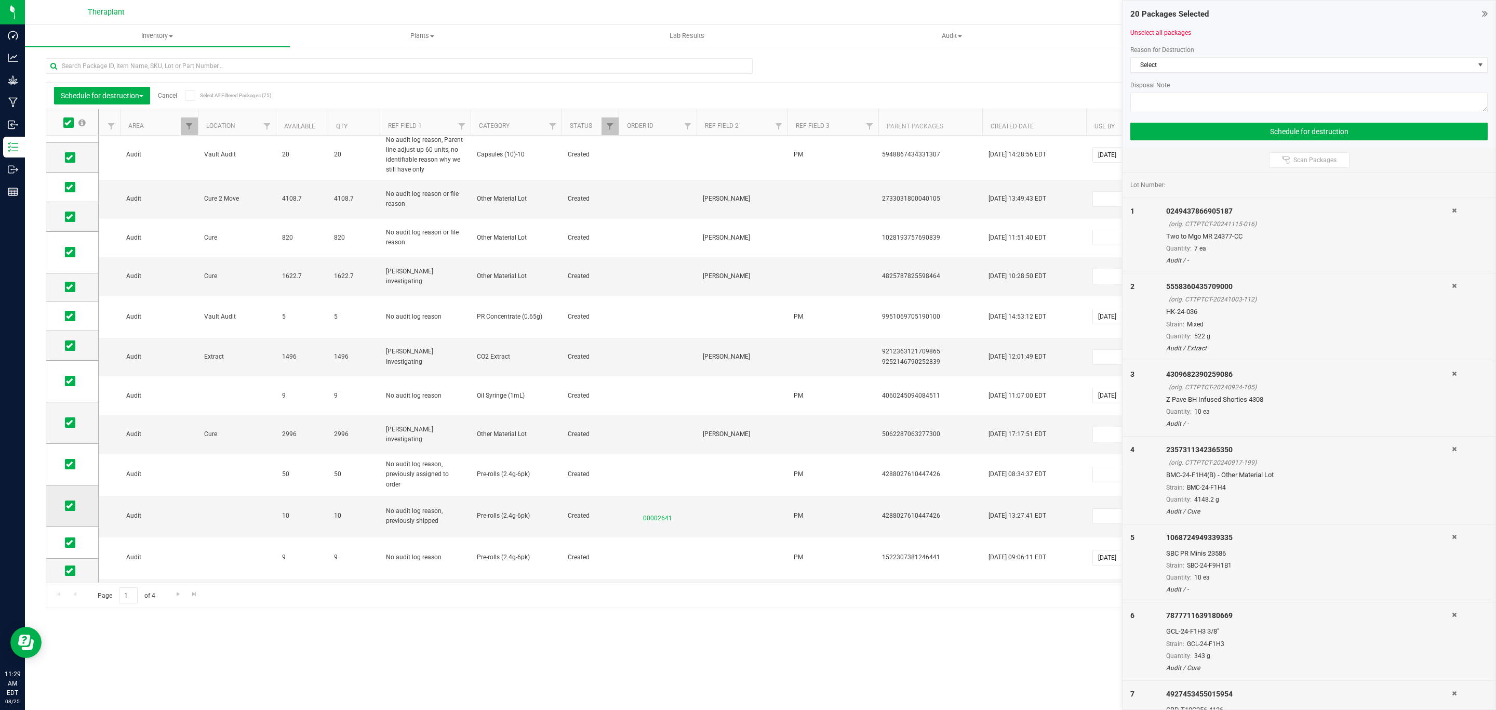
click at [71, 505] on icon at bounding box center [69, 505] width 7 height 0
click at [0, 0] on input "checkbox" at bounding box center [0, 0] width 0 height 0
click at [69, 464] on icon at bounding box center [69, 464] width 7 height 0
click at [0, 0] on input "checkbox" at bounding box center [0, 0] width 0 height 0
click at [75, 536] on td at bounding box center [72, 543] width 52 height 32
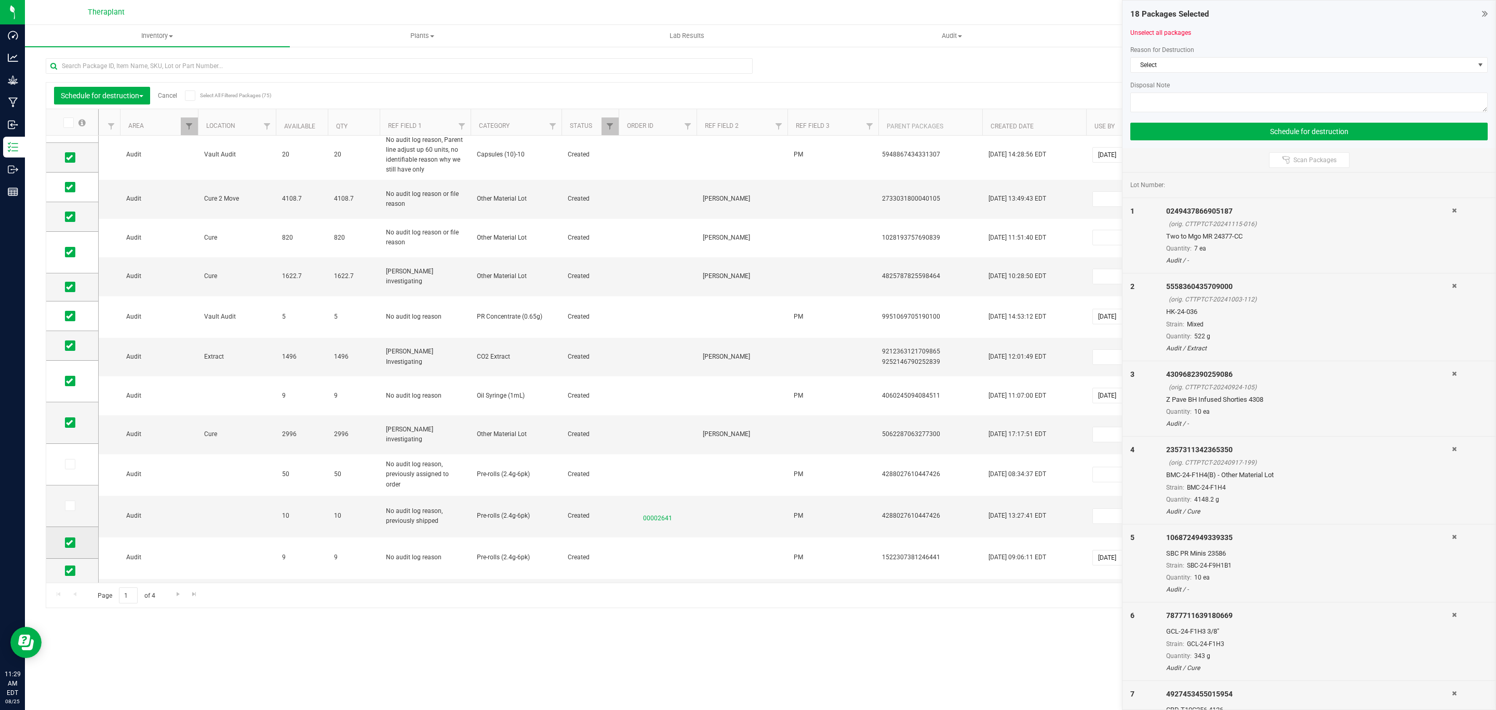
click at [76, 538] on label at bounding box center [72, 542] width 15 height 10
click at [0, 0] on input "checkbox" at bounding box center [0, 0] width 0 height 0
click at [68, 568] on span at bounding box center [70, 570] width 10 height 10
click at [73, 572] on span at bounding box center [70, 570] width 10 height 10
click at [0, 0] on input "checkbox" at bounding box center [0, 0] width 0 height 0
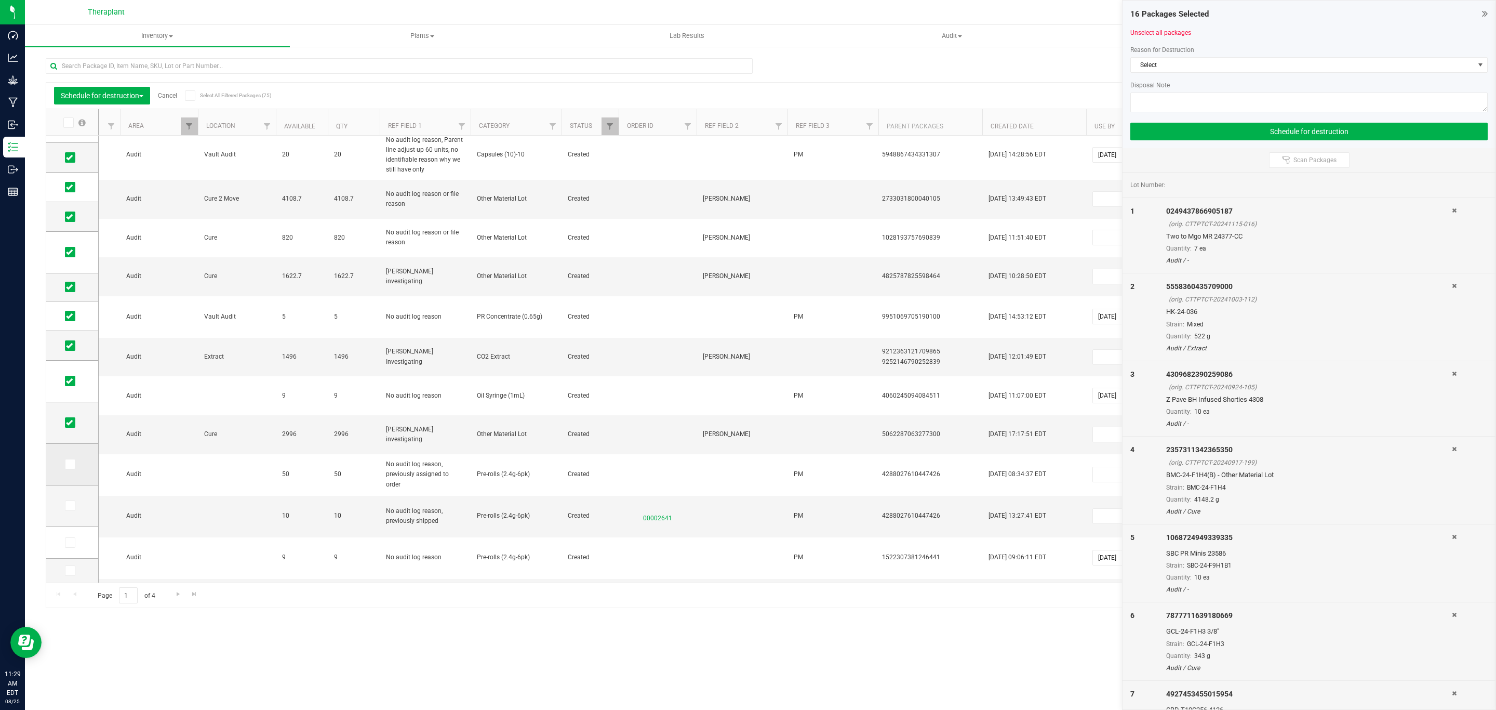
click at [69, 469] on span at bounding box center [70, 464] width 10 height 10
click at [0, 0] on input "checkbox" at bounding box center [0, 0] width 0 height 0
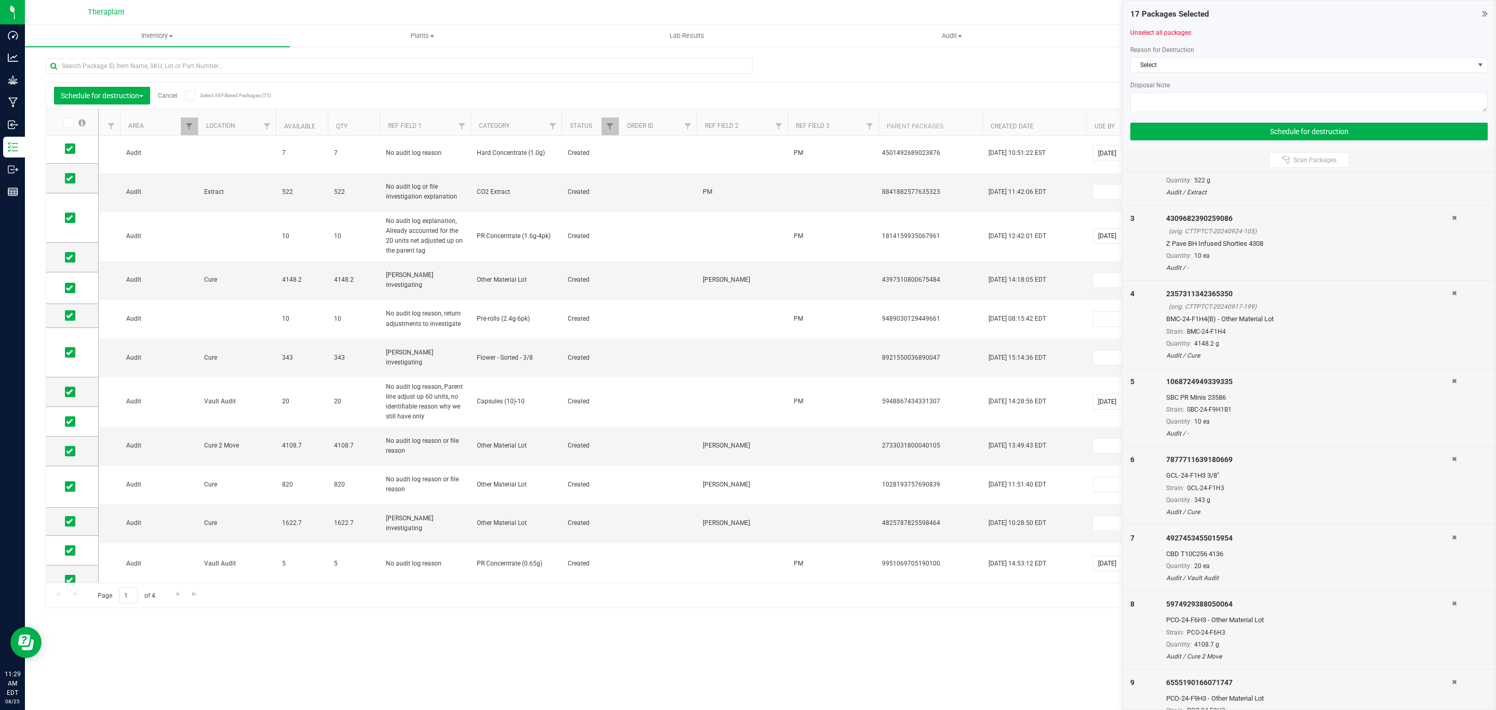
scroll to position [0, 0]
click at [1060, 127] on th "Created Date" at bounding box center [1034, 122] width 104 height 26
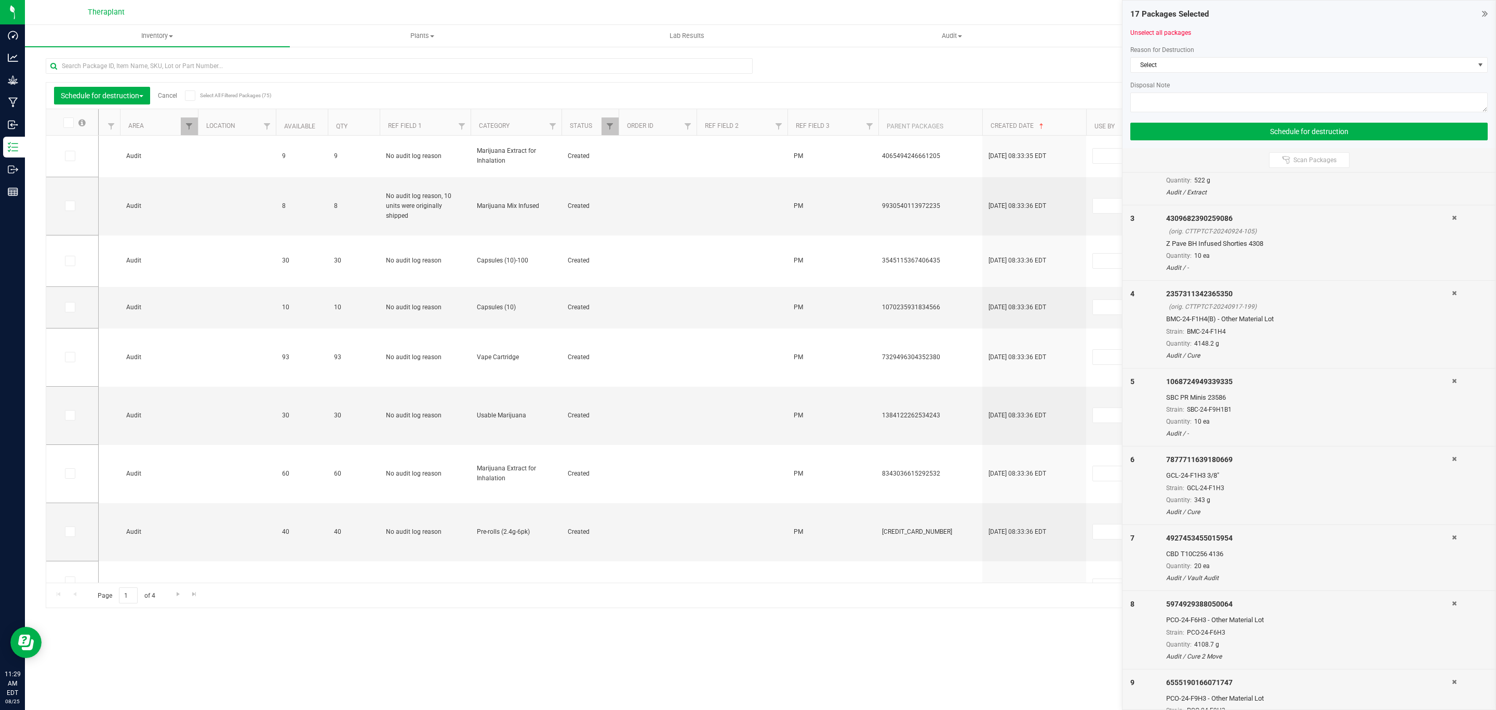
click at [75, 124] on label at bounding box center [74, 122] width 40 height 10
click at [0, 0] on input "checkbox" at bounding box center [0, 0] width 0 height 0
click at [69, 123] on icon at bounding box center [67, 123] width 7 height 0
click at [0, 0] on input "checkbox" at bounding box center [0, 0] width 0 height 0
click at [1053, 119] on th "Created Date" at bounding box center [1034, 122] width 104 height 26
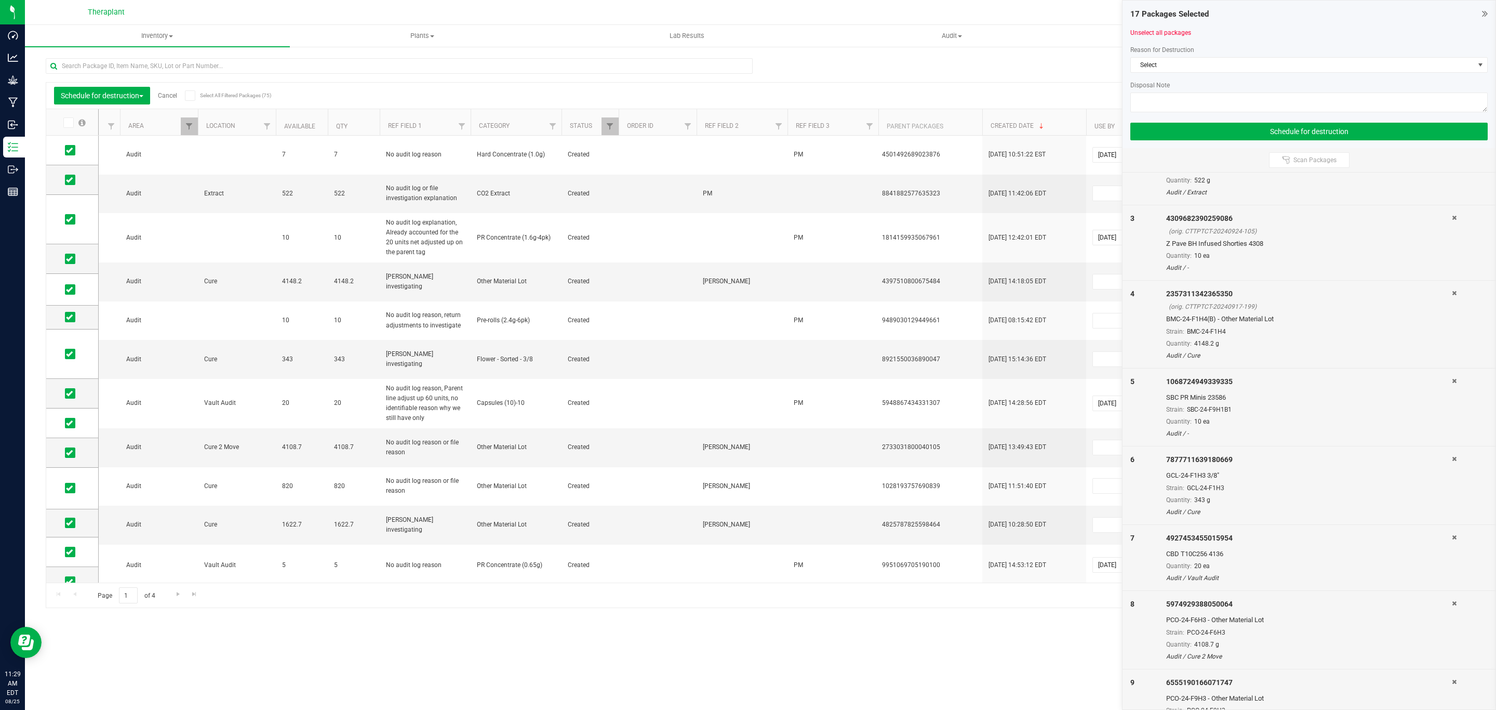
click at [1052, 119] on th "Created Date" at bounding box center [1034, 122] width 104 height 26
click at [70, 123] on icon at bounding box center [67, 123] width 7 height 0
click at [0, 0] on input "checkbox" at bounding box center [0, 0] width 0 height 0
click at [69, 123] on icon at bounding box center [67, 123] width 7 height 0
click at [0, 0] on input "checkbox" at bounding box center [0, 0] width 0 height 0
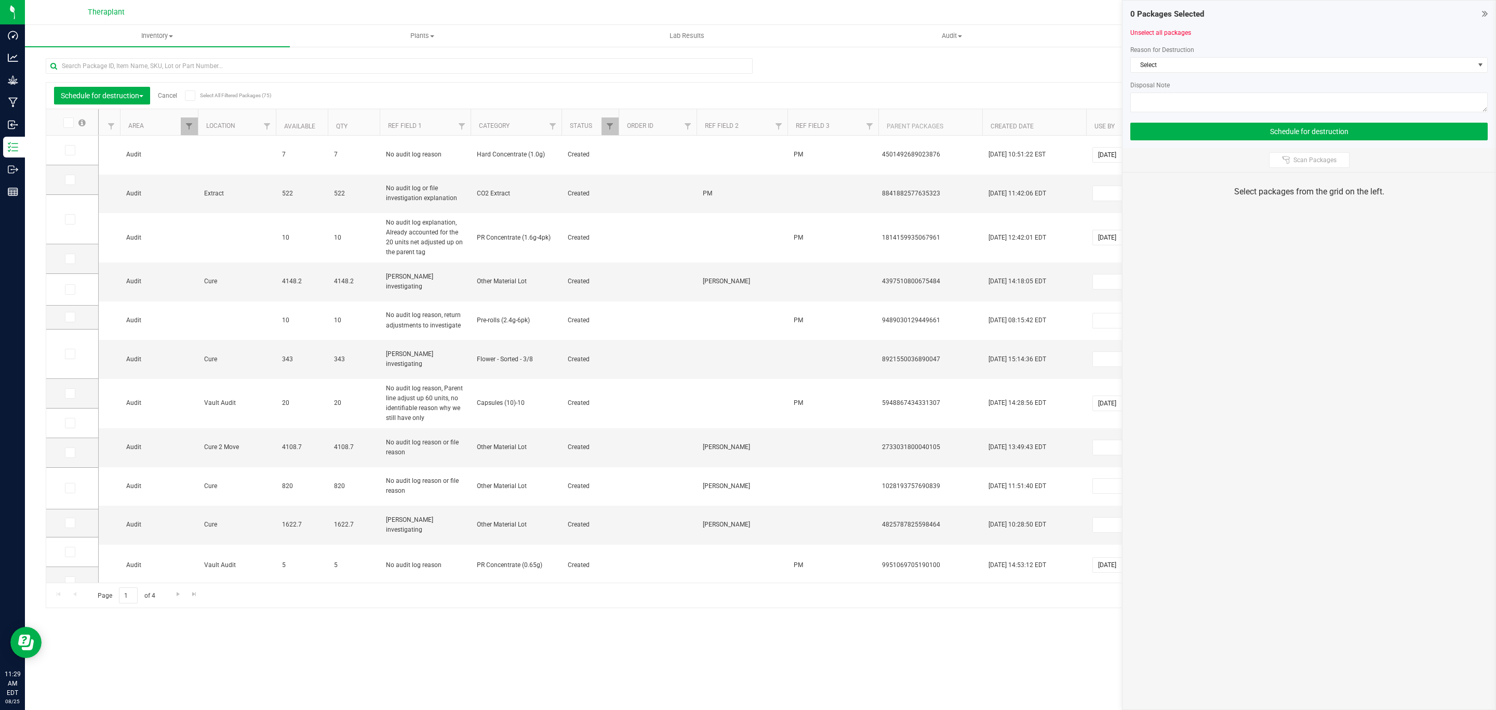
click at [1075, 114] on th "Created Date" at bounding box center [1034, 122] width 104 height 26
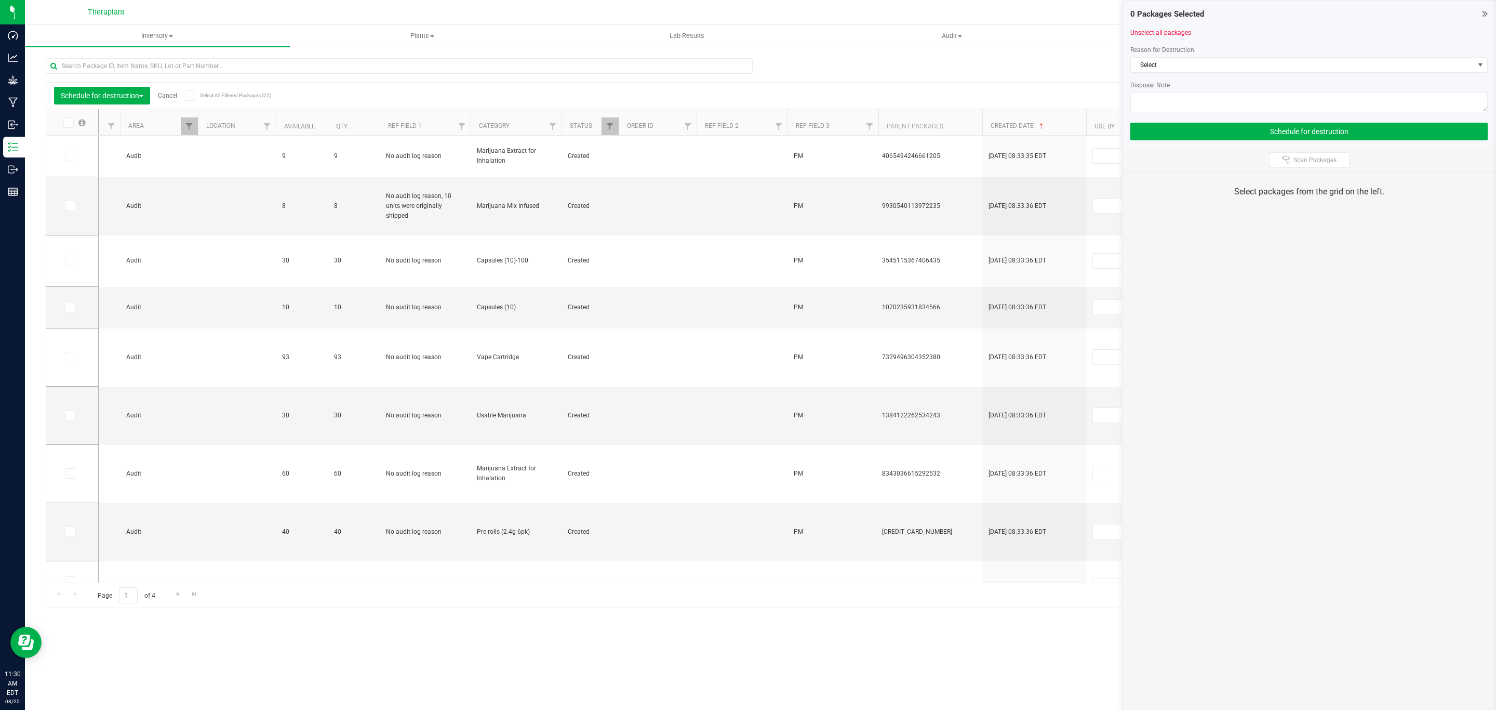
click at [70, 123] on icon at bounding box center [67, 123] width 7 height 0
click at [0, 0] on input "checkbox" at bounding box center [0, 0] width 0 height 0
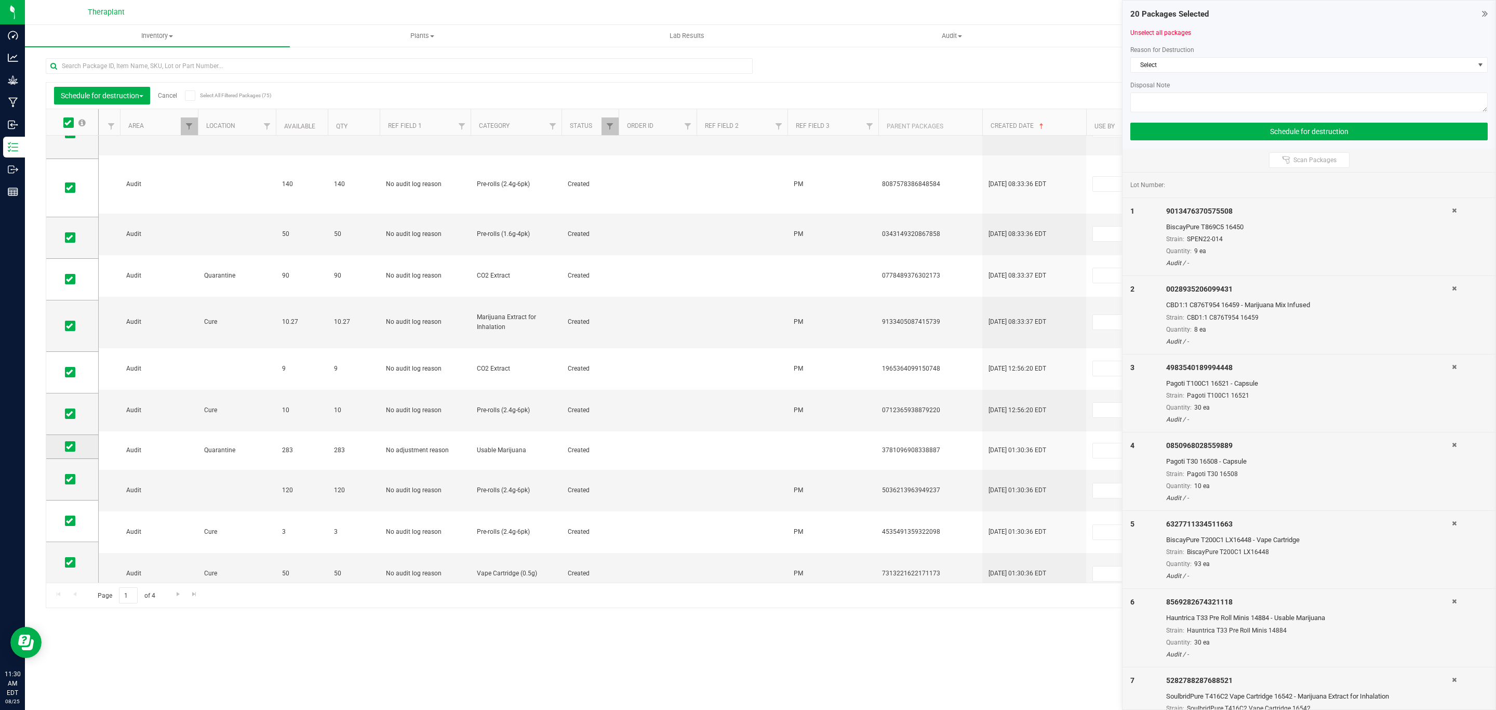
click at [72, 446] on icon at bounding box center [69, 446] width 7 height 0
click at [0, 0] on input "checkbox" at bounding box center [0, 0] width 0 height 0
click at [68, 479] on icon at bounding box center [69, 479] width 7 height 0
click at [0, 0] on input "checkbox" at bounding box center [0, 0] width 0 height 0
drag, startPoint x: 67, startPoint y: 518, endPoint x: 69, endPoint y: 526, distance: 7.9
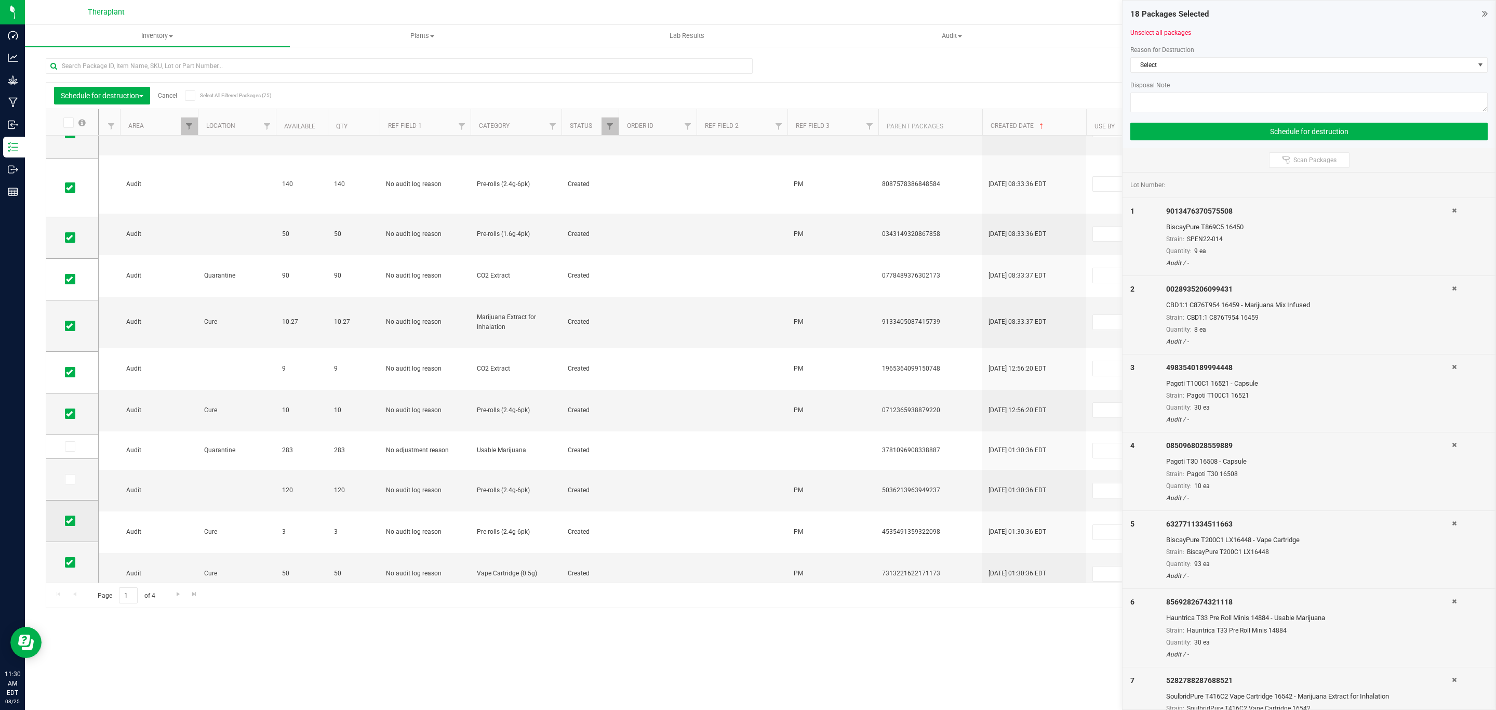
click at [68, 520] on icon at bounding box center [69, 520] width 7 height 0
click at [0, 0] on input "checkbox" at bounding box center [0, 0] width 0 height 0
click at [69, 562] on icon at bounding box center [69, 562] width 7 height 0
click at [0, 0] on input "checkbox" at bounding box center [0, 0] width 0 height 0
click at [1227, 105] on textarea at bounding box center [1308, 102] width 357 height 20
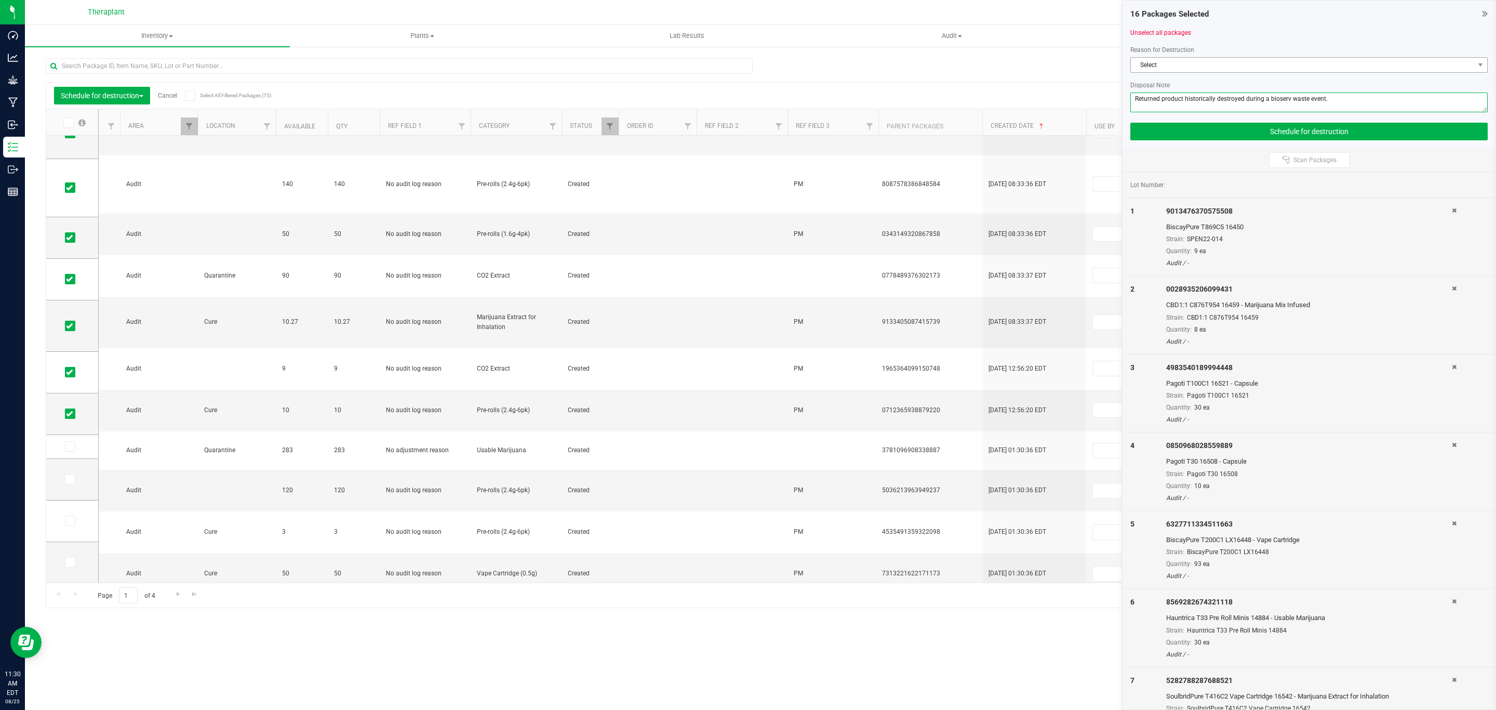
type textarea "Returned product historically destroyed during a bioserv waste event."
click at [1233, 64] on span "Select" at bounding box center [1302, 65] width 343 height 15
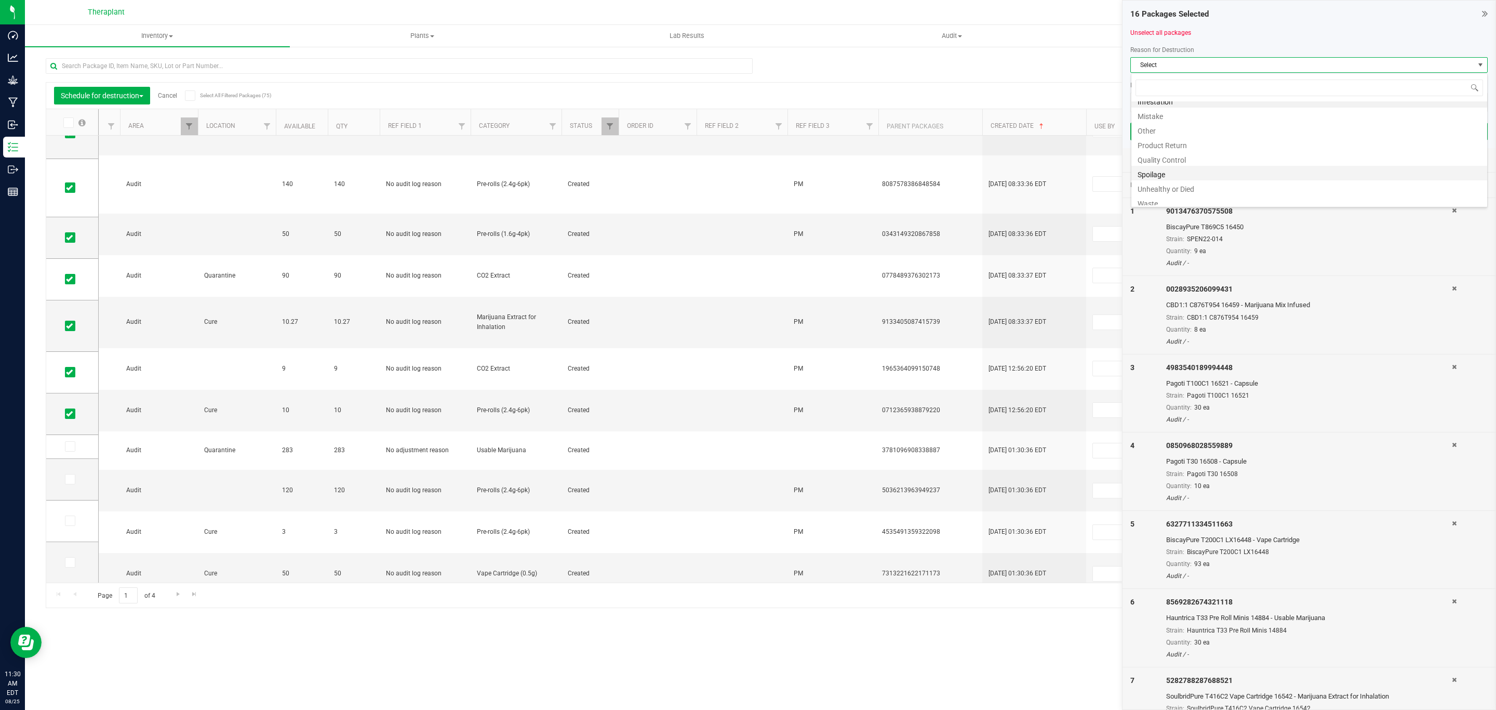
scroll to position [12, 0]
click at [1166, 195] on li "Waste" at bounding box center [1309, 198] width 356 height 15
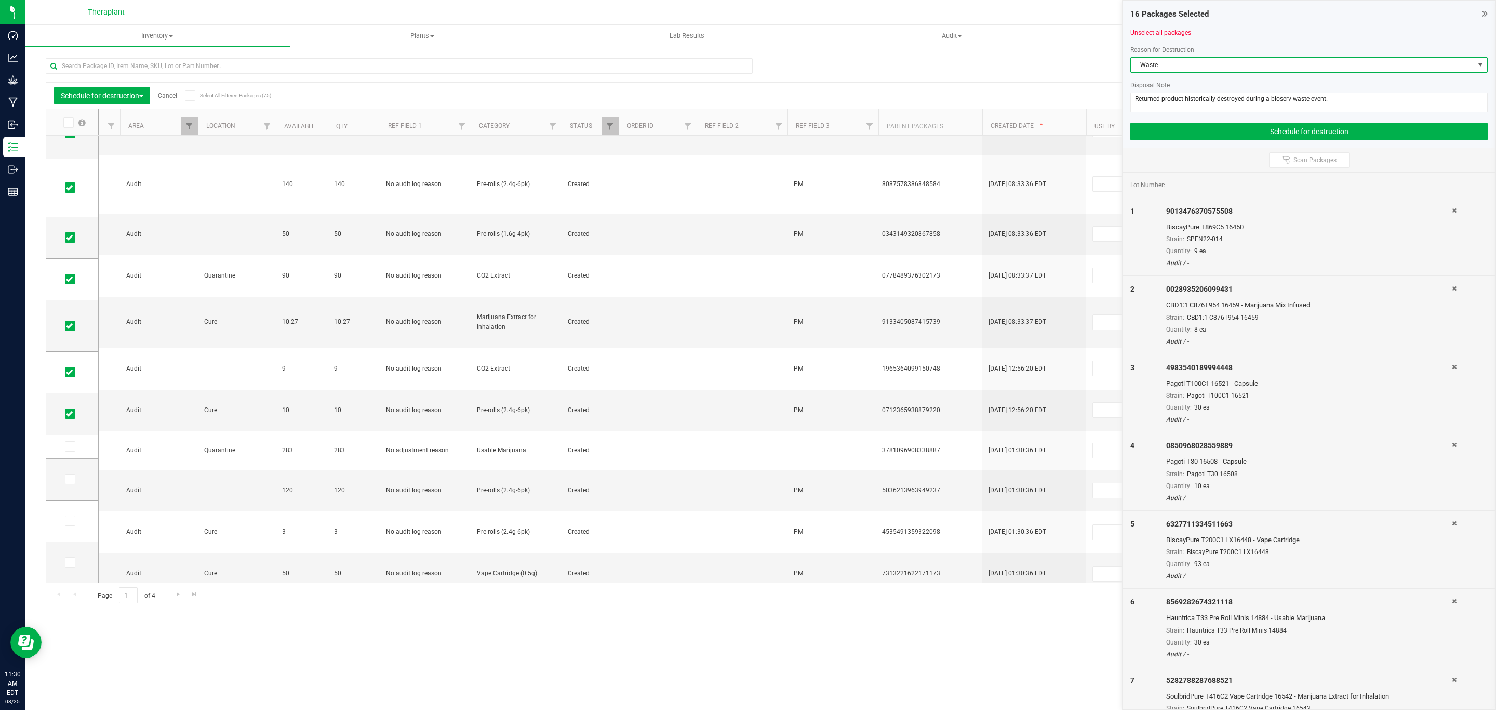
click at [1239, 72] on span "Waste" at bounding box center [1302, 65] width 343 height 15
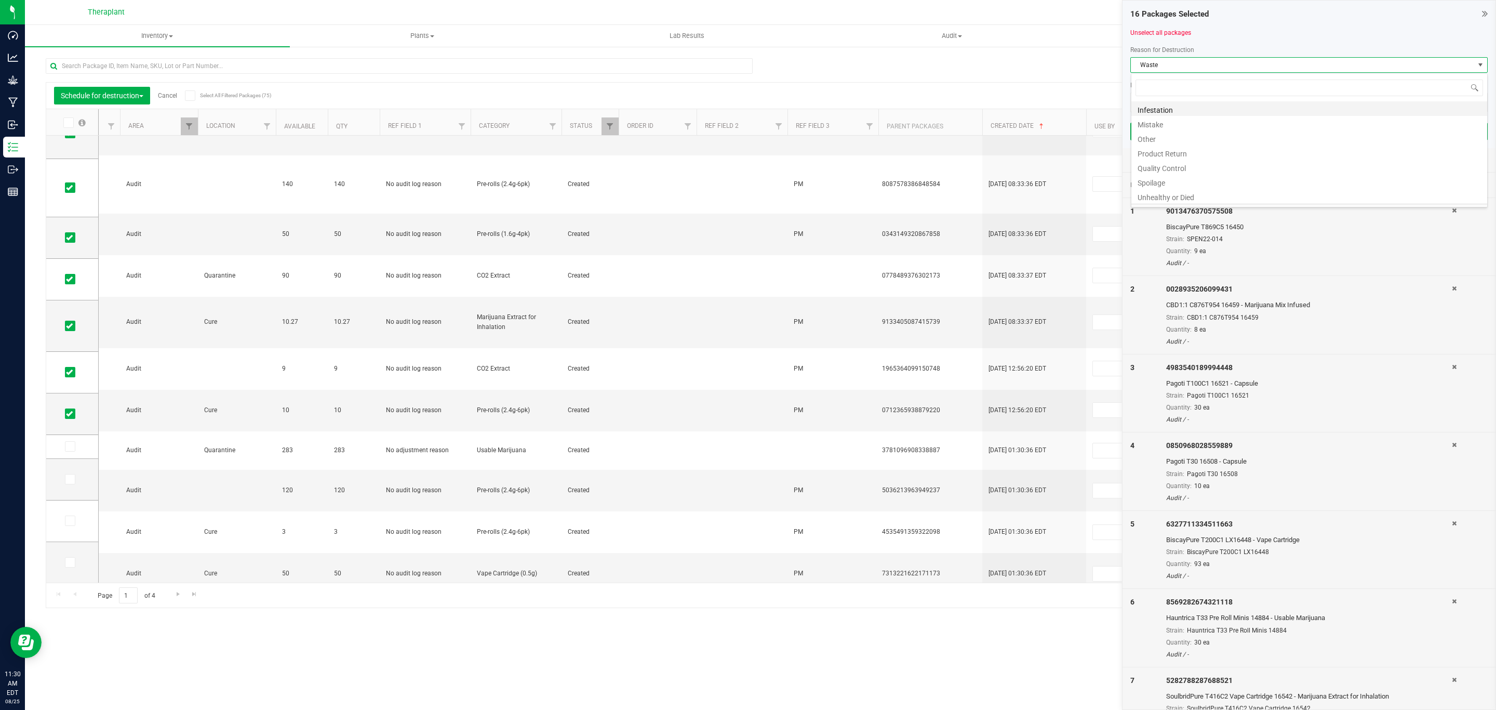
scroll to position [16, 357]
click at [1189, 142] on li "Product Return" at bounding box center [1309, 139] width 356 height 15
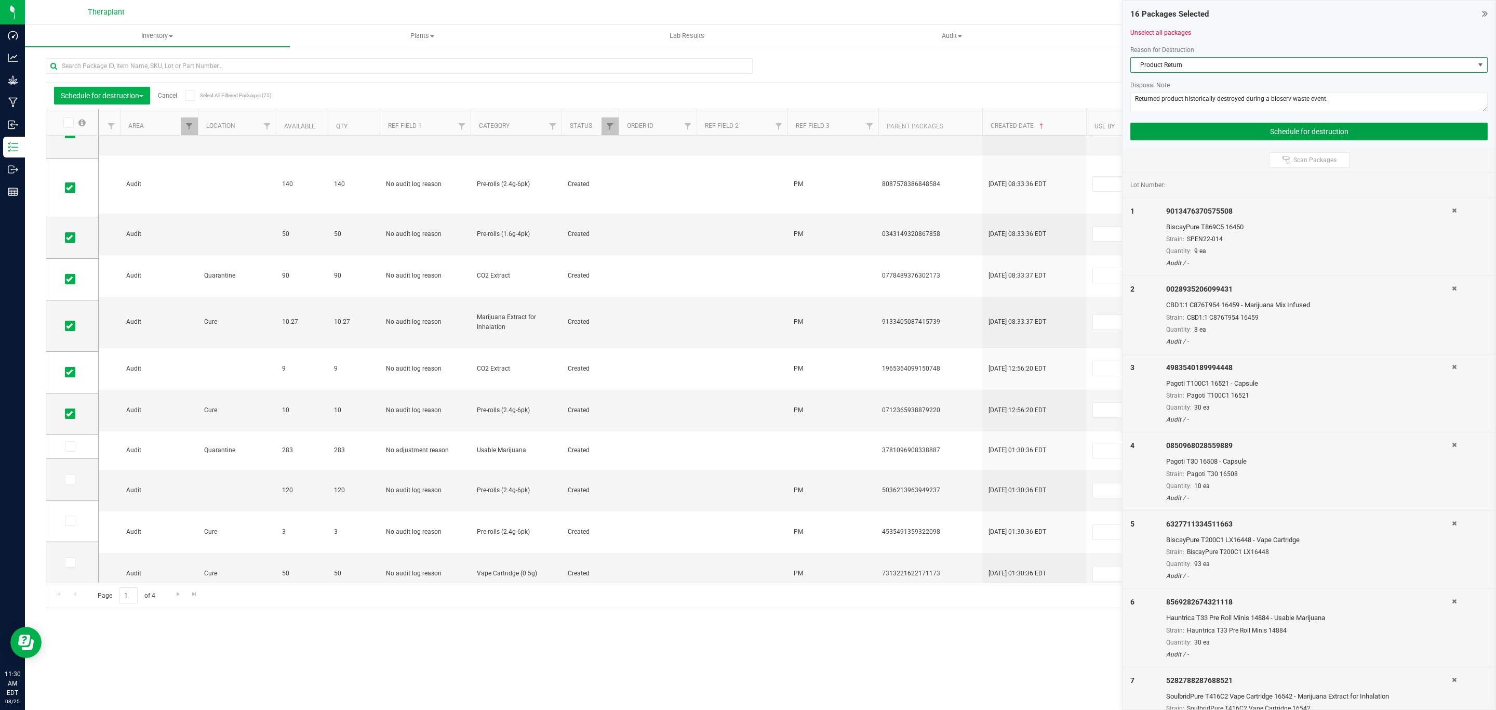
click at [1303, 136] on button "Schedule for destruction" at bounding box center [1308, 132] width 357 height 18
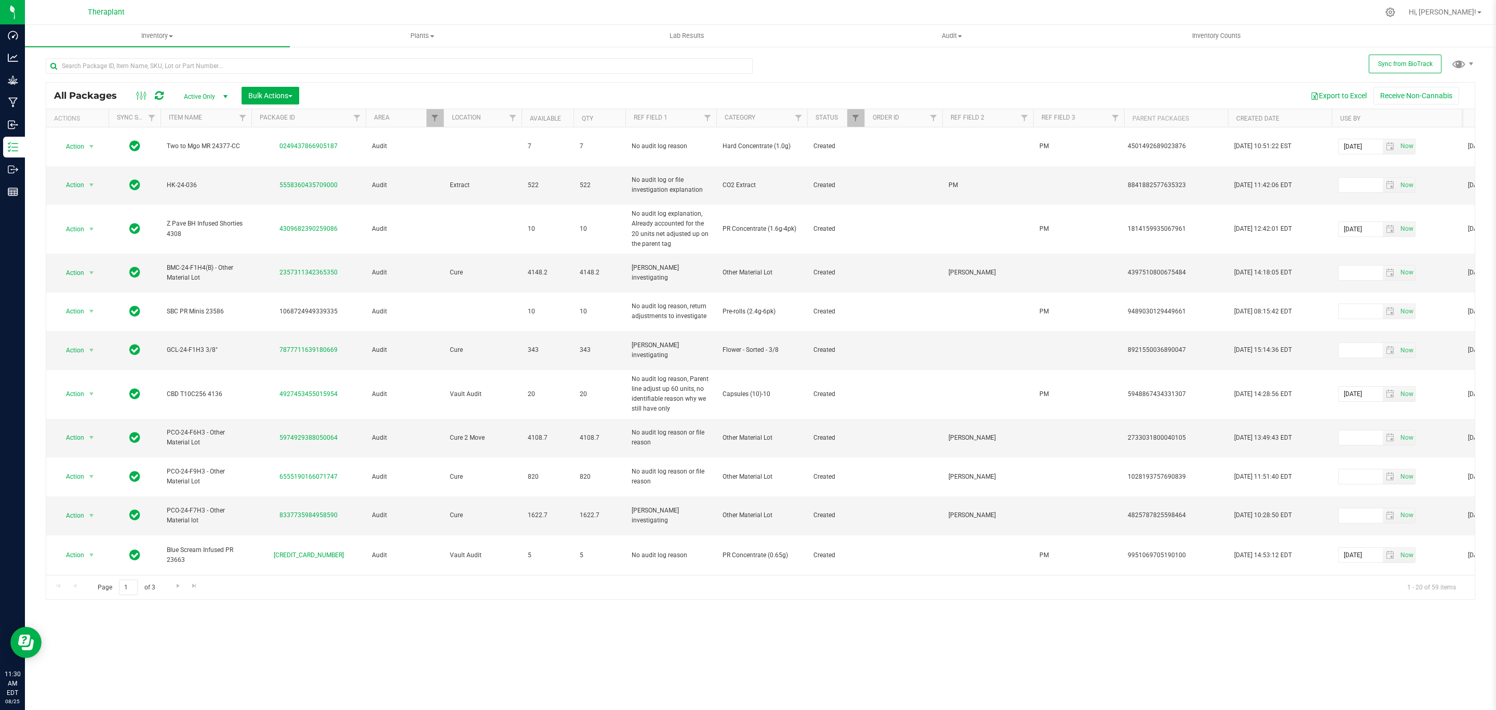
click at [1290, 121] on th "Created Date" at bounding box center [1280, 118] width 104 height 18
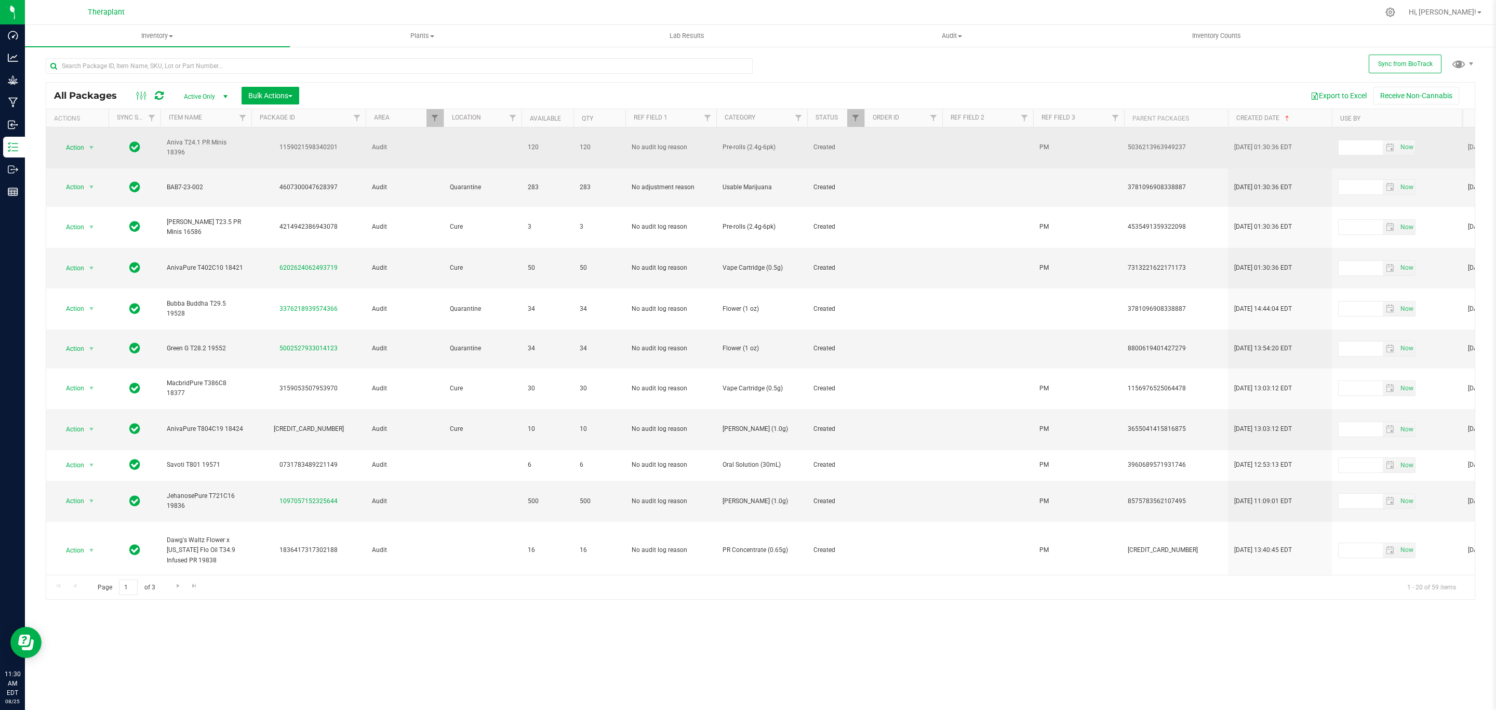
click at [305, 145] on div "1159021598340201" at bounding box center [308, 147] width 117 height 10
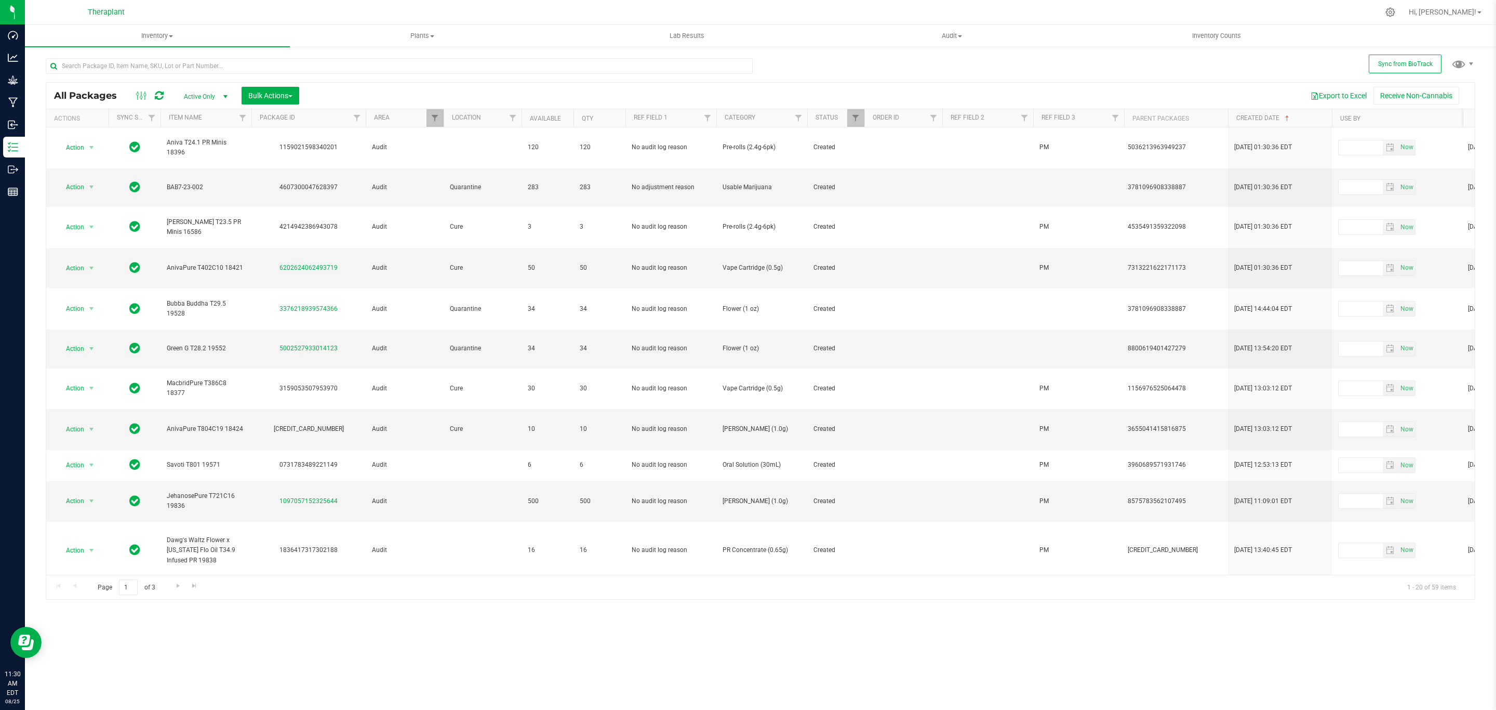
copy div "1159021598340201"
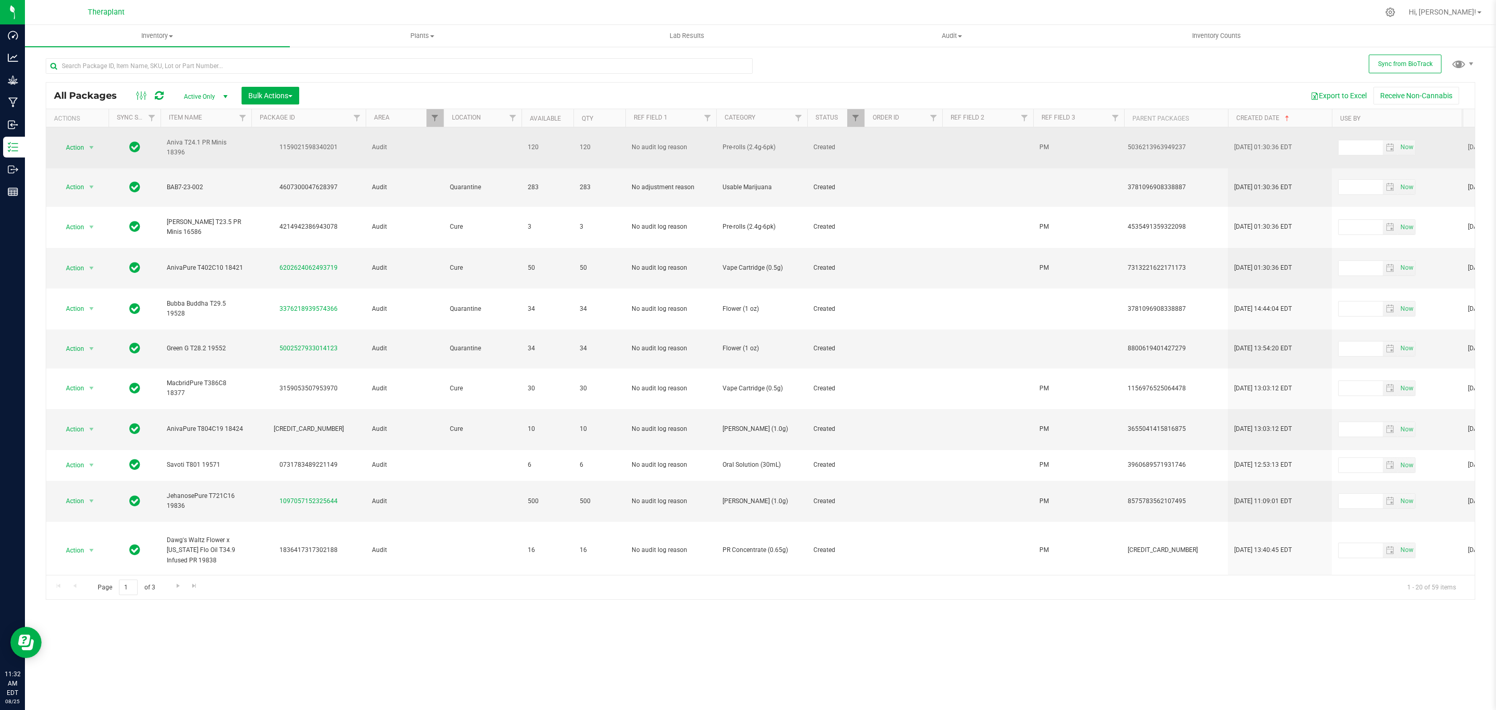
click at [86, 140] on td "Action Action Adjust qty Create package Edit attributes Global inventory Locate…" at bounding box center [77, 147] width 62 height 41
click at [85, 151] on span "select" at bounding box center [91, 147] width 13 height 15
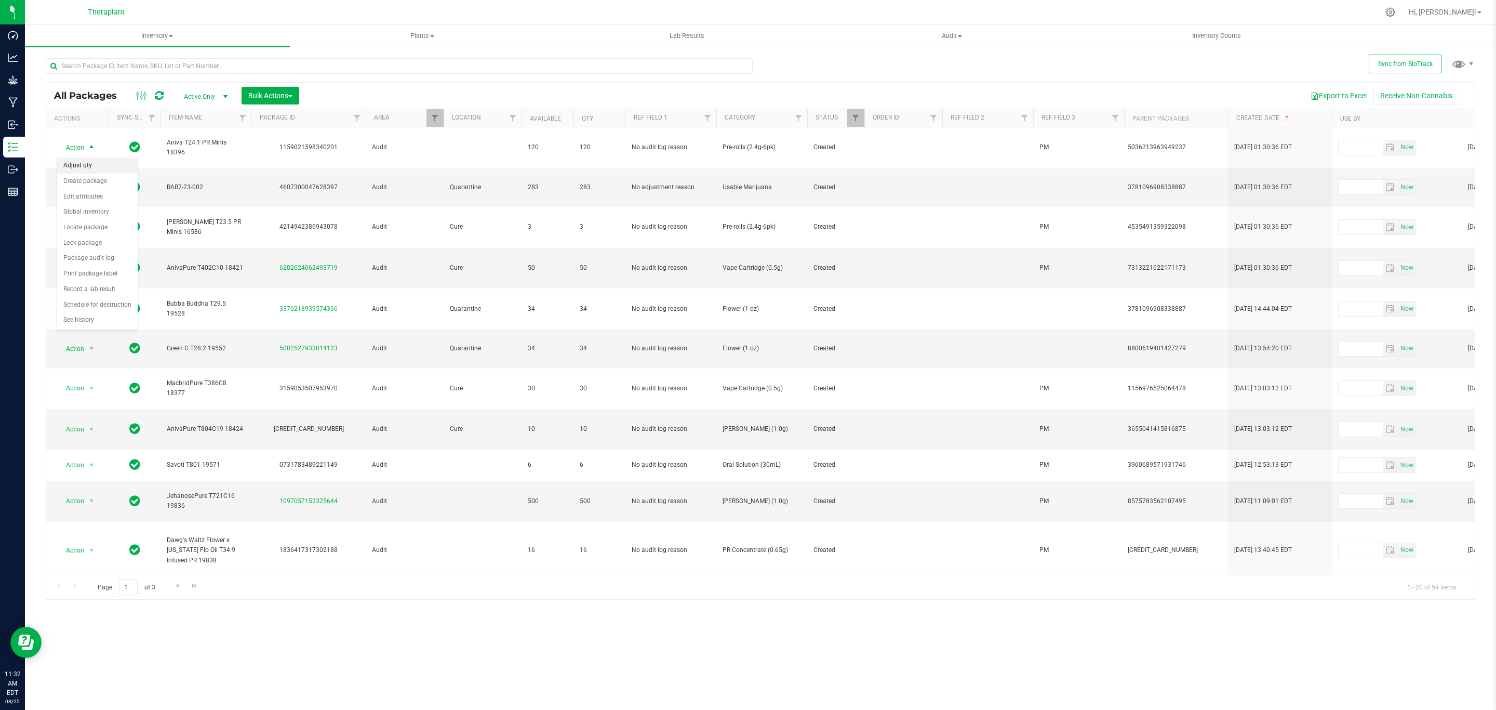
click at [100, 164] on li "Adjust qty" at bounding box center [97, 166] width 81 height 16
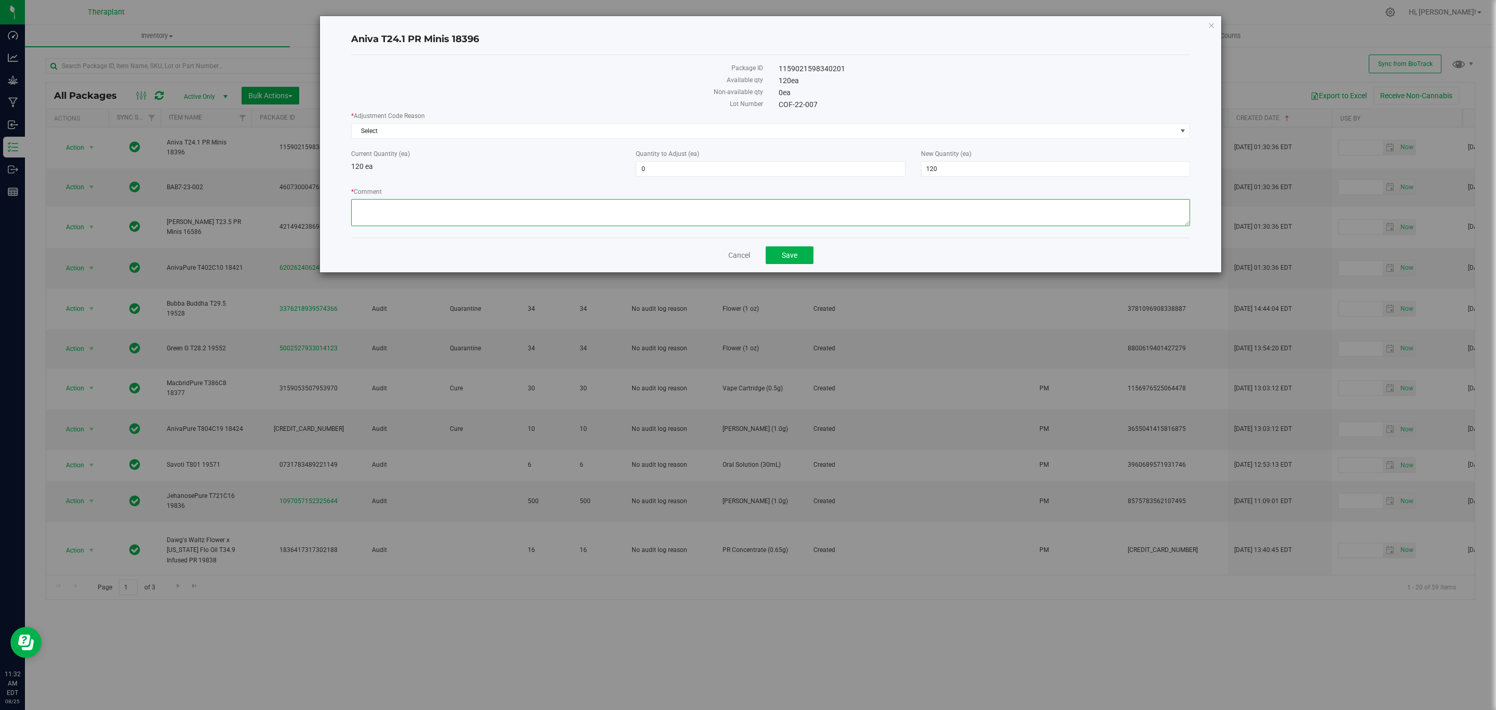
click at [781, 210] on textarea "* Comment" at bounding box center [770, 212] width 839 height 27
type textarea "This product was incorrectly adjusted up by k.palomba@theraplant.com on 6/27/20…"
click at [957, 176] on span "120 120" at bounding box center [1055, 169] width 269 height 16
click at [957, 176] on input "120" at bounding box center [1055, 169] width 268 height 15
type input "0"
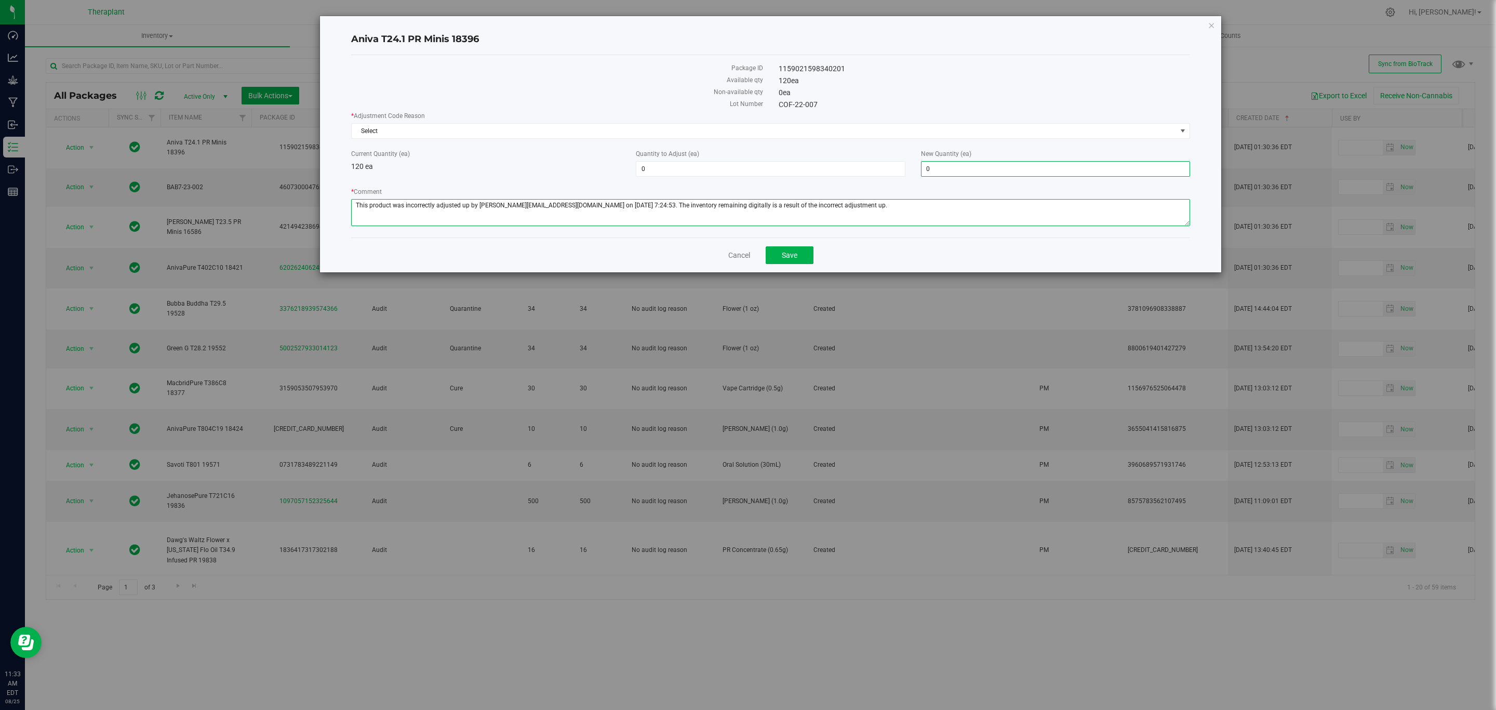
type input "-120"
type input "0"
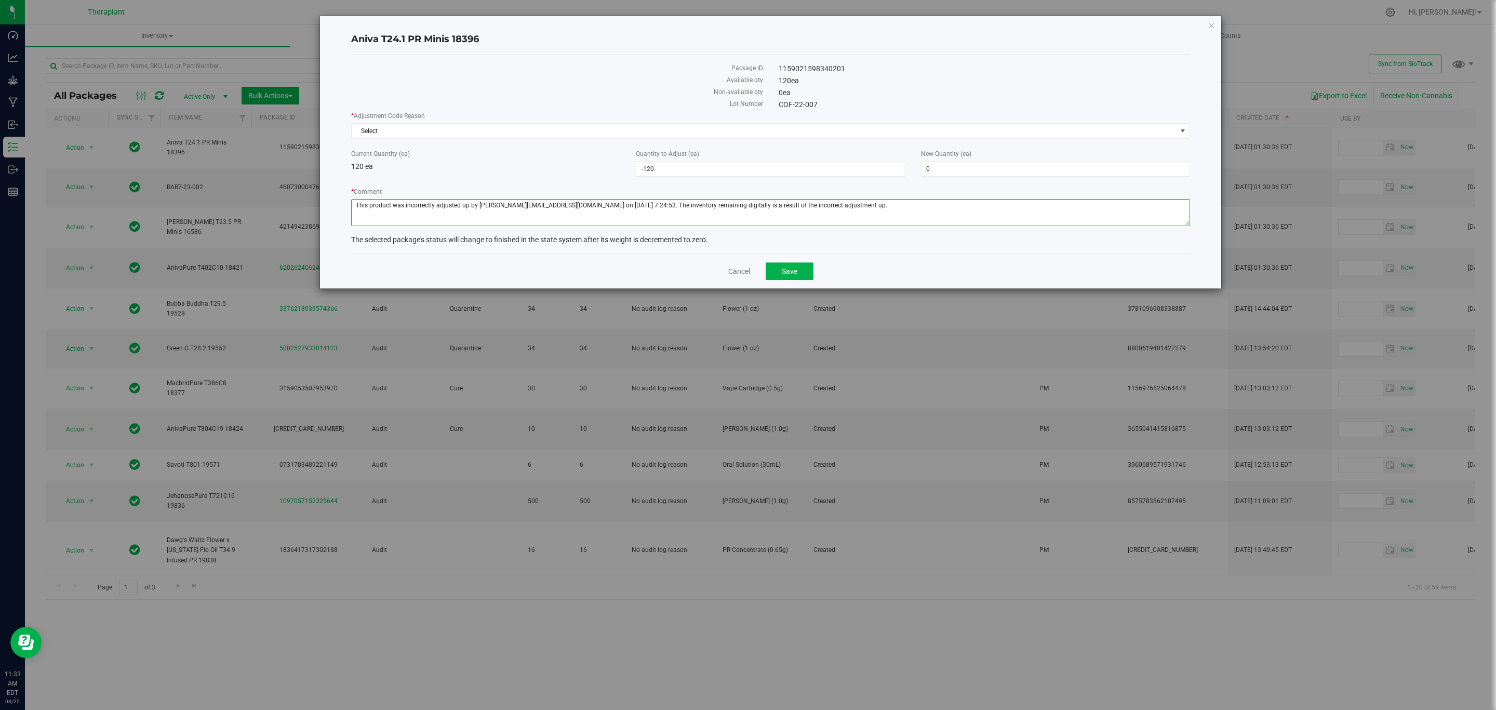
drag, startPoint x: 845, startPoint y: 212, endPoint x: 338, endPoint y: 211, distance: 506.5
click at [338, 211] on div "Aniva T24.1 PR Minis 18396 Package ID 1159021598340201 Available qty 120 ea Non…" at bounding box center [770, 152] width 901 height 272
click at [816, 135] on span "Select" at bounding box center [764, 131] width 825 height 15
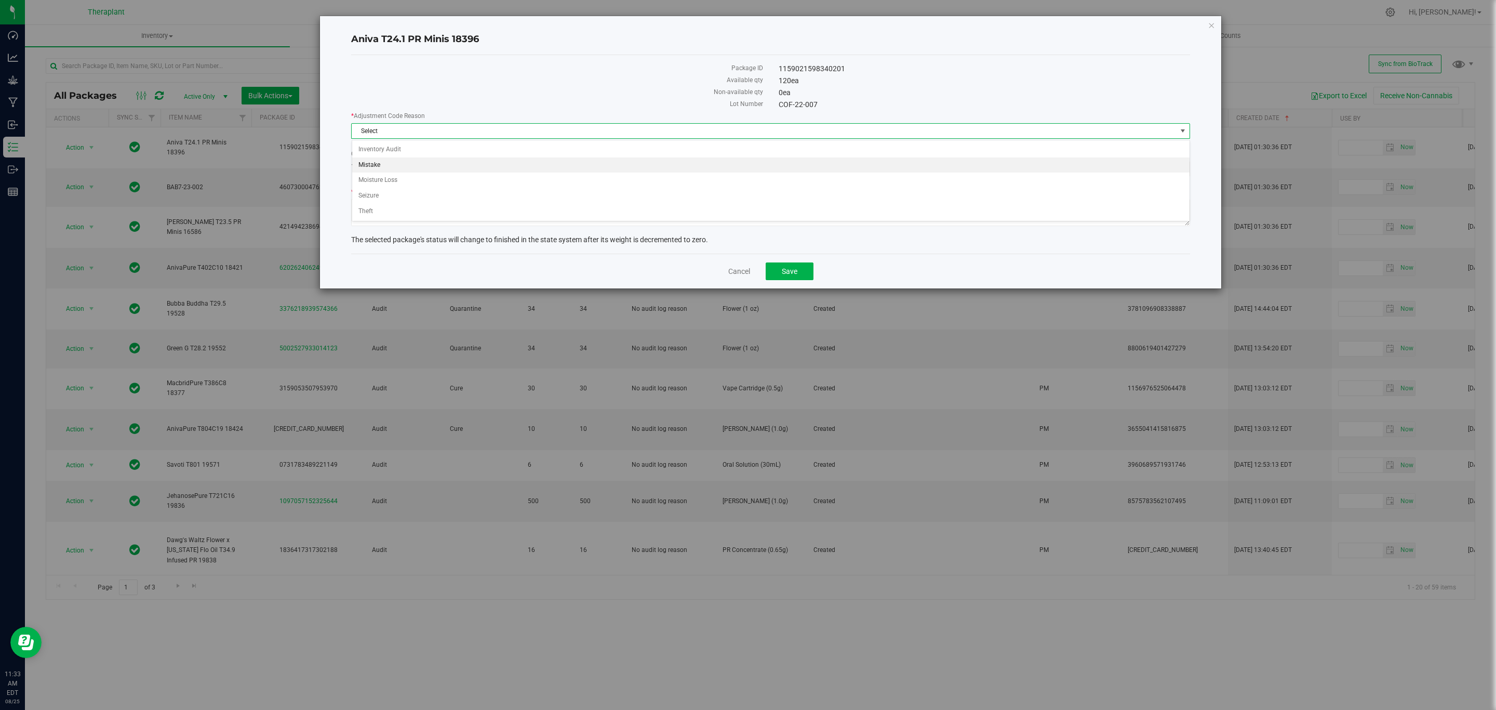
click at [382, 159] on li "Mistake" at bounding box center [770, 165] width 837 height 16
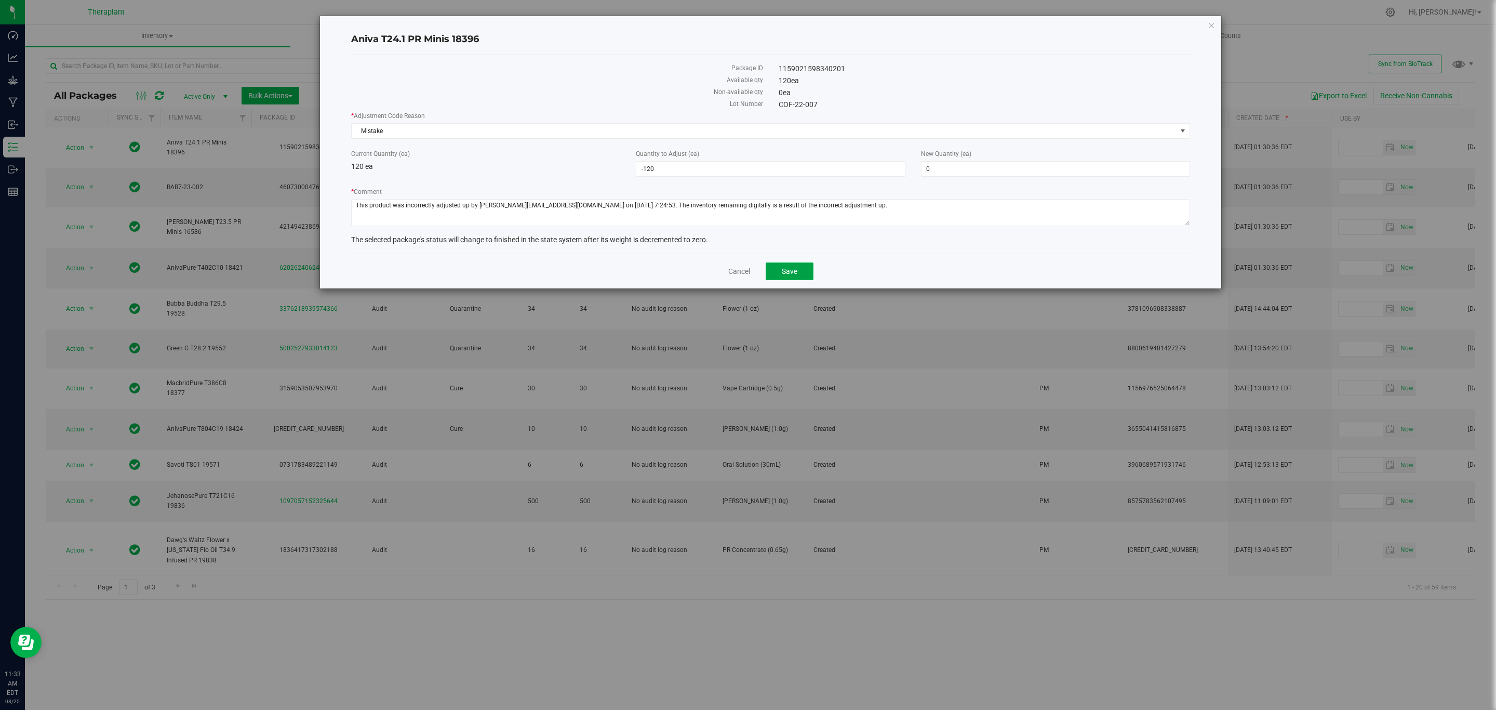
click at [786, 272] on span "Save" at bounding box center [790, 271] width 16 height 8
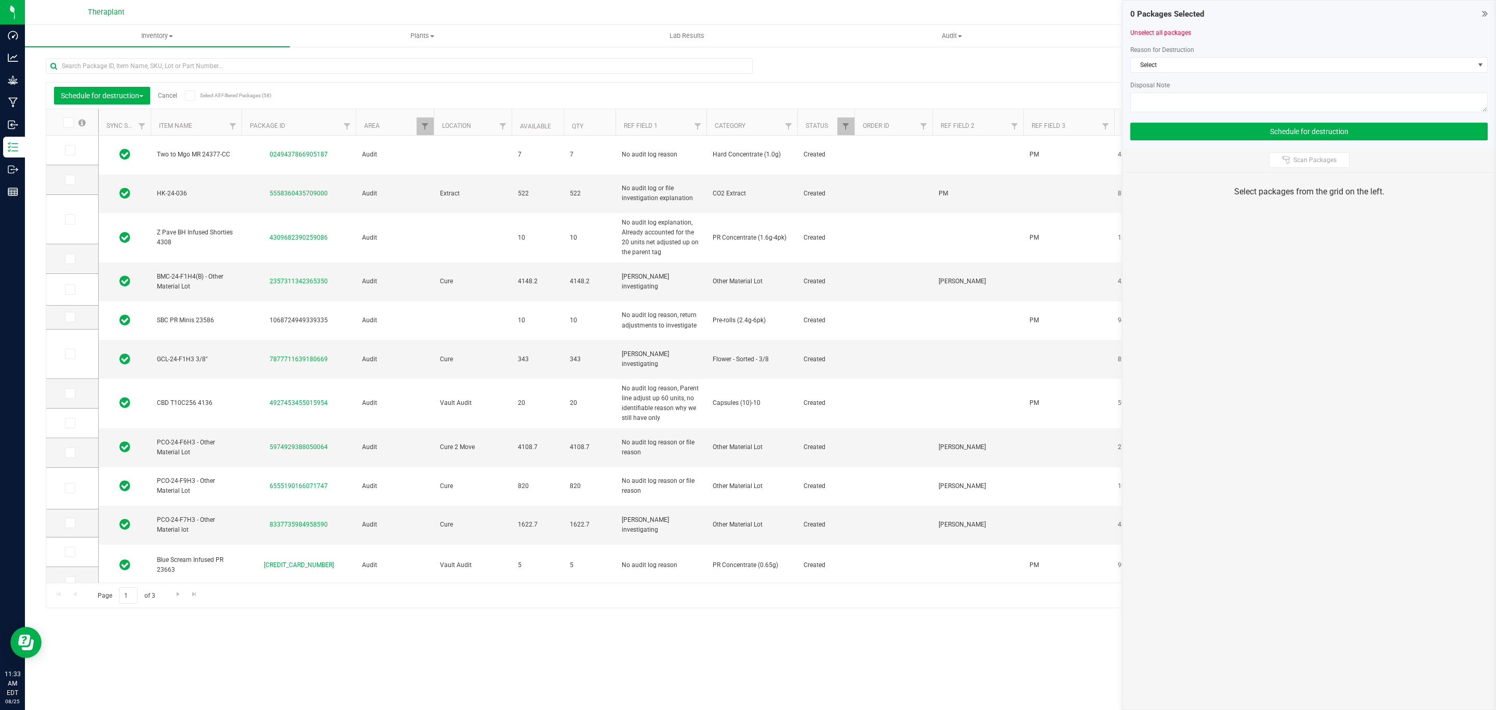
click at [172, 94] on link "Cancel" at bounding box center [167, 95] width 19 height 7
click at [167, 94] on link "Cancel" at bounding box center [167, 95] width 19 height 7
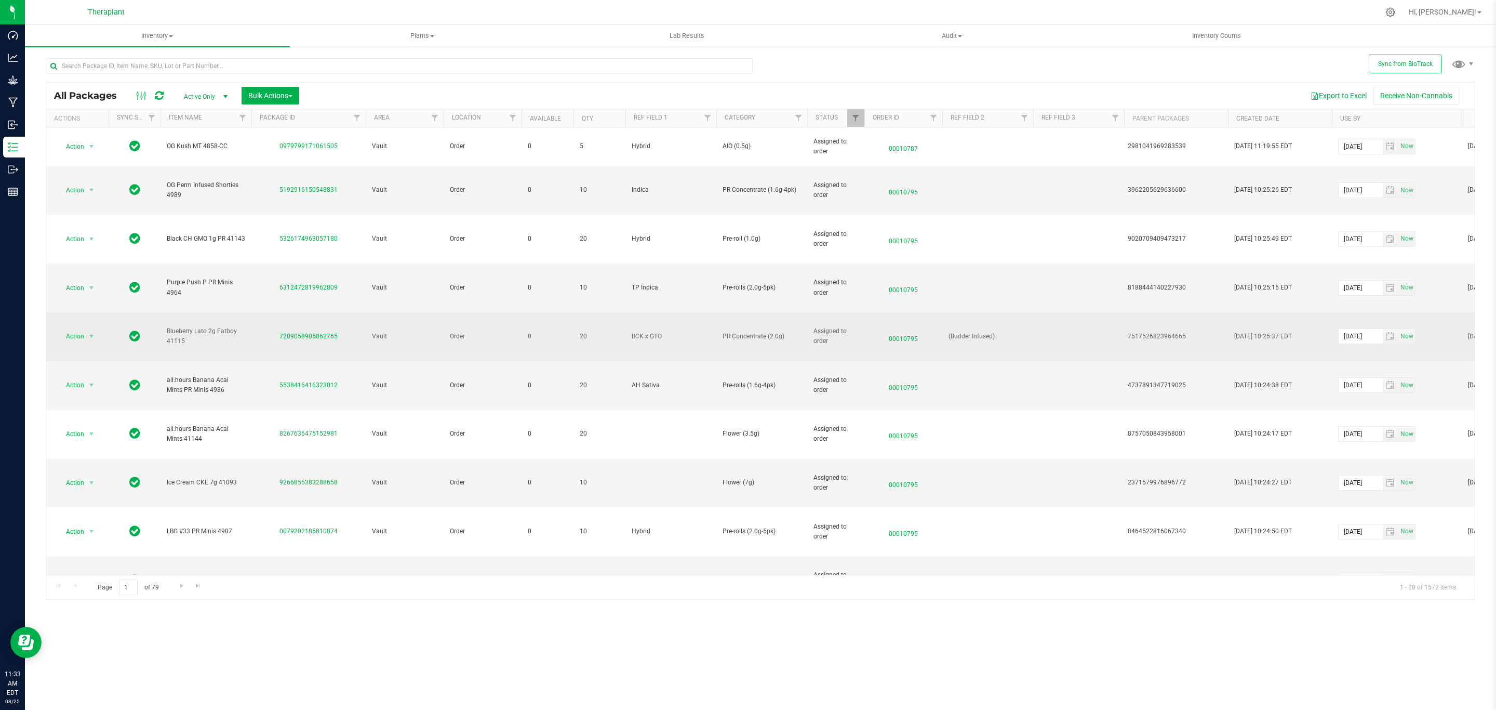
scroll to position [156, 0]
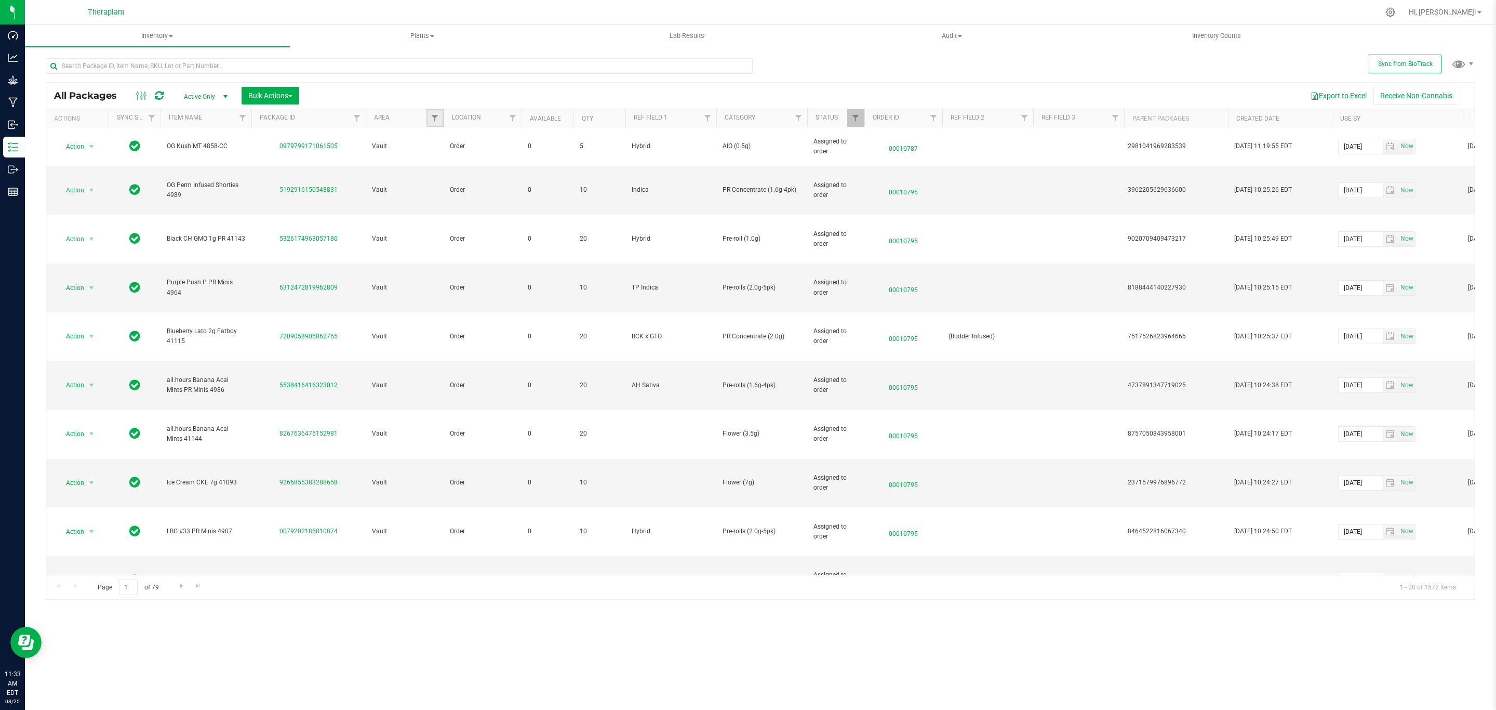
click at [427, 119] on link "Filter" at bounding box center [434, 118] width 17 height 18
click at [452, 175] on span "Audit" at bounding box center [455, 176] width 15 height 6
click at [444, 175] on input "Audit" at bounding box center [440, 176] width 7 height 7
checkbox input "true"
click at [452, 346] on button "Filter" at bounding box center [458, 347] width 50 height 23
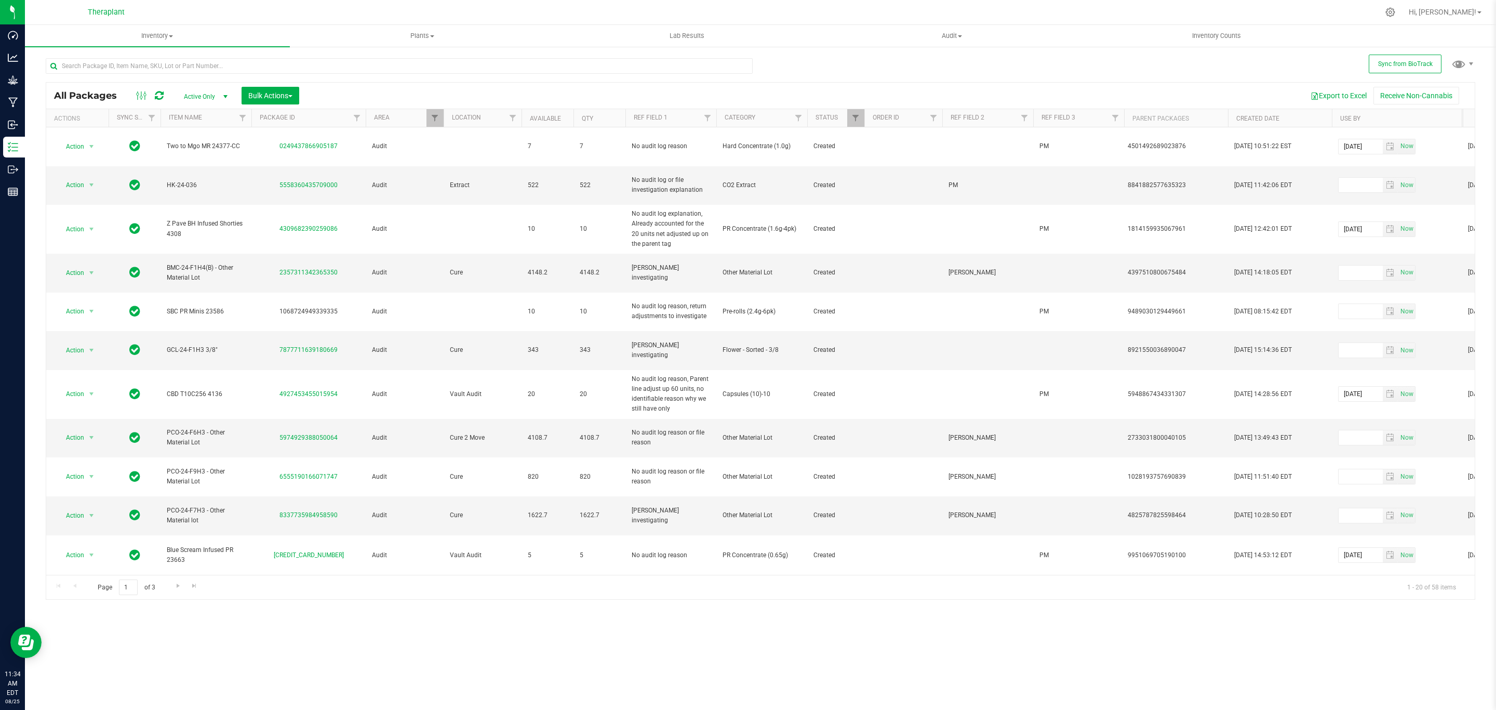
click at [1289, 121] on th "Created Date" at bounding box center [1280, 118] width 104 height 18
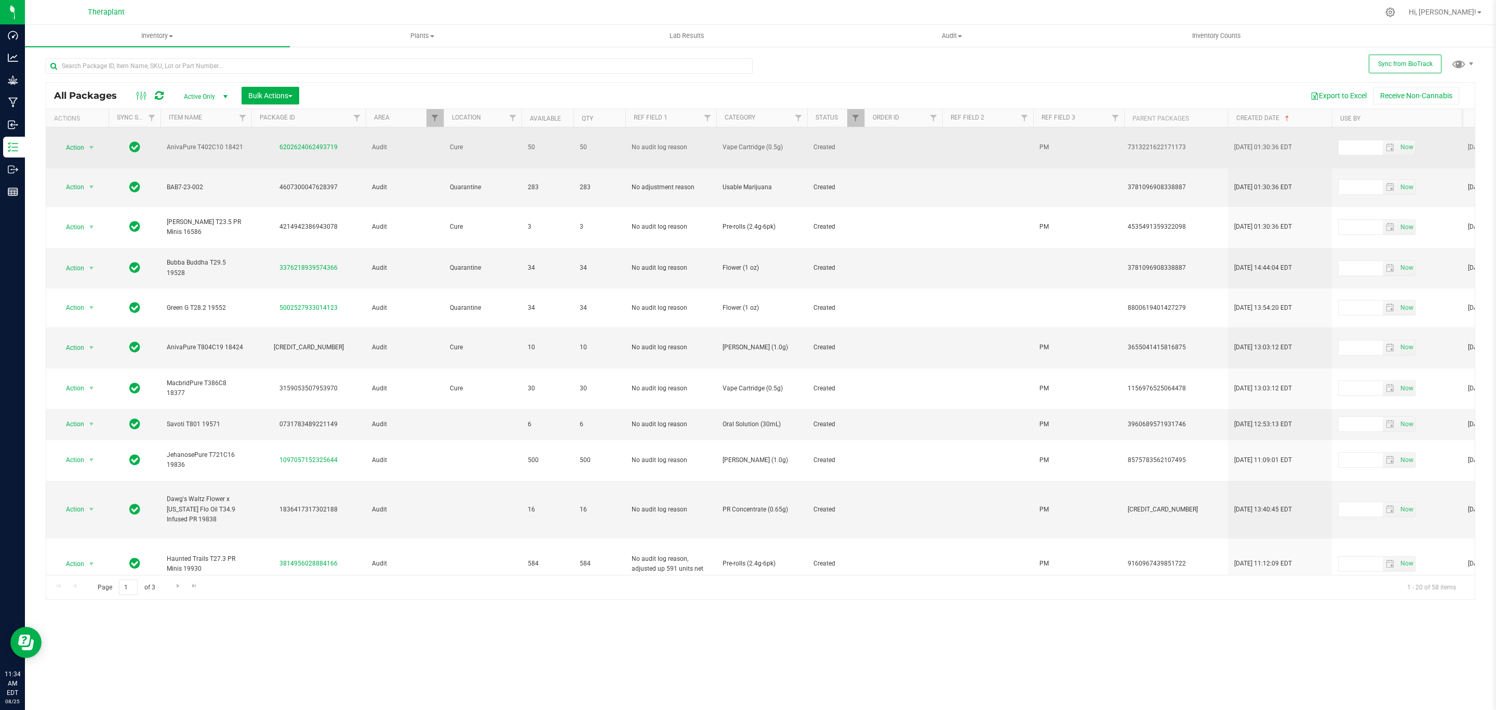
drag, startPoint x: 342, startPoint y: 145, endPoint x: 278, endPoint y: 147, distance: 63.9
click at [278, 147] on div "6202624062493719" at bounding box center [308, 147] width 117 height 10
copy link "6202624062493719"
click at [81, 141] on span "Action" at bounding box center [71, 147] width 28 height 15
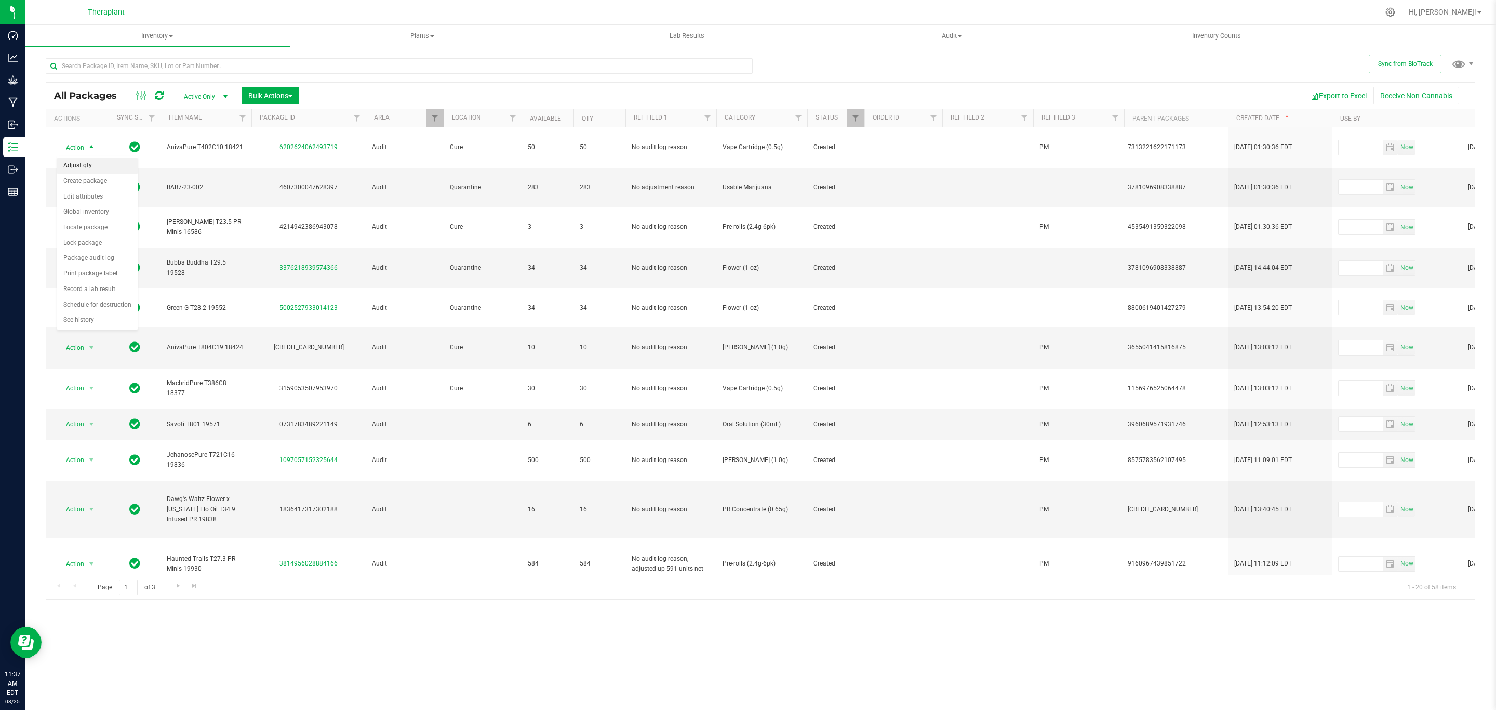
click at [104, 170] on li "Adjust qty" at bounding box center [97, 166] width 81 height 16
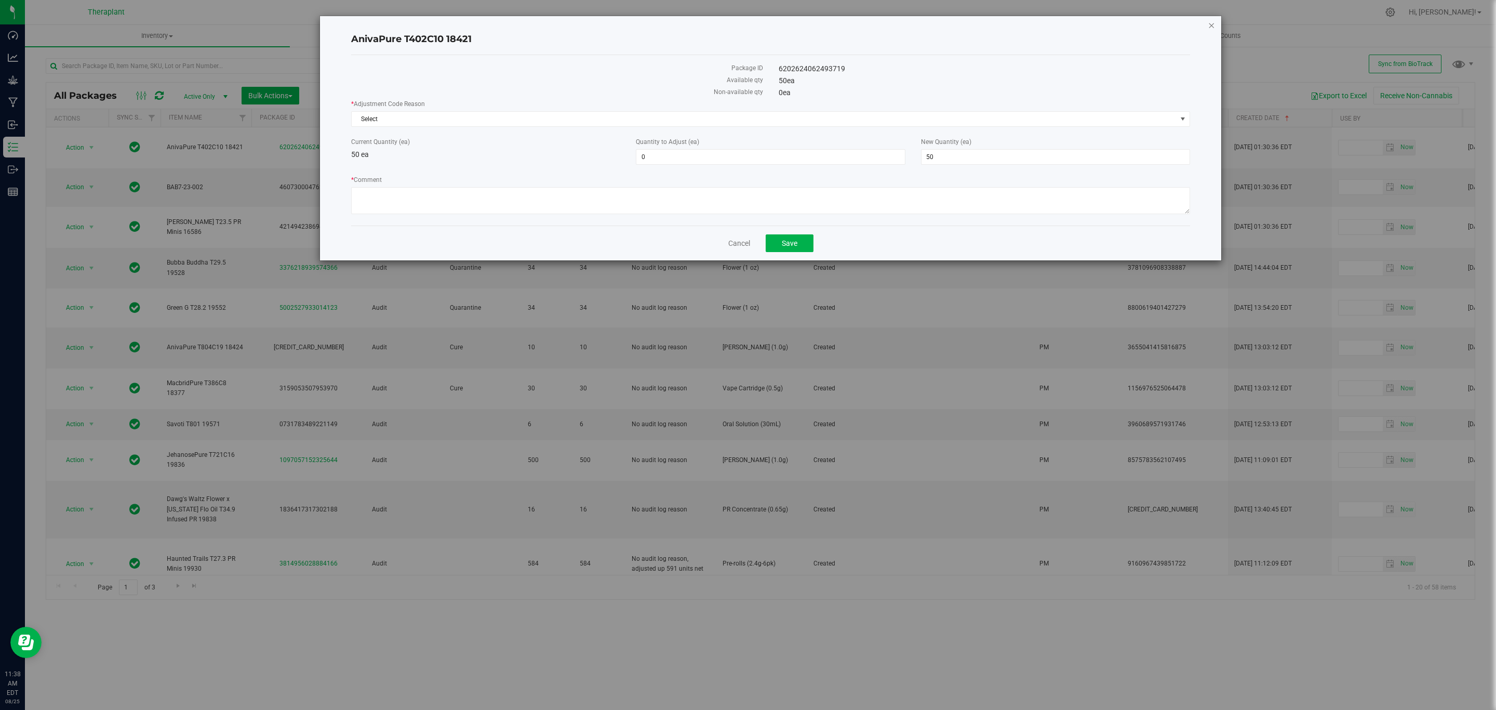
click at [1208, 23] on icon "button" at bounding box center [1211, 25] width 7 height 12
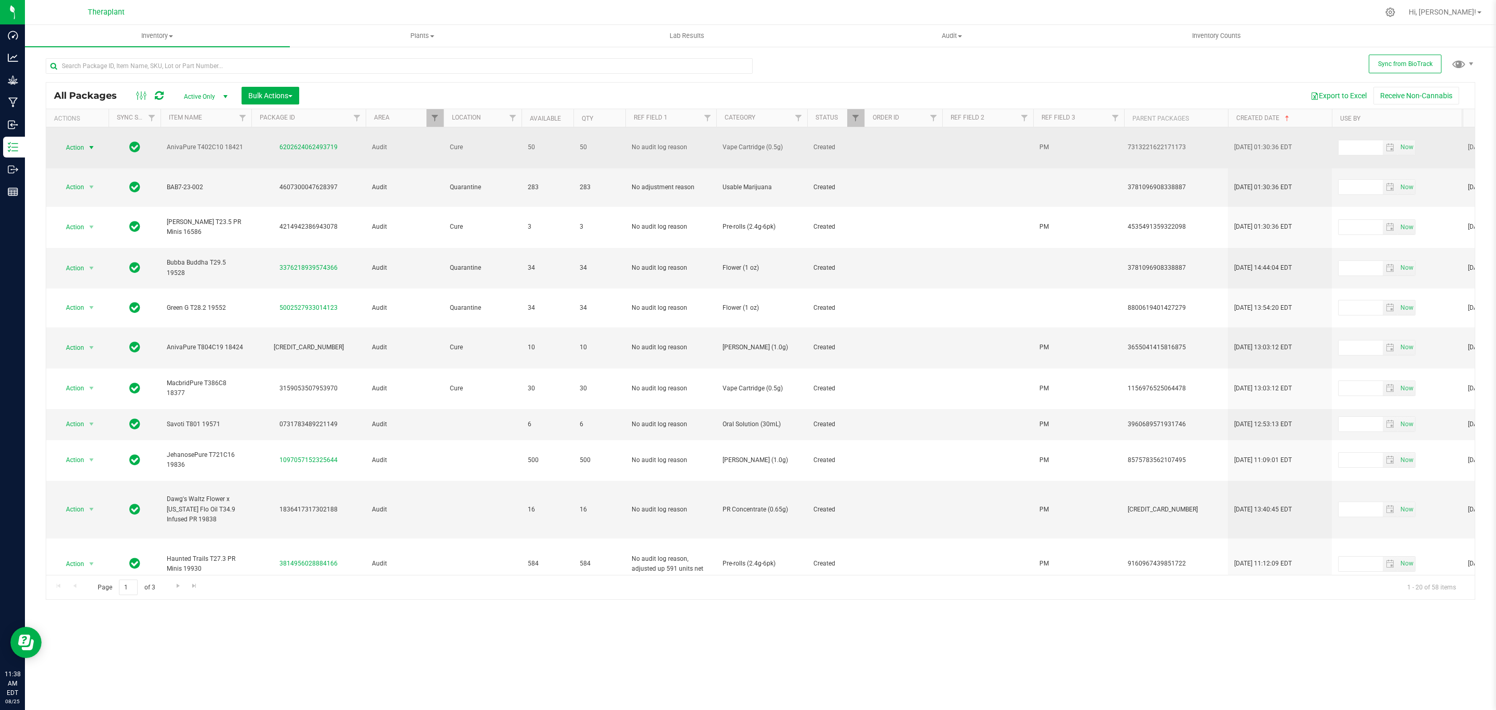
click at [88, 148] on span "select" at bounding box center [91, 147] width 8 height 8
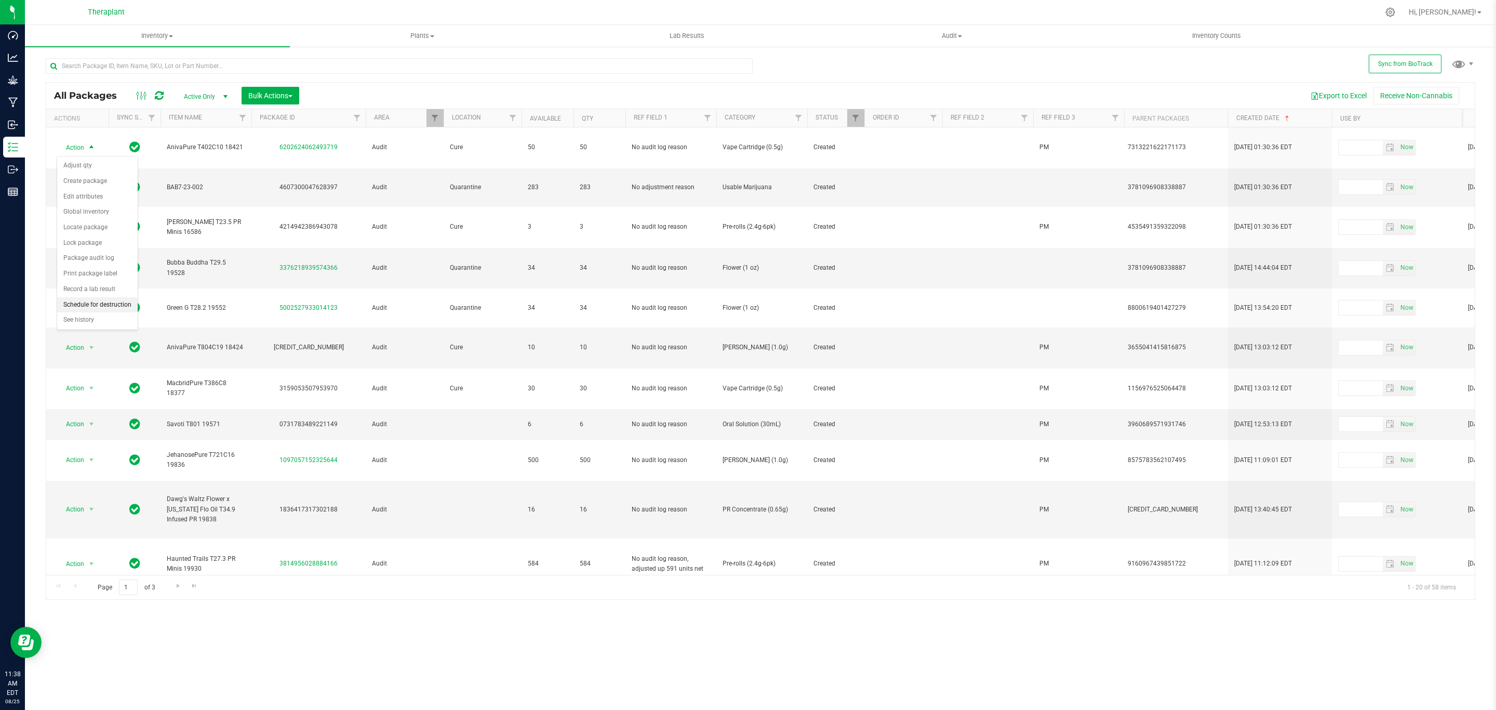
click at [109, 305] on li "Schedule for destruction" at bounding box center [97, 305] width 81 height 16
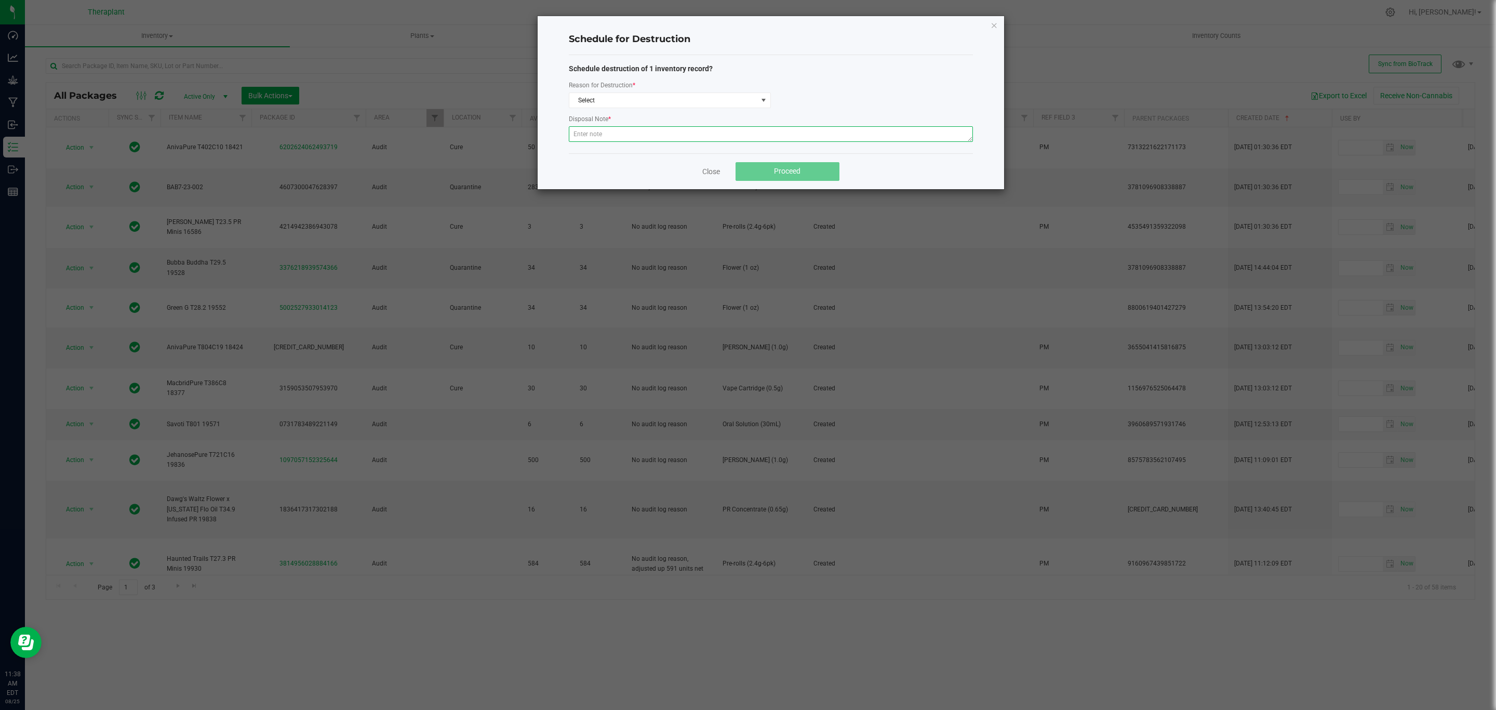
click at [823, 128] on textarea at bounding box center [771, 134] width 404 height 16
paste textarea "Returned product historically destroyed during a bioserv waste event."
type textarea "Returned product historically destroyed during a bioserv waste event."
click at [692, 93] on span "Select" at bounding box center [663, 100] width 188 height 15
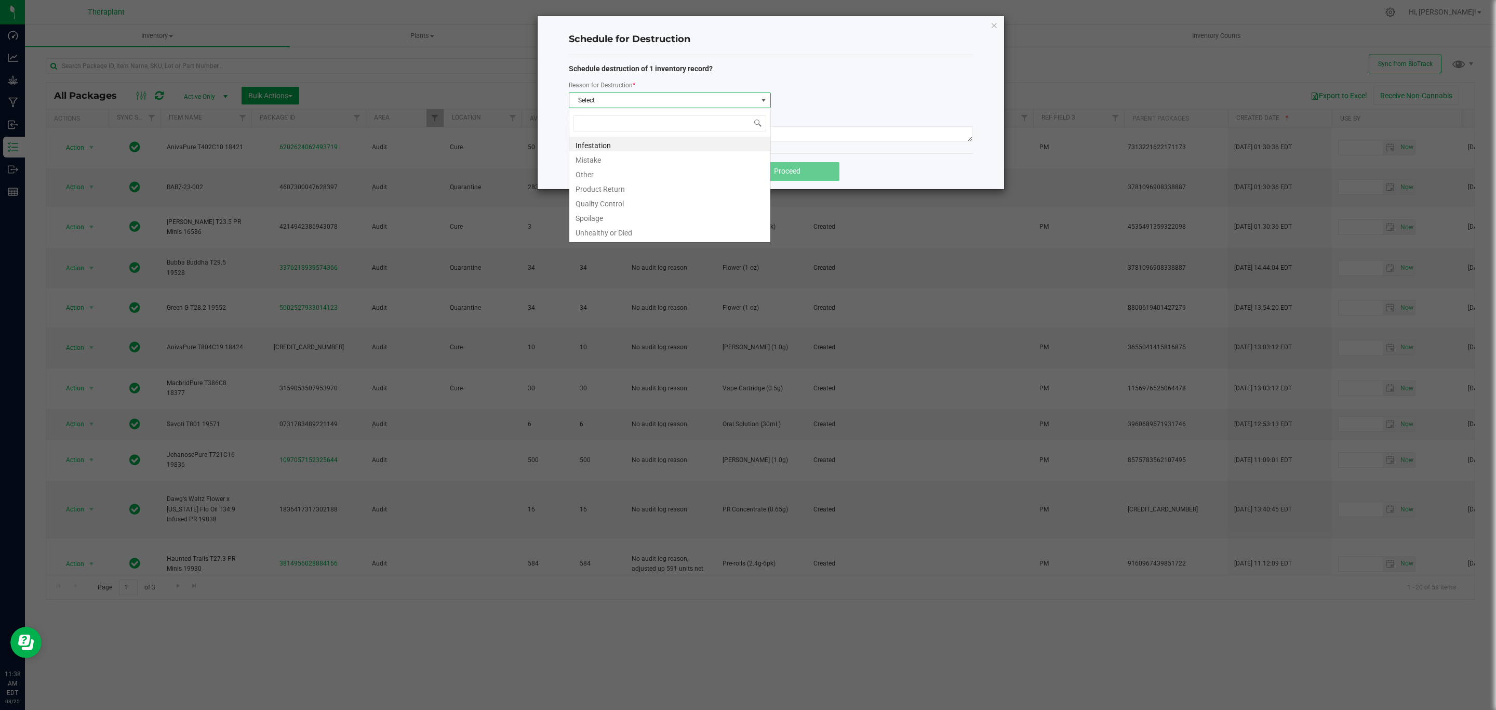
scroll to position [16, 202]
click at [614, 190] on li "Product Return" at bounding box center [669, 187] width 201 height 15
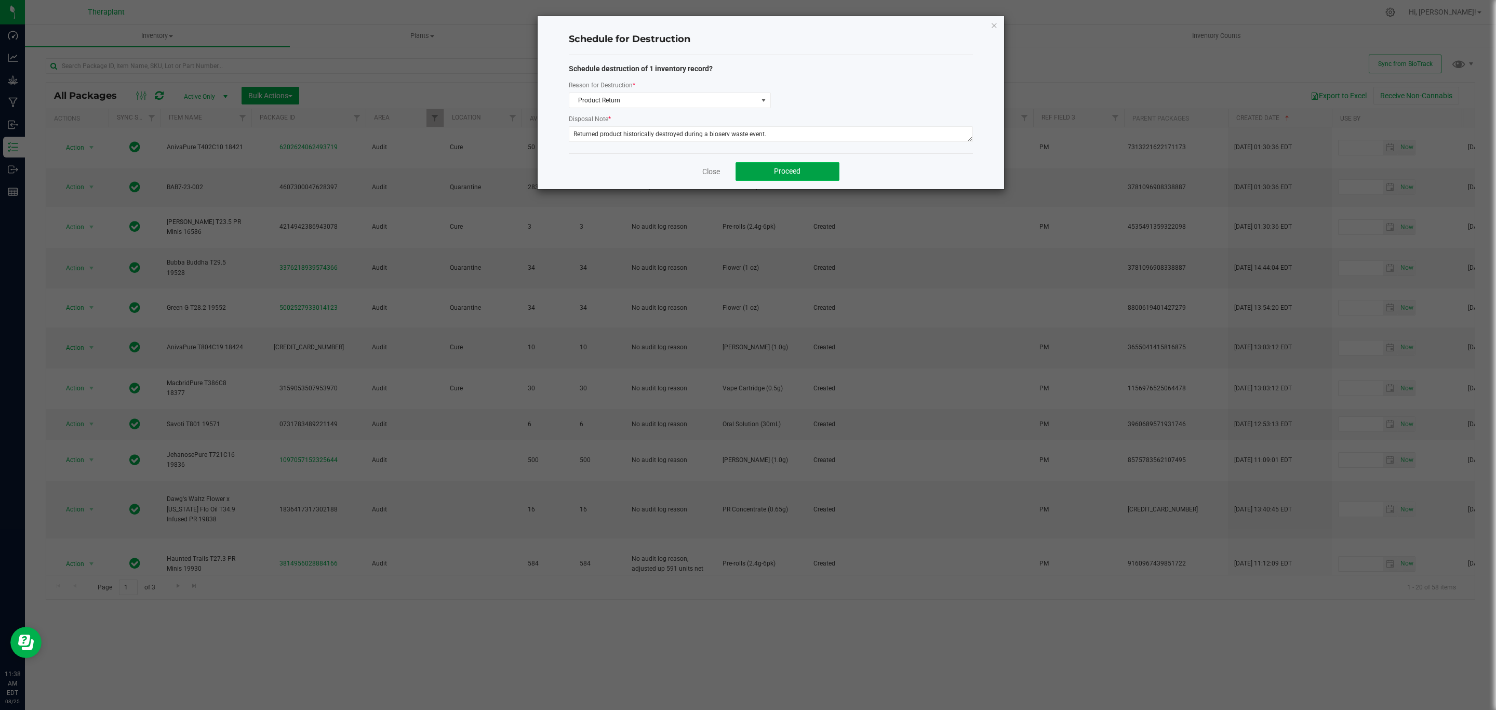
click at [761, 164] on button "Proceed" at bounding box center [788, 171] width 104 height 19
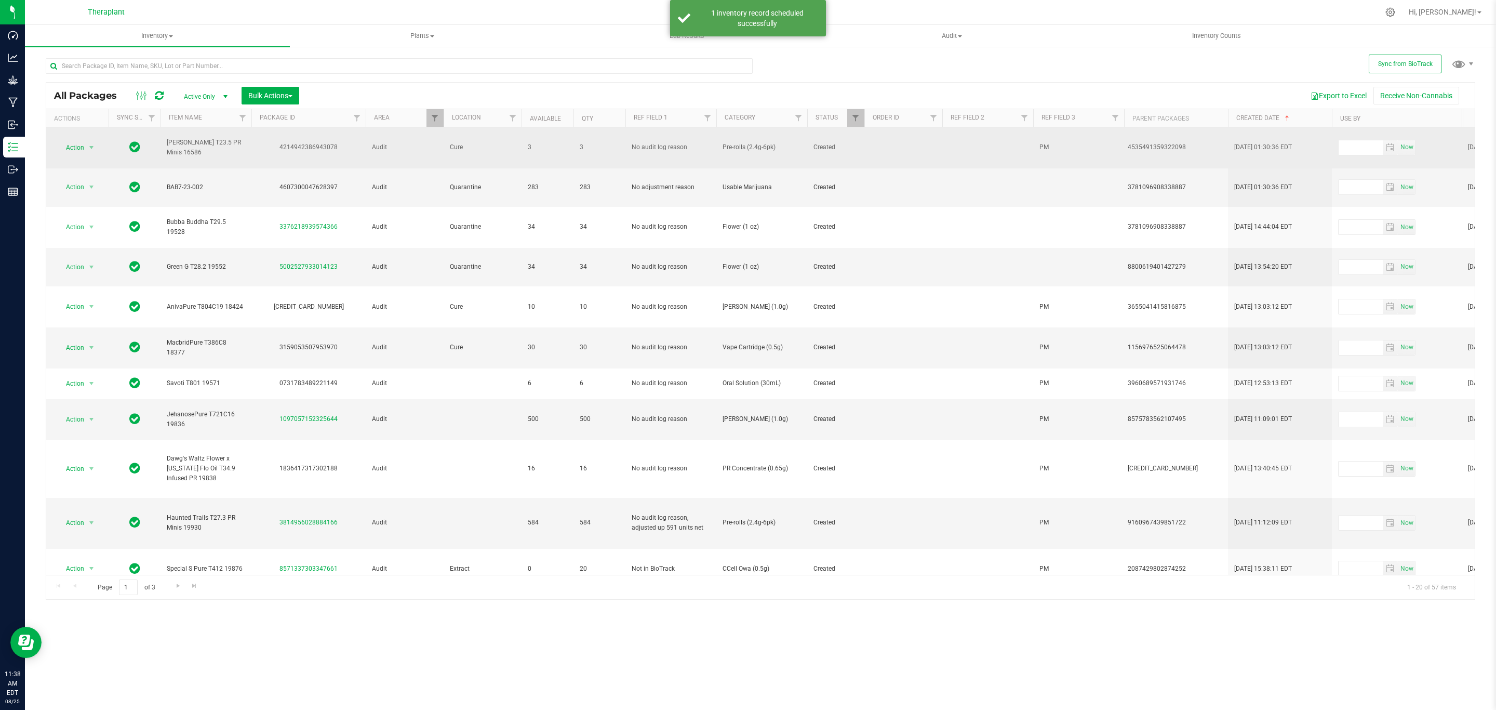
click at [329, 145] on div "4214942386943078" at bounding box center [308, 147] width 117 height 10
copy div "4214942386943078"
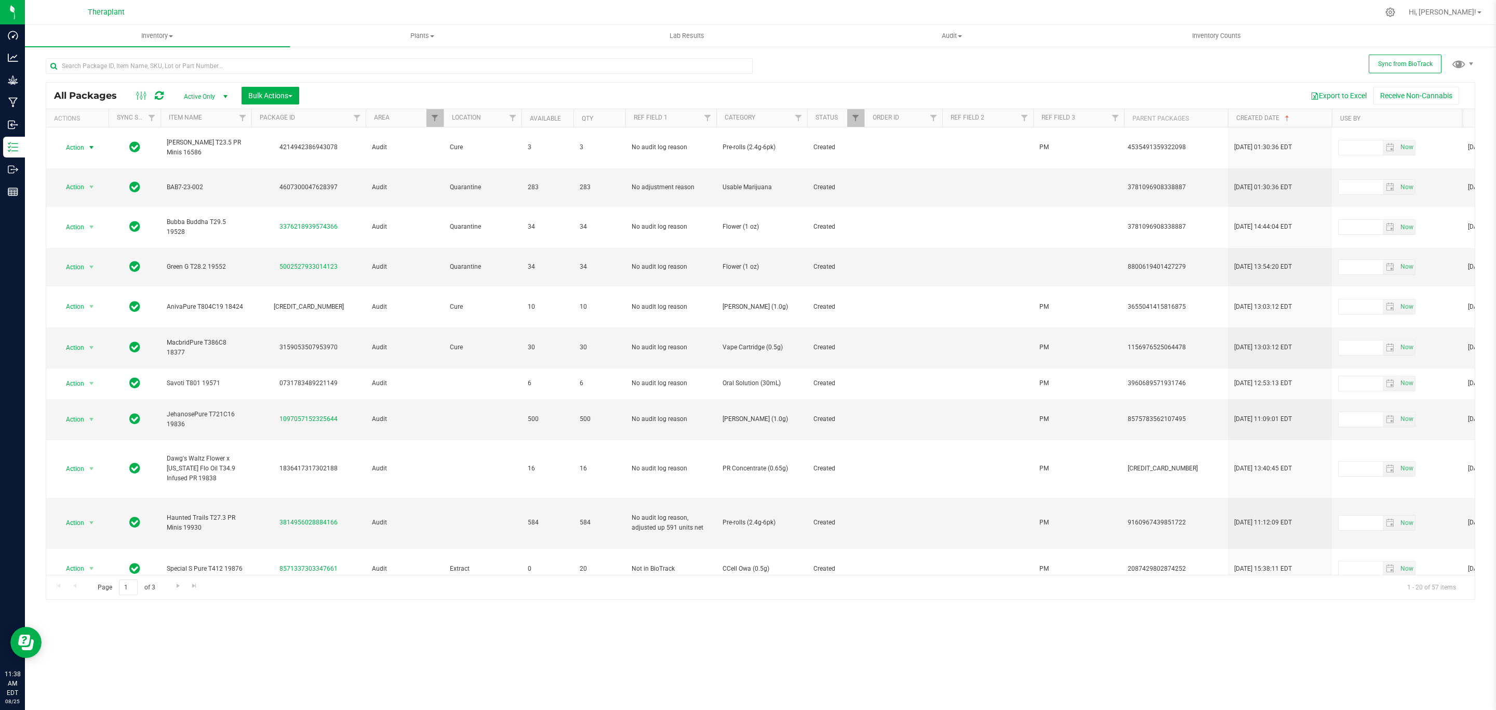
drag, startPoint x: 66, startPoint y: 145, endPoint x: 79, endPoint y: 164, distance: 23.1
click at [66, 145] on span "Action" at bounding box center [71, 147] width 28 height 15
click at [117, 308] on li "Schedule for destruction" at bounding box center [97, 305] width 81 height 16
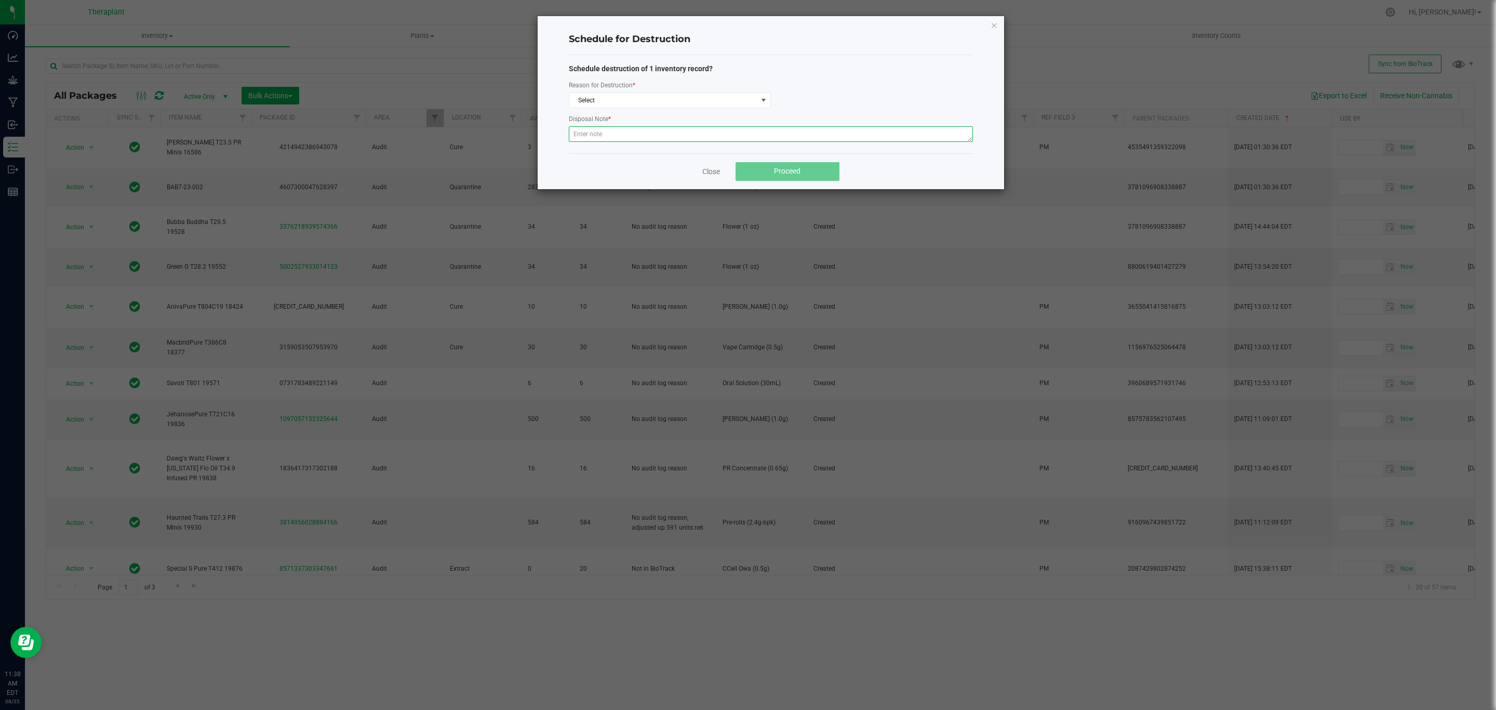
click at [801, 134] on textarea at bounding box center [771, 134] width 404 height 16
paste textarea "4214942386943078"
click at [723, 128] on textarea "4214942386943078" at bounding box center [771, 134] width 404 height 16
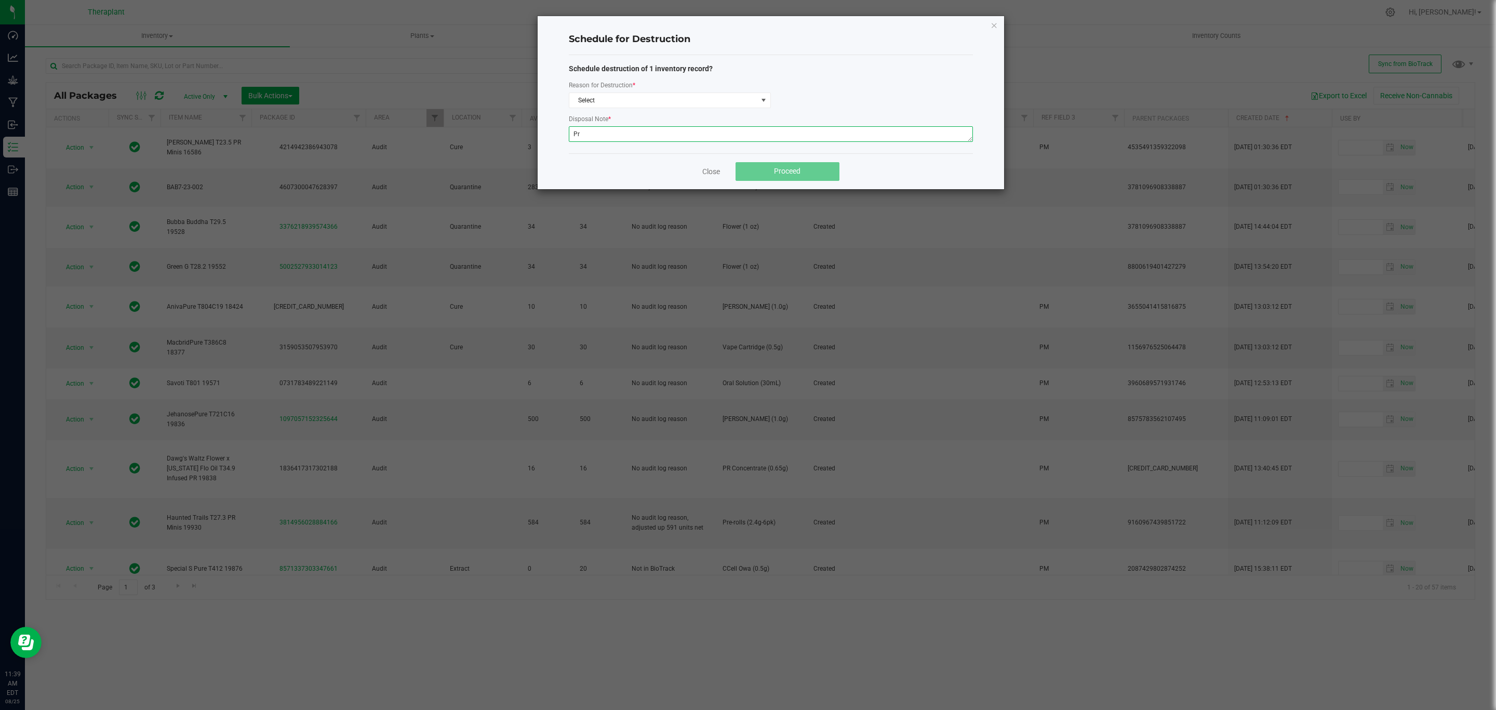
type textarea "P"
type textarea "Returned product historically destroyed in a bioserv waste event"
click at [707, 95] on span "Select" at bounding box center [663, 100] width 188 height 15
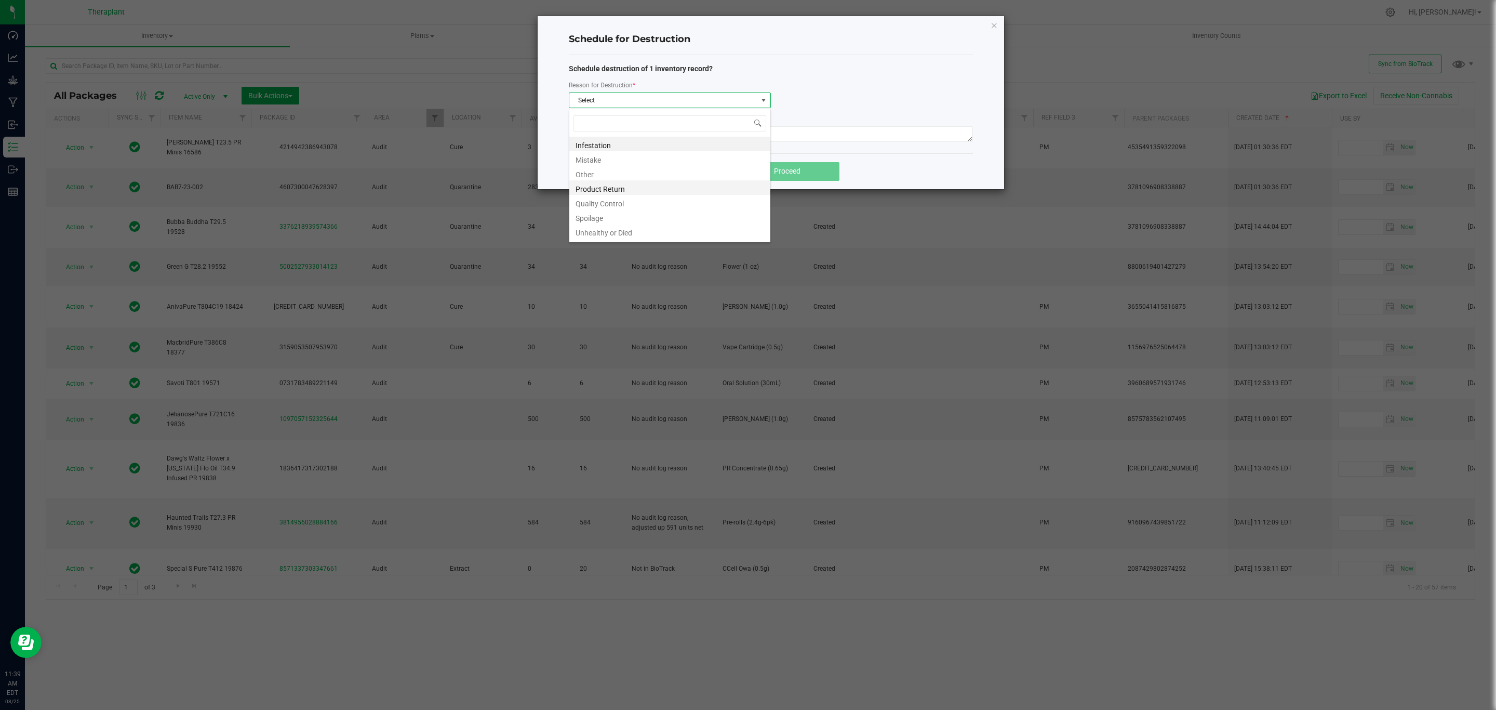
click at [609, 189] on li "Product Return" at bounding box center [669, 187] width 201 height 15
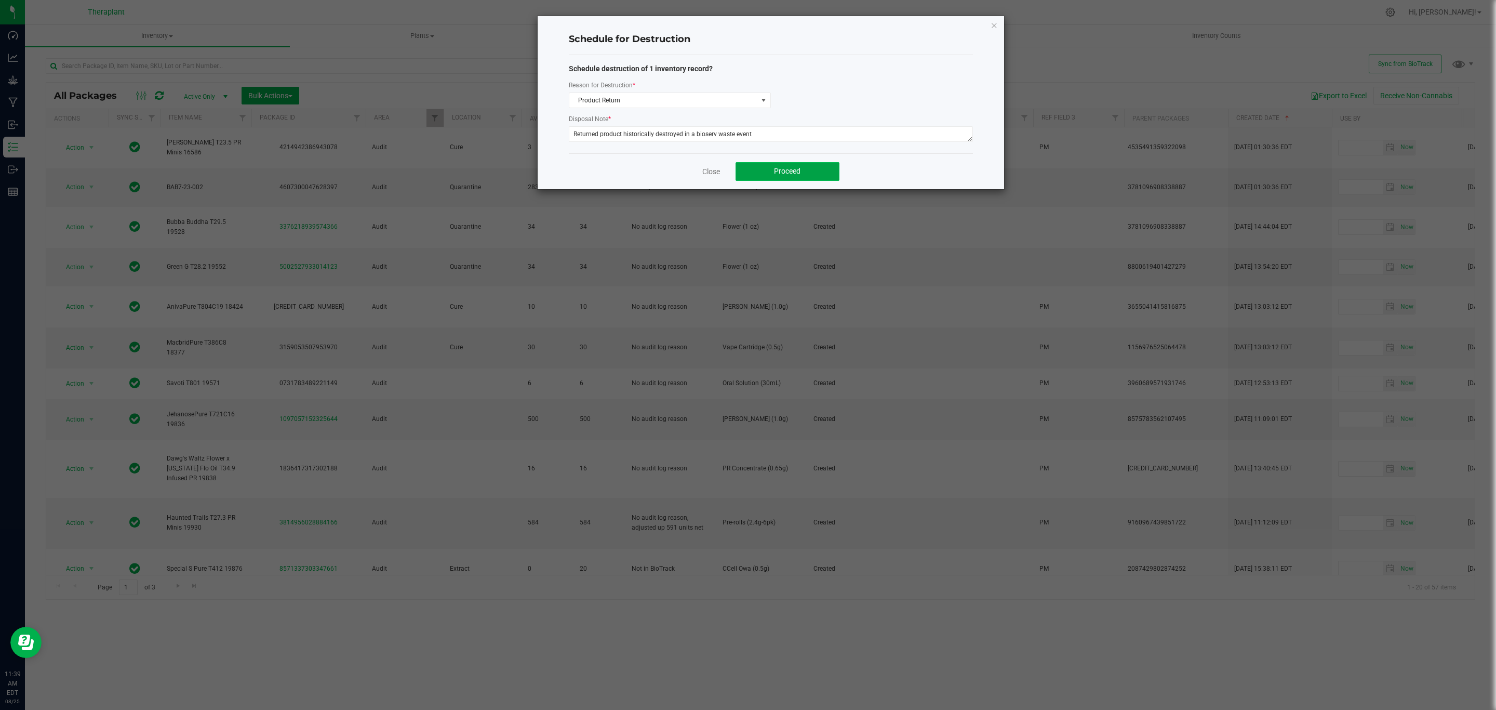
click at [796, 180] on button "Proceed" at bounding box center [788, 171] width 104 height 19
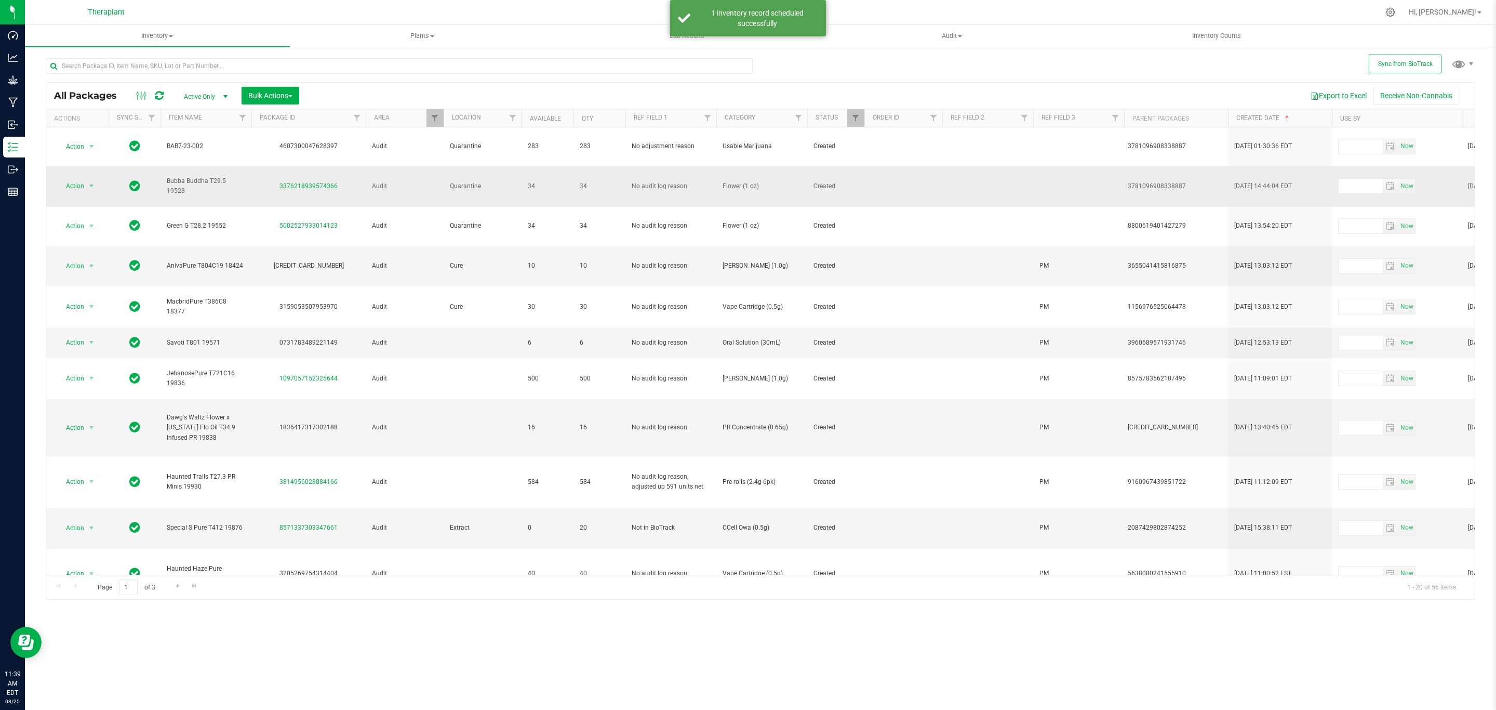
drag, startPoint x: 342, startPoint y: 173, endPoint x: 276, endPoint y: 173, distance: 65.5
click at [276, 181] on div "3376218939574366" at bounding box center [308, 186] width 117 height 10
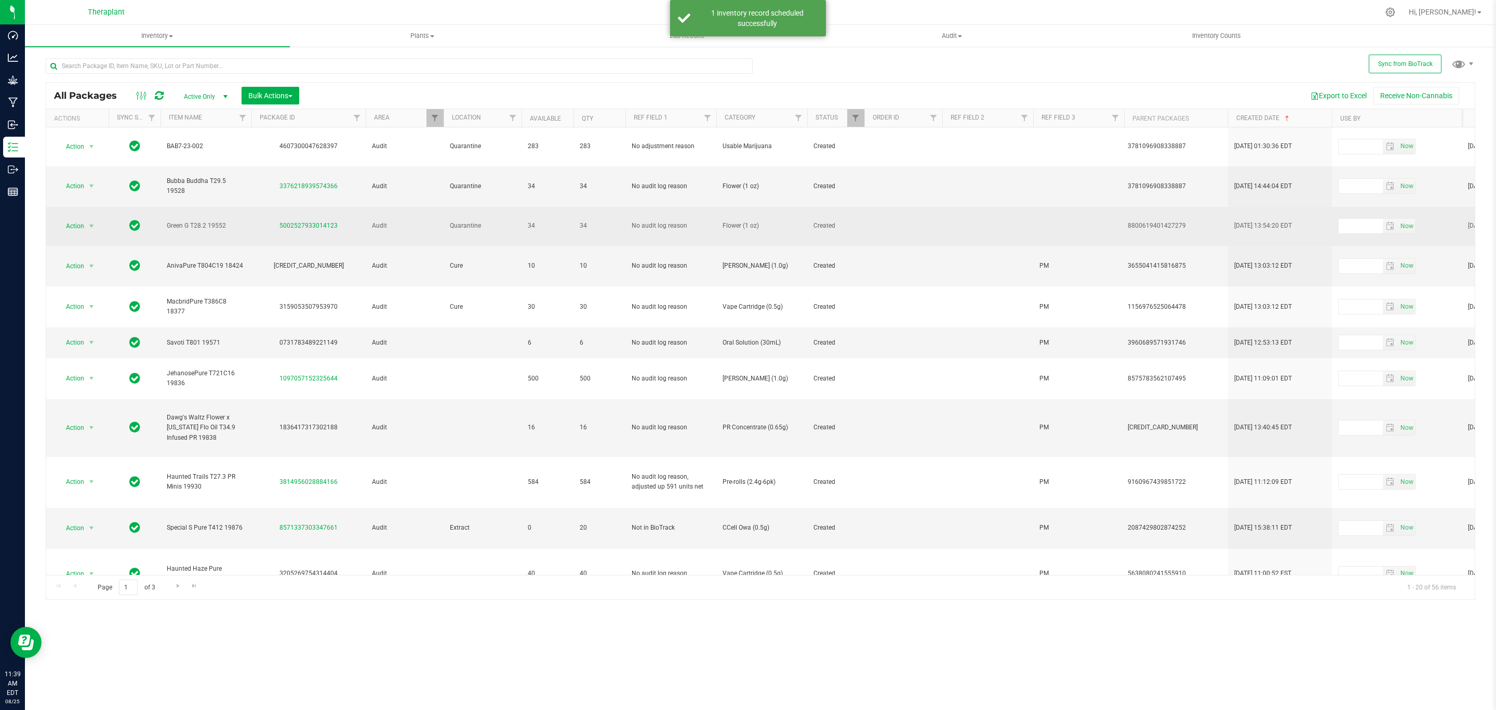
copy link "3376218939574366"
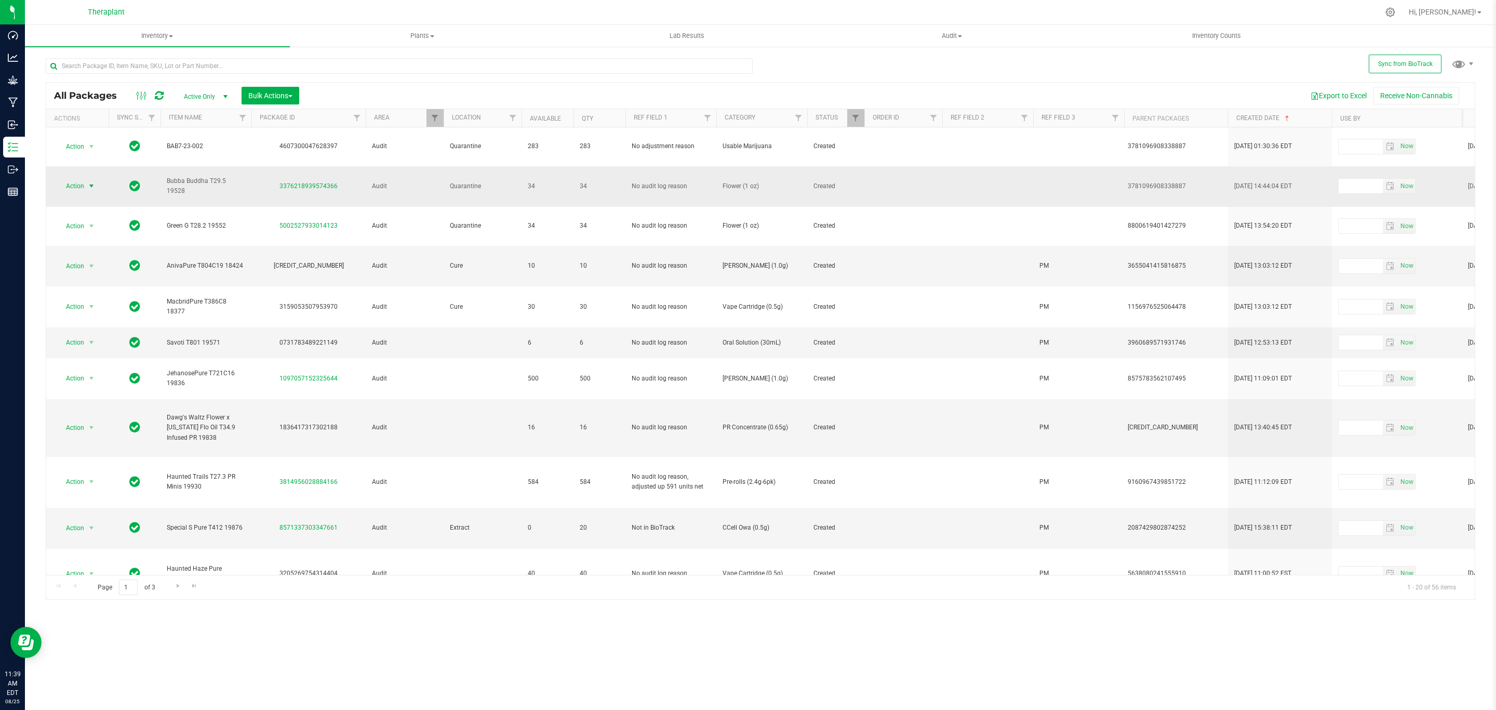
click at [81, 179] on span "Action" at bounding box center [71, 186] width 28 height 15
click at [102, 189] on li "Adjust qty" at bounding box center [97, 191] width 81 height 16
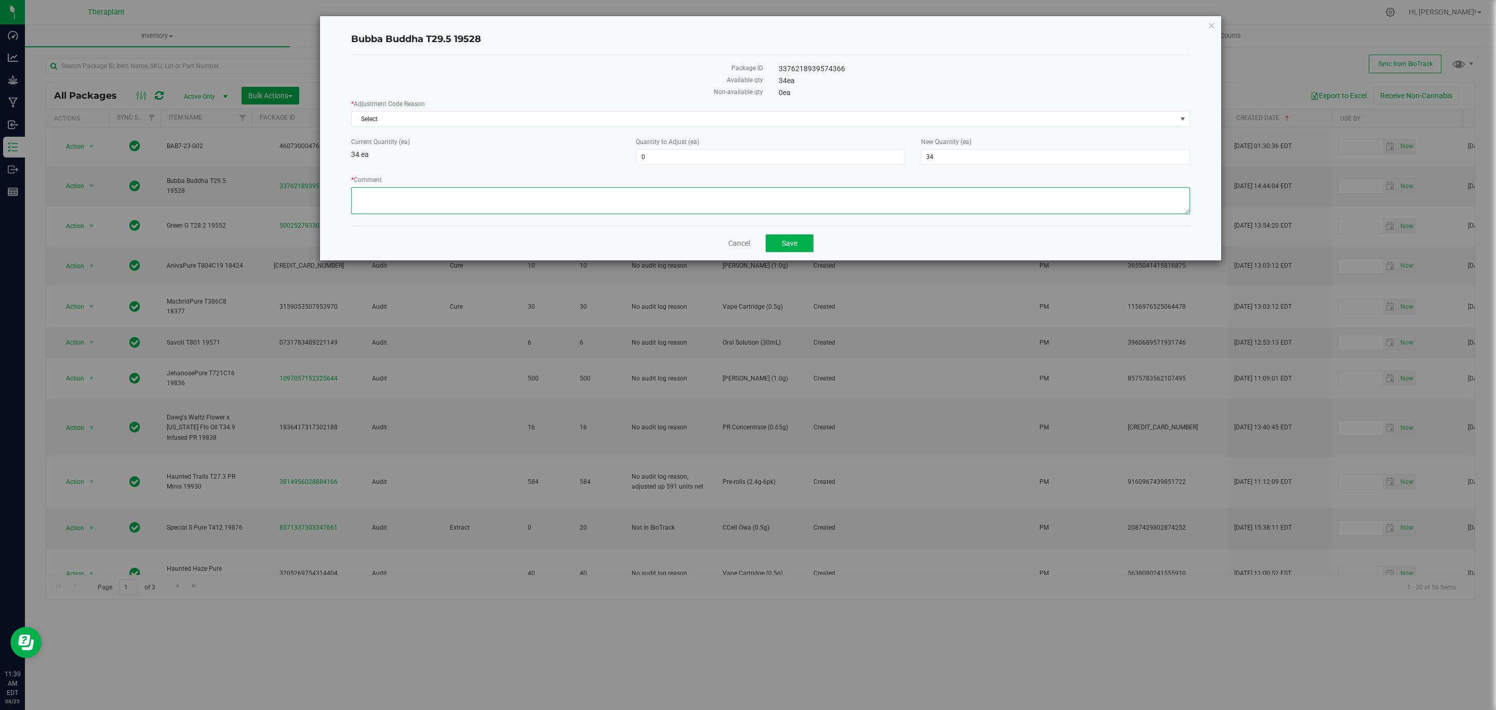
click at [603, 194] on textarea "* Comment" at bounding box center [770, 200] width 839 height 27
click at [407, 193] on textarea "* Comment" at bounding box center [770, 200] width 839 height 27
click at [407, 192] on textarea "* Comment" at bounding box center [770, 200] width 839 height 27
click at [680, 194] on textarea "* Comment" at bounding box center [770, 200] width 839 height 27
click at [535, 192] on textarea "* Comment" at bounding box center [770, 200] width 839 height 27
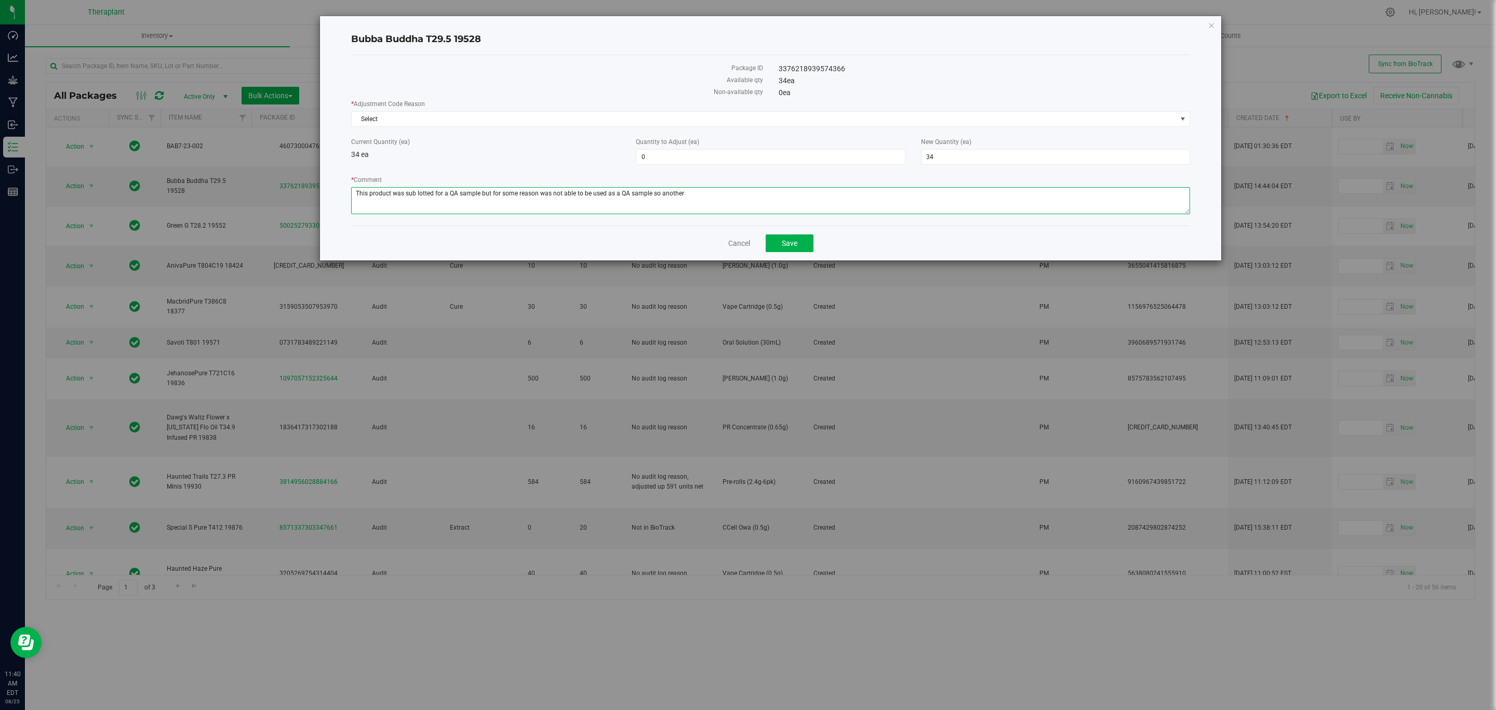
drag, startPoint x: 655, startPoint y: 193, endPoint x: 605, endPoint y: 195, distance: 50.4
click at [605, 195] on textarea "* Comment" at bounding box center [770, 200] width 839 height 27
type textarea "This product was sub lotted for a QA sample but for some reason was not able to…"
click at [965, 150] on span "34 34" at bounding box center [1055, 157] width 269 height 16
click at [969, 156] on span "34 34" at bounding box center [1055, 157] width 269 height 16
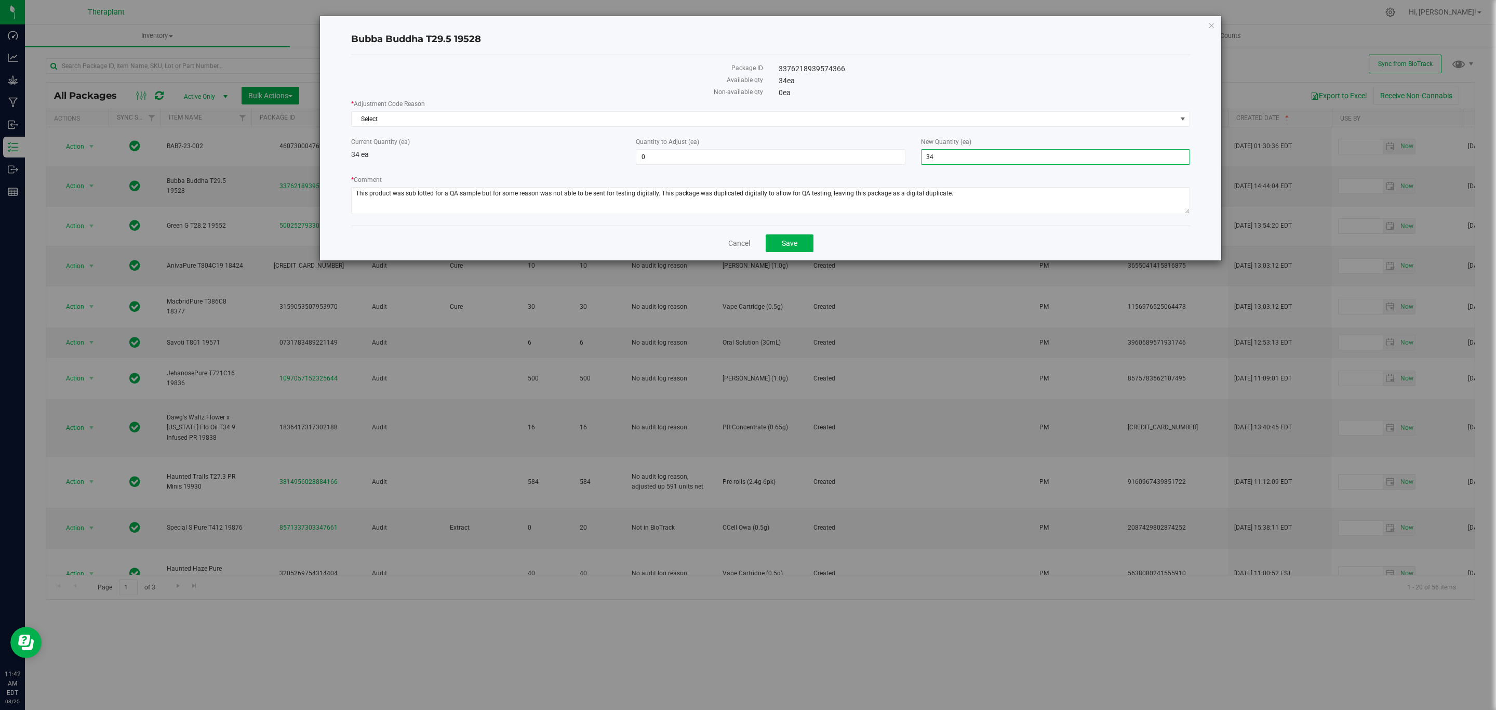
click at [969, 156] on input "34" at bounding box center [1055, 157] width 268 height 15
type input "0"
type input "-34"
type input "0"
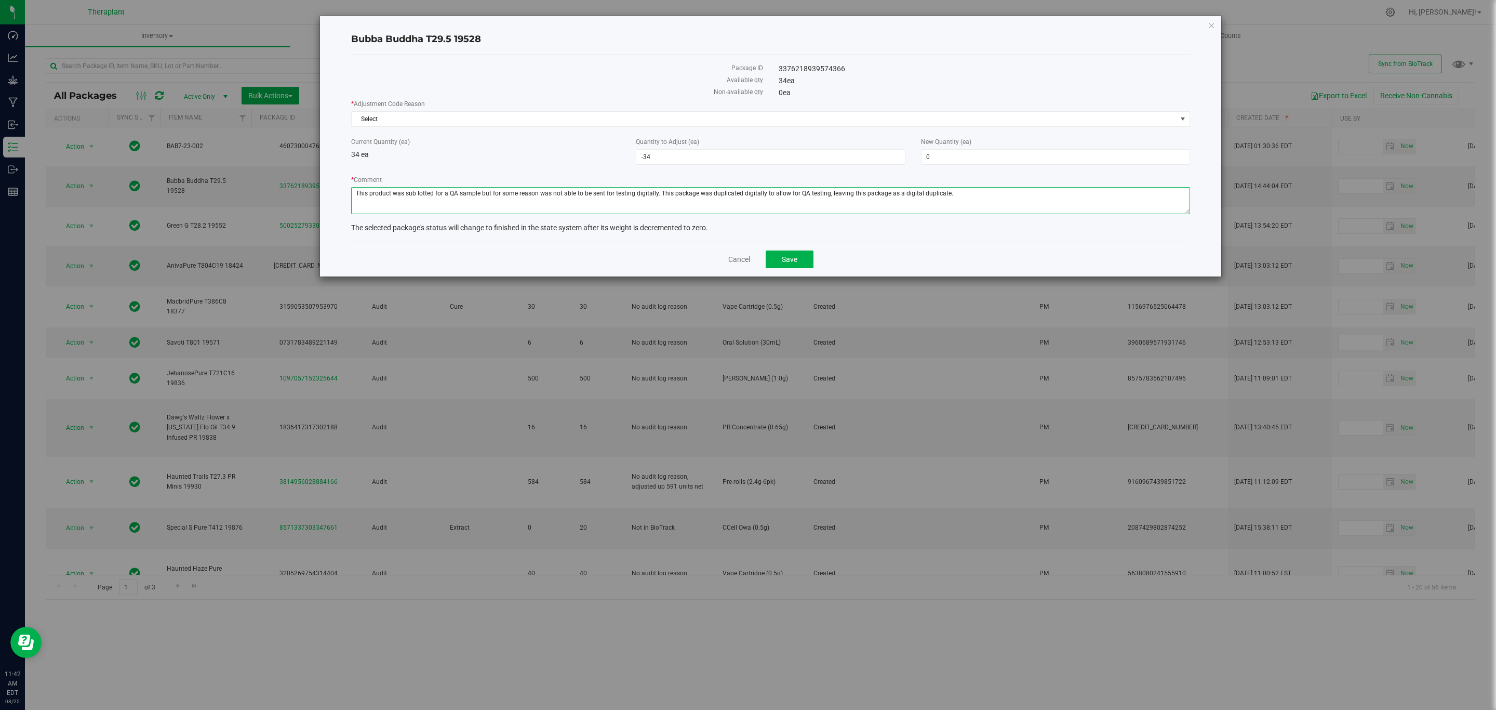
click at [965, 203] on textarea "* Comment" at bounding box center [770, 200] width 839 height 27
click at [880, 123] on span "Select" at bounding box center [764, 119] width 825 height 15
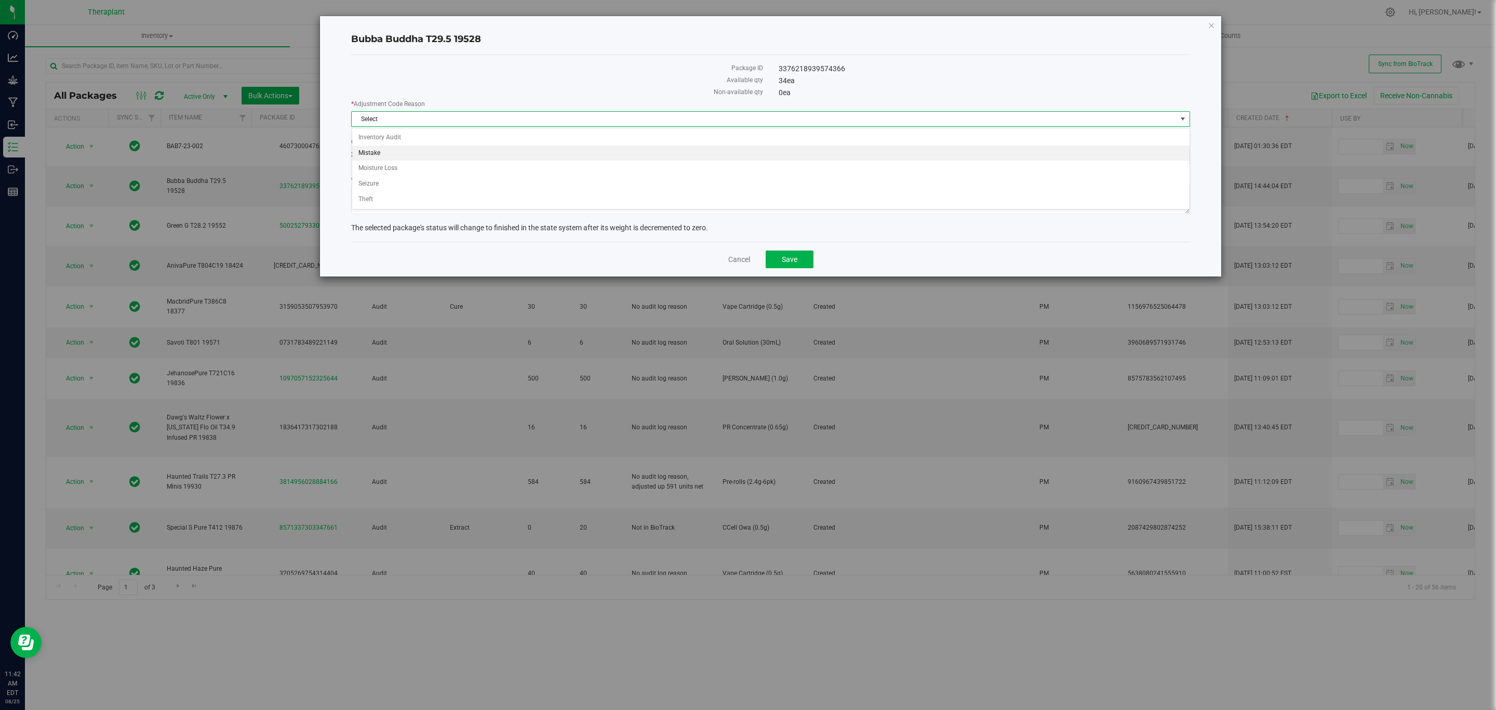
click at [374, 146] on li "Mistake" at bounding box center [770, 153] width 837 height 16
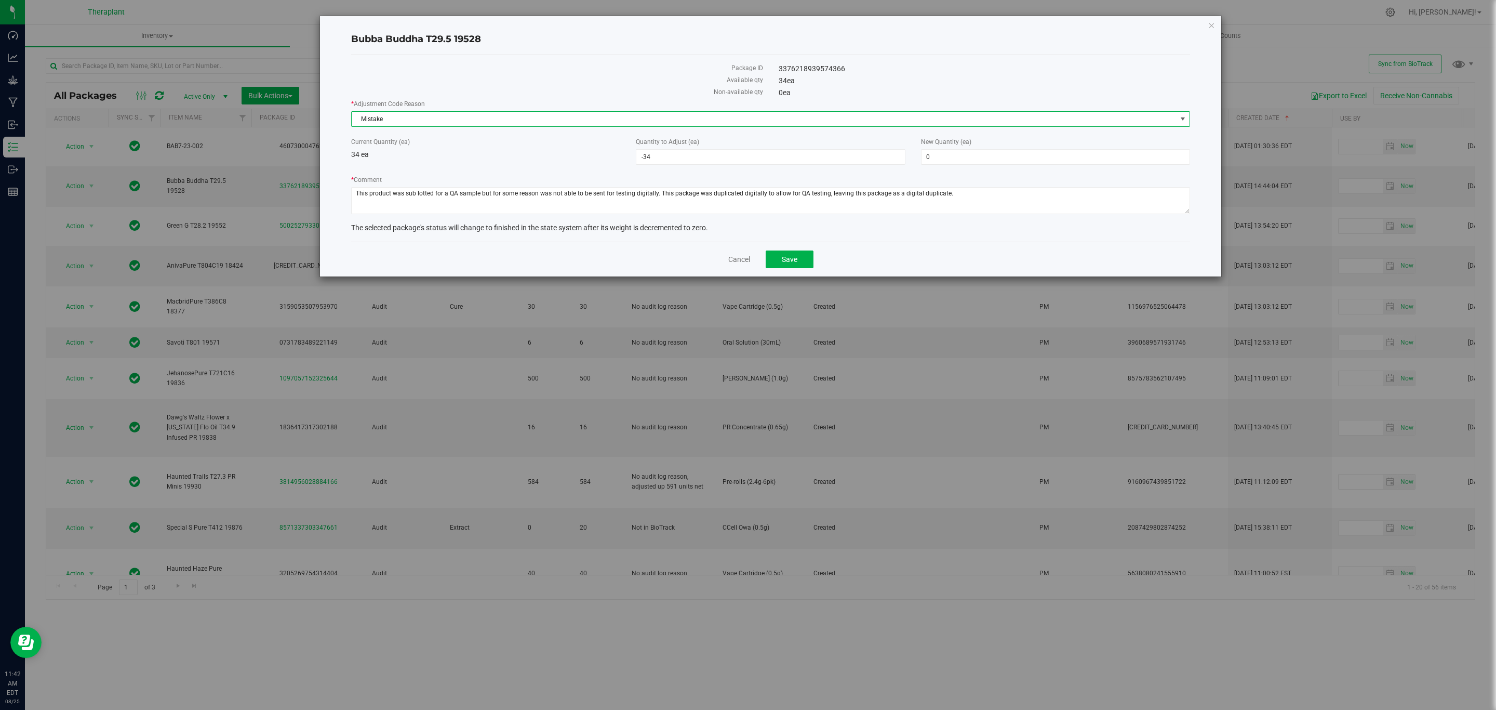
click at [769, 128] on div "* Adjustment Code Reason Mistake Select Inventory Audit Mistake Moisture Loss S…" at bounding box center [770, 158] width 839 height 118
click at [746, 124] on span "Mistake" at bounding box center [764, 119] width 825 height 15
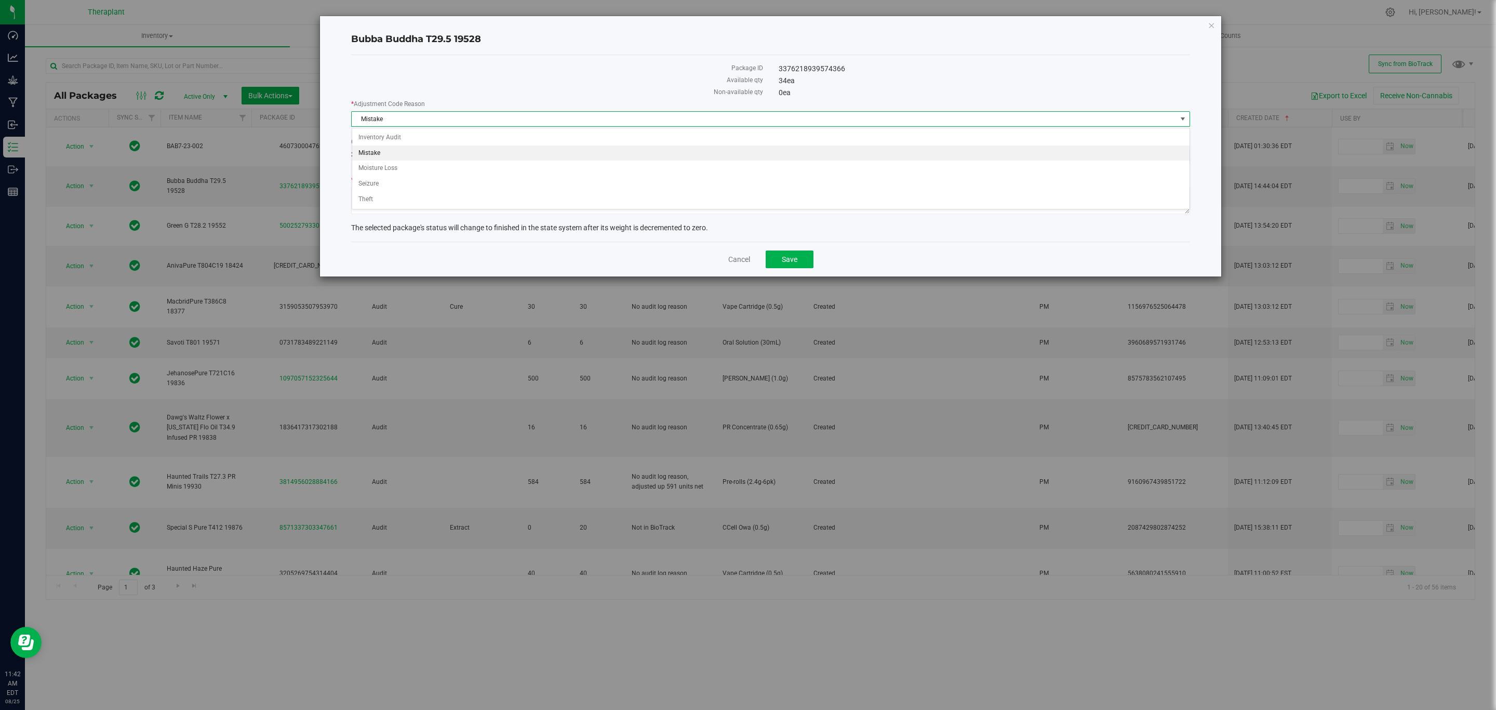
click at [746, 124] on span "Mistake" at bounding box center [764, 119] width 825 height 15
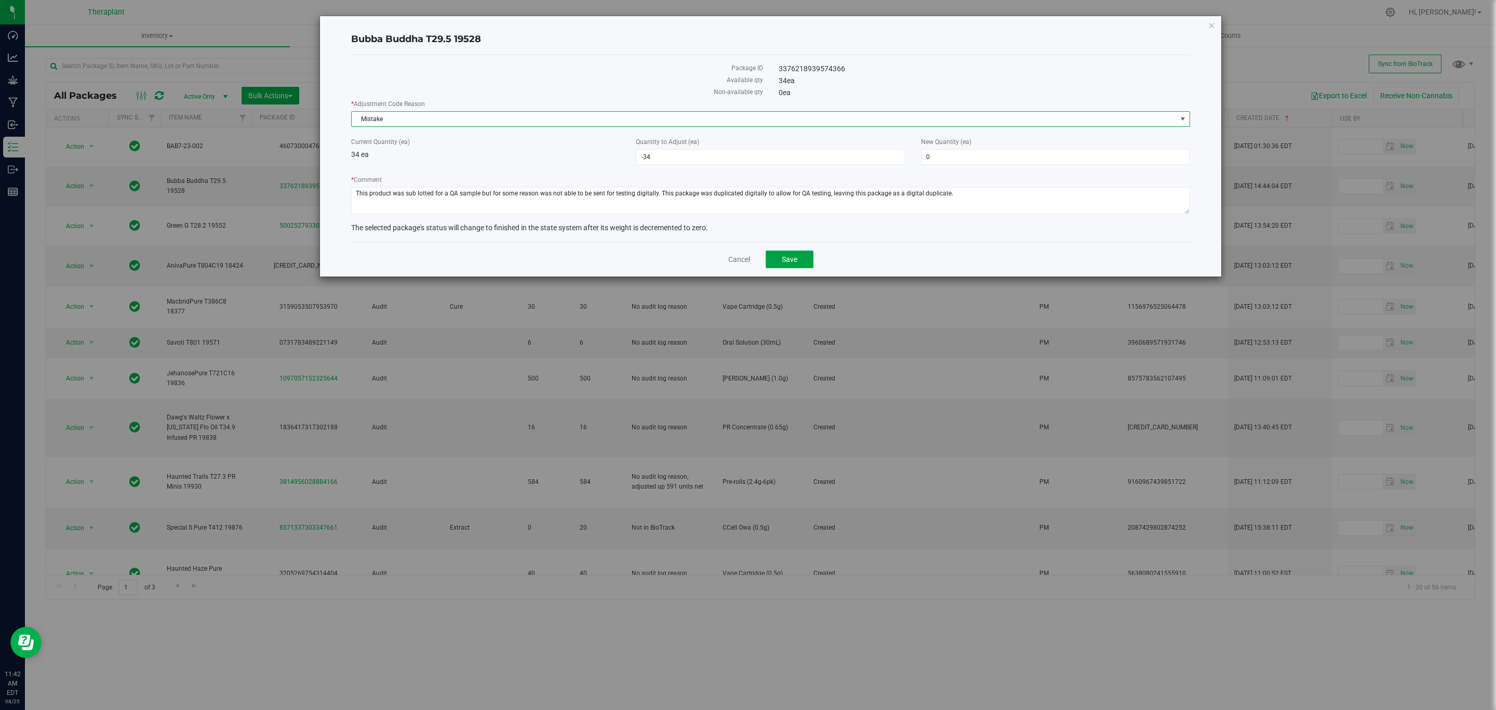
click at [787, 258] on span "Save" at bounding box center [790, 259] width 16 height 8
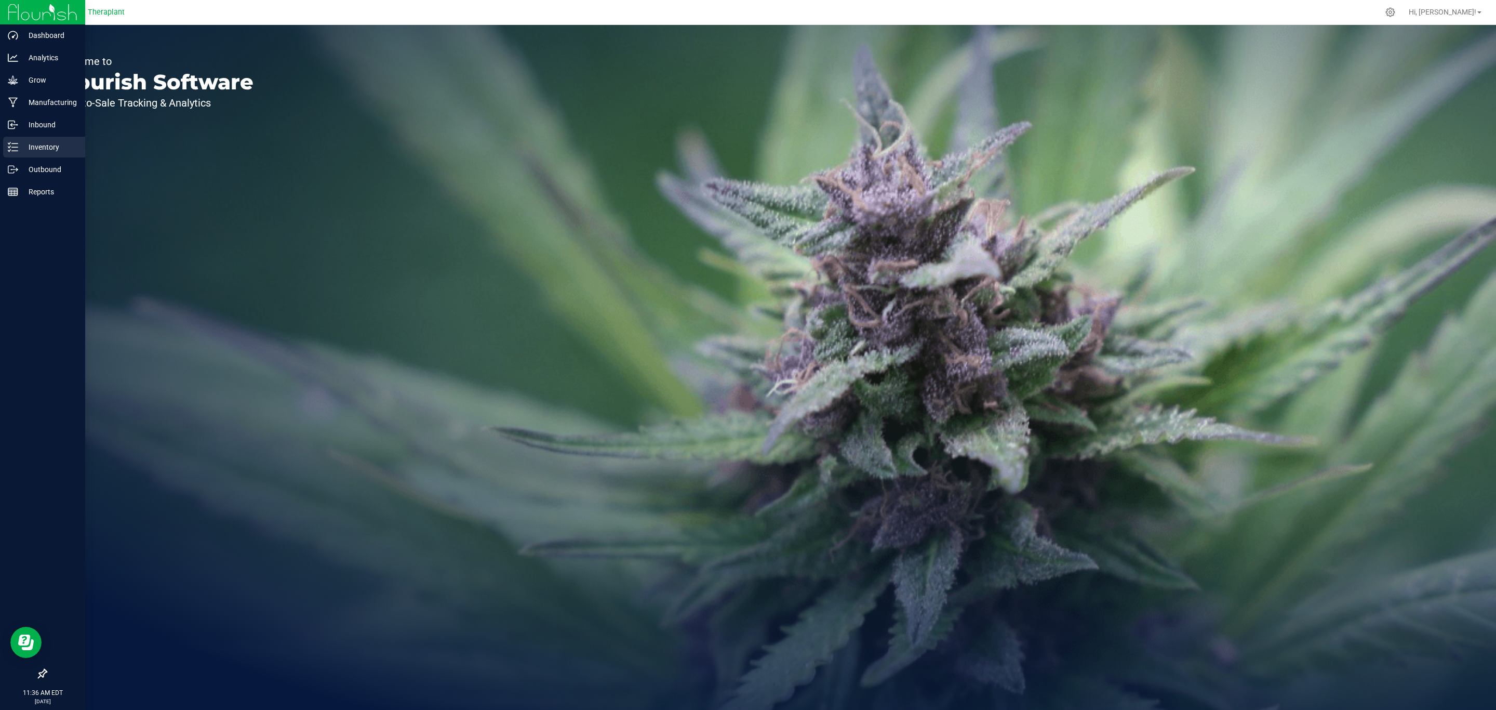
click at [16, 142] on icon at bounding box center [13, 147] width 10 height 10
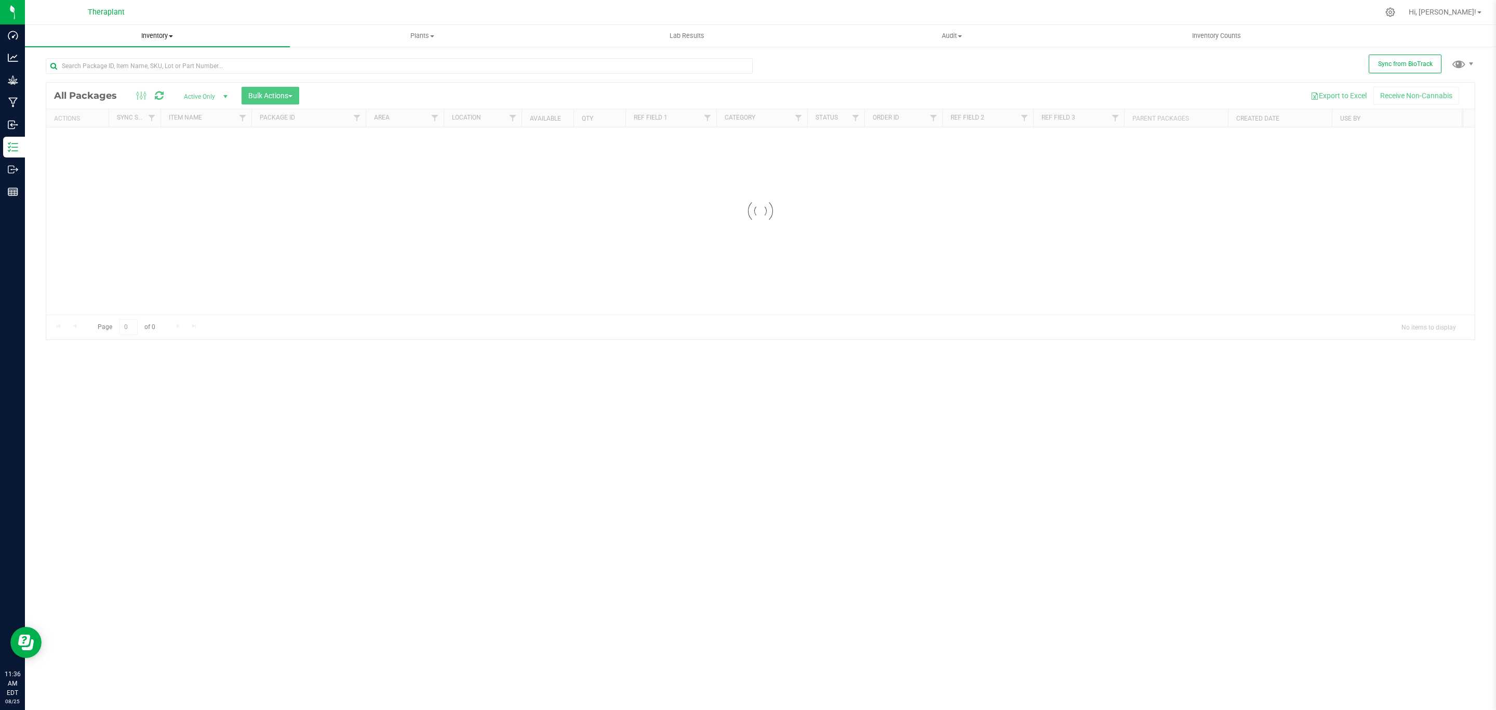
click at [164, 25] on div "Theraplant Hi, [PERSON_NAME]! Inventory All packages All inventory Waste log Cr…" at bounding box center [760, 355] width 1471 height 710
click at [169, 33] on span "Inventory" at bounding box center [157, 35] width 265 height 9
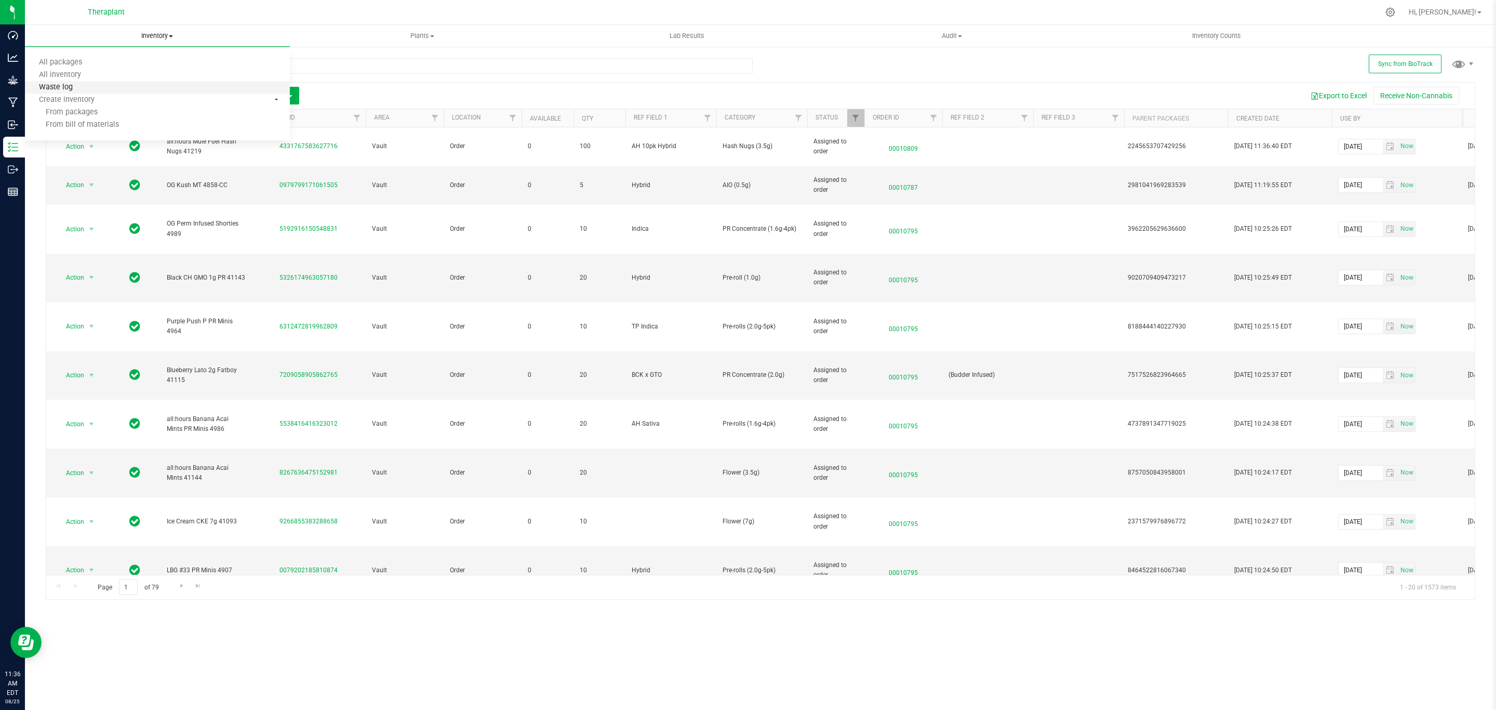
click at [64, 86] on span "Waste log" at bounding box center [56, 87] width 62 height 9
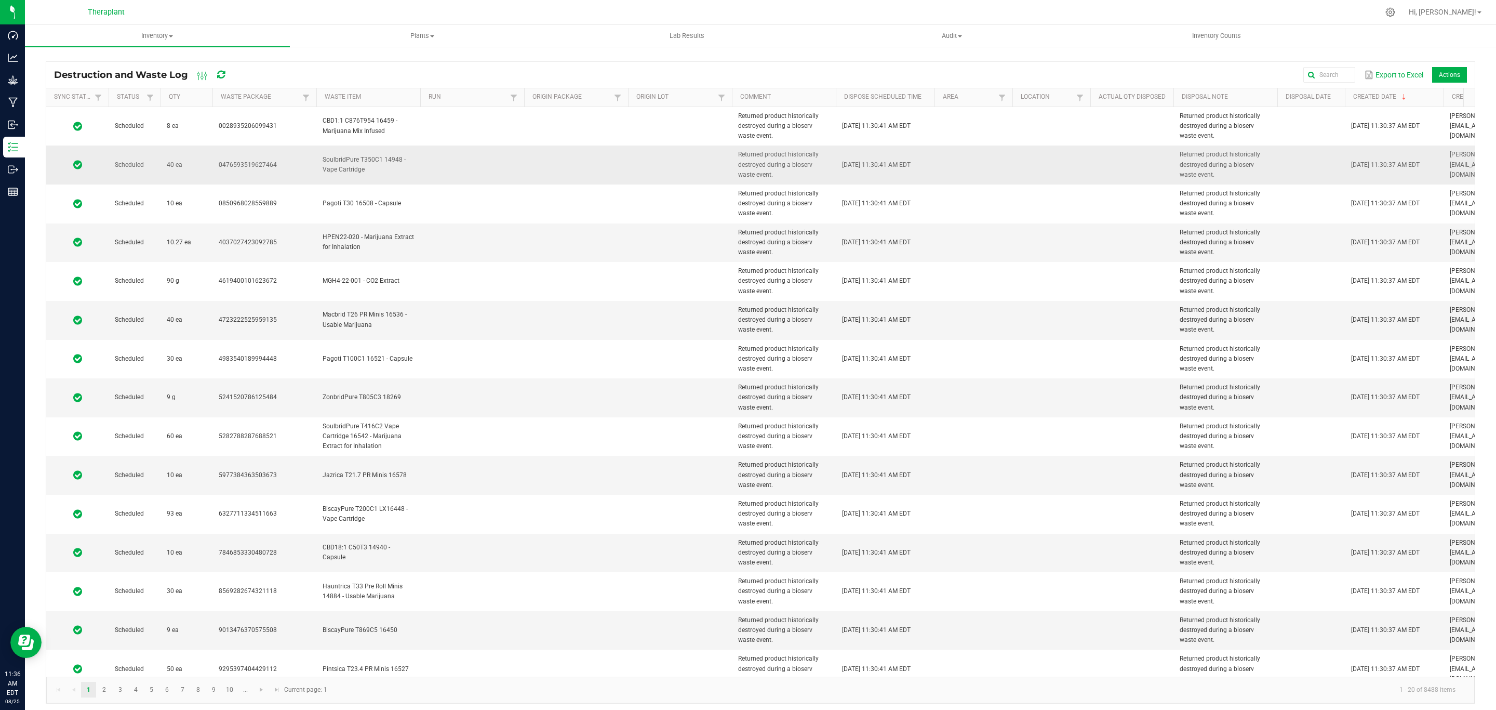
click at [759, 175] on td "Returned product historically destroyed during a bioserv waste event." at bounding box center [784, 164] width 104 height 39
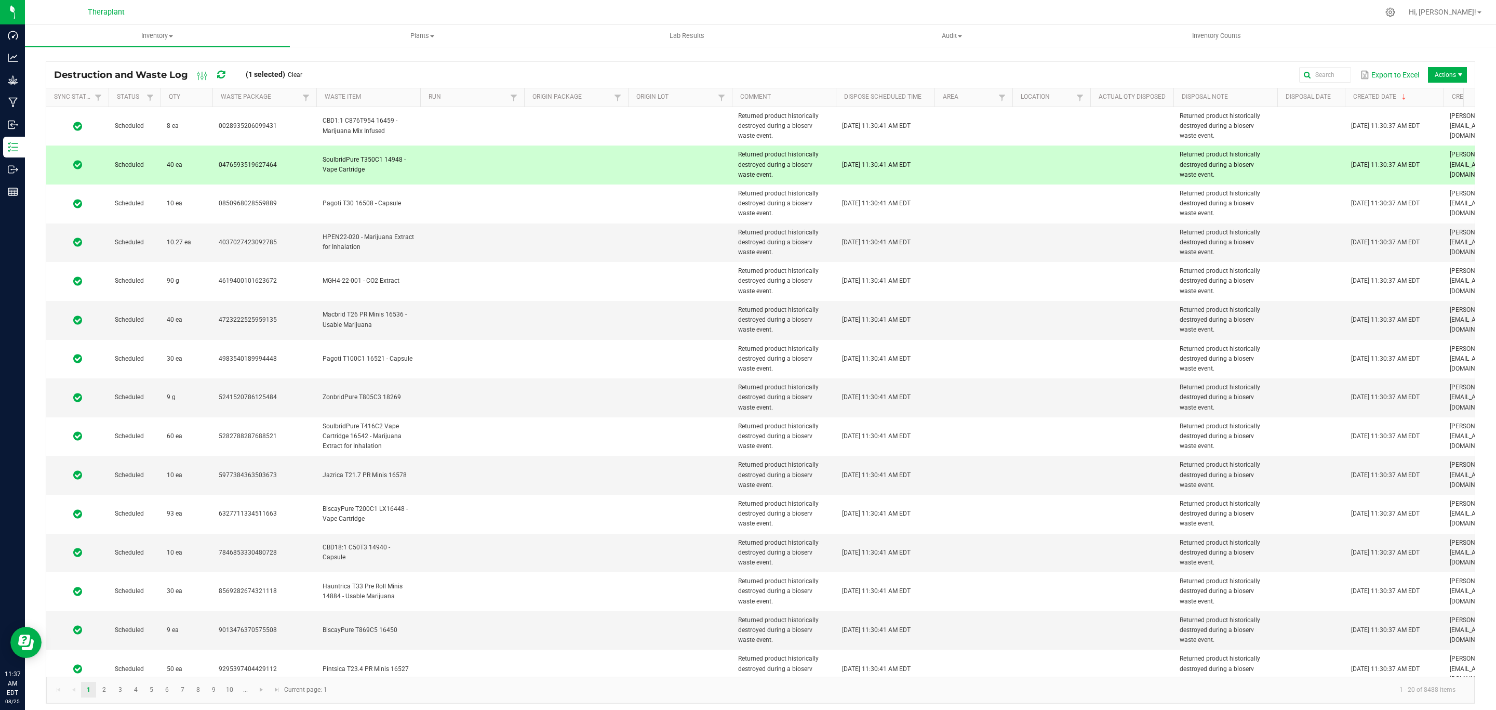
click at [759, 175] on td "Returned product historically destroyed during a bioserv waste event." at bounding box center [784, 164] width 104 height 39
click at [752, 167] on span "Returned product historically destroyed during a bioserv waste event." at bounding box center [778, 164] width 81 height 27
copy span "Returned product historically destroyed during a bioserv waste event."
